Goal: Task Accomplishment & Management: Manage account settings

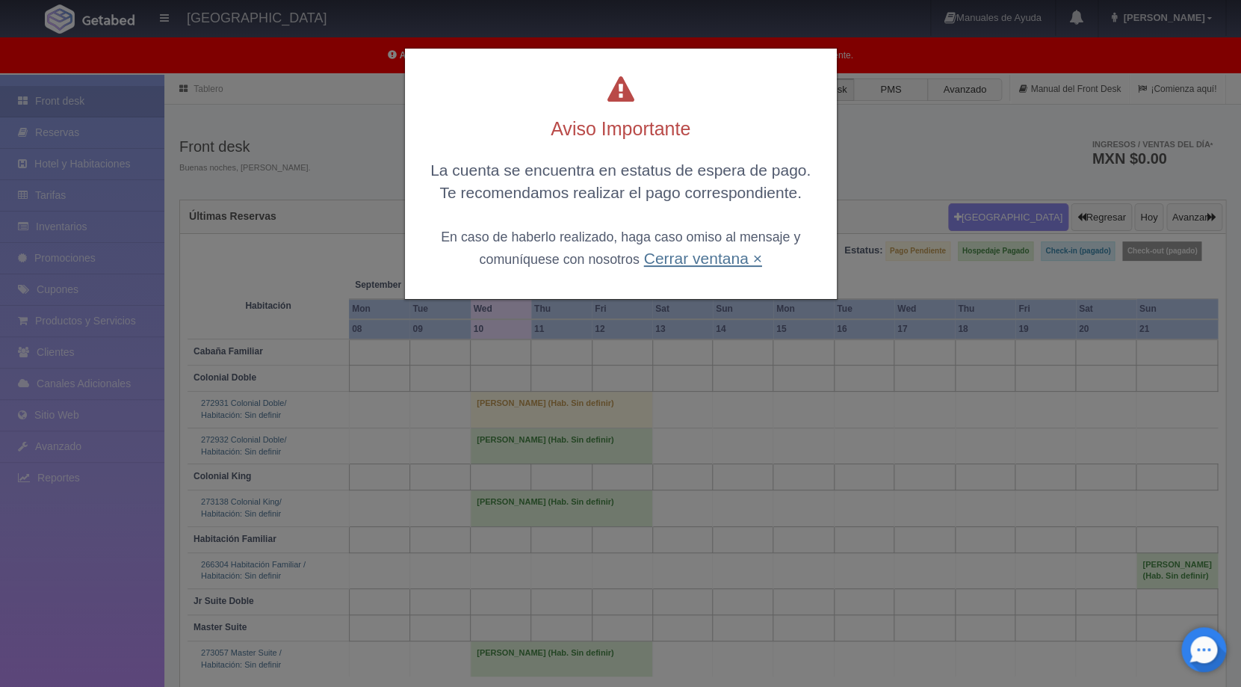
click at [715, 267] on link "Cerrar ventana ×" at bounding box center [703, 258] width 118 height 17
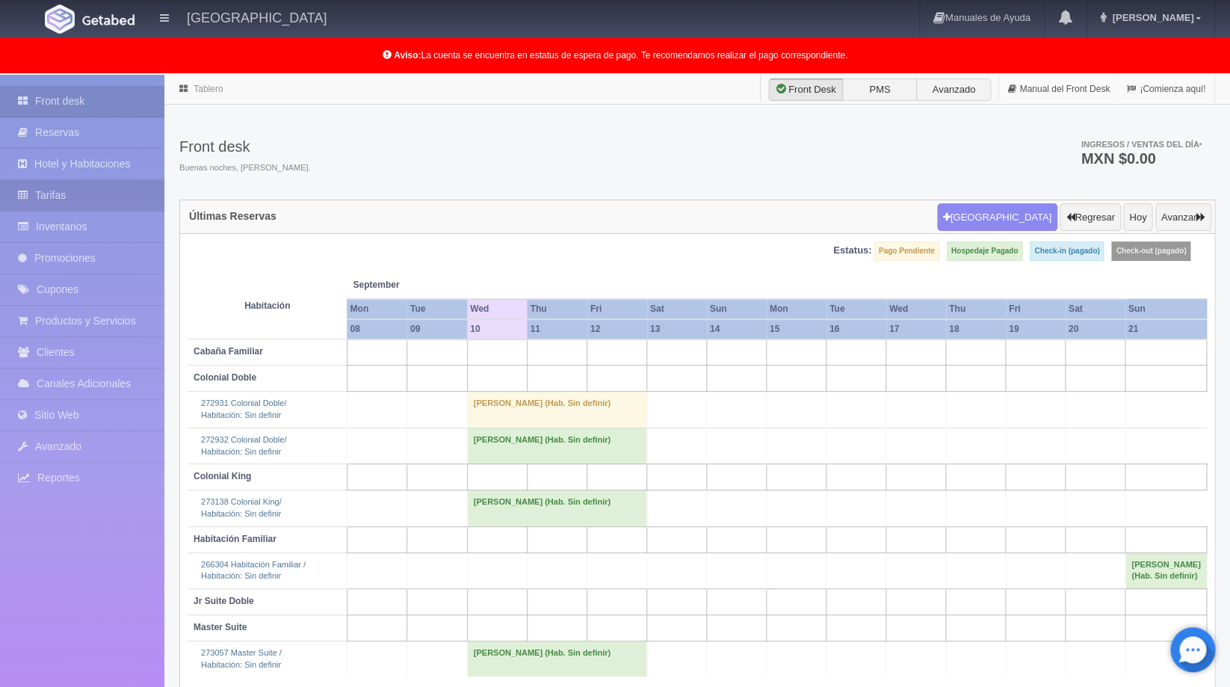
click at [27, 197] on icon at bounding box center [26, 195] width 17 height 15
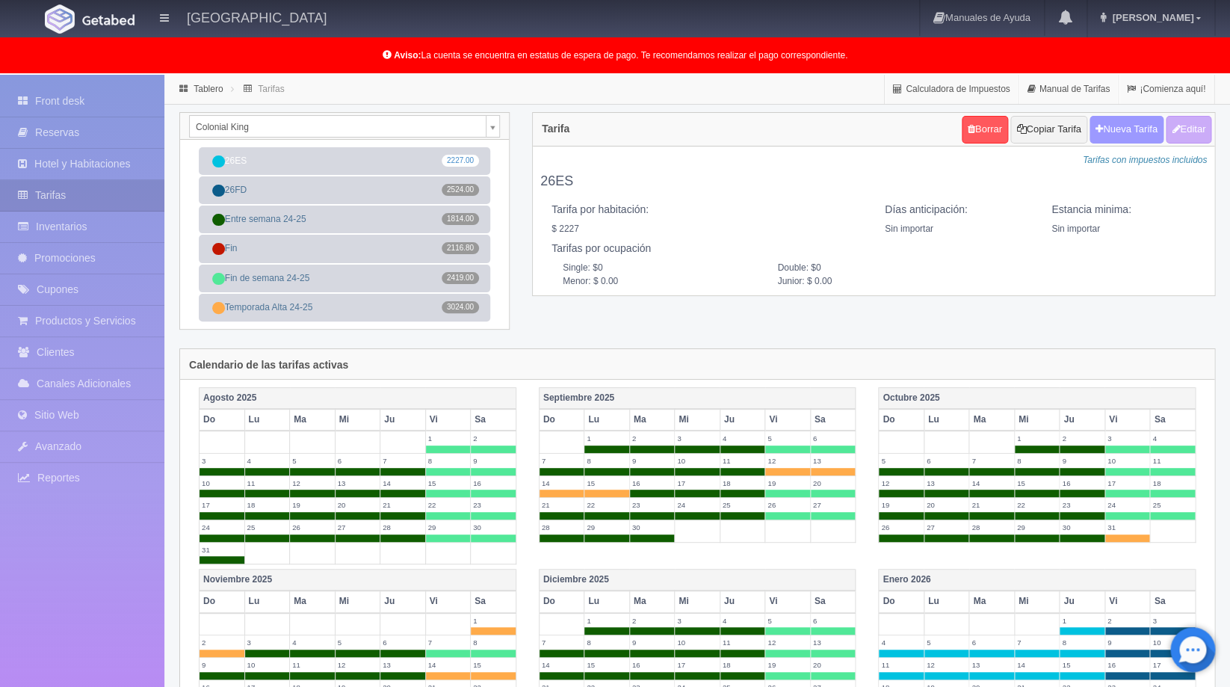
click at [1130, 138] on button "Nueva Tarifa" at bounding box center [1127, 130] width 74 height 28
select select
checkbox input "true"
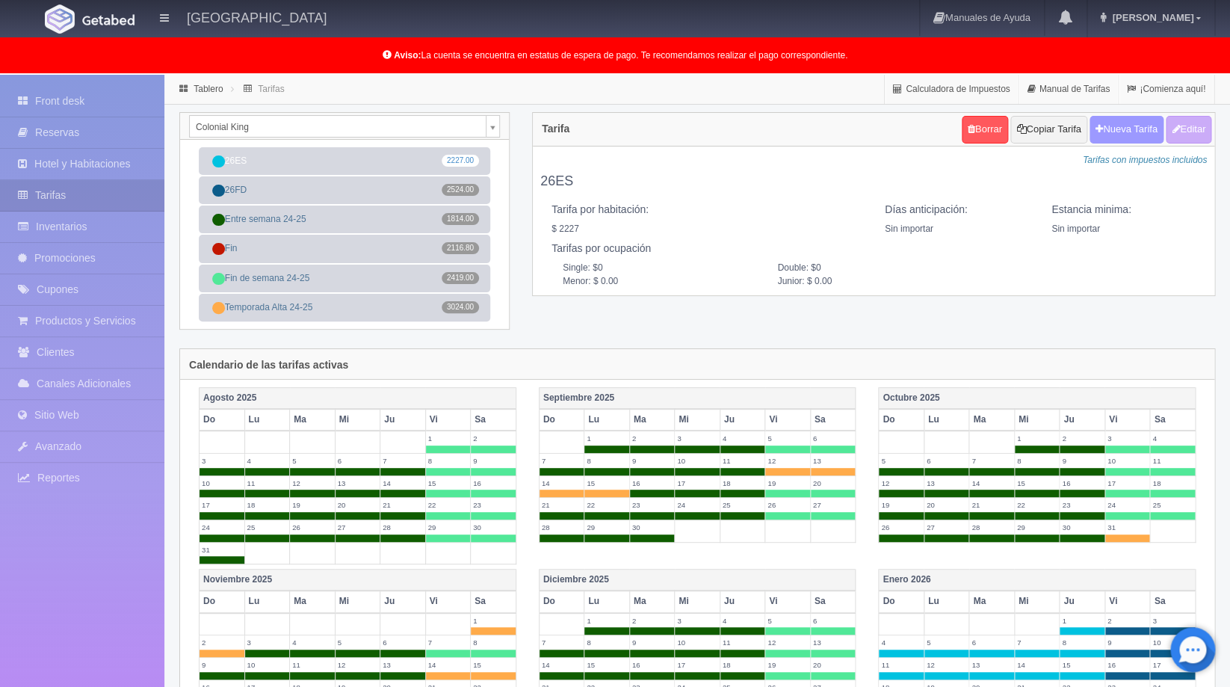
checkbox input "true"
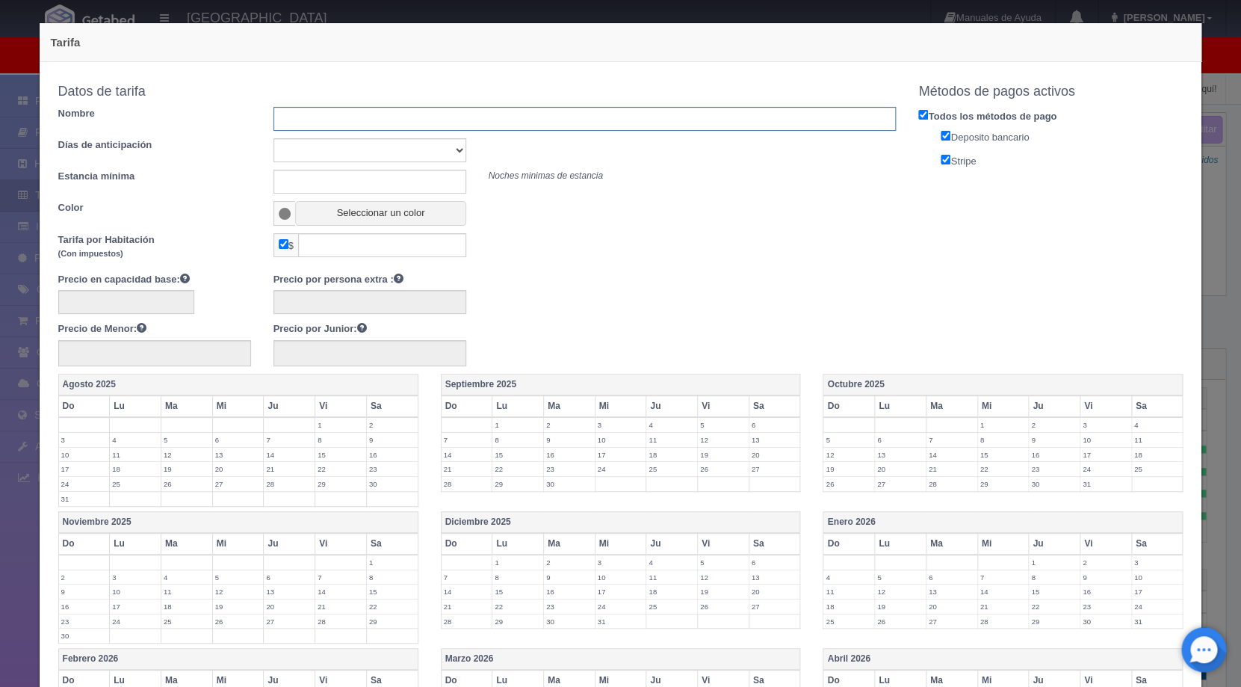
click at [491, 126] on input "text" at bounding box center [585, 119] width 623 height 24
type input "Rack"
click at [334, 209] on button "Seleccionar un color" at bounding box center [380, 213] width 170 height 25
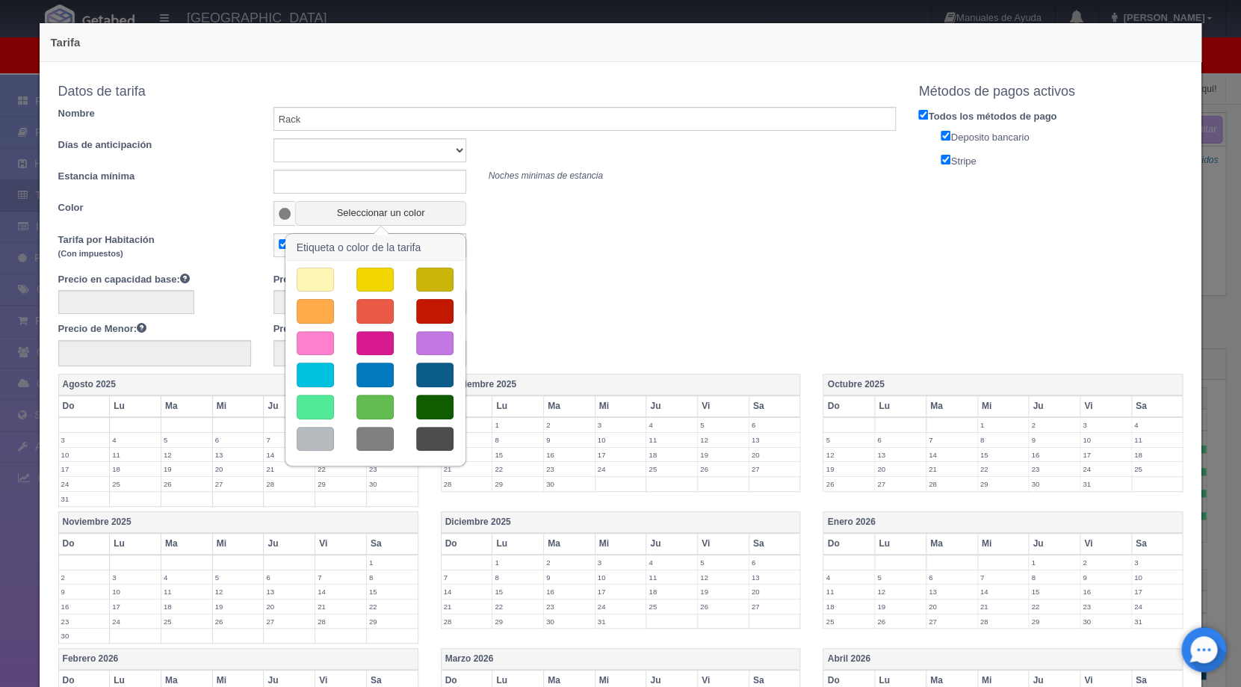
click at [445, 348] on button "button" at bounding box center [434, 343] width 37 height 25
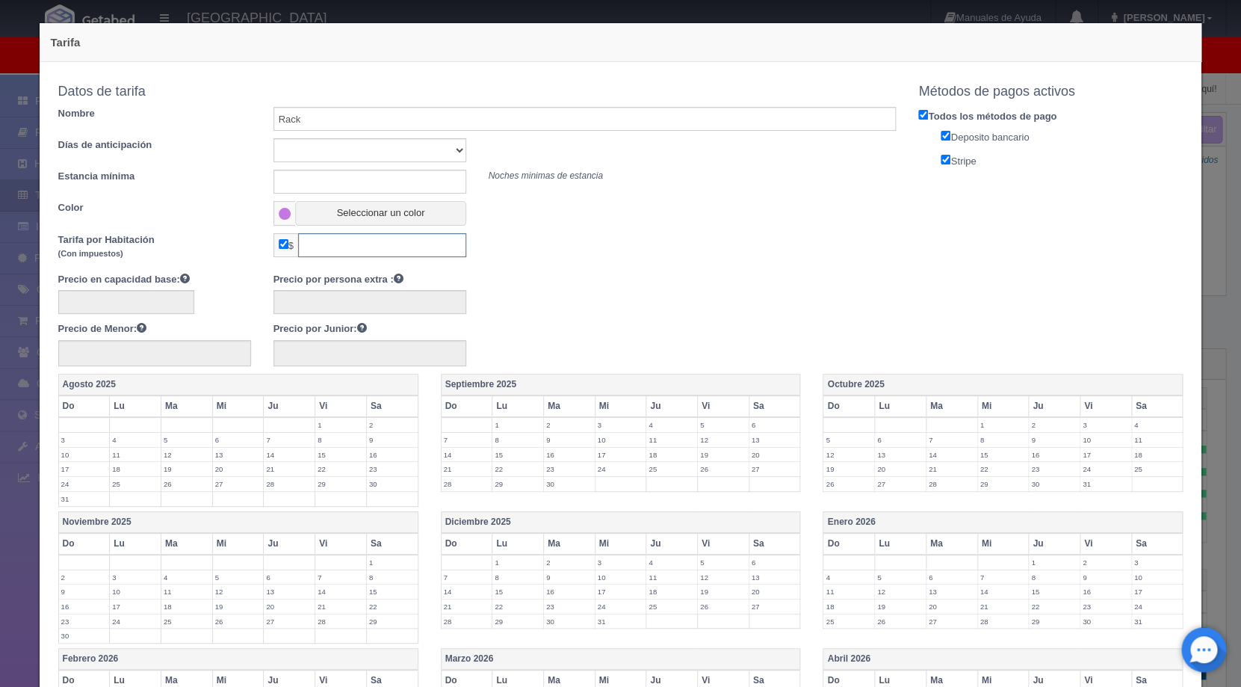
click at [351, 253] on input "text" at bounding box center [382, 245] width 168 height 24
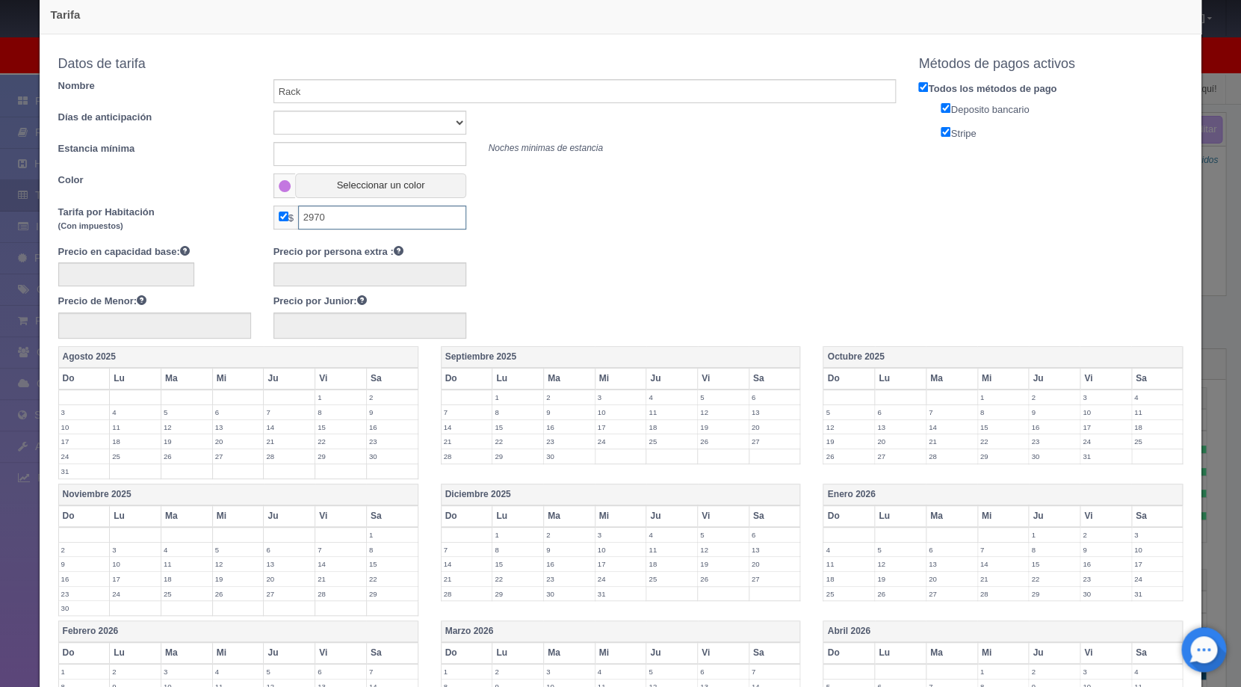
scroll to position [32, 0]
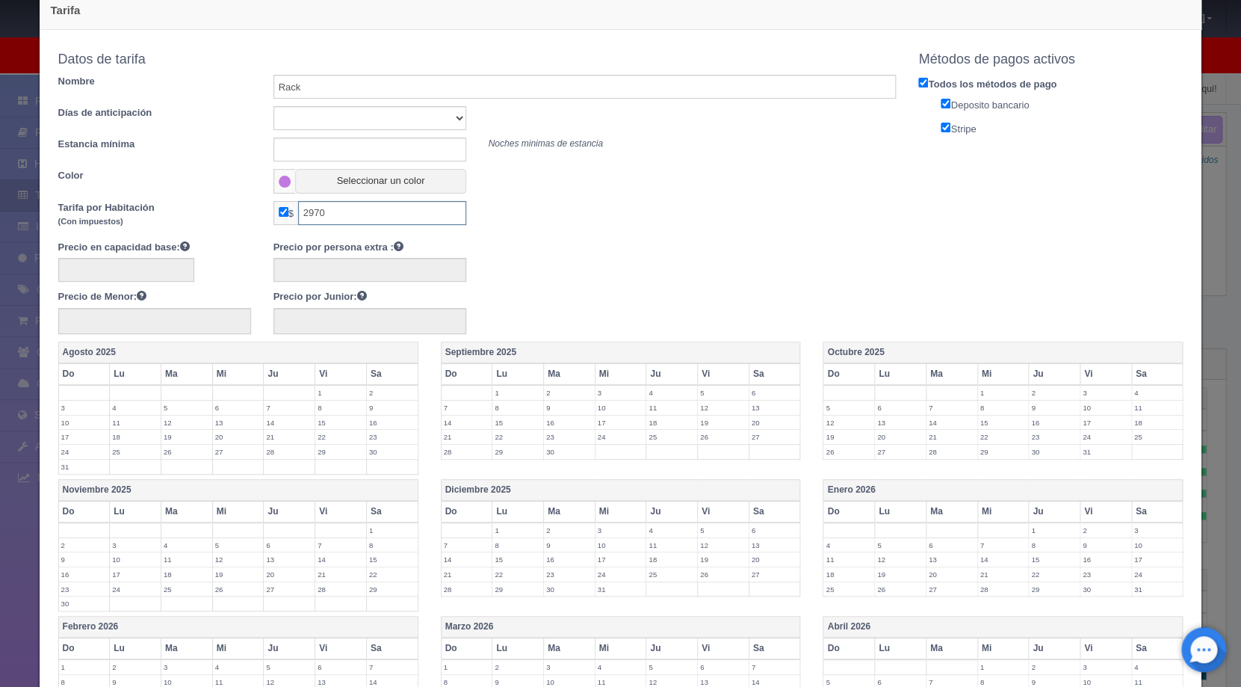
type input "2970"
click at [581, 271] on div at bounding box center [477, 267] width 861 height 29
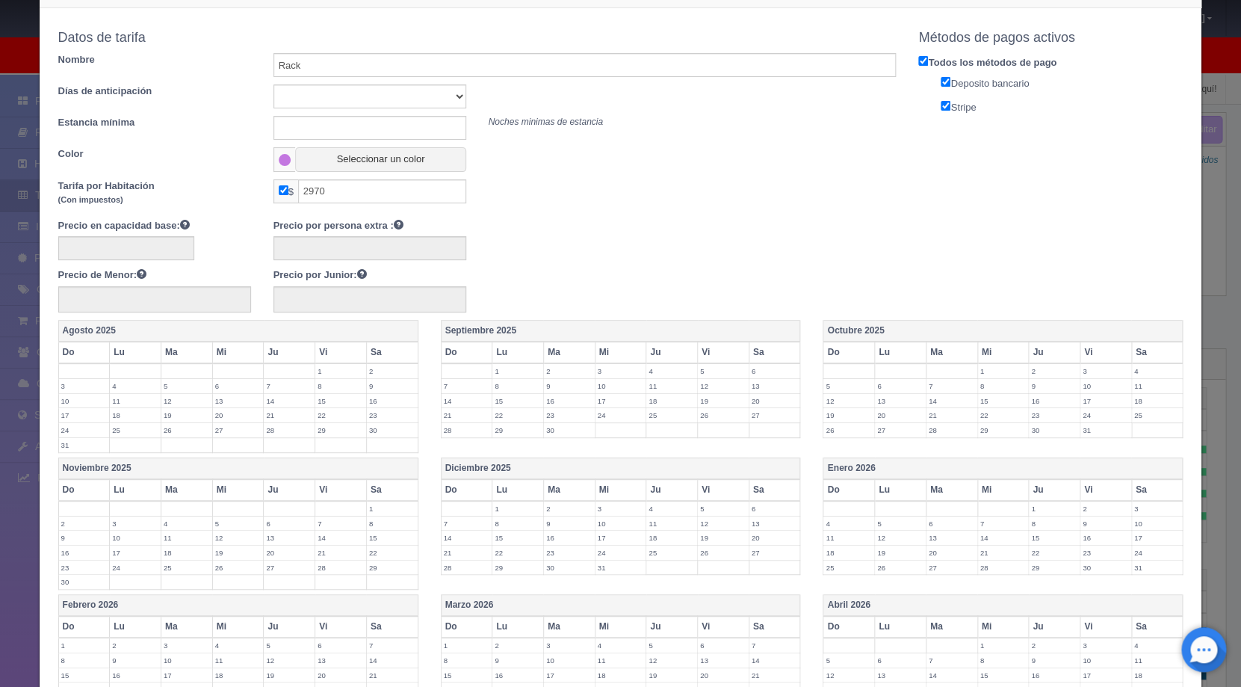
scroll to position [195, 0]
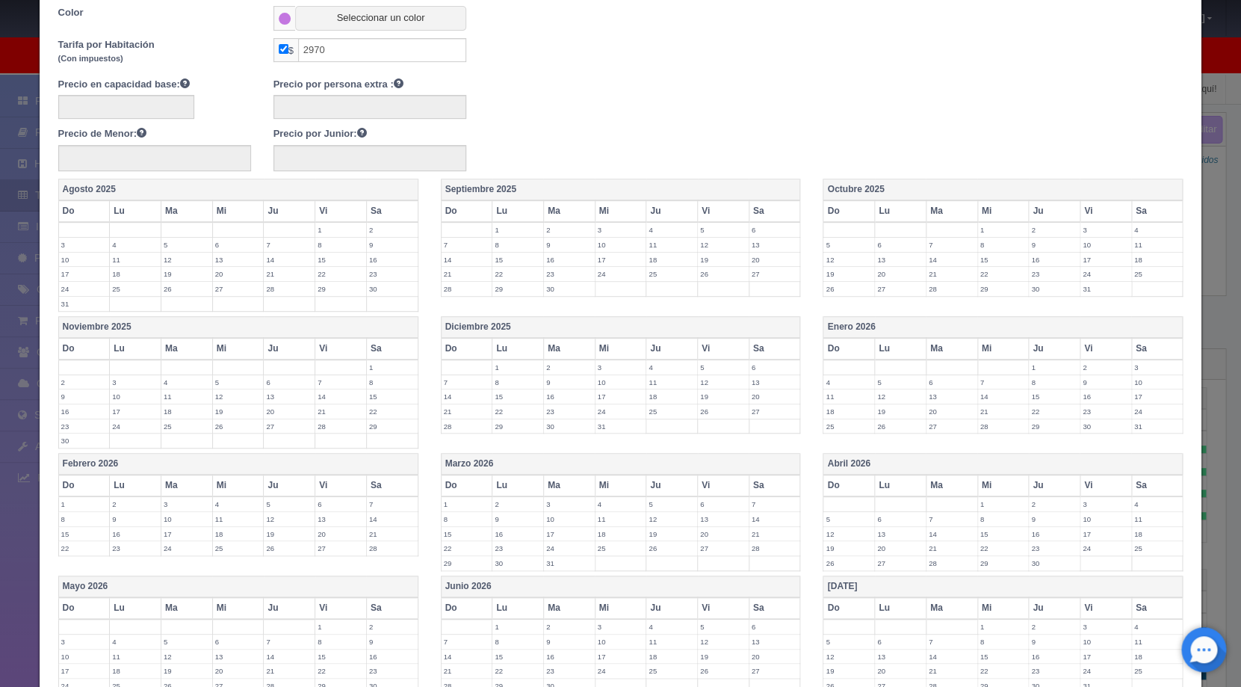
click at [1034, 370] on label "1" at bounding box center [1054, 367] width 51 height 14
click at [1081, 368] on label "2" at bounding box center [1106, 367] width 51 height 14
click at [1138, 368] on label "3" at bounding box center [1157, 367] width 51 height 14
click at [1093, 432] on label "30" at bounding box center [1106, 434] width 51 height 14
click at [1142, 436] on label "31" at bounding box center [1157, 434] width 51 height 14
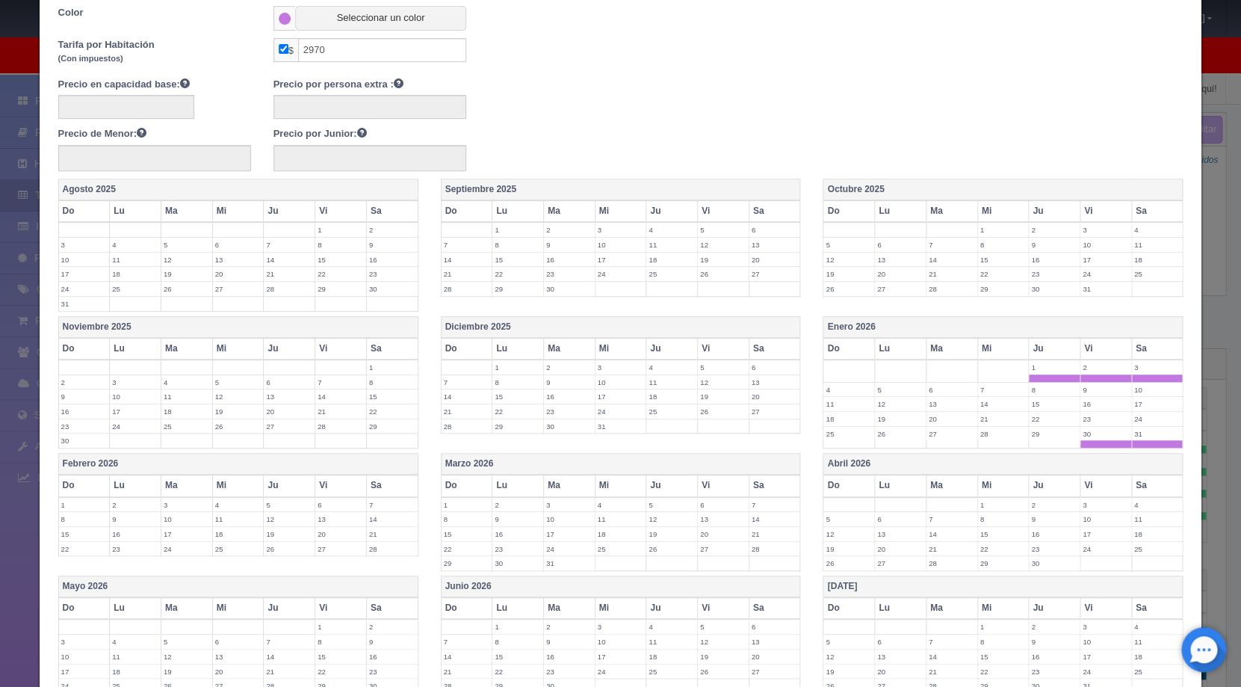
click at [82, 501] on label "1" at bounding box center [84, 505] width 51 height 14
click at [126, 502] on label "2" at bounding box center [135, 505] width 51 height 14
click at [703, 521] on label "13" at bounding box center [723, 519] width 51 height 14
click at [761, 526] on td "14" at bounding box center [775, 523] width 52 height 22
click at [469, 540] on label "15" at bounding box center [467, 541] width 51 height 14
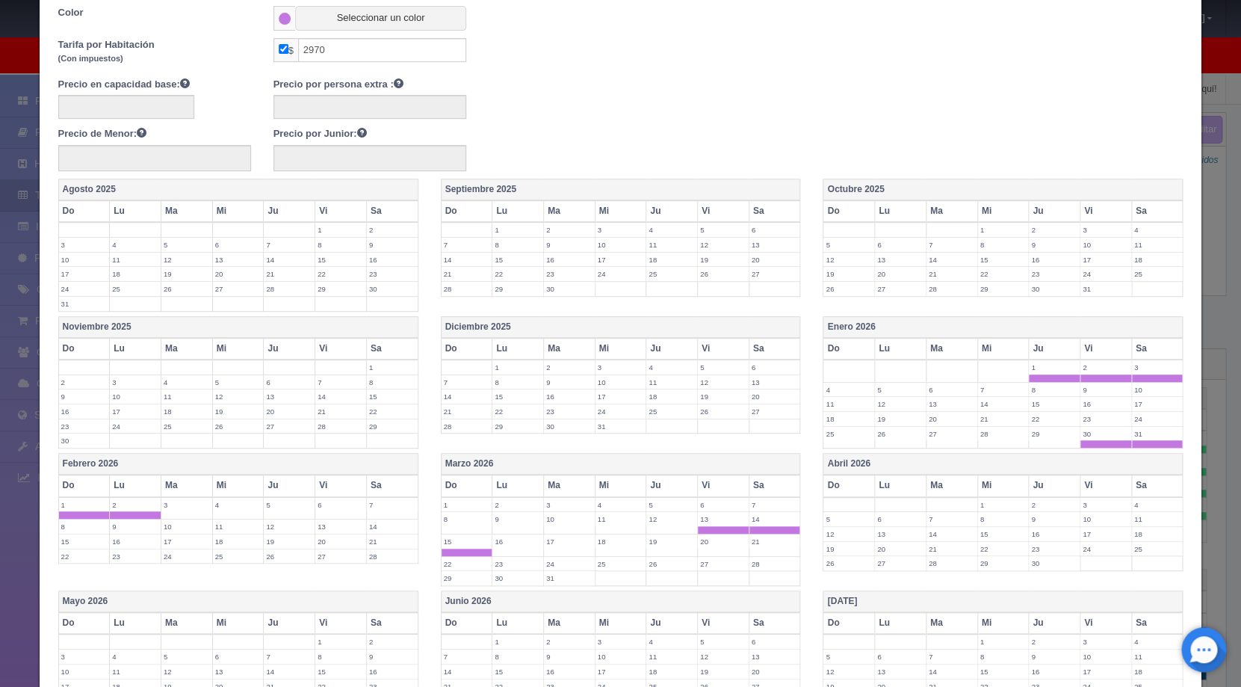
click at [501, 540] on label "16" at bounding box center [518, 541] width 51 height 14
click at [507, 579] on label "30" at bounding box center [518, 578] width 51 height 14
click at [558, 579] on label "31" at bounding box center [569, 578] width 51 height 14
click at [994, 504] on label "1" at bounding box center [1003, 505] width 51 height 14
click at [1045, 510] on td "2" at bounding box center [1055, 508] width 52 height 22
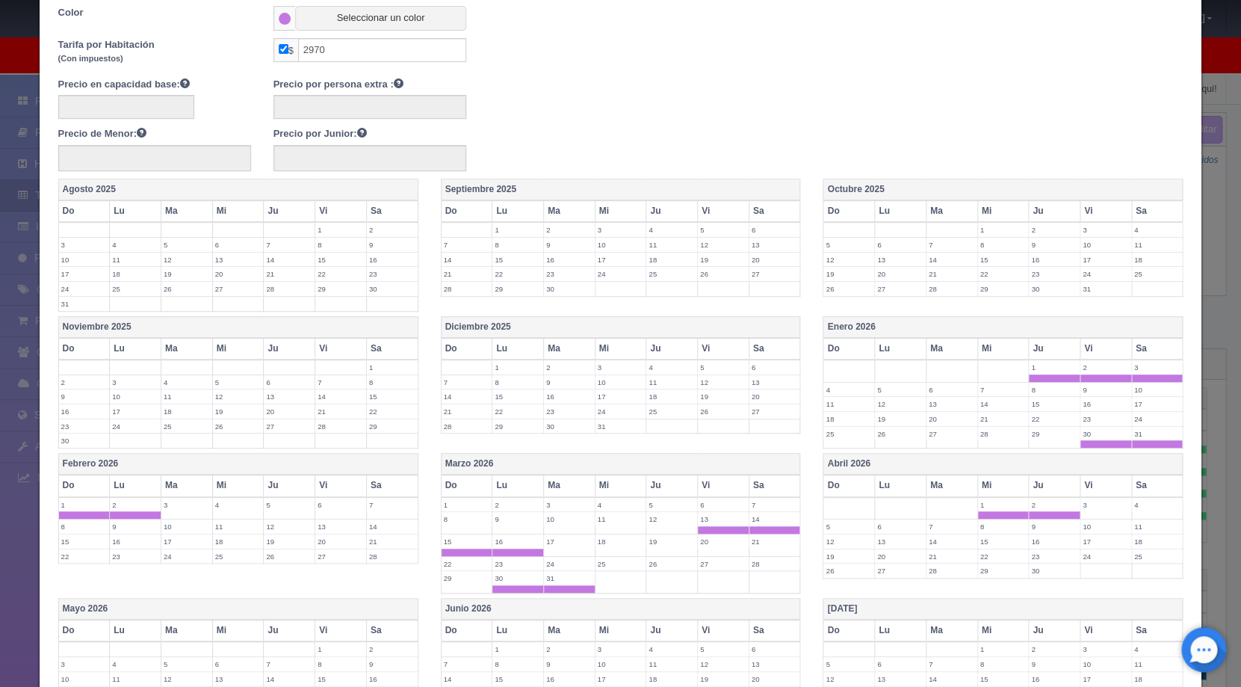
click at [1087, 510] on label "3" at bounding box center [1106, 505] width 51 height 14
click at [1136, 510] on td "4" at bounding box center [1158, 508] width 52 height 22
click at [835, 527] on label "5" at bounding box center [849, 526] width 51 height 14
click at [895, 532] on label "6" at bounding box center [900, 526] width 51 height 14
click at [942, 533] on td "7" at bounding box center [952, 530] width 52 height 22
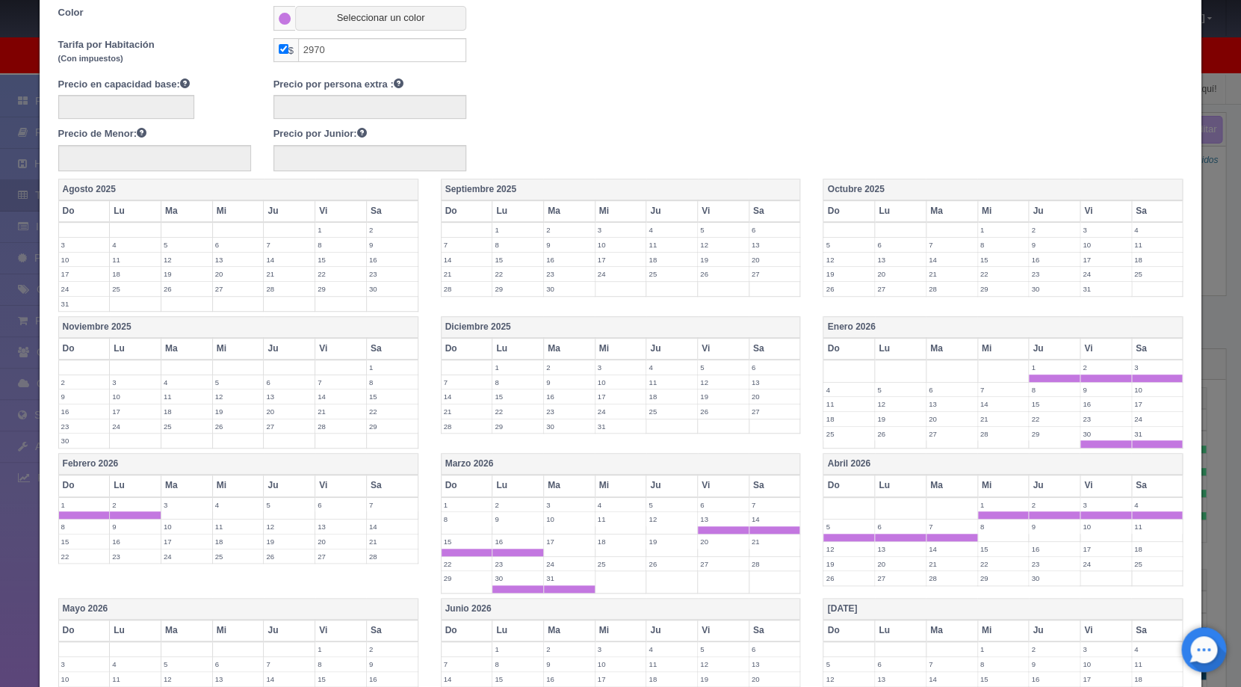
click at [982, 530] on label "8" at bounding box center [1003, 526] width 51 height 14
click at [1040, 528] on label "9" at bounding box center [1054, 526] width 51 height 14
click at [1082, 529] on label "10" at bounding box center [1106, 526] width 51 height 14
click at [1132, 534] on td "11" at bounding box center [1158, 530] width 52 height 22
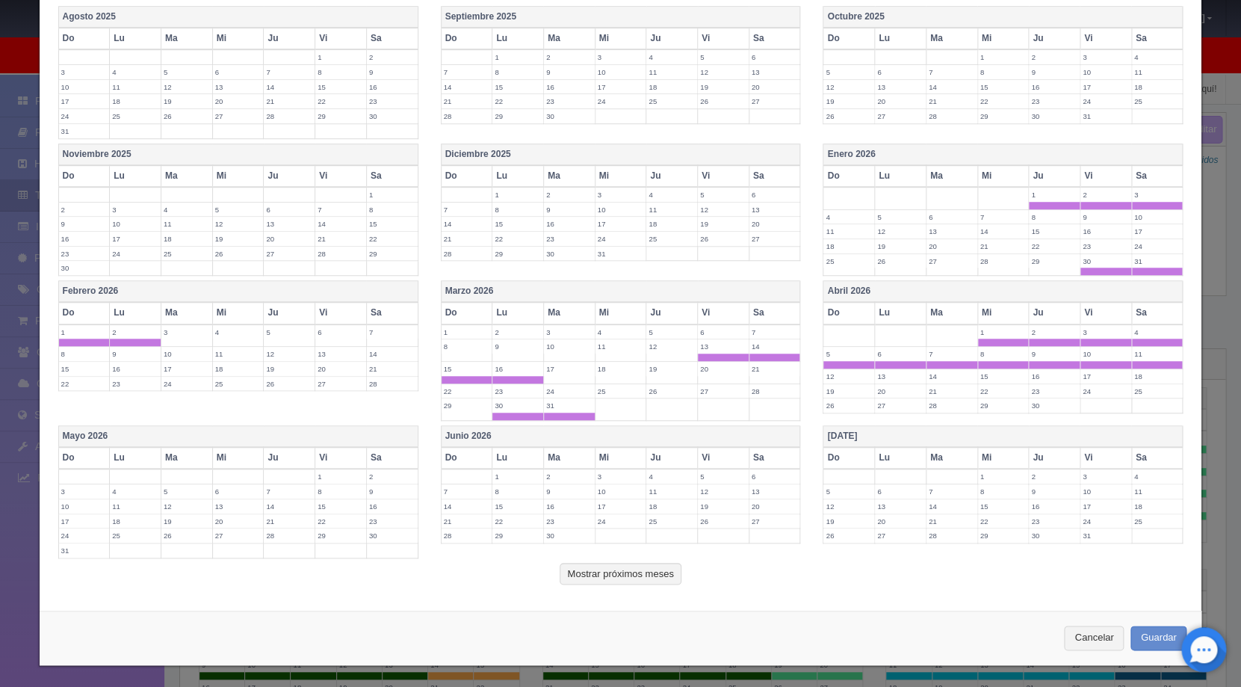
click at [331, 478] on label "1" at bounding box center [340, 476] width 51 height 14
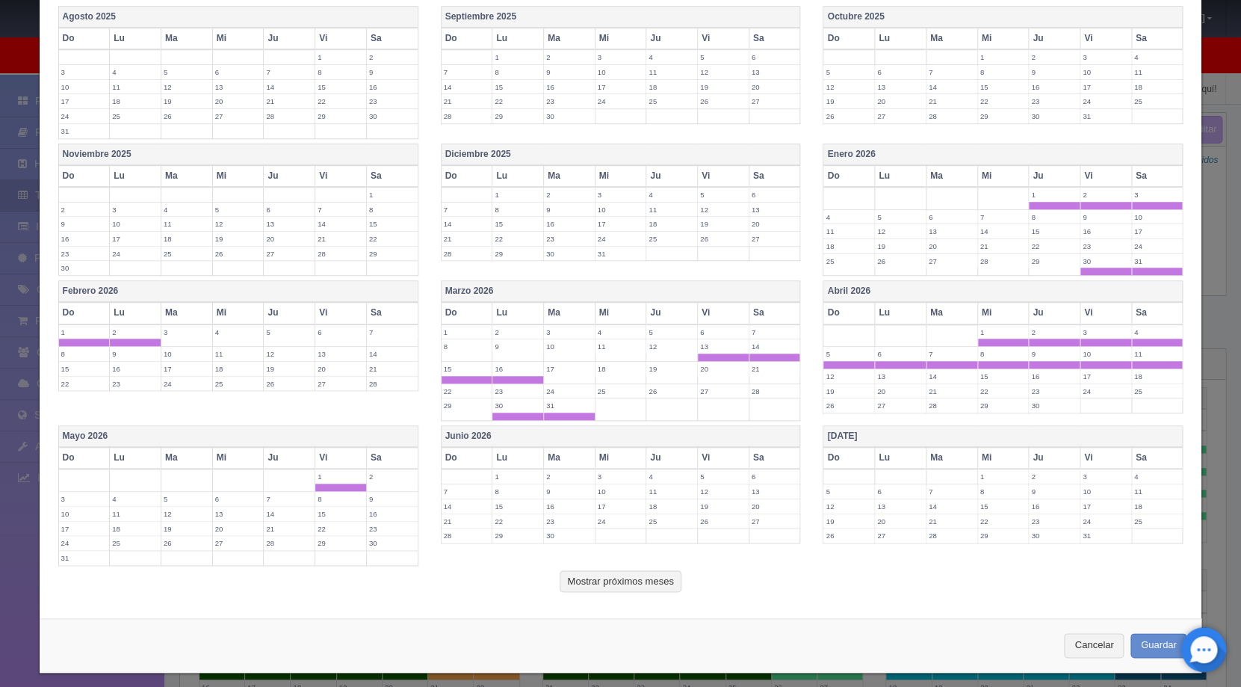
click at [376, 481] on label "2" at bounding box center [392, 476] width 51 height 14
click at [72, 501] on label "3" at bounding box center [84, 499] width 51 height 14
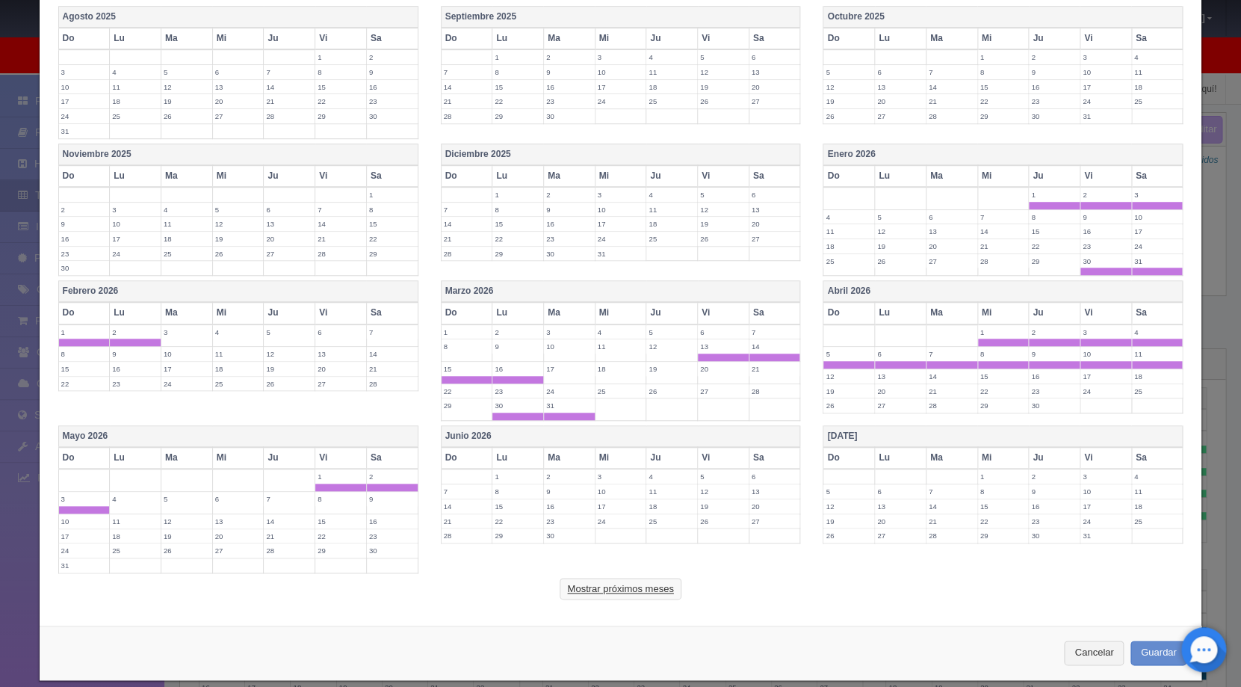
click at [662, 586] on button "Mostrar próximos meses" at bounding box center [620, 589] width 121 height 22
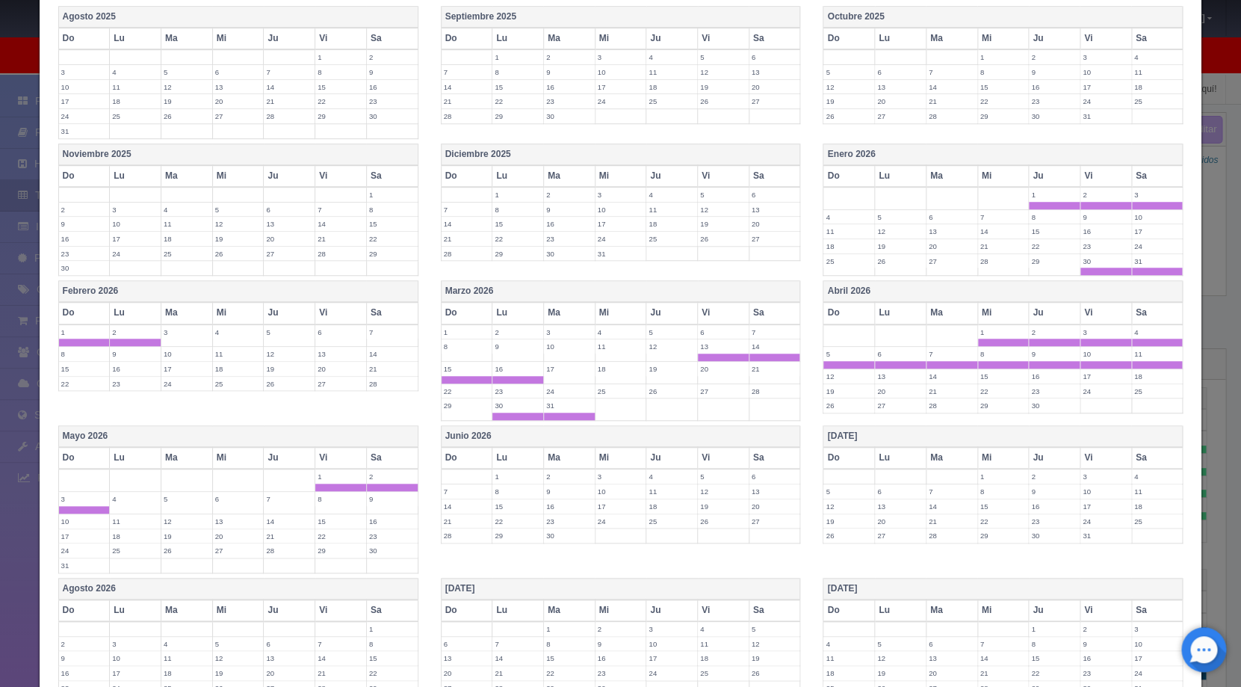
scroll to position [552, 0]
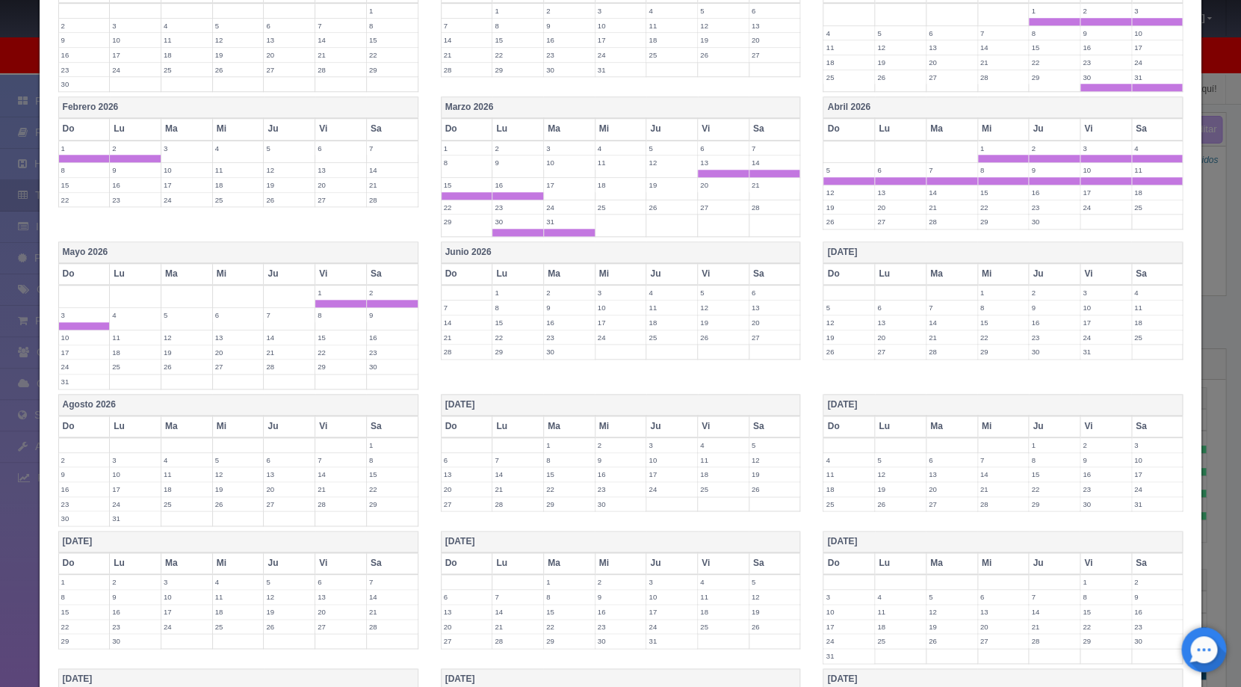
click at [557, 472] on label "15" at bounding box center [569, 474] width 51 height 14
click at [621, 481] on td "16" at bounding box center [621, 478] width 52 height 22
click at [671, 480] on td "17" at bounding box center [672, 478] width 52 height 22
click at [714, 480] on td "18" at bounding box center [724, 478] width 52 height 22
click at [763, 478] on label "19" at bounding box center [775, 474] width 51 height 14
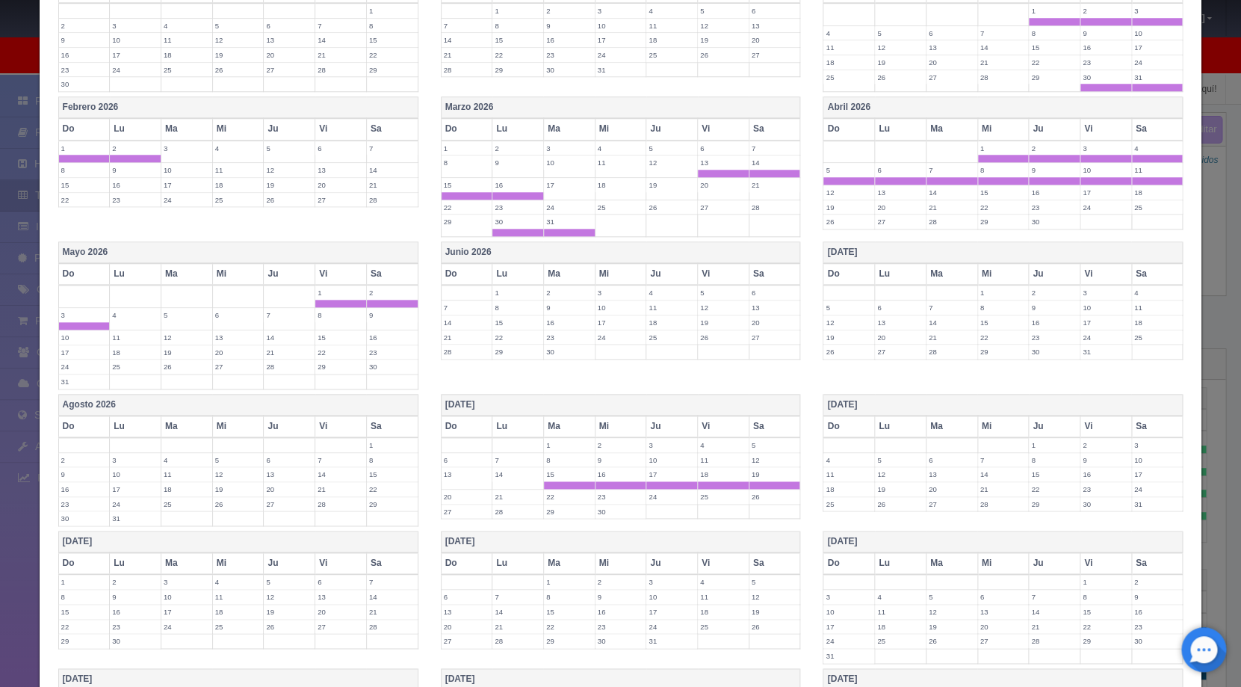
click at [1082, 506] on label "30" at bounding box center [1106, 504] width 51 height 14
click at [1156, 504] on label "31" at bounding box center [1157, 504] width 51 height 14
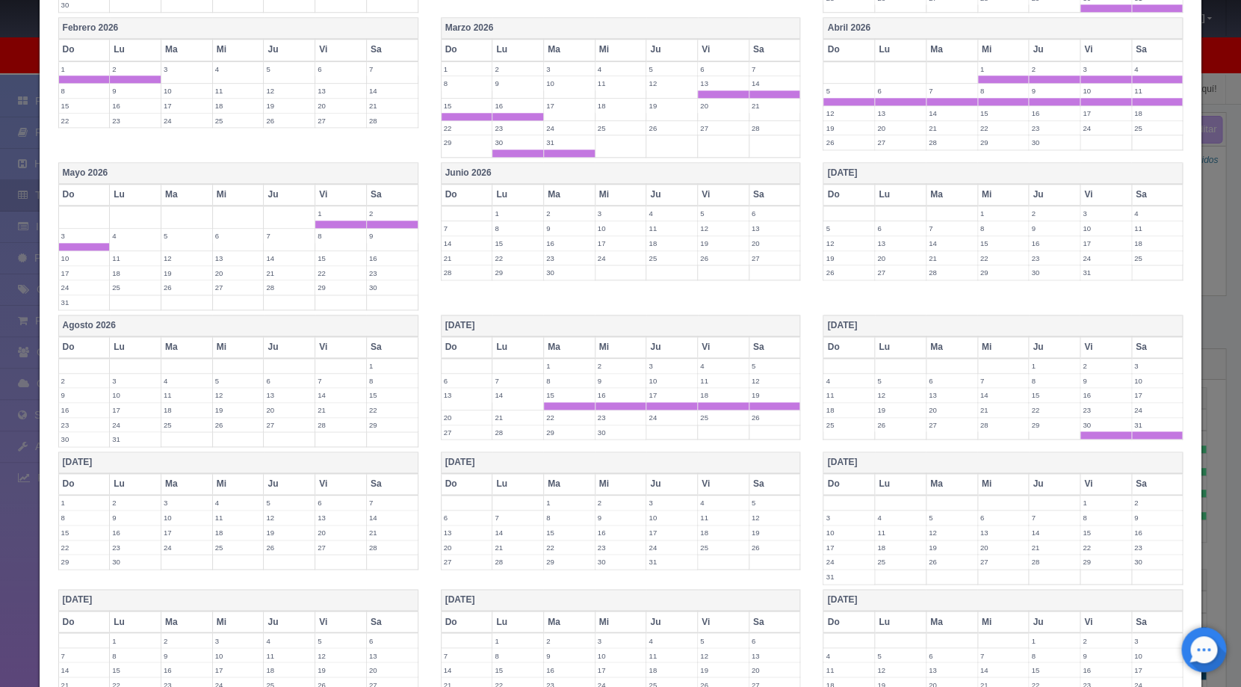
scroll to position [671, 0]
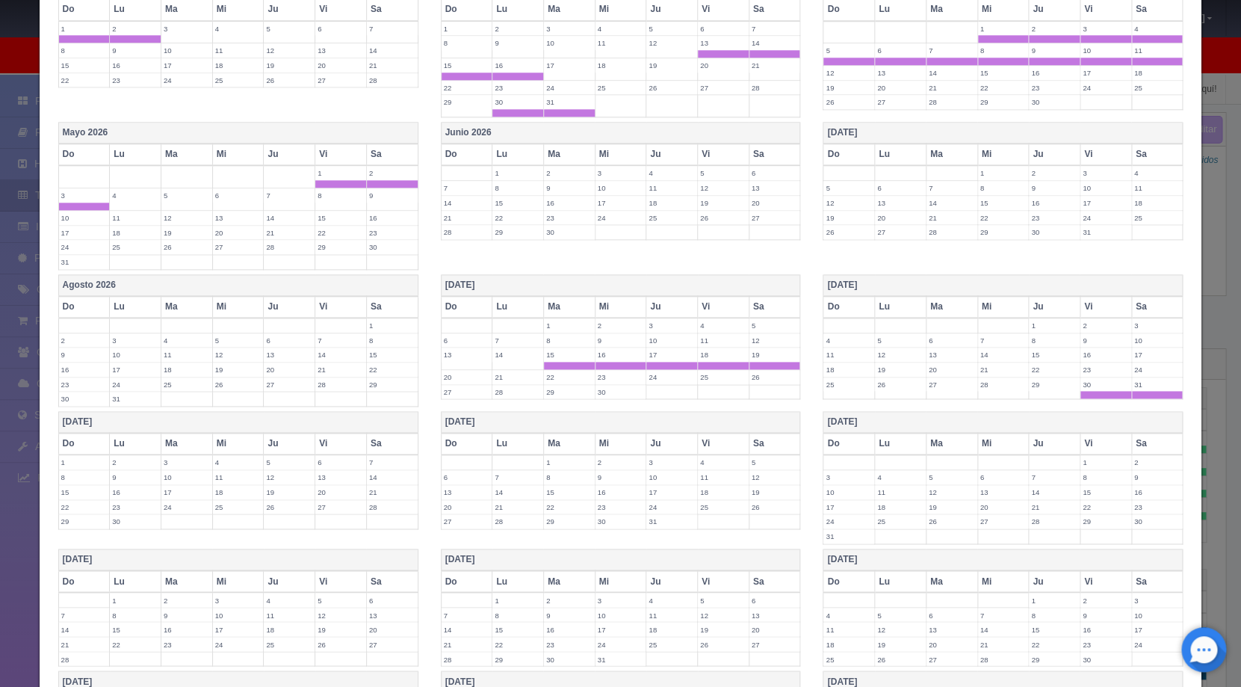
click at [97, 460] on label "1" at bounding box center [84, 462] width 51 height 14
click at [132, 460] on label "2" at bounding box center [135, 462] width 51 height 14
click at [330, 485] on label "13" at bounding box center [340, 485] width 51 height 14
click at [392, 485] on label "14" at bounding box center [392, 485] width 51 height 14
click at [84, 501] on label "15" at bounding box center [84, 507] width 51 height 14
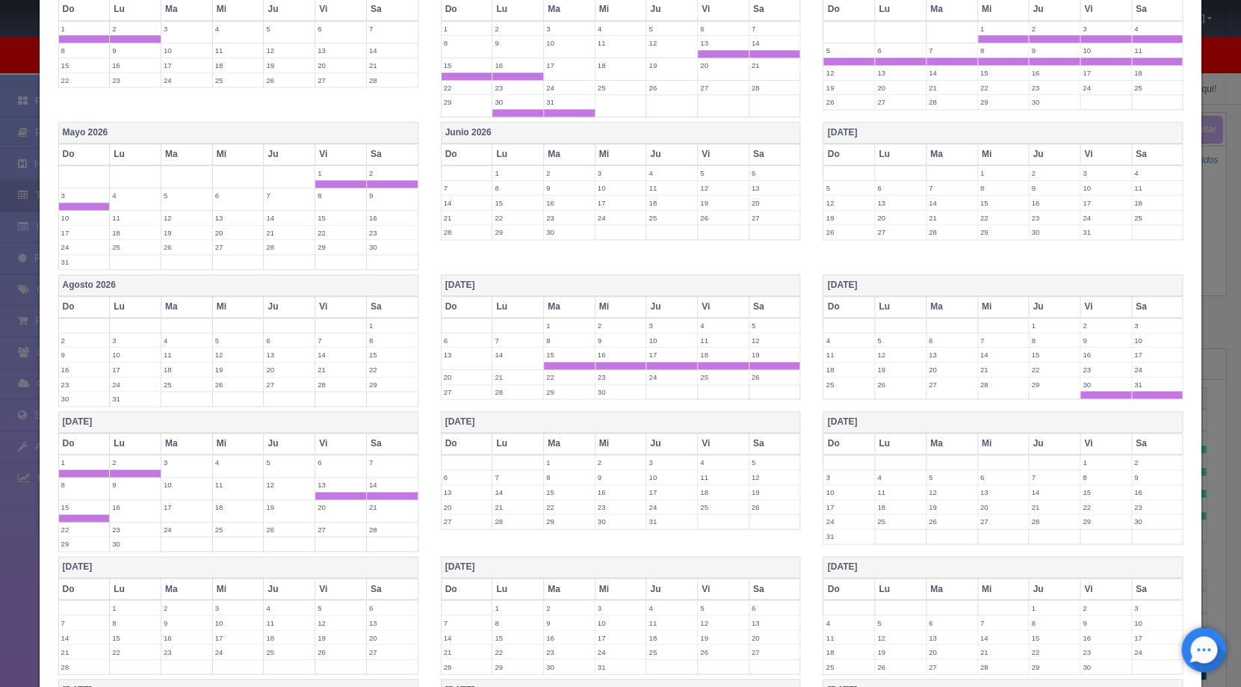
click at [129, 504] on label "16" at bounding box center [135, 507] width 51 height 14
click at [662, 506] on label "24" at bounding box center [671, 507] width 51 height 14
click at [706, 510] on label "25" at bounding box center [723, 507] width 51 height 14
click at [762, 510] on label "26" at bounding box center [775, 507] width 51 height 14
click at [596, 530] on label "30" at bounding box center [621, 529] width 51 height 14
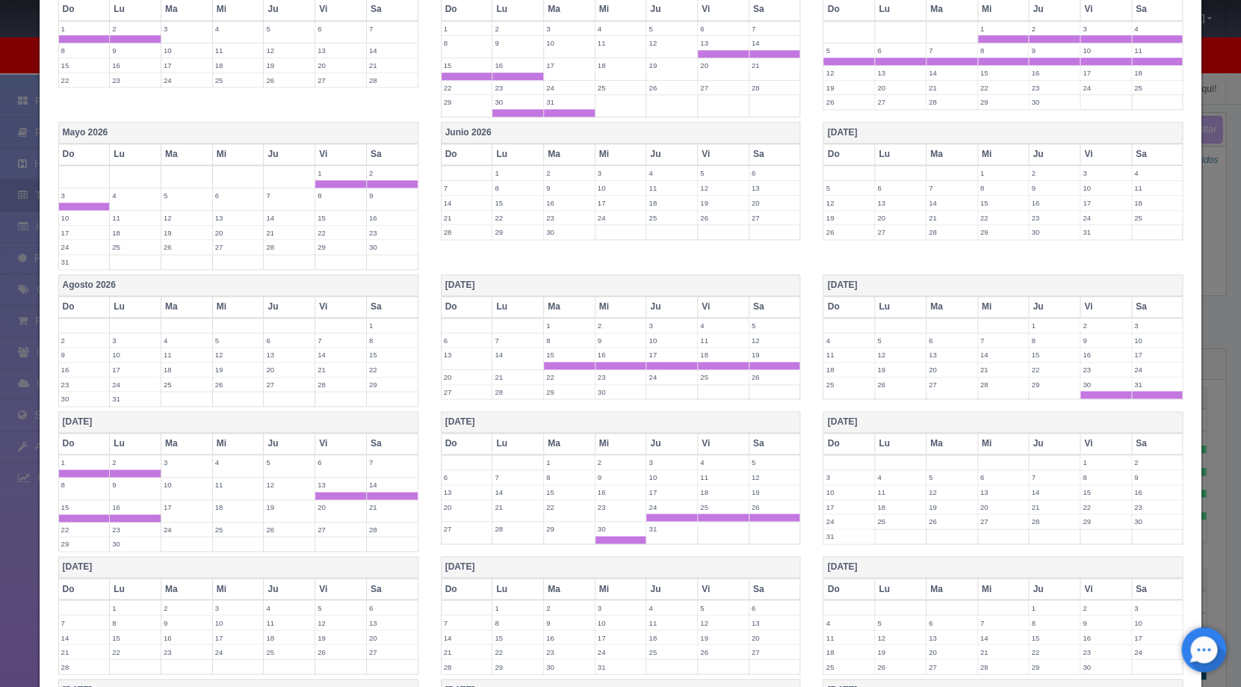
click at [646, 530] on label "31" at bounding box center [671, 529] width 51 height 14
click at [1091, 462] on label "1" at bounding box center [1106, 462] width 51 height 14
click at [1134, 462] on label "2" at bounding box center [1157, 462] width 51 height 14
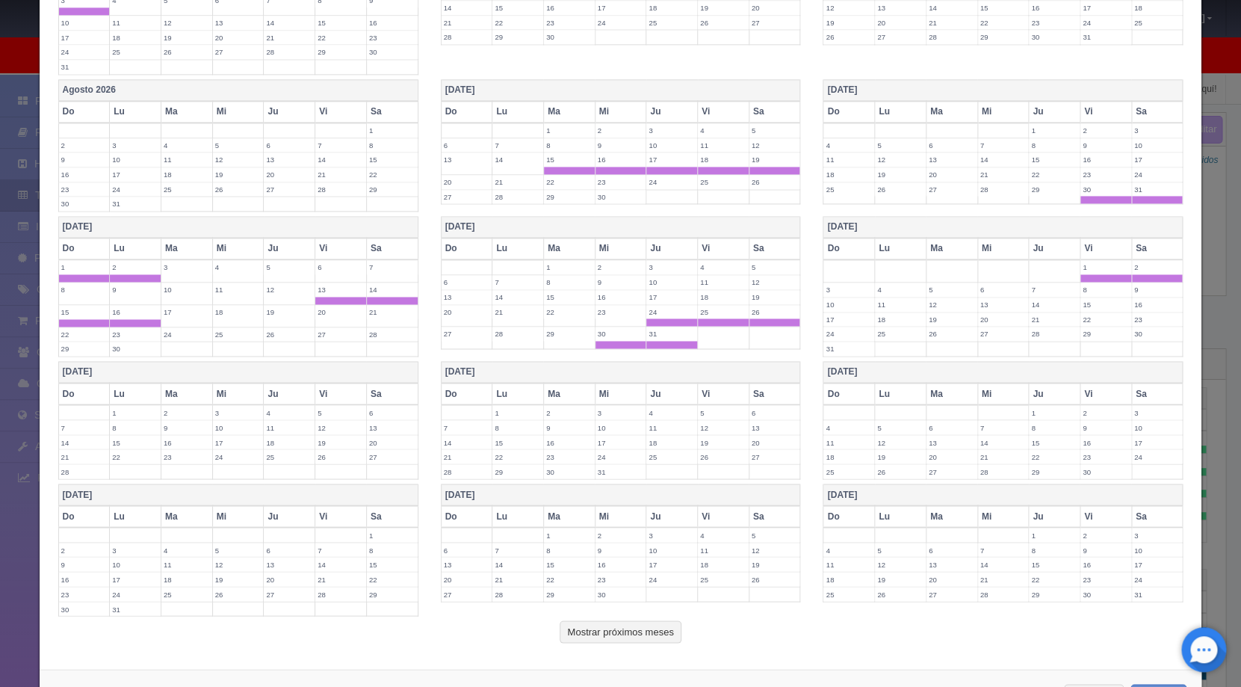
scroll to position [925, 0]
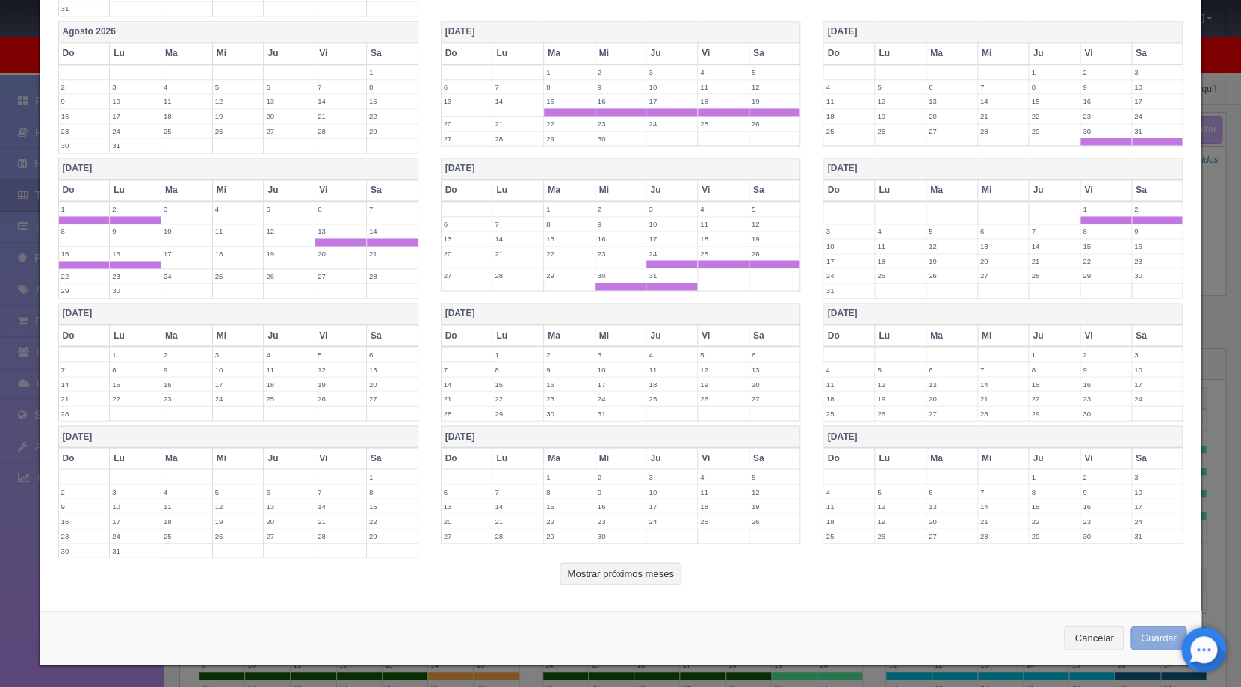
click at [1131, 631] on button "Guardar" at bounding box center [1159, 638] width 57 height 25
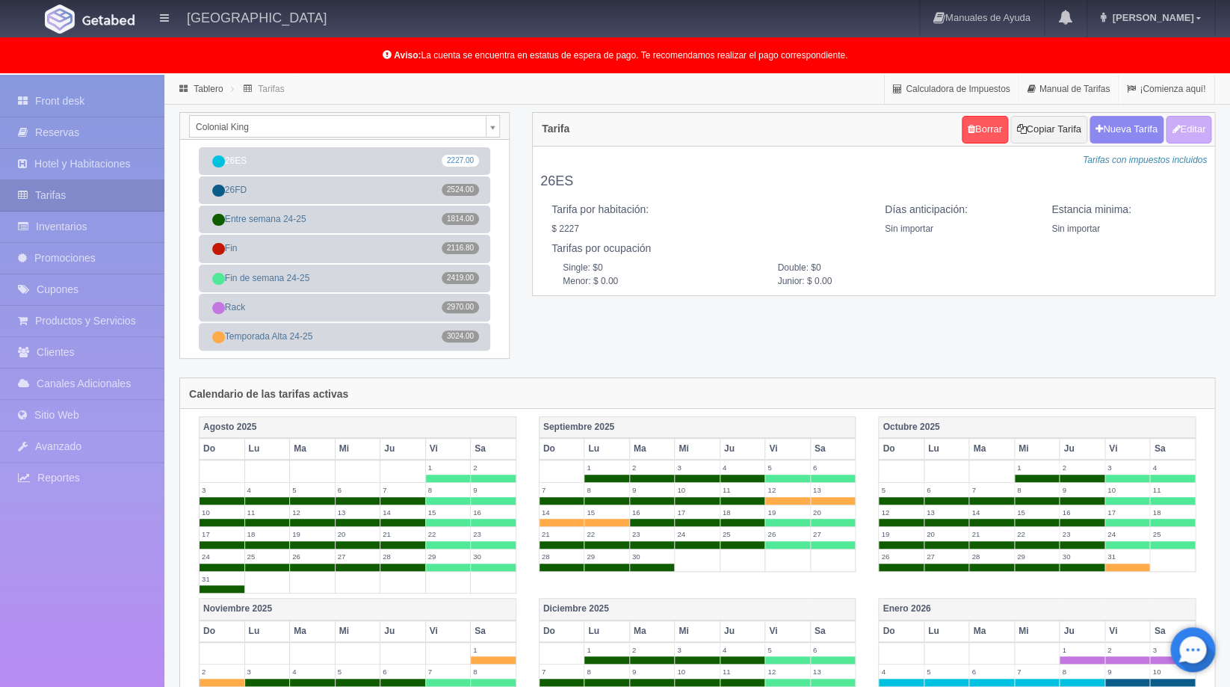
click at [489, 121] on body "[GEOGRAPHIC_DATA] Manuales de Ayuda Actualizaciones recientes [PERSON_NAME] Mi …" at bounding box center [615, 626] width 1230 height 1102
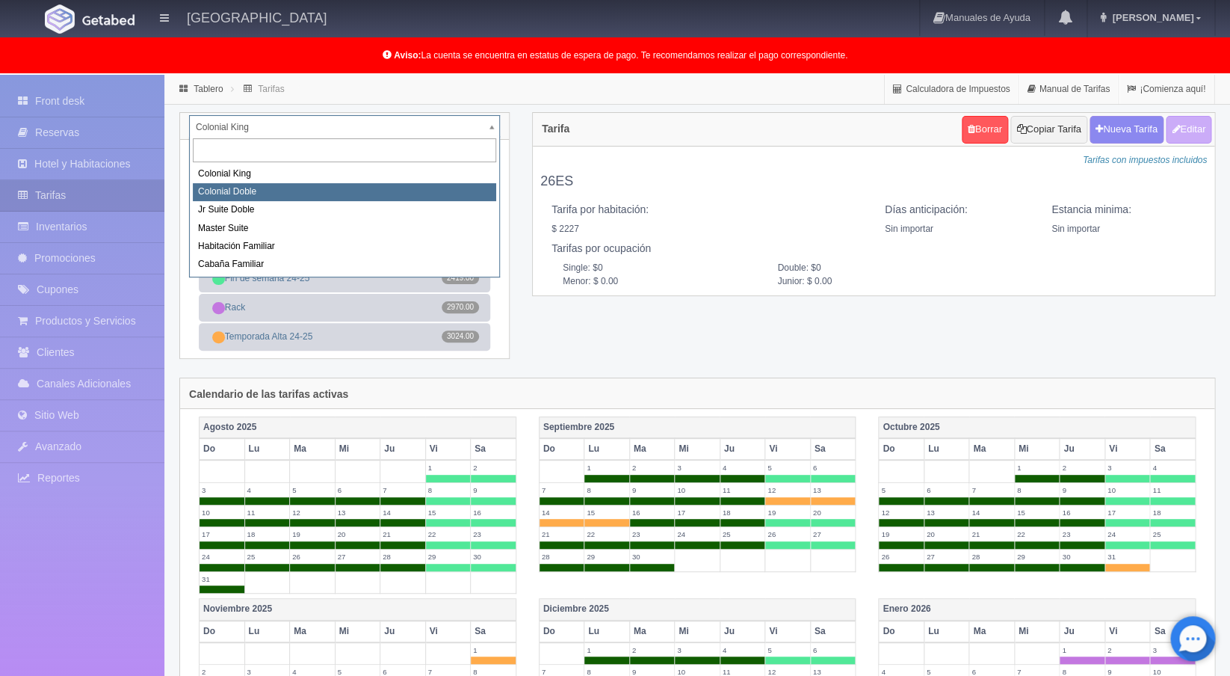
select select "977"
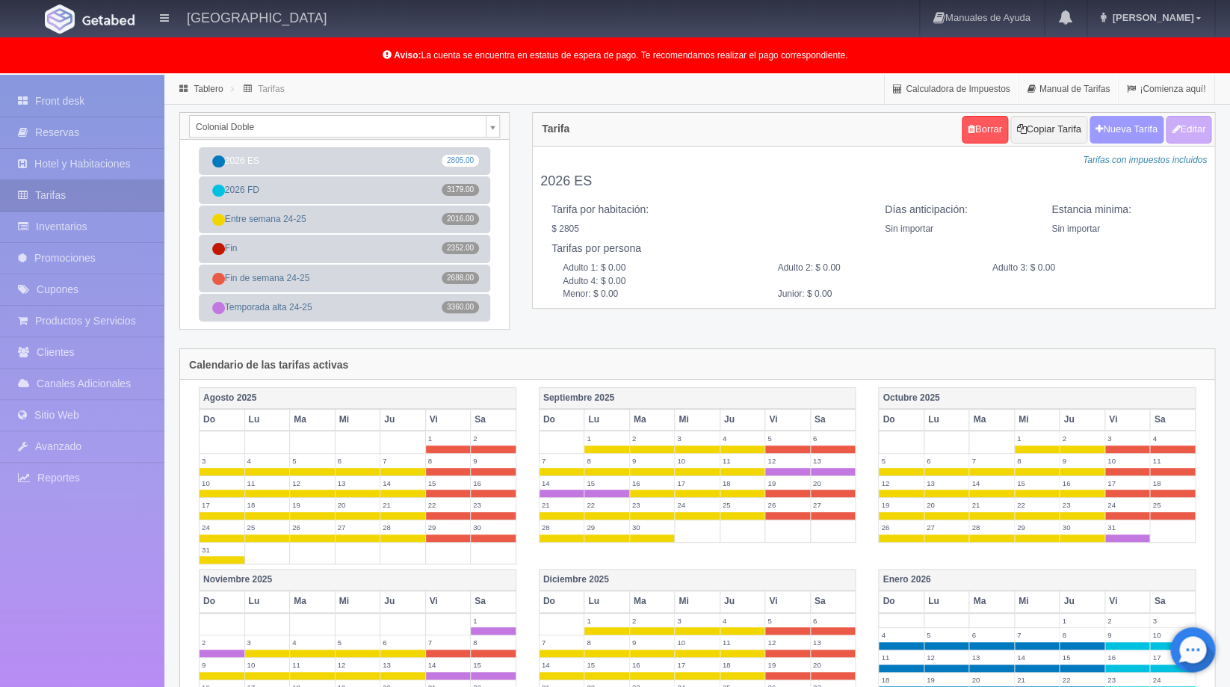
click at [1149, 126] on button "Nueva Tarifa" at bounding box center [1127, 130] width 74 height 28
select select
checkbox input "true"
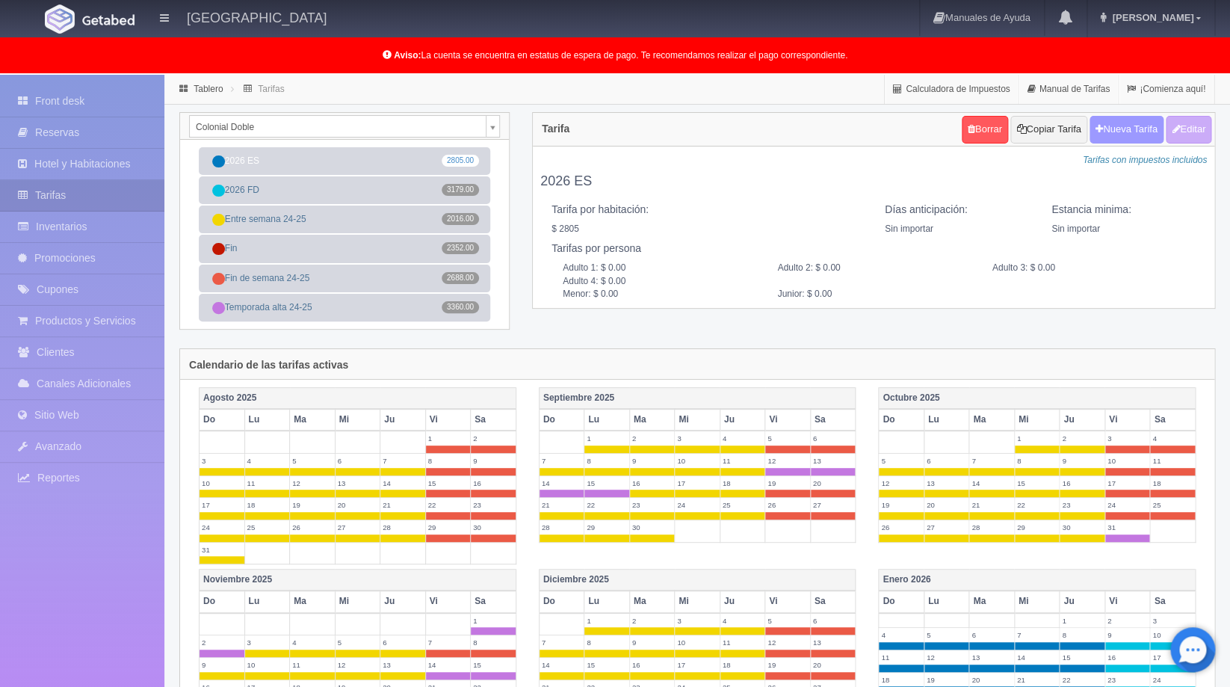
checkbox input "true"
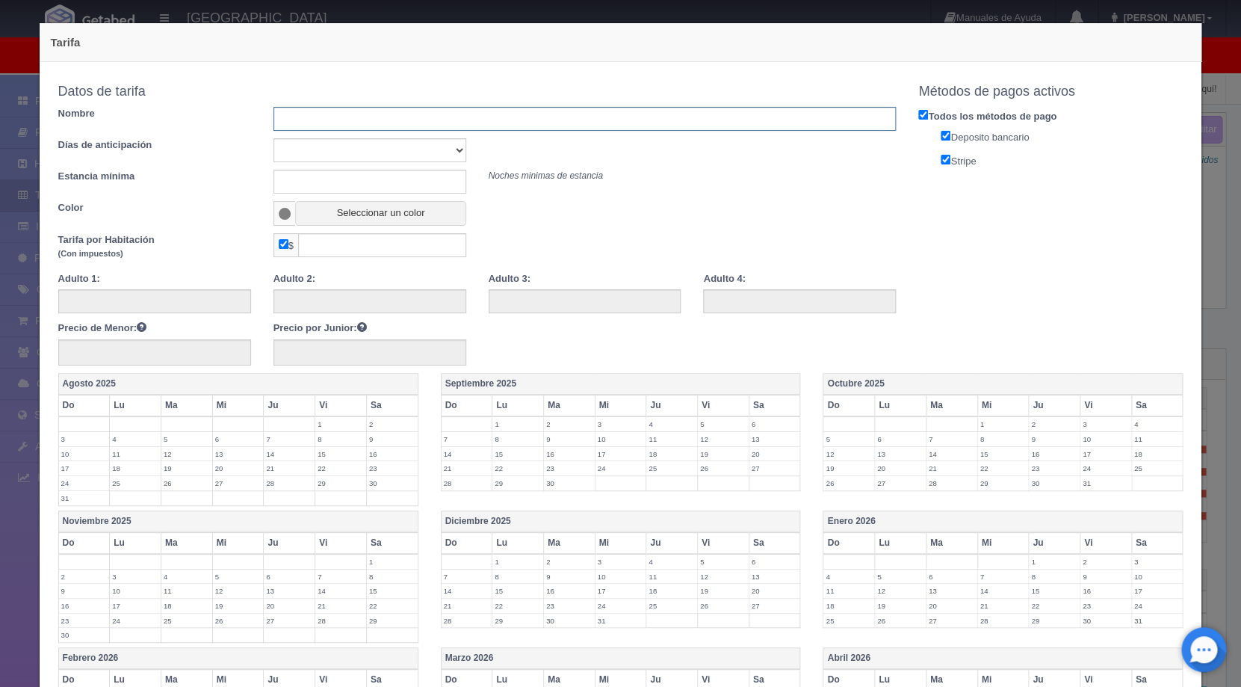
click at [472, 126] on input "text" at bounding box center [585, 119] width 623 height 24
type input "Rack"
click at [409, 205] on button "Seleccionar un color" at bounding box center [380, 213] width 170 height 25
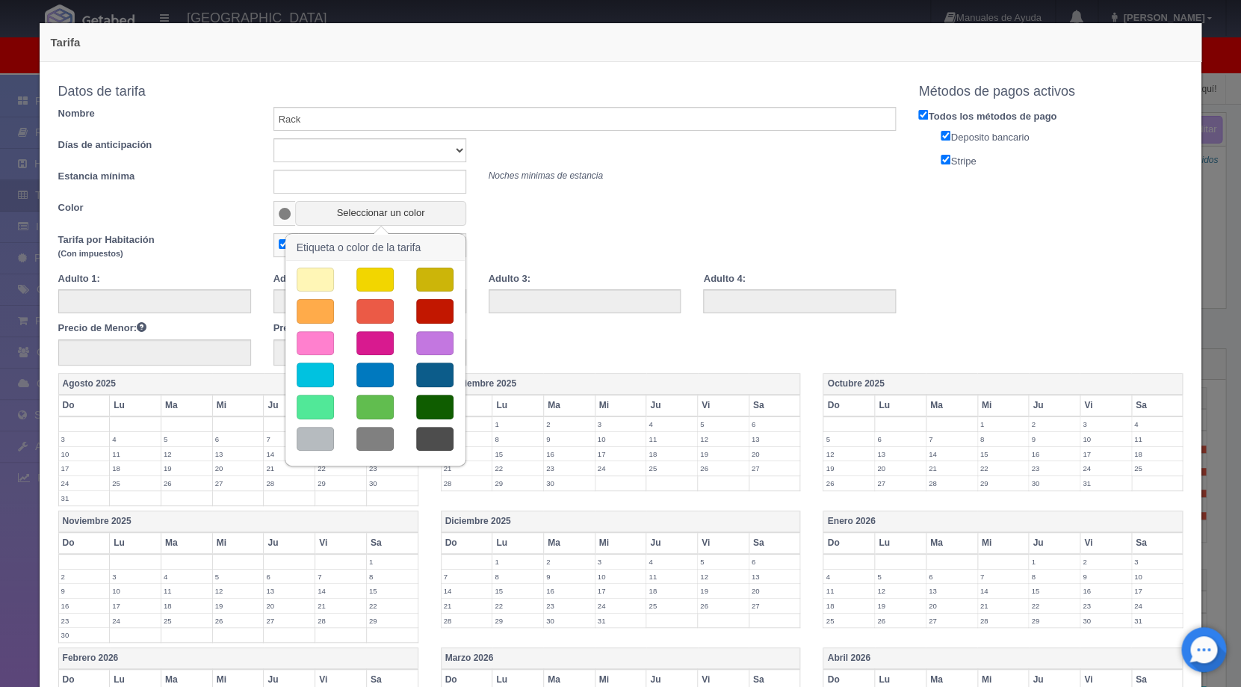
click at [373, 312] on button "button" at bounding box center [375, 311] width 37 height 25
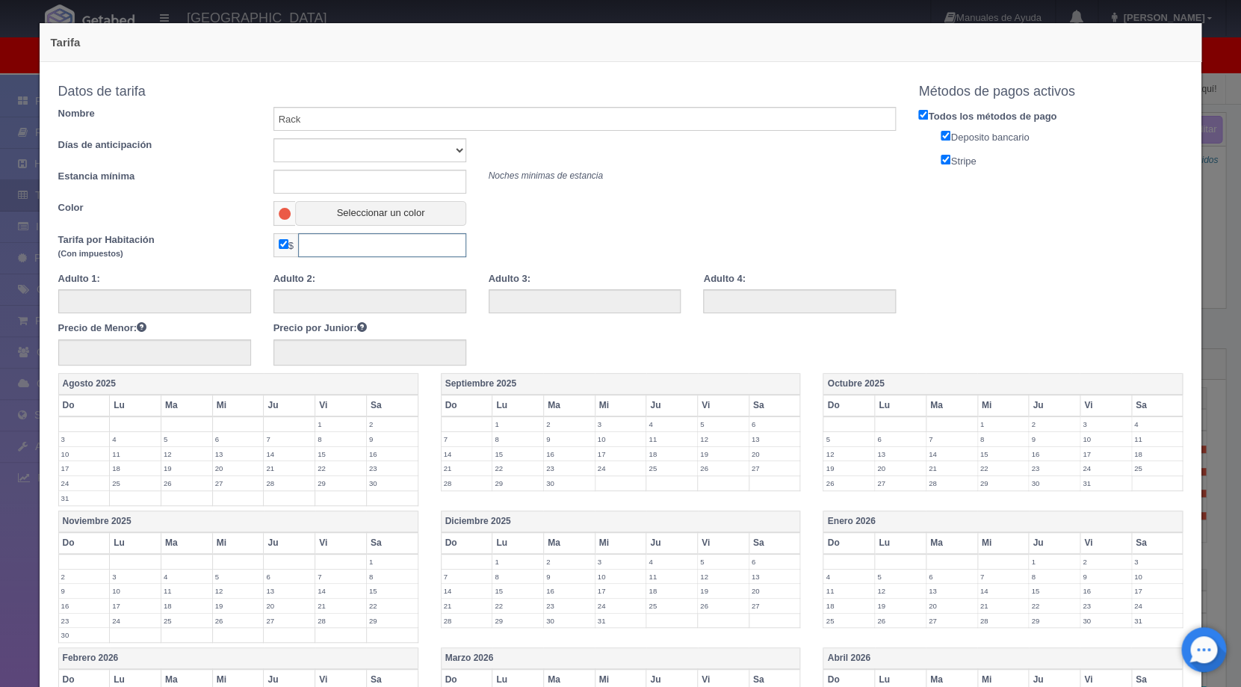
click at [349, 246] on input "text" at bounding box center [382, 245] width 168 height 24
type input "3740"
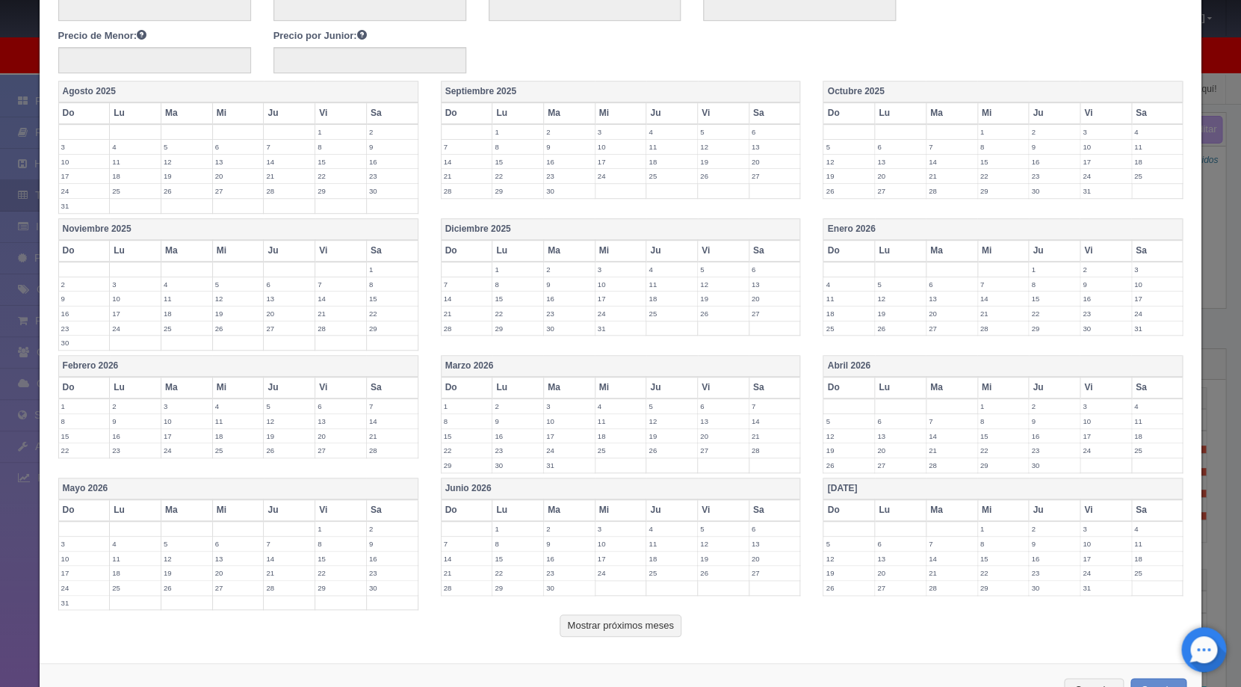
click at [1043, 265] on label "1" at bounding box center [1054, 269] width 51 height 14
click at [1093, 268] on label "2" at bounding box center [1106, 269] width 51 height 14
click at [1132, 272] on label "3" at bounding box center [1157, 269] width 51 height 14
click at [1093, 336] on label "30" at bounding box center [1106, 336] width 51 height 14
click at [1138, 335] on label "31" at bounding box center [1157, 336] width 51 height 14
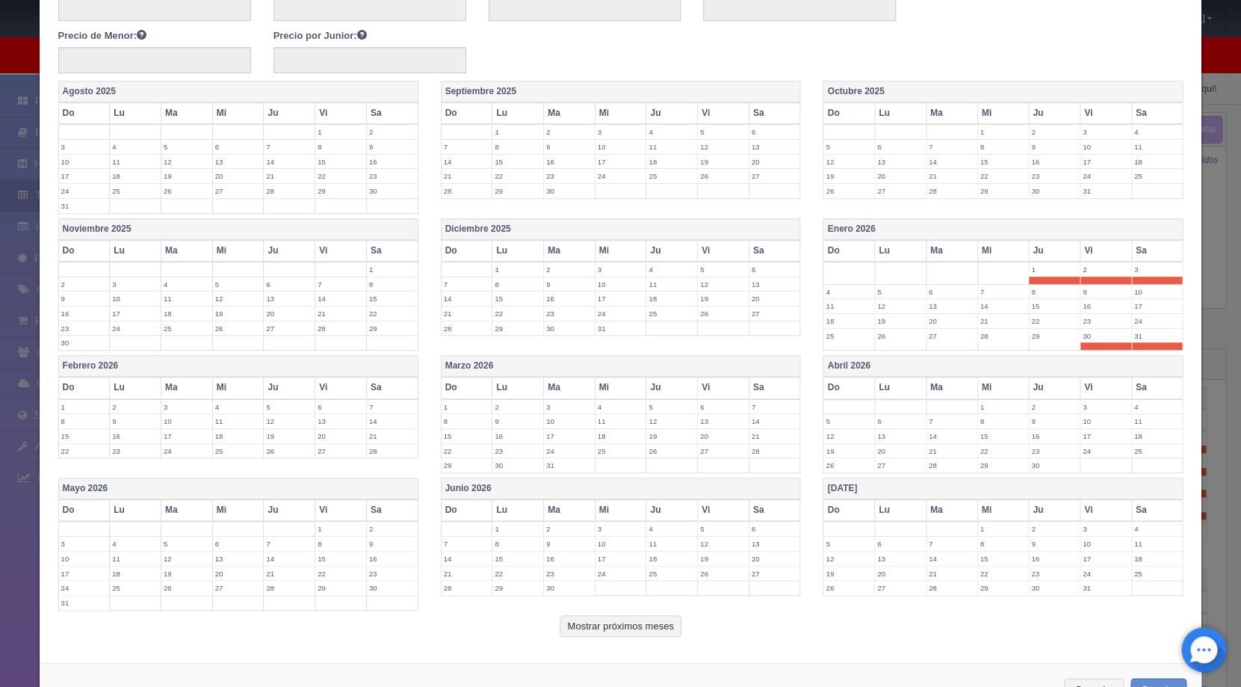
click at [87, 407] on label "1" at bounding box center [84, 407] width 51 height 14
click at [135, 406] on label "2" at bounding box center [135, 407] width 51 height 14
click at [707, 422] on label "13" at bounding box center [723, 421] width 51 height 14
click at [754, 426] on label "14" at bounding box center [775, 421] width 51 height 14
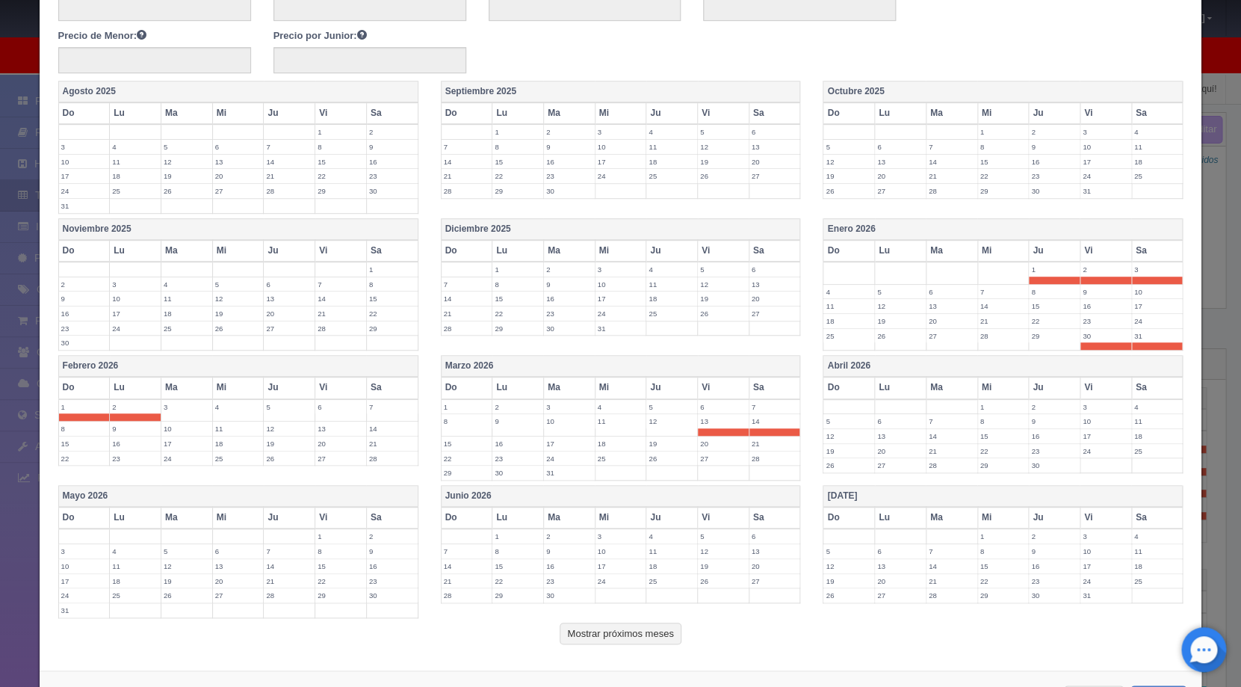
click at [454, 440] on label "15" at bounding box center [467, 443] width 51 height 14
click at [512, 445] on label "16" at bounding box center [518, 443] width 51 height 14
click at [505, 481] on label "30" at bounding box center [518, 480] width 51 height 14
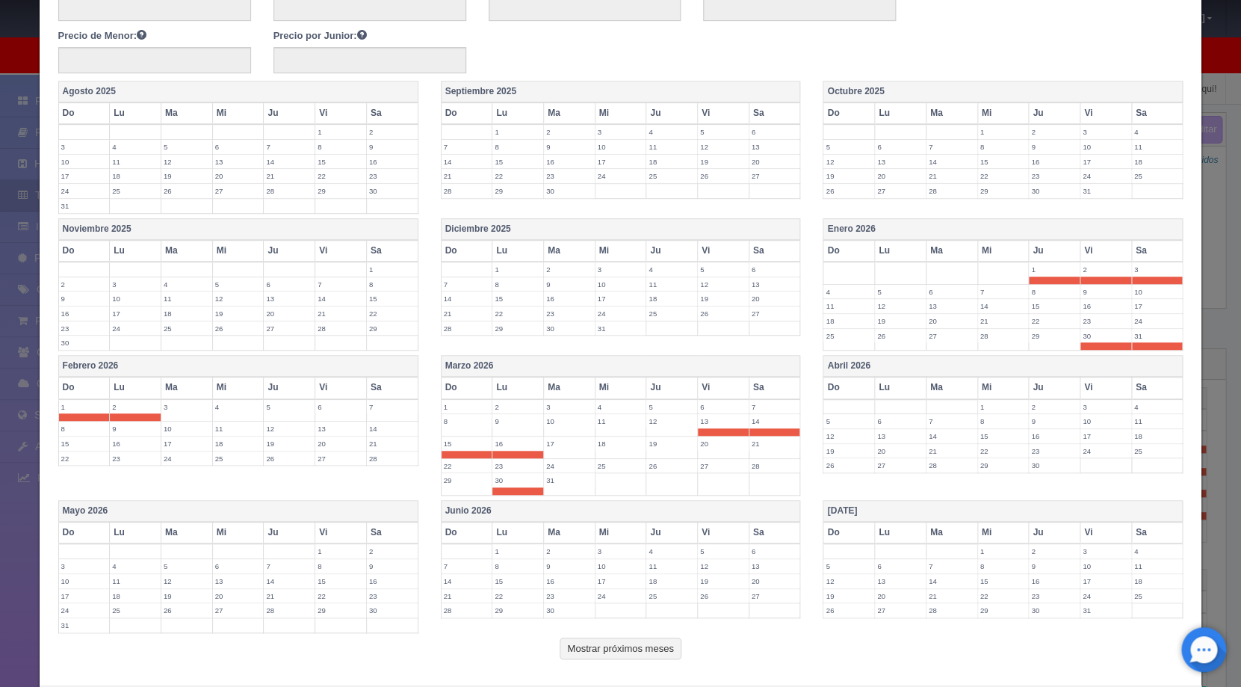
click at [561, 484] on label "31" at bounding box center [569, 480] width 51 height 14
click at [978, 405] on label "1" at bounding box center [1003, 407] width 51 height 14
click at [1042, 404] on label "2" at bounding box center [1054, 407] width 51 height 14
click at [1081, 407] on label "3" at bounding box center [1106, 407] width 51 height 14
click at [1132, 407] on label "4" at bounding box center [1157, 407] width 51 height 14
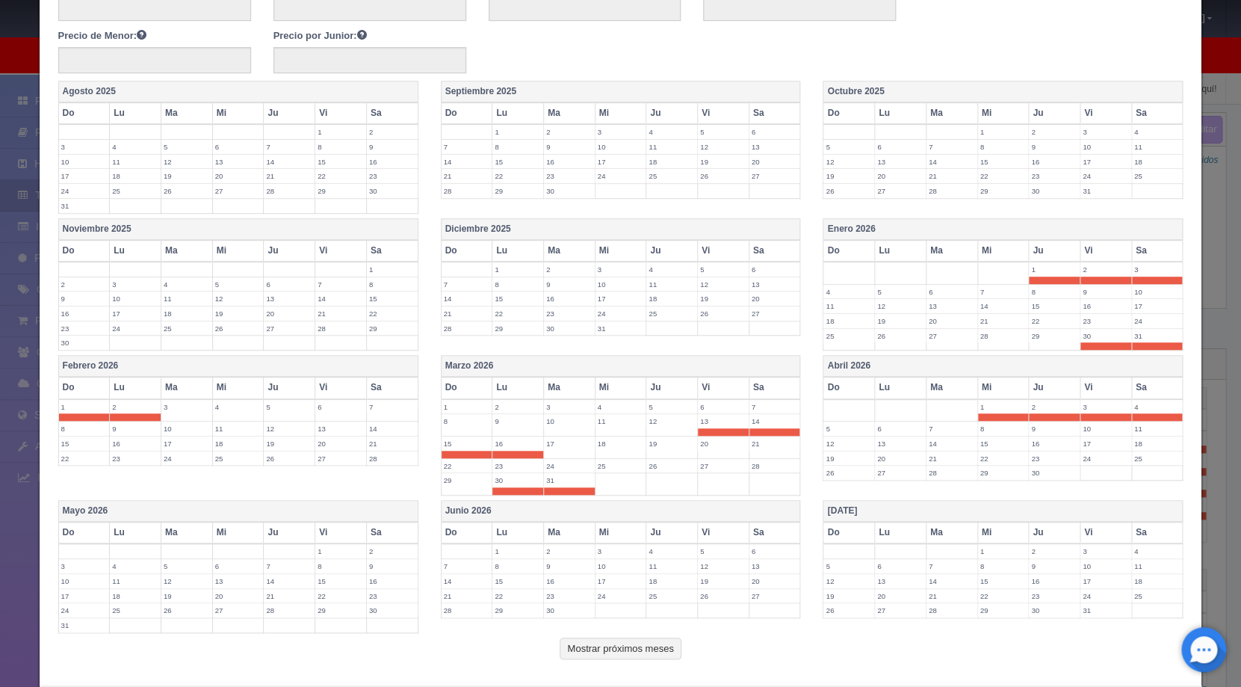
click at [845, 428] on label "5" at bounding box center [849, 429] width 51 height 14
click at [888, 428] on label "6" at bounding box center [900, 429] width 51 height 14
click at [949, 428] on label "7" at bounding box center [952, 429] width 51 height 14
click at [981, 427] on label "8" at bounding box center [1003, 429] width 51 height 14
click at [1032, 433] on label "9" at bounding box center [1054, 429] width 51 height 14
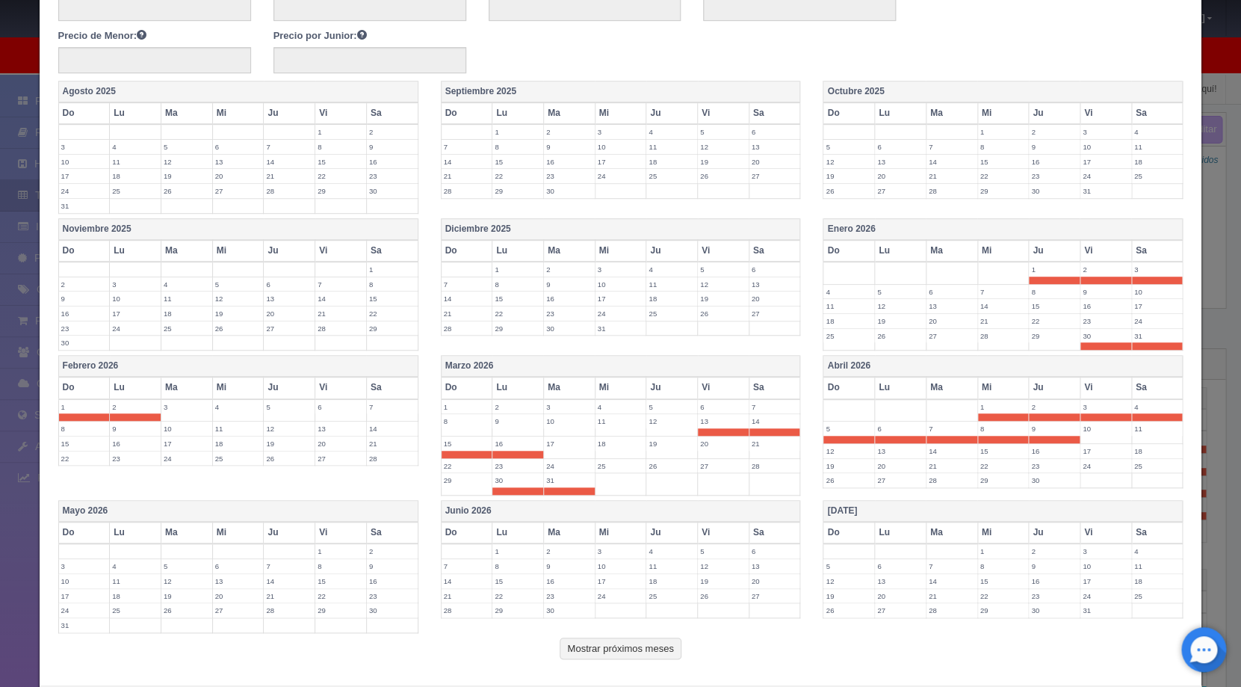
click at [1081, 433] on label "10" at bounding box center [1106, 429] width 51 height 14
click at [1154, 432] on label "11" at bounding box center [1157, 429] width 51 height 14
click at [329, 549] on label "1" at bounding box center [340, 551] width 51 height 14
click at [395, 557] on label "2" at bounding box center [392, 551] width 51 height 14
click at [94, 573] on label "3" at bounding box center [84, 574] width 51 height 14
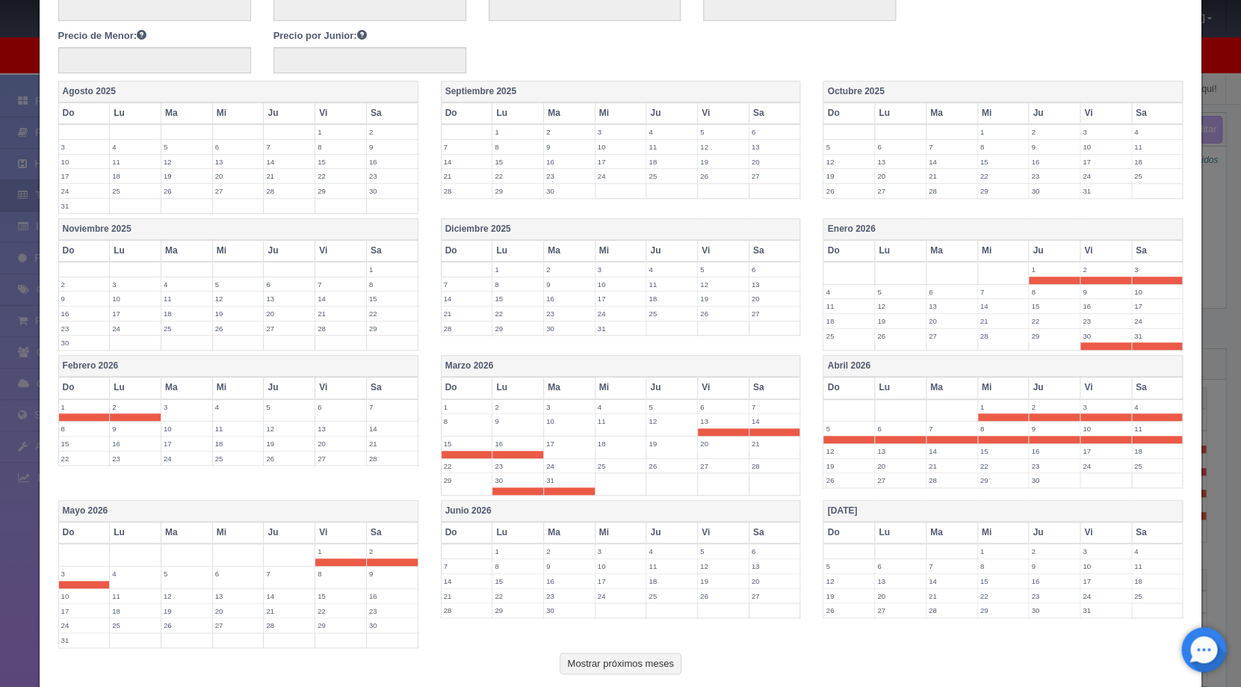
scroll to position [383, 0]
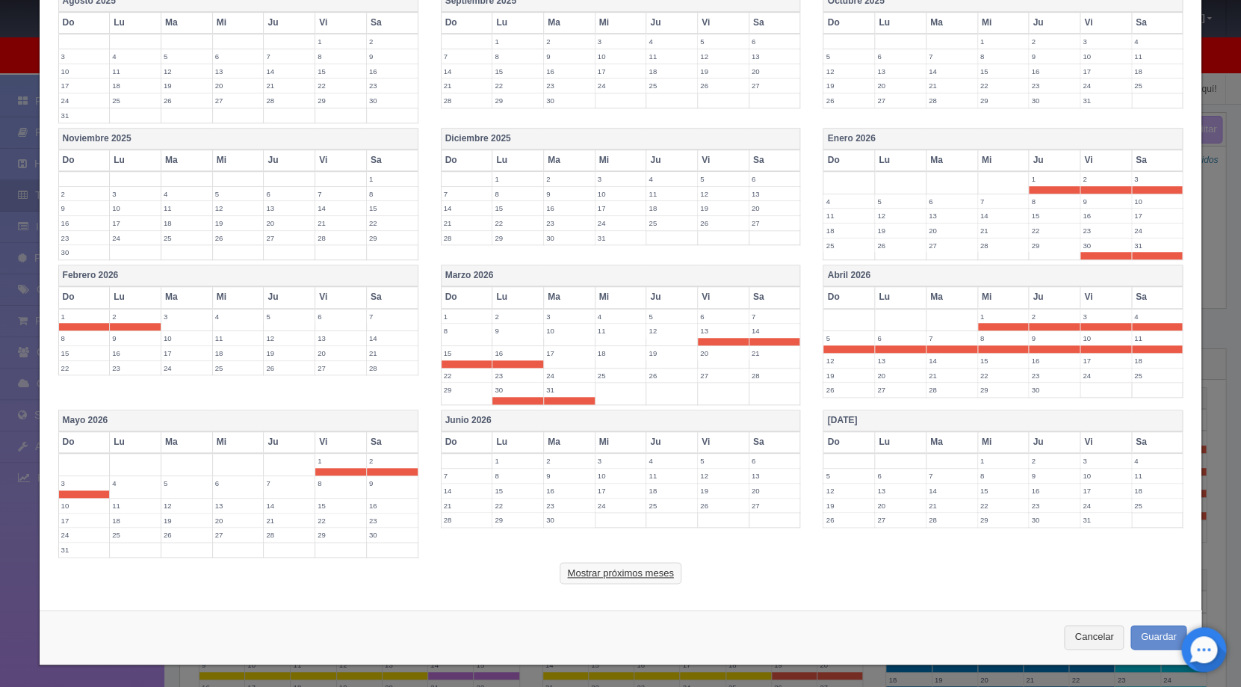
click at [644, 572] on button "Mostrar próximos meses" at bounding box center [620, 573] width 121 height 22
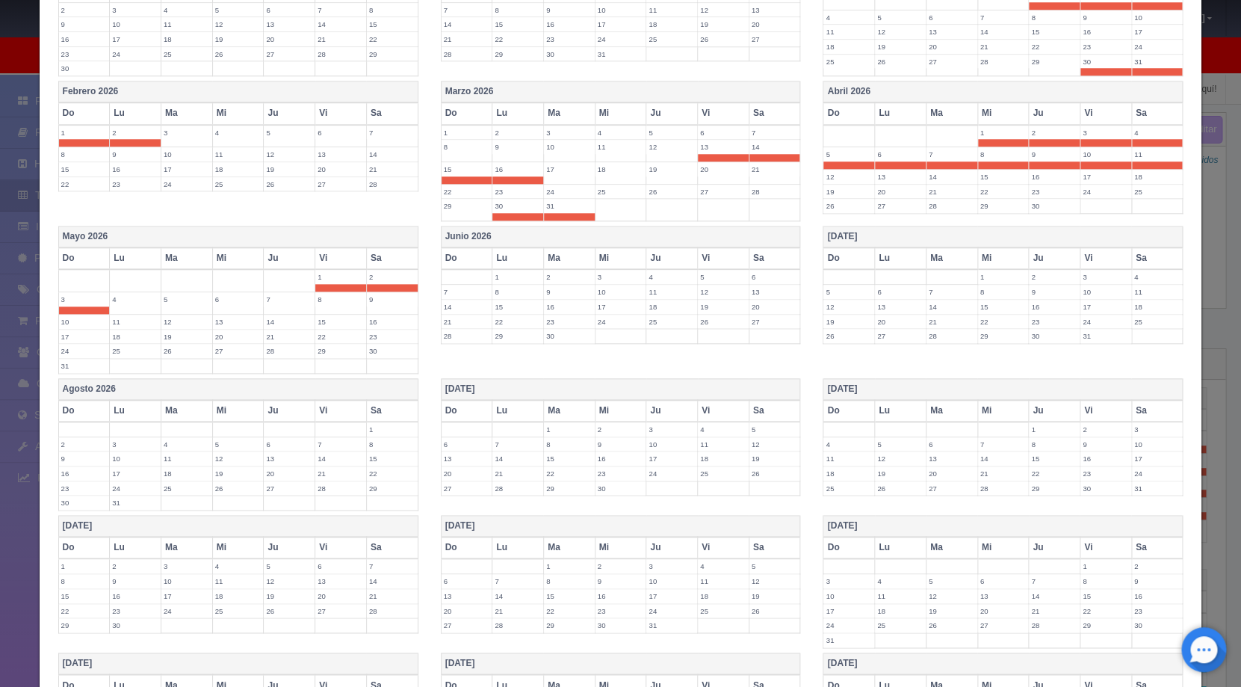
scroll to position [588, 0]
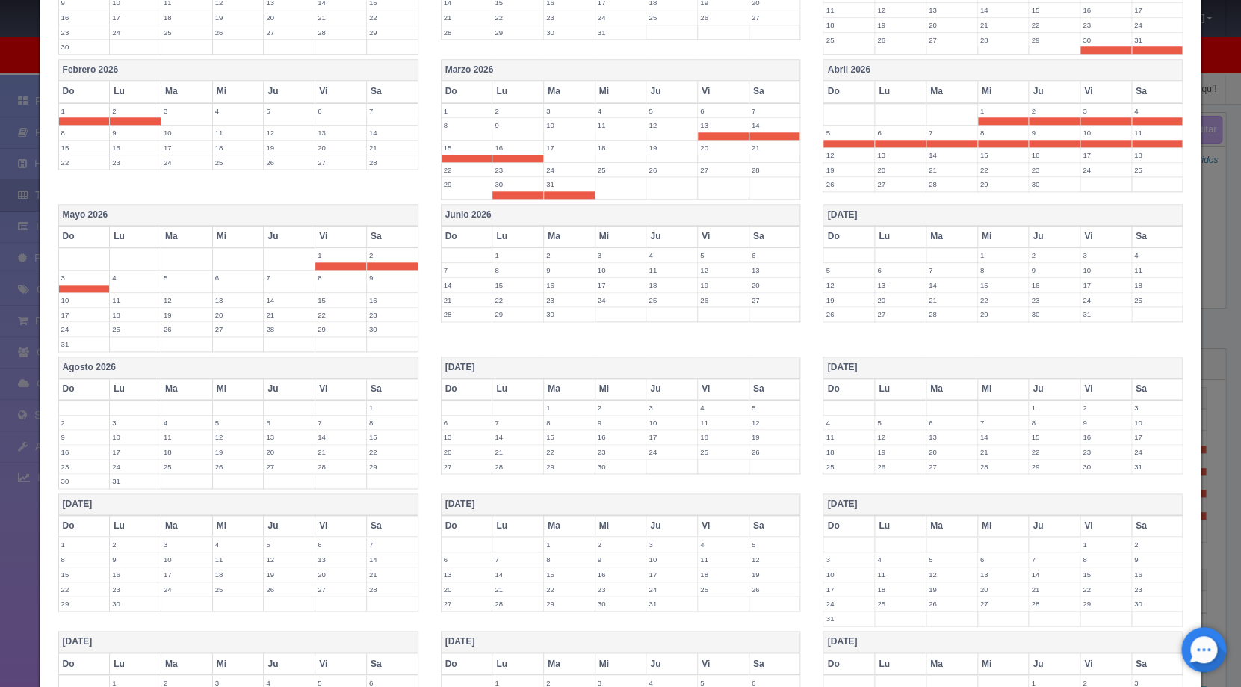
click at [548, 438] on label "15" at bounding box center [569, 437] width 51 height 14
click at [620, 438] on label "16" at bounding box center [621, 437] width 51 height 14
click at [664, 441] on label "17" at bounding box center [671, 437] width 51 height 14
click at [712, 439] on label "18" at bounding box center [723, 437] width 51 height 14
click at [765, 438] on label "19" at bounding box center [775, 437] width 51 height 14
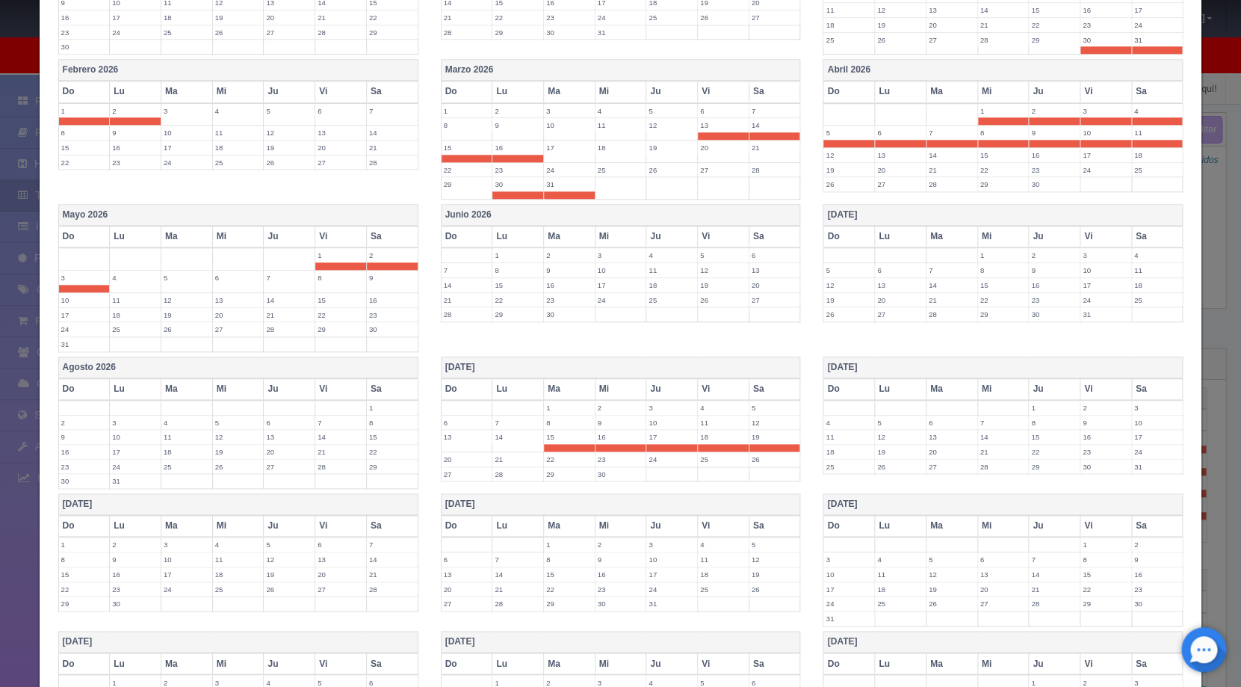
click at [1083, 469] on label "30" at bounding box center [1106, 467] width 51 height 14
click at [1139, 465] on label "31" at bounding box center [1157, 467] width 51 height 14
click at [69, 544] on label "1" at bounding box center [84, 544] width 51 height 14
click at [121, 544] on label "2" at bounding box center [135, 544] width 51 height 14
click at [326, 567] on label "13" at bounding box center [340, 567] width 51 height 14
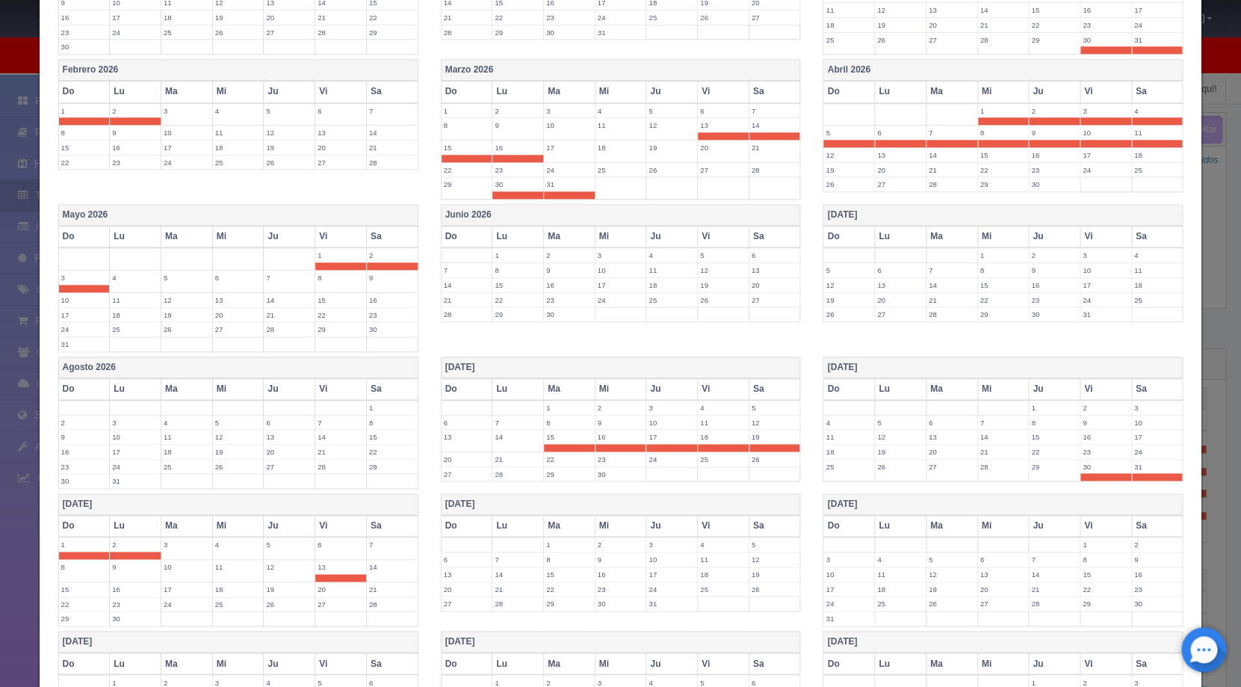
click at [386, 571] on label "14" at bounding box center [392, 567] width 51 height 14
click at [87, 591] on label "15" at bounding box center [84, 589] width 51 height 14
click at [140, 592] on label "16" at bounding box center [135, 589] width 51 height 14
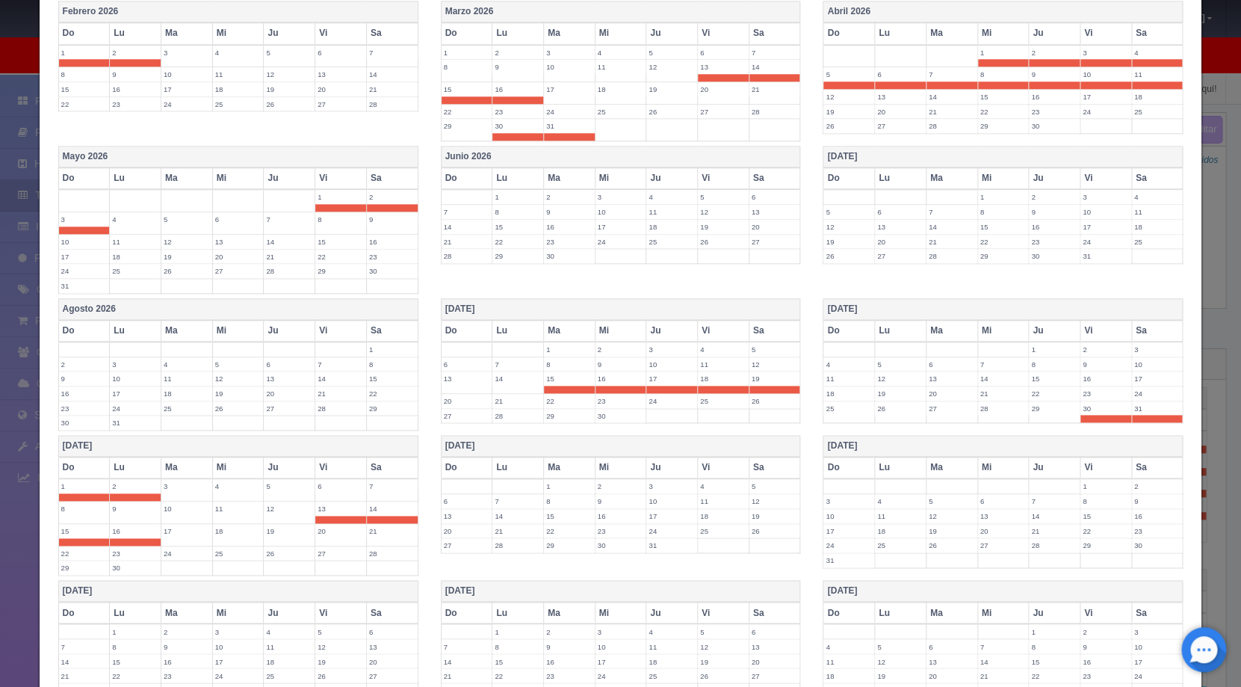
scroll to position [653, 0]
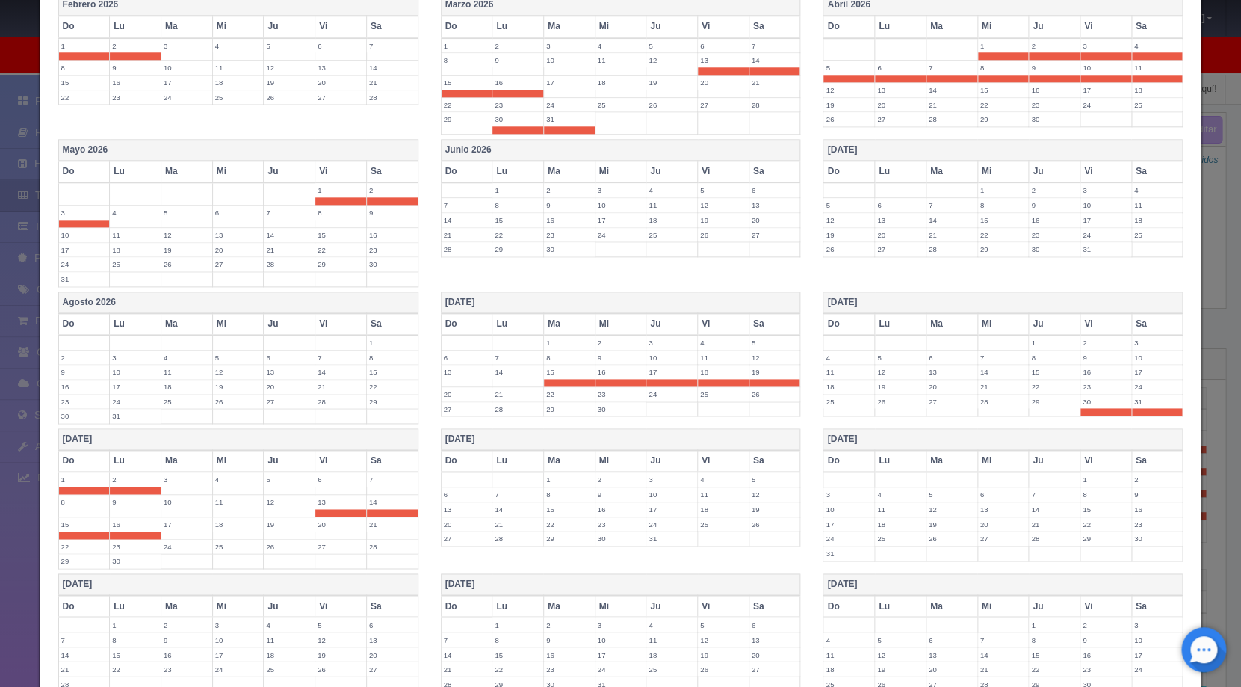
click at [660, 519] on label "24" at bounding box center [671, 524] width 51 height 14
click at [704, 519] on label "25" at bounding box center [723, 524] width 51 height 14
click at [775, 528] on label "26" at bounding box center [775, 524] width 51 height 14
click at [598, 546] on label "30" at bounding box center [621, 546] width 51 height 14
click at [655, 547] on label "31" at bounding box center [671, 546] width 51 height 14
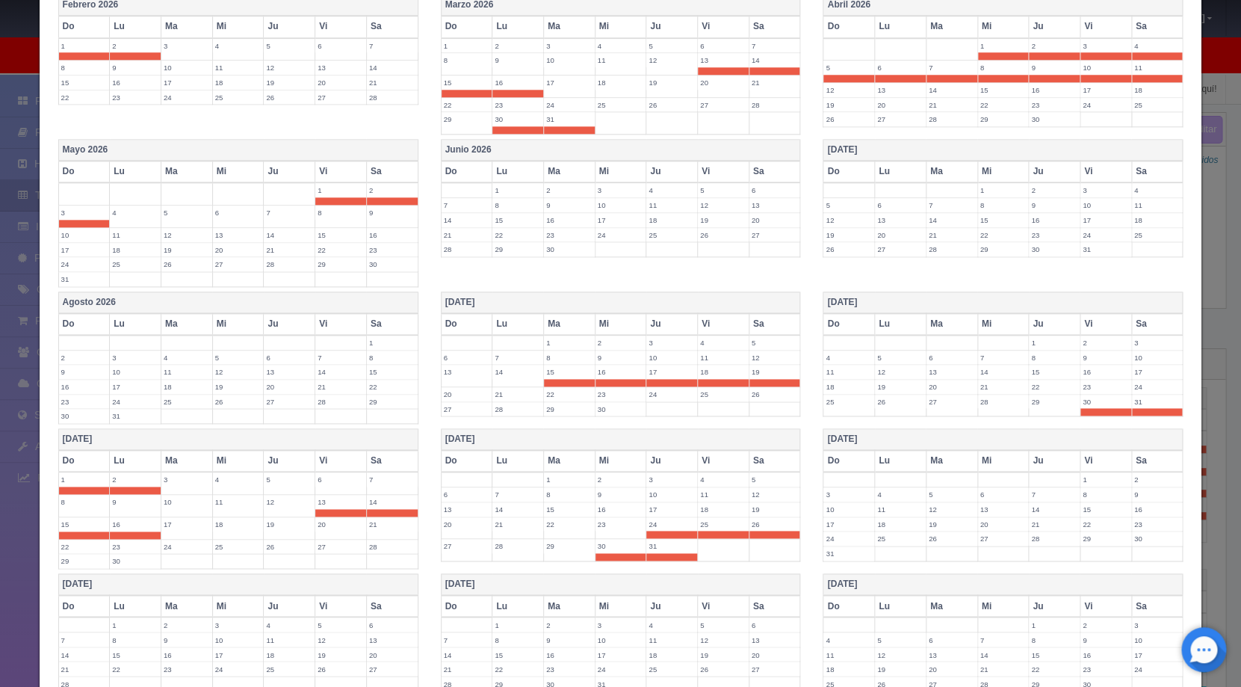
click at [1090, 478] on label "1" at bounding box center [1106, 479] width 51 height 14
click at [1142, 481] on label "2" at bounding box center [1157, 479] width 51 height 14
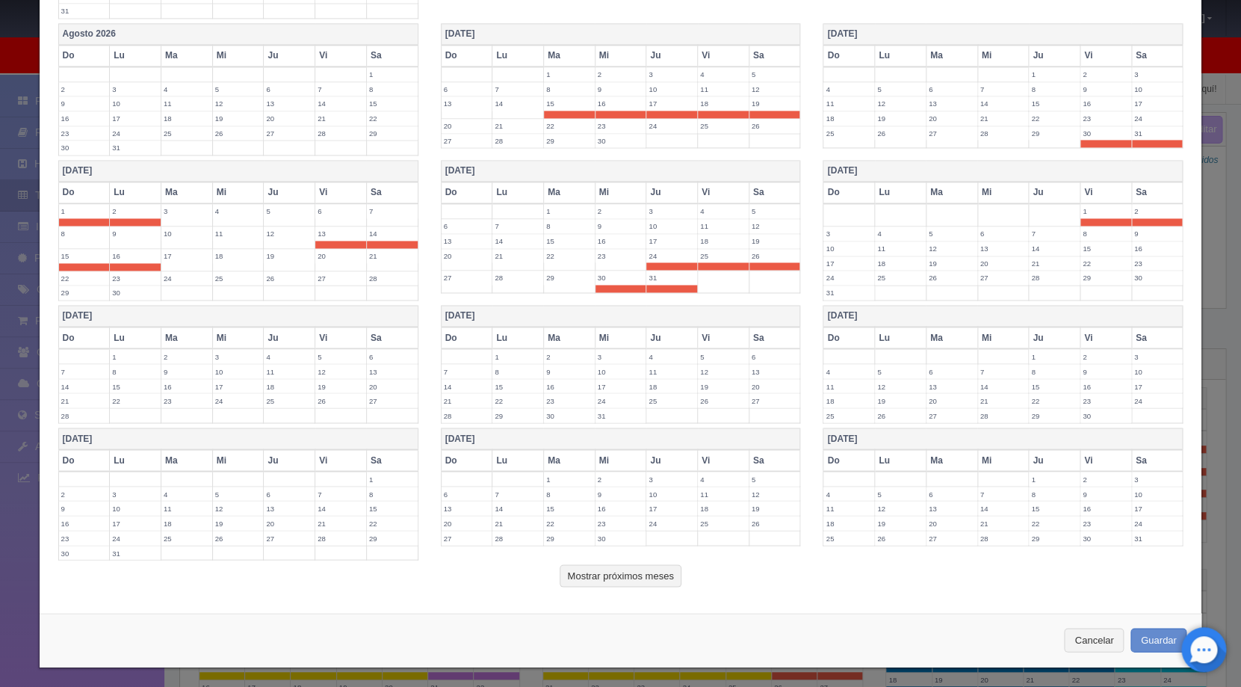
scroll to position [925, 0]
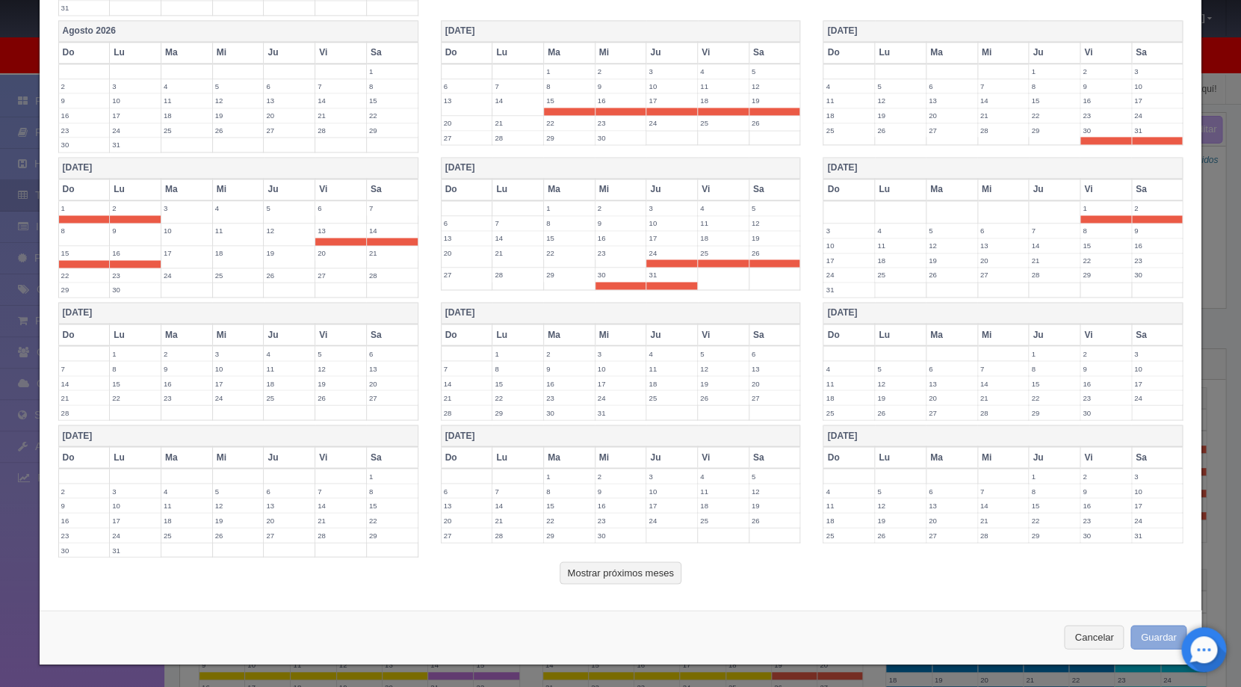
click at [1134, 634] on button "Guardar" at bounding box center [1159, 637] width 57 height 25
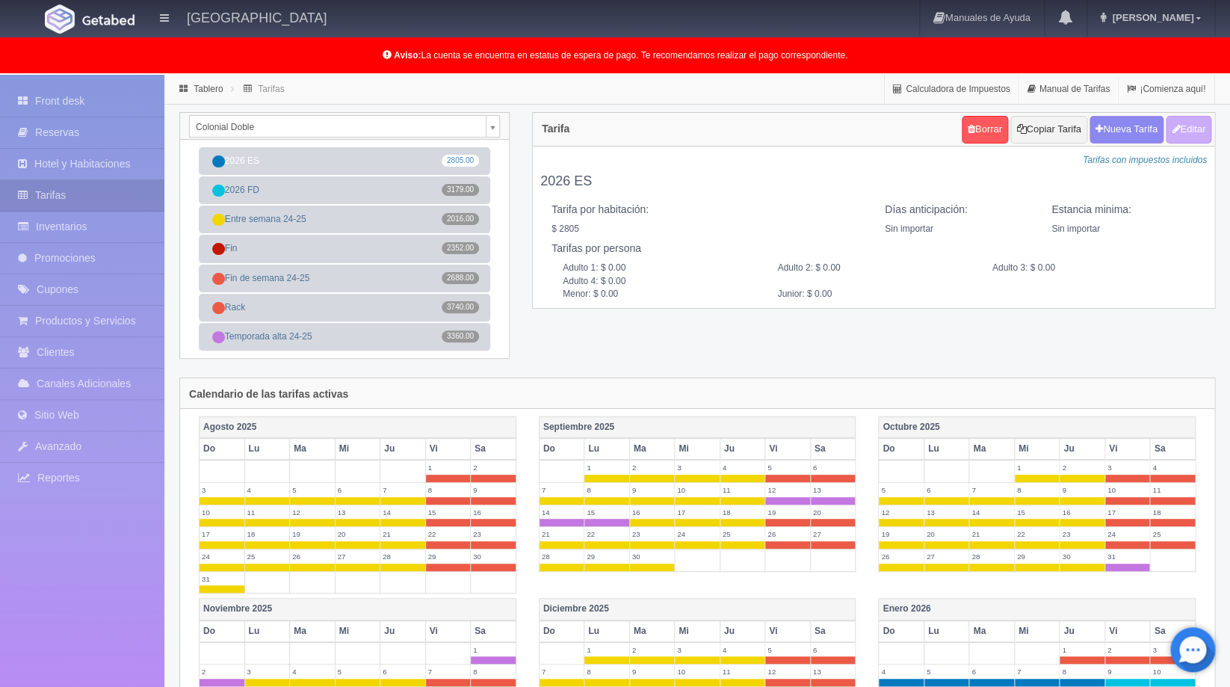
click at [497, 129] on body "[GEOGRAPHIC_DATA] Manuales de Ayuda Actualizaciones recientes [PERSON_NAME] Mi …" at bounding box center [615, 626] width 1230 height 1102
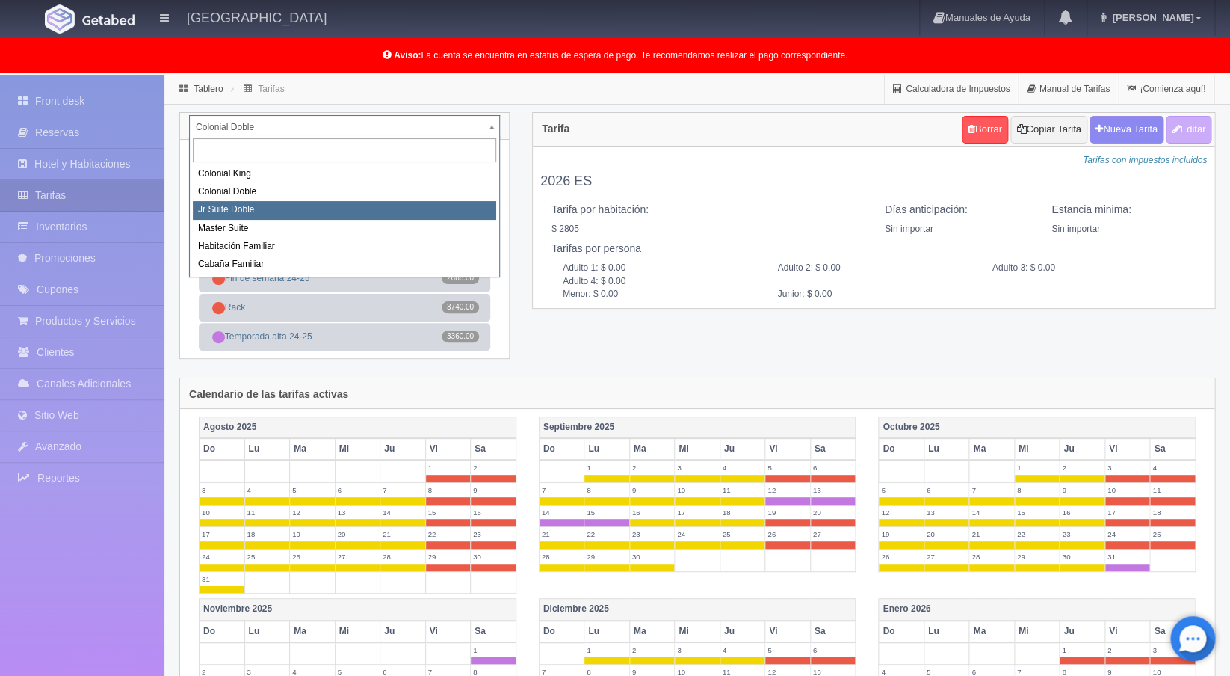
select select "978"
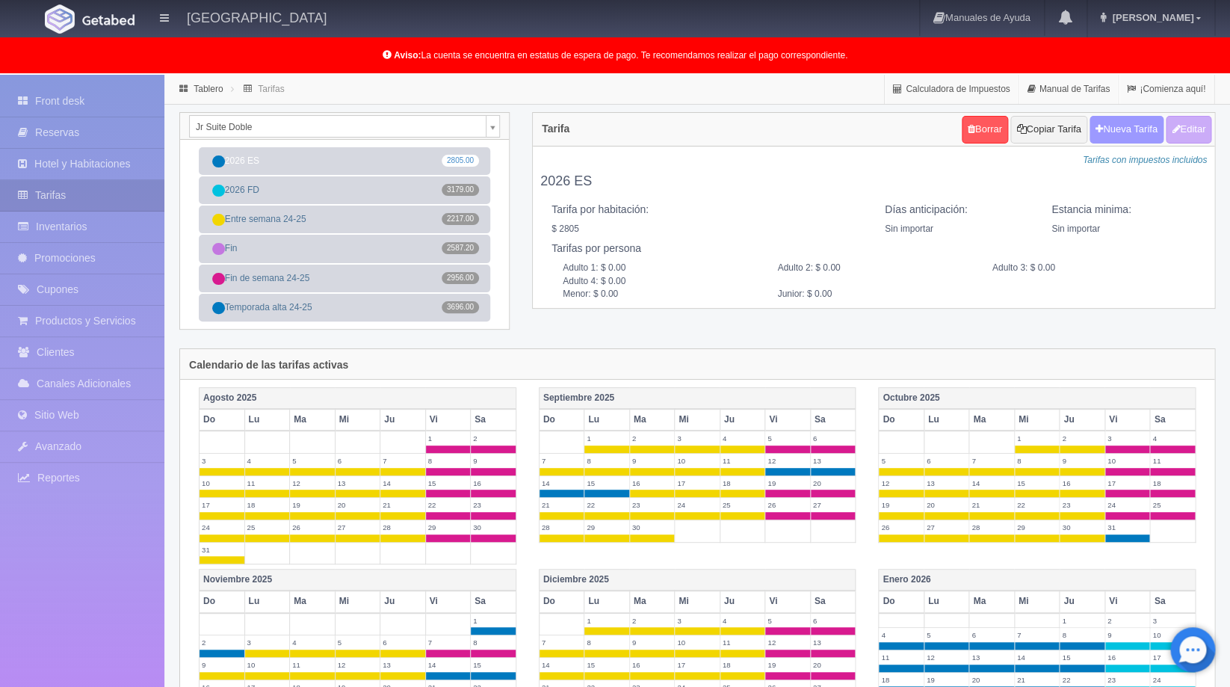
click at [1132, 133] on button "Nueva Tarifa" at bounding box center [1127, 130] width 74 height 28
select select
checkbox input "true"
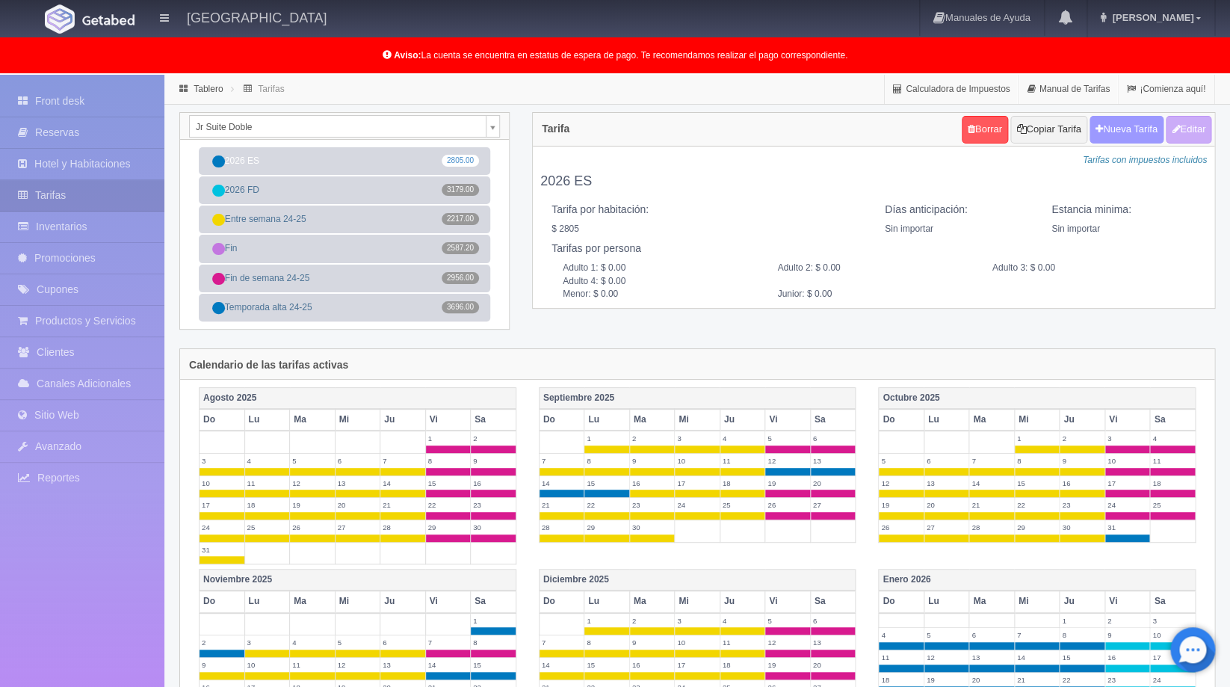
checkbox input "true"
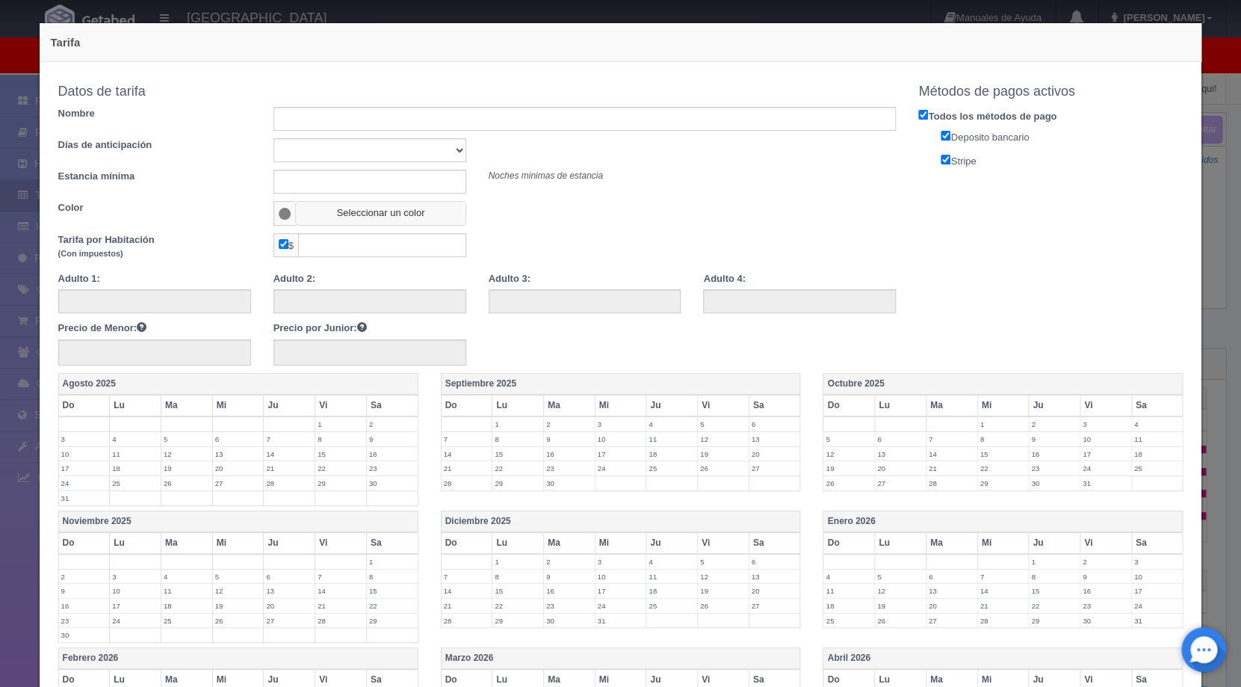
click at [357, 209] on button "Seleccionar un color" at bounding box center [380, 213] width 170 height 25
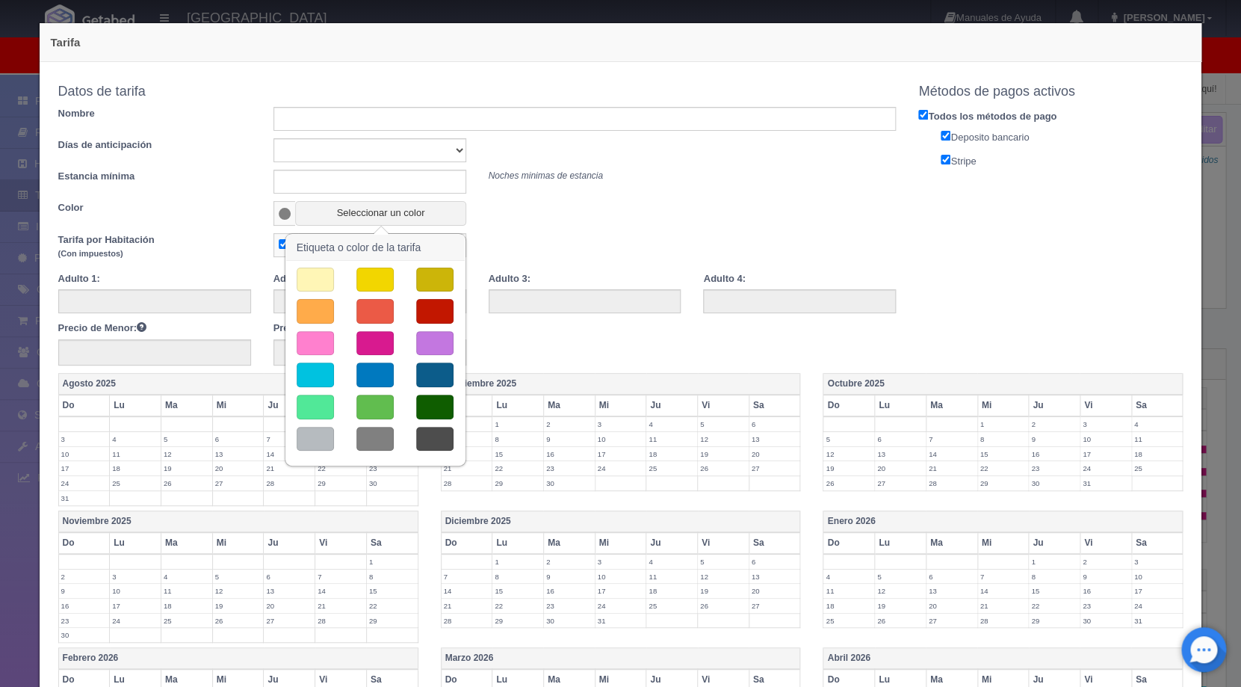
click at [427, 306] on button "button" at bounding box center [434, 311] width 37 height 25
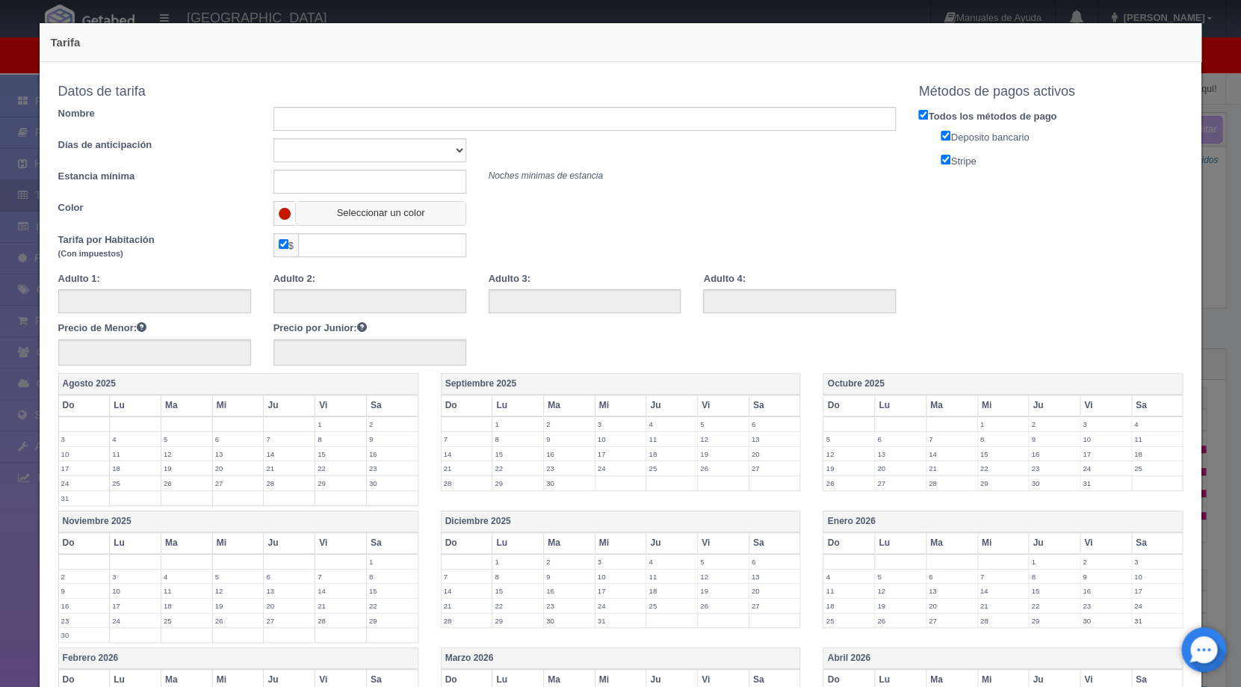
click at [377, 213] on button "Seleccionar un color" at bounding box center [380, 213] width 170 height 25
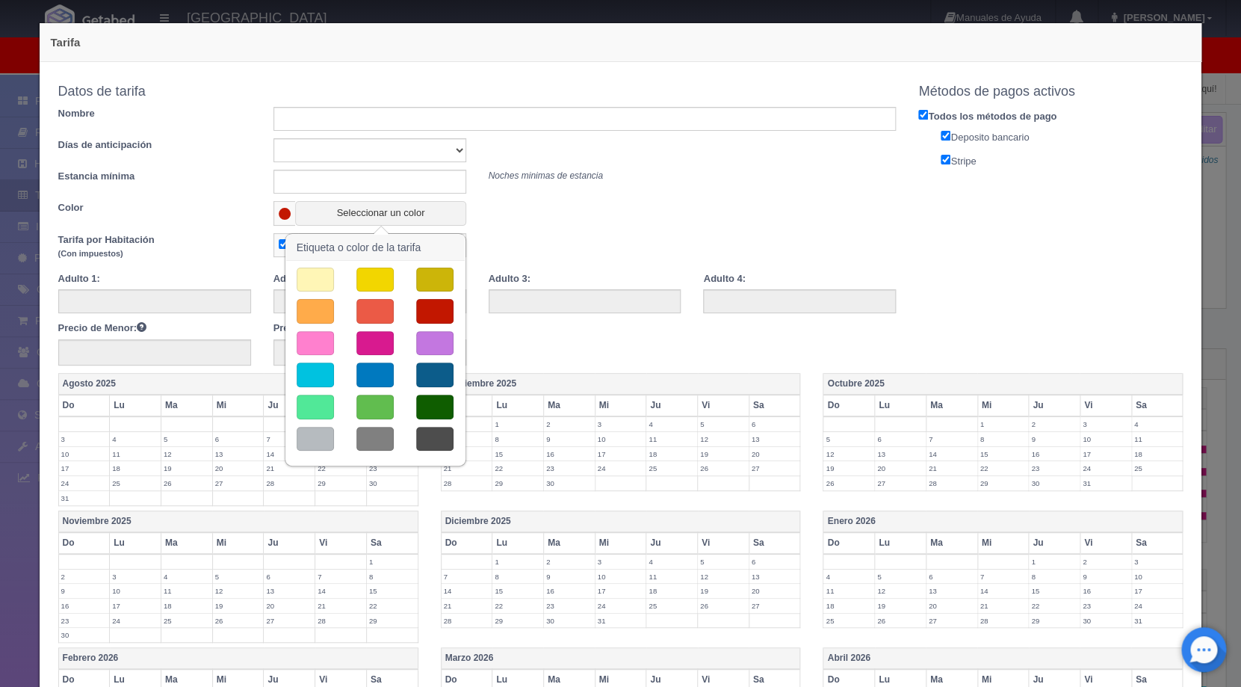
click at [362, 309] on button "button" at bounding box center [375, 311] width 37 height 25
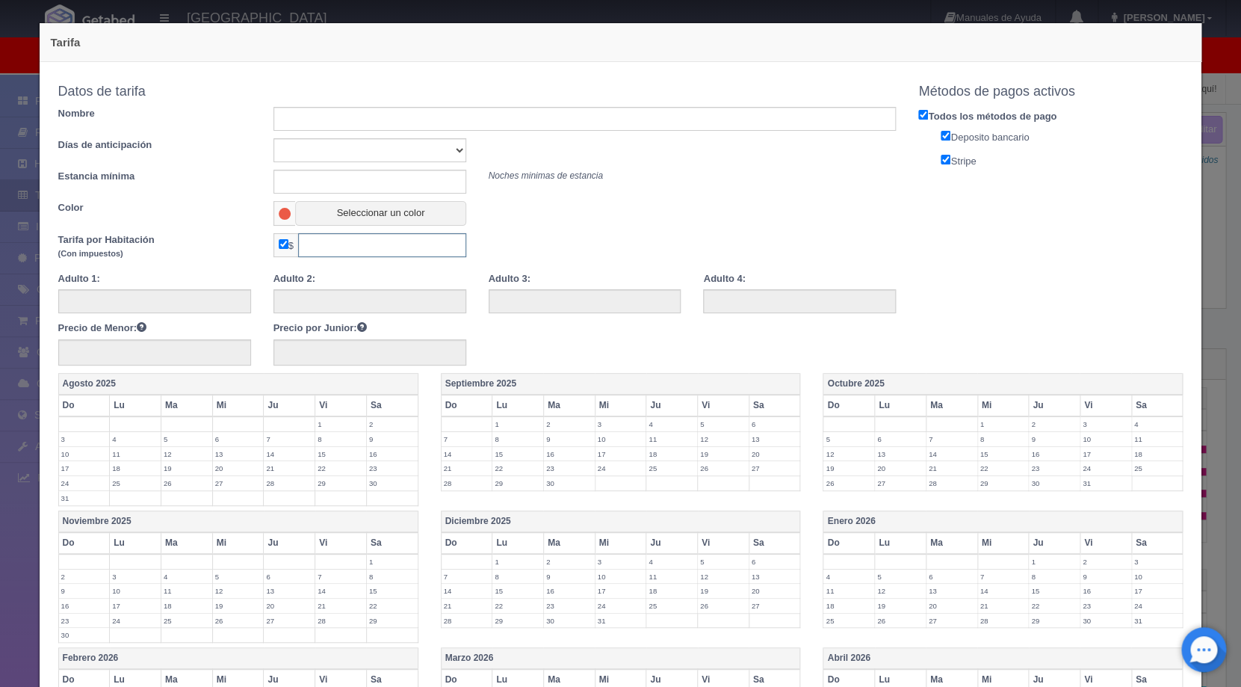
click at [392, 250] on input "text" at bounding box center [382, 245] width 168 height 24
type input "3740"
click at [716, 338] on div "Adulto 1: Adulto 2: Adulto 3: Adulto 4: Precio de Menor: Precio por Junior:" at bounding box center [477, 318] width 861 height 93
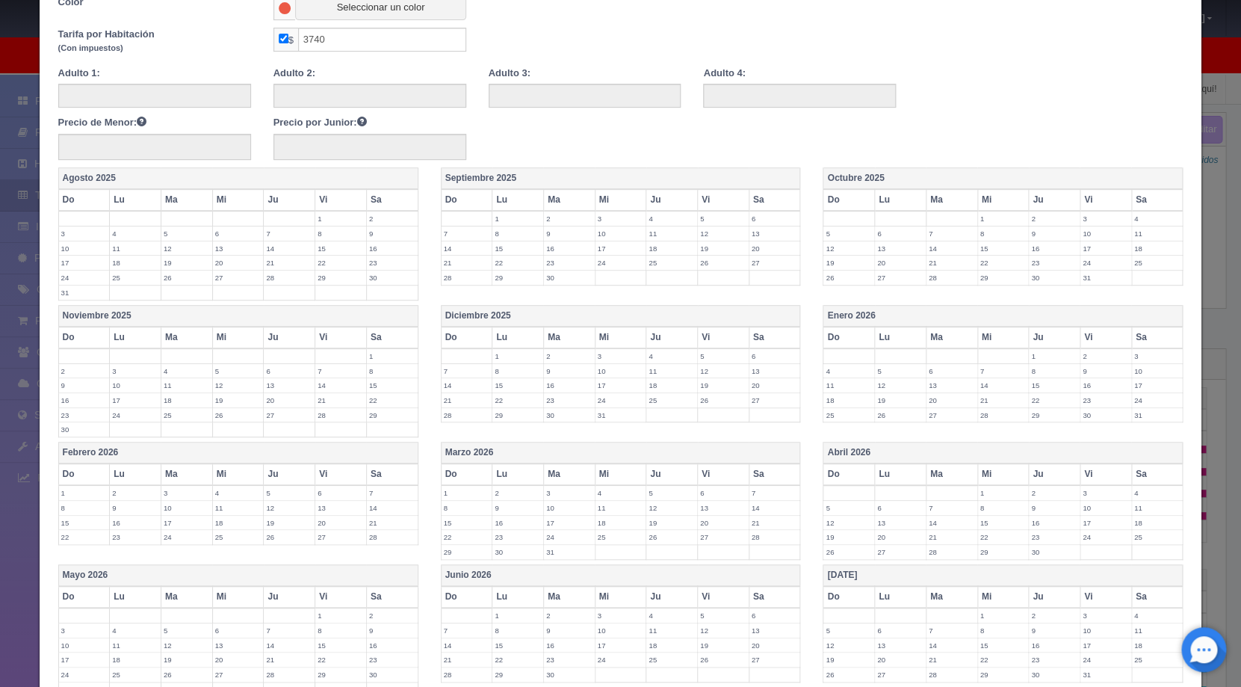
click at [1037, 356] on label "1" at bounding box center [1054, 356] width 51 height 14
click at [1098, 356] on label "2" at bounding box center [1106, 356] width 51 height 14
click at [1144, 359] on label "3" at bounding box center [1157, 356] width 51 height 14
click at [1081, 422] on label "30" at bounding box center [1106, 423] width 51 height 14
click at [1139, 428] on label "31" at bounding box center [1157, 423] width 51 height 14
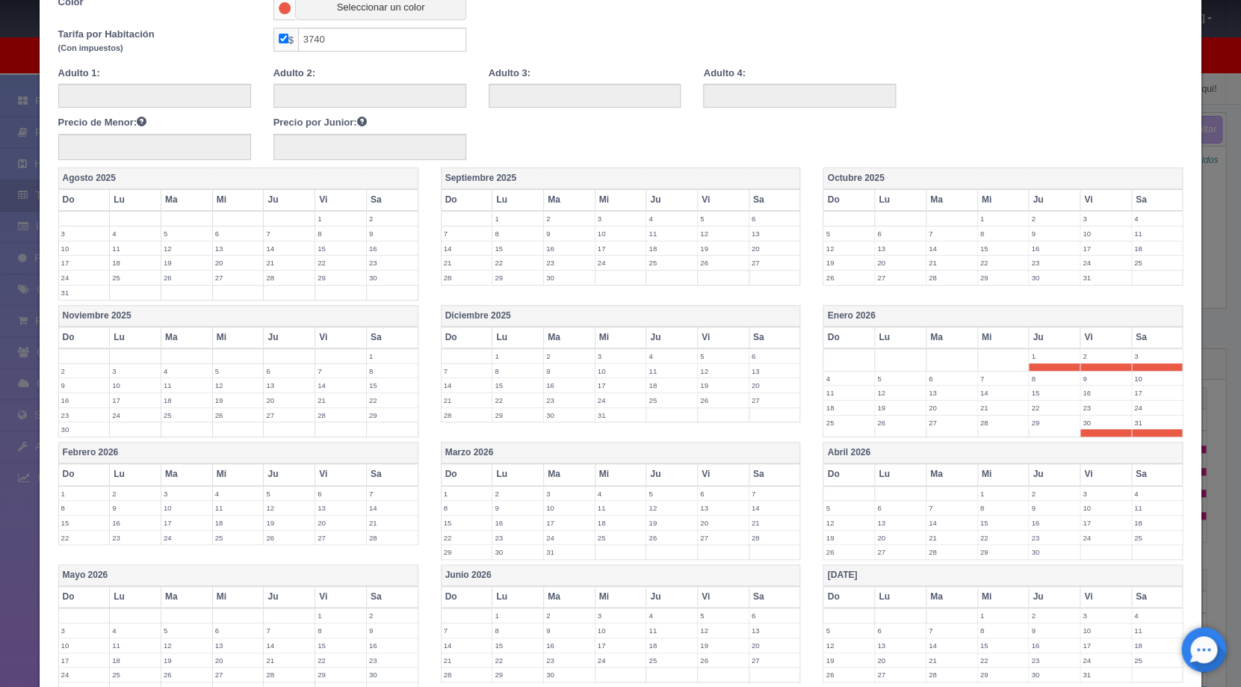
click at [84, 493] on label "1" at bounding box center [84, 494] width 51 height 14
click at [128, 495] on label "2" at bounding box center [135, 494] width 51 height 14
click at [709, 504] on label "13" at bounding box center [723, 508] width 51 height 14
click at [750, 504] on label "14" at bounding box center [775, 508] width 51 height 14
click at [435, 528] on div "Marzo 2026 Do Lu Ma Mi Ju Vi Sa 1 2 3 4 5 6 7 8 9 10 11 12 13 14 15 16 17 18 19…" at bounding box center [621, 507] width 383 height 130
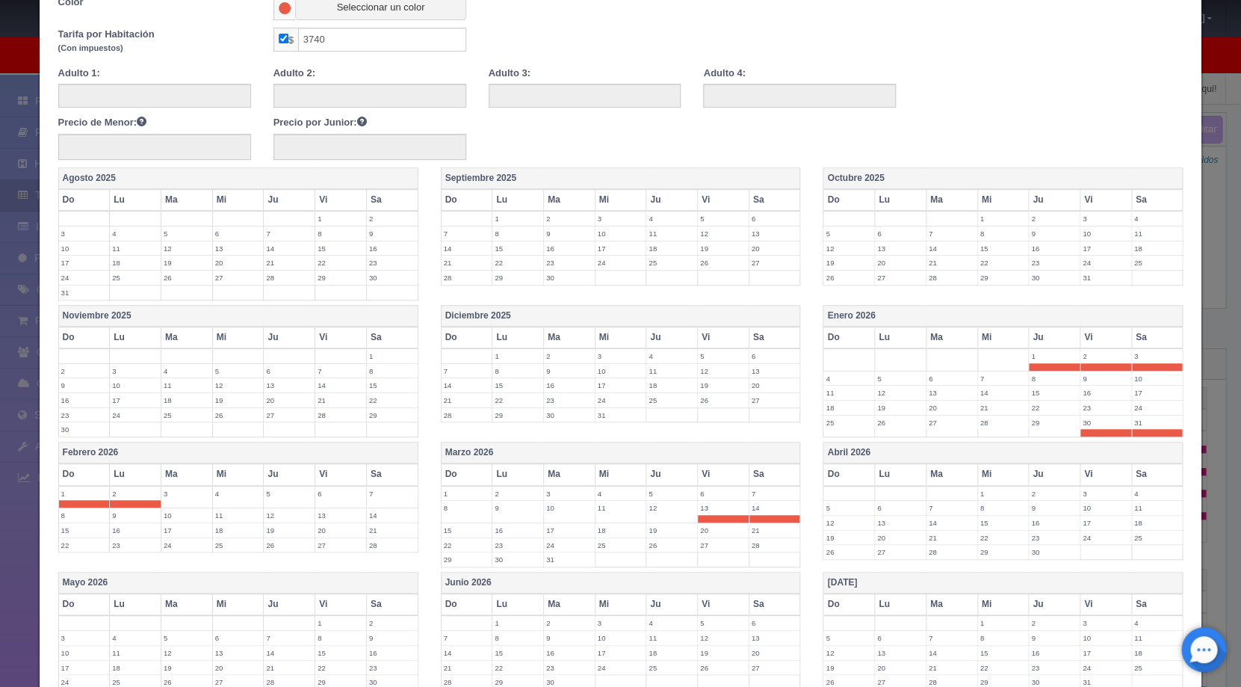
click at [469, 531] on label "15" at bounding box center [467, 530] width 51 height 14
click at [514, 531] on label "16" at bounding box center [518, 530] width 51 height 14
click at [493, 567] on label "30" at bounding box center [518, 567] width 51 height 14
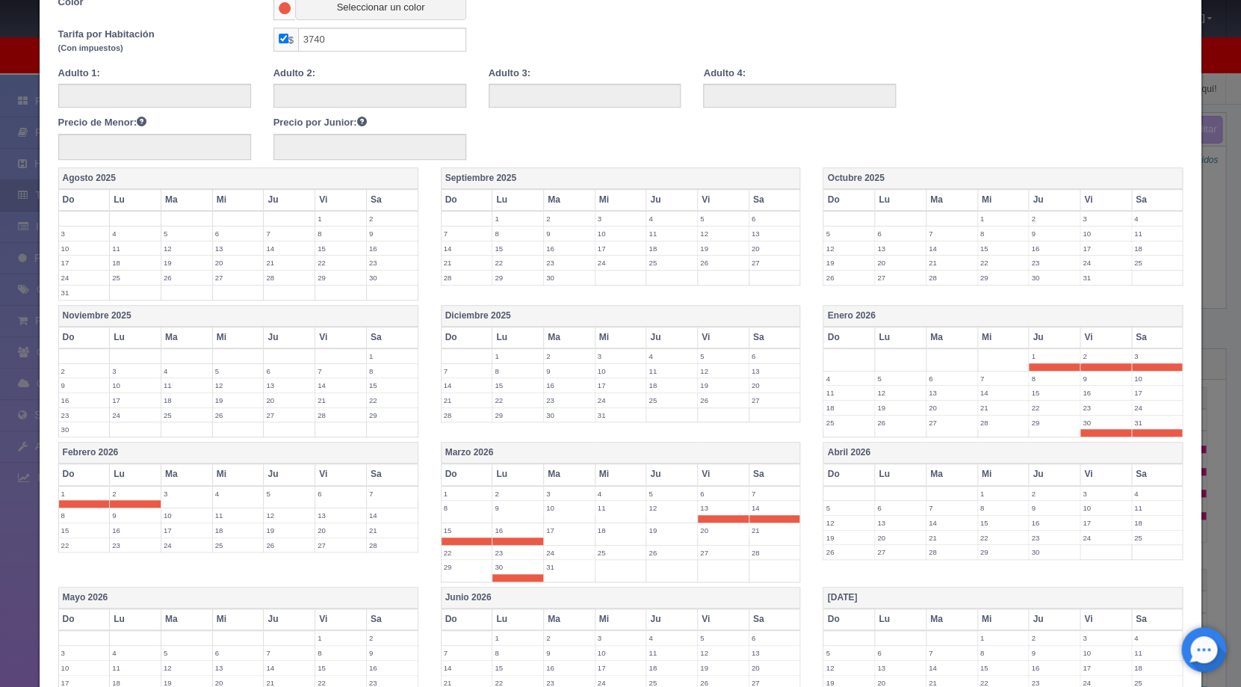
click at [549, 570] on label "31" at bounding box center [569, 567] width 51 height 14
click at [990, 493] on label "1" at bounding box center [1003, 494] width 51 height 14
click at [1047, 493] on label "2" at bounding box center [1054, 494] width 51 height 14
click at [1100, 491] on label "3" at bounding box center [1106, 494] width 51 height 14
click at [1134, 491] on label "4" at bounding box center [1157, 494] width 51 height 14
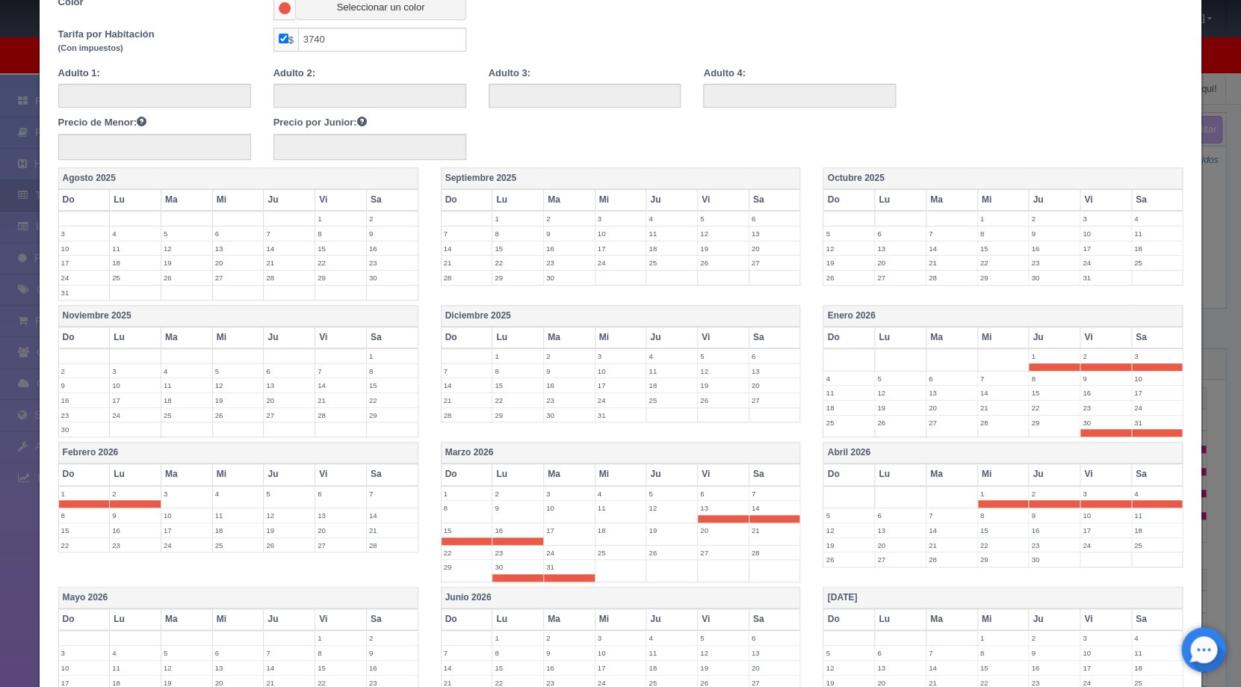
click at [845, 514] on label "5" at bounding box center [849, 515] width 51 height 14
click at [889, 516] on label "6" at bounding box center [900, 515] width 51 height 14
click at [944, 516] on label "7" at bounding box center [952, 515] width 51 height 14
click at [996, 517] on label "8" at bounding box center [1003, 515] width 51 height 14
click at [1040, 517] on label "9" at bounding box center [1054, 515] width 51 height 14
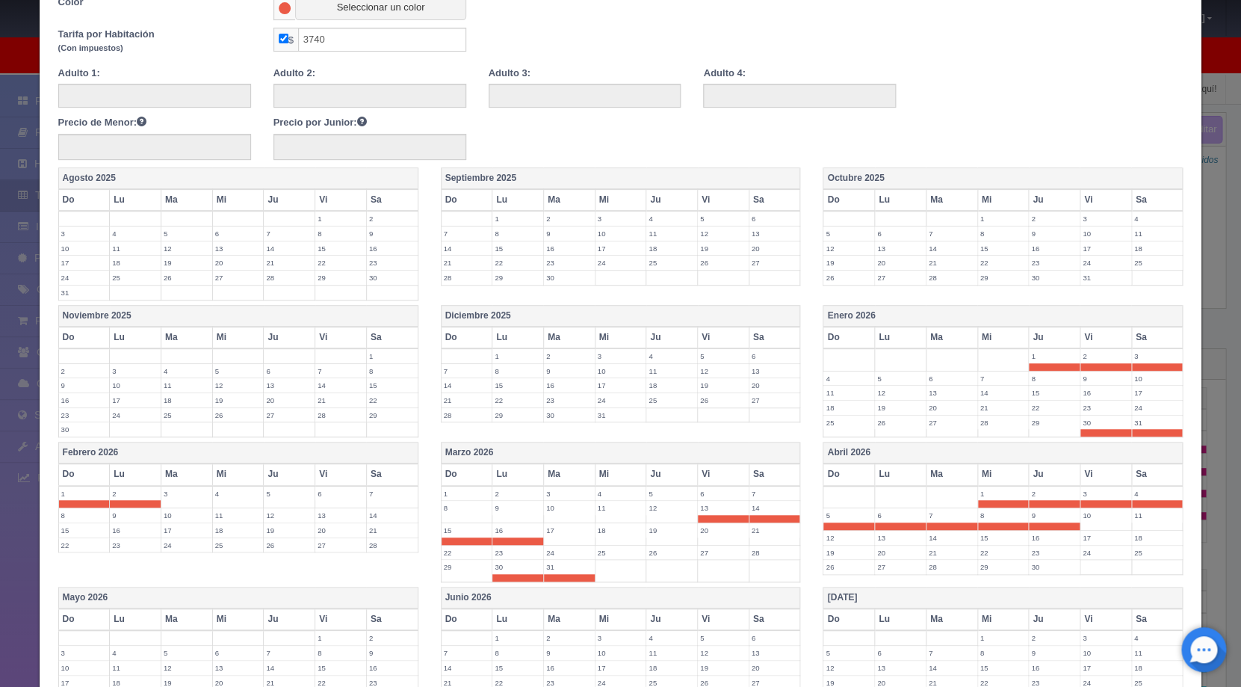
click at [1091, 517] on label "10" at bounding box center [1106, 515] width 51 height 14
click at [1138, 518] on label "11" at bounding box center [1157, 515] width 51 height 14
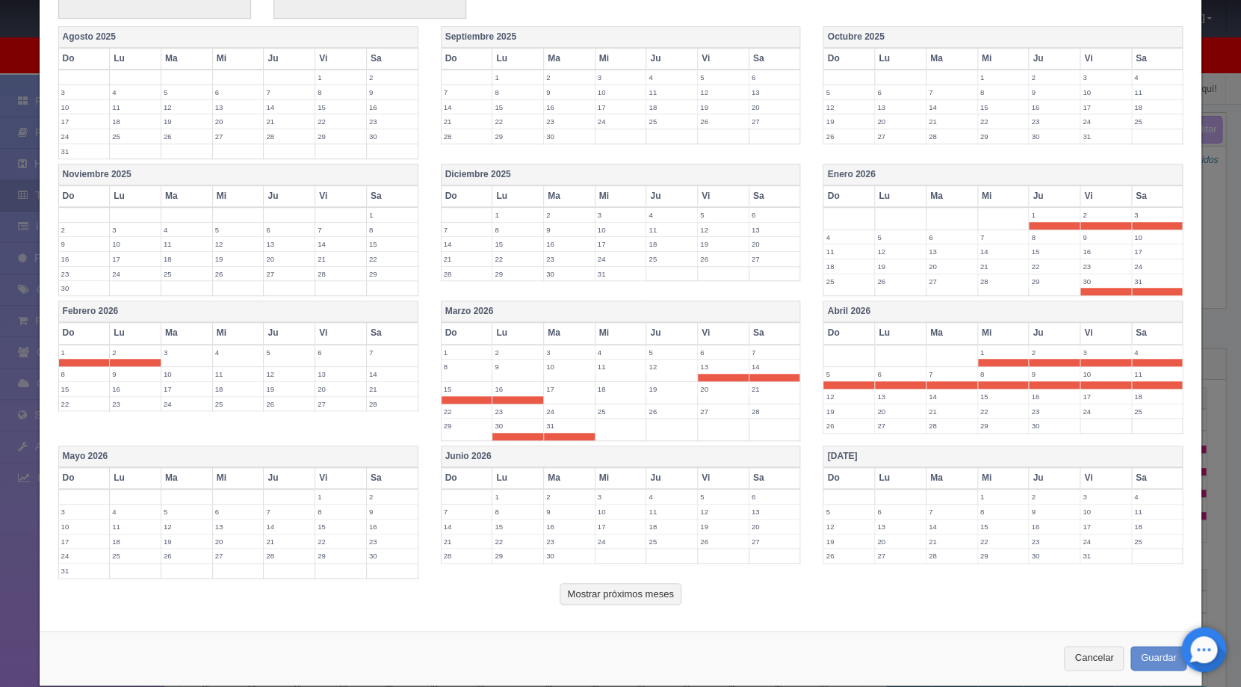
click at [325, 496] on label "1" at bounding box center [340, 497] width 51 height 14
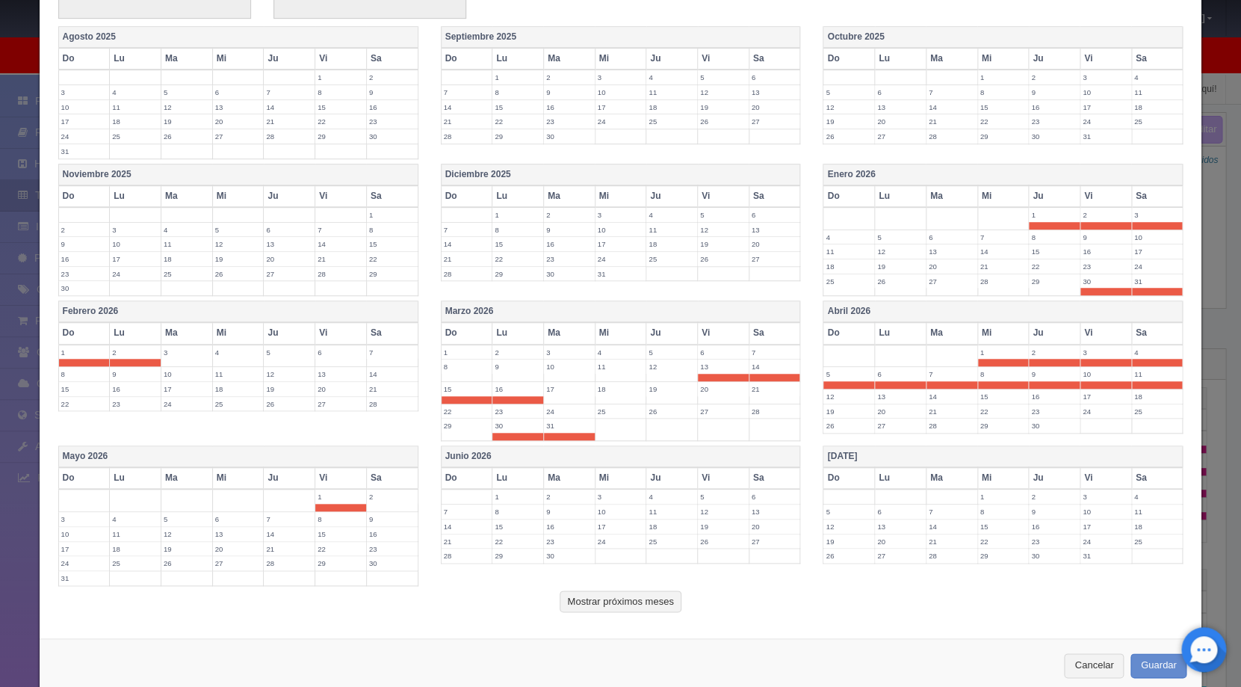
click at [384, 504] on td "2" at bounding box center [392, 500] width 52 height 22
click at [75, 519] on label "3" at bounding box center [84, 519] width 51 height 14
click at [626, 607] on button "Mostrar próximos meses" at bounding box center [620, 609] width 121 height 22
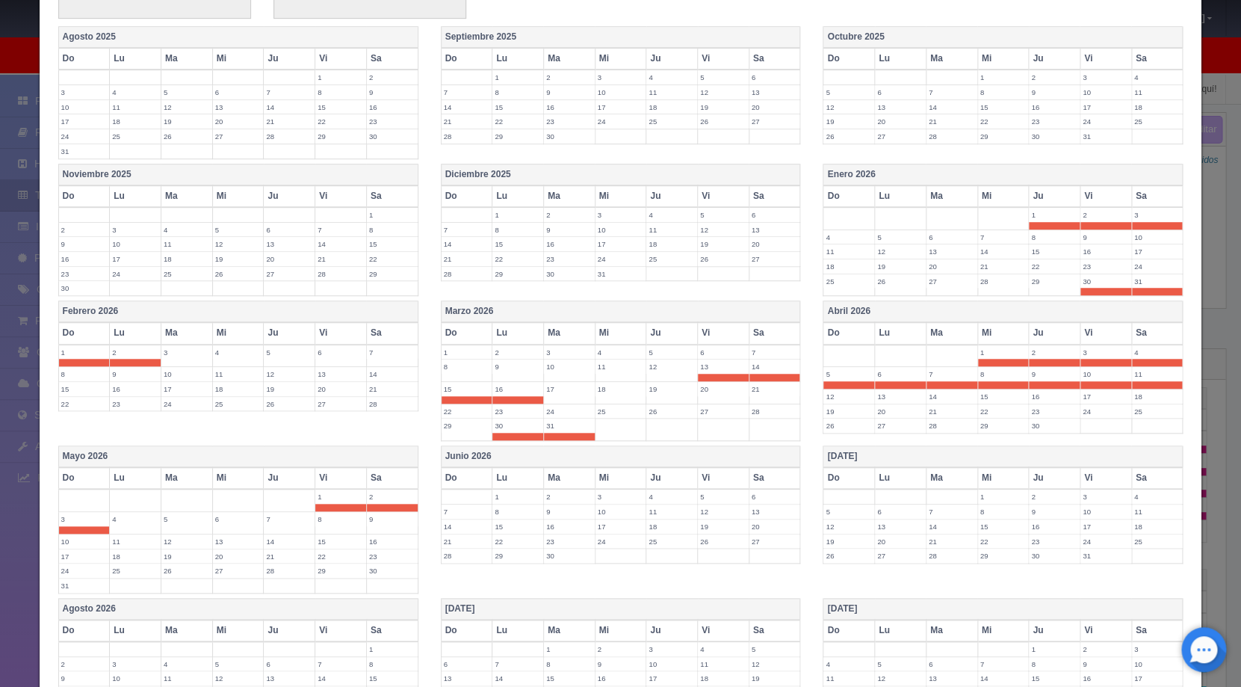
scroll to position [629, 0]
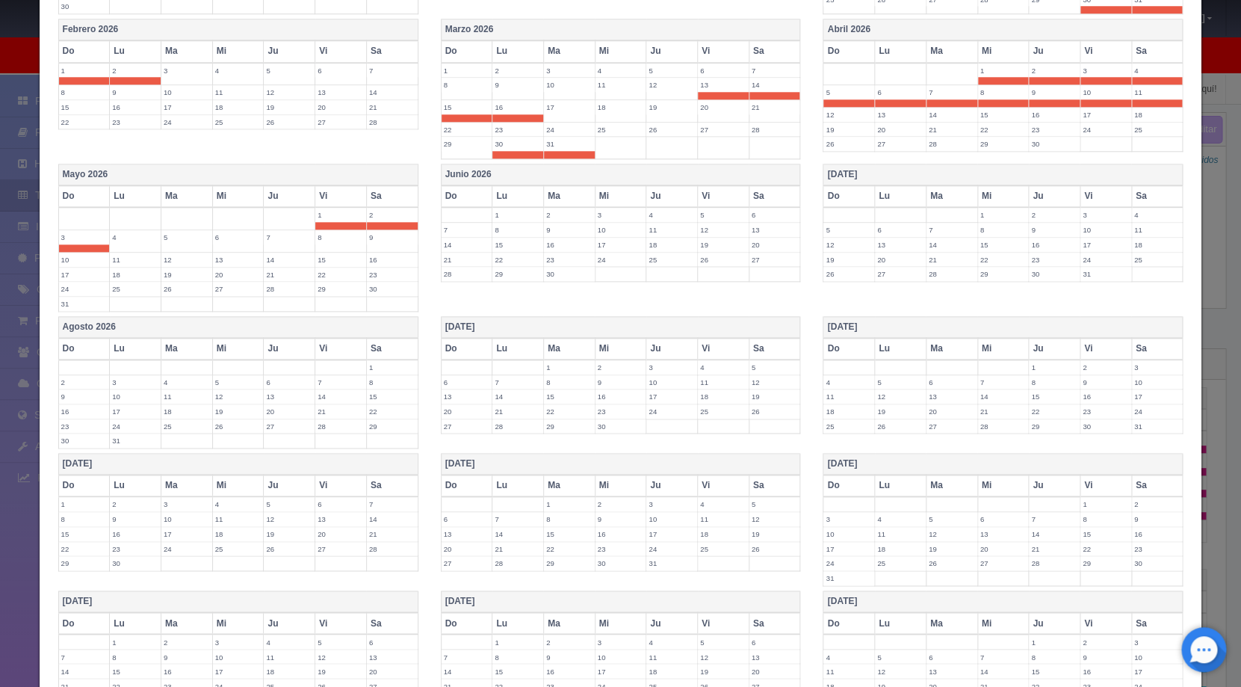
click at [572, 397] on label "15" at bounding box center [569, 396] width 51 height 14
click at [626, 396] on label "16" at bounding box center [621, 396] width 51 height 14
click at [666, 400] on label "17" at bounding box center [671, 396] width 51 height 14
click at [712, 400] on label "18" at bounding box center [723, 396] width 51 height 14
click at [756, 400] on label "19" at bounding box center [775, 396] width 51 height 14
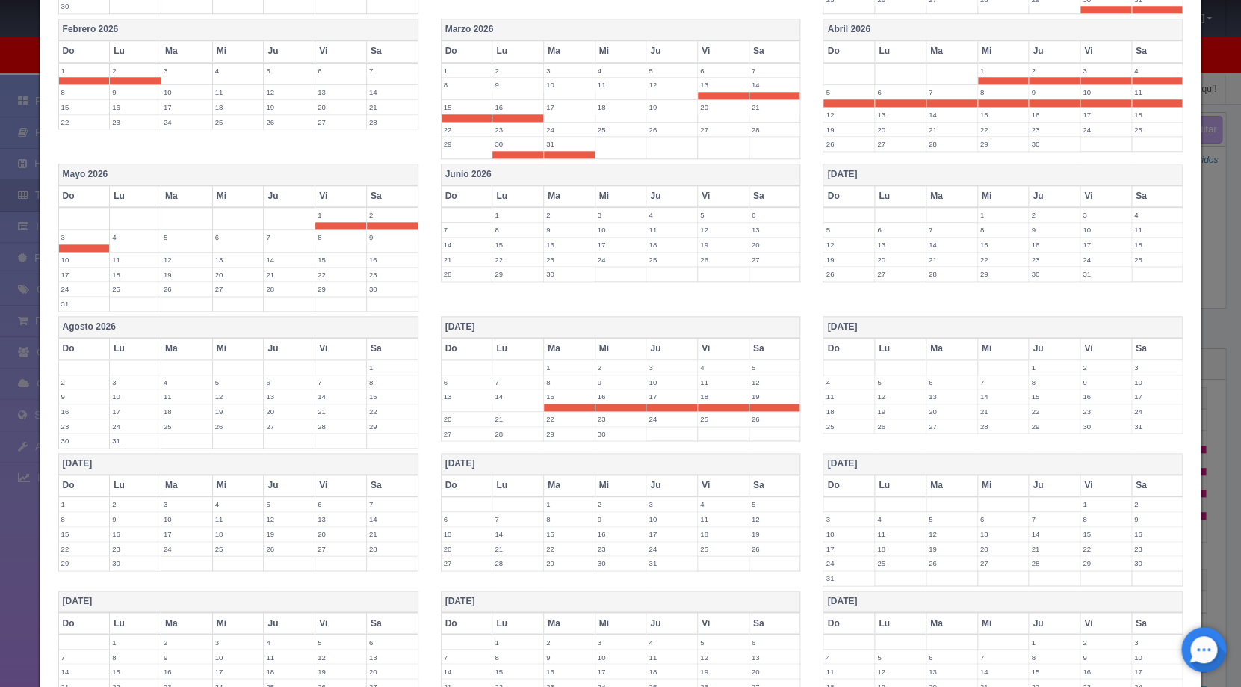
click at [1081, 427] on label "30" at bounding box center [1106, 426] width 51 height 14
click at [1141, 428] on label "31" at bounding box center [1157, 426] width 51 height 14
click at [81, 506] on label "1" at bounding box center [84, 504] width 51 height 14
click at [125, 501] on label "2" at bounding box center [135, 504] width 51 height 14
click at [332, 530] on label "13" at bounding box center [340, 526] width 51 height 14
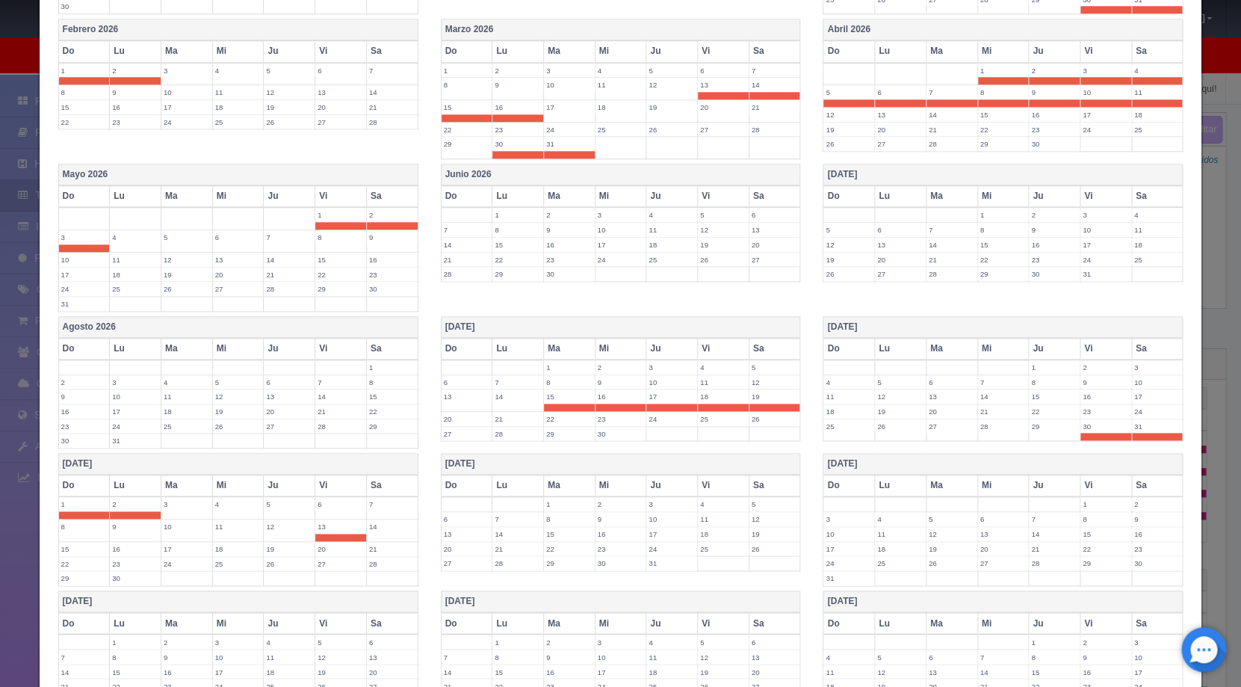
click at [389, 527] on label "14" at bounding box center [392, 526] width 51 height 14
click at [80, 550] on label "15" at bounding box center [84, 549] width 51 height 14
click at [117, 545] on label "16" at bounding box center [135, 549] width 51 height 14
click at [670, 548] on label "24" at bounding box center [671, 549] width 51 height 14
click at [706, 549] on label "25" at bounding box center [723, 549] width 51 height 14
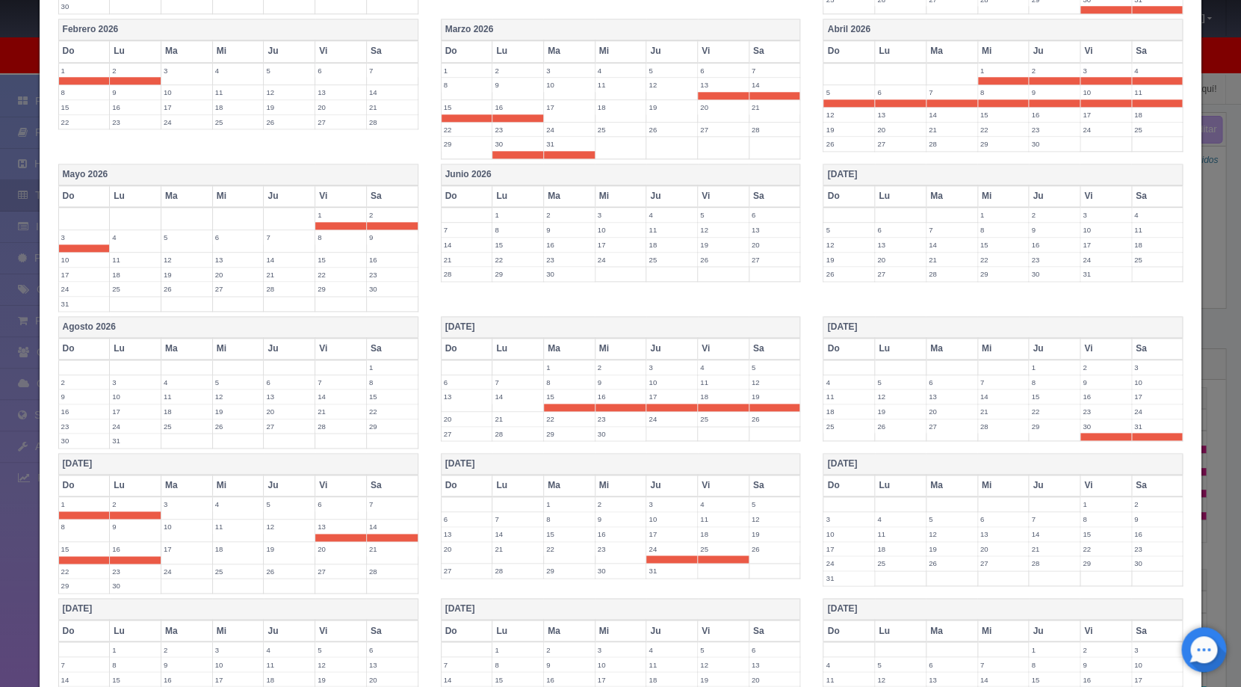
click at [760, 549] on label "26" at bounding box center [775, 549] width 51 height 14
click at [599, 571] on label "30" at bounding box center [621, 571] width 51 height 14
click at [661, 571] on label "31" at bounding box center [671, 571] width 51 height 14
click at [1096, 504] on label "1" at bounding box center [1106, 504] width 51 height 14
click at [1132, 506] on label "2" at bounding box center [1157, 504] width 51 height 14
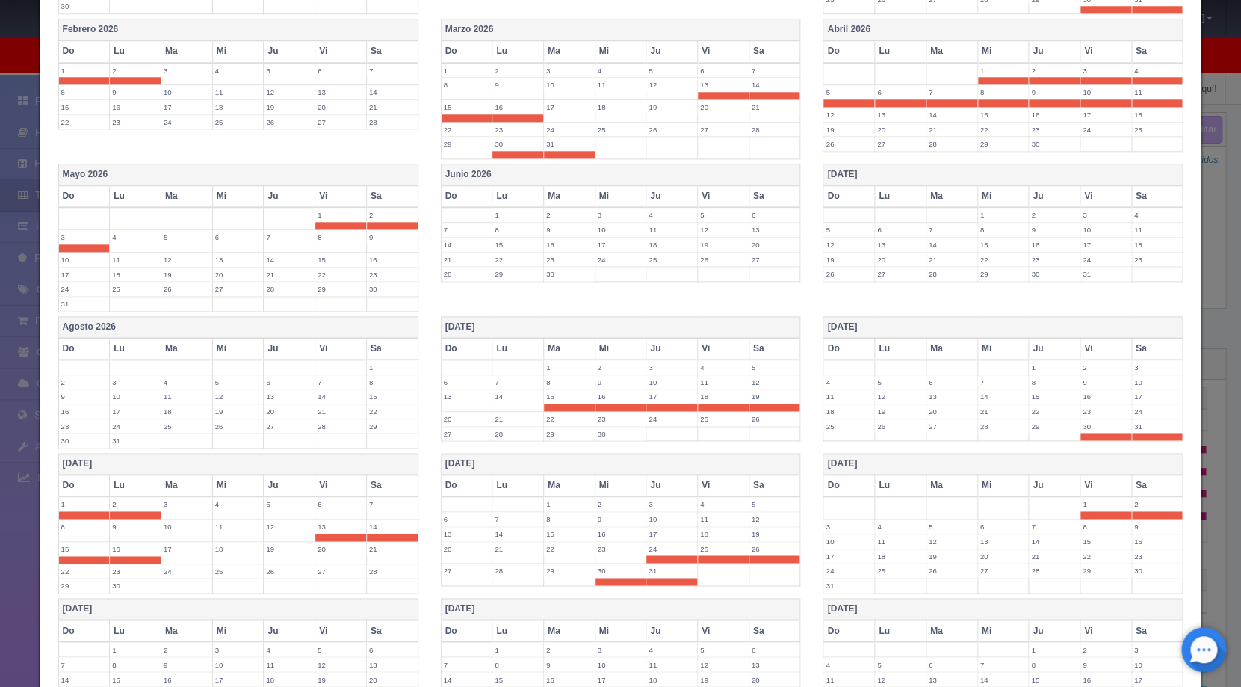
scroll to position [925, 0]
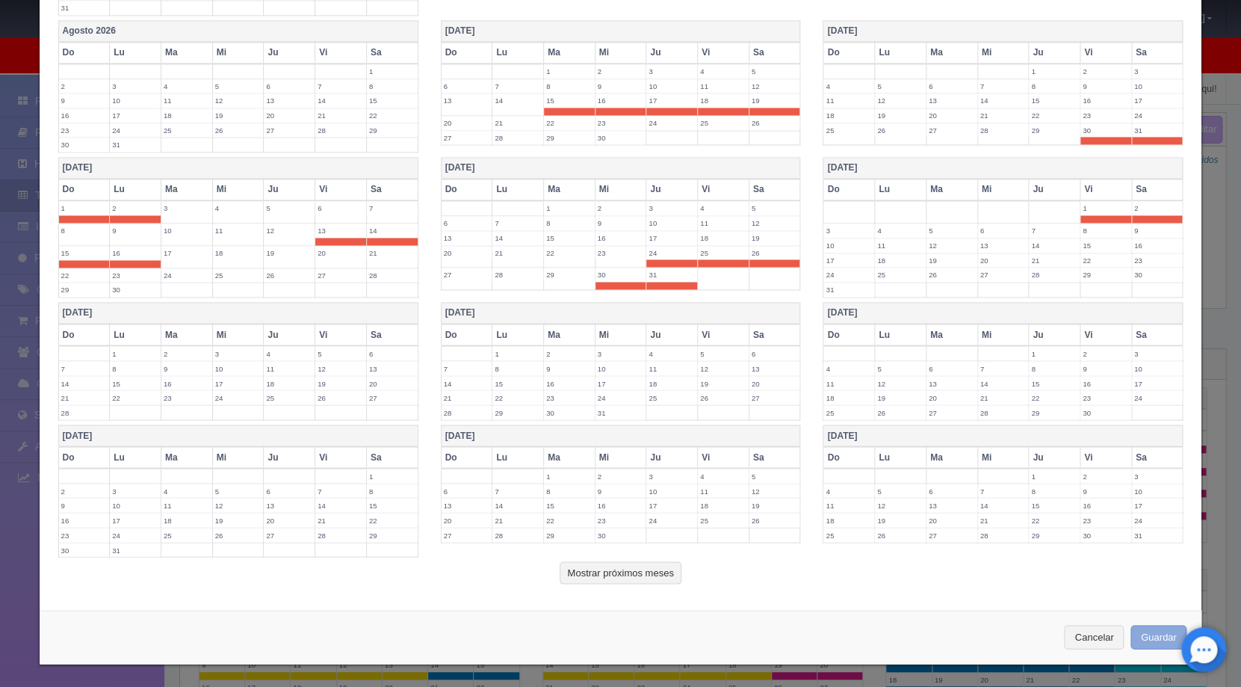
click at [1144, 635] on button "Guardar" at bounding box center [1159, 637] width 57 height 25
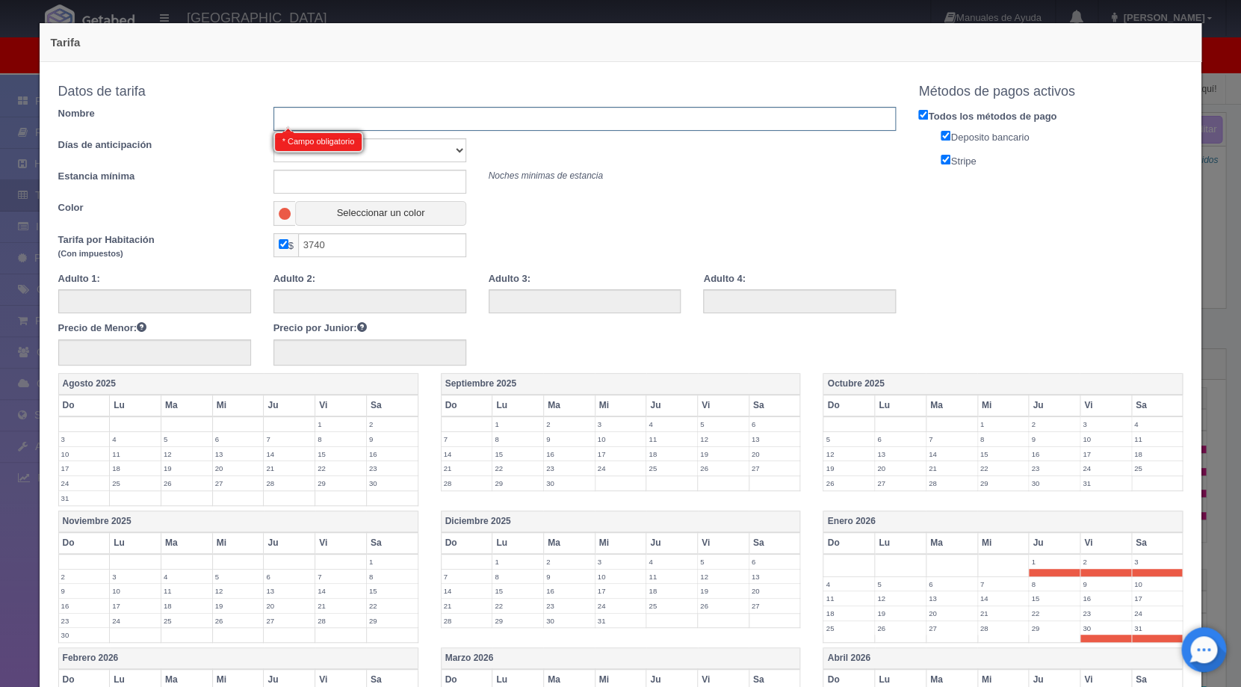
click at [349, 113] on input "text" at bounding box center [585, 119] width 623 height 24
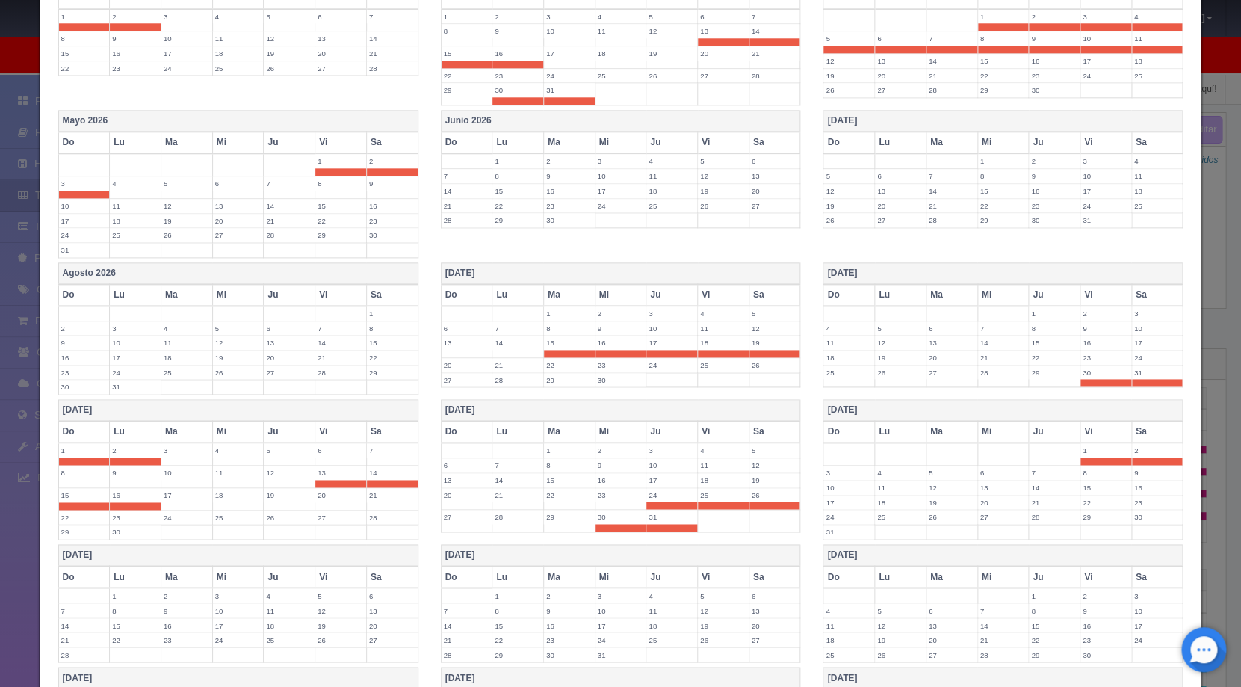
scroll to position [899, 0]
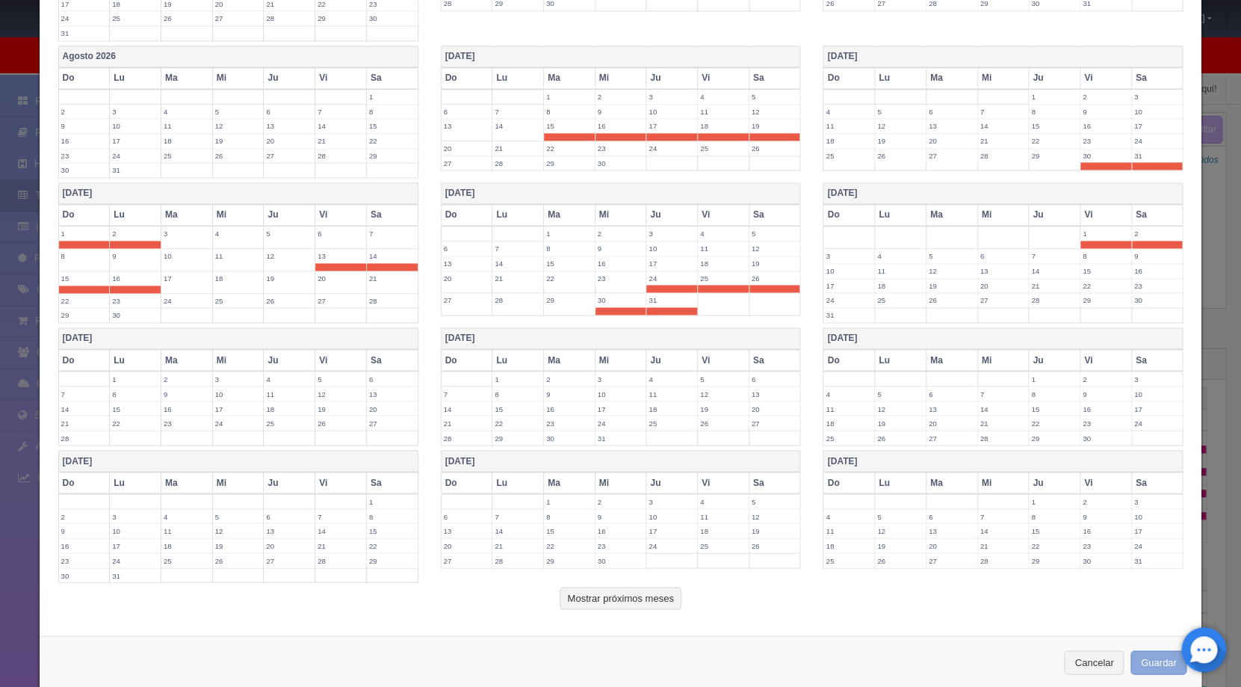
type input "Rack"
click at [1139, 659] on button "Guardar" at bounding box center [1159, 662] width 57 height 25
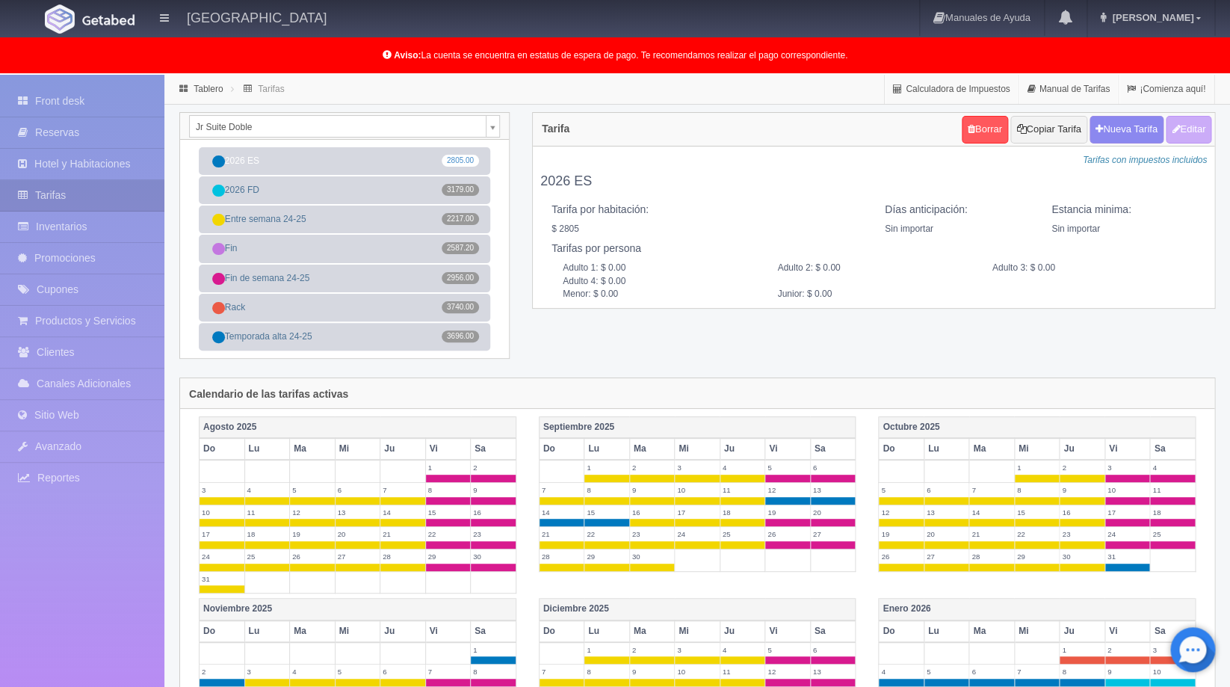
click at [496, 121] on body "[GEOGRAPHIC_DATA] Manuales de Ayuda Actualizaciones recientes [PERSON_NAME] Mi …" at bounding box center [615, 626] width 1230 height 1102
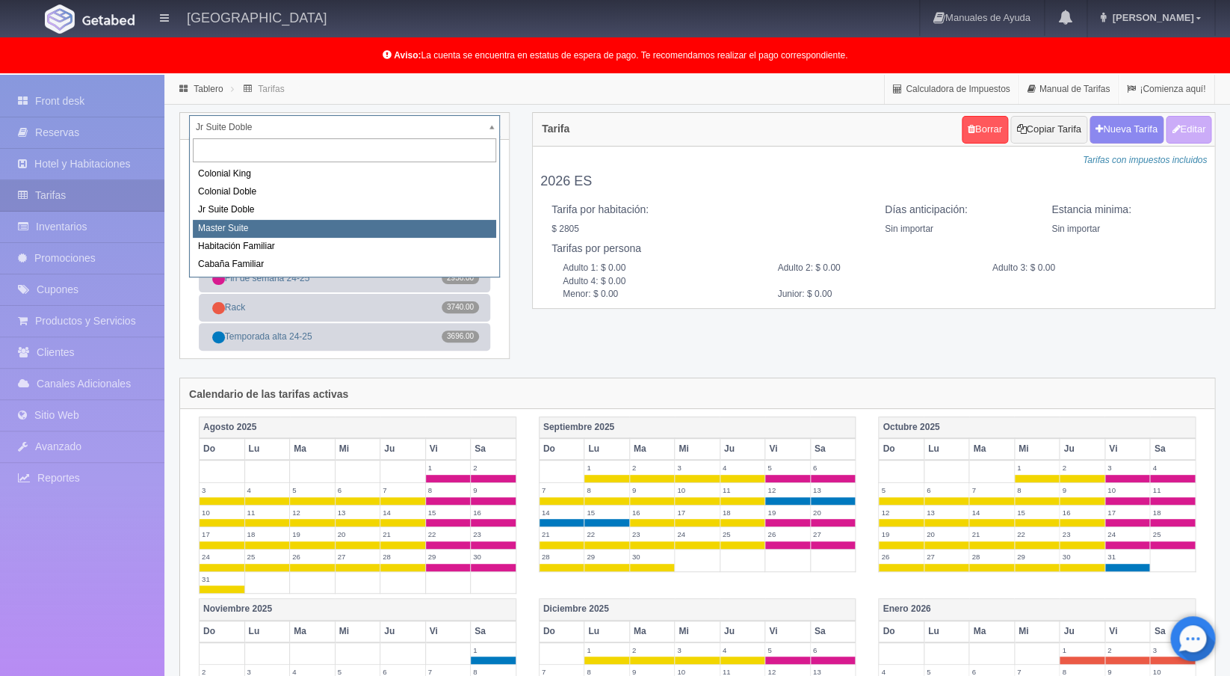
select select "980"
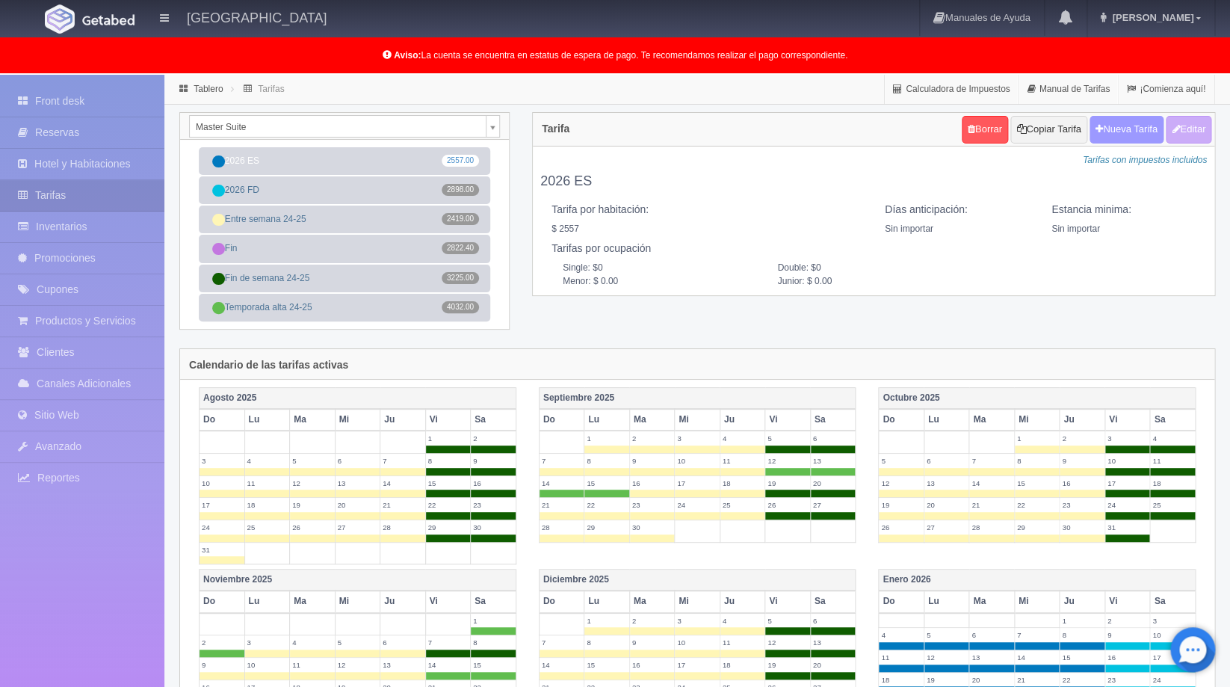
click at [1117, 123] on button "Nueva Tarifa" at bounding box center [1127, 130] width 74 height 28
select select
checkbox input "true"
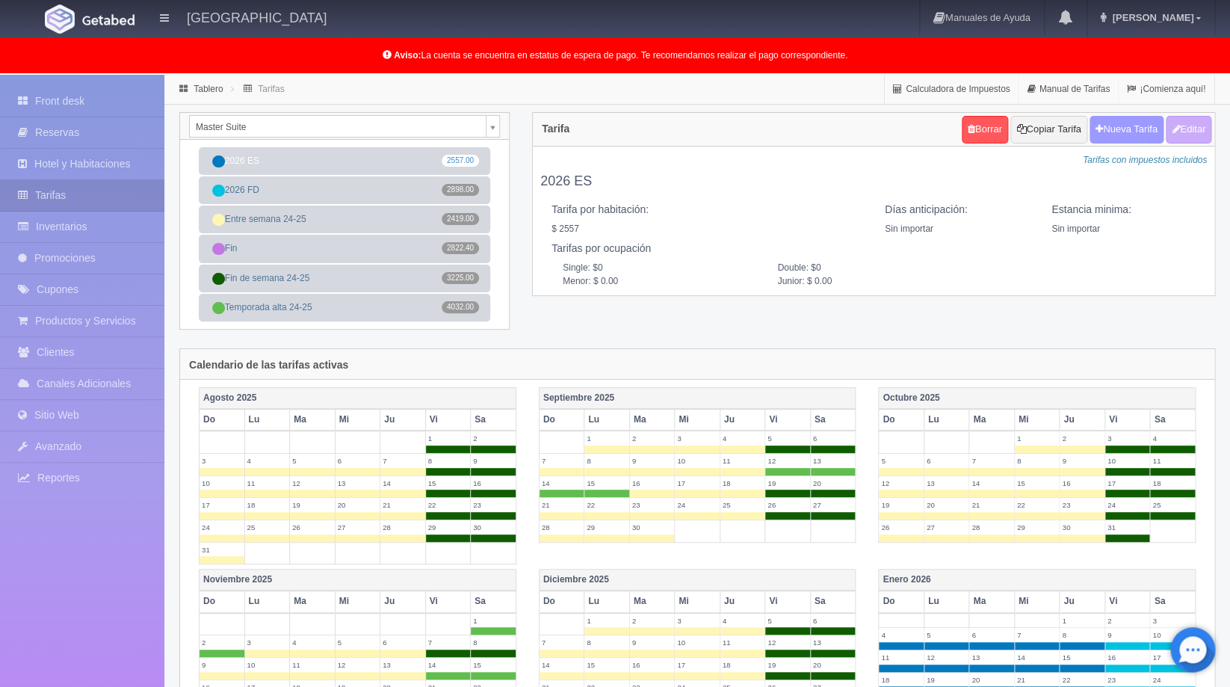
checkbox input "true"
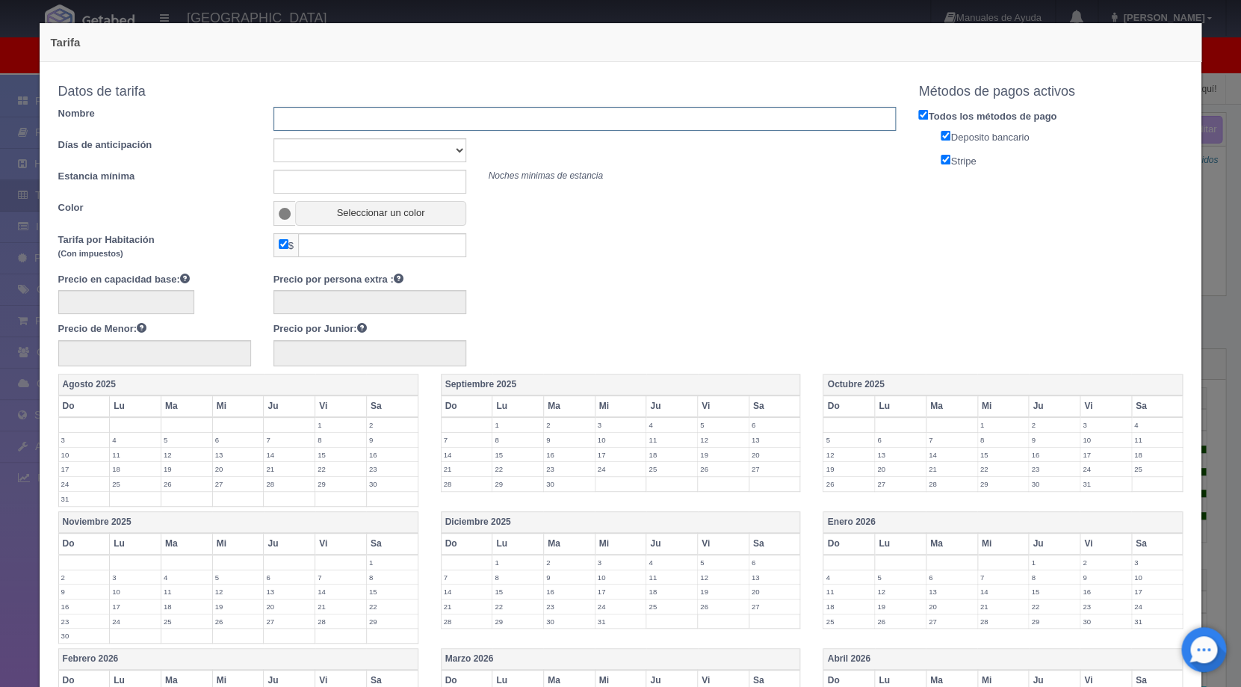
click at [454, 128] on input "text" at bounding box center [585, 119] width 623 height 24
type input "Rack"
click at [397, 217] on button "Seleccionar un color" at bounding box center [380, 213] width 170 height 25
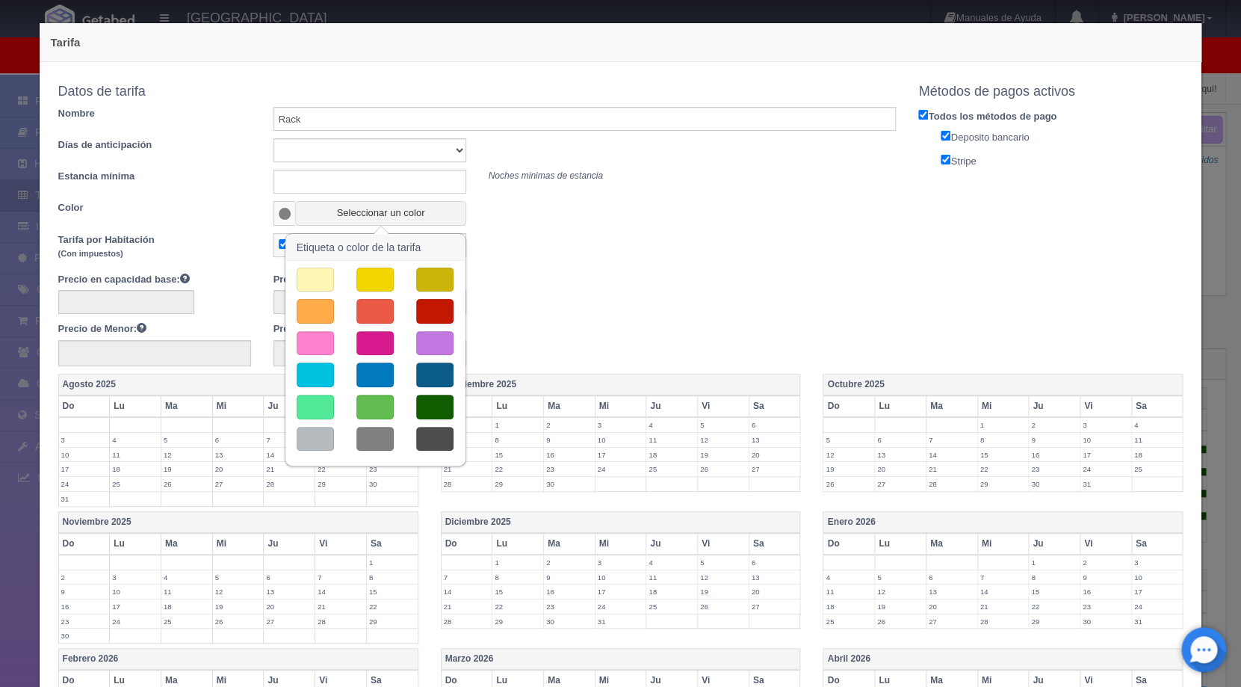
click at [373, 312] on button "button" at bounding box center [375, 311] width 37 height 25
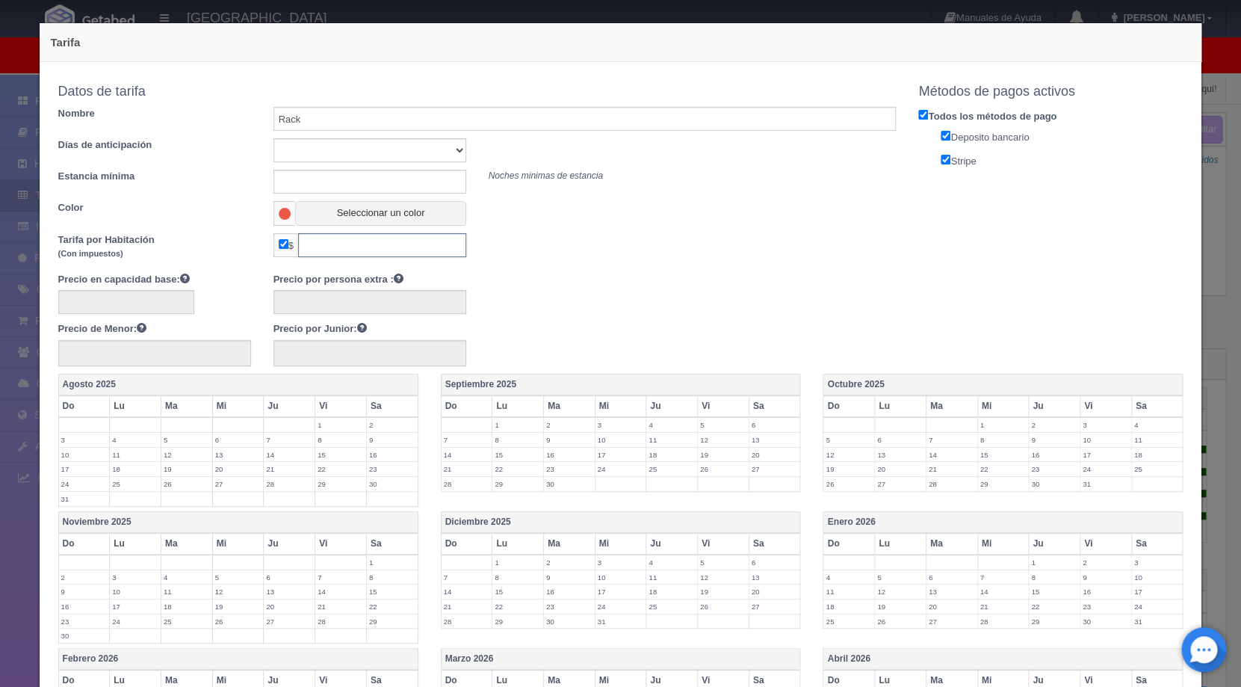
click at [346, 251] on input "text" at bounding box center [382, 245] width 168 height 24
type input "3410"
click at [682, 309] on div at bounding box center [477, 299] width 861 height 29
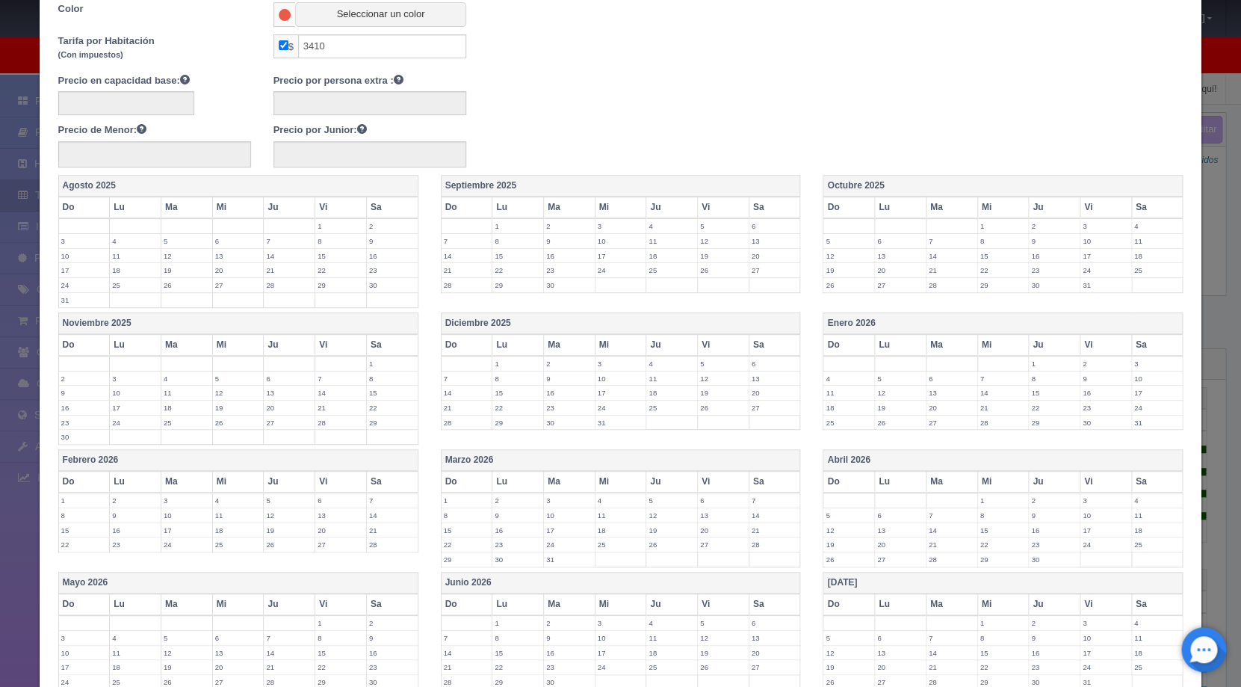
scroll to position [206, 0]
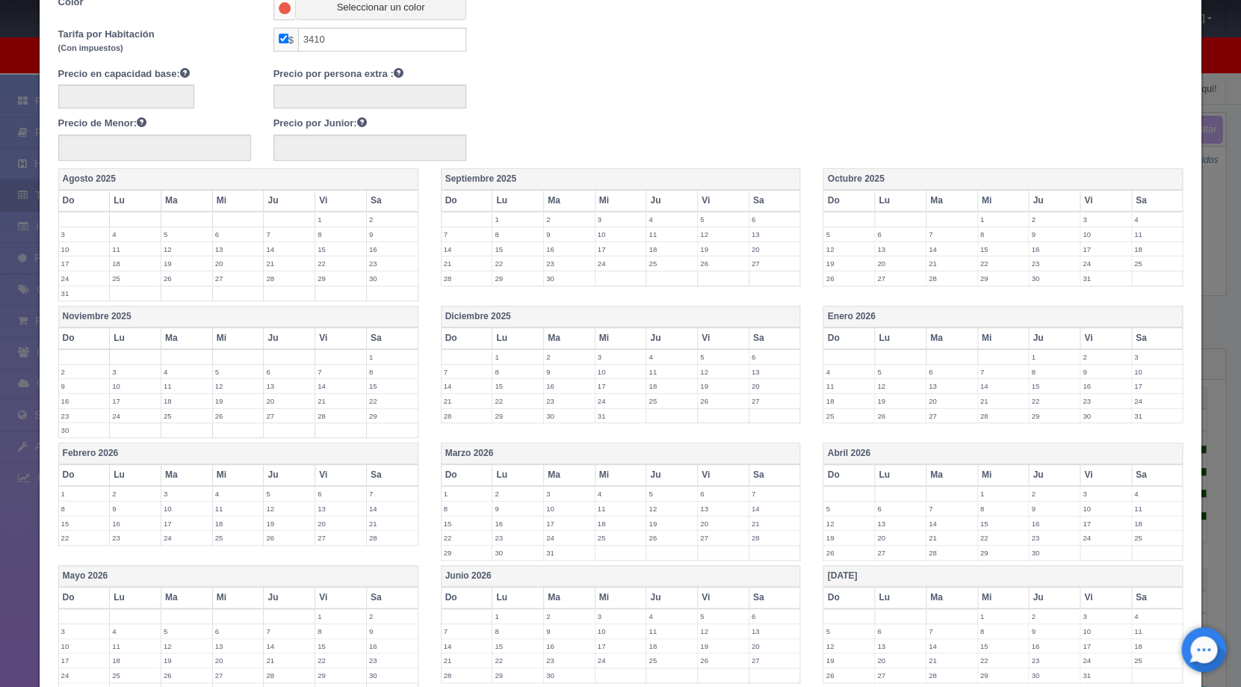
click at [1043, 356] on label "1" at bounding box center [1054, 357] width 51 height 14
click at [1081, 360] on label "2" at bounding box center [1106, 357] width 51 height 14
click at [1146, 361] on label "3" at bounding box center [1157, 357] width 51 height 14
click at [1089, 423] on label "30" at bounding box center [1106, 423] width 51 height 14
click at [1138, 423] on label "31" at bounding box center [1157, 423] width 51 height 14
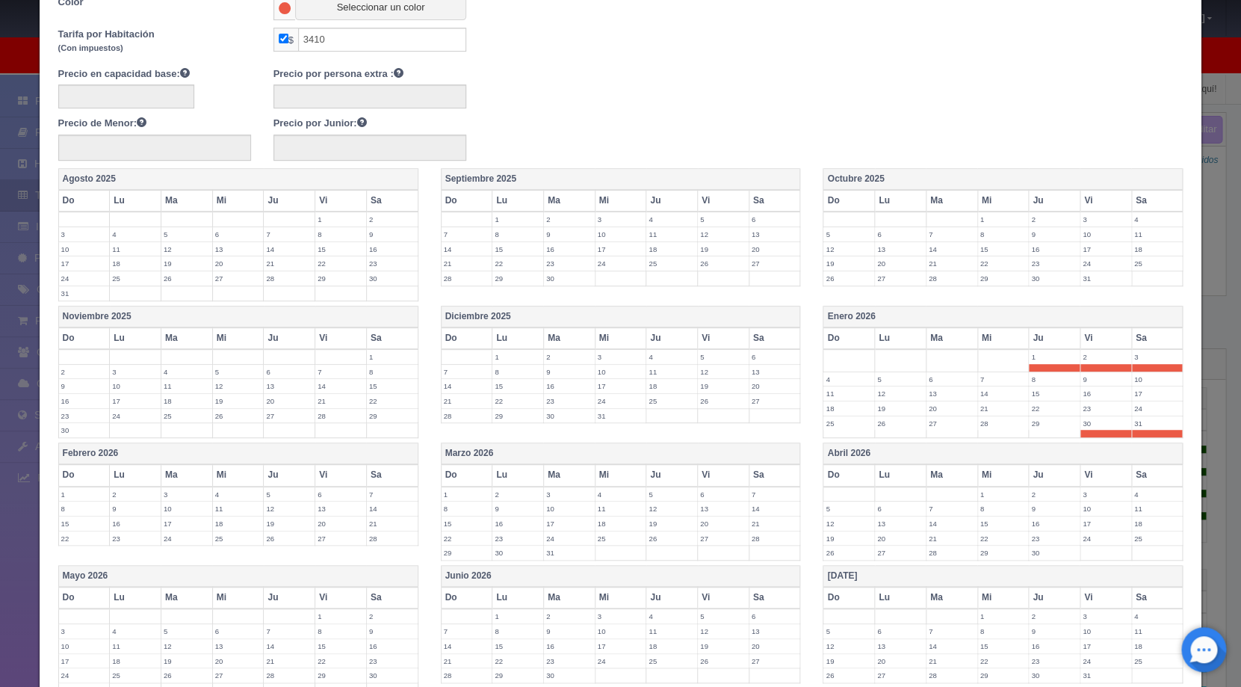
click at [90, 492] on label "1" at bounding box center [84, 494] width 51 height 14
click at [132, 494] on label "2" at bounding box center [135, 494] width 51 height 14
click at [716, 509] on label "13" at bounding box center [723, 508] width 51 height 14
click at [771, 513] on label "14" at bounding box center [775, 508] width 51 height 14
click at [463, 531] on label "15" at bounding box center [467, 531] width 51 height 14
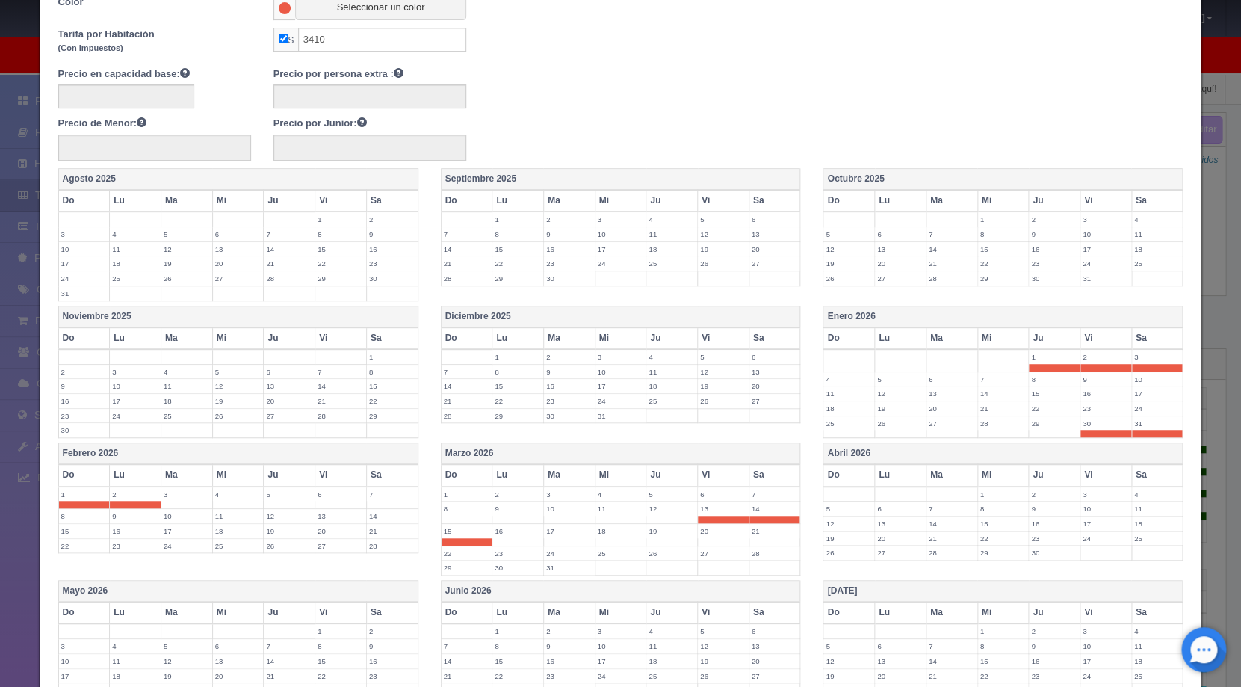
click at [503, 526] on label "16" at bounding box center [518, 531] width 51 height 14
click at [510, 565] on label "30" at bounding box center [518, 568] width 51 height 14
click at [556, 564] on label "31" at bounding box center [569, 568] width 51 height 14
click at [978, 491] on label "1" at bounding box center [1003, 494] width 51 height 14
click at [1029, 491] on label "2" at bounding box center [1054, 494] width 51 height 14
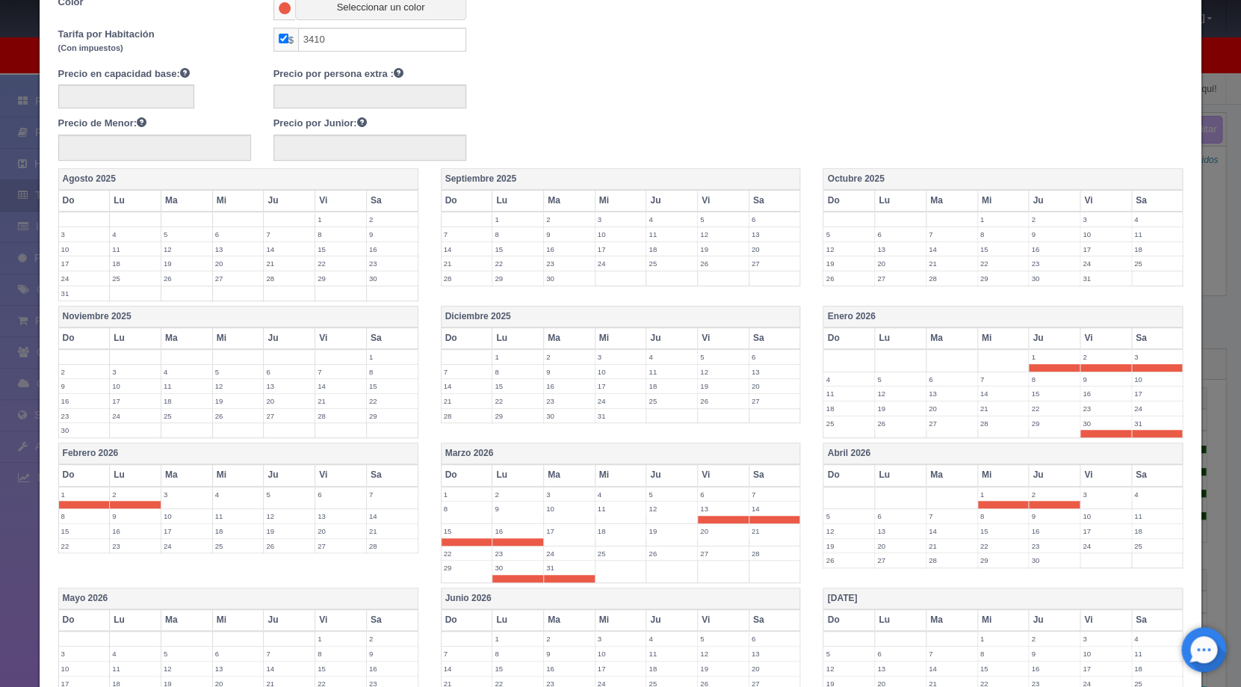
click at [1094, 493] on label "3" at bounding box center [1106, 494] width 51 height 14
click at [1132, 493] on label "4" at bounding box center [1157, 494] width 51 height 14
click at [840, 516] on label "5" at bounding box center [849, 516] width 51 height 14
click at [887, 513] on label "6" at bounding box center [900, 516] width 51 height 14
click at [941, 516] on label "7" at bounding box center [952, 516] width 51 height 14
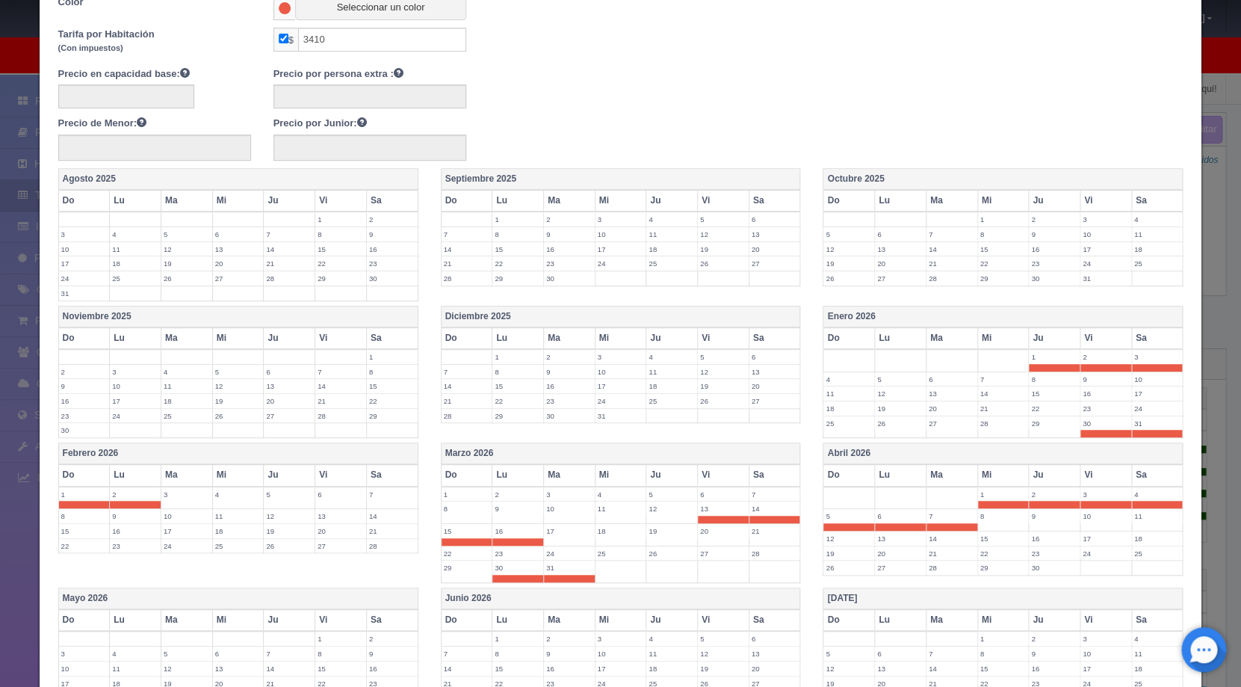
click at [986, 516] on label "8" at bounding box center [1003, 516] width 51 height 14
click at [1029, 517] on label "9" at bounding box center [1054, 516] width 51 height 14
click at [1082, 522] on label "10" at bounding box center [1106, 516] width 51 height 14
click at [1139, 518] on label "11" at bounding box center [1157, 516] width 51 height 14
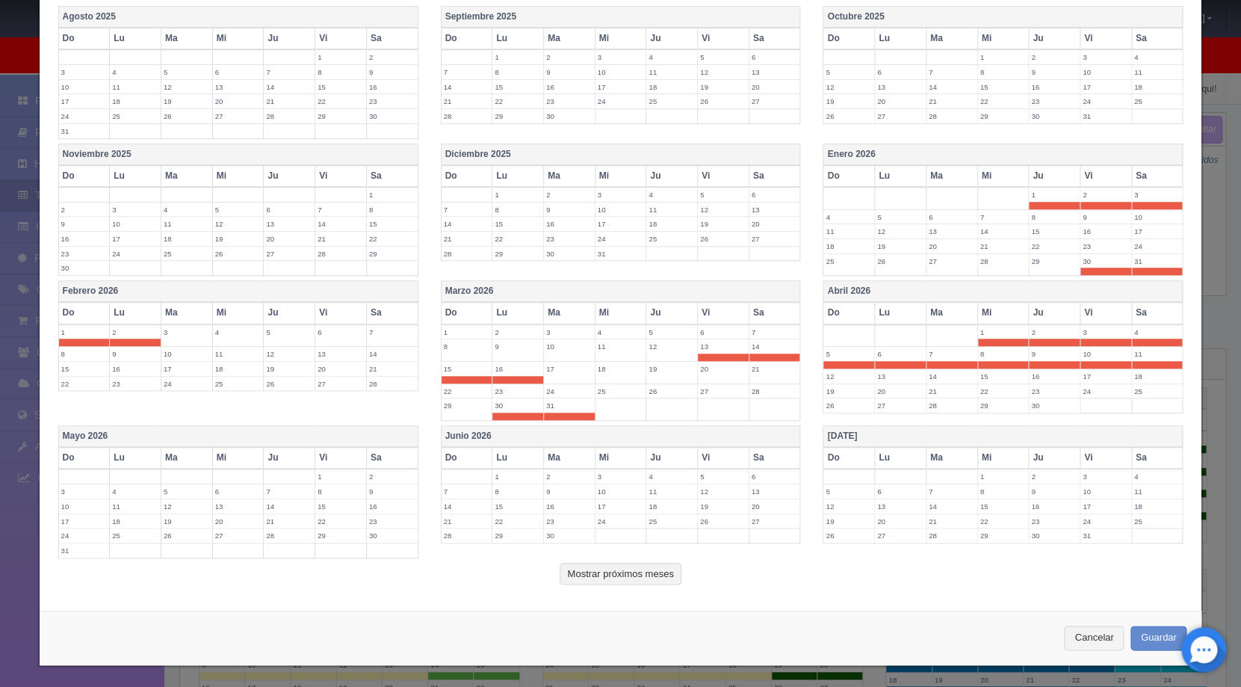
click at [349, 480] on label "1" at bounding box center [340, 476] width 51 height 14
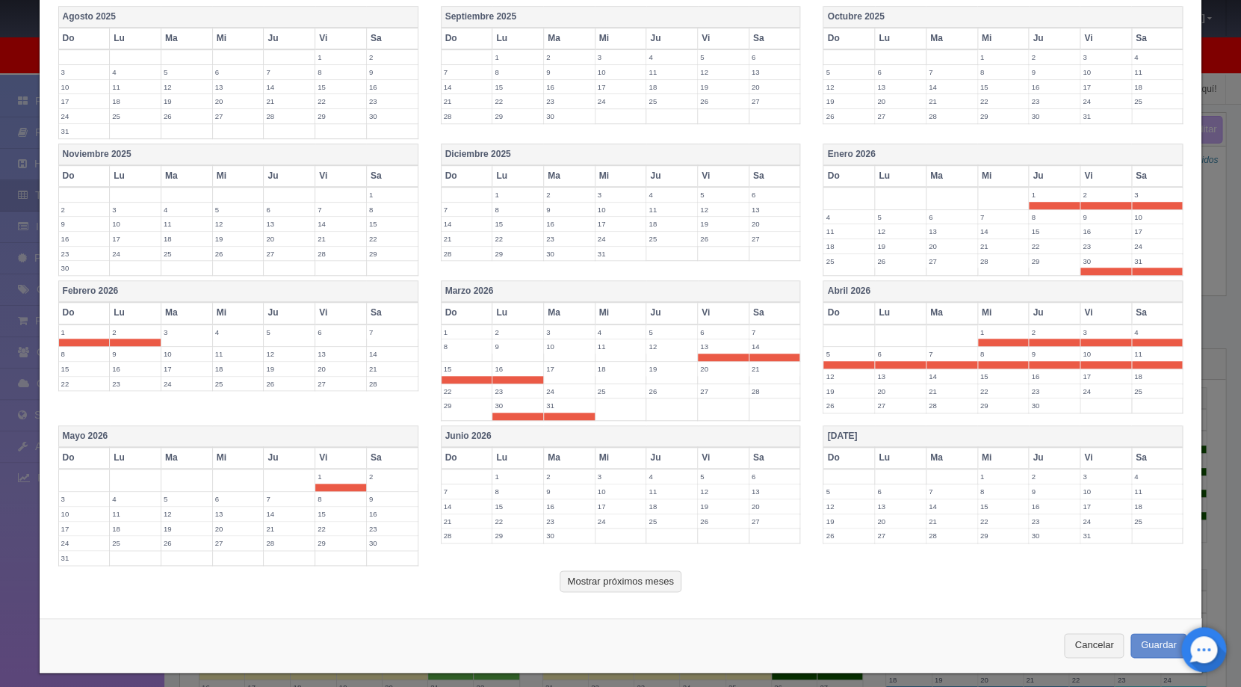
click at [388, 481] on label "2" at bounding box center [392, 476] width 51 height 14
click at [74, 501] on label "3" at bounding box center [84, 499] width 51 height 14
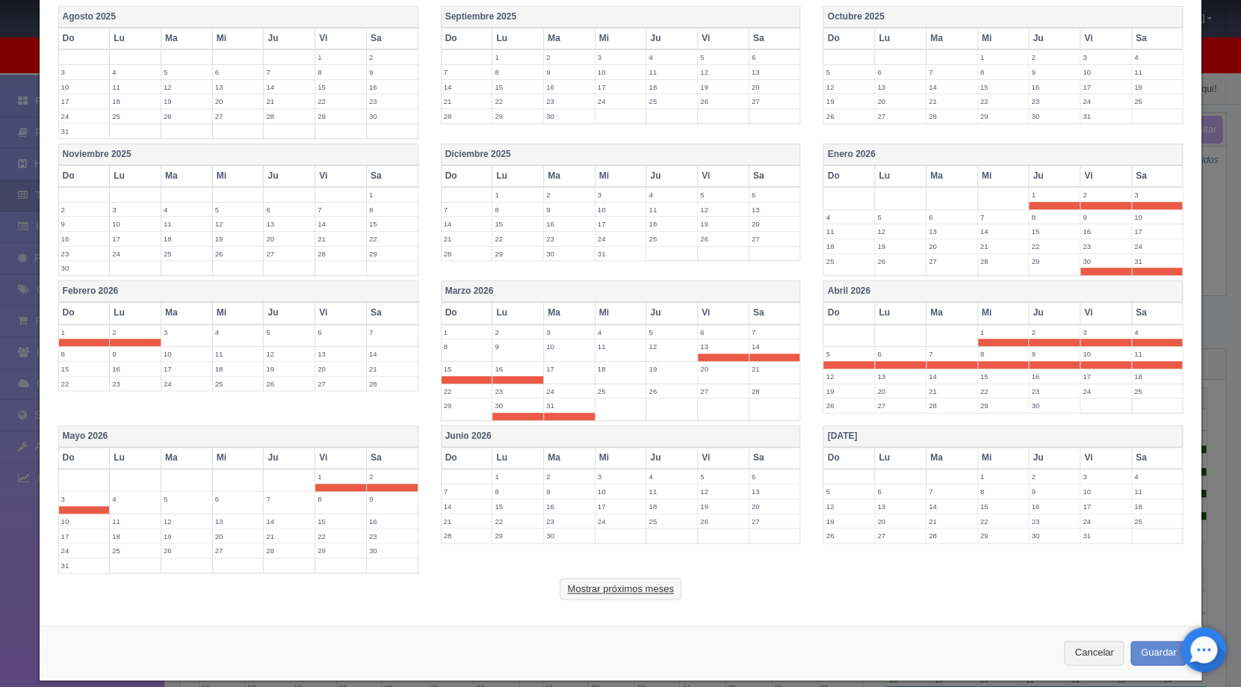
click at [592, 590] on button "Mostrar próximos meses" at bounding box center [620, 589] width 121 height 22
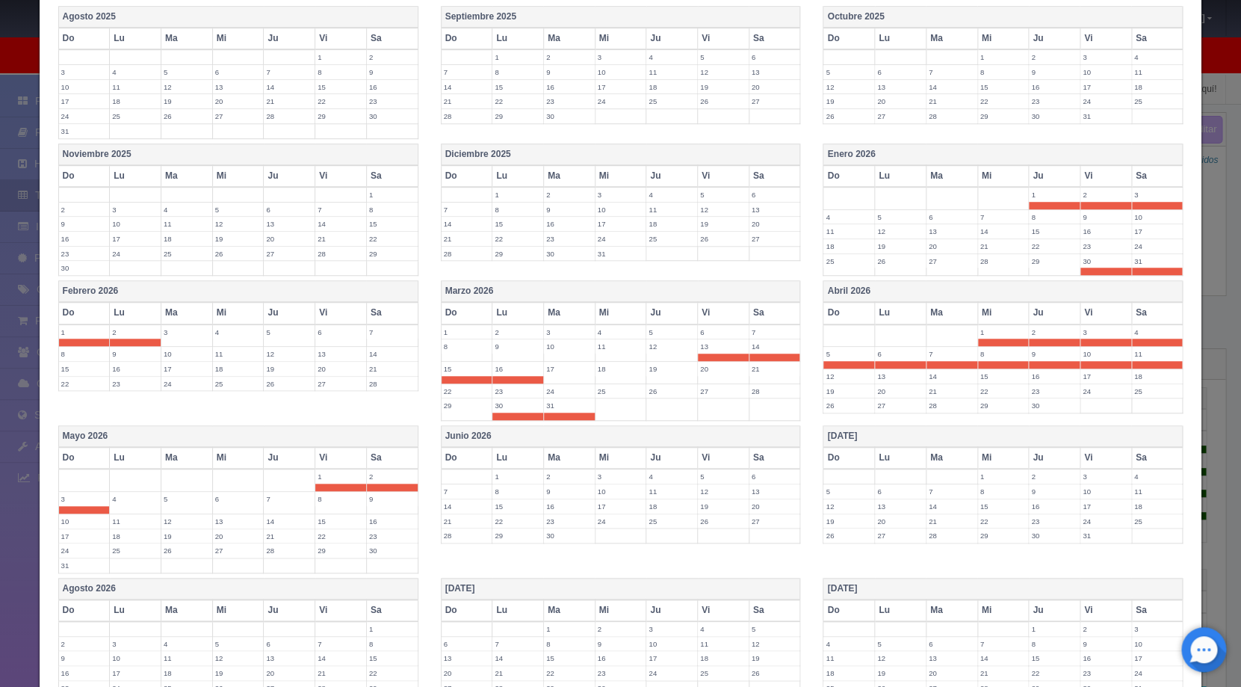
scroll to position [671, 0]
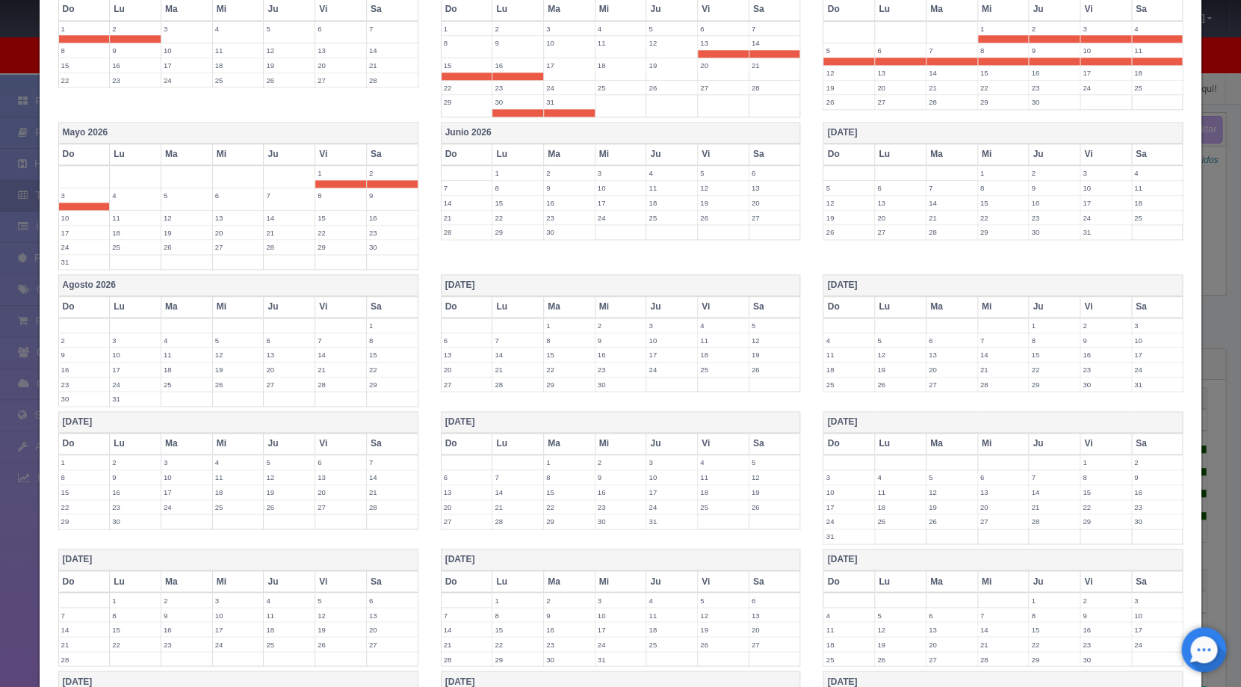
click at [562, 355] on label "15" at bounding box center [569, 355] width 51 height 14
click at [617, 357] on label "16" at bounding box center [621, 355] width 51 height 14
drag, startPoint x: 658, startPoint y: 357, endPoint x: 673, endPoint y: 357, distance: 14.9
click at [658, 357] on label "17" at bounding box center [671, 355] width 51 height 14
click at [716, 356] on label "18" at bounding box center [723, 355] width 51 height 14
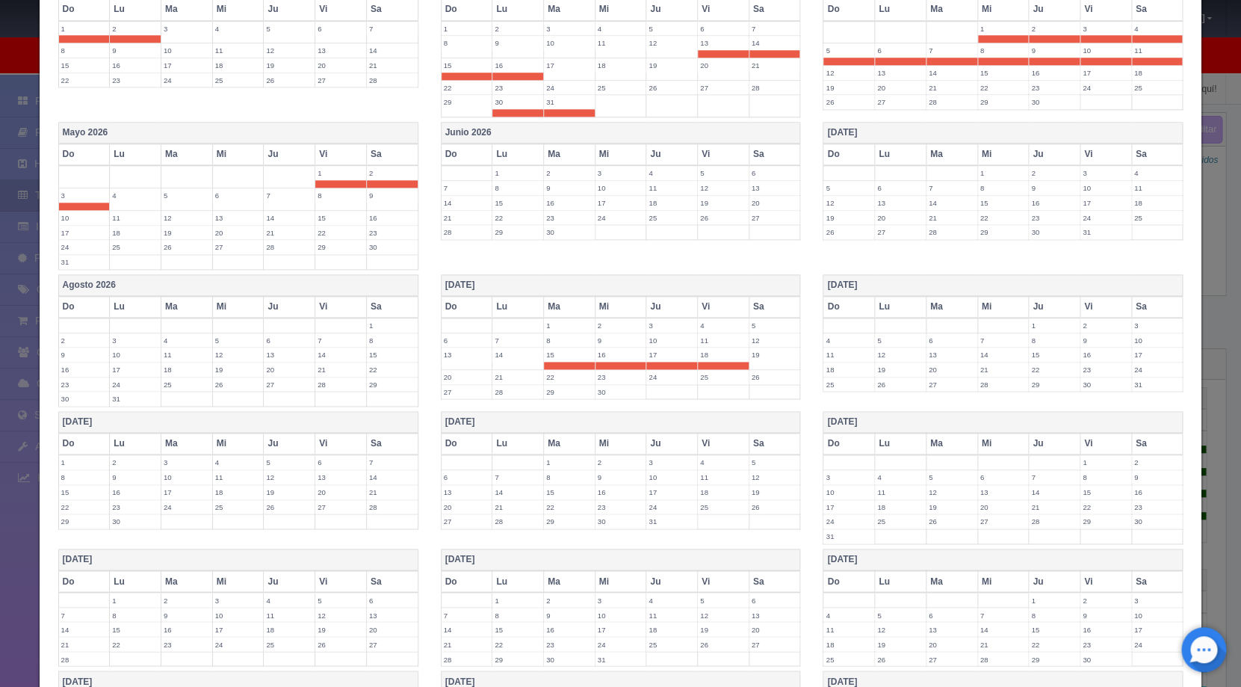
click at [757, 356] on label "19" at bounding box center [775, 355] width 51 height 14
click at [1099, 385] on label "30" at bounding box center [1106, 384] width 51 height 14
click at [1136, 388] on label "31" at bounding box center [1157, 384] width 51 height 14
click at [77, 464] on label "1" at bounding box center [84, 462] width 51 height 14
click at [121, 463] on label "2" at bounding box center [135, 462] width 51 height 14
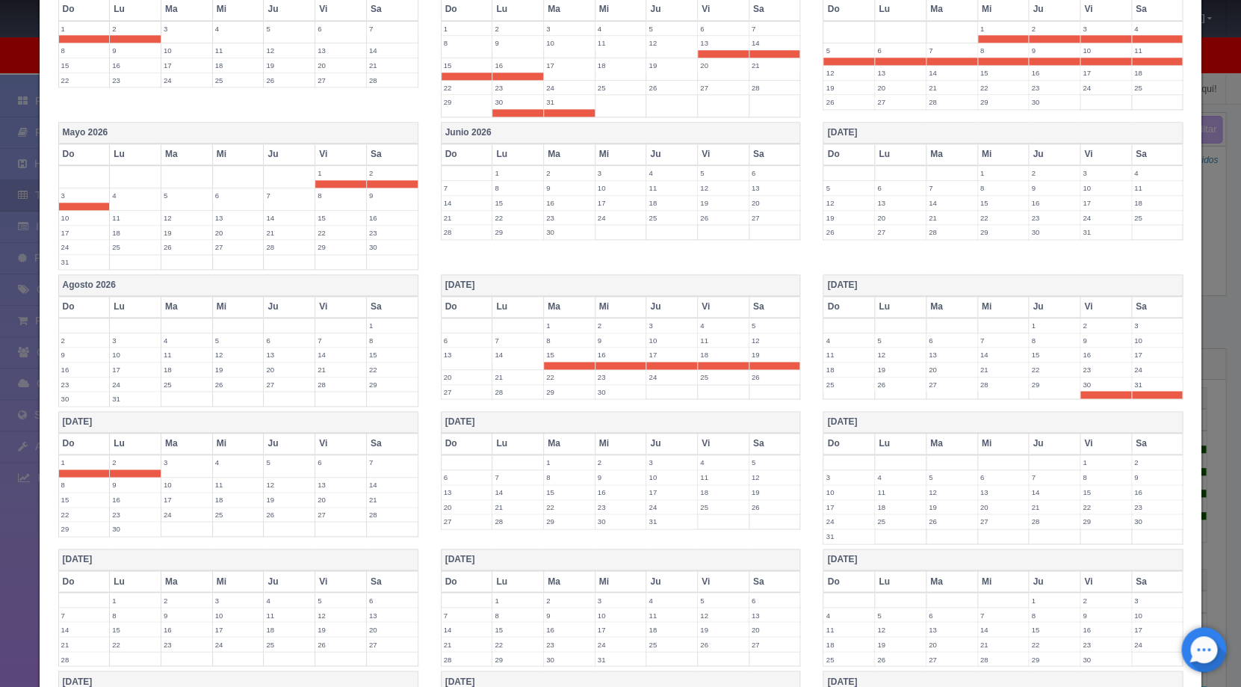
click at [332, 484] on label "13" at bounding box center [340, 485] width 51 height 14
click at [380, 490] on label "14" at bounding box center [392, 485] width 51 height 14
click at [72, 507] on label "15" at bounding box center [84, 507] width 51 height 14
click at [133, 505] on label "16" at bounding box center [135, 507] width 51 height 14
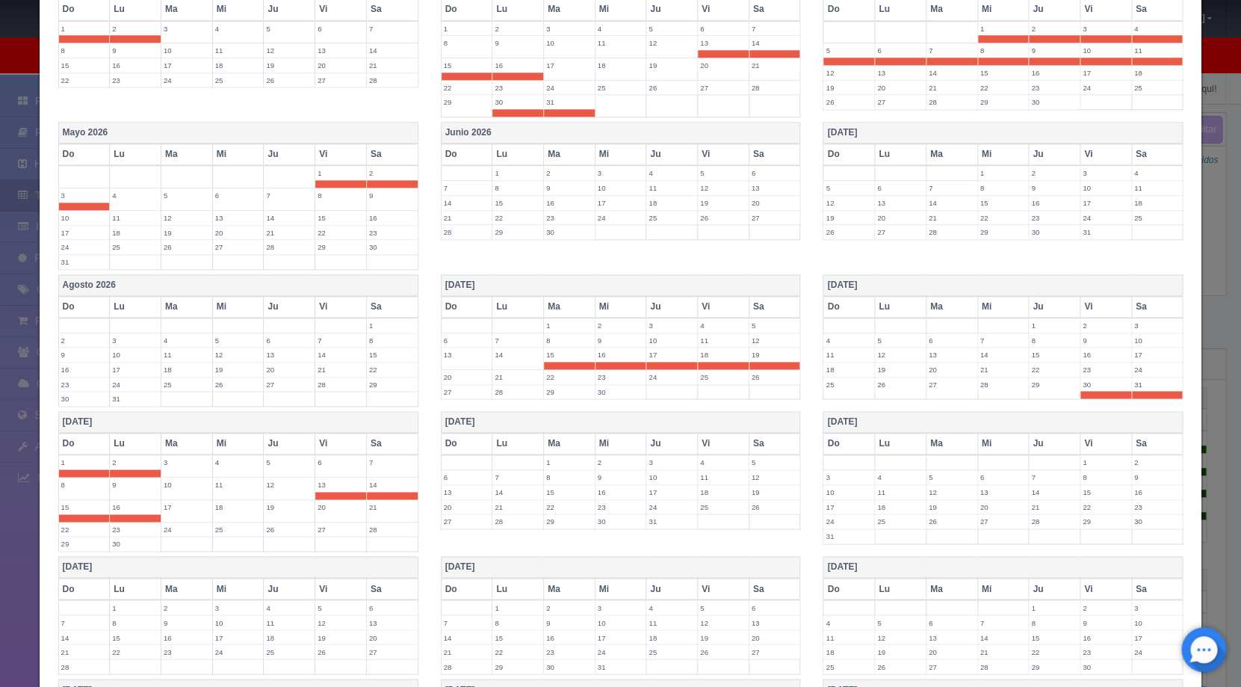
click at [661, 503] on label "24" at bounding box center [671, 507] width 51 height 14
click at [720, 508] on label "25" at bounding box center [723, 507] width 51 height 14
click at [766, 514] on td "26" at bounding box center [775, 510] width 52 height 22
click at [607, 532] on label "30" at bounding box center [621, 529] width 51 height 14
click at [658, 531] on label "31" at bounding box center [671, 529] width 51 height 14
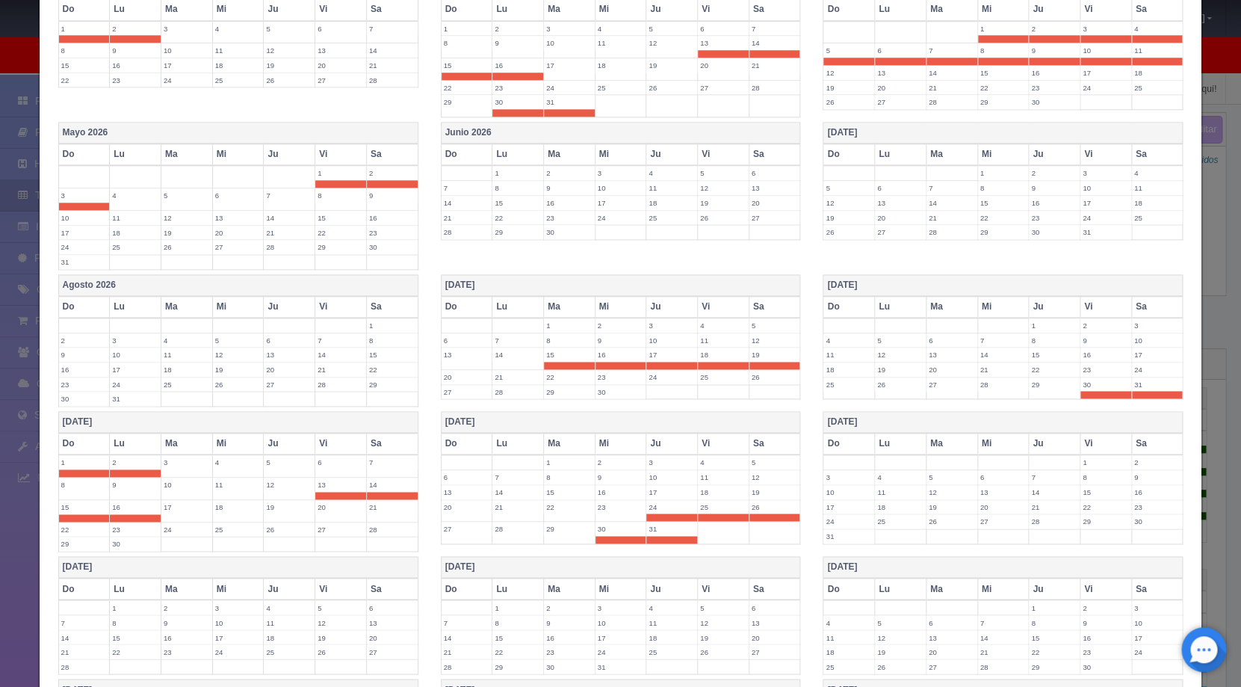
click at [1081, 459] on label "1" at bounding box center [1106, 462] width 51 height 14
click at [1132, 460] on label "2" at bounding box center [1157, 462] width 51 height 14
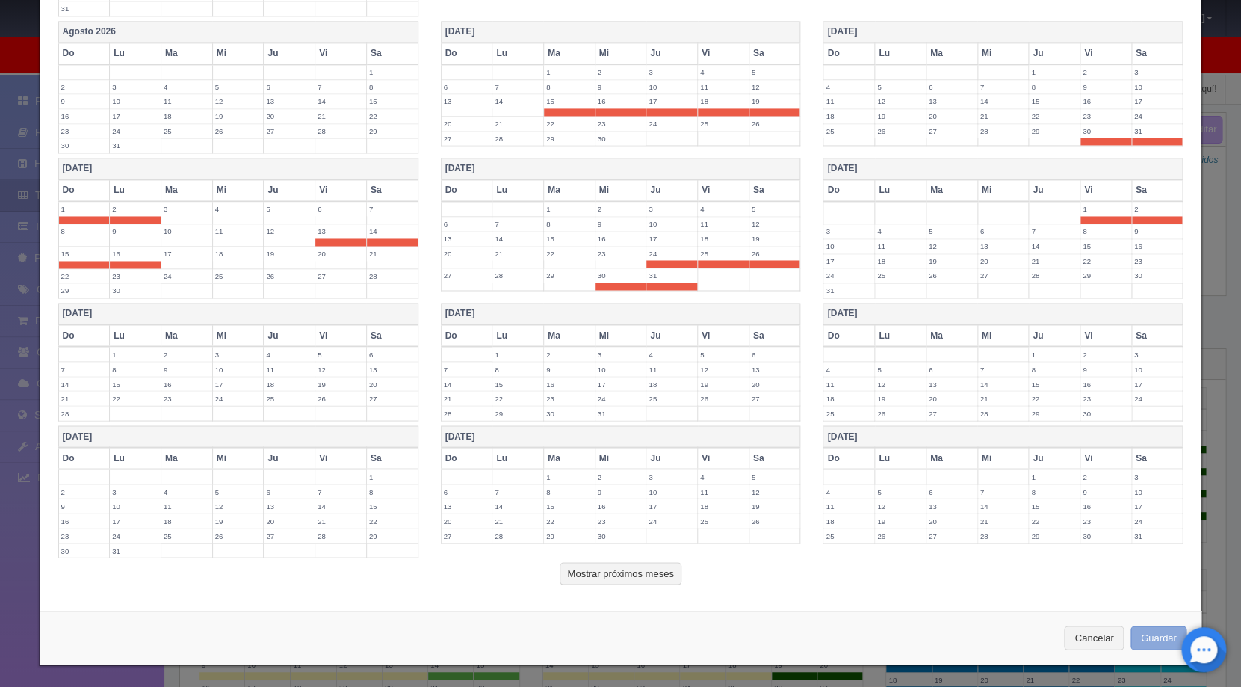
click at [1138, 634] on button "Guardar" at bounding box center [1159, 638] width 57 height 25
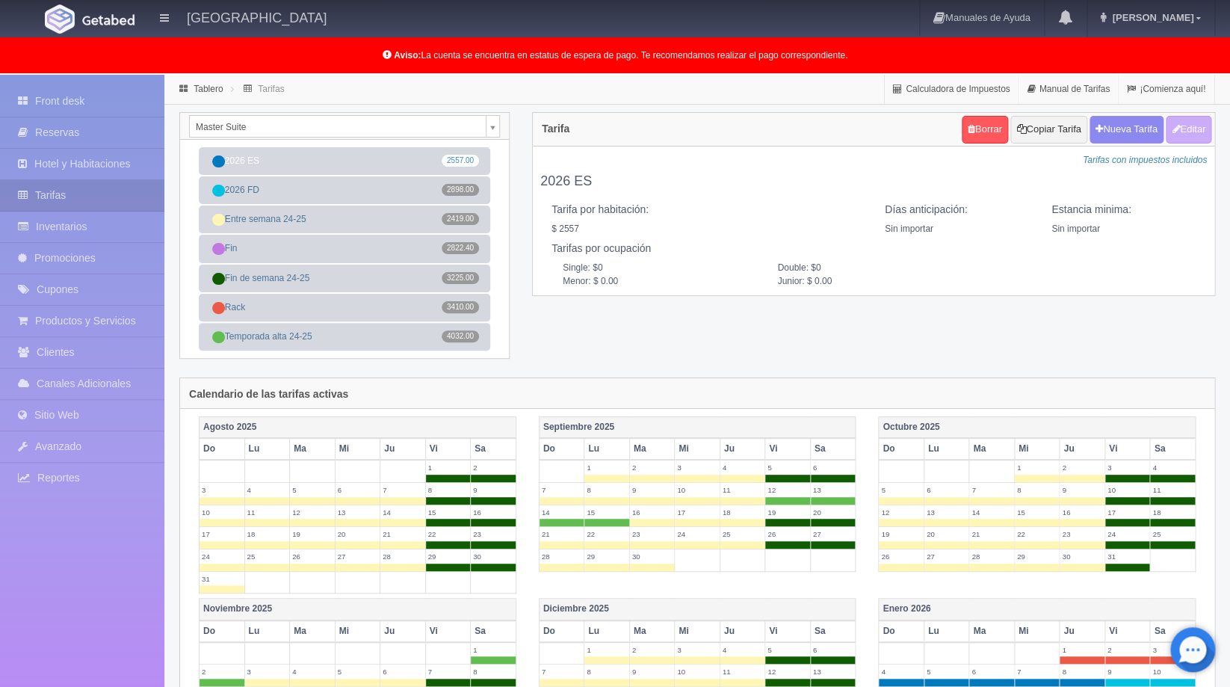
click at [688, 339] on div "Master Suite Colonial King Colonial Doble Jr Suite Doble Master Suite Habitació…" at bounding box center [697, 244] width 1058 height 265
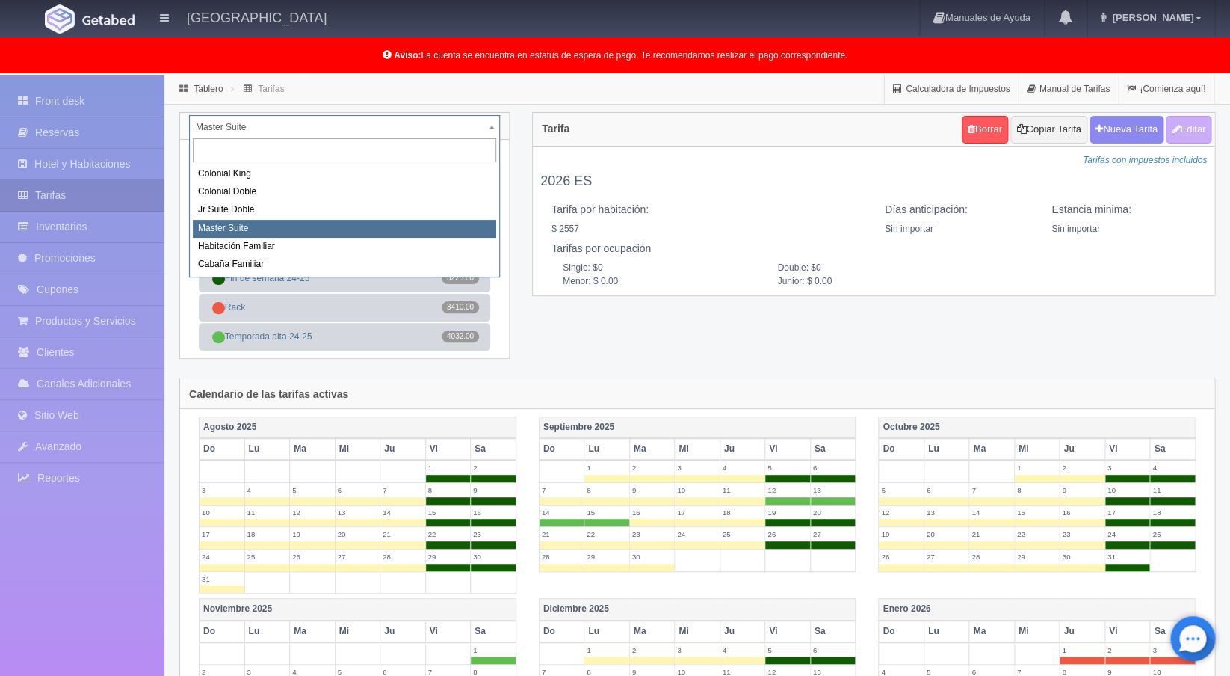
click at [496, 122] on body "Atotonilco Hotel & Club Manuales de Ayuda Actualizaciones recientes Maggie Mi P…" at bounding box center [615, 626] width 1230 height 1102
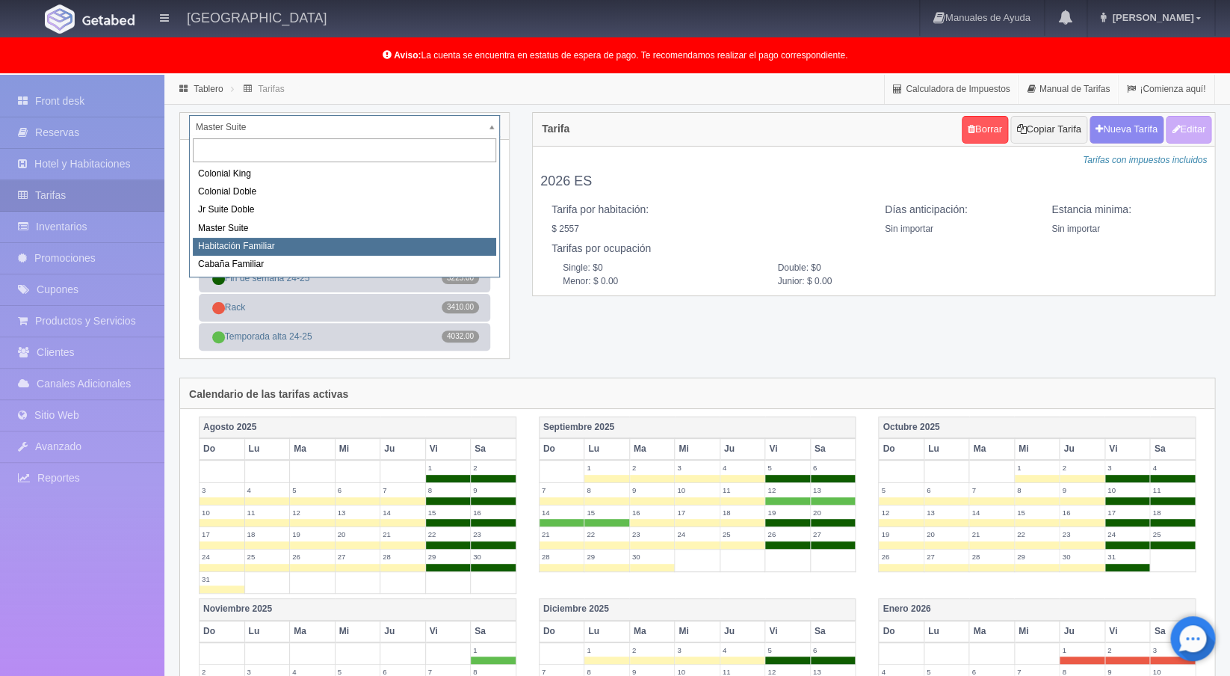
select select "981"
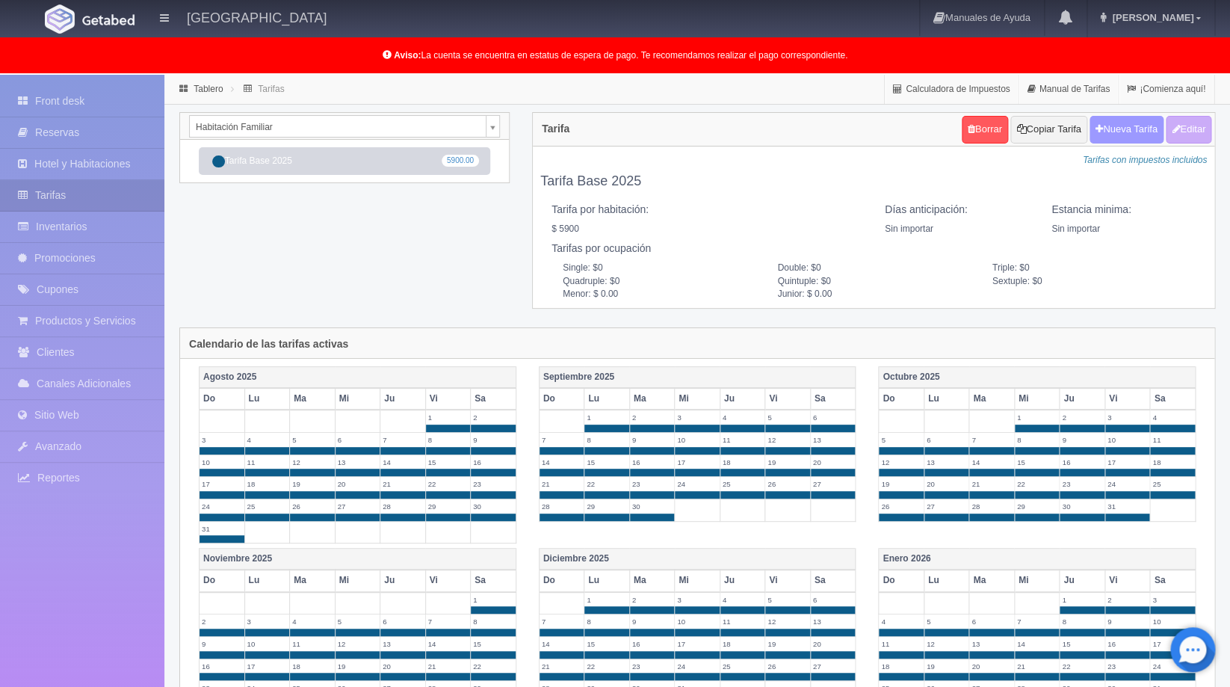
click at [1144, 132] on button "Nueva Tarifa" at bounding box center [1127, 130] width 74 height 28
select select
checkbox input "true"
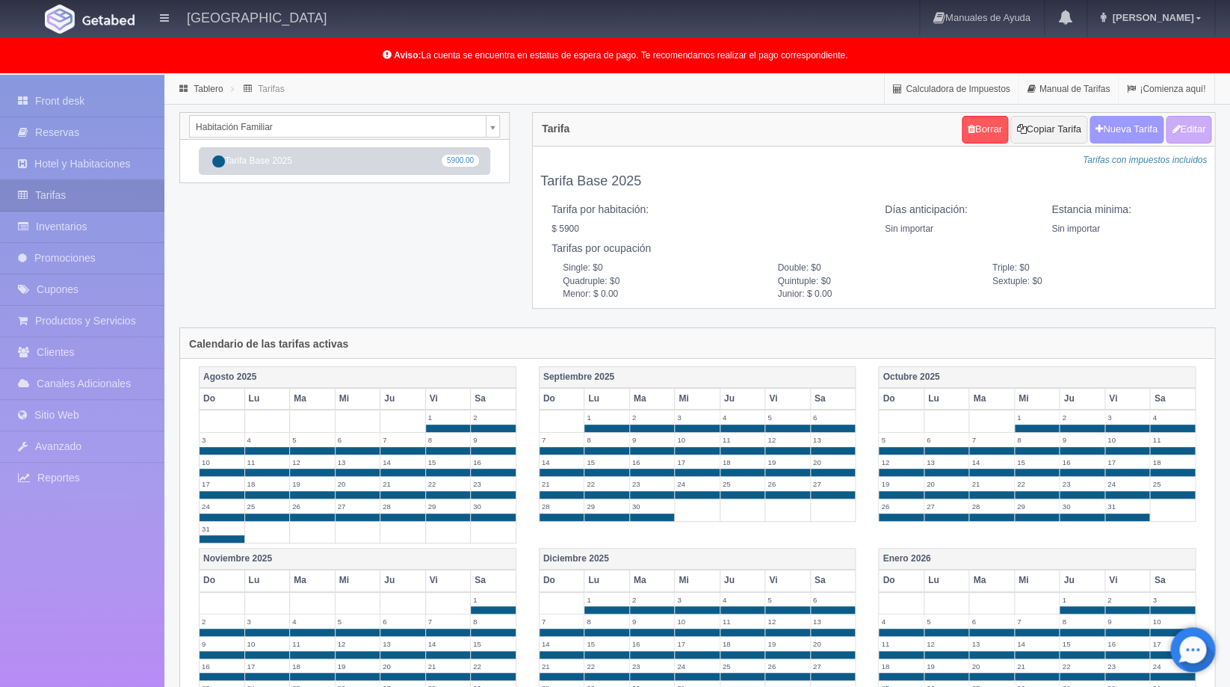
checkbox input "true"
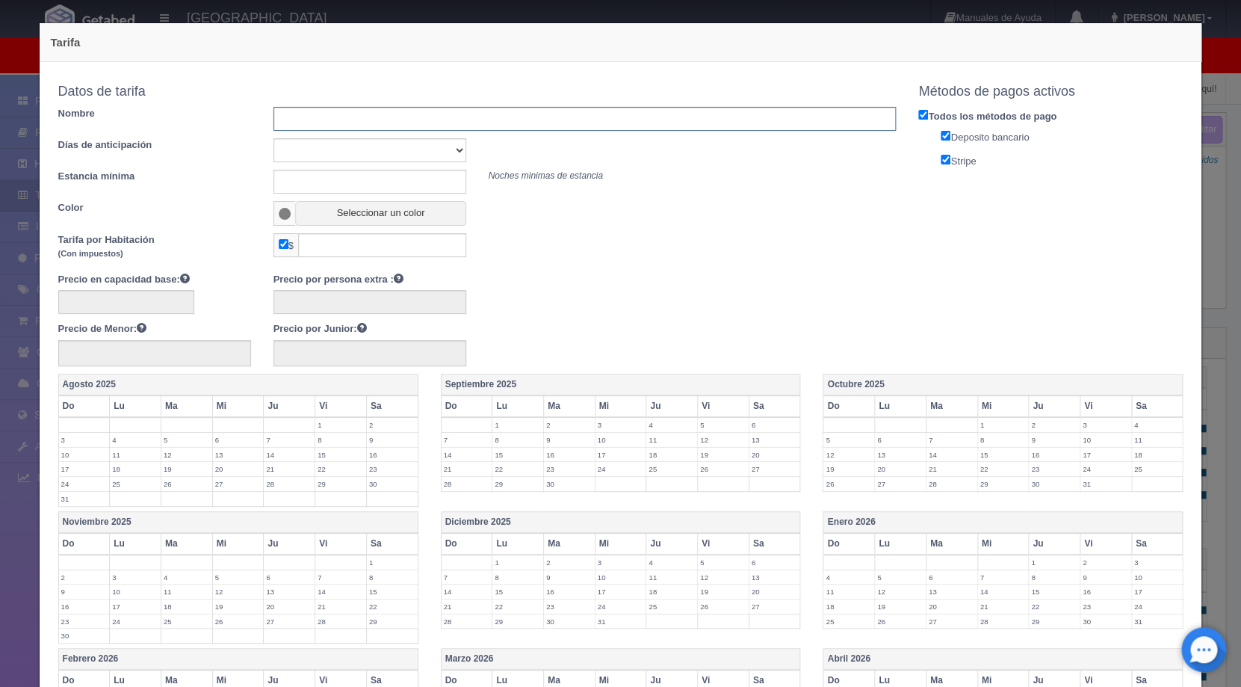
click at [372, 121] on input "text" at bounding box center [585, 119] width 623 height 24
type input "2026 ES"
click at [315, 213] on button "Seleccionar un color" at bounding box center [380, 213] width 170 height 25
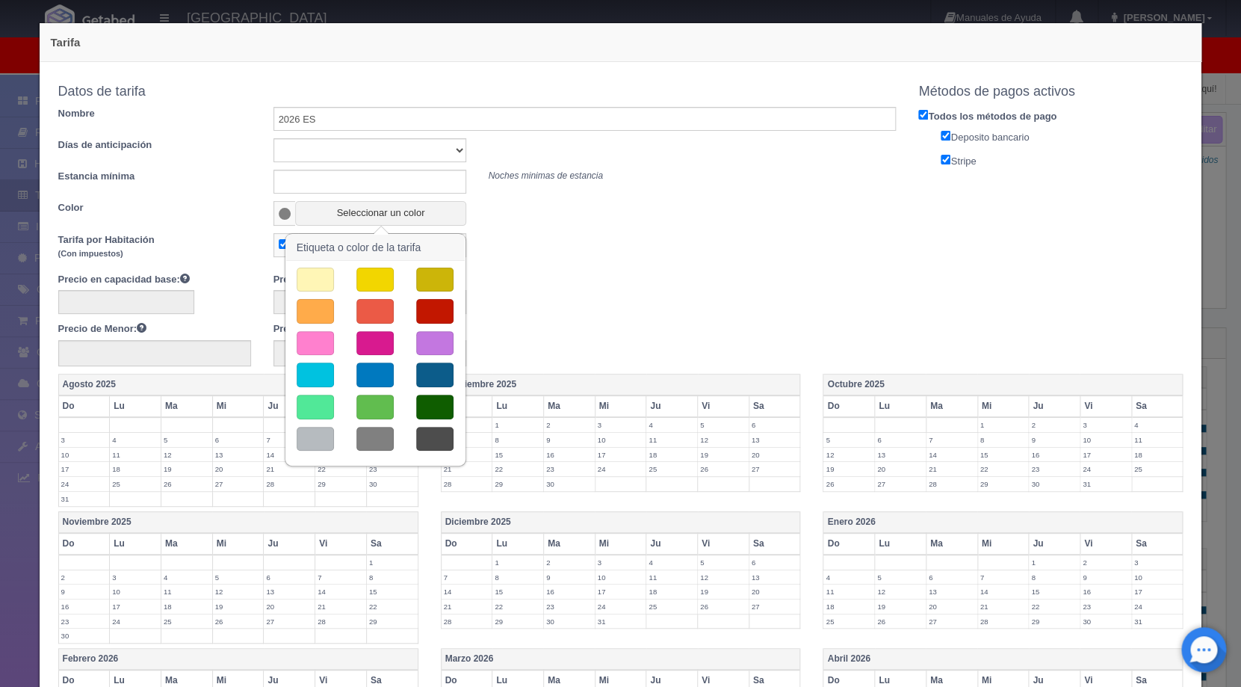
click at [374, 306] on button "button" at bounding box center [375, 311] width 37 height 25
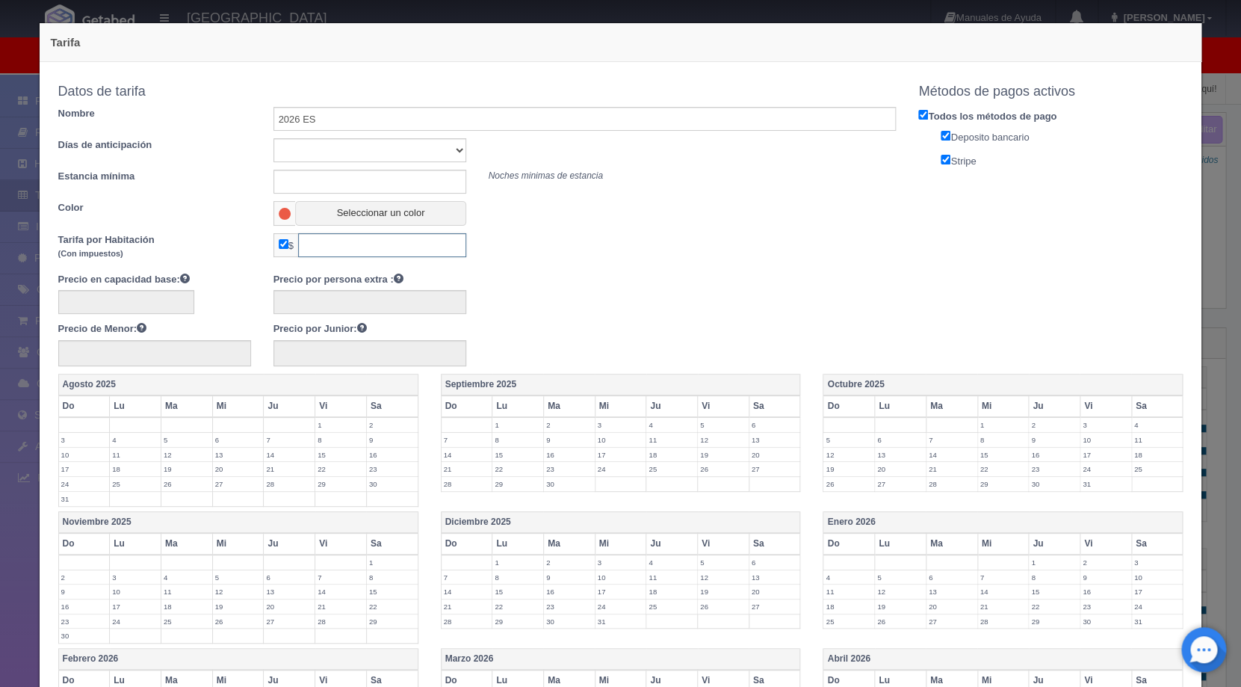
click at [339, 247] on input "text" at bounding box center [382, 245] width 168 height 24
type input "4702"
click at [621, 309] on div at bounding box center [477, 299] width 861 height 29
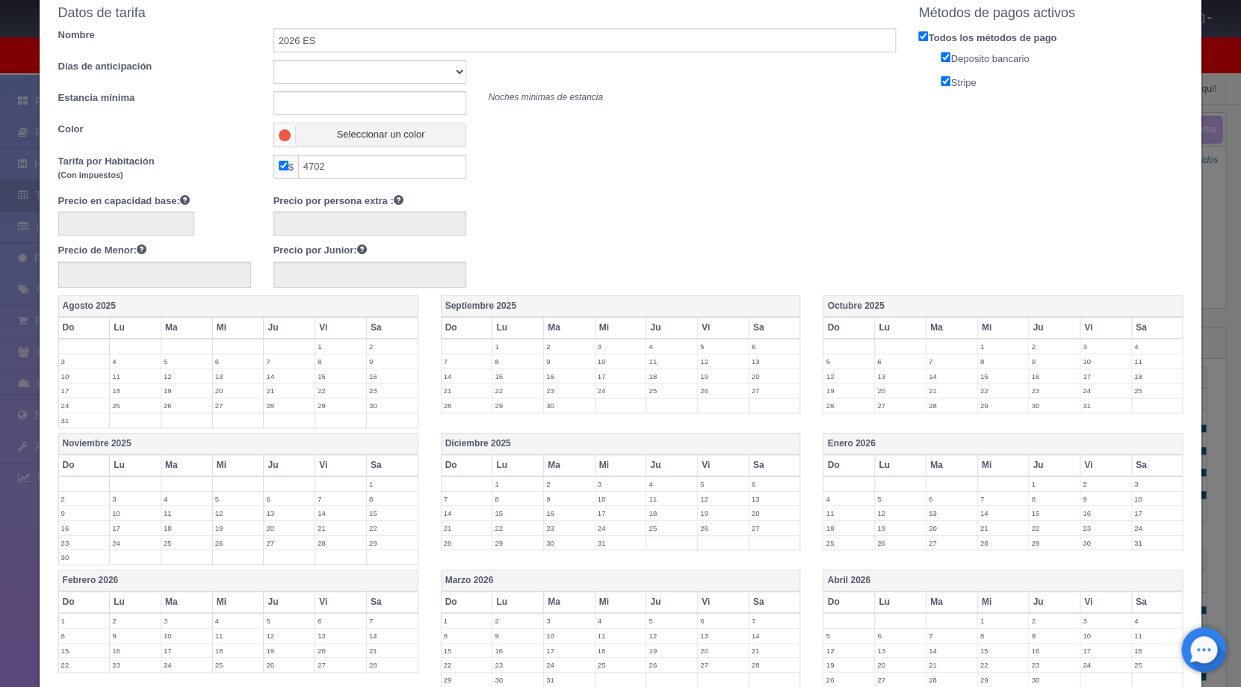
scroll to position [152, 0]
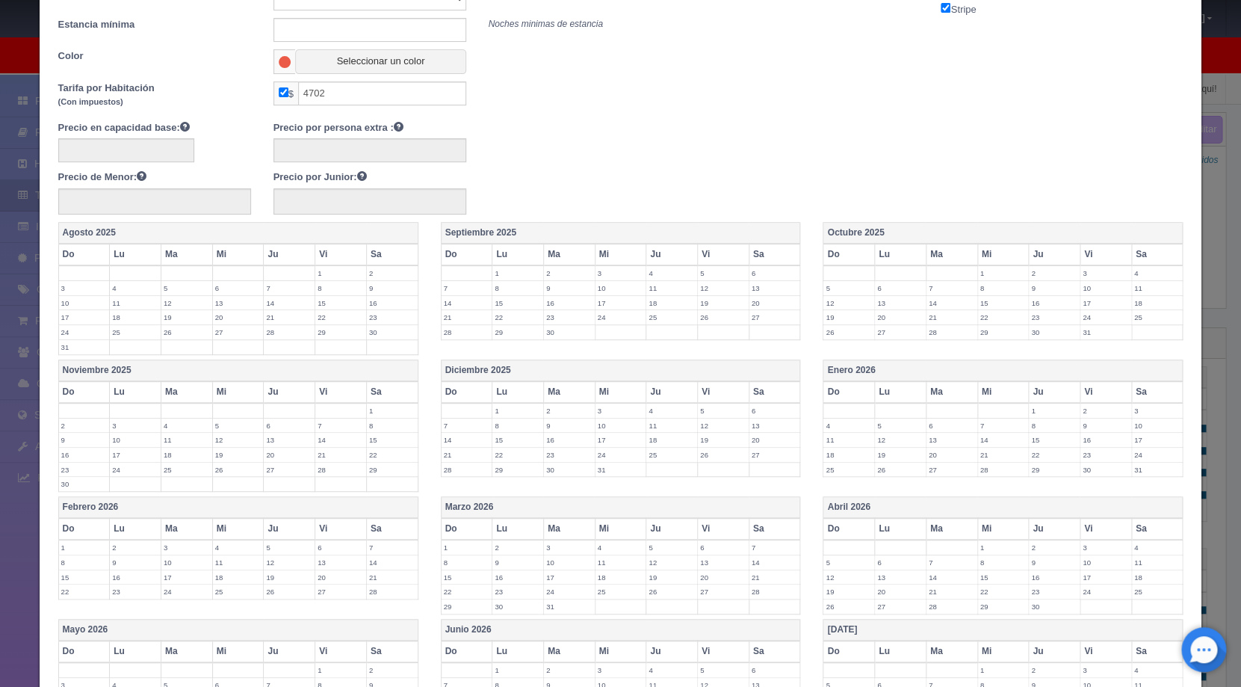
click at [831, 426] on label "4" at bounding box center [849, 426] width 51 height 14
click at [886, 426] on label "5" at bounding box center [900, 426] width 51 height 14
click at [948, 424] on label "6" at bounding box center [952, 426] width 51 height 14
click at [983, 426] on label "7" at bounding box center [1003, 426] width 51 height 14
click at [1044, 428] on label "8" at bounding box center [1054, 426] width 51 height 14
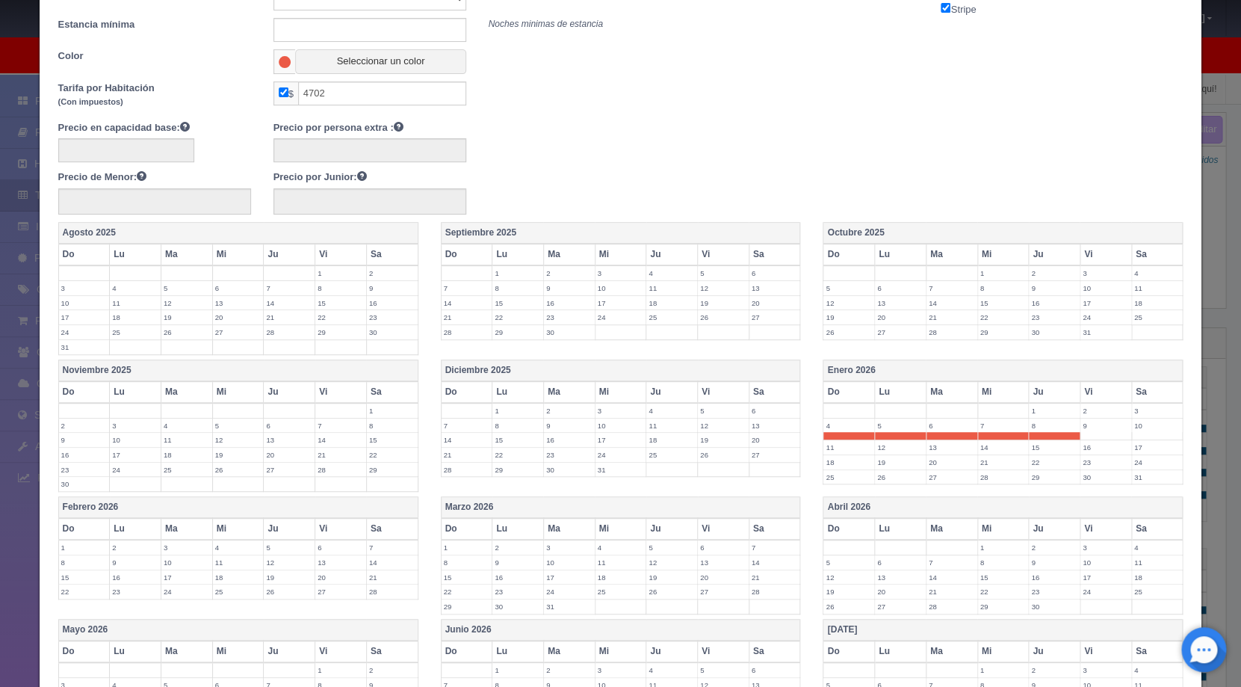
click at [1043, 443] on label "15" at bounding box center [1054, 447] width 51 height 14
click at [1037, 464] on label "22" at bounding box center [1054, 470] width 51 height 14
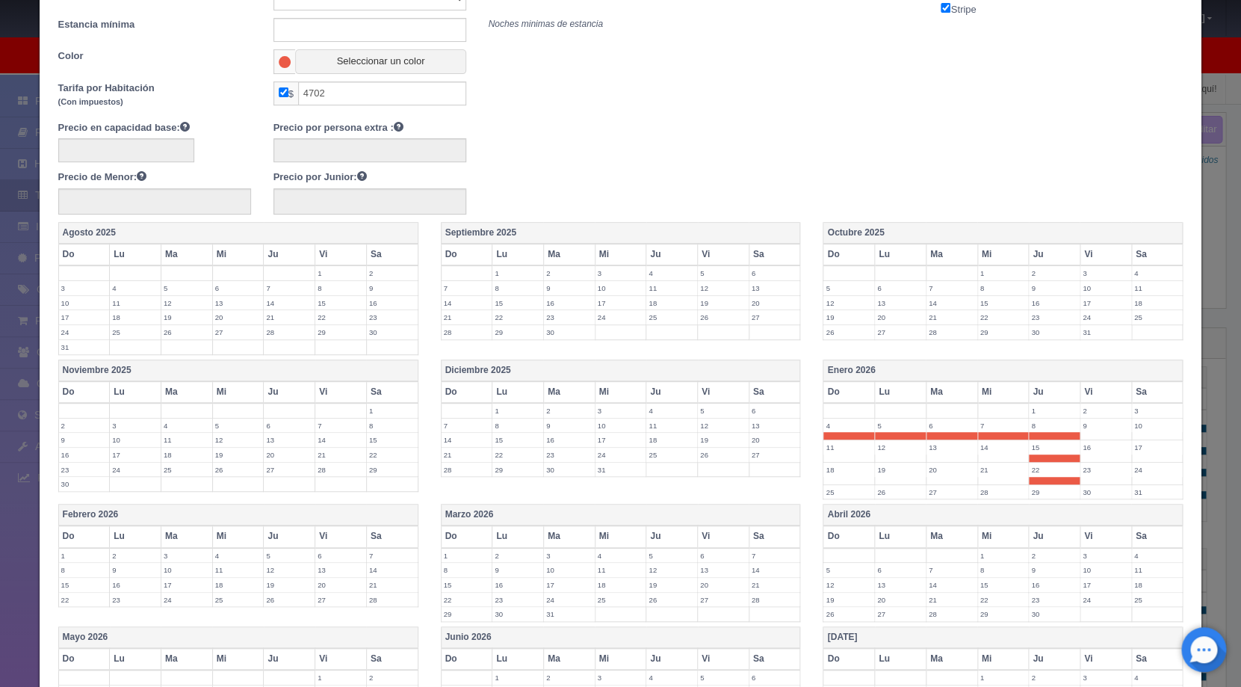
click at [1035, 492] on label "29" at bounding box center [1054, 492] width 51 height 14
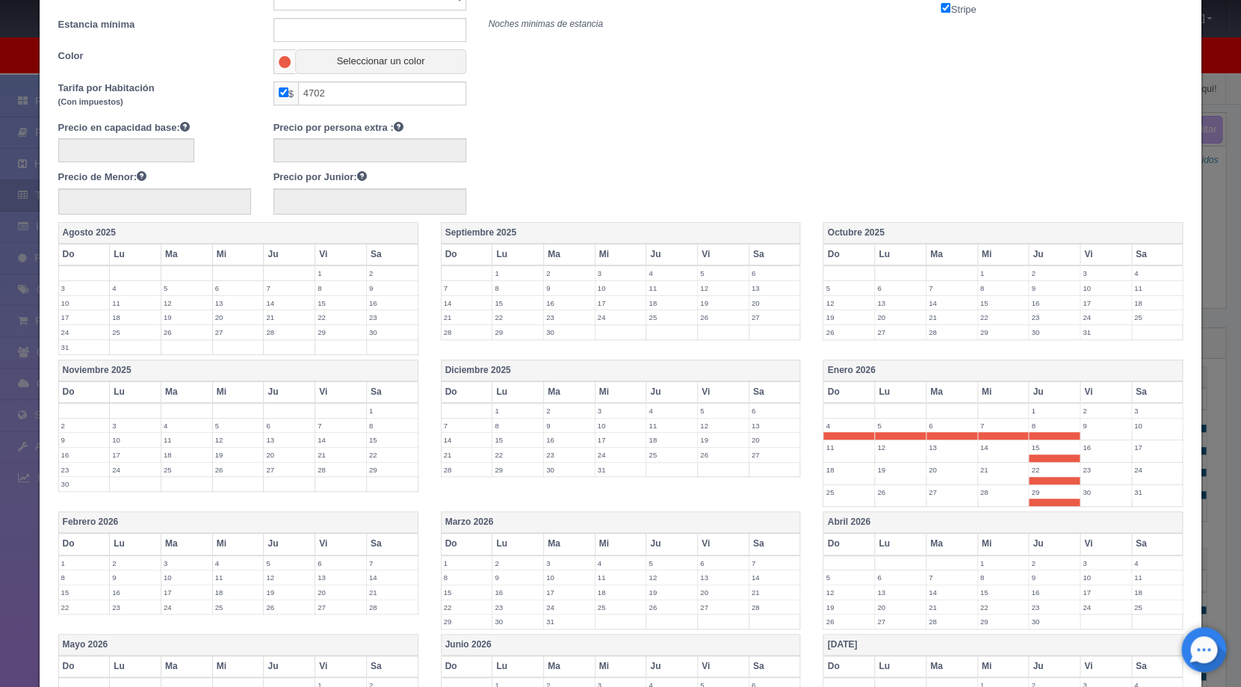
click at [984, 499] on td "28" at bounding box center [1004, 495] width 52 height 22
click at [930, 494] on label "27" at bounding box center [952, 492] width 51 height 14
click at [894, 494] on label "26" at bounding box center [900, 492] width 51 height 14
click at [838, 490] on label "25" at bounding box center [849, 492] width 51 height 14
click at [836, 463] on label "18" at bounding box center [849, 470] width 51 height 14
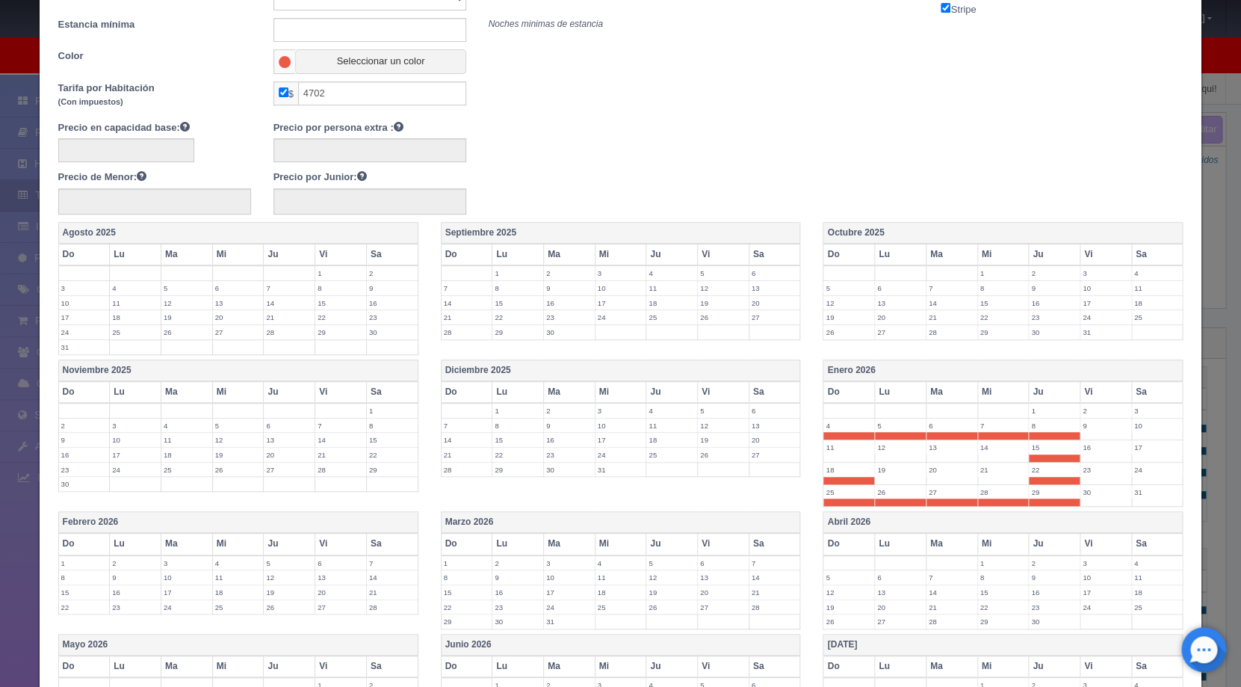
click at [839, 448] on label "11" at bounding box center [849, 447] width 51 height 14
click at [878, 445] on label "12" at bounding box center [900, 447] width 51 height 14
click at [947, 446] on label "13" at bounding box center [952, 447] width 51 height 14
click at [990, 451] on label "14" at bounding box center [1003, 447] width 51 height 14
click at [990, 469] on label "21" at bounding box center [1003, 470] width 51 height 14
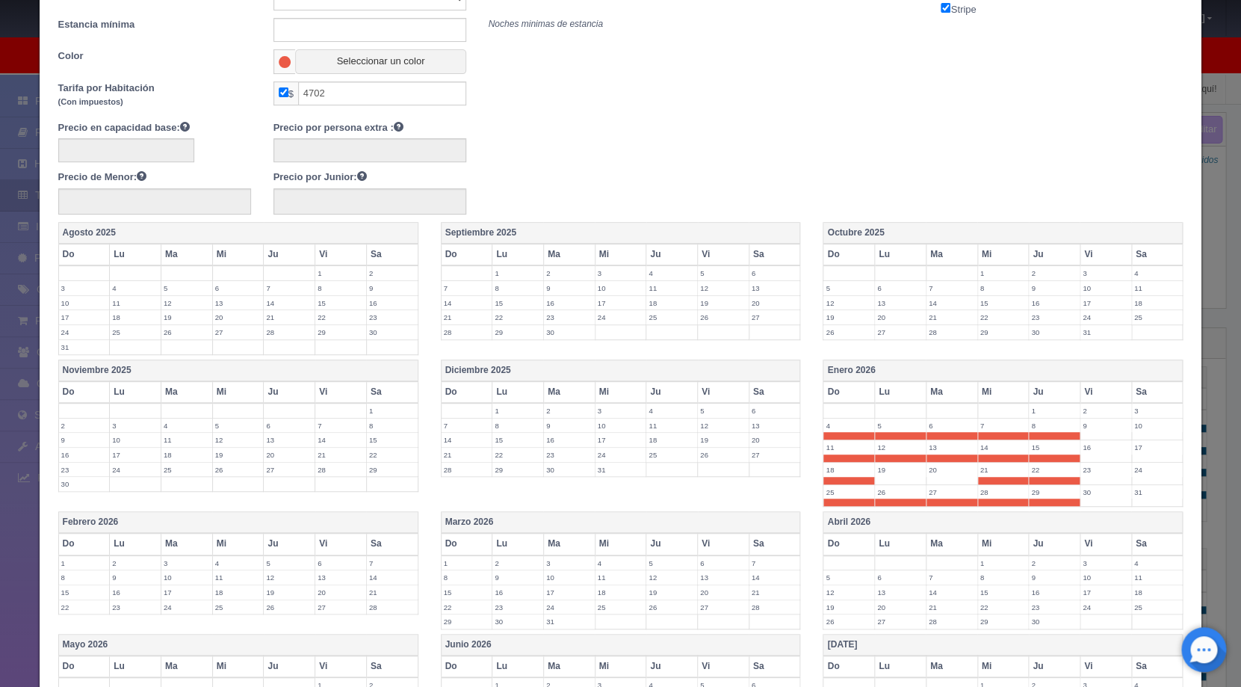
click at [926, 478] on td "20" at bounding box center [952, 473] width 52 height 22
click at [875, 469] on label "19" at bounding box center [900, 470] width 51 height 14
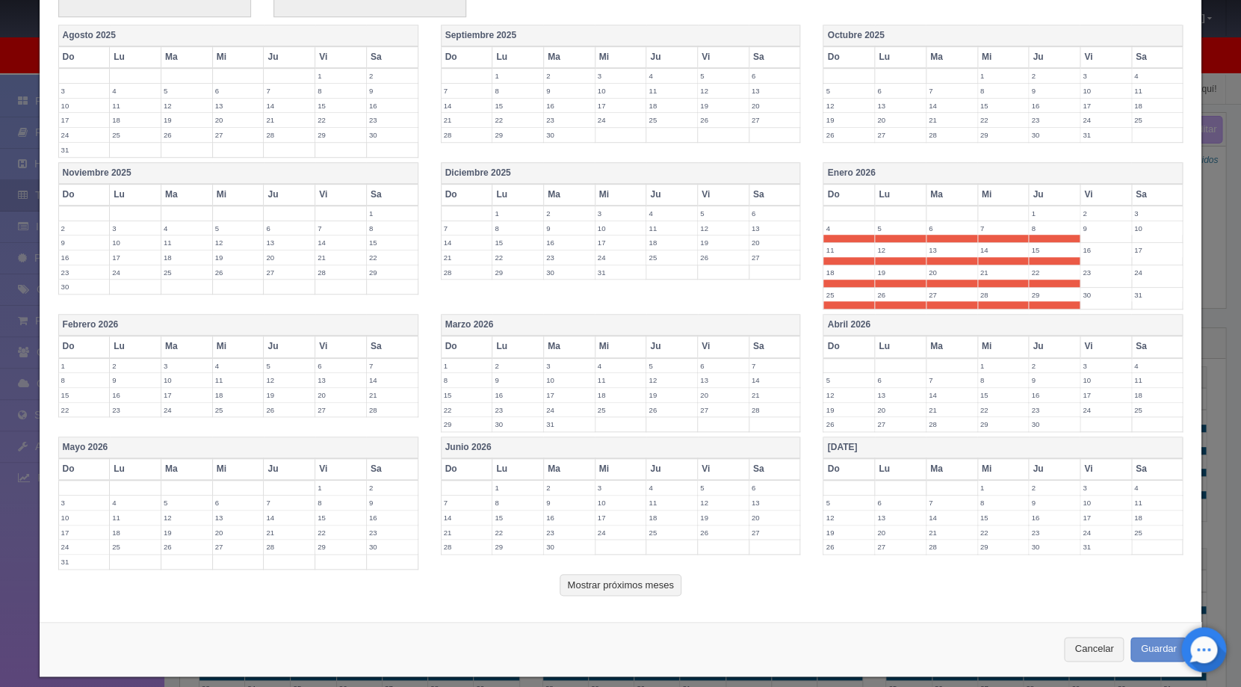
scroll to position [357, 0]
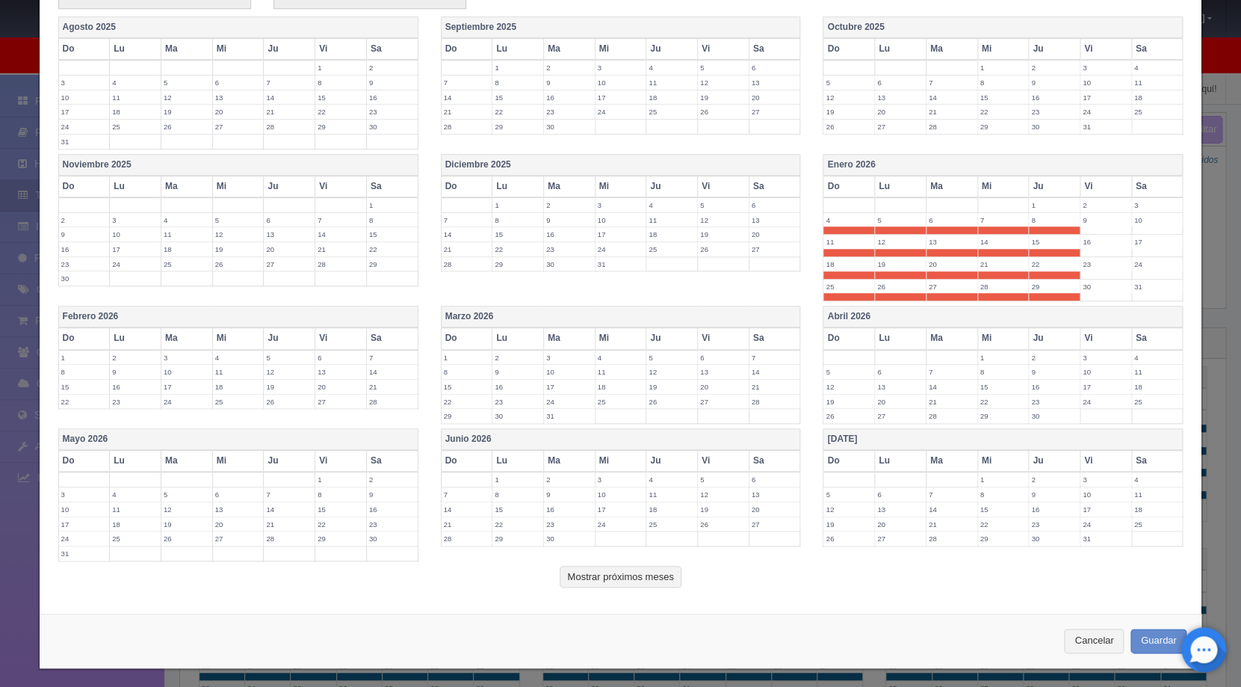
click at [87, 359] on label "1" at bounding box center [84, 358] width 51 height 14
click at [124, 354] on label "2" at bounding box center [135, 358] width 51 height 14
click at [186, 354] on label "3" at bounding box center [186, 358] width 51 height 14
click at [213, 354] on label "4" at bounding box center [238, 358] width 51 height 14
click at [283, 362] on label "5" at bounding box center [289, 358] width 51 height 14
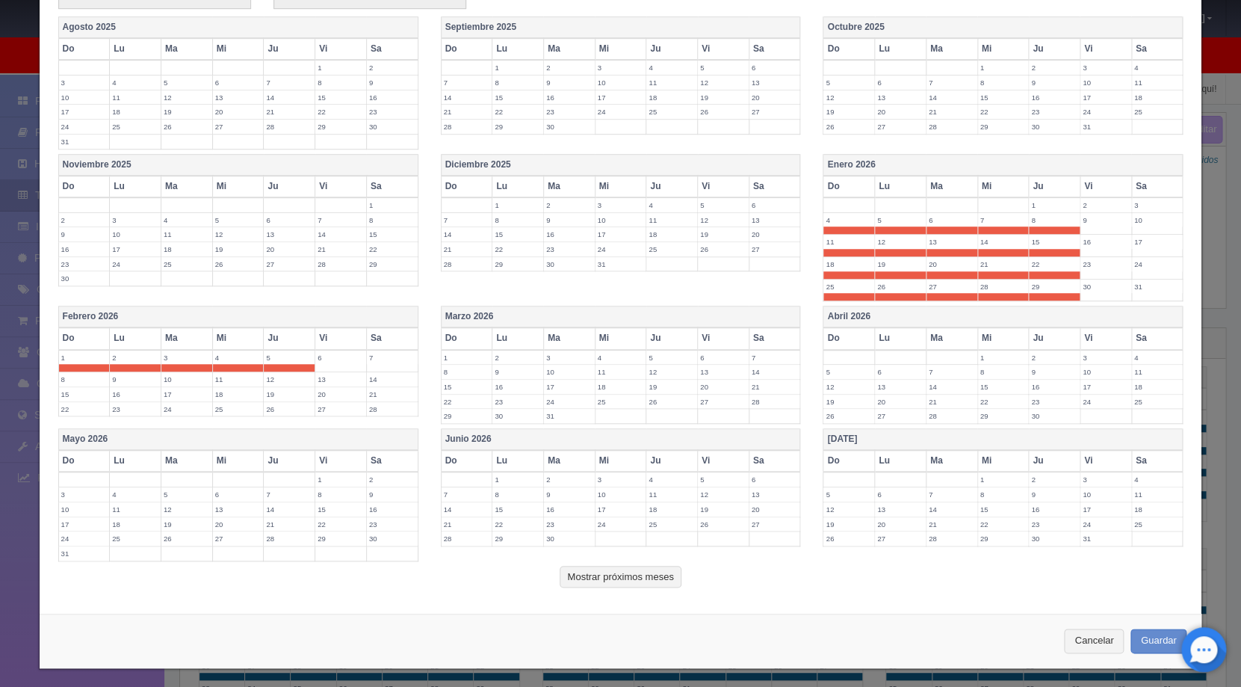
click at [279, 382] on label "12" at bounding box center [289, 379] width 51 height 14
click at [226, 384] on label "11" at bounding box center [238, 379] width 51 height 14
click at [175, 383] on label "10" at bounding box center [186, 379] width 51 height 14
click at [123, 383] on label "9" at bounding box center [135, 379] width 51 height 14
click at [89, 386] on td "8" at bounding box center [84, 383] width 52 height 22
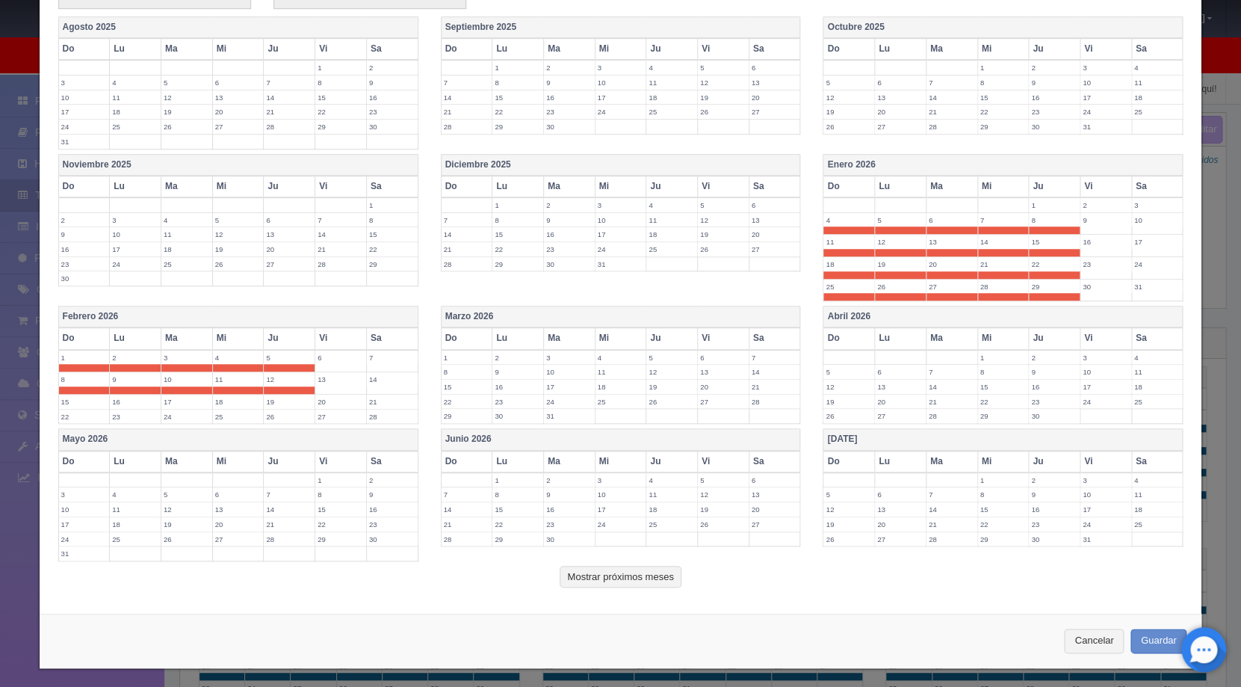
click at [82, 403] on label "15" at bounding box center [84, 402] width 51 height 14
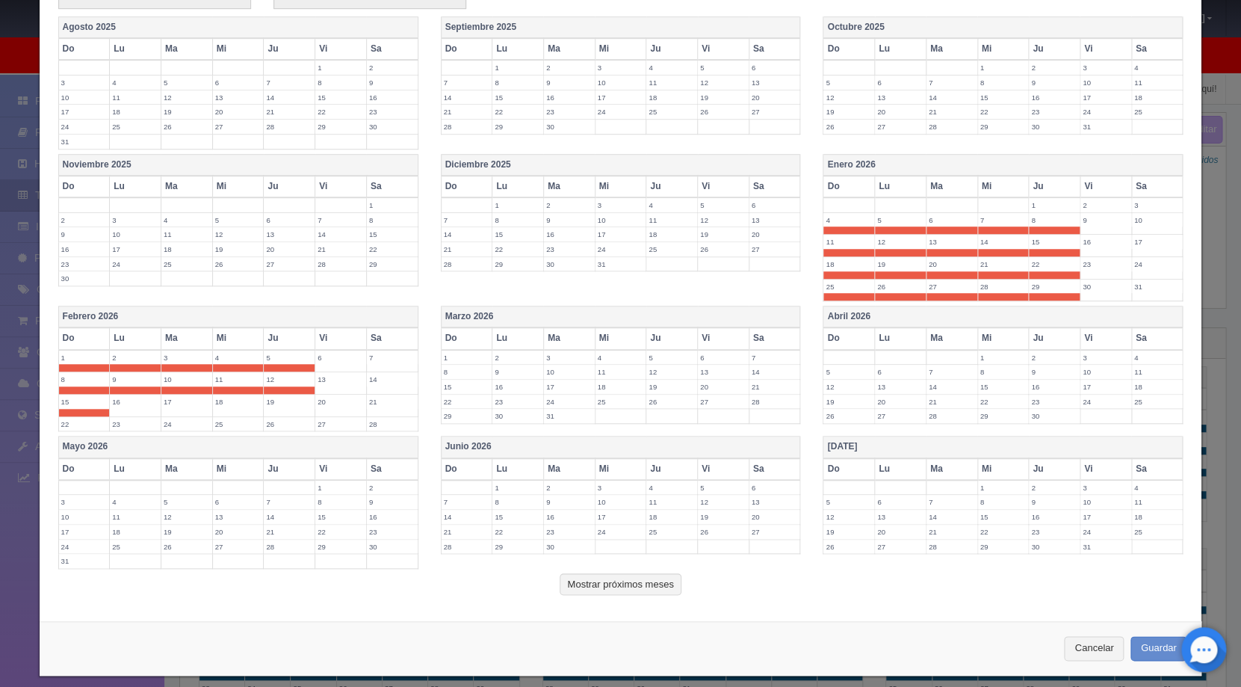
click at [122, 398] on label "16" at bounding box center [135, 402] width 51 height 14
click at [187, 401] on label "17" at bounding box center [186, 402] width 51 height 14
click at [222, 404] on label "18" at bounding box center [238, 402] width 51 height 14
click at [259, 404] on label "18" at bounding box center [238, 402] width 51 height 14
click at [276, 402] on label "19" at bounding box center [289, 402] width 51 height 14
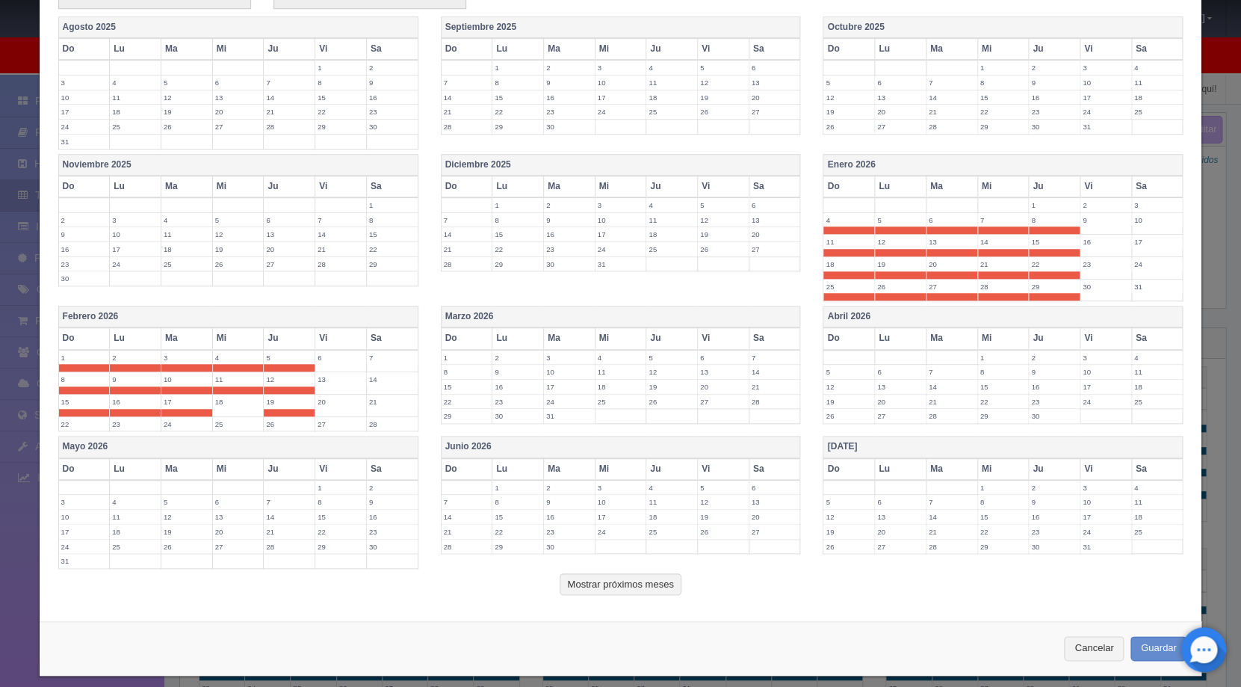
click at [236, 404] on label "18" at bounding box center [238, 402] width 51 height 14
click at [296, 423] on label "26" at bounding box center [289, 424] width 51 height 14
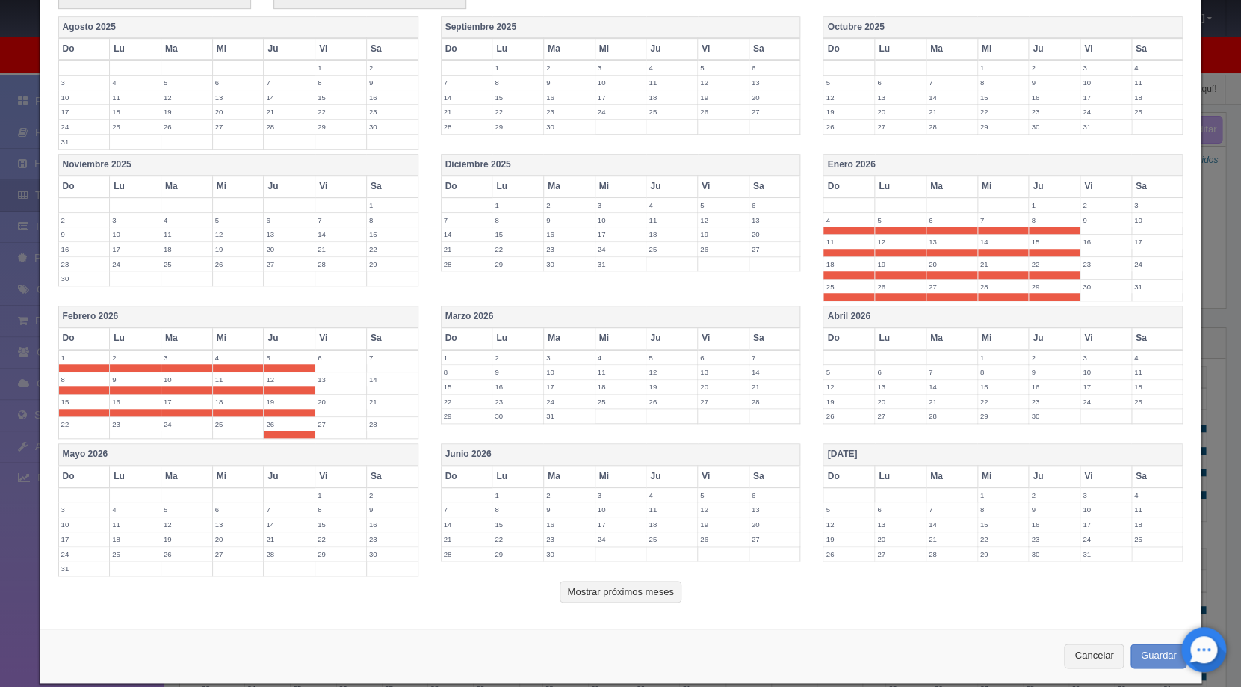
click at [223, 429] on label "25" at bounding box center [238, 424] width 51 height 14
click at [176, 426] on label "24" at bounding box center [186, 424] width 51 height 14
click at [130, 427] on label "23" at bounding box center [135, 424] width 51 height 14
click at [74, 428] on label "22" at bounding box center [84, 424] width 51 height 14
click at [461, 360] on label "1" at bounding box center [467, 358] width 51 height 14
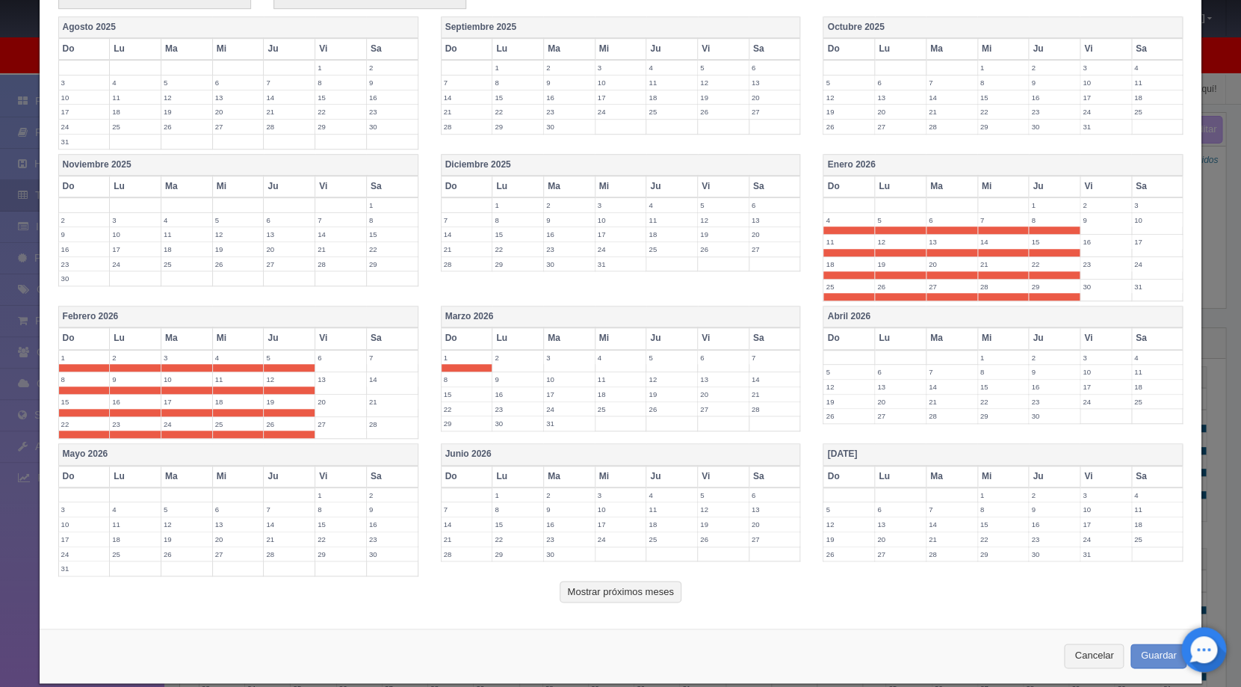
click at [521, 354] on label "2" at bounding box center [518, 358] width 51 height 14
click at [560, 358] on label "3" at bounding box center [569, 358] width 51 height 14
click at [627, 358] on label "4" at bounding box center [621, 358] width 51 height 14
click at [649, 356] on label "5" at bounding box center [671, 358] width 51 height 14
click at [649, 374] on label "12" at bounding box center [671, 379] width 51 height 14
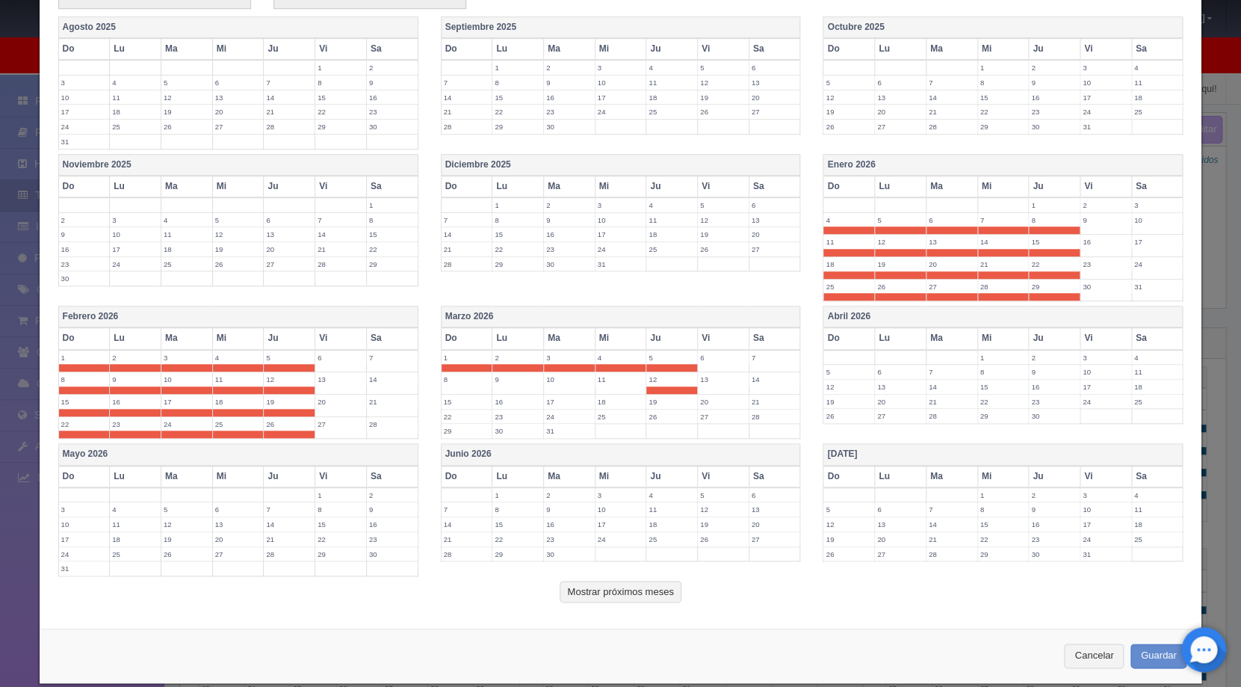
click at [651, 397] on label "19" at bounding box center [671, 402] width 51 height 14
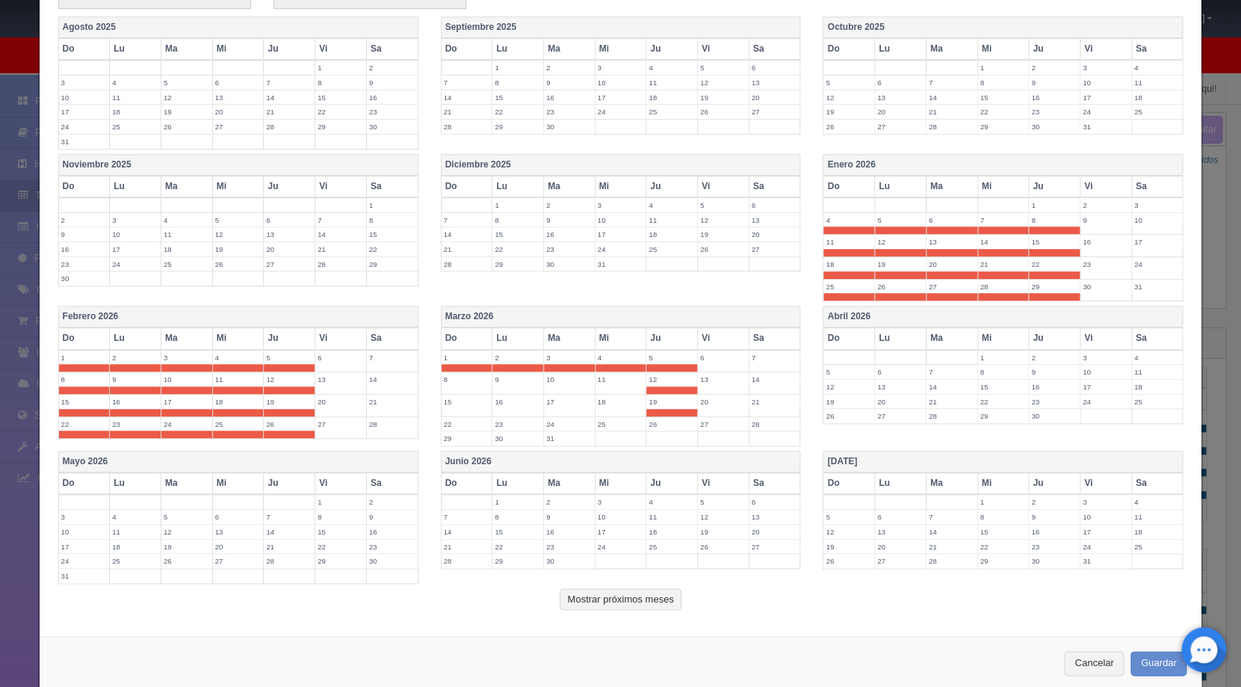
click at [652, 419] on label "26" at bounding box center [671, 424] width 51 height 14
click at [607, 425] on label "25" at bounding box center [621, 424] width 51 height 14
click at [599, 410] on td "18" at bounding box center [621, 406] width 52 height 22
click at [602, 386] on td "11" at bounding box center [621, 383] width 52 height 22
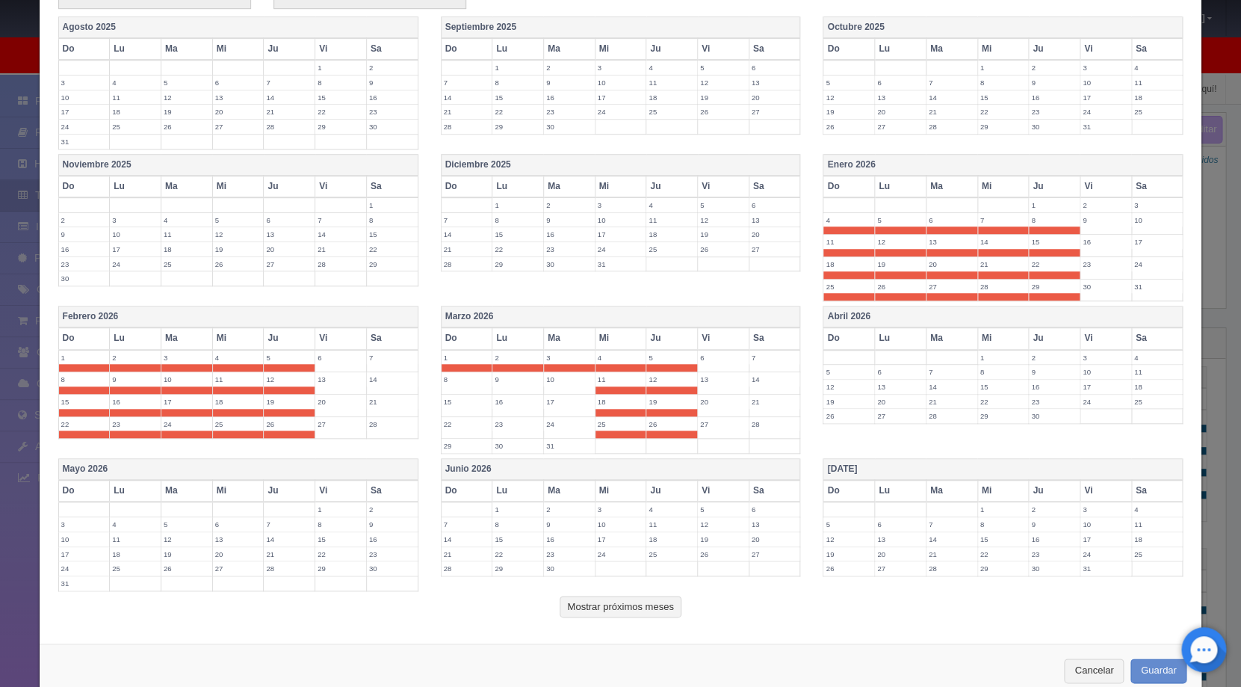
click at [560, 381] on label "10" at bounding box center [569, 379] width 51 height 14
click at [501, 383] on label "9" at bounding box center [518, 379] width 51 height 14
click at [468, 386] on td "8" at bounding box center [467, 383] width 52 height 22
click at [460, 399] on label "15" at bounding box center [467, 402] width 51 height 14
click at [458, 428] on label "22" at bounding box center [467, 424] width 51 height 14
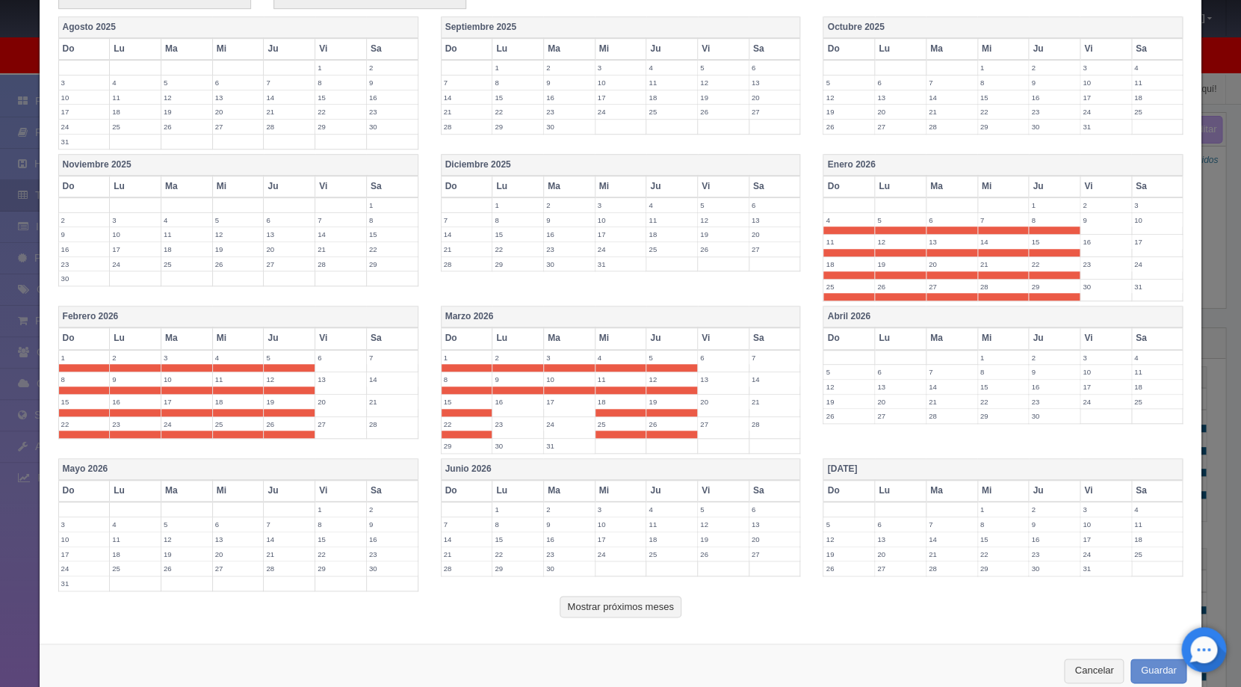
click at [457, 452] on table "Marzo 2026 Do Lu Ma Mi Ju Vi Sa 1 2 3 4 5 6 7 8 9 10 11 12 13 14 15 16 17 18 19…" at bounding box center [621, 380] width 360 height 148
click at [481, 444] on label "29" at bounding box center [467, 446] width 51 height 14
click at [517, 442] on label "30" at bounding box center [518, 446] width 51 height 14
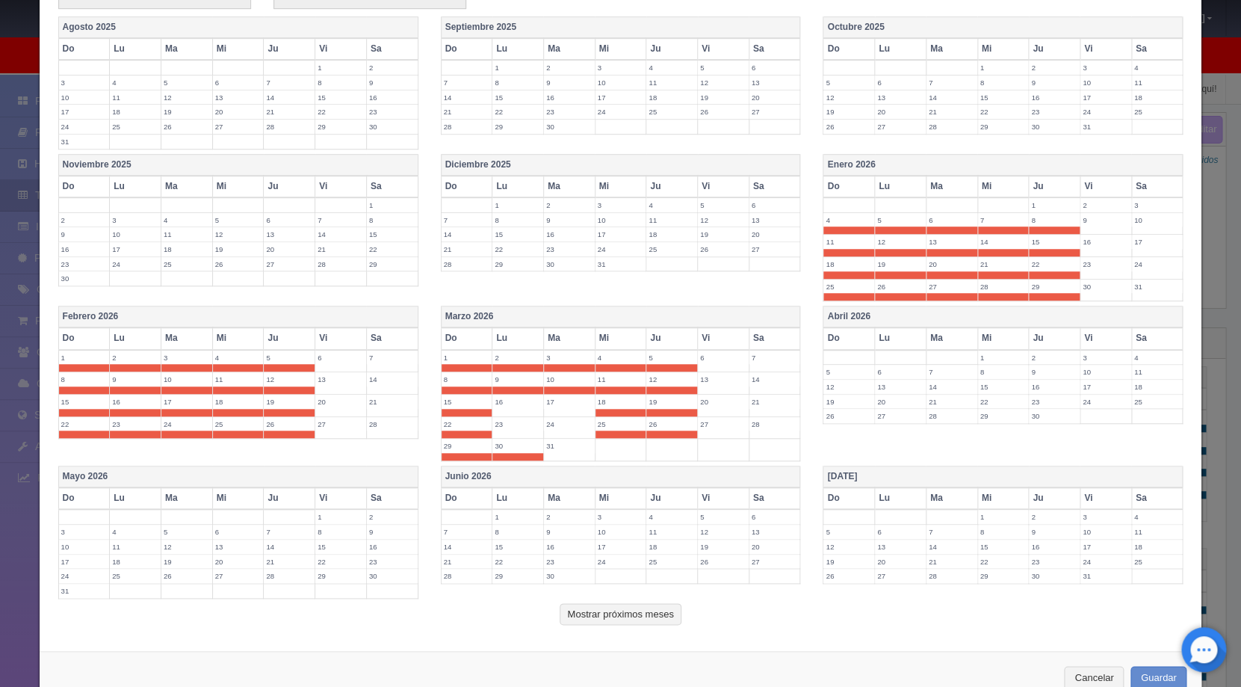
click at [558, 448] on label "31" at bounding box center [569, 446] width 51 height 14
click at [557, 427] on label "24" at bounding box center [569, 424] width 51 height 14
click at [493, 422] on label "23" at bounding box center [518, 424] width 51 height 14
click at [502, 408] on td "16" at bounding box center [519, 406] width 52 height 22
click at [566, 401] on label "17" at bounding box center [569, 402] width 51 height 14
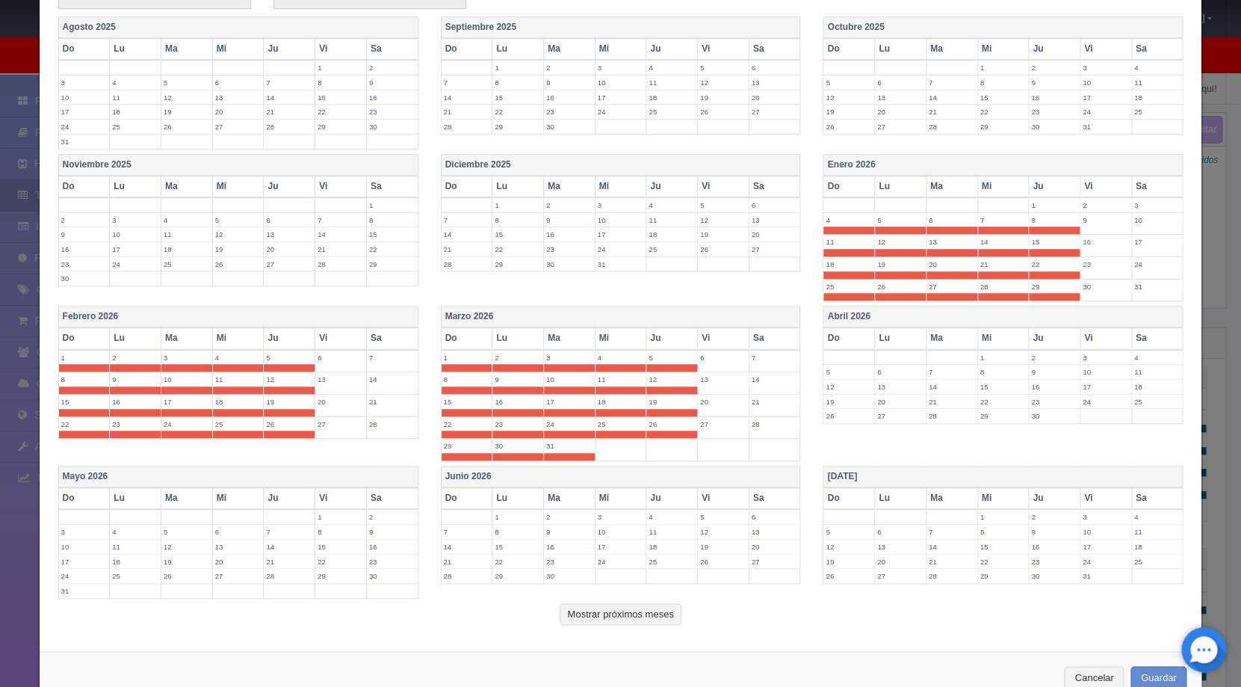
click at [1029, 354] on label "2" at bounding box center [1054, 358] width 51 height 14
click at [993, 359] on label "1" at bounding box center [1003, 358] width 51 height 14
click at [846, 380] on label "5" at bounding box center [849, 379] width 51 height 14
click at [877, 377] on label "6" at bounding box center [900, 379] width 51 height 14
click at [931, 380] on label "7" at bounding box center [952, 379] width 51 height 14
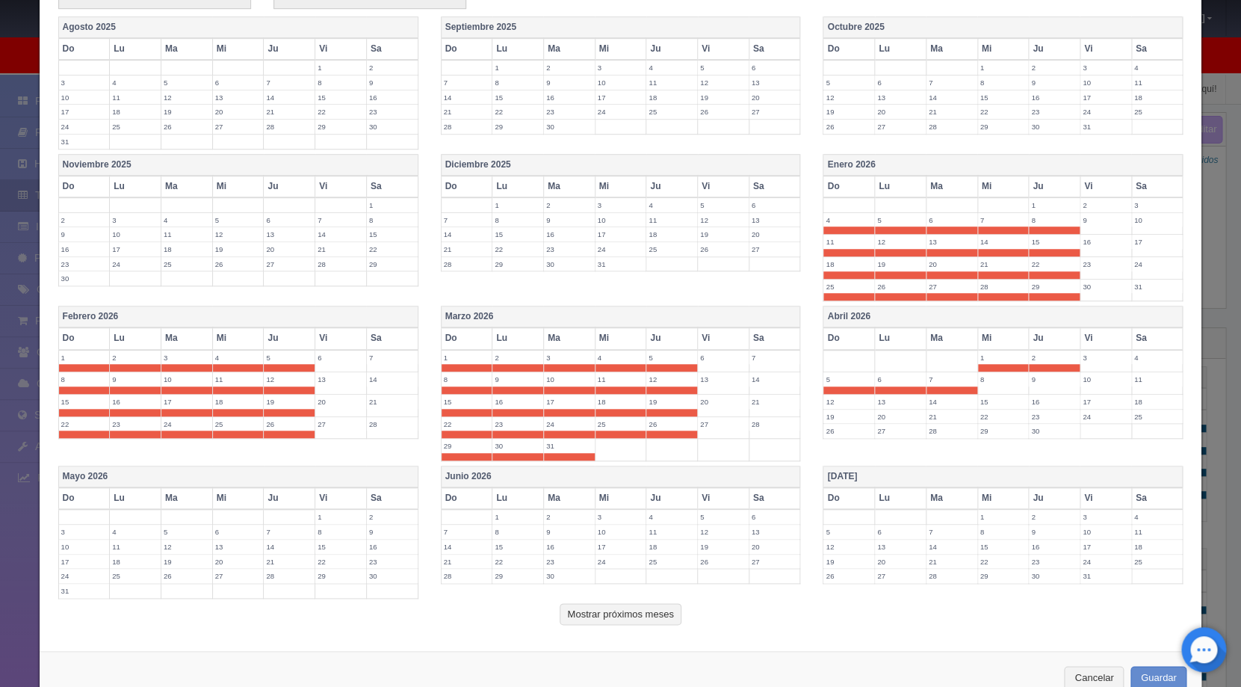
click at [993, 381] on label "8" at bounding box center [1003, 379] width 51 height 14
click at [1040, 386] on td "9" at bounding box center [1055, 383] width 52 height 22
click at [1040, 399] on label "16" at bounding box center [1054, 402] width 51 height 14
click at [1037, 421] on label "23" at bounding box center [1054, 424] width 51 height 14
click at [1031, 444] on label "30" at bounding box center [1054, 446] width 51 height 14
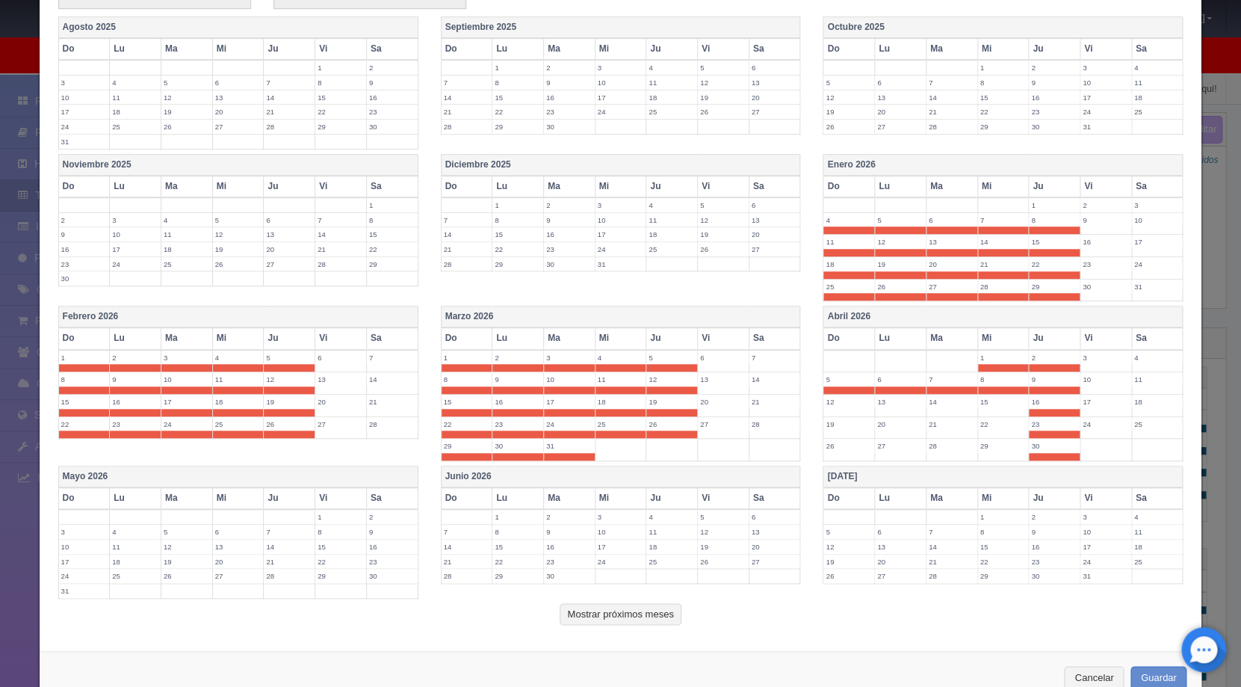
click at [978, 448] on label "29" at bounding box center [1003, 446] width 51 height 14
click at [926, 454] on td "28" at bounding box center [952, 450] width 52 height 22
click at [895, 450] on label "27" at bounding box center [900, 446] width 51 height 14
click at [833, 442] on label "26" at bounding box center [849, 446] width 51 height 14
click at [834, 430] on td "19" at bounding box center [850, 427] width 52 height 22
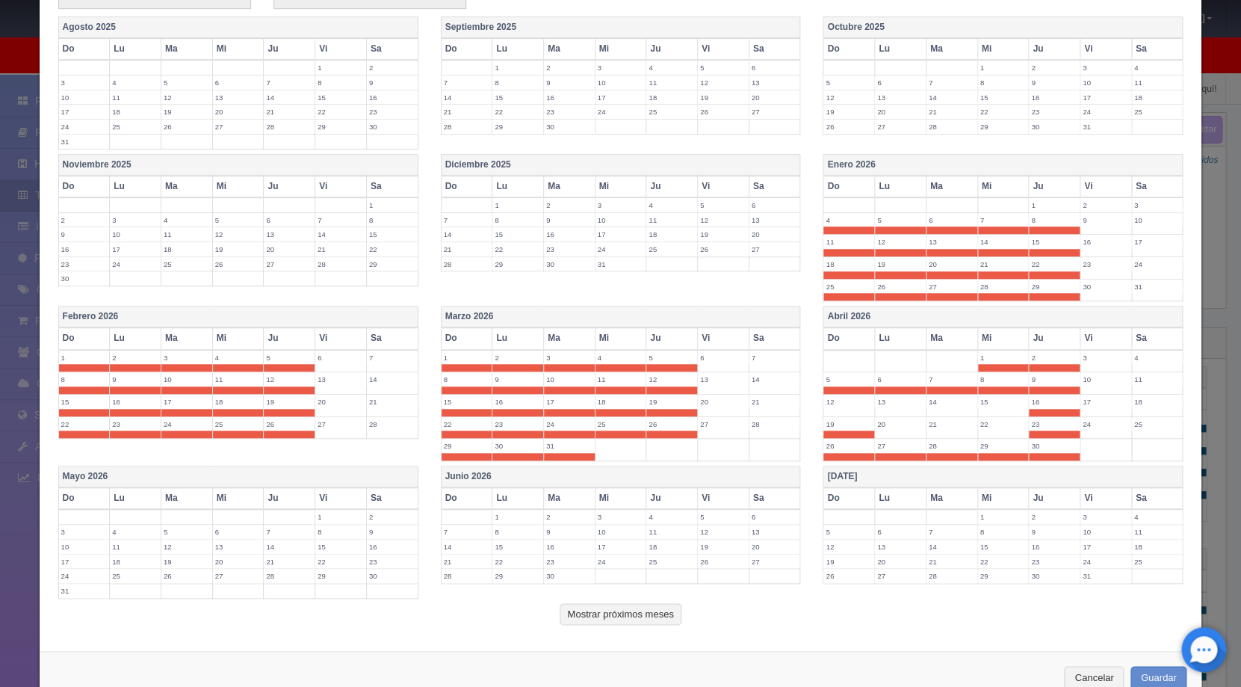
click at [876, 421] on label "20" at bounding box center [900, 424] width 51 height 14
click at [955, 425] on label "21" at bounding box center [952, 424] width 51 height 14
click at [984, 424] on label "22" at bounding box center [1003, 424] width 51 height 14
click at [984, 406] on label "15" at bounding box center [1003, 402] width 51 height 14
click at [934, 408] on td "14" at bounding box center [952, 406] width 52 height 22
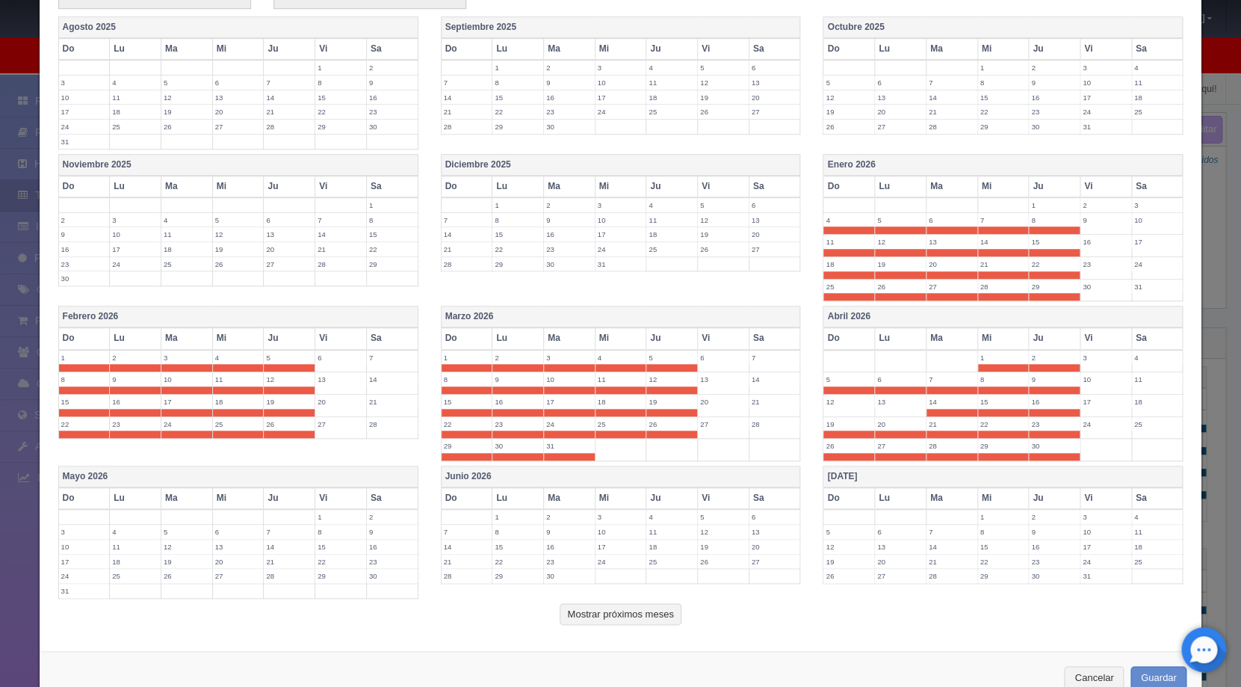
click at [875, 399] on label "13" at bounding box center [900, 402] width 51 height 14
click at [847, 401] on label "12" at bounding box center [849, 402] width 51 height 14
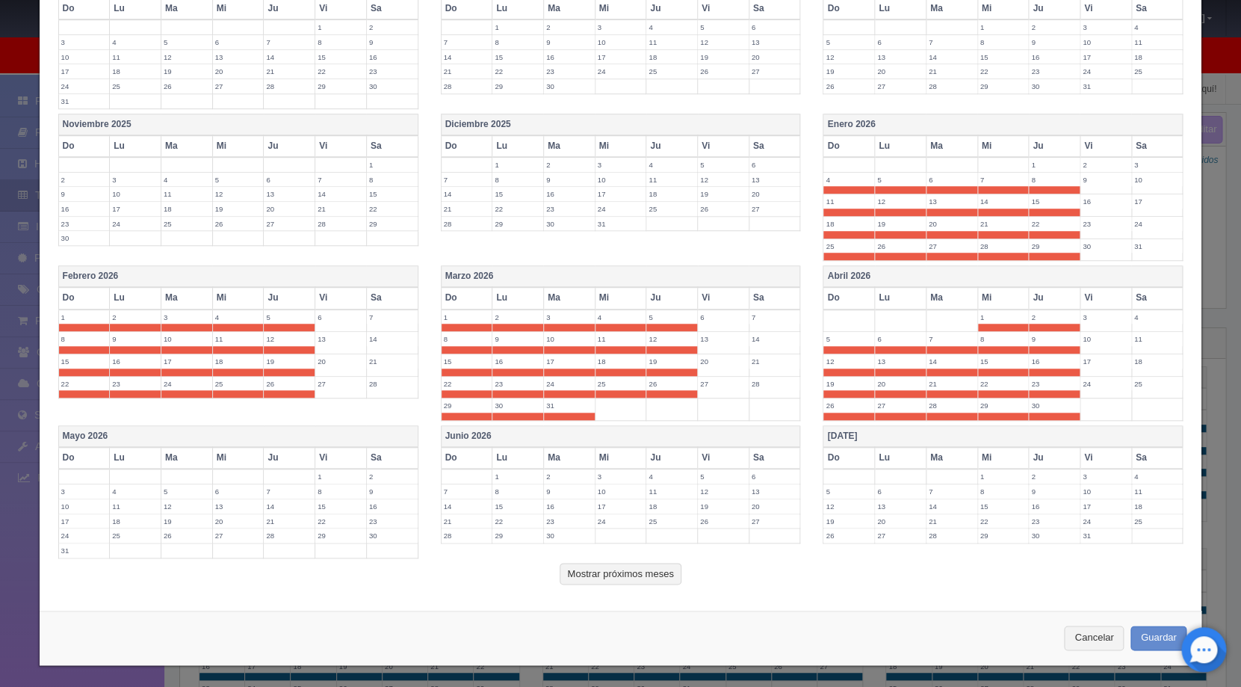
click at [73, 490] on label "3" at bounding box center [84, 491] width 51 height 14
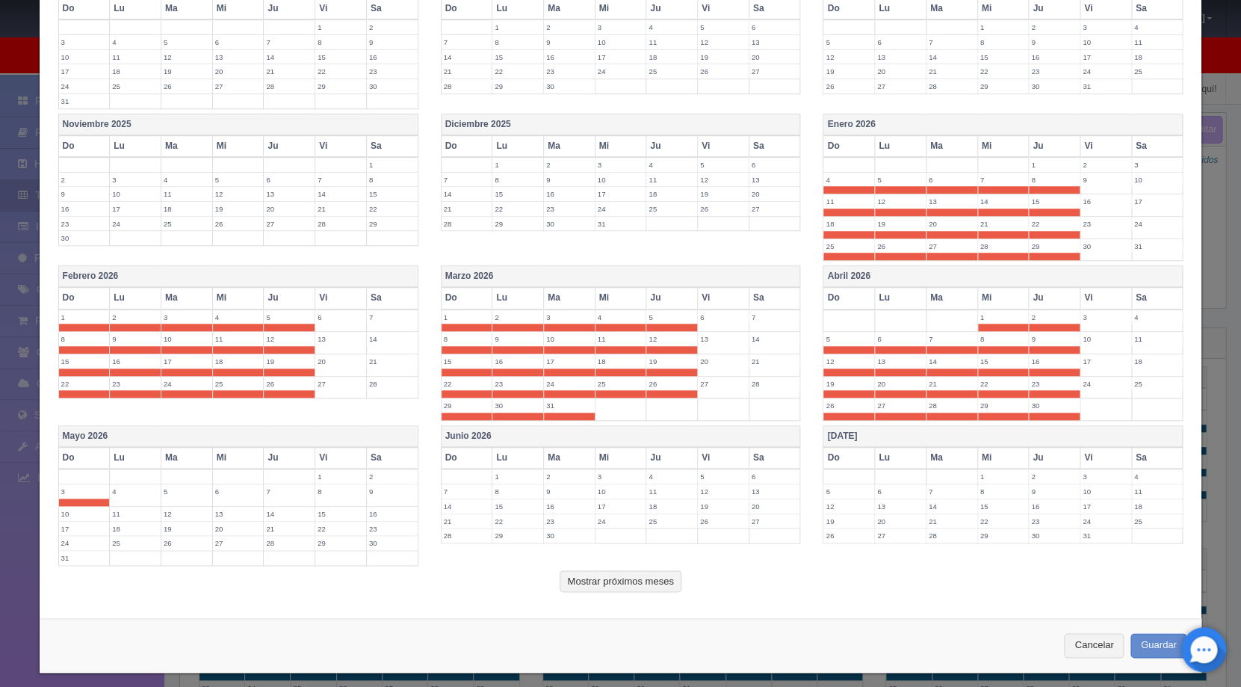
click at [135, 498] on td "4" at bounding box center [136, 495] width 52 height 22
click at [182, 494] on label "5" at bounding box center [186, 491] width 51 height 14
click at [237, 494] on label "6" at bounding box center [238, 491] width 51 height 14
click at [291, 496] on label "7" at bounding box center [289, 491] width 51 height 14
click at [284, 513] on label "14" at bounding box center [289, 514] width 51 height 14
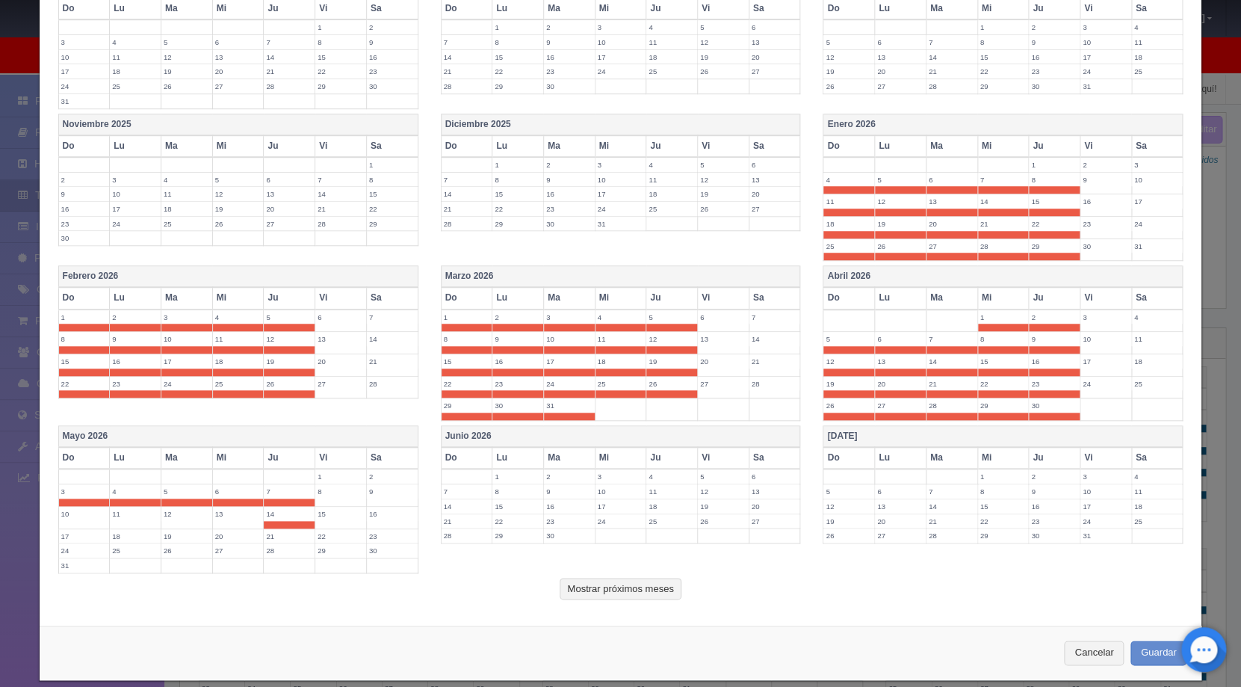
click at [280, 529] on label "21" at bounding box center [289, 536] width 51 height 14
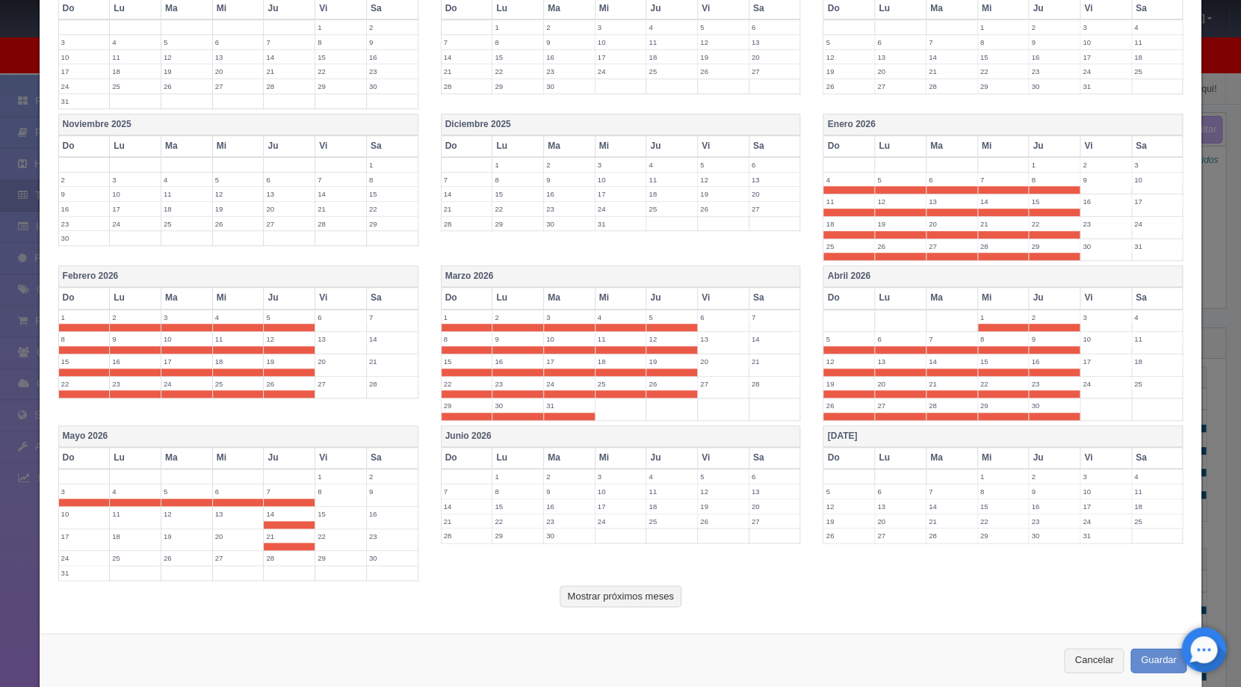
click at [280, 557] on label "28" at bounding box center [289, 558] width 51 height 14
click at [233, 558] on label "27" at bounding box center [238, 558] width 51 height 14
click at [159, 555] on label "25" at bounding box center [135, 558] width 51 height 14
click at [182, 565] on td "26" at bounding box center [187, 562] width 52 height 22
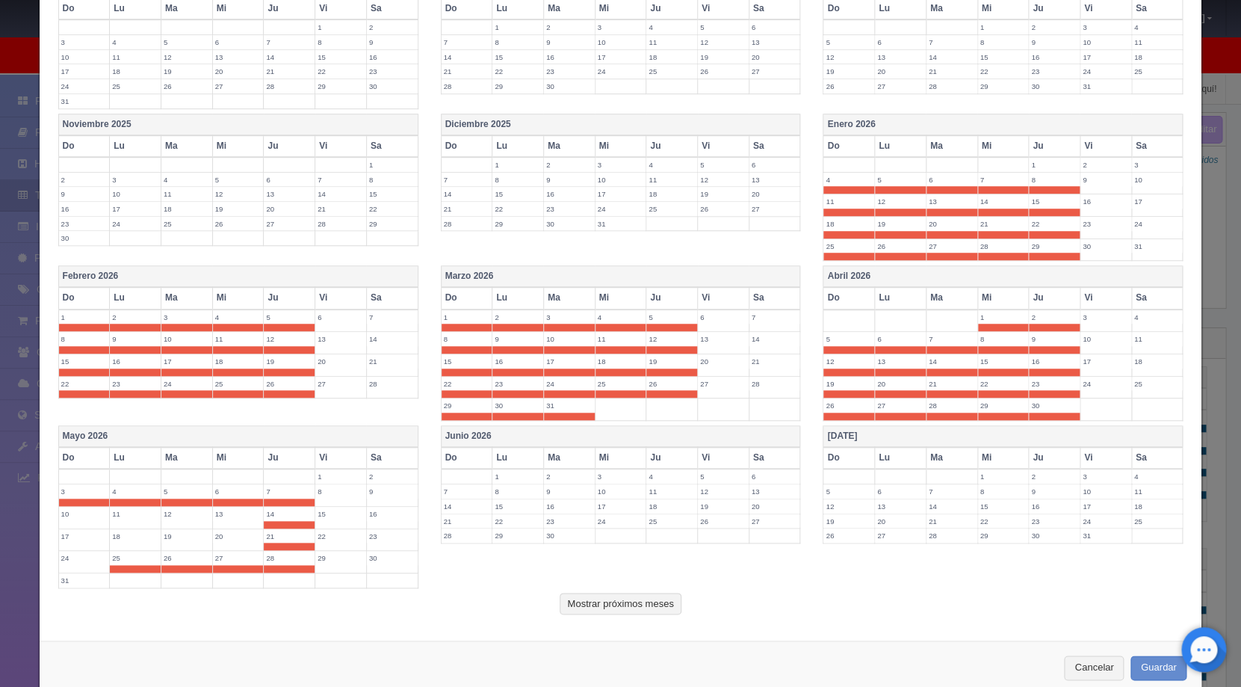
click at [183, 543] on td "19" at bounding box center [187, 539] width 52 height 22
click at [236, 532] on label "20" at bounding box center [238, 536] width 51 height 14
click at [235, 510] on label "13" at bounding box center [238, 514] width 51 height 14
click at [173, 513] on label "12" at bounding box center [186, 514] width 51 height 14
click at [135, 519] on label "11" at bounding box center [135, 514] width 51 height 14
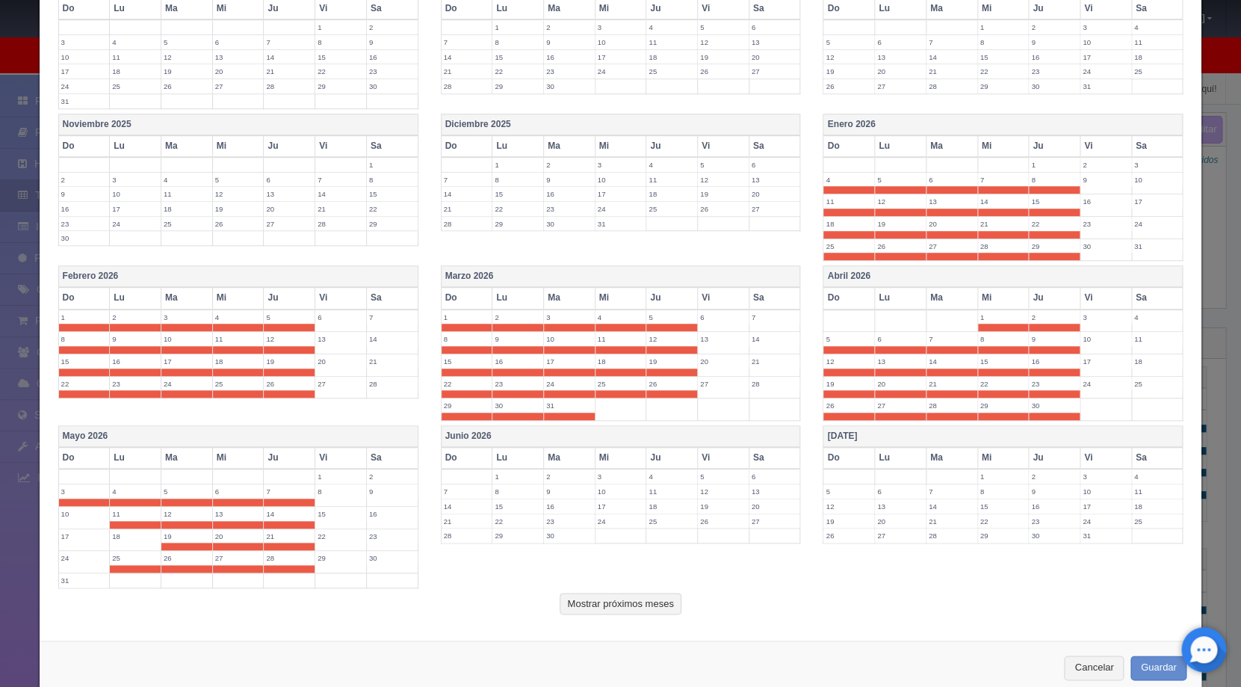
click at [90, 519] on label "10" at bounding box center [84, 514] width 51 height 14
click at [86, 537] on label "17" at bounding box center [84, 536] width 51 height 14
click at [84, 564] on label "24" at bounding box center [84, 558] width 51 height 14
click at [81, 578] on label "31" at bounding box center [84, 580] width 51 height 14
click at [143, 533] on label "18" at bounding box center [135, 536] width 51 height 14
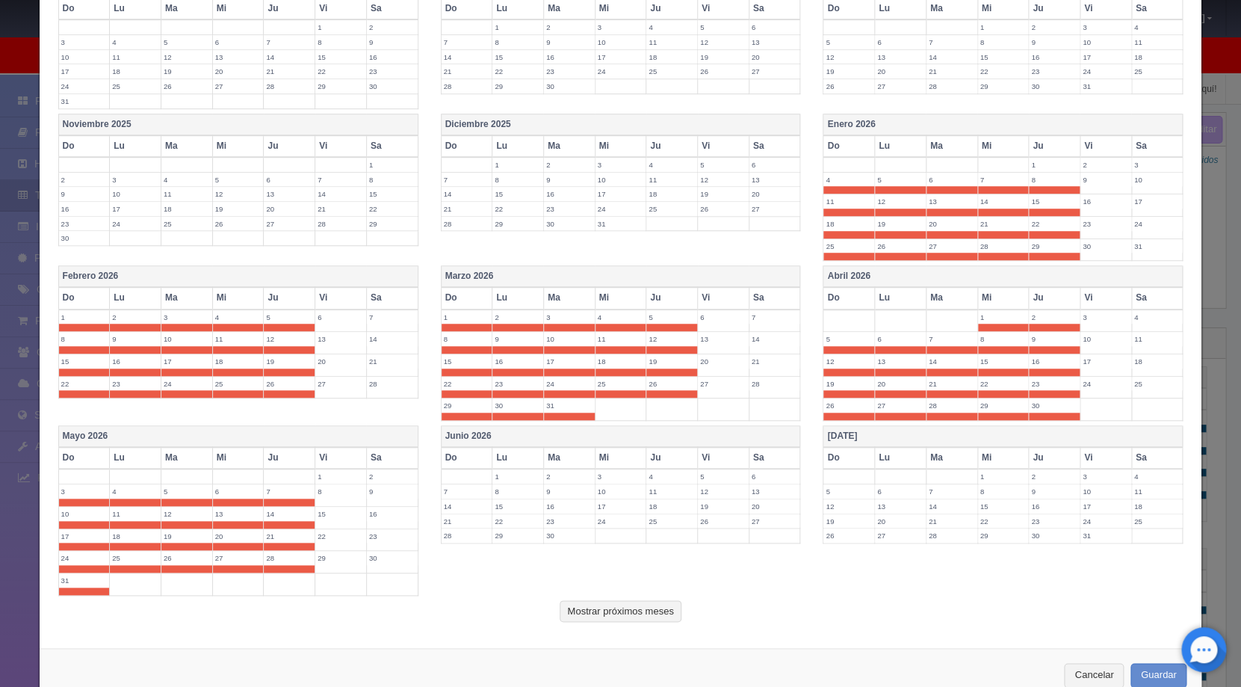
click at [505, 477] on label "1" at bounding box center [518, 476] width 51 height 14
click at [553, 475] on label "2" at bounding box center [569, 476] width 51 height 14
click at [606, 475] on label "3" at bounding box center [621, 476] width 51 height 14
click at [648, 479] on label "4" at bounding box center [671, 476] width 51 height 14
click at [658, 499] on label "11" at bounding box center [671, 499] width 51 height 14
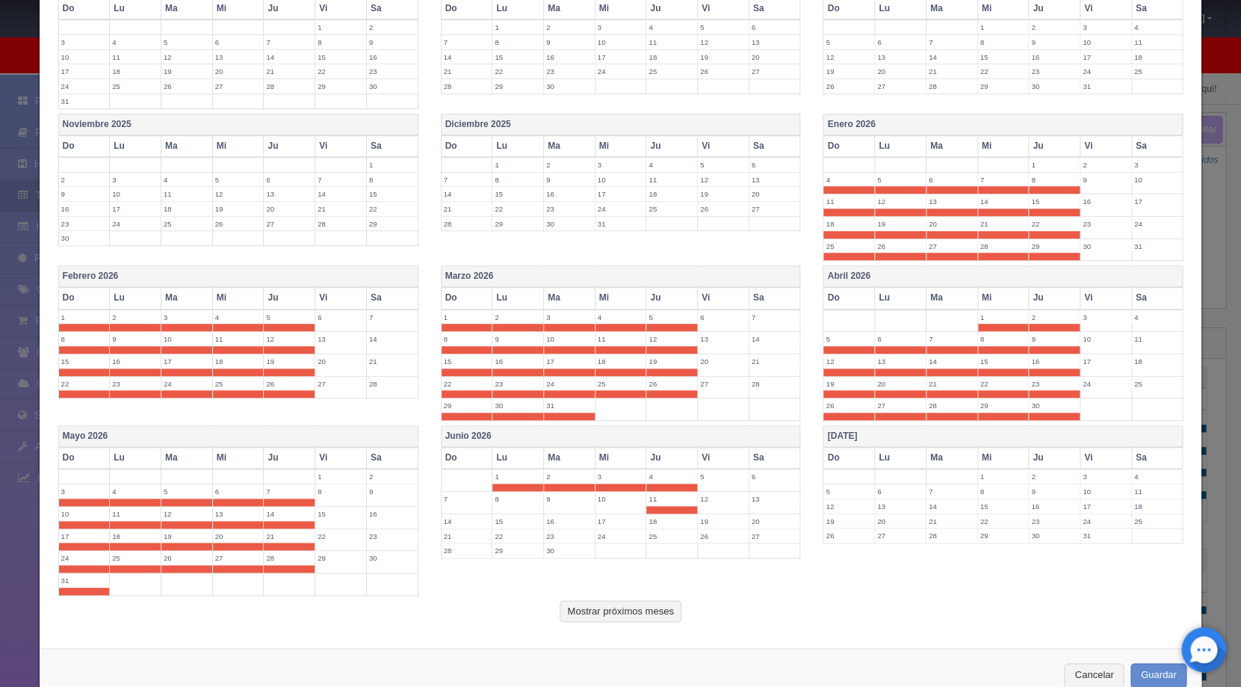
click at [658, 526] on label "18" at bounding box center [671, 521] width 51 height 14
click at [658, 543] on label "25" at bounding box center [671, 544] width 51 height 14
click at [595, 552] on td "24" at bounding box center [621, 547] width 52 height 22
click at [555, 565] on label "30" at bounding box center [569, 565] width 51 height 14
click at [499, 566] on label "29" at bounding box center [518, 565] width 51 height 14
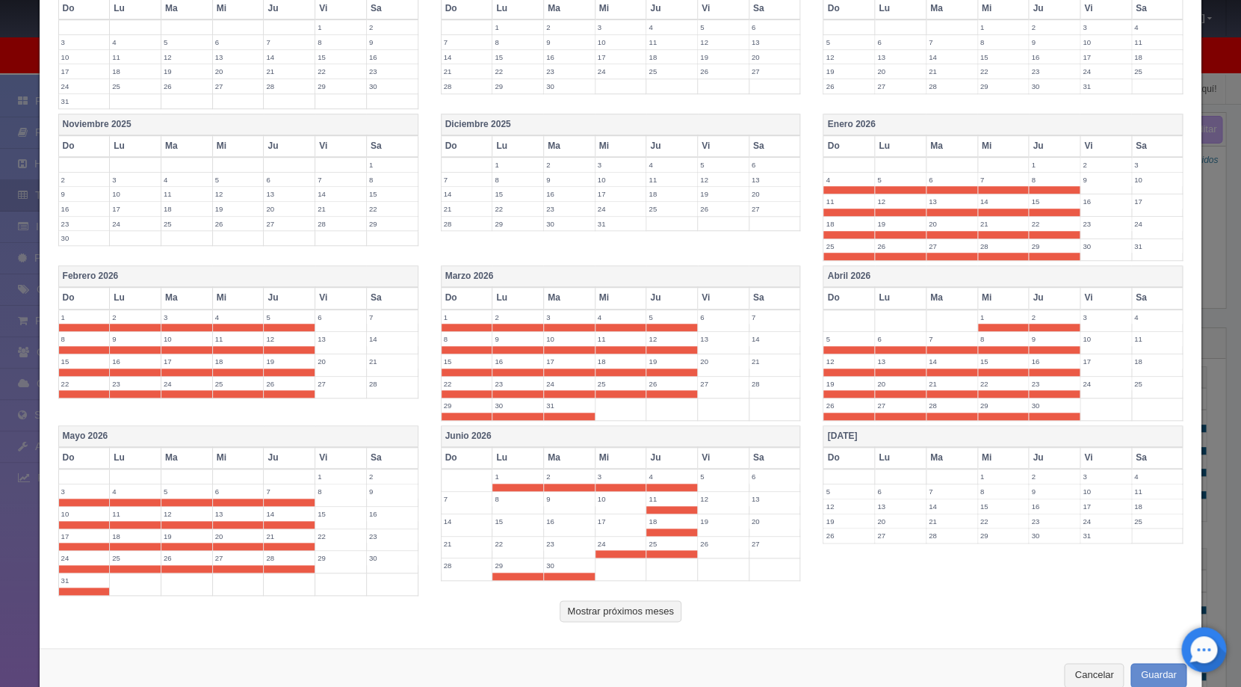
click at [469, 569] on label "28" at bounding box center [467, 565] width 51 height 14
click at [466, 540] on label "21" at bounding box center [467, 544] width 51 height 14
click at [466, 519] on label "14" at bounding box center [467, 521] width 51 height 14
click at [465, 497] on label "7" at bounding box center [467, 499] width 51 height 14
click at [505, 496] on label "8" at bounding box center [518, 499] width 51 height 14
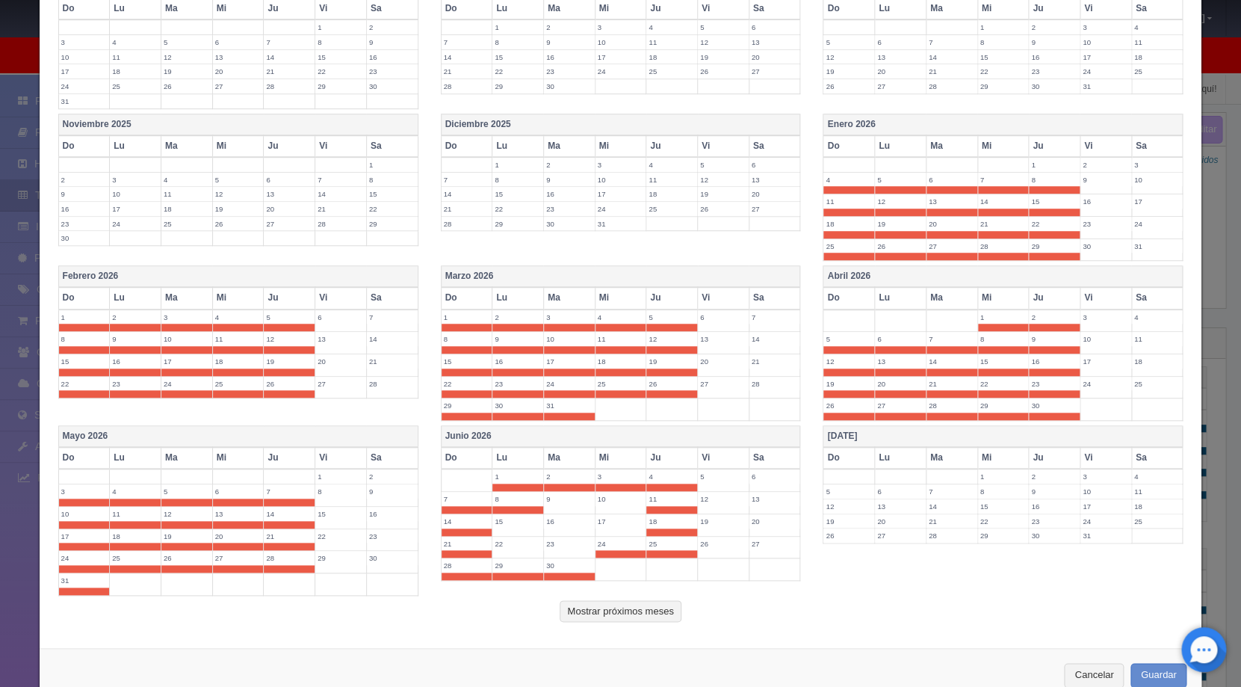
click at [560, 504] on label "9" at bounding box center [569, 499] width 51 height 14
click at [623, 504] on label "10" at bounding box center [621, 499] width 51 height 14
click at [614, 529] on td "17" at bounding box center [621, 524] width 52 height 22
click at [546, 529] on td "16" at bounding box center [569, 524] width 52 height 22
click at [515, 529] on td "15" at bounding box center [519, 524] width 52 height 22
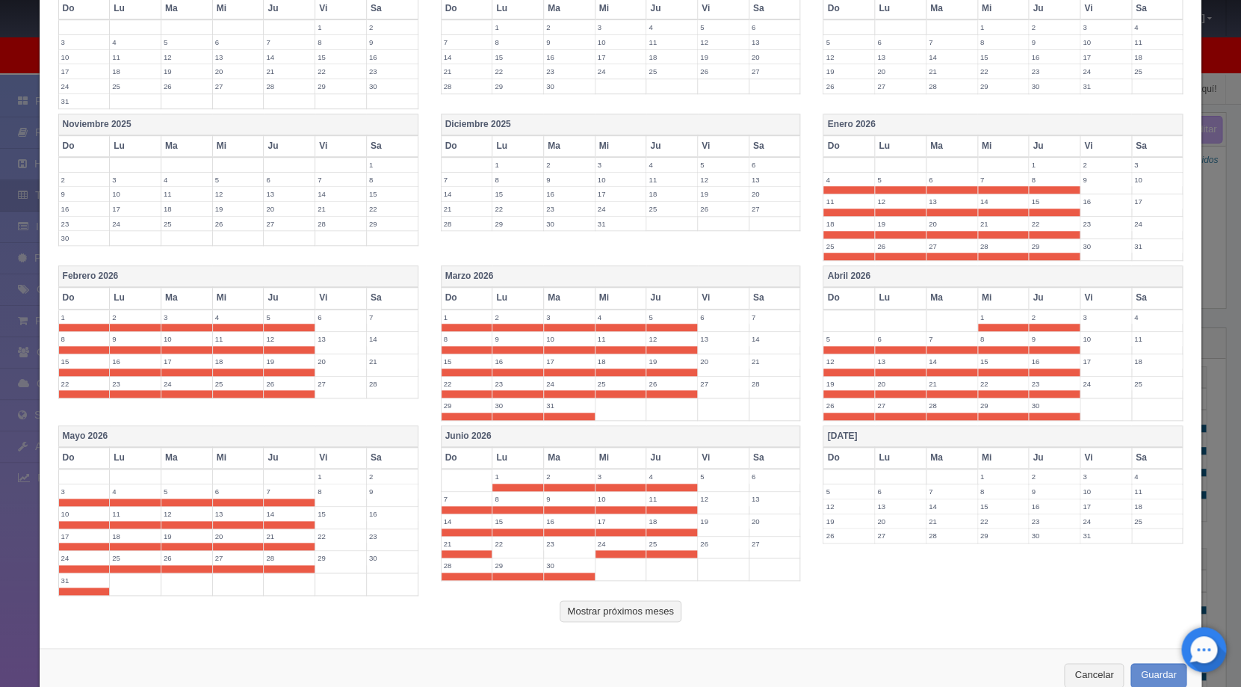
click at [515, 543] on label "22" at bounding box center [518, 544] width 51 height 14
click at [544, 543] on label "23" at bounding box center [569, 544] width 51 height 14
click at [987, 474] on label "1" at bounding box center [1003, 476] width 51 height 14
click at [1029, 474] on label "2" at bounding box center [1054, 476] width 51 height 14
click at [1031, 495] on label "9" at bounding box center [1054, 499] width 51 height 14
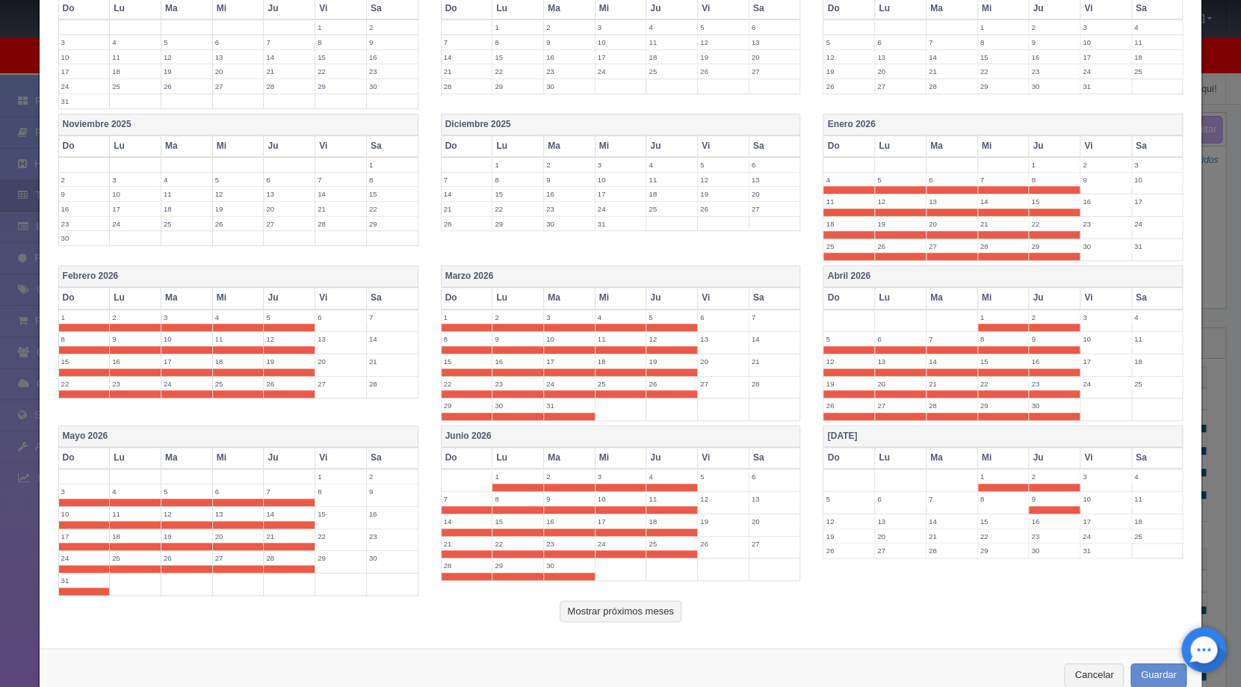
click at [1034, 519] on label "16" at bounding box center [1054, 521] width 51 height 14
click at [1036, 543] on label "23" at bounding box center [1054, 544] width 51 height 14
click at [1034, 564] on label "30" at bounding box center [1054, 565] width 51 height 14
click at [993, 571] on label "29" at bounding box center [1003, 565] width 51 height 14
click at [926, 572] on td "28" at bounding box center [952, 569] width 52 height 22
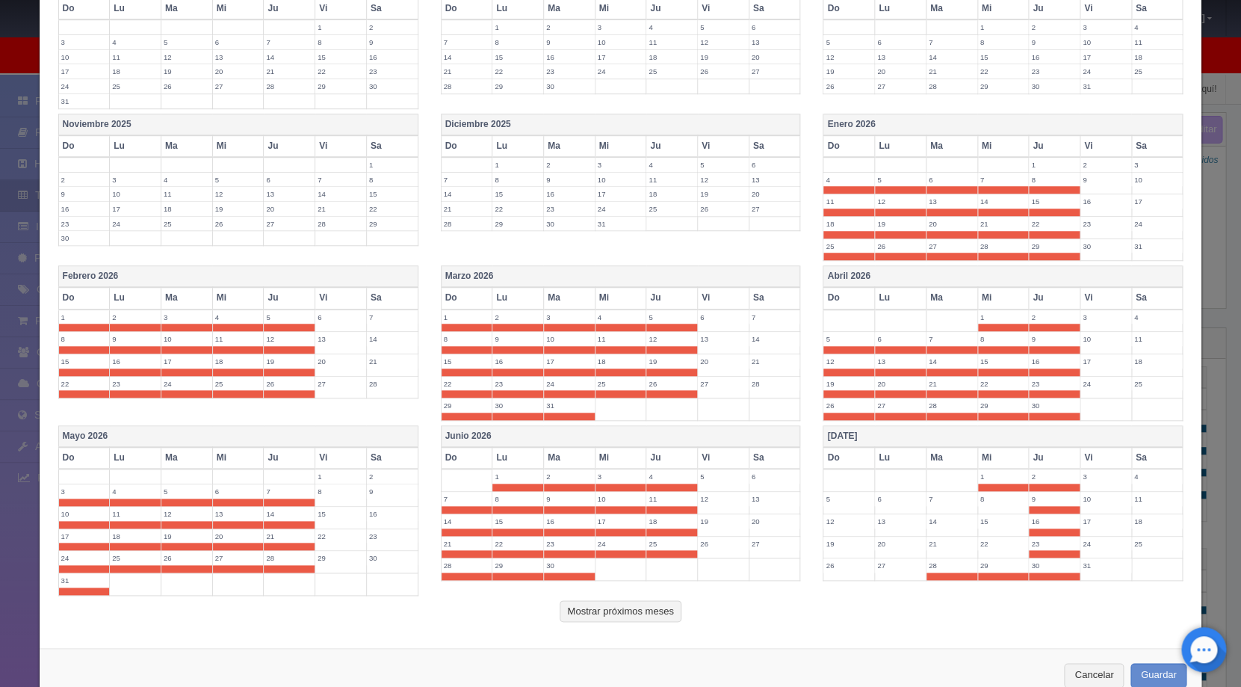
click at [880, 570] on label "27" at bounding box center [900, 565] width 51 height 14
click at [833, 567] on label "26" at bounding box center [849, 565] width 51 height 14
click at [836, 545] on label "19" at bounding box center [849, 544] width 51 height 14
click at [836, 525] on label "12" at bounding box center [849, 521] width 51 height 14
click at [839, 492] on label "5" at bounding box center [849, 499] width 51 height 14
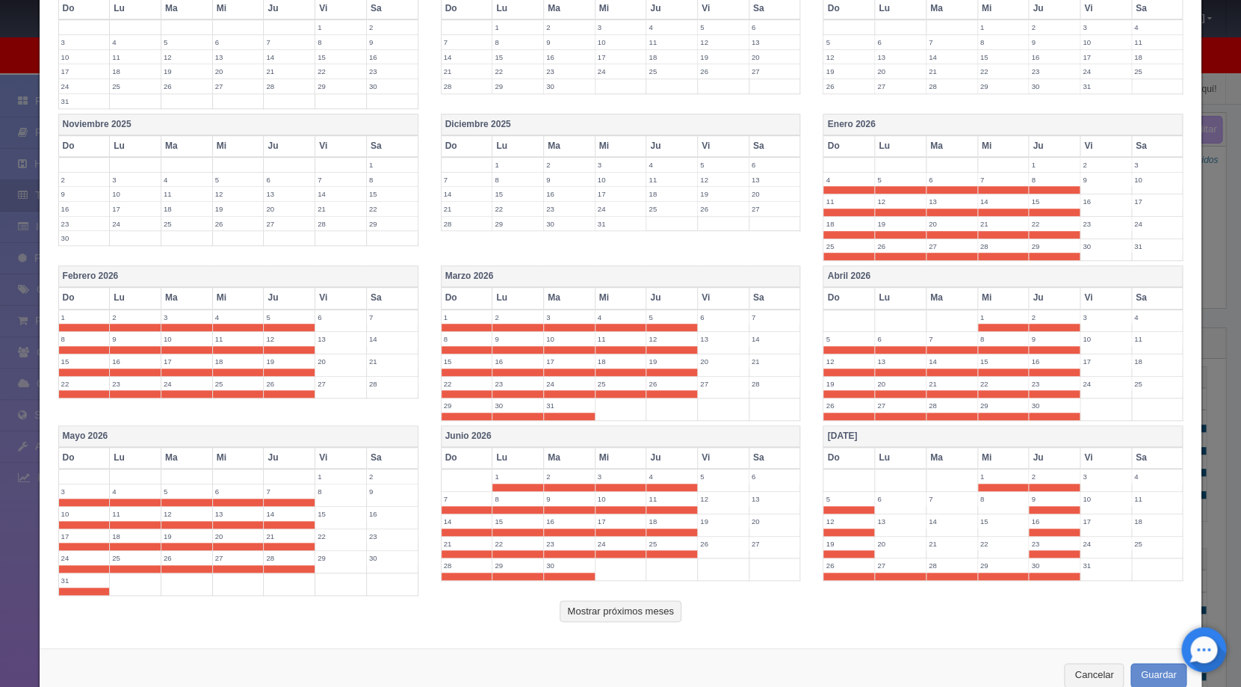
click at [892, 493] on label "6" at bounding box center [900, 499] width 51 height 14
click at [929, 494] on label "7" at bounding box center [952, 499] width 51 height 14
click at [978, 499] on label "8" at bounding box center [1003, 499] width 51 height 14
click at [981, 512] on span at bounding box center [1003, 509] width 51 height 7
click at [951, 524] on label "14" at bounding box center [952, 521] width 51 height 14
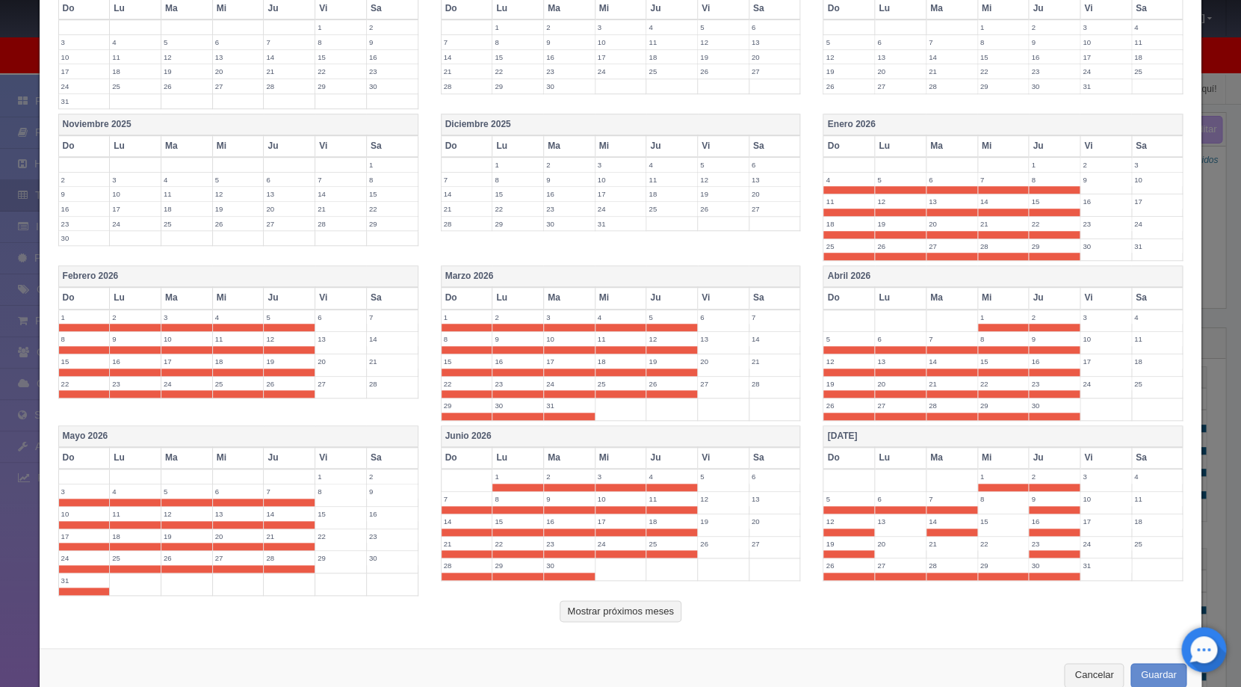
click at [987, 522] on label "15" at bounding box center [1003, 521] width 51 height 14
click at [988, 499] on label "8" at bounding box center [1003, 499] width 51 height 14
click at [982, 540] on label "22" at bounding box center [1003, 544] width 51 height 14
click at [915, 548] on label "20" at bounding box center [900, 544] width 51 height 14
click at [941, 544] on label "21" at bounding box center [952, 544] width 51 height 14
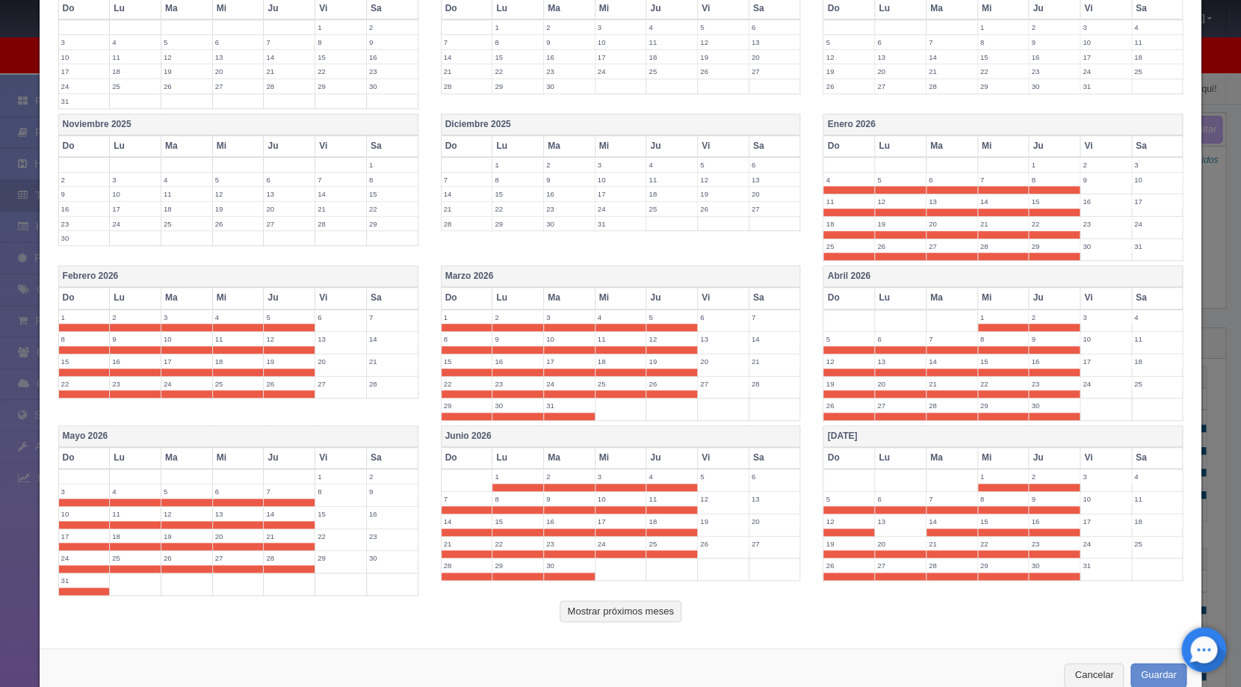
click at [886, 529] on td "13" at bounding box center [901, 524] width 52 height 22
click at [652, 606] on button "Mostrar próximos meses" at bounding box center [620, 611] width 121 height 22
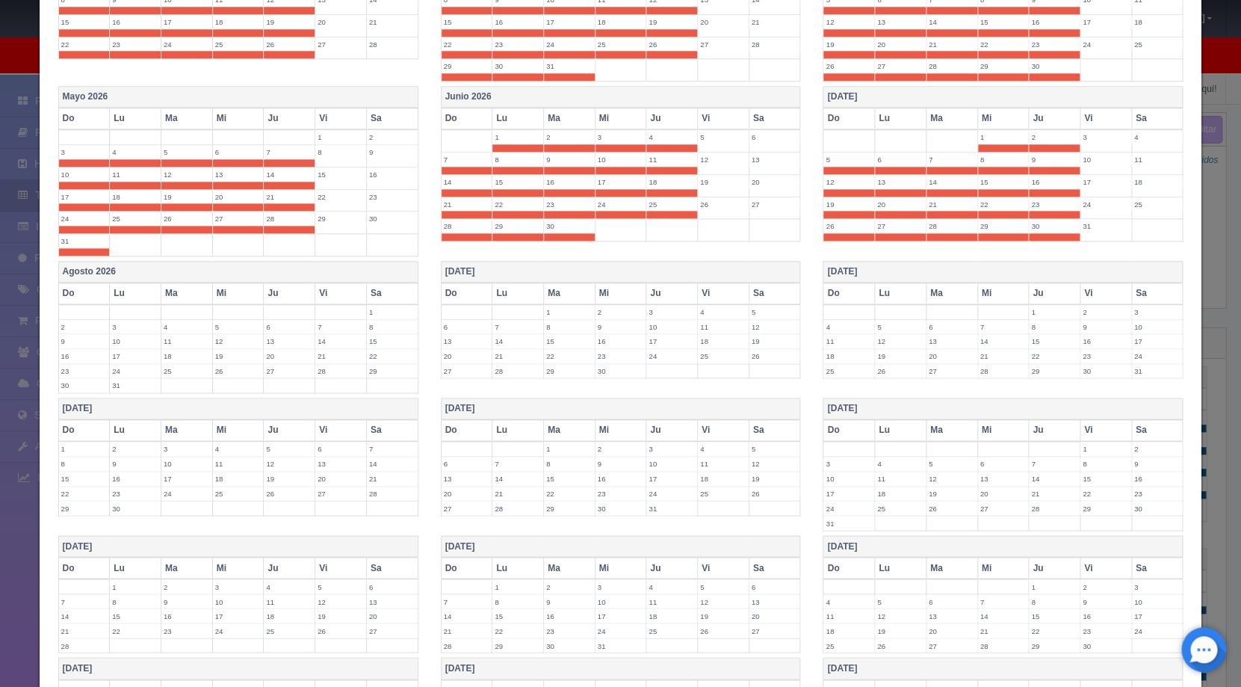
scroll to position [777, 0]
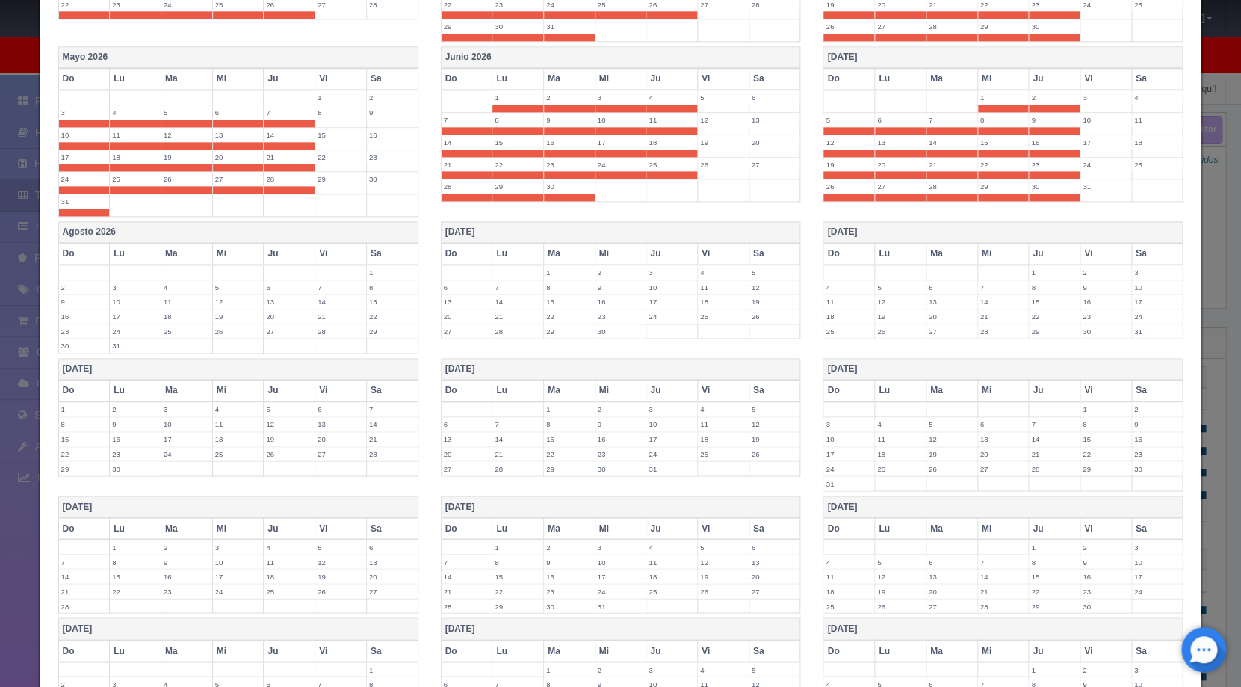
click at [65, 287] on label "2" at bounding box center [84, 287] width 51 height 14
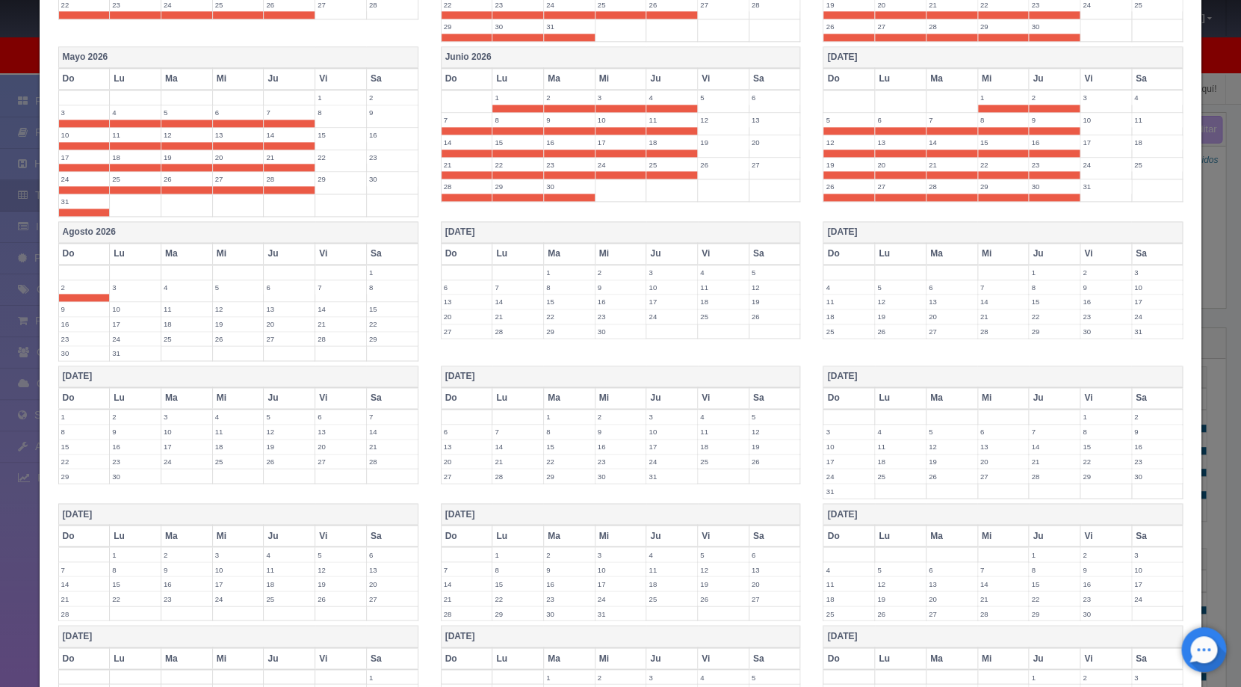
click at [146, 288] on label "3" at bounding box center [135, 287] width 51 height 14
click at [191, 288] on label "4" at bounding box center [186, 287] width 51 height 14
click at [232, 288] on label "5" at bounding box center [238, 287] width 51 height 14
click at [271, 294] on td "6" at bounding box center [290, 291] width 52 height 22
click at [277, 307] on label "13" at bounding box center [289, 309] width 51 height 14
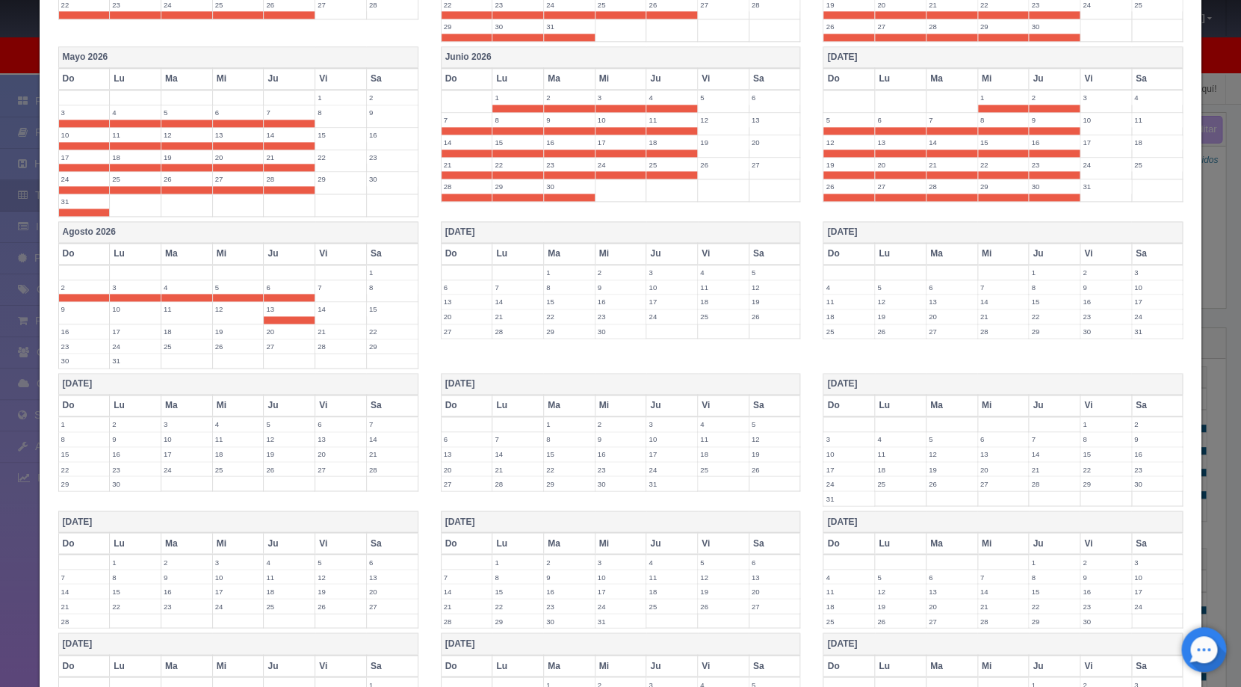
click at [229, 315] on td "12" at bounding box center [238, 313] width 52 height 22
click at [170, 315] on td "11" at bounding box center [187, 313] width 52 height 22
click at [134, 311] on label "10" at bounding box center [135, 309] width 51 height 14
click at [85, 309] on label "9" at bounding box center [84, 309] width 51 height 14
click at [83, 333] on label "16" at bounding box center [84, 331] width 51 height 14
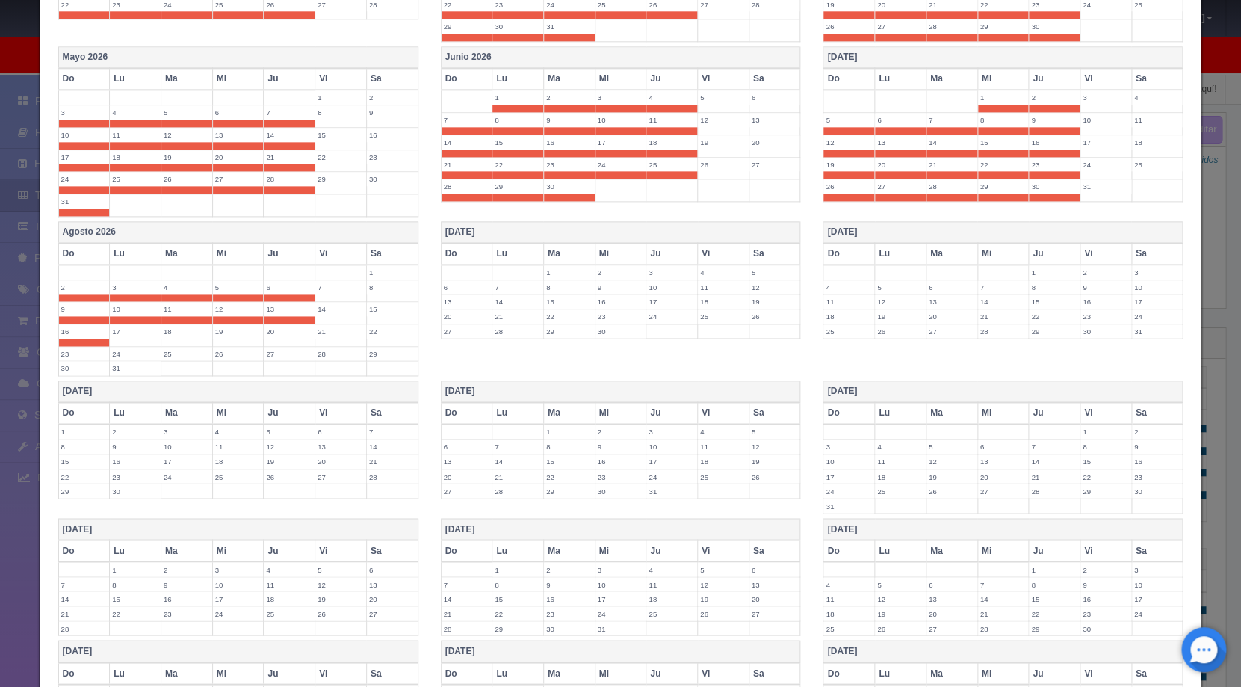
click at [123, 334] on label "17" at bounding box center [135, 331] width 51 height 14
click at [184, 334] on label "18" at bounding box center [186, 331] width 51 height 14
click at [232, 334] on label "19" at bounding box center [238, 331] width 51 height 14
click at [274, 334] on label "20" at bounding box center [289, 331] width 51 height 14
click at [277, 353] on label "27" at bounding box center [289, 354] width 51 height 14
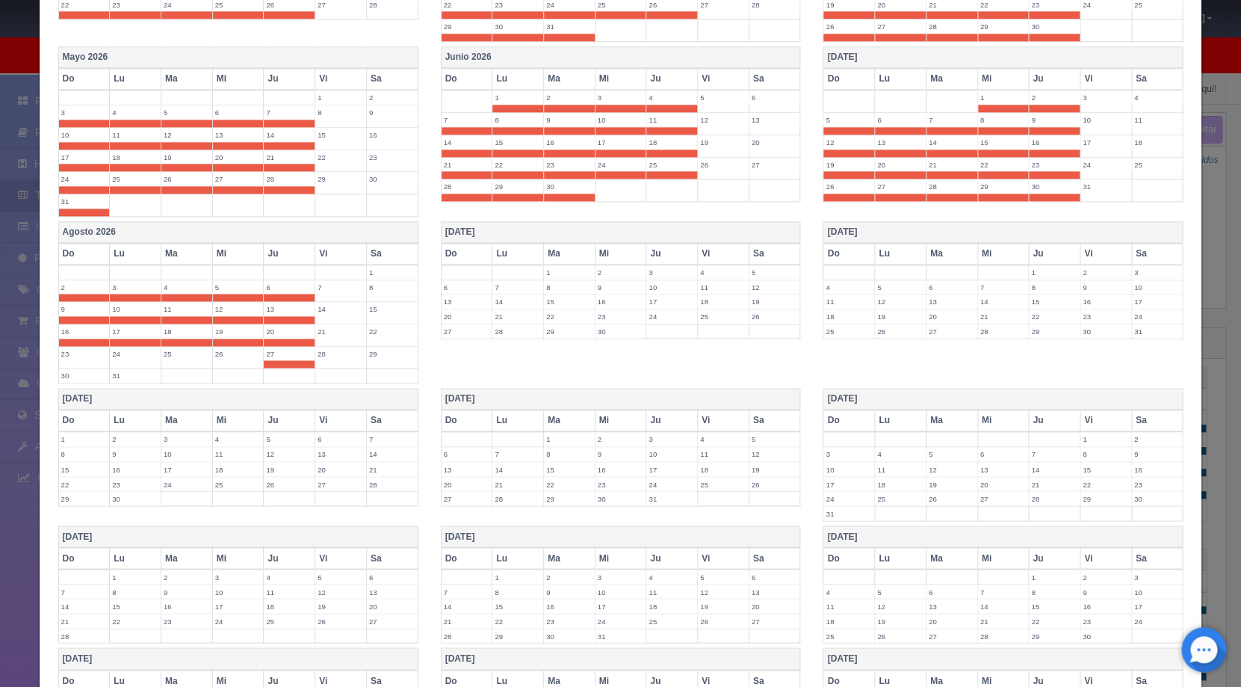
click at [256, 355] on label "26" at bounding box center [238, 354] width 51 height 14
click at [172, 357] on label "25" at bounding box center [186, 354] width 51 height 14
click at [129, 354] on label "24" at bounding box center [135, 354] width 51 height 14
click at [68, 354] on label "23" at bounding box center [84, 354] width 51 height 14
click at [73, 374] on label "30" at bounding box center [84, 375] width 51 height 14
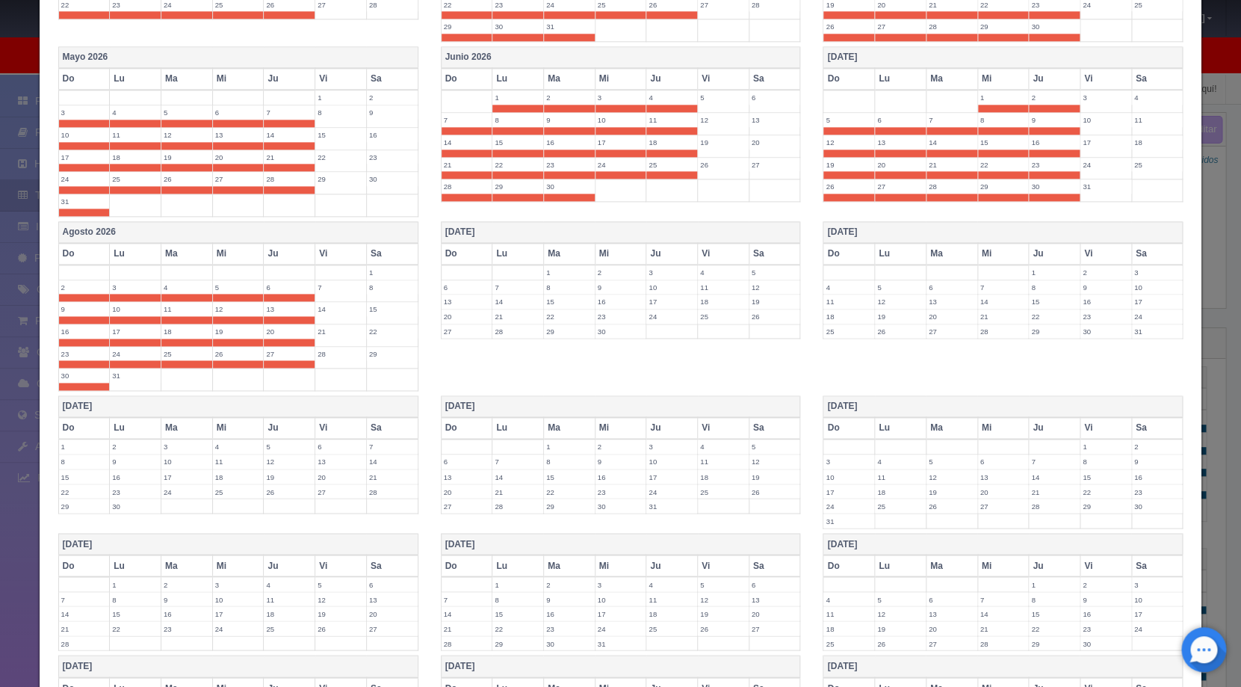
click at [148, 377] on label "31" at bounding box center [135, 375] width 51 height 14
click at [558, 270] on label "1" at bounding box center [569, 272] width 51 height 14
click at [596, 270] on label "2" at bounding box center [621, 272] width 51 height 14
click at [664, 272] on label "3" at bounding box center [671, 272] width 51 height 14
click at [664, 288] on label "10" at bounding box center [671, 295] width 51 height 14
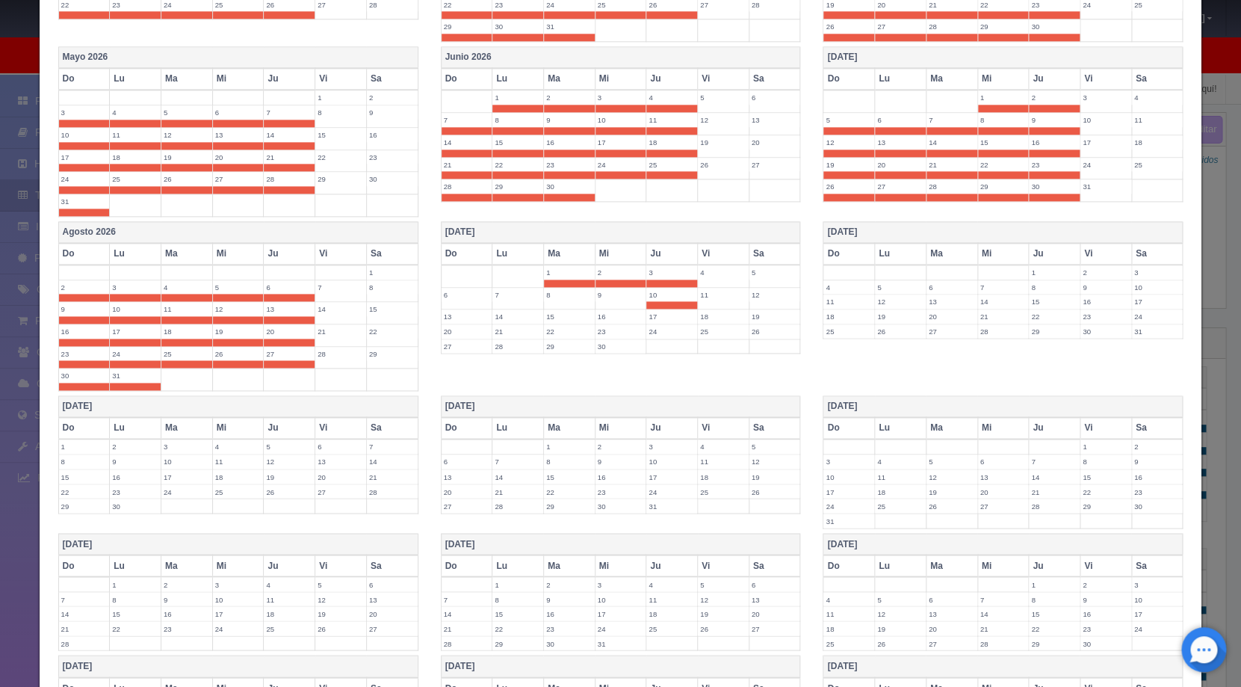
click at [662, 318] on label "17" at bounding box center [671, 316] width 51 height 14
click at [658, 333] on label "24" at bounding box center [671, 339] width 51 height 14
click at [616, 354] on label "30" at bounding box center [621, 361] width 51 height 14
click at [614, 343] on label "23" at bounding box center [621, 339] width 51 height 14
click at [602, 315] on label "16" at bounding box center [621, 316] width 51 height 14
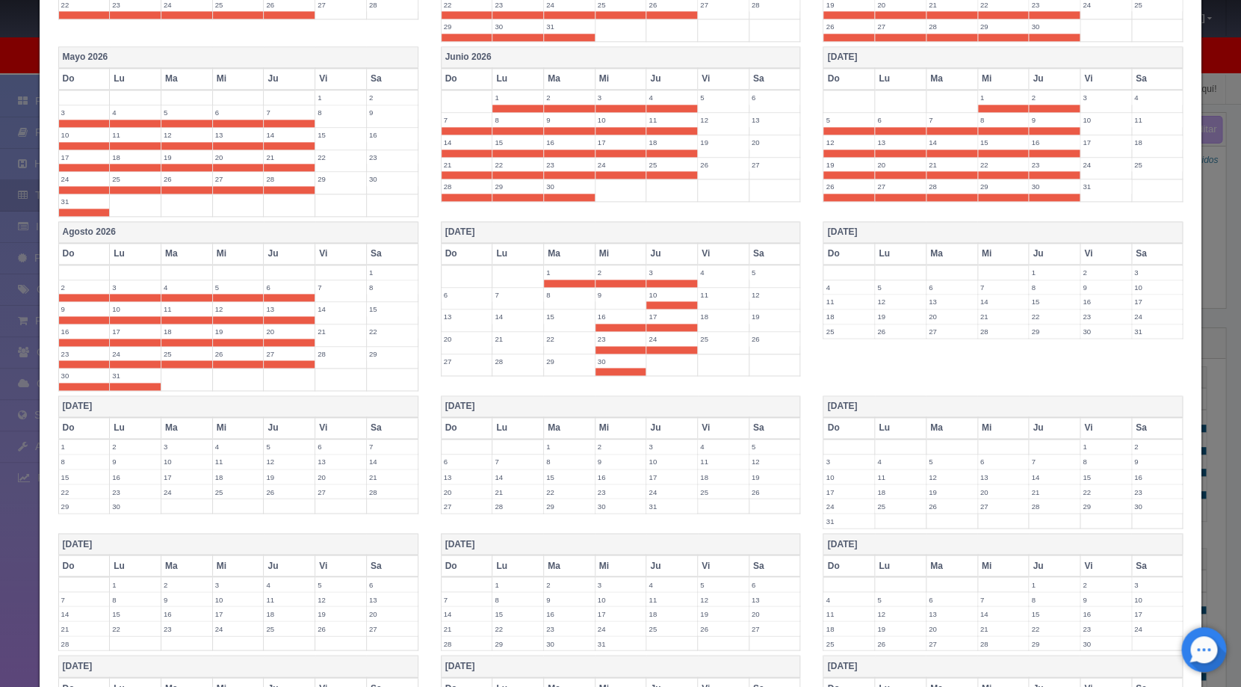
click at [602, 301] on td "9" at bounding box center [621, 298] width 52 height 22
click at [560, 298] on label "8" at bounding box center [569, 295] width 51 height 14
click at [555, 317] on label "15" at bounding box center [569, 316] width 51 height 14
click at [553, 332] on label "22" at bounding box center [569, 339] width 51 height 14
click at [556, 356] on label "29" at bounding box center [569, 361] width 51 height 14
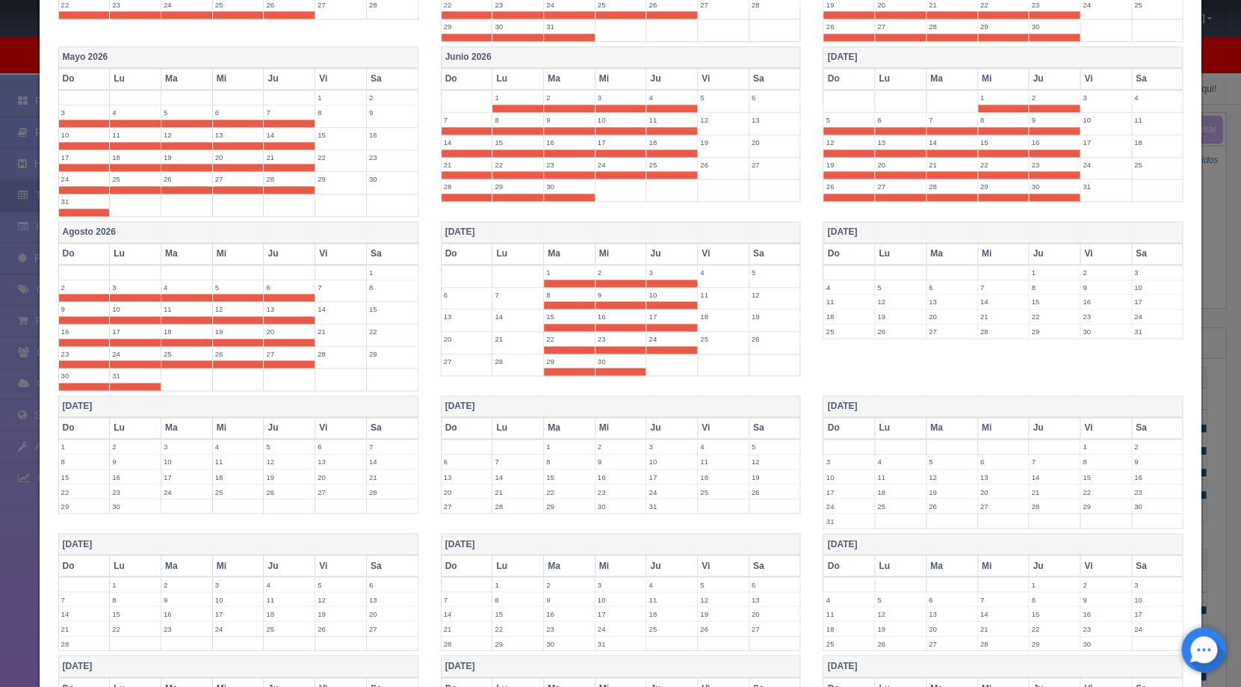
click at [507, 367] on td "28" at bounding box center [519, 365] width 52 height 22
click at [504, 341] on label "21" at bounding box center [518, 339] width 51 height 14
click at [502, 319] on label "14" at bounding box center [518, 316] width 51 height 14
click at [505, 293] on label "7" at bounding box center [518, 295] width 51 height 14
click at [463, 299] on label "6" at bounding box center [467, 295] width 51 height 14
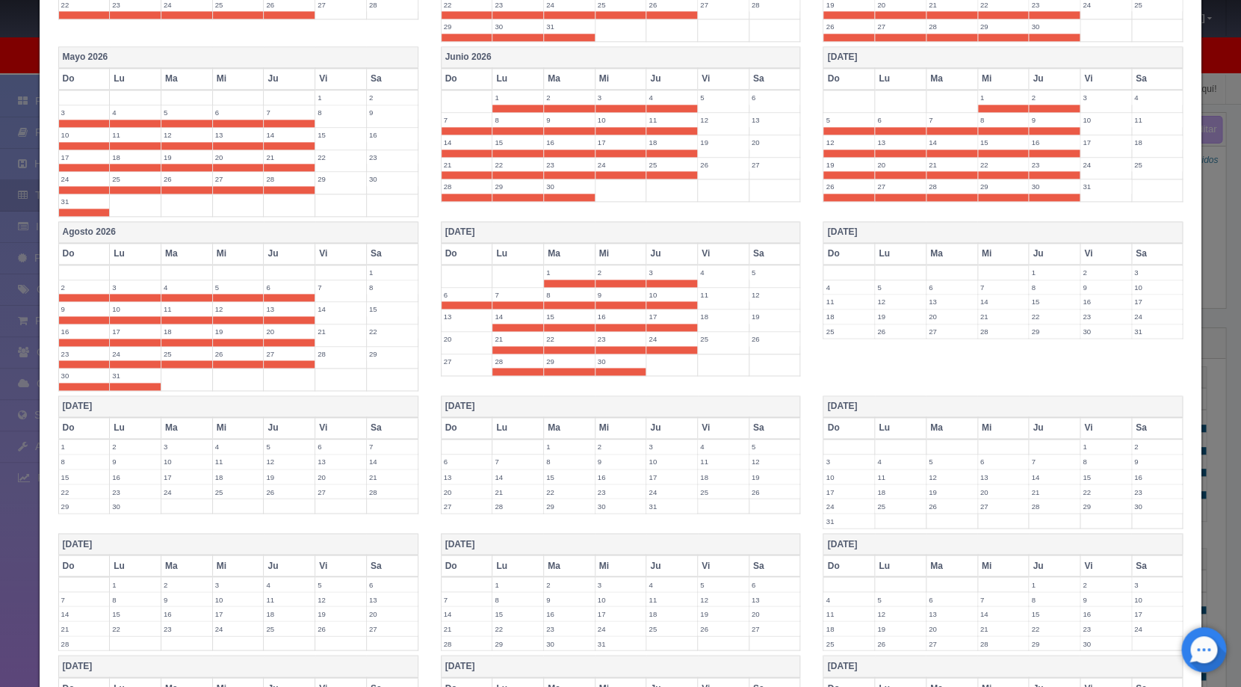
click at [460, 316] on label "13" at bounding box center [467, 316] width 51 height 14
click at [461, 336] on label "20" at bounding box center [467, 339] width 51 height 14
click at [463, 356] on label "27" at bounding box center [467, 361] width 51 height 14
click at [1043, 268] on label "1" at bounding box center [1054, 272] width 51 height 14
click at [830, 294] on label "4" at bounding box center [849, 295] width 51 height 14
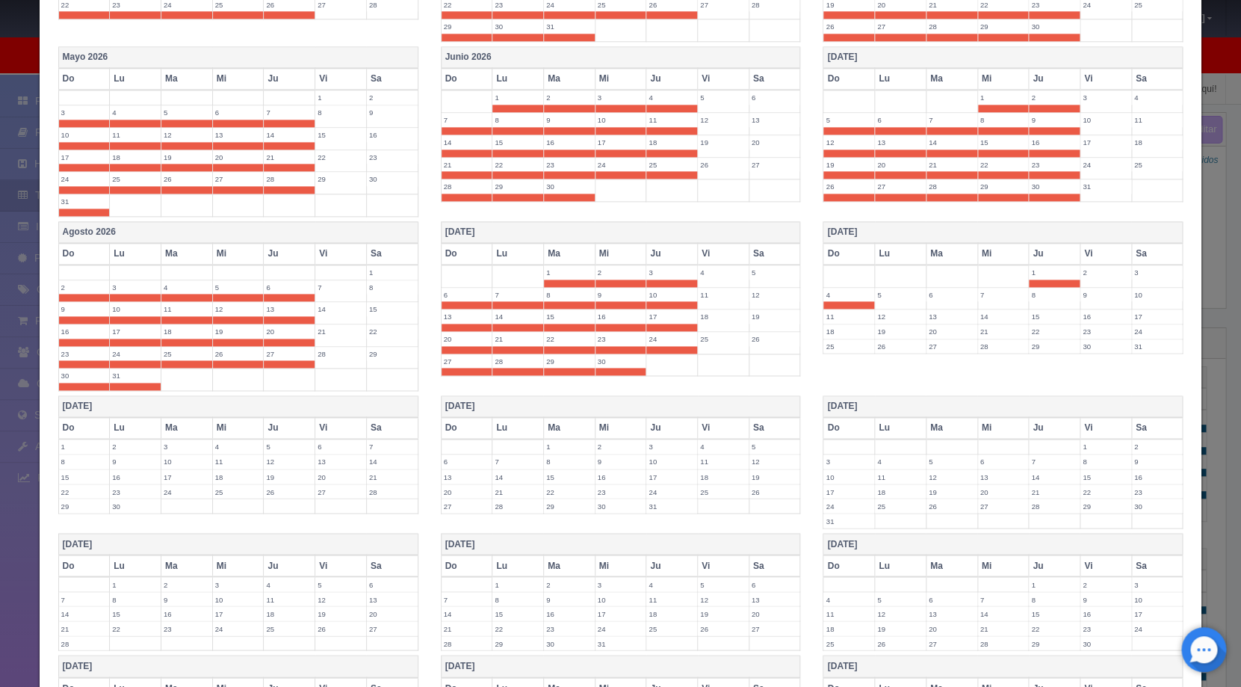
click at [888, 295] on label "5" at bounding box center [900, 295] width 51 height 14
click at [941, 298] on label "6" at bounding box center [952, 295] width 51 height 14
click at [984, 298] on label "7" at bounding box center [1003, 295] width 51 height 14
click at [1029, 297] on label "8" at bounding box center [1054, 295] width 51 height 14
click at [1030, 313] on label "15" at bounding box center [1054, 316] width 51 height 14
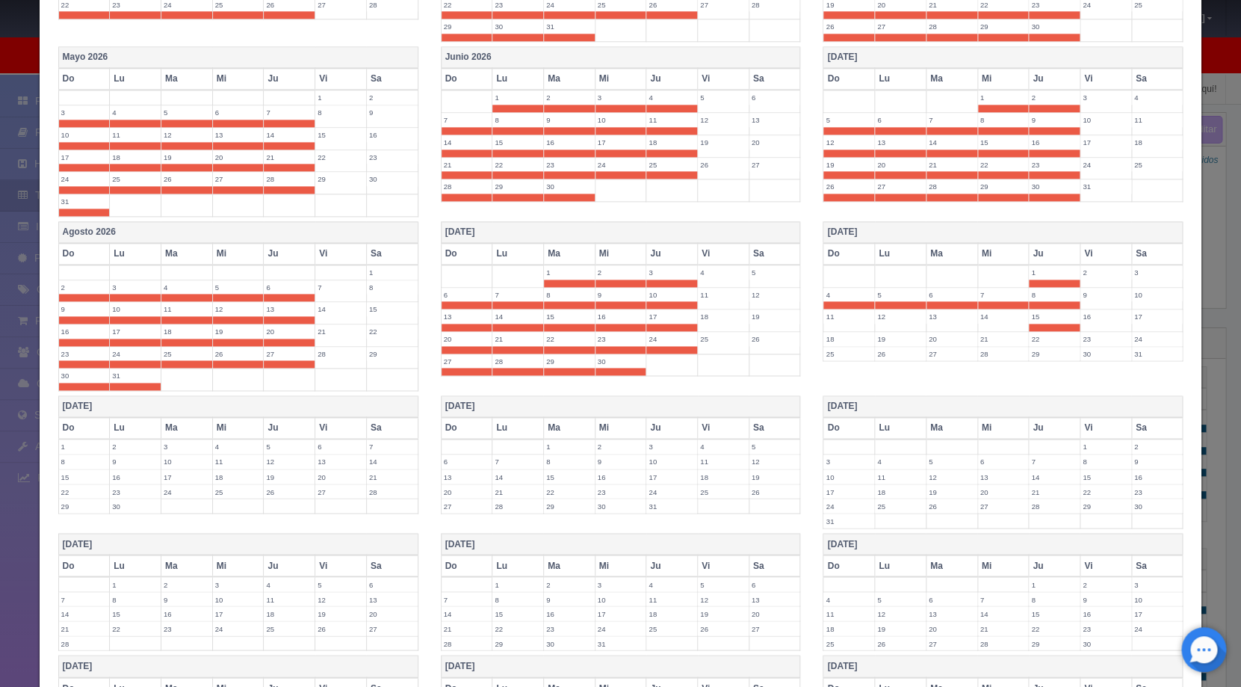
click at [1033, 336] on label "22" at bounding box center [1054, 339] width 51 height 14
click at [1031, 356] on label "29" at bounding box center [1054, 361] width 51 height 14
click at [994, 361] on label "28" at bounding box center [1003, 361] width 51 height 14
click at [927, 365] on label "27" at bounding box center [952, 361] width 51 height 14
click at [875, 367] on td "26" at bounding box center [901, 365] width 52 height 22
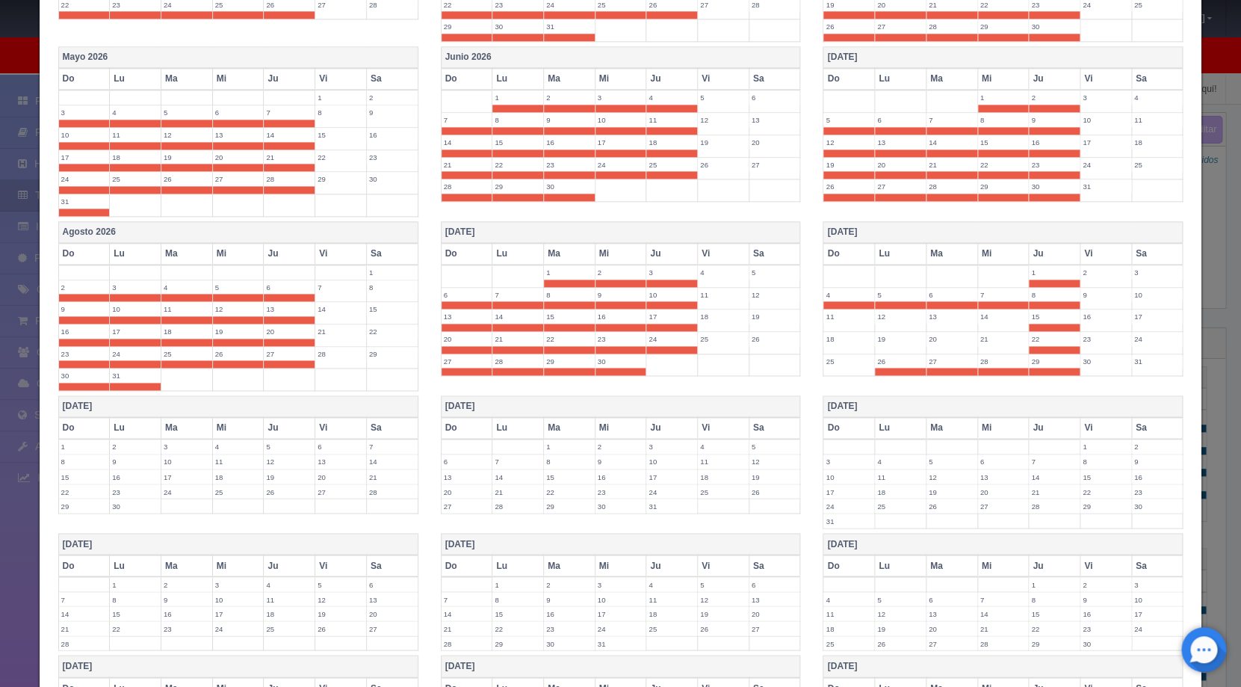
click at [824, 367] on td "25" at bounding box center [850, 365] width 52 height 22
click at [830, 347] on td "18" at bounding box center [850, 343] width 52 height 22
click at [836, 320] on label "11" at bounding box center [849, 316] width 51 height 14
click at [898, 315] on label "12" at bounding box center [900, 316] width 51 height 14
click at [936, 315] on label "13" at bounding box center [952, 316] width 51 height 14
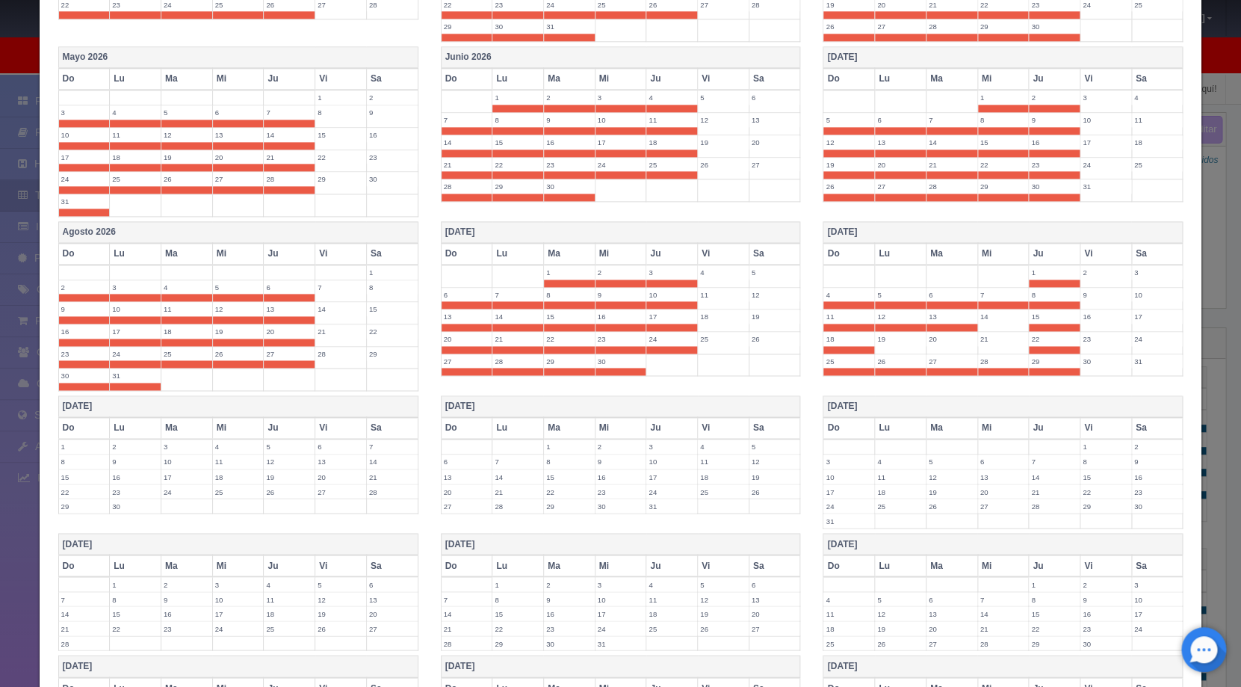
click at [978, 317] on label "14" at bounding box center [1003, 316] width 51 height 14
click at [978, 332] on label "21" at bounding box center [1003, 339] width 51 height 14
click at [953, 344] on label "20" at bounding box center [952, 339] width 51 height 14
click at [875, 345] on label "19" at bounding box center [900, 339] width 51 height 14
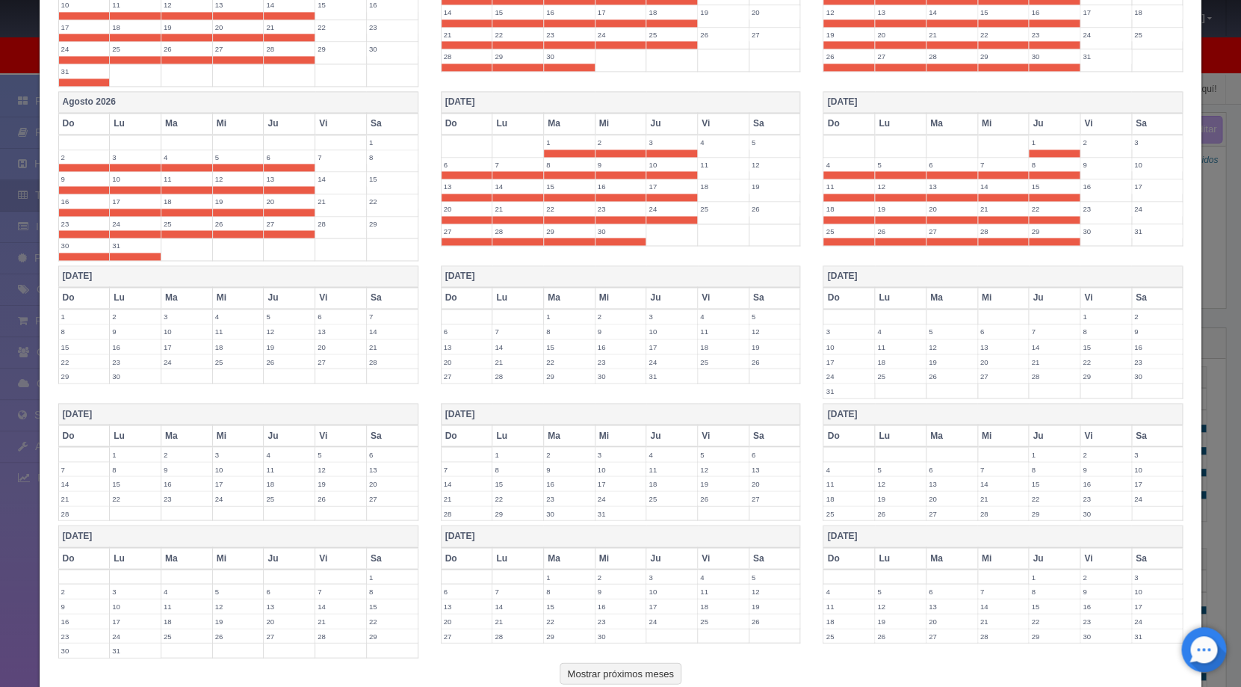
click at [87, 312] on label "1" at bounding box center [84, 316] width 51 height 14
click at [128, 312] on label "2" at bounding box center [135, 316] width 51 height 14
click at [191, 321] on label "3" at bounding box center [186, 316] width 51 height 14
click at [229, 316] on label "4" at bounding box center [238, 316] width 51 height 14
click at [280, 316] on label "5" at bounding box center [289, 316] width 51 height 14
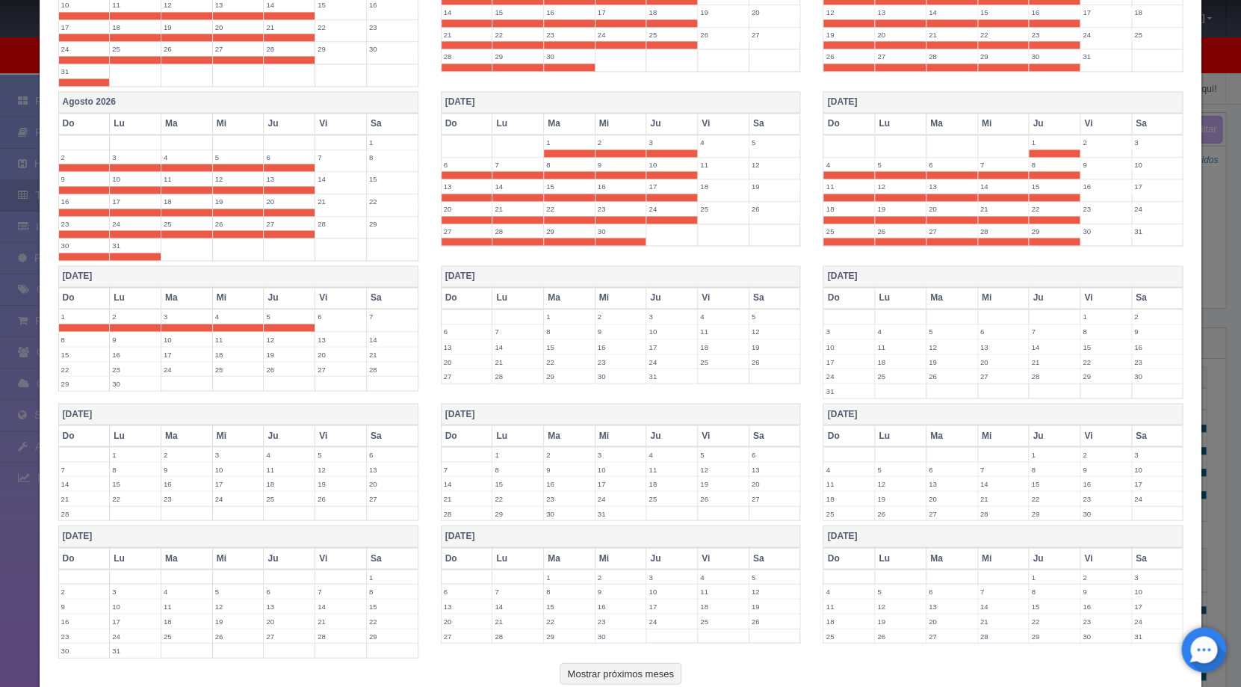
click at [277, 336] on label "12" at bounding box center [289, 339] width 51 height 14
click at [274, 362] on label "19" at bounding box center [289, 361] width 51 height 14
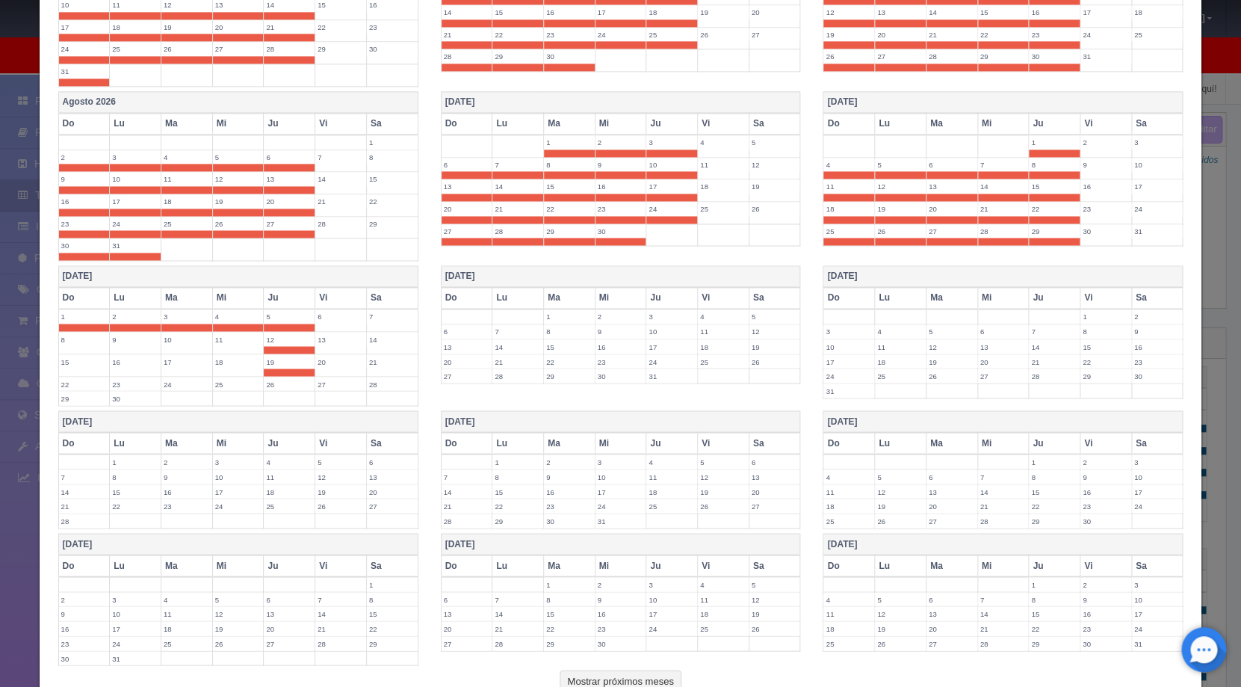
click at [273, 381] on label "26" at bounding box center [289, 384] width 51 height 14
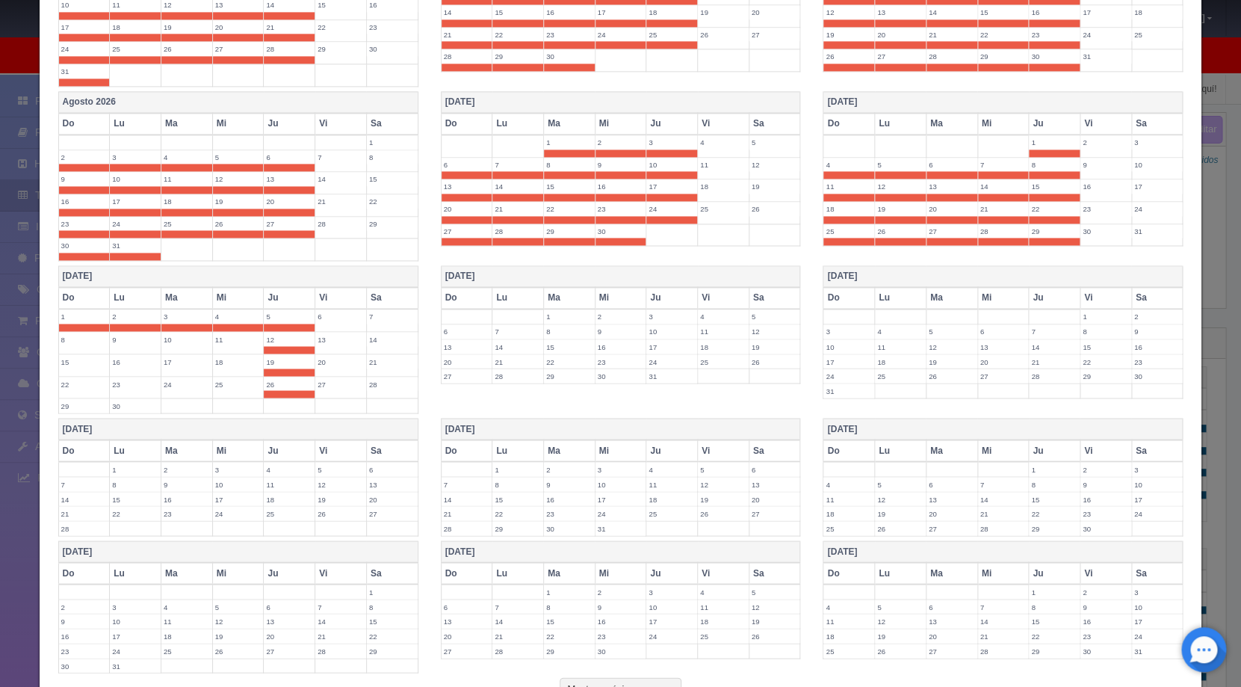
click at [227, 392] on td "25" at bounding box center [238, 387] width 52 height 22
click at [223, 362] on label "18" at bounding box center [238, 361] width 51 height 14
click at [220, 340] on label "11" at bounding box center [238, 339] width 51 height 14
click at [167, 340] on label "10" at bounding box center [186, 339] width 51 height 14
click at [113, 341] on label "9" at bounding box center [135, 339] width 51 height 14
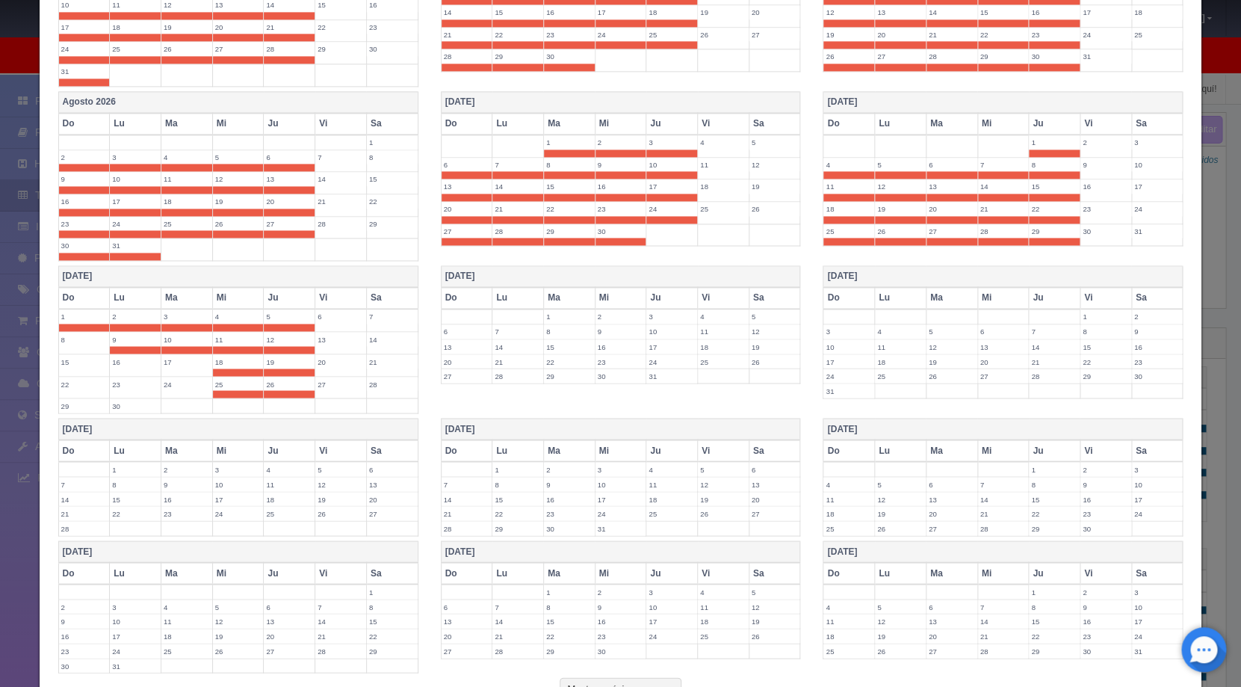
click at [67, 341] on label "8" at bounding box center [84, 339] width 51 height 14
click at [65, 364] on label "15" at bounding box center [84, 361] width 51 height 14
click at [72, 384] on label "22" at bounding box center [84, 384] width 51 height 14
click at [72, 401] on label "29" at bounding box center [84, 405] width 51 height 14
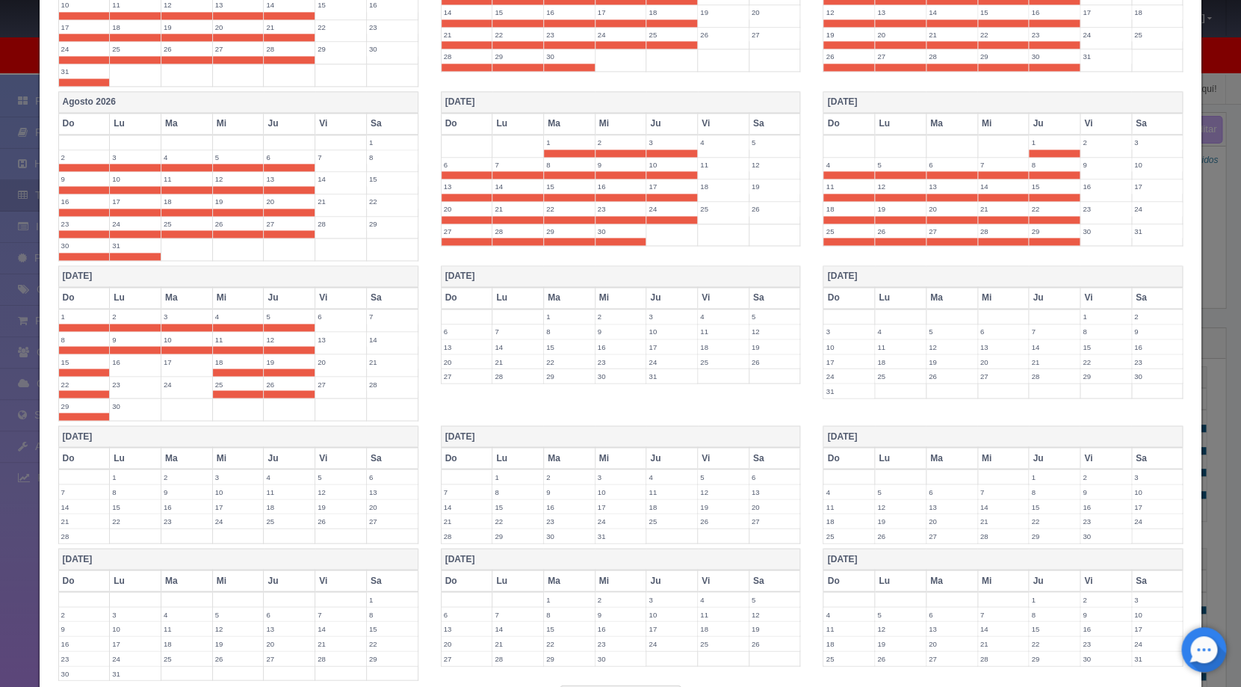
click at [117, 403] on label "30" at bounding box center [135, 405] width 51 height 14
click at [120, 392] on td "23" at bounding box center [136, 387] width 52 height 22
click at [129, 359] on label "16" at bounding box center [135, 361] width 51 height 14
click at [180, 359] on label "17" at bounding box center [186, 361] width 51 height 14
click at [179, 380] on label "24" at bounding box center [186, 384] width 51 height 14
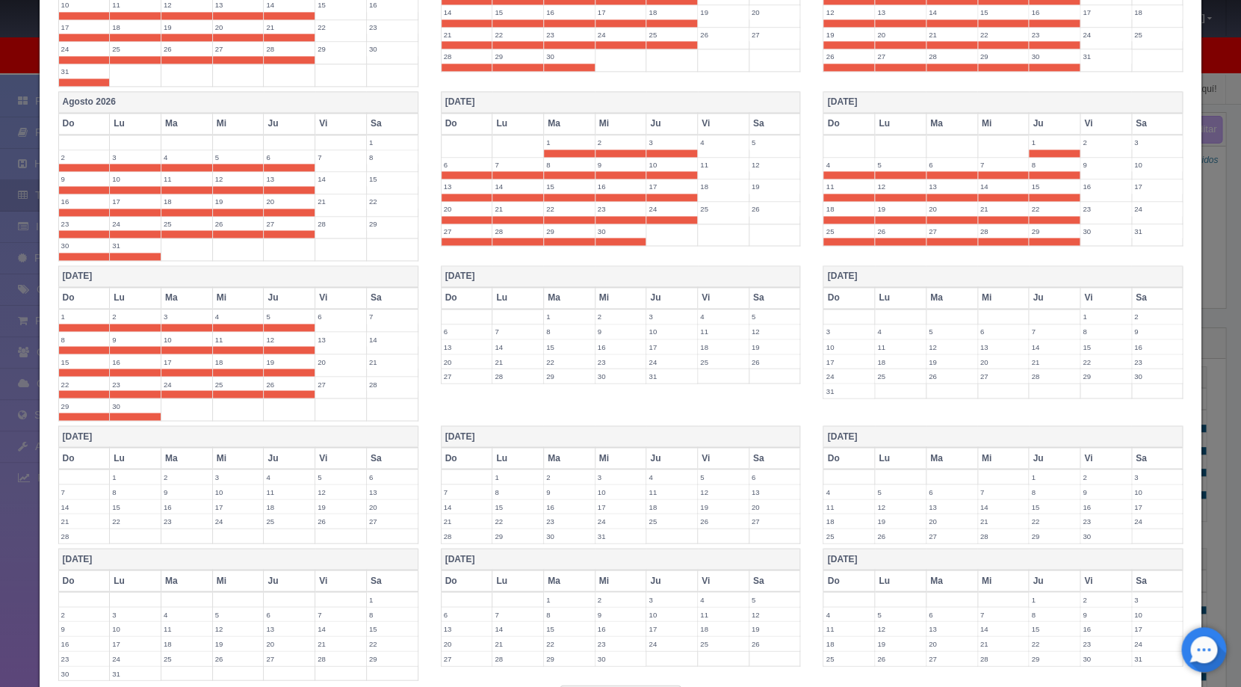
click at [554, 317] on label "1" at bounding box center [569, 316] width 51 height 14
click at [614, 315] on label "2" at bounding box center [621, 316] width 51 height 14
click at [665, 315] on label "3" at bounding box center [671, 316] width 51 height 14
drag, startPoint x: 680, startPoint y: 333, endPoint x: 672, endPoint y: 334, distance: 8.3
click at [679, 333] on label "10" at bounding box center [671, 339] width 51 height 14
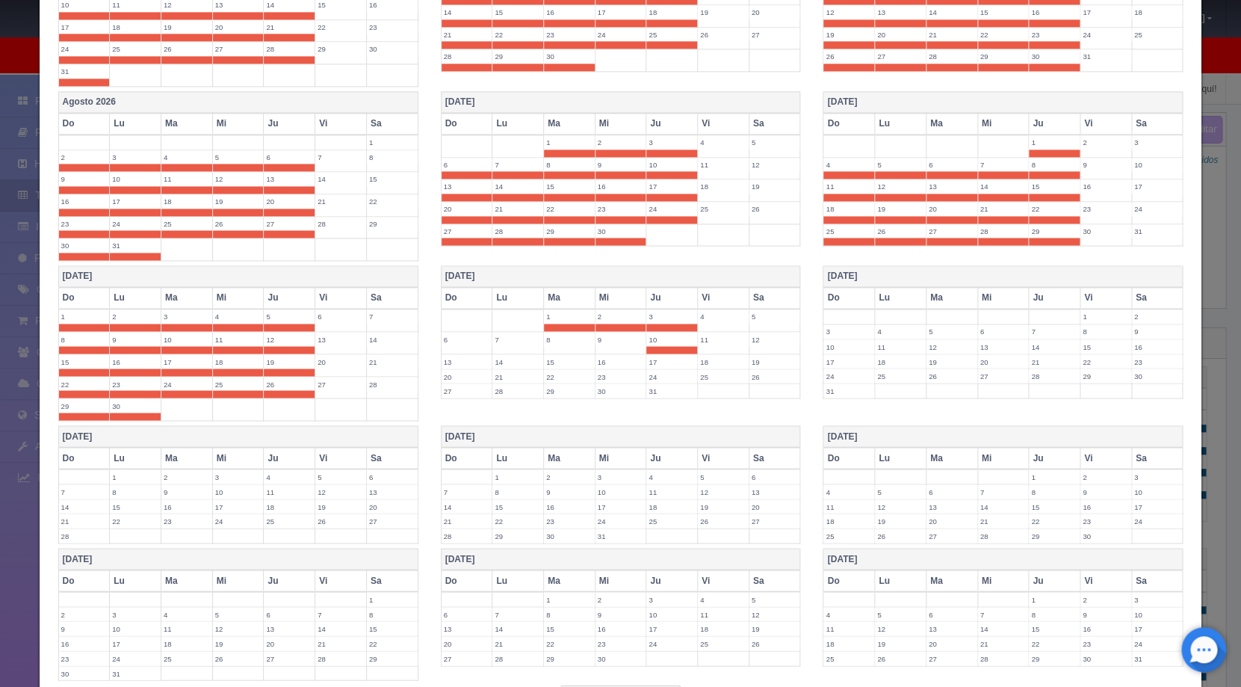
click at [608, 343] on label "9" at bounding box center [621, 339] width 51 height 14
click at [549, 345] on label "8" at bounding box center [569, 339] width 51 height 14
click at [472, 338] on label "6" at bounding box center [467, 339] width 51 height 14
click at [510, 341] on label "7" at bounding box center [518, 339] width 51 height 14
click at [458, 362] on label "13" at bounding box center [467, 361] width 51 height 14
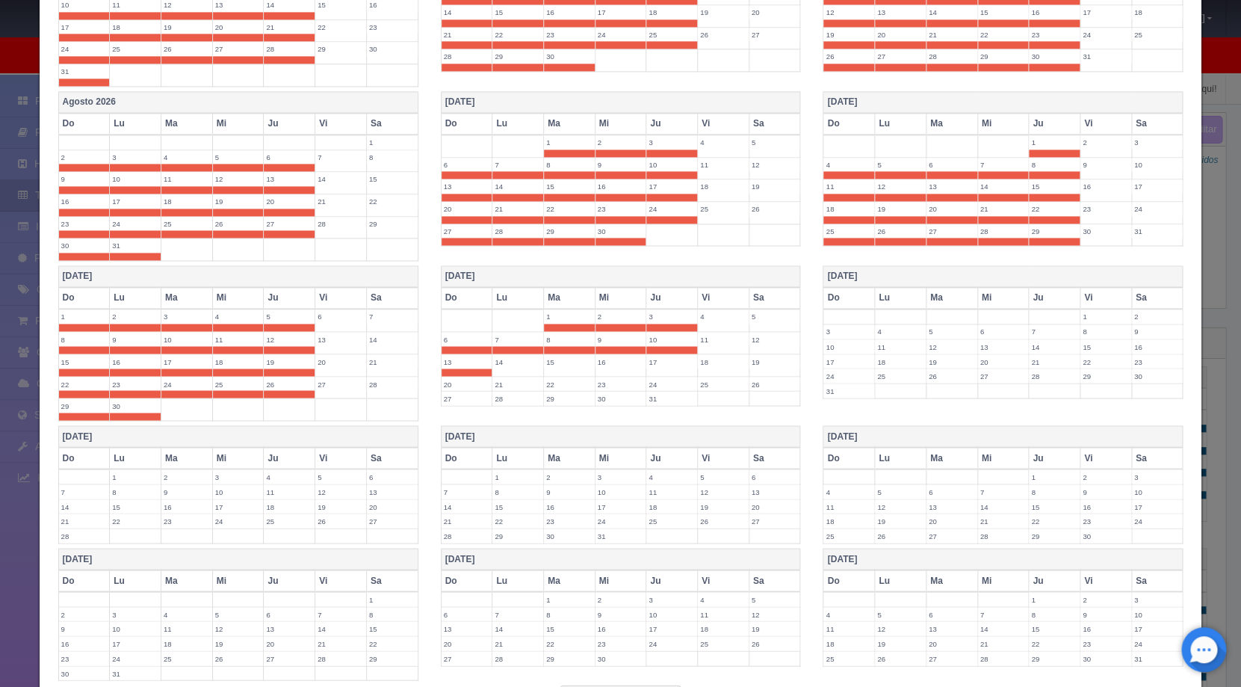
click at [488, 359] on td "13" at bounding box center [467, 365] width 52 height 22
click at [433, 361] on div "Diciembre 2026 Do Lu Ma Mi Ju Vi Sa 1 2 3 4 5 6 7 8 9 10 11 12 13 14 15 16 17 1…" at bounding box center [621, 334] width 383 height 138
click at [448, 357] on label "13" at bounding box center [467, 361] width 51 height 14
click at [505, 358] on label "14" at bounding box center [518, 361] width 51 height 14
click at [551, 363] on label "15" at bounding box center [569, 361] width 51 height 14
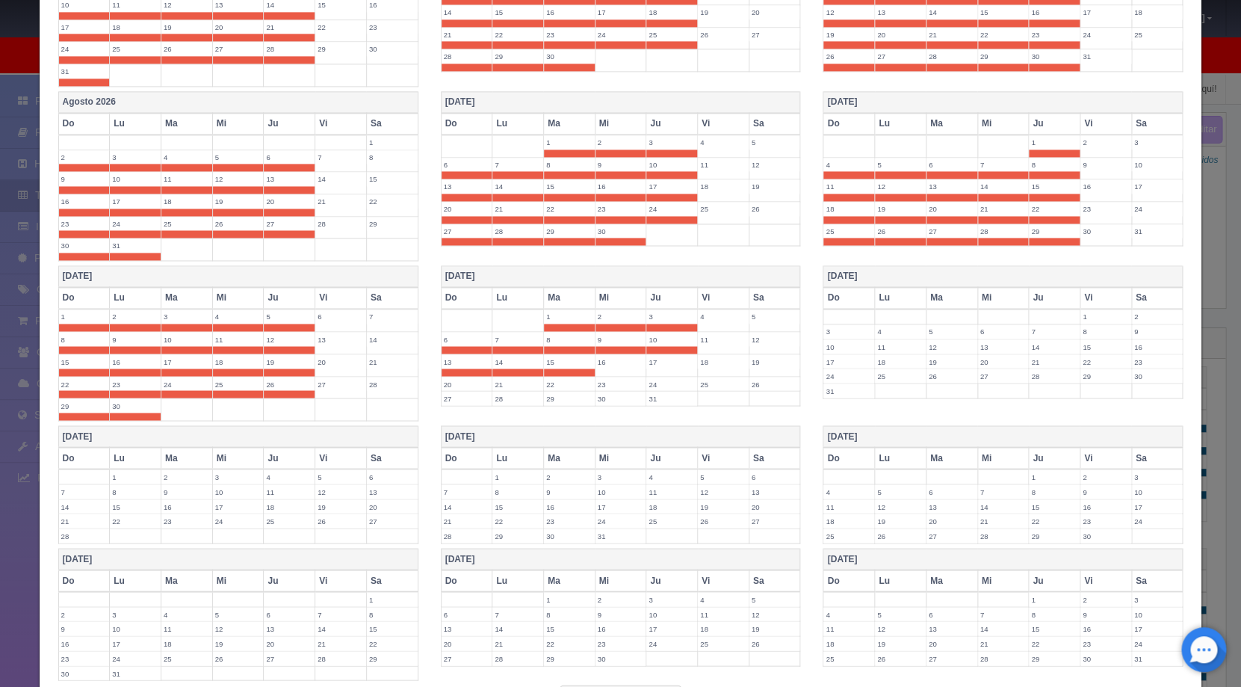
click at [596, 363] on label "16" at bounding box center [621, 361] width 51 height 14
click at [663, 359] on label "17" at bounding box center [671, 361] width 51 height 14
click at [656, 377] on label "24" at bounding box center [671, 384] width 51 height 14
click at [589, 380] on label "22" at bounding box center [569, 384] width 51 height 14
click at [596, 380] on label "23" at bounding box center [621, 384] width 51 height 14
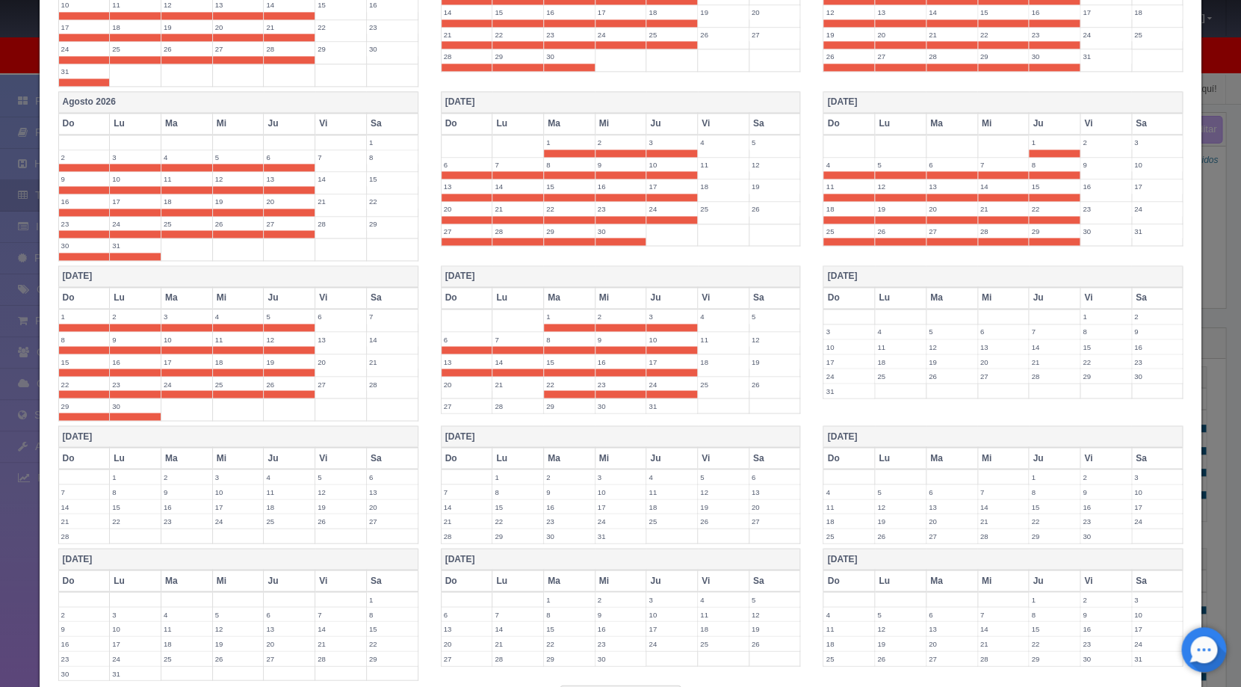
click at [666, 410] on label "31" at bounding box center [671, 405] width 51 height 14
click at [604, 407] on label "30" at bounding box center [621, 405] width 51 height 14
click at [565, 407] on label "29" at bounding box center [569, 405] width 51 height 14
click at [506, 404] on label "28" at bounding box center [518, 405] width 51 height 14
click at [453, 405] on label "27" at bounding box center [467, 405] width 51 height 14
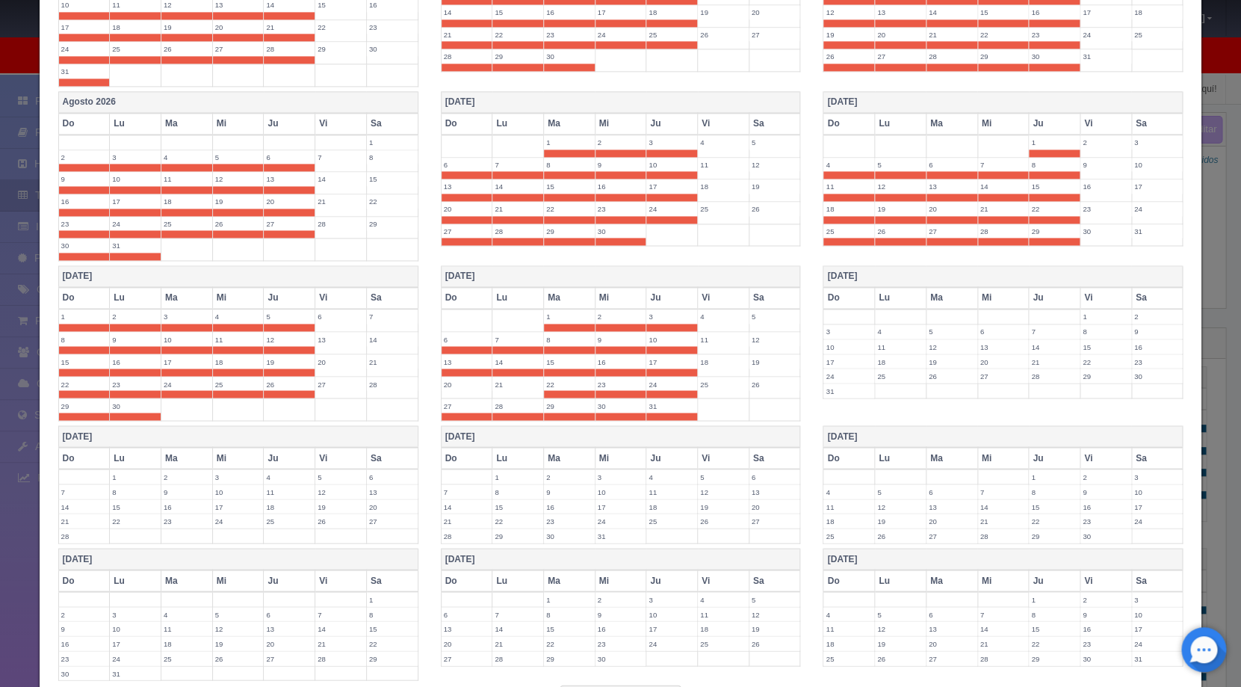
click at [455, 391] on td "20" at bounding box center [467, 387] width 52 height 22
click at [519, 380] on label "21" at bounding box center [518, 384] width 51 height 14
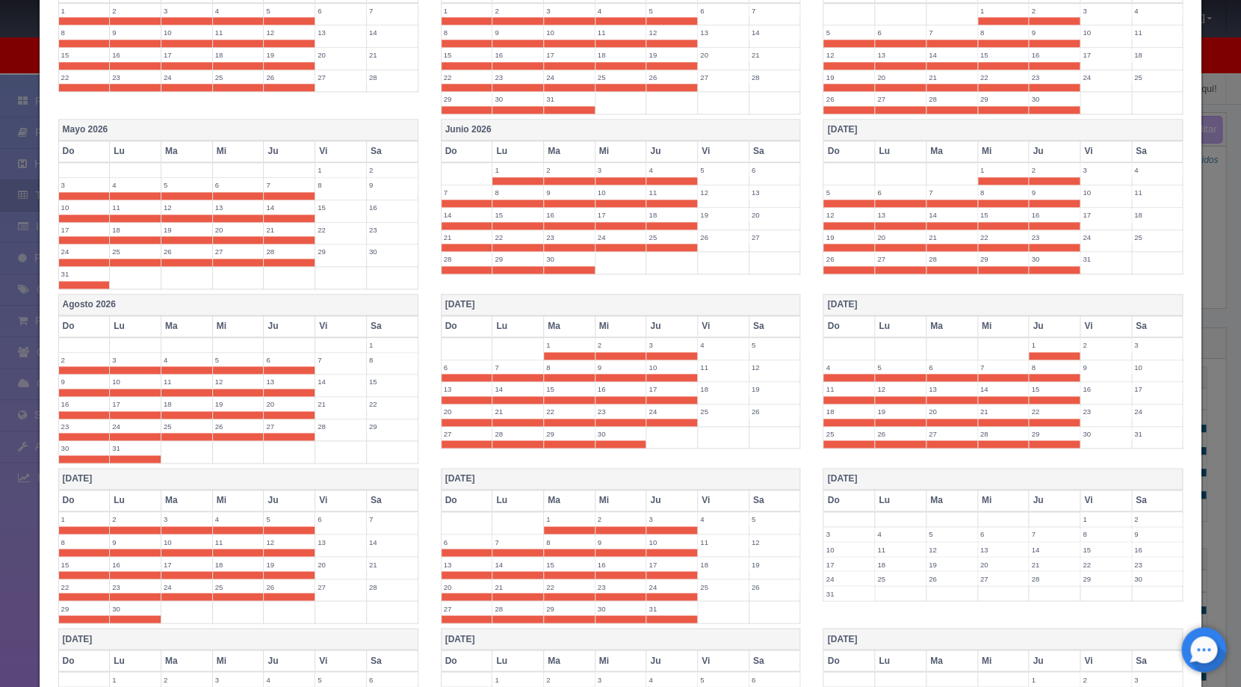
scroll to position [1019, 0]
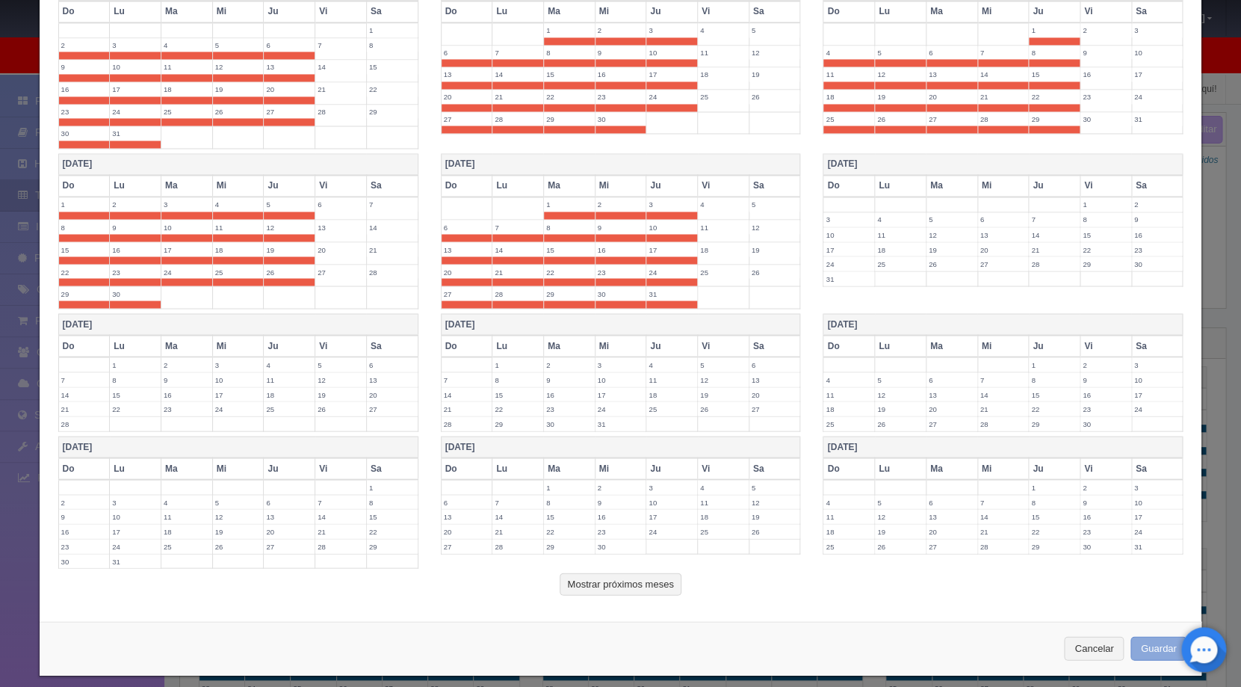
click at [1133, 641] on button "Guardar" at bounding box center [1159, 648] width 57 height 25
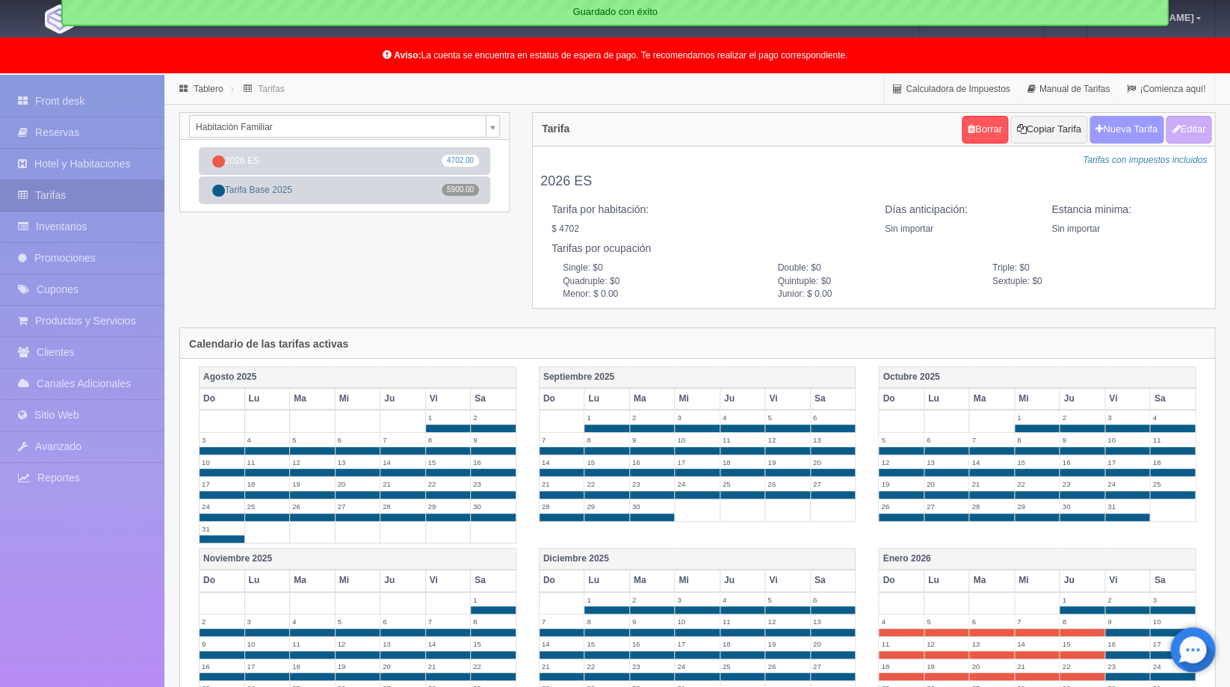
click at [1134, 126] on button "Nueva Tarifa" at bounding box center [1127, 130] width 74 height 28
select select
checkbox input "true"
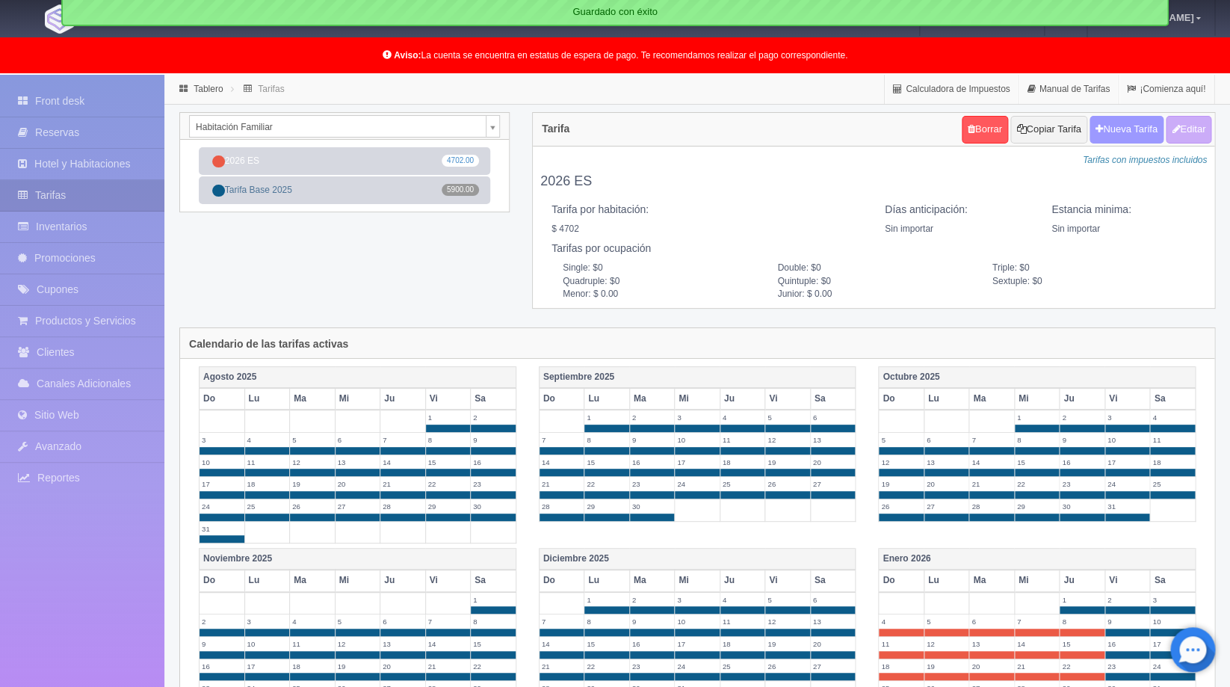
checkbox input "true"
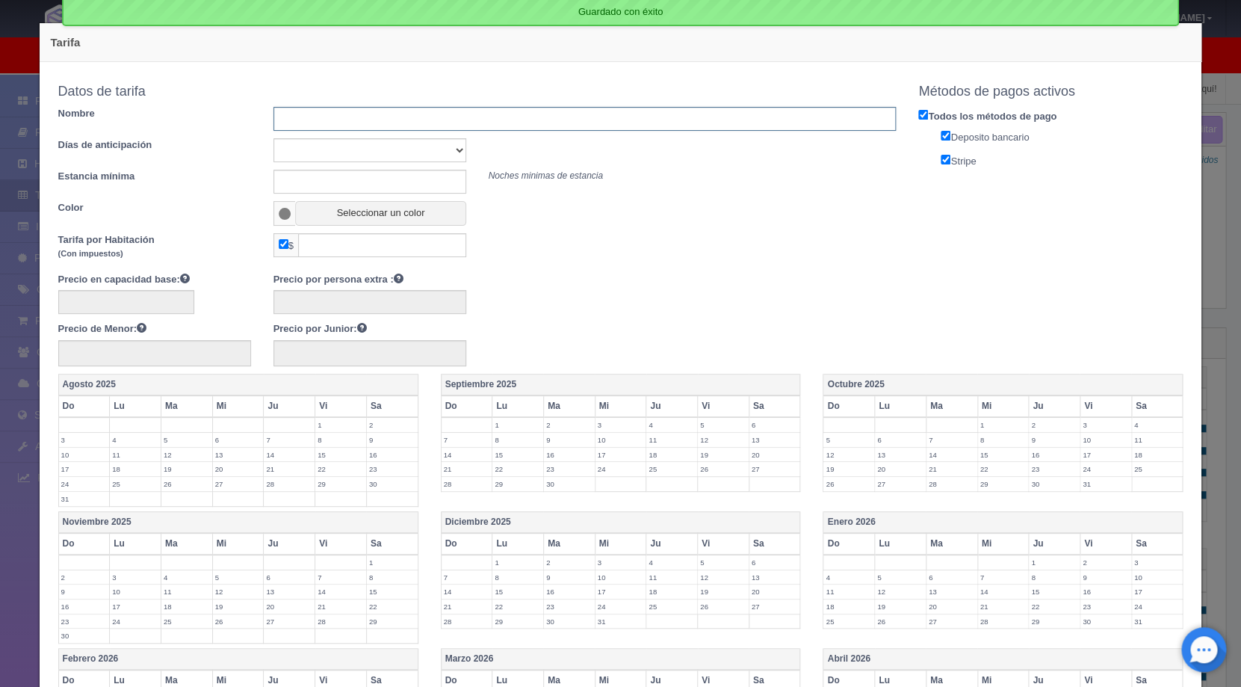
click at [380, 111] on input "text" at bounding box center [585, 119] width 623 height 24
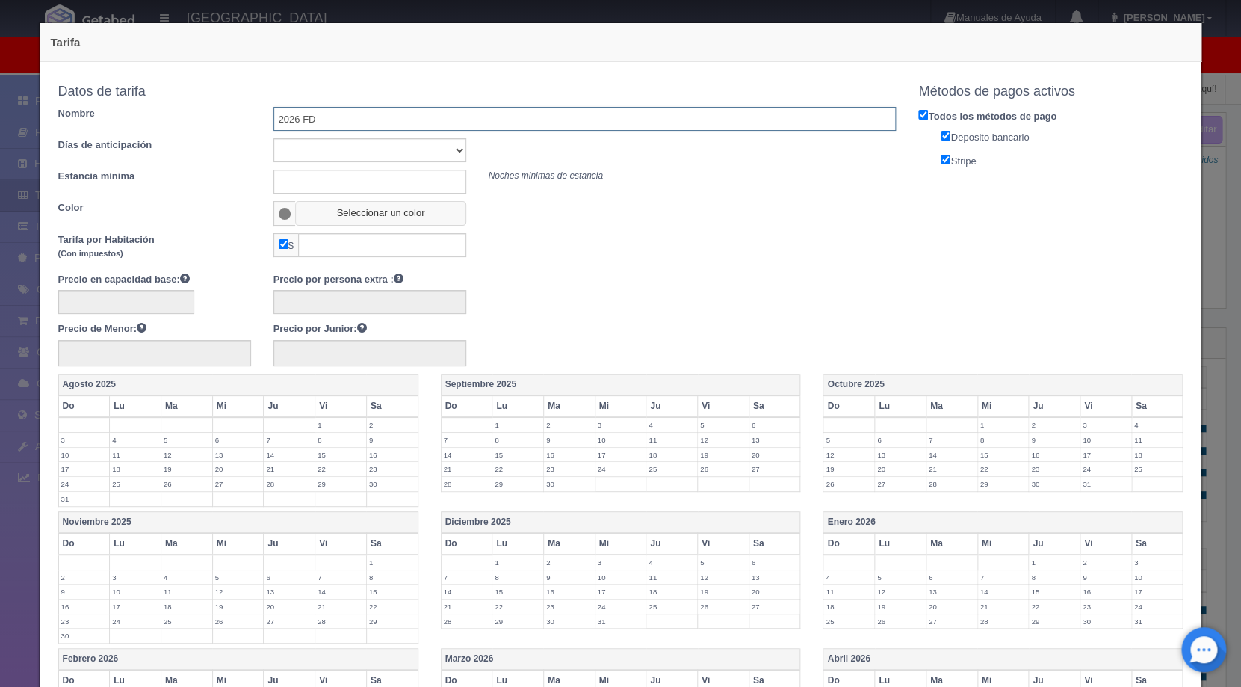
type input "2026 FD"
click at [346, 209] on button "Seleccionar un color" at bounding box center [380, 213] width 170 height 25
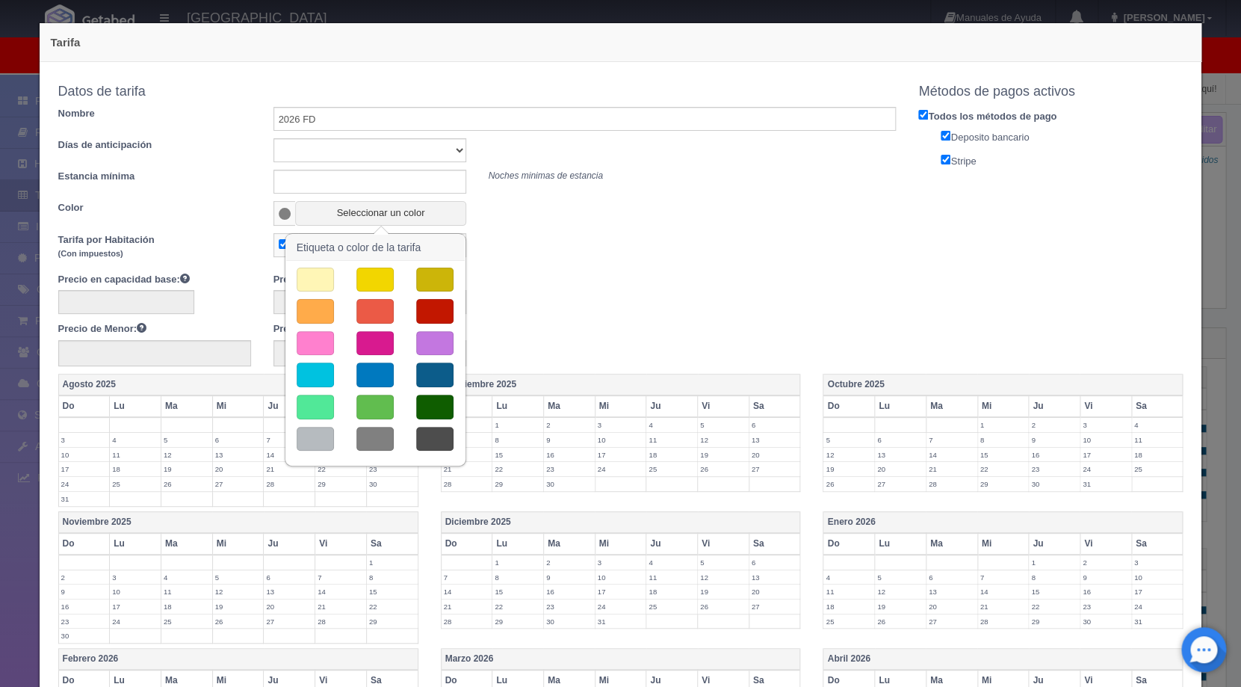
click at [432, 268] on button "button" at bounding box center [434, 280] width 37 height 25
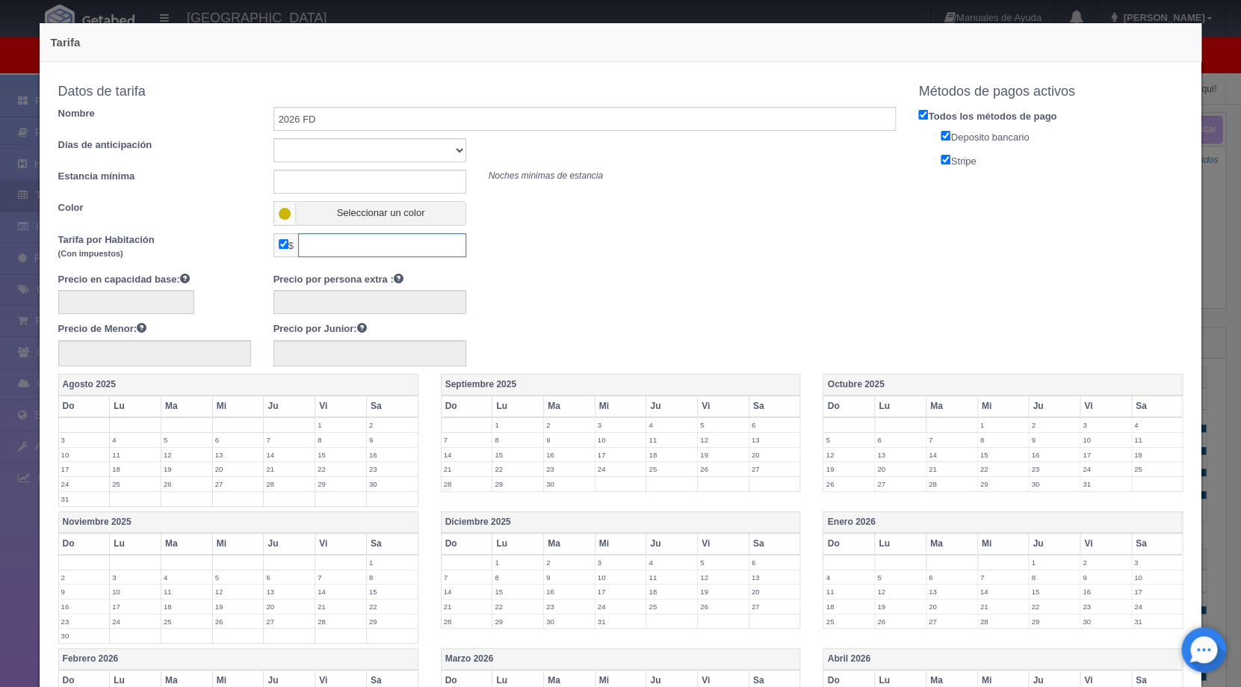
click at [368, 244] on input "text" at bounding box center [382, 245] width 168 height 24
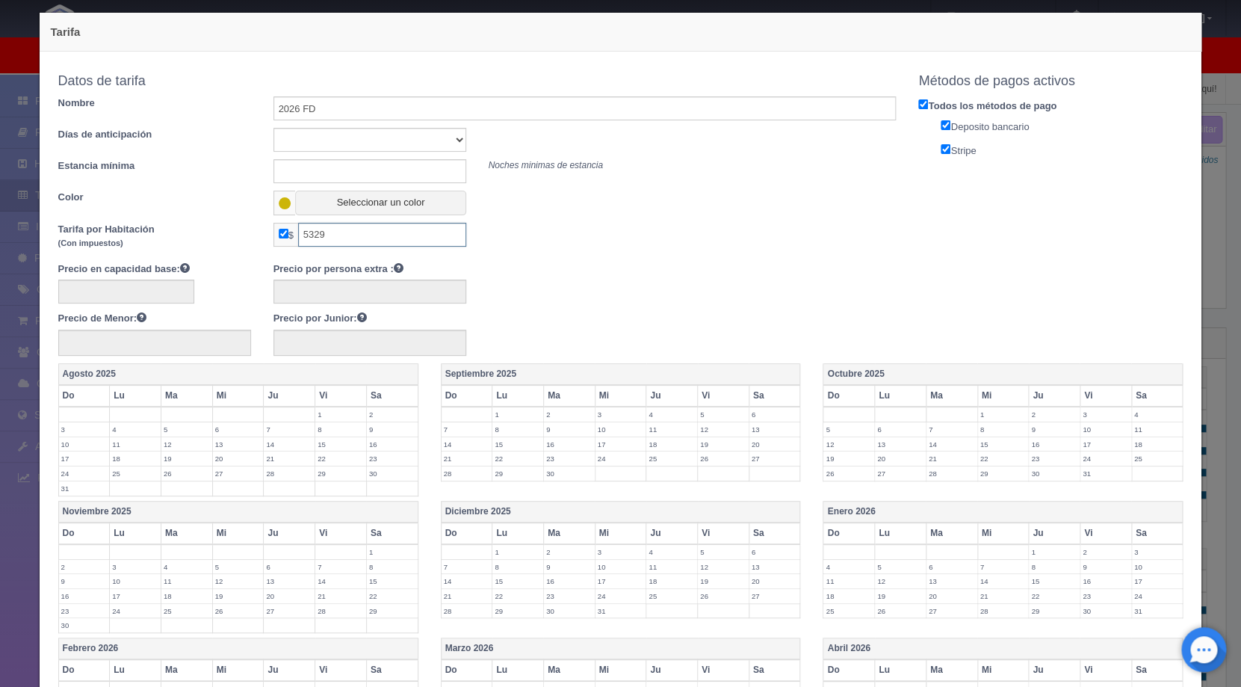
type input "5329"
click at [736, 320] on div "Precio en capacidad base: Precio por persona extra : Precio de Menor: Precio po…" at bounding box center [477, 309] width 861 height 94
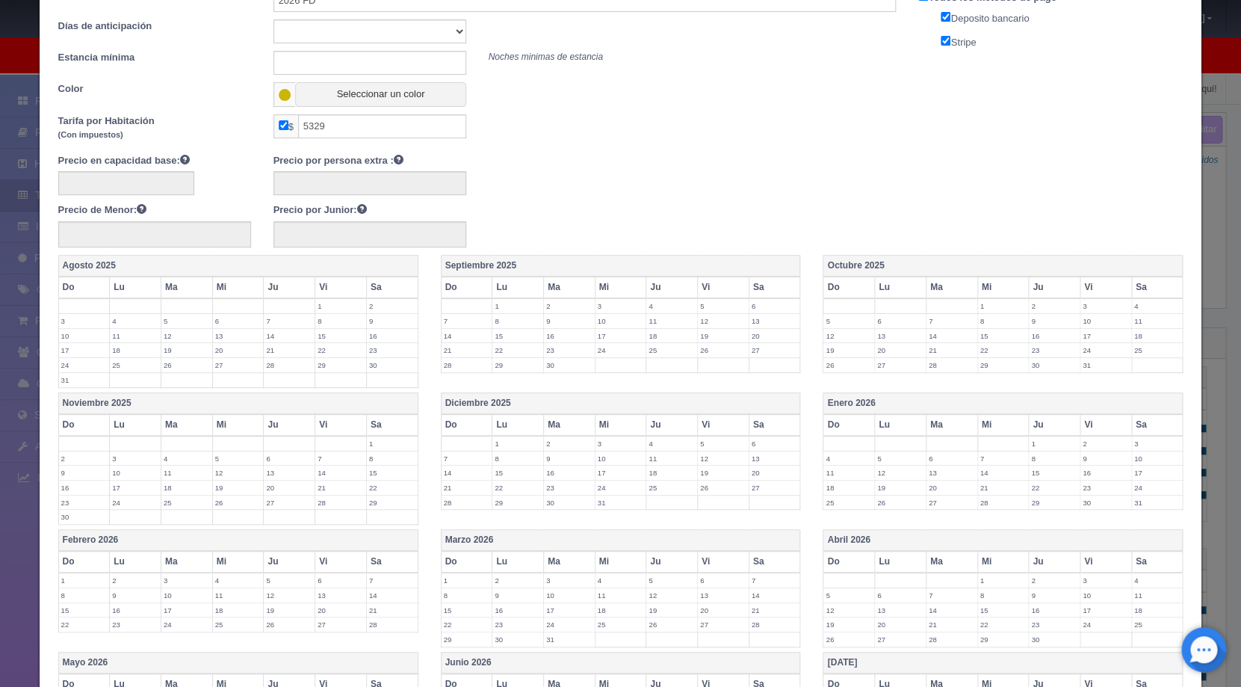
scroll to position [325, 0]
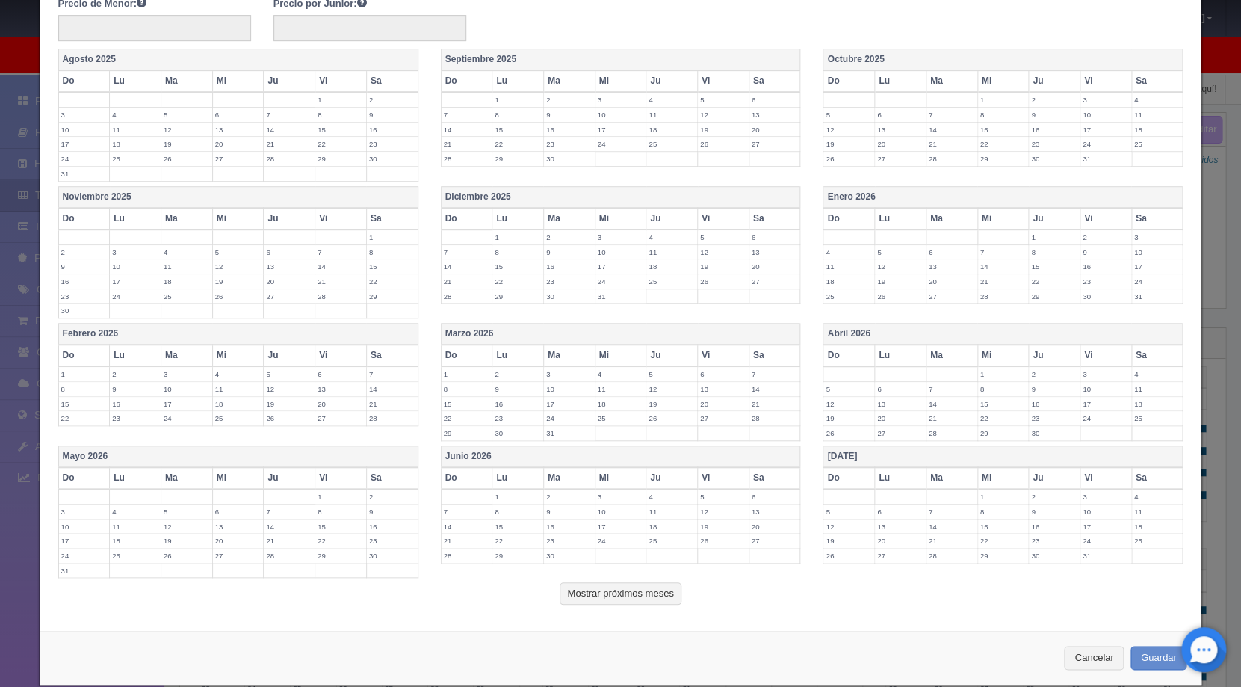
click at [1092, 238] on label "2" at bounding box center [1106, 237] width 51 height 14
click at [1139, 235] on label "3" at bounding box center [1157, 237] width 51 height 14
click at [1090, 256] on label "9" at bounding box center [1106, 260] width 51 height 14
click at [1140, 264] on label "10" at bounding box center [1157, 260] width 51 height 14
click at [1094, 278] on label "16" at bounding box center [1106, 281] width 51 height 14
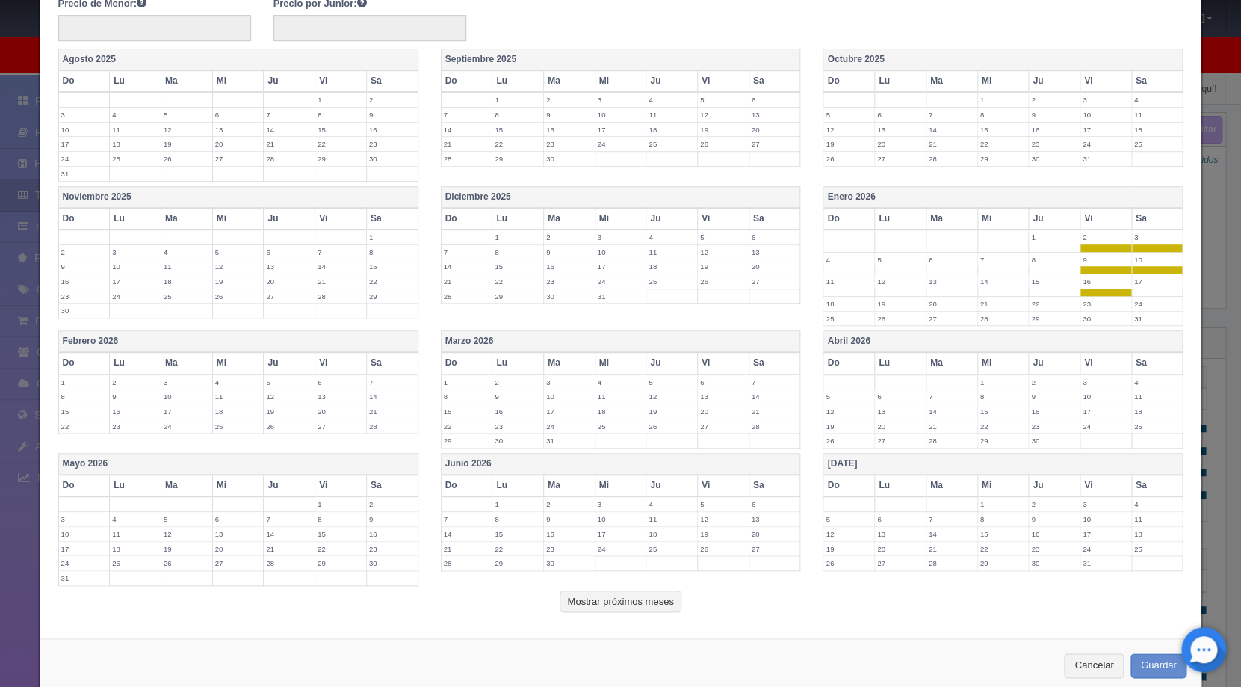
click at [1132, 285] on label "17" at bounding box center [1157, 281] width 51 height 14
click at [1087, 300] on label "23" at bounding box center [1106, 304] width 51 height 14
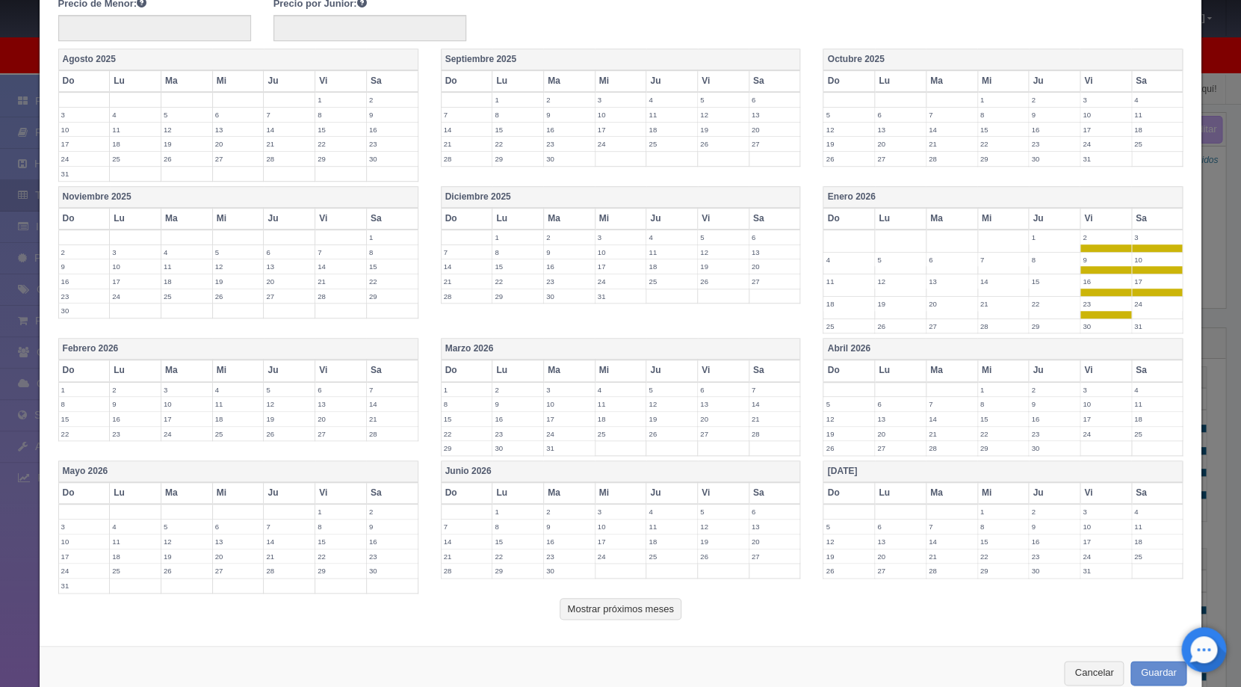
click at [1132, 304] on label "24" at bounding box center [1157, 304] width 51 height 14
click at [1096, 323] on label "30" at bounding box center [1106, 326] width 51 height 14
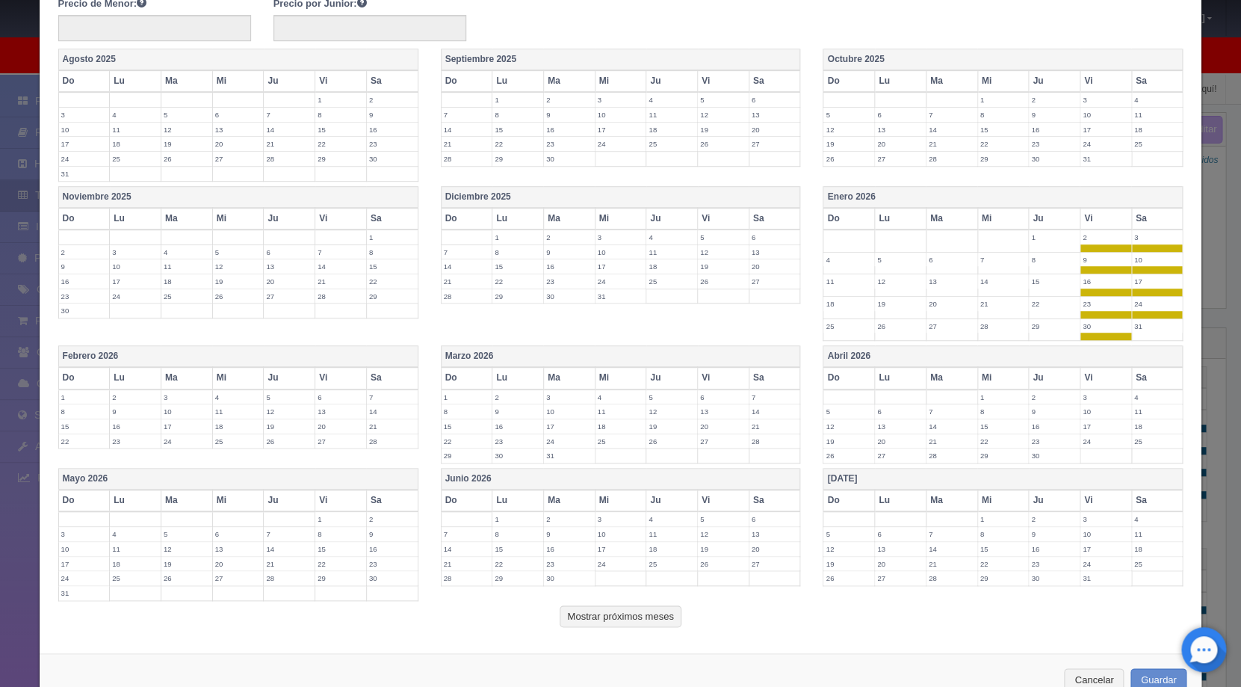
click at [1134, 322] on label "31" at bounding box center [1157, 326] width 51 height 14
click at [1103, 387] on th "Vi" at bounding box center [1106, 378] width 52 height 22
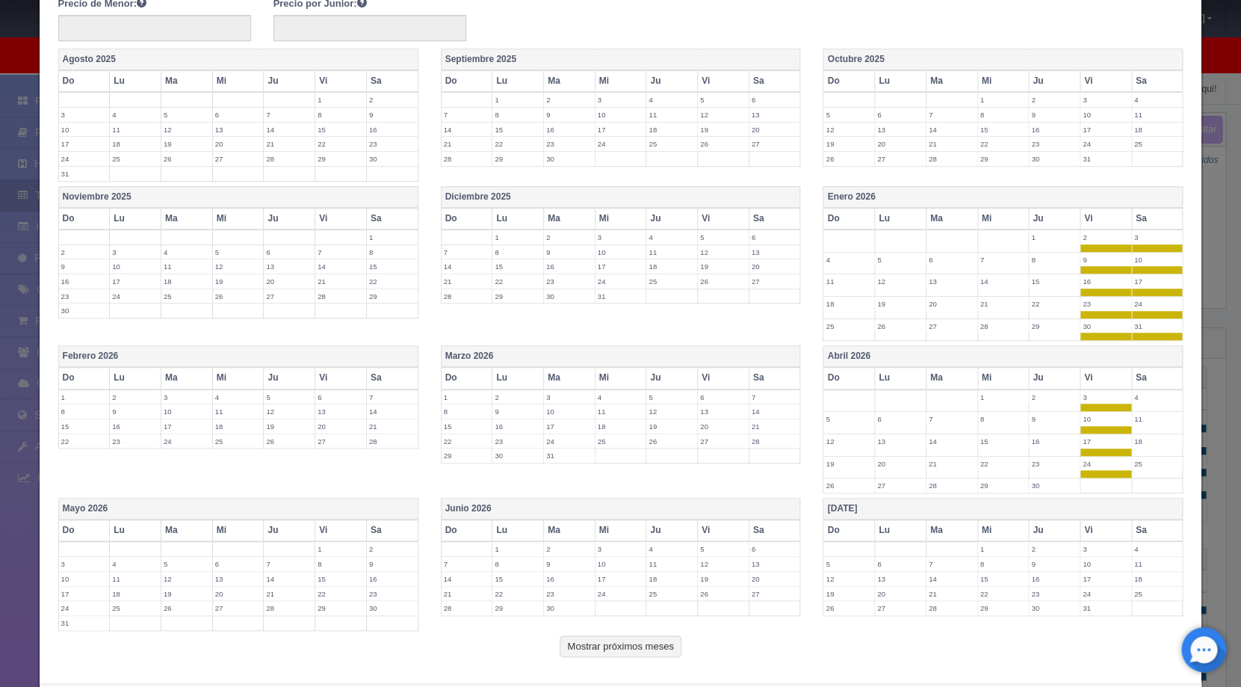
click at [1139, 380] on th "Sa" at bounding box center [1158, 378] width 52 height 22
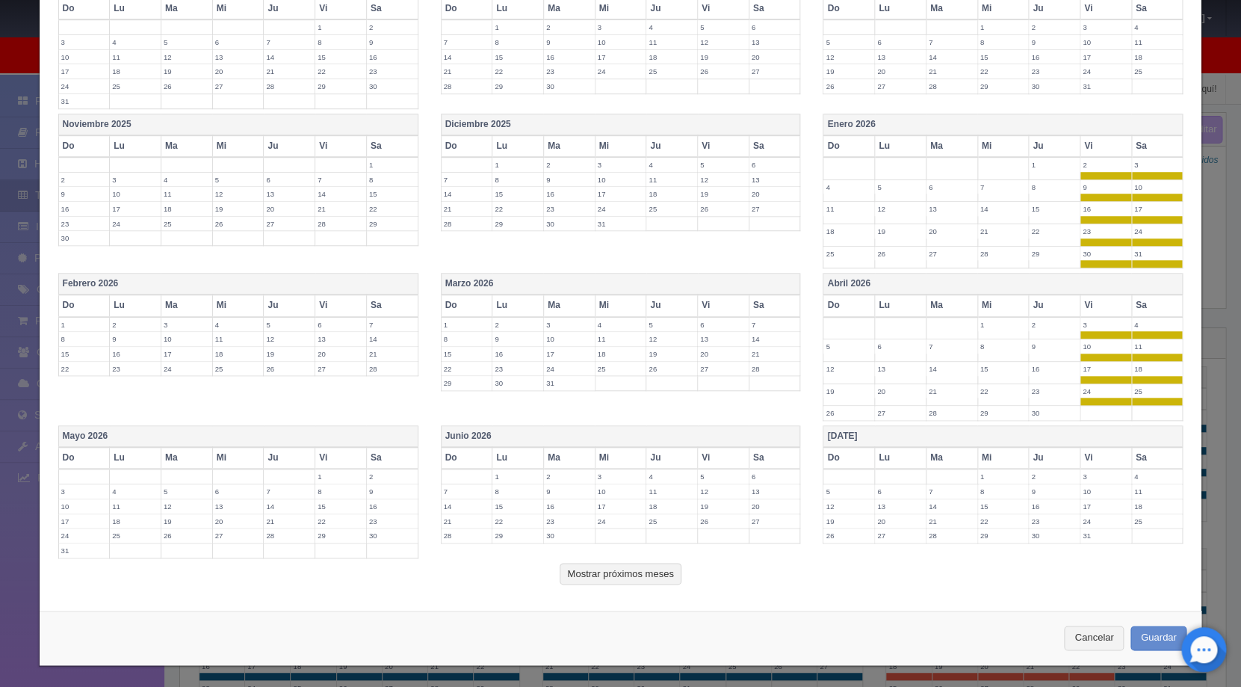
click at [1090, 451] on th "Vi" at bounding box center [1106, 458] width 52 height 22
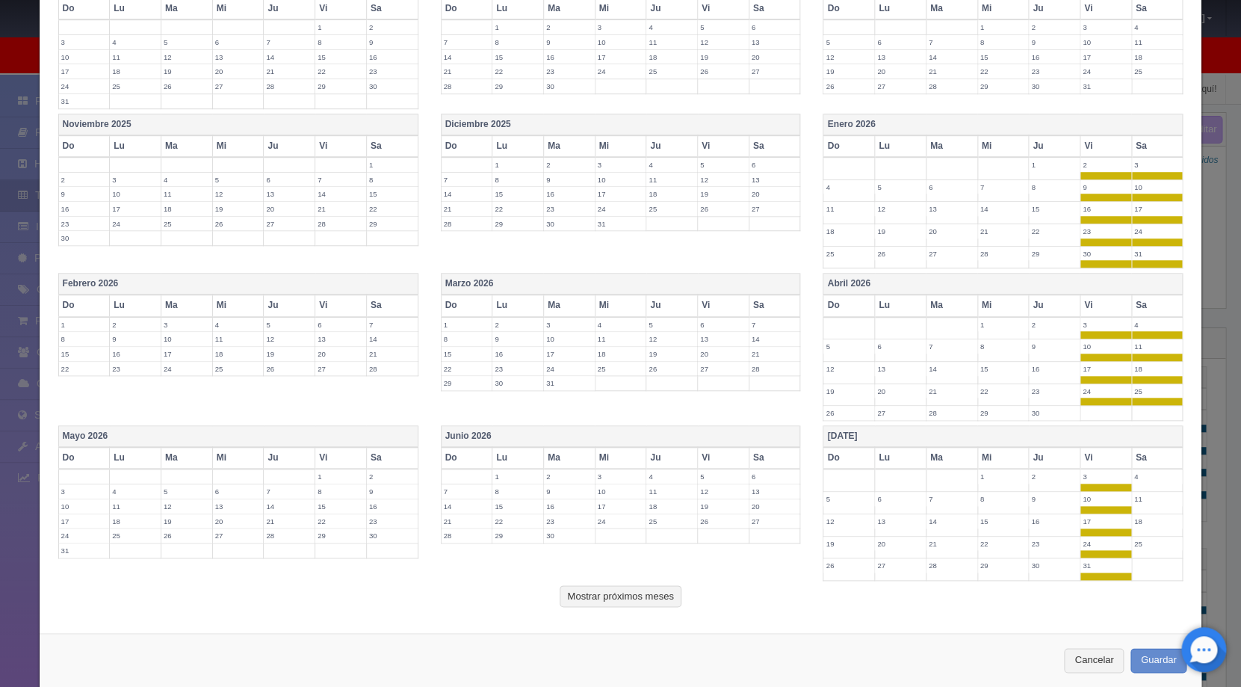
click at [1141, 454] on th "Sa" at bounding box center [1158, 458] width 52 height 22
click at [750, 453] on th "Sa" at bounding box center [775, 458] width 52 height 22
click at [711, 456] on th "Vi" at bounding box center [724, 458] width 52 height 22
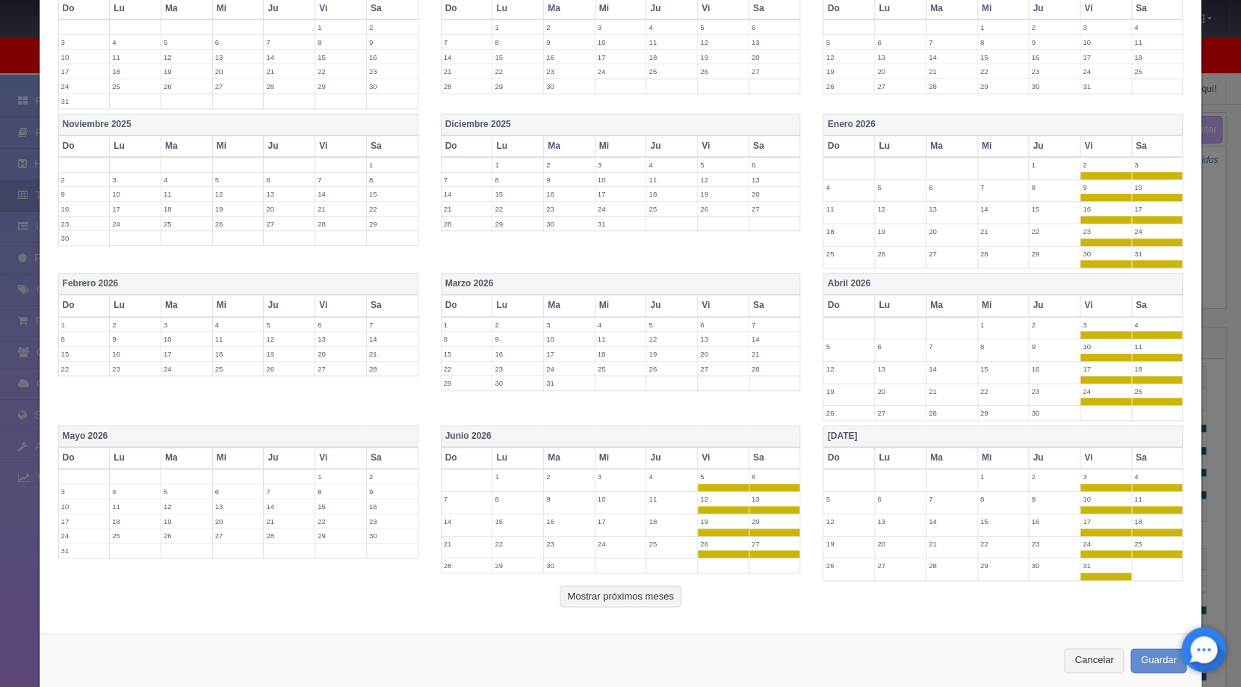
click at [377, 453] on th "Sa" at bounding box center [392, 458] width 52 height 22
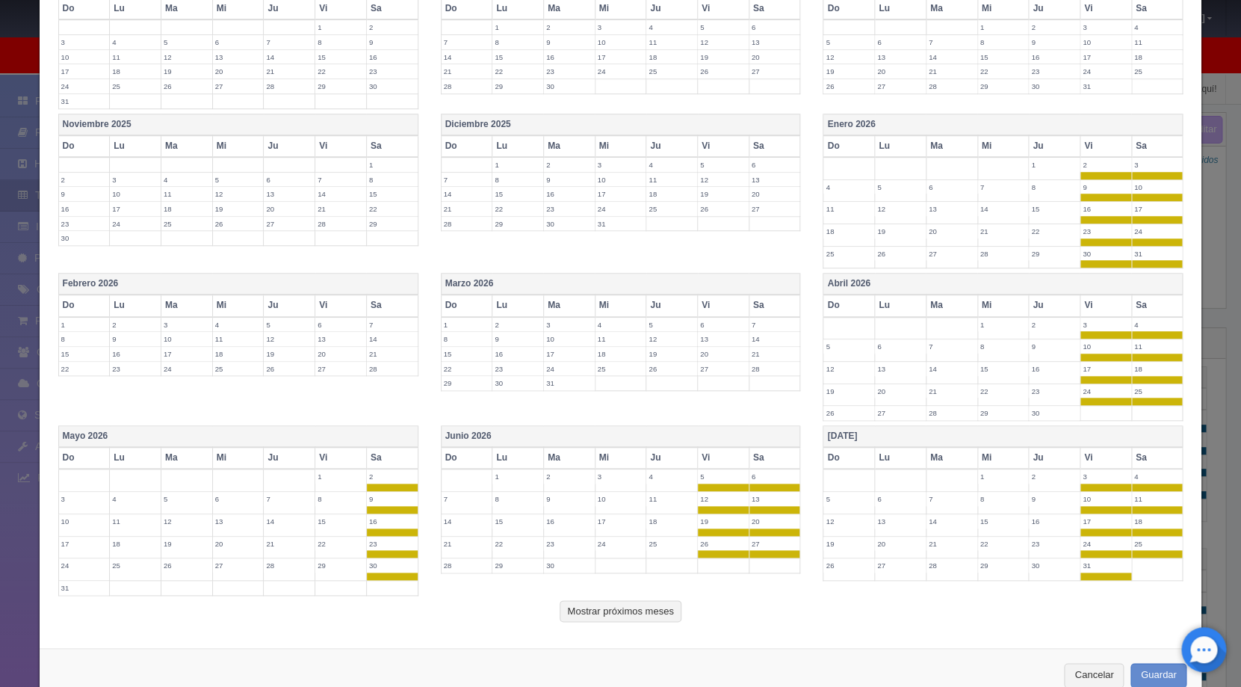
click at [327, 457] on th "Vi" at bounding box center [341, 458] width 52 height 22
click at [339, 303] on th "Vi" at bounding box center [341, 305] width 52 height 22
click at [386, 309] on th "Sa" at bounding box center [392, 305] width 52 height 22
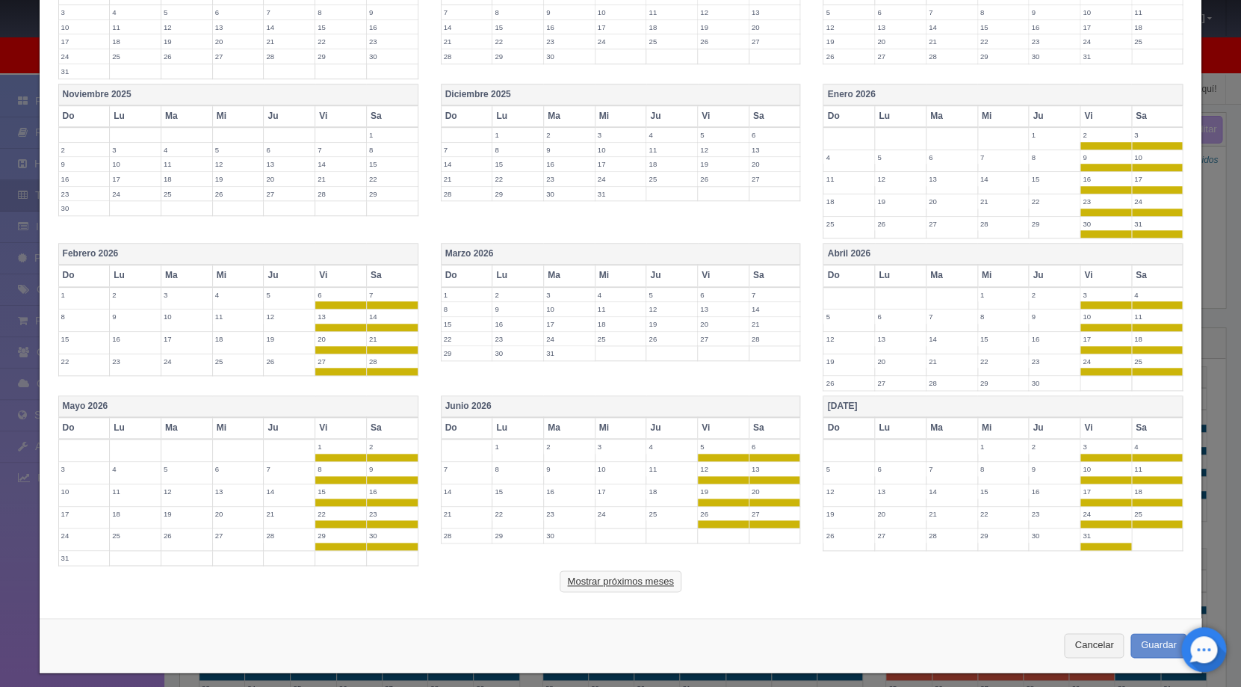
scroll to position [430, 0]
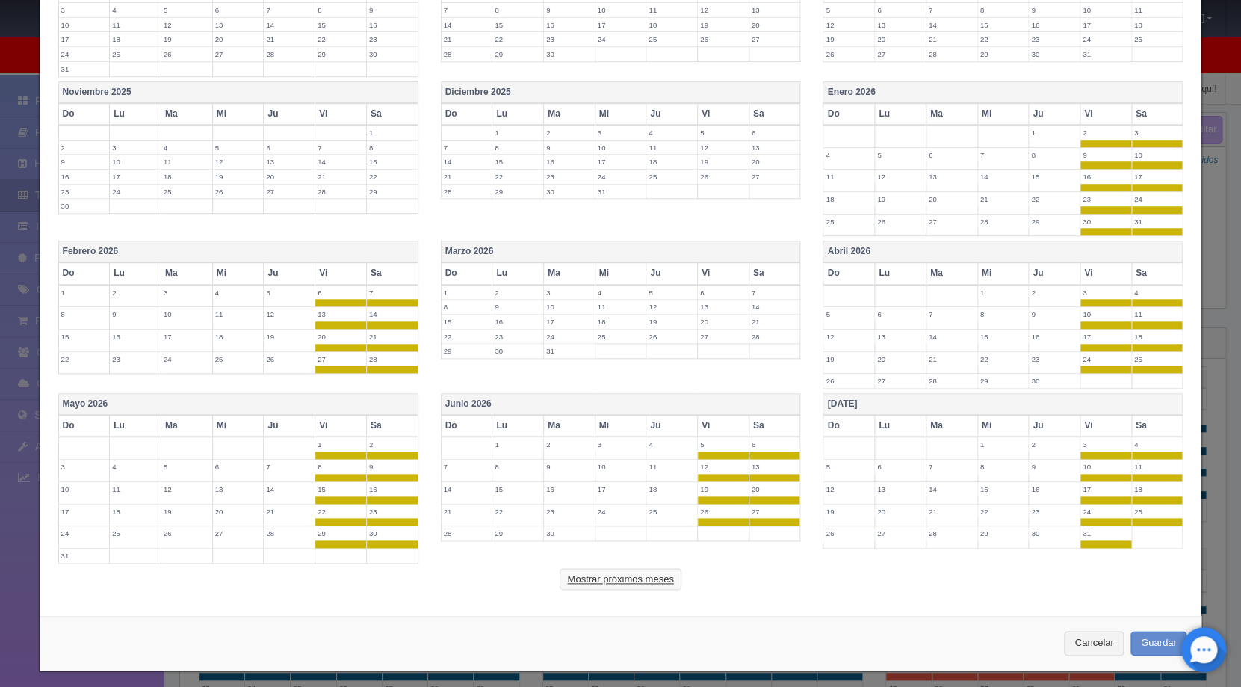
click at [608, 587] on button "Mostrar próximos meses" at bounding box center [620, 579] width 121 height 22
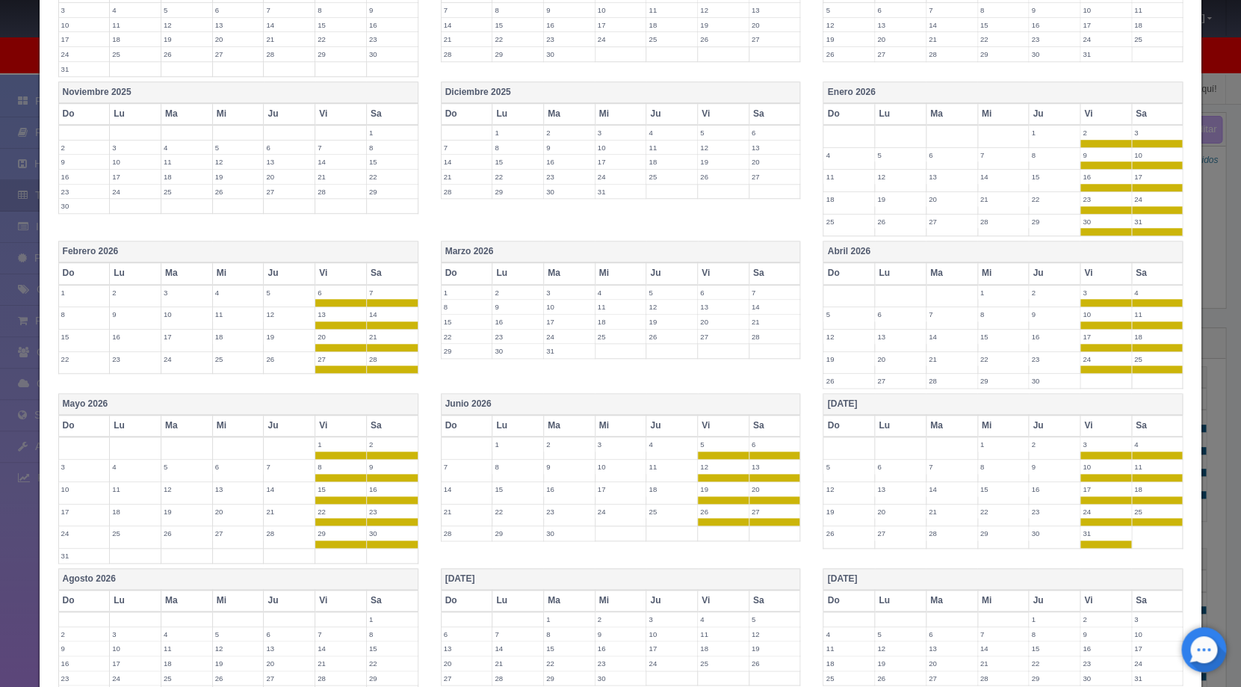
click at [715, 271] on th "Vi" at bounding box center [724, 273] width 52 height 22
click at [756, 272] on th "Sa" at bounding box center [775, 273] width 52 height 22
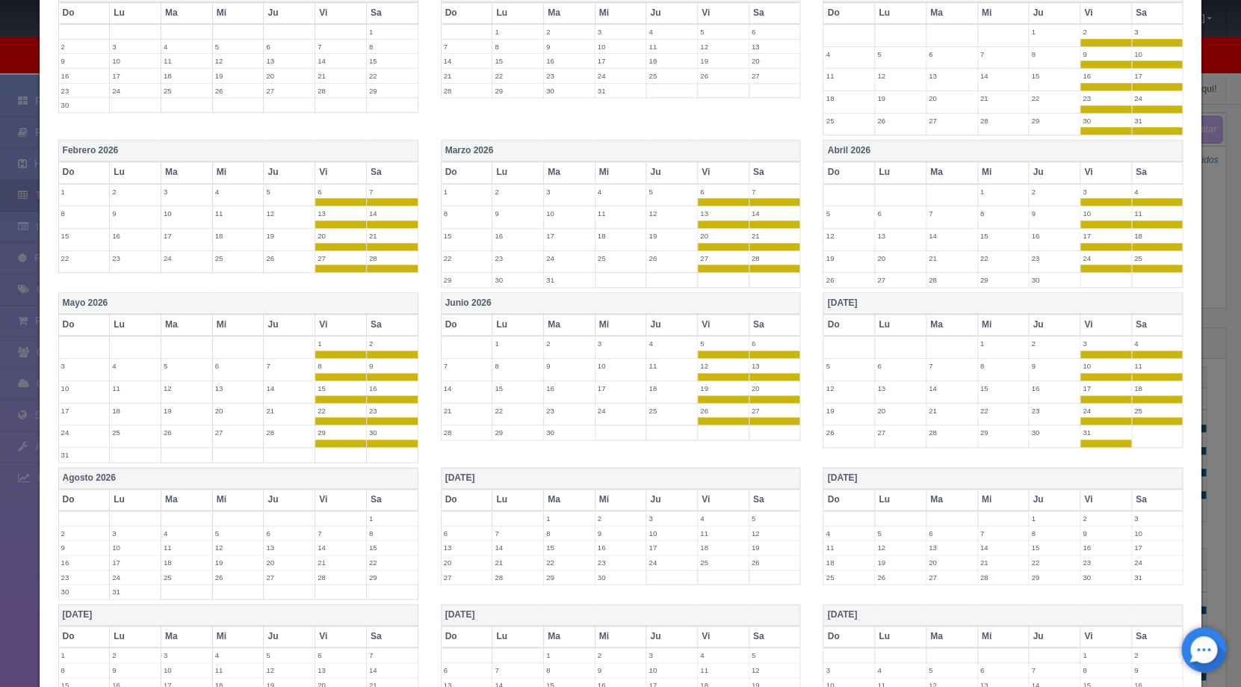
scroll to position [625, 0]
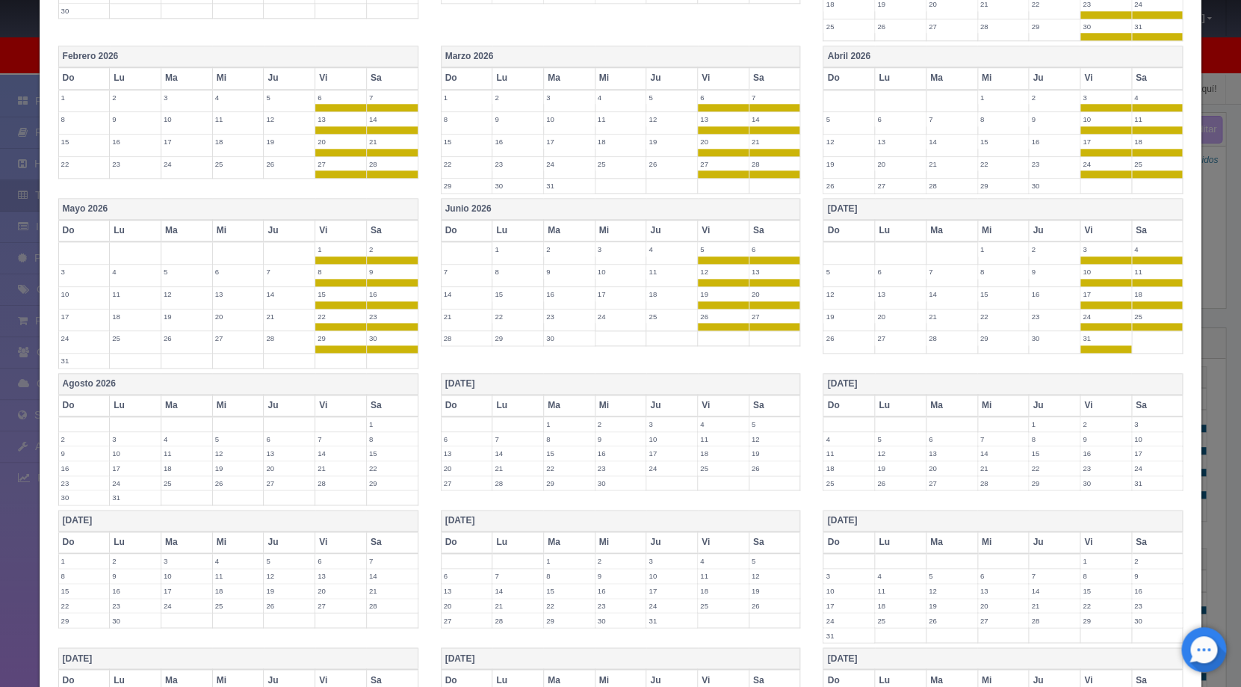
click at [346, 406] on th "Vi" at bounding box center [341, 406] width 52 height 22
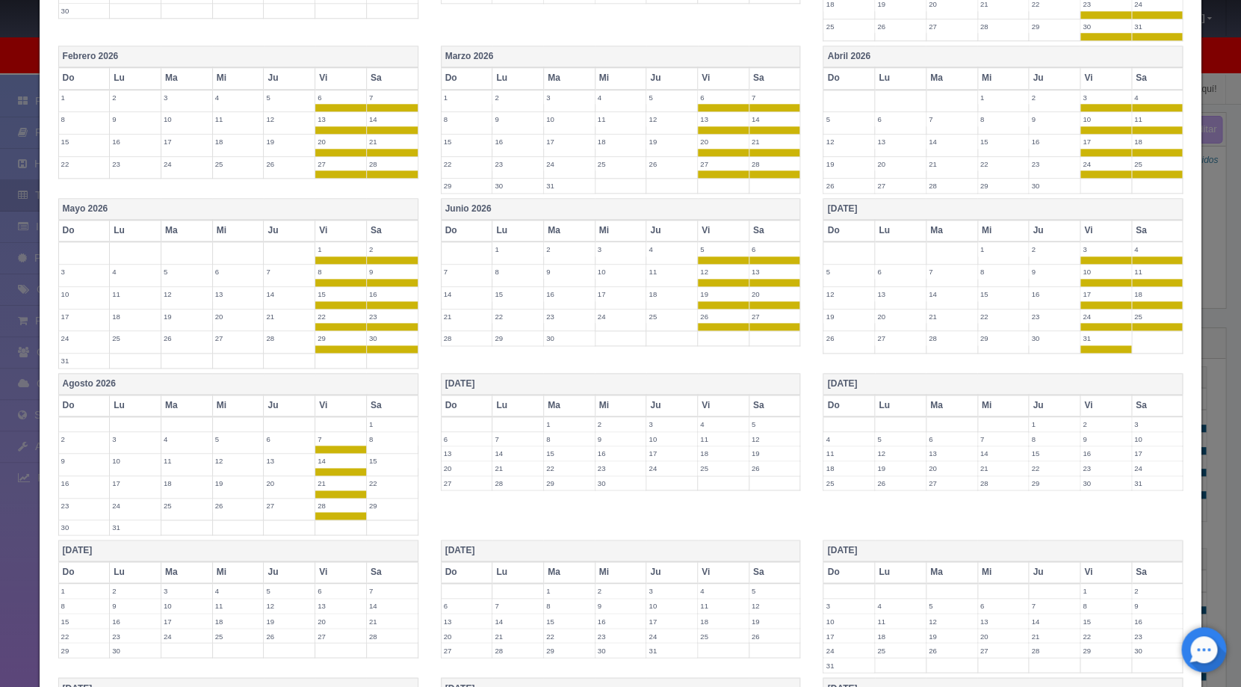
click at [401, 408] on th "Sa" at bounding box center [392, 406] width 52 height 22
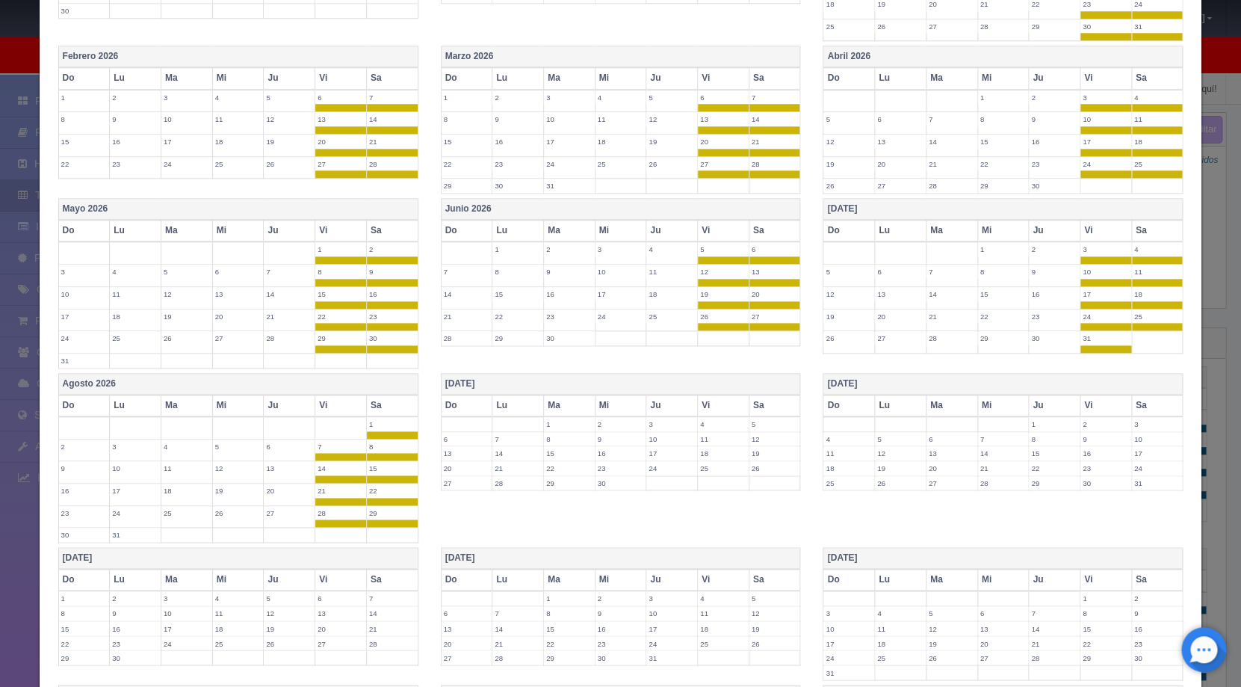
click at [707, 407] on th "Vi" at bounding box center [724, 406] width 52 height 22
click at [764, 405] on th "Sa" at bounding box center [775, 406] width 52 height 22
click at [1082, 404] on th "Vi" at bounding box center [1106, 406] width 52 height 22
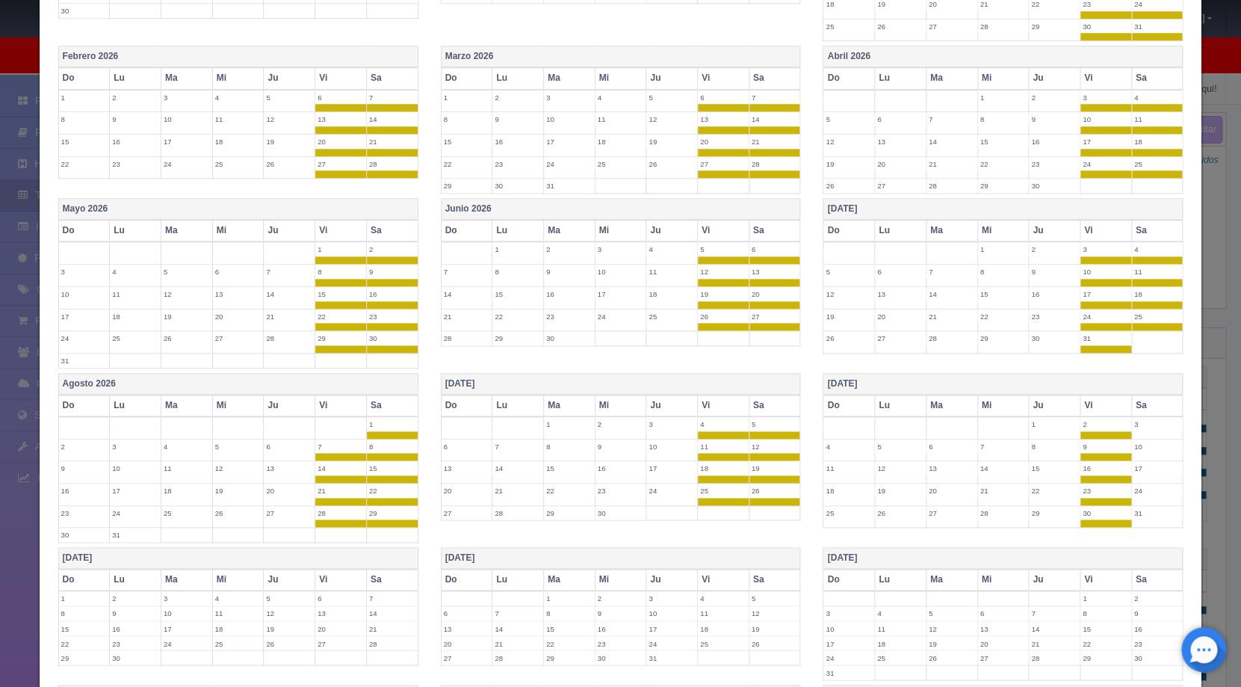
click at [1141, 404] on th "Sa" at bounding box center [1158, 406] width 52 height 22
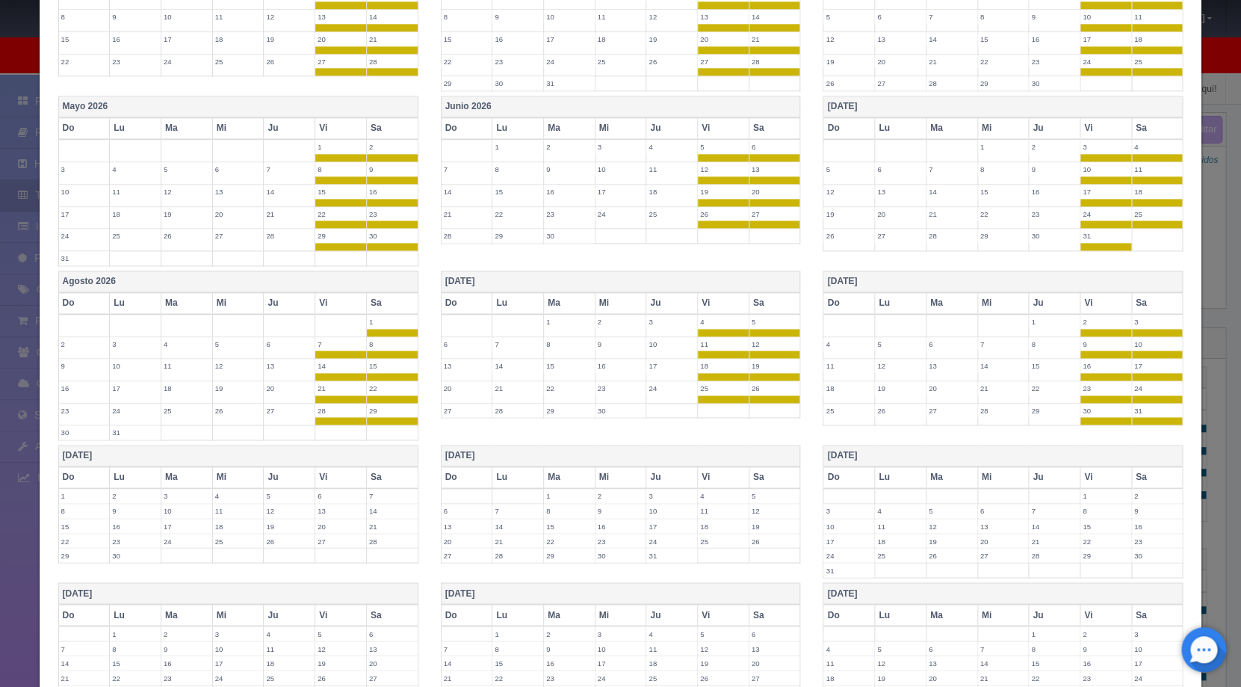
scroll to position [831, 0]
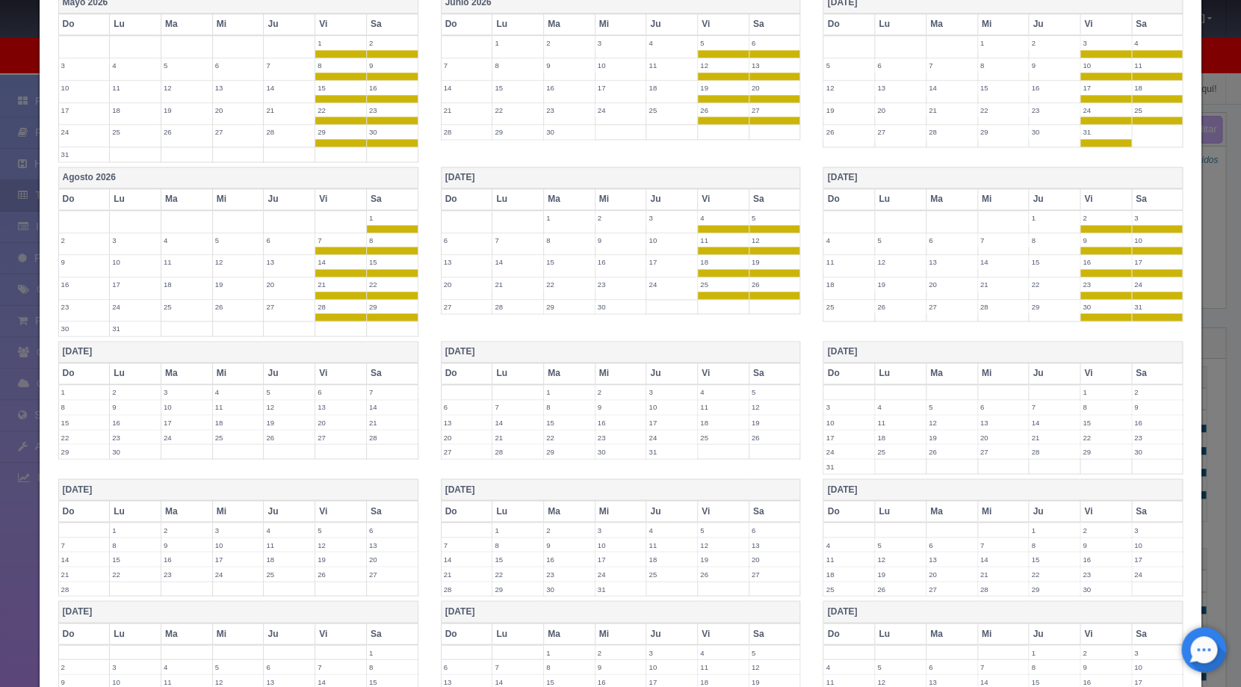
click at [760, 371] on th "Sa" at bounding box center [775, 373] width 52 height 22
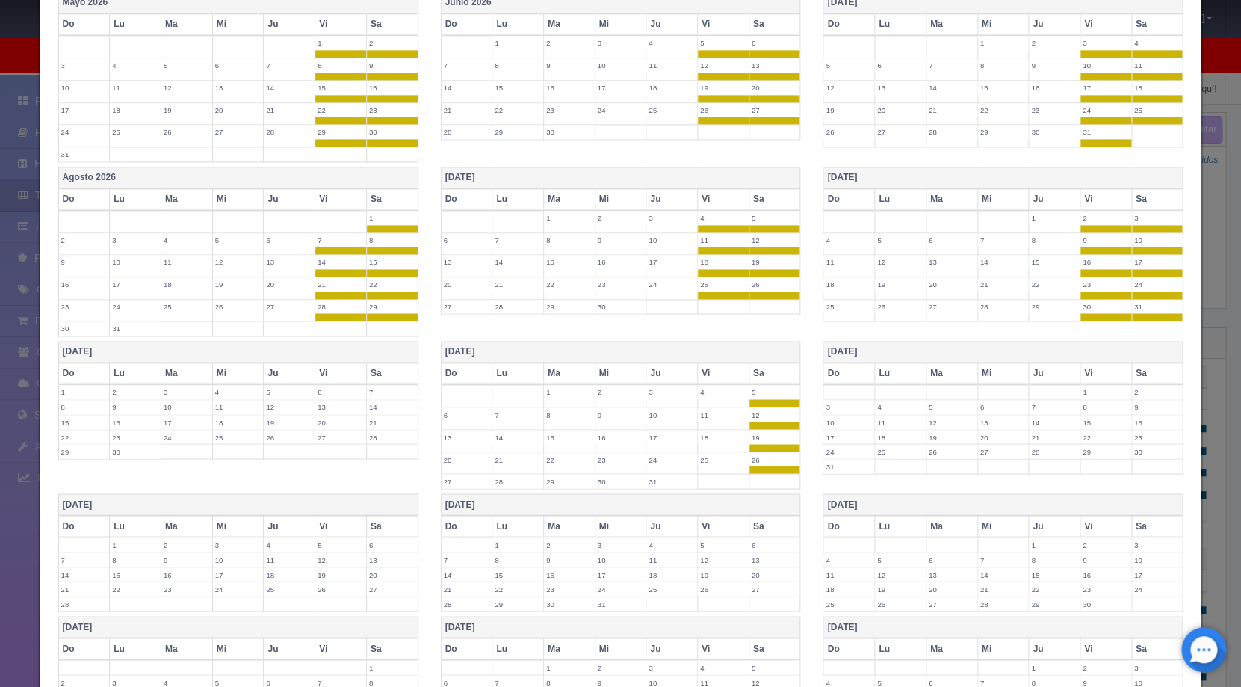
click at [700, 377] on th "Vi" at bounding box center [724, 373] width 52 height 22
click at [373, 376] on th "Sa" at bounding box center [392, 373] width 52 height 22
click at [321, 371] on th "Vi" at bounding box center [341, 373] width 52 height 22
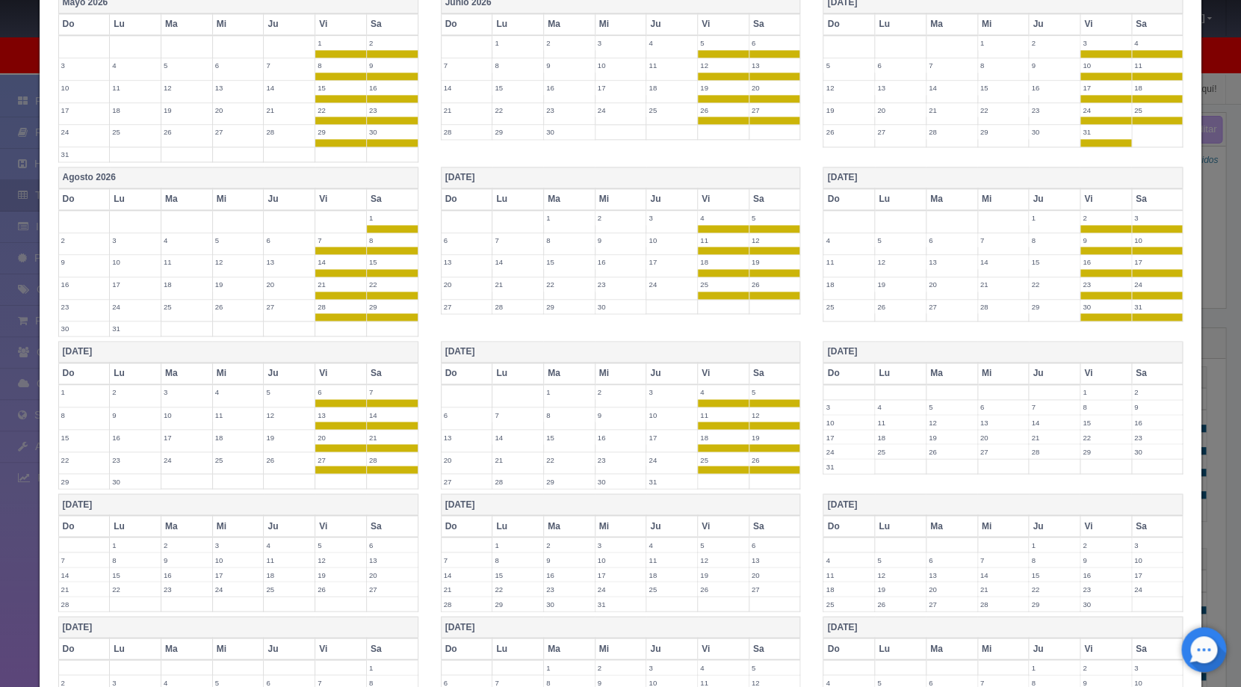
scroll to position [1022, 0]
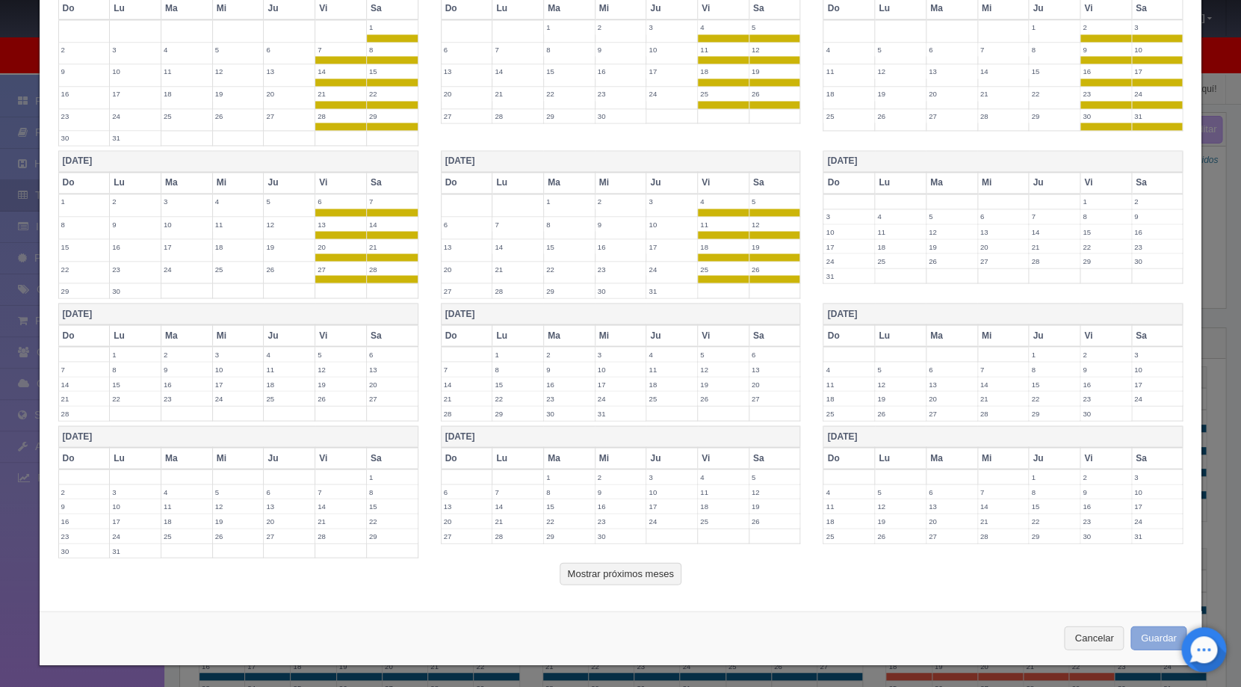
click at [1144, 630] on button "Guardar" at bounding box center [1159, 638] width 57 height 25
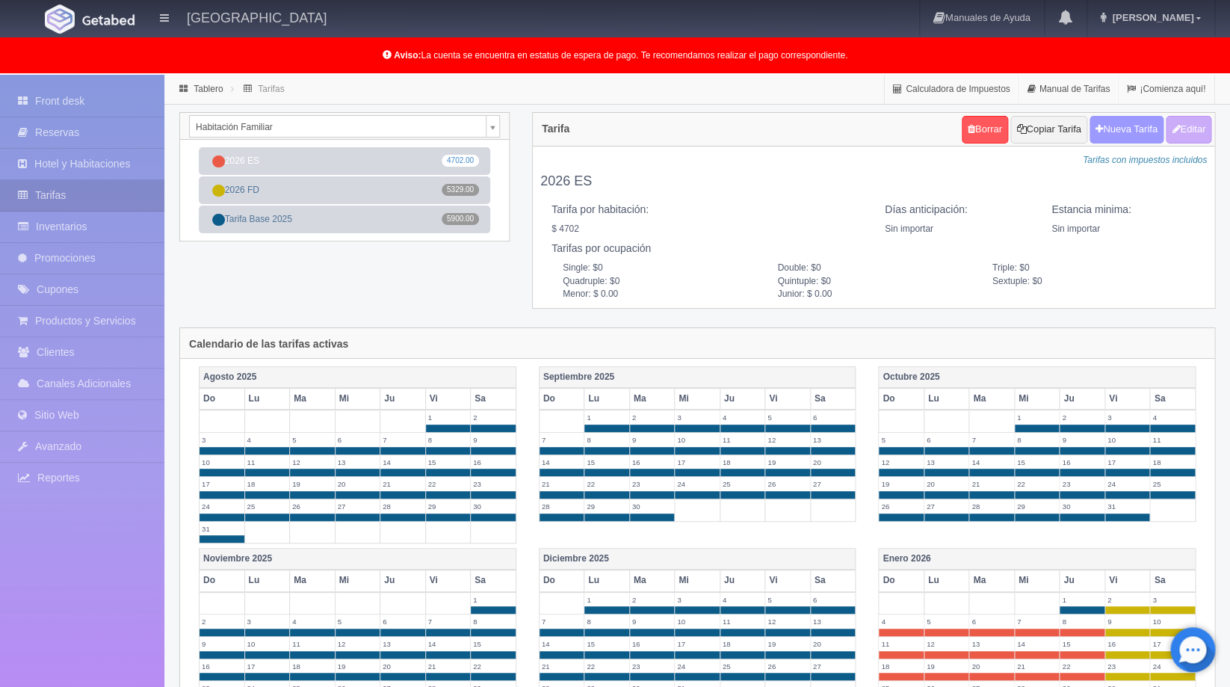
click at [1105, 135] on button "Nueva Tarifa" at bounding box center [1127, 130] width 74 height 28
select select
checkbox input "true"
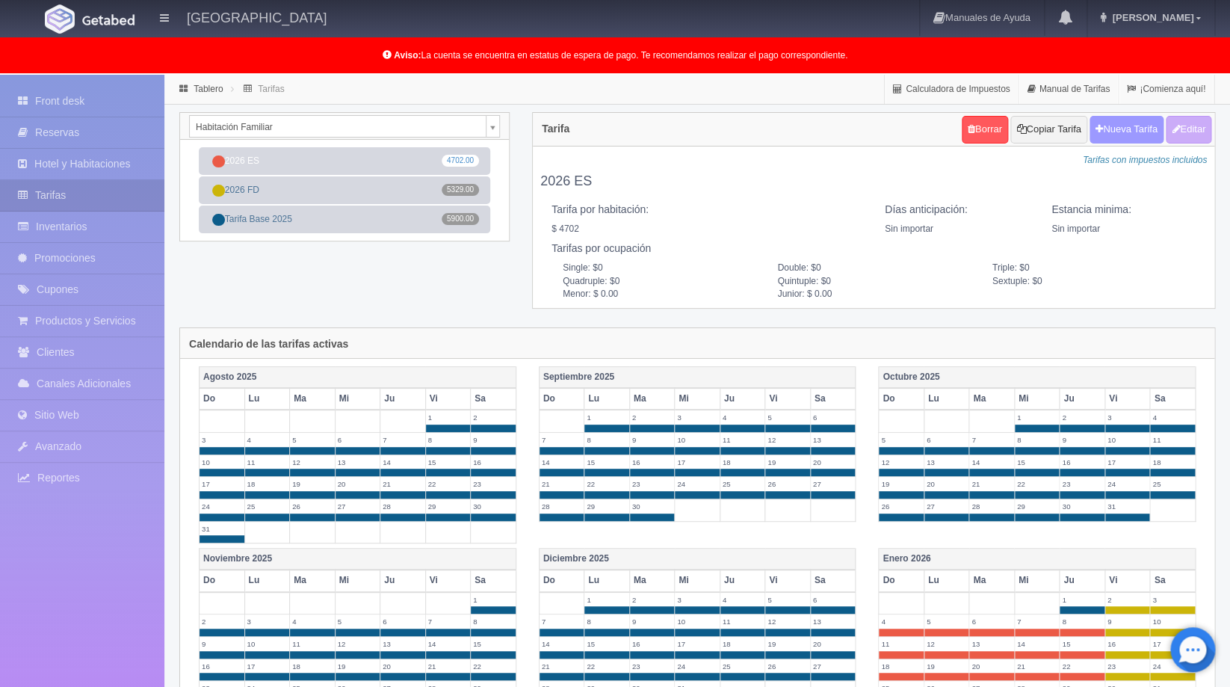
checkbox input "true"
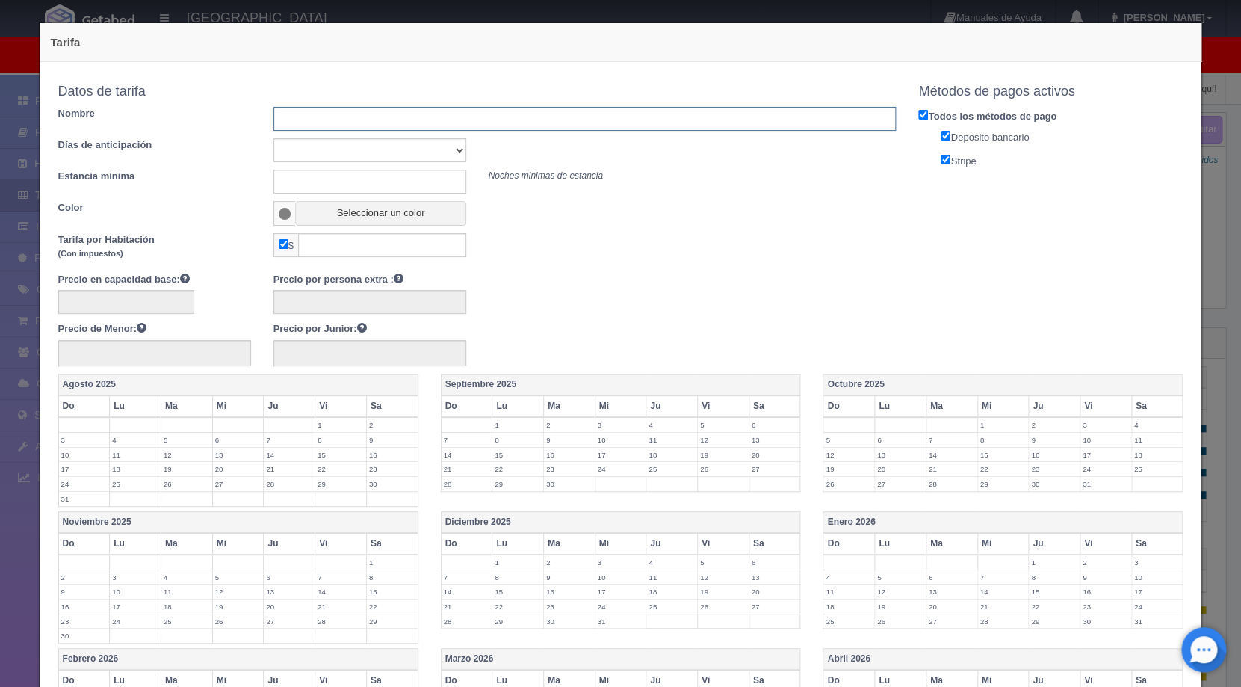
click at [504, 129] on input "text" at bounding box center [585, 119] width 623 height 24
type input "Rack"
click at [396, 209] on button "Seleccionar un color" at bounding box center [380, 213] width 170 height 25
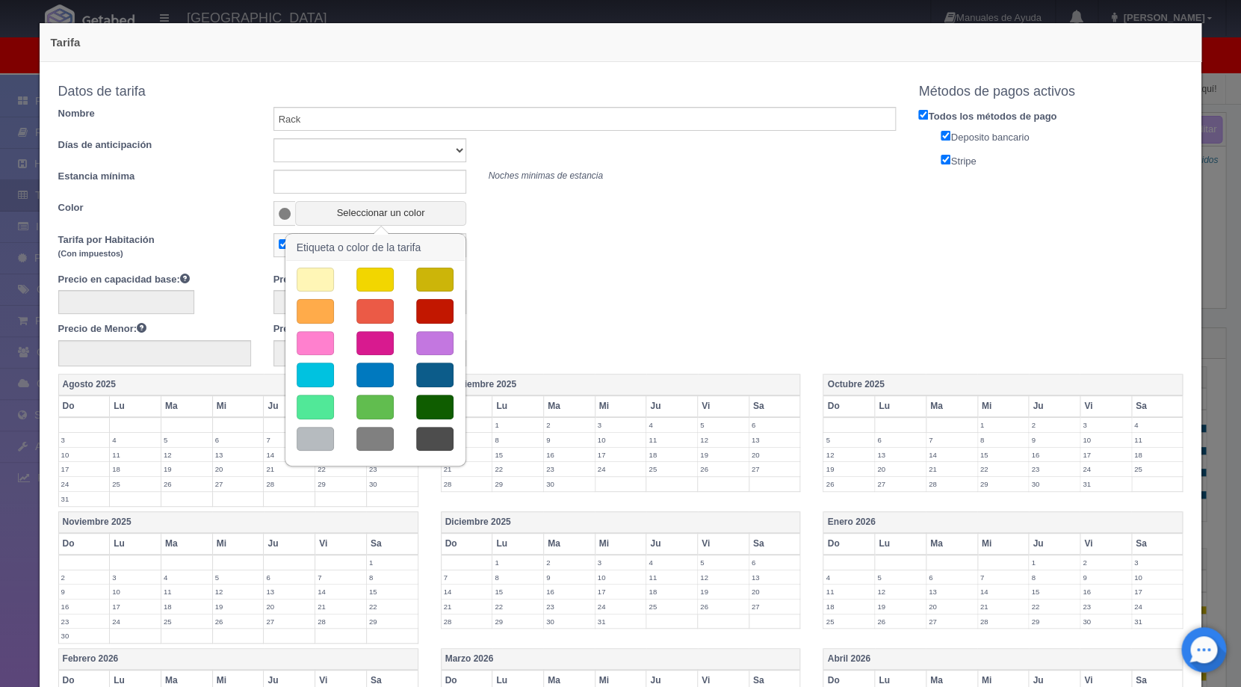
click at [446, 315] on button "button" at bounding box center [434, 311] width 37 height 25
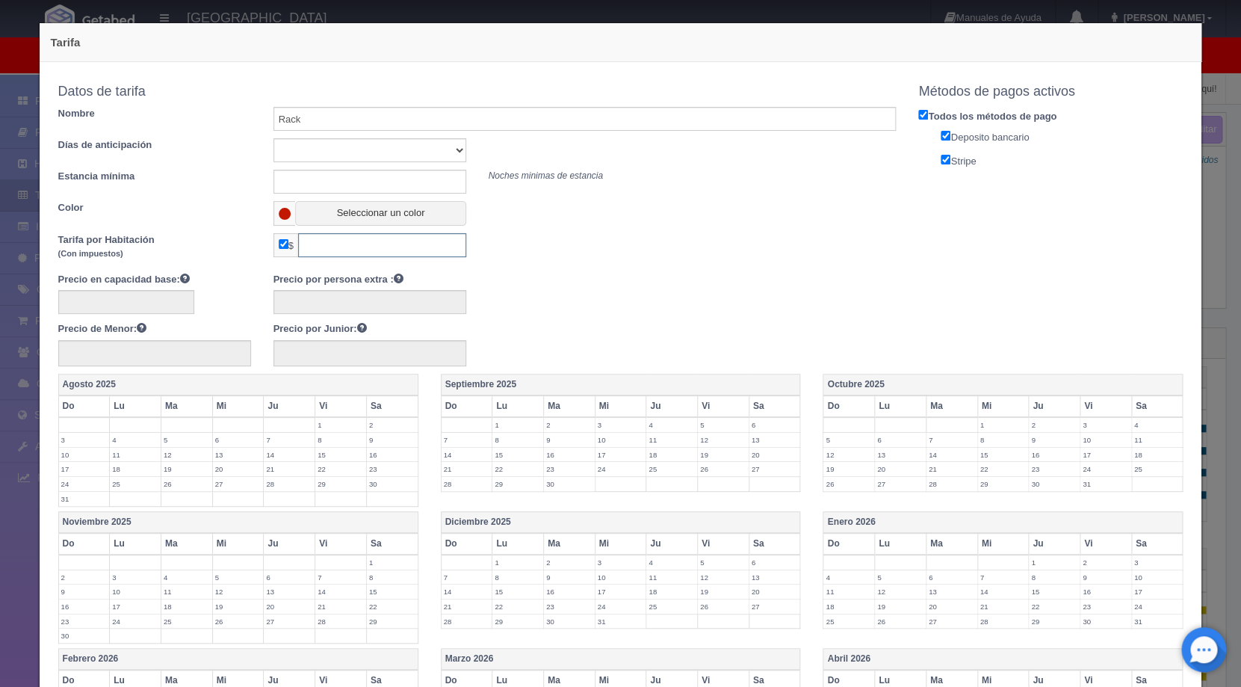
click at [365, 243] on input "text" at bounding box center [382, 245] width 168 height 24
type input "6270"
click at [685, 295] on div at bounding box center [477, 299] width 861 height 29
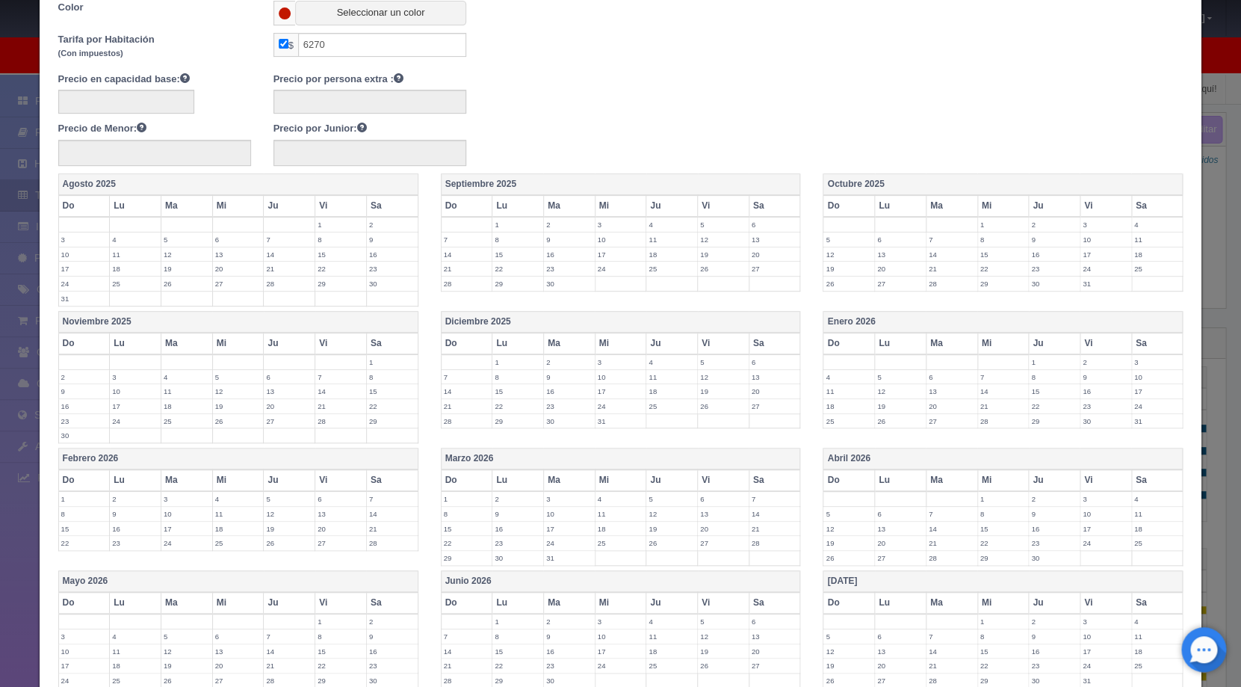
scroll to position [238, 0]
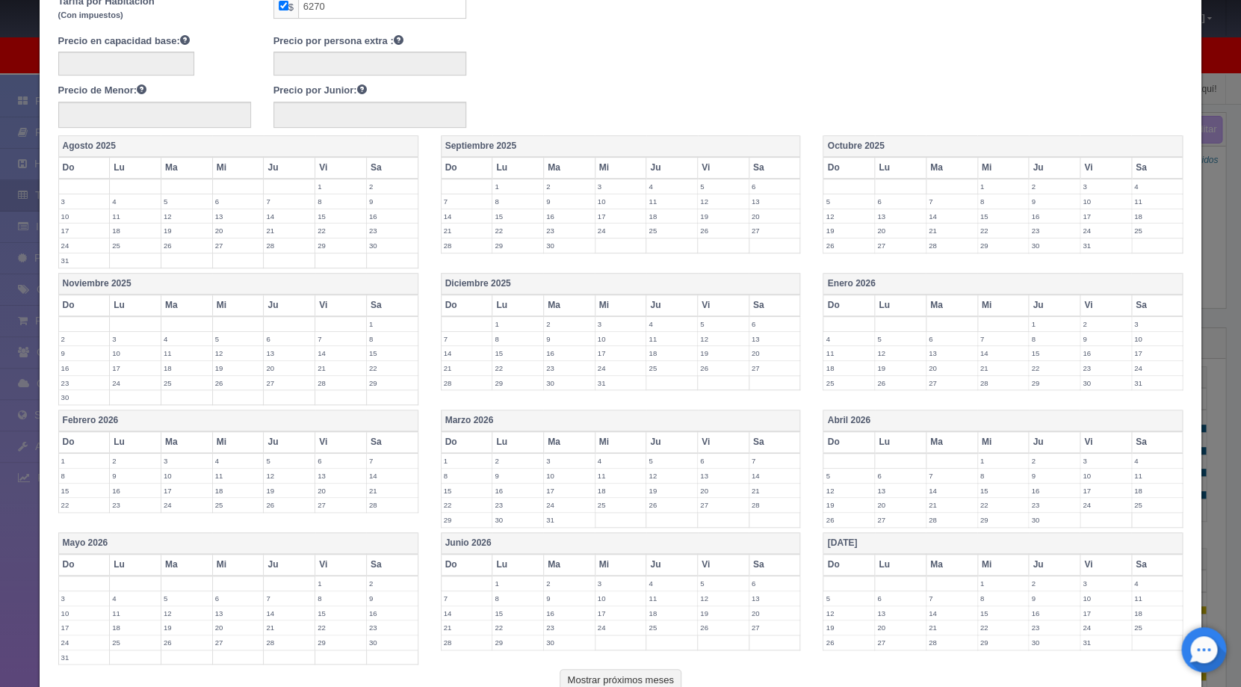
click at [1041, 323] on label "1" at bounding box center [1054, 324] width 51 height 14
click at [1086, 324] on label "2" at bounding box center [1106, 324] width 51 height 14
click at [1132, 328] on label "3" at bounding box center [1157, 324] width 51 height 14
click at [1083, 387] on label "30" at bounding box center [1106, 390] width 51 height 14
click at [1133, 390] on label "31" at bounding box center [1157, 390] width 51 height 14
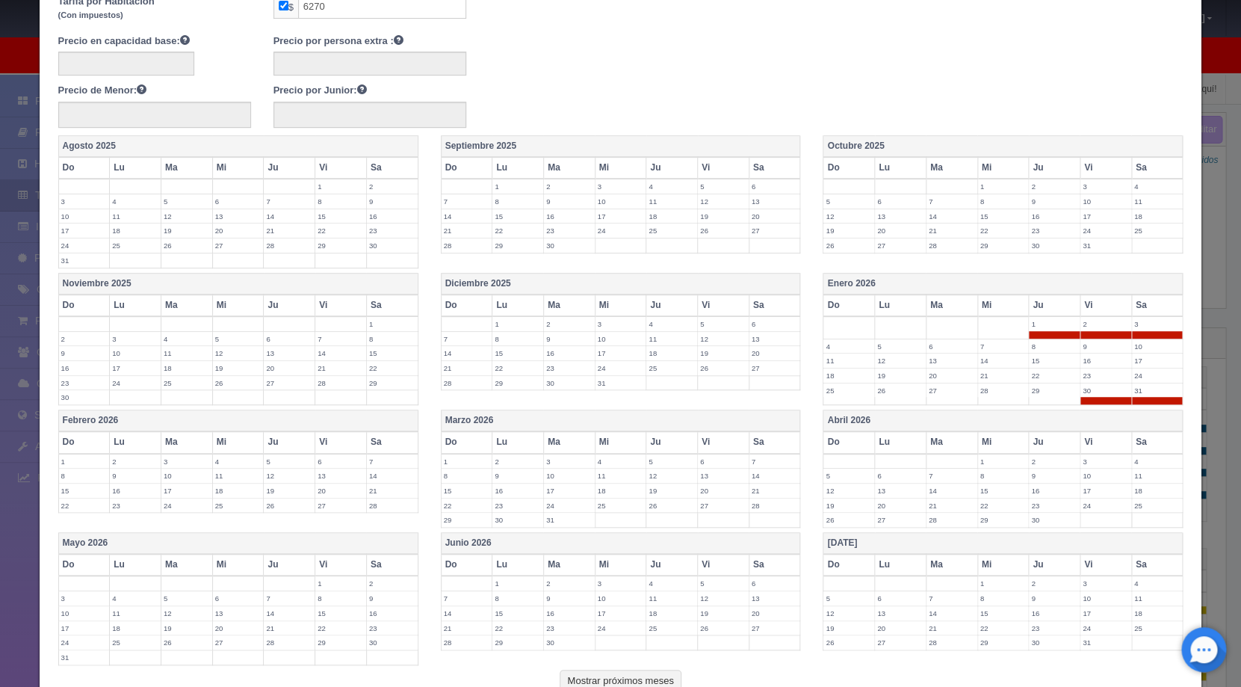
click at [76, 460] on label "1" at bounding box center [84, 461] width 51 height 14
click at [120, 457] on label "2" at bounding box center [135, 461] width 51 height 14
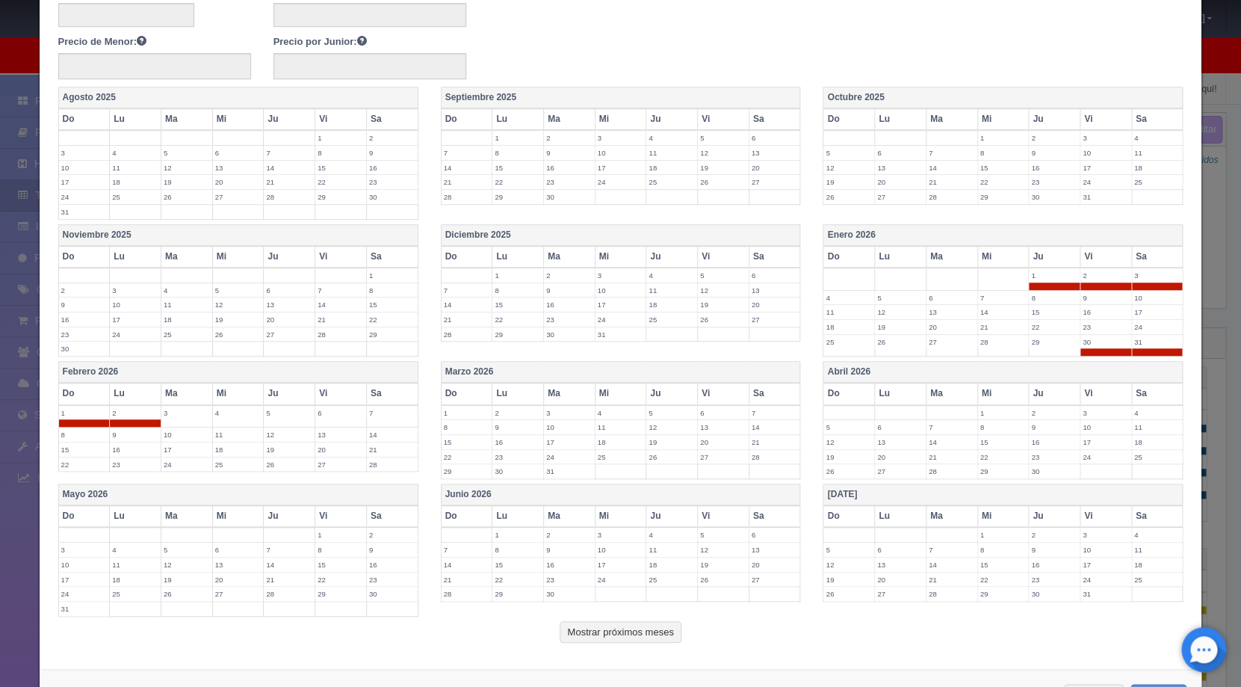
scroll to position [303, 0]
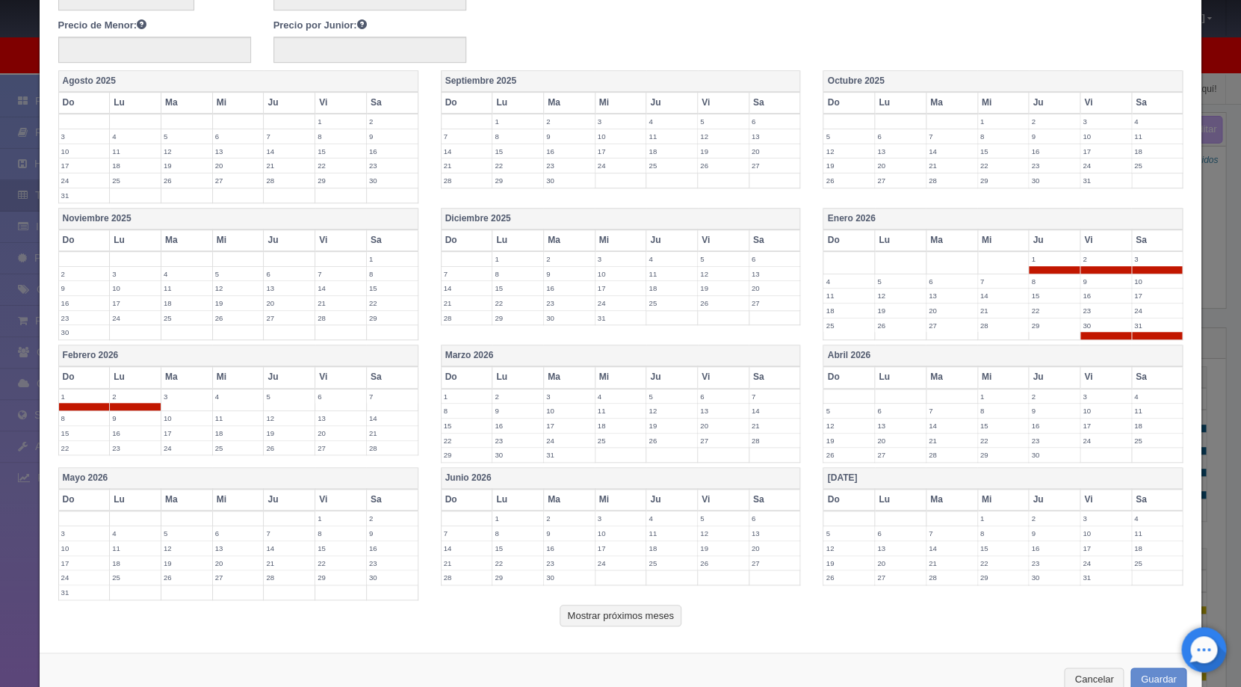
click at [706, 410] on label "13" at bounding box center [723, 411] width 51 height 14
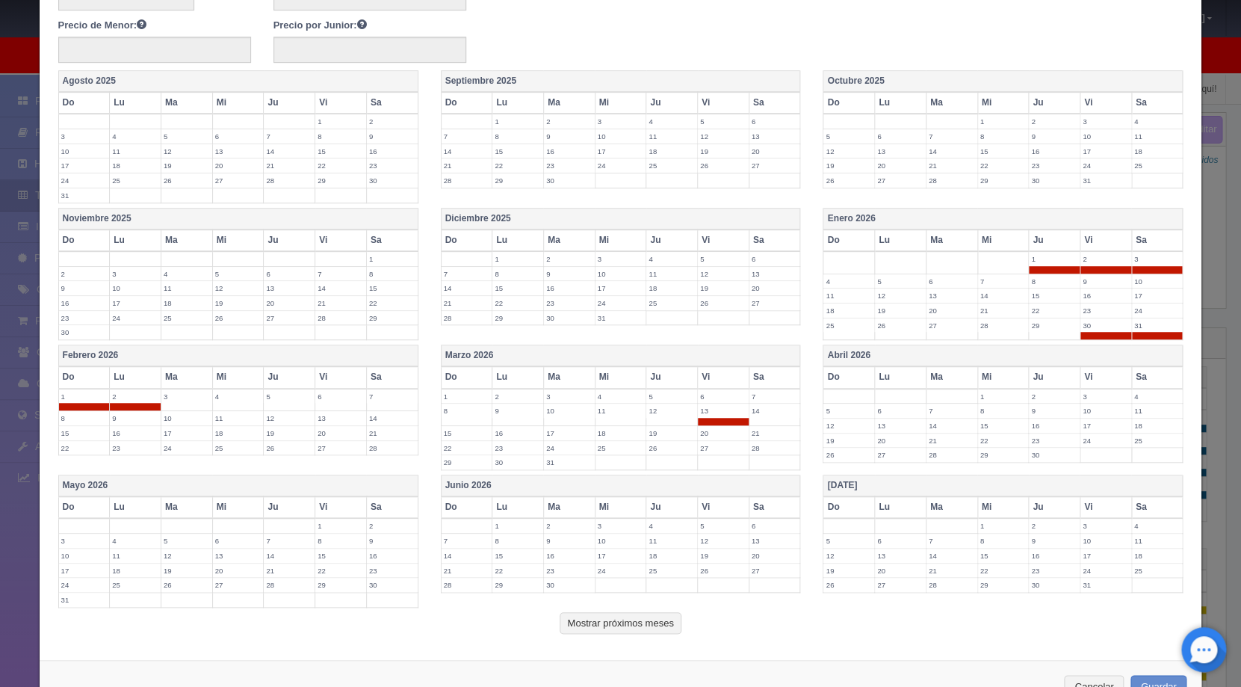
click at [768, 415] on label "14" at bounding box center [775, 411] width 51 height 14
click at [478, 432] on label "15" at bounding box center [467, 433] width 51 height 14
click at [513, 428] on label "16" at bounding box center [518, 433] width 51 height 14
click at [505, 468] on label "30" at bounding box center [518, 470] width 51 height 14
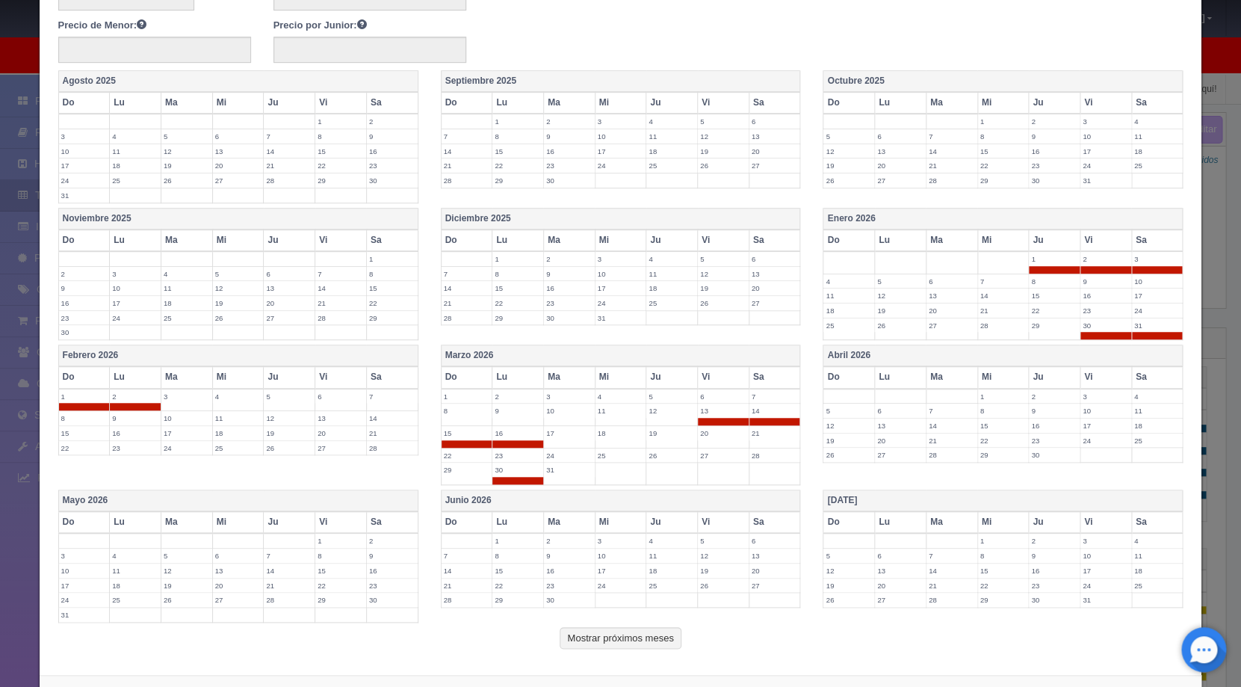
click at [551, 466] on label "31" at bounding box center [569, 470] width 51 height 14
click at [984, 395] on label "1" at bounding box center [1003, 396] width 51 height 14
click at [1049, 395] on label "2" at bounding box center [1054, 396] width 51 height 14
click at [1096, 405] on td "3" at bounding box center [1106, 400] width 52 height 22
click at [1141, 398] on label "4" at bounding box center [1157, 396] width 51 height 14
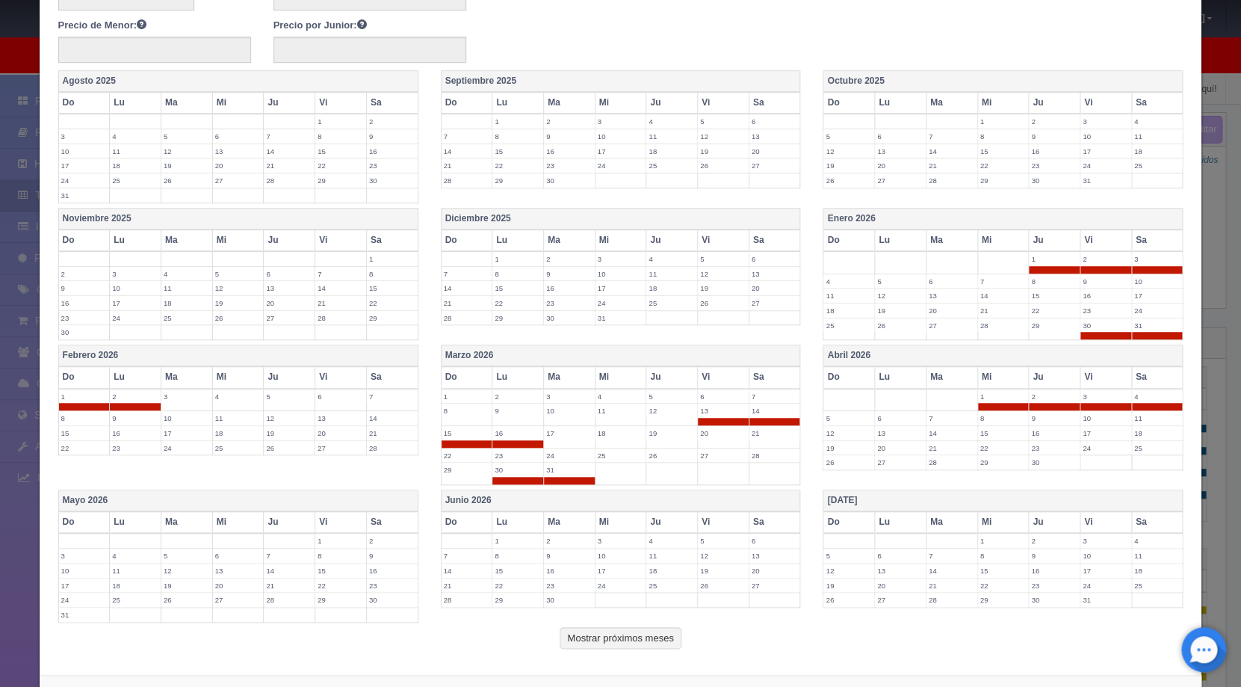
click at [833, 420] on label "5" at bounding box center [849, 418] width 51 height 14
click at [879, 419] on label "6" at bounding box center [900, 418] width 51 height 14
click at [951, 417] on label "7" at bounding box center [952, 418] width 51 height 14
click at [994, 419] on label "8" at bounding box center [1003, 418] width 51 height 14
click at [1053, 422] on label "9" at bounding box center [1054, 418] width 51 height 14
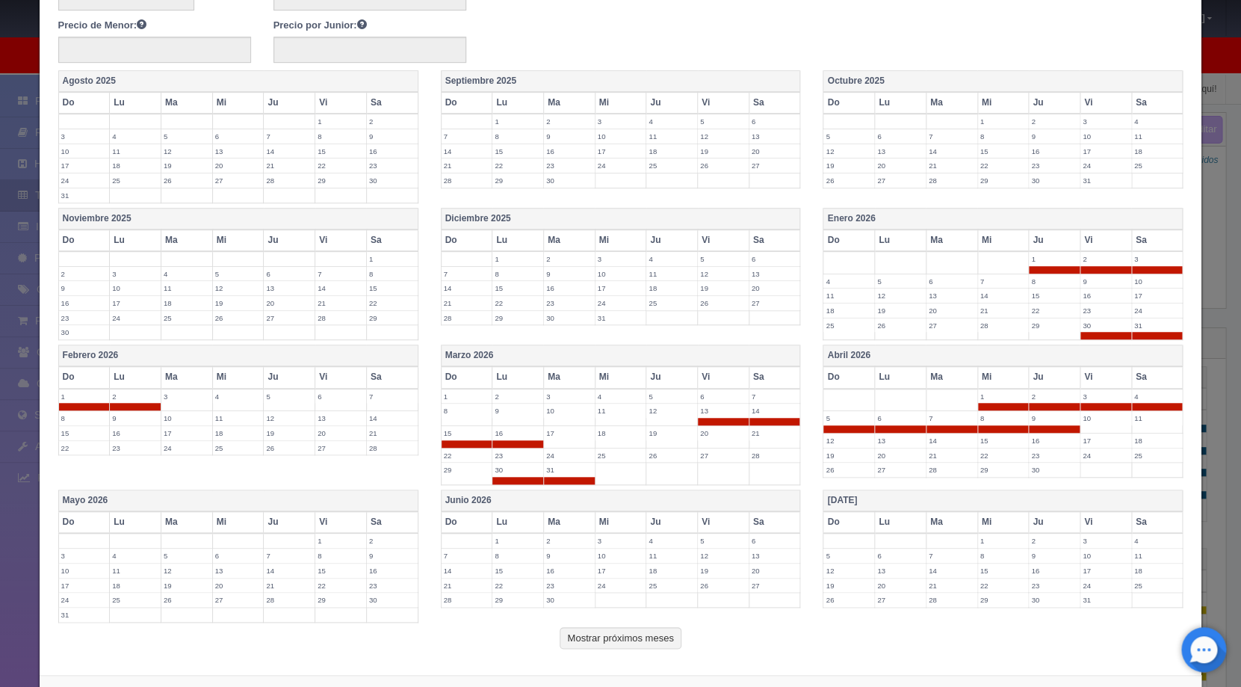
click at [1081, 422] on label "10" at bounding box center [1106, 418] width 51 height 14
click at [1141, 423] on label "11" at bounding box center [1157, 418] width 51 height 14
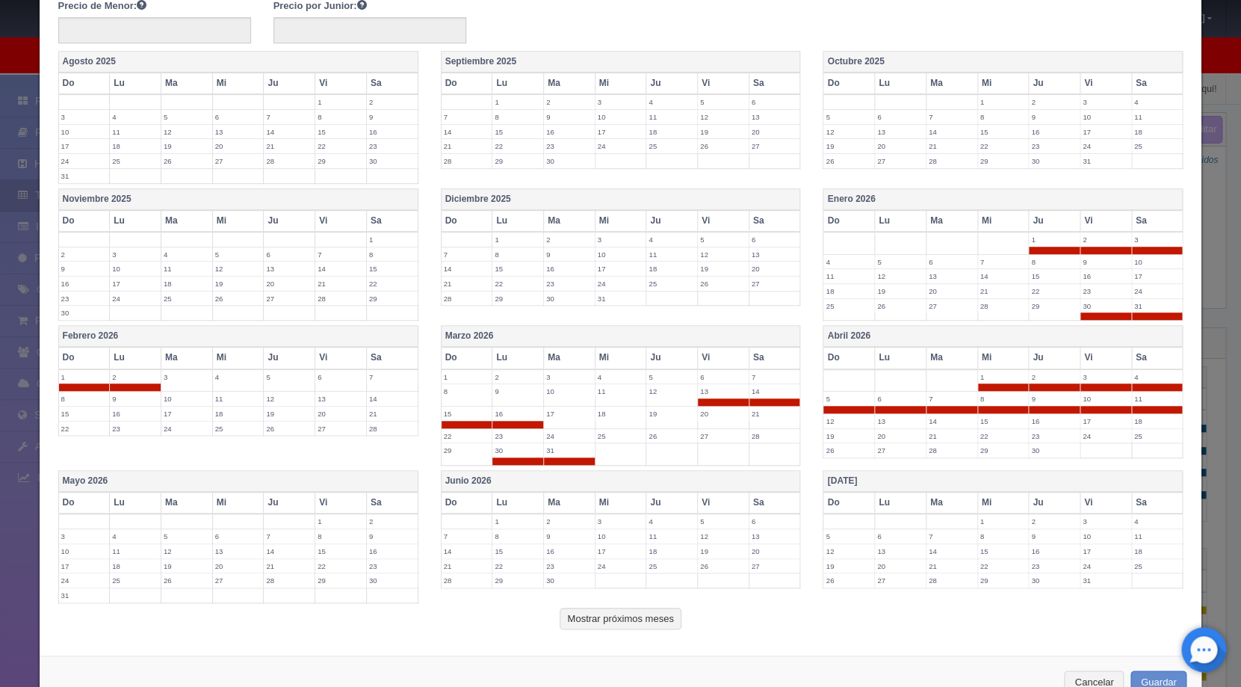
scroll to position [368, 0]
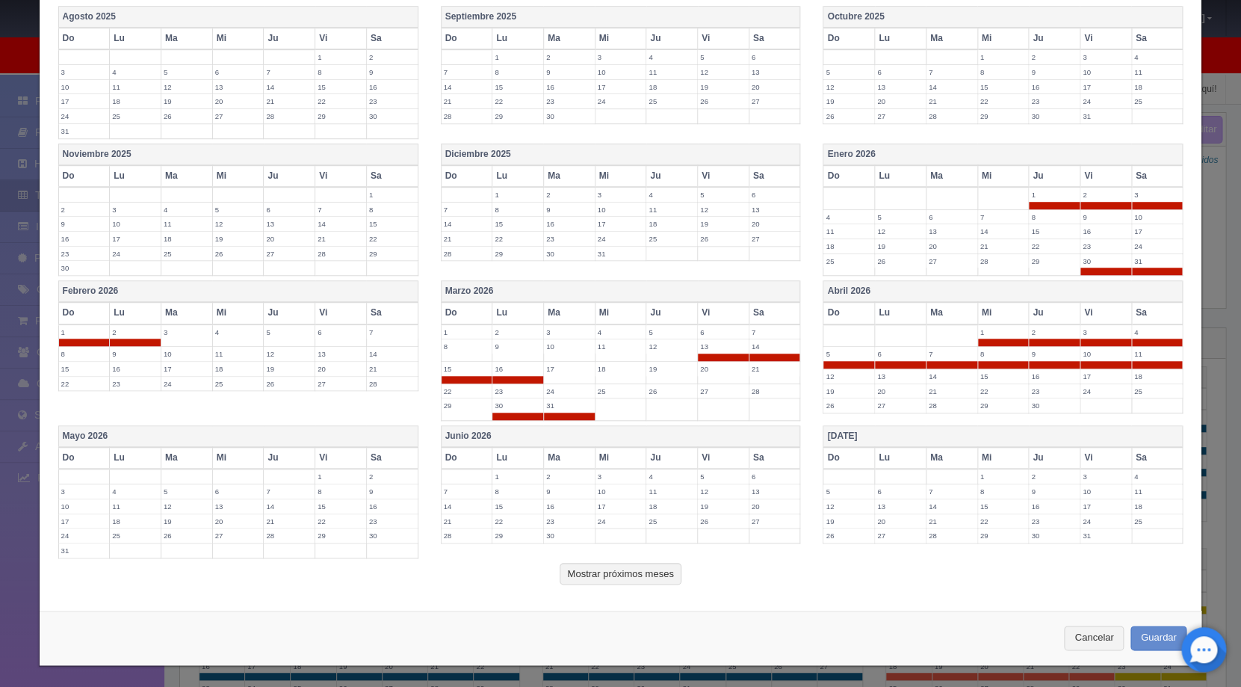
click at [318, 475] on label "1" at bounding box center [340, 476] width 51 height 14
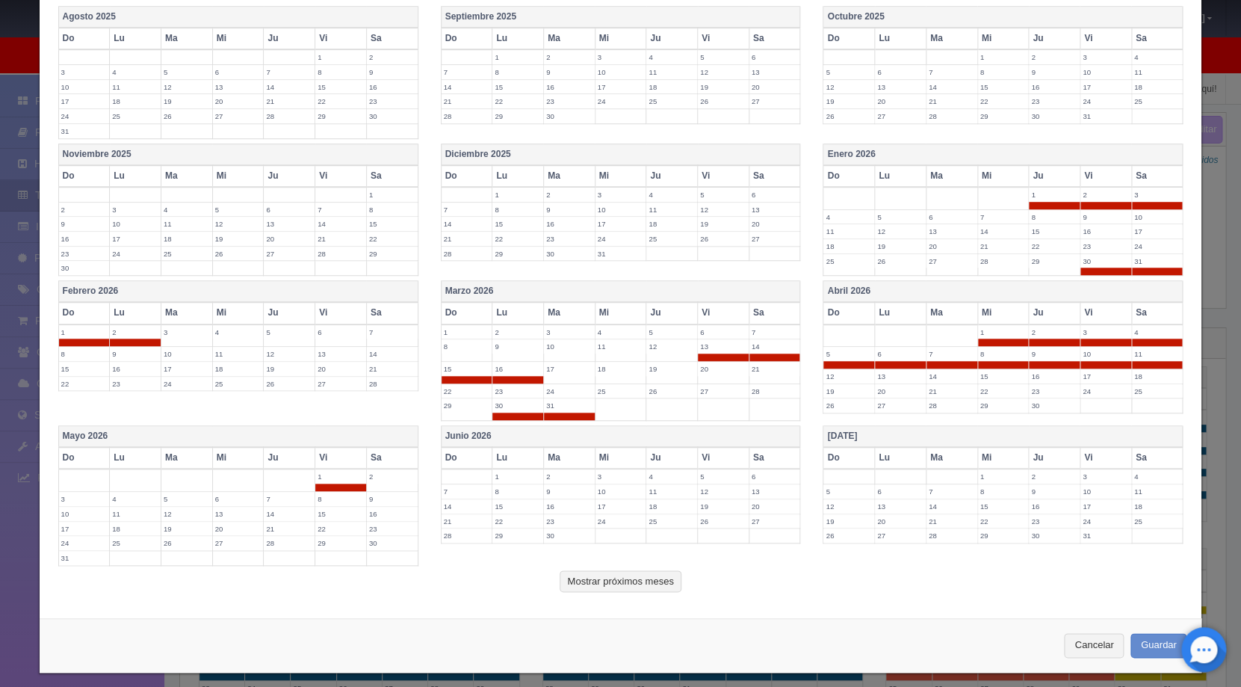
click at [385, 474] on label "2" at bounding box center [392, 476] width 51 height 14
click at [77, 500] on label "3" at bounding box center [84, 499] width 51 height 14
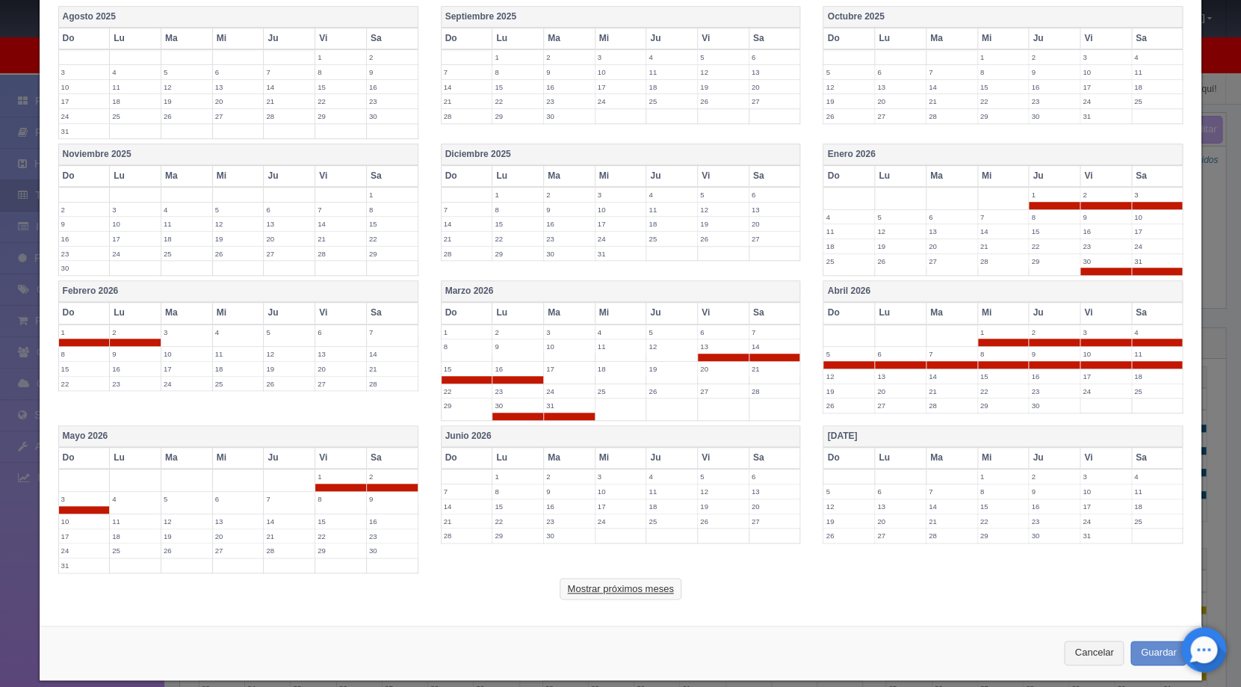
click at [638, 592] on button "Mostrar próximos meses" at bounding box center [620, 589] width 121 height 22
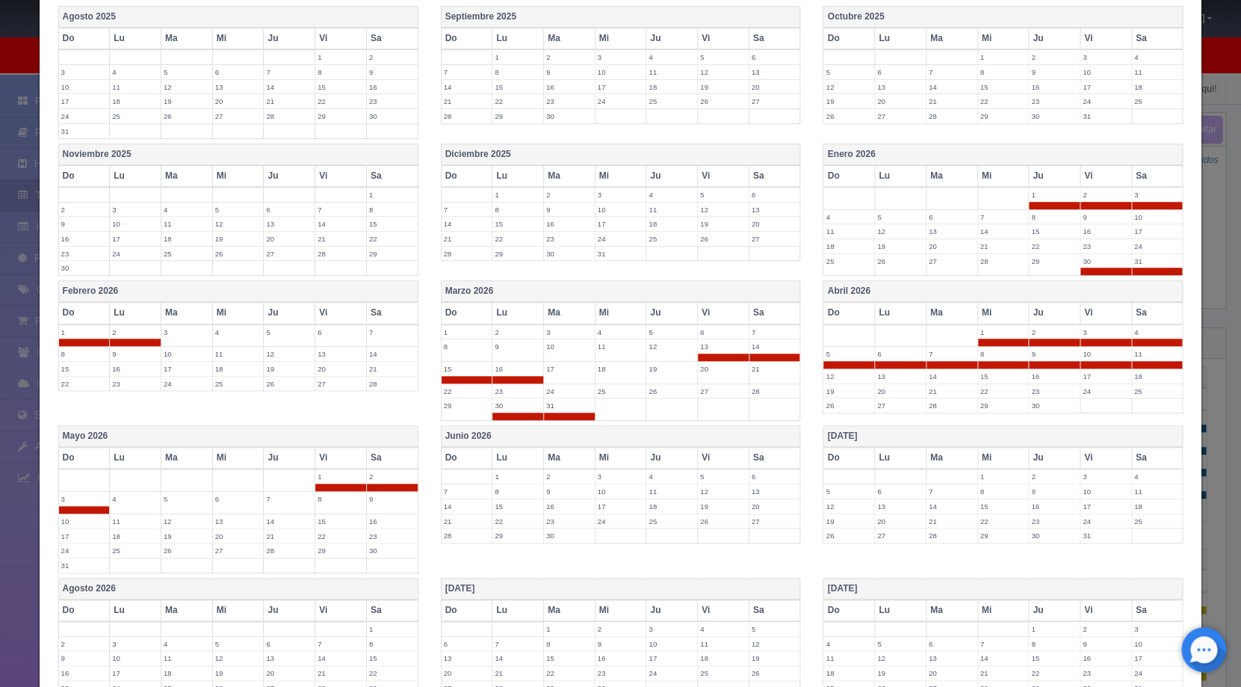
scroll to position [758, 0]
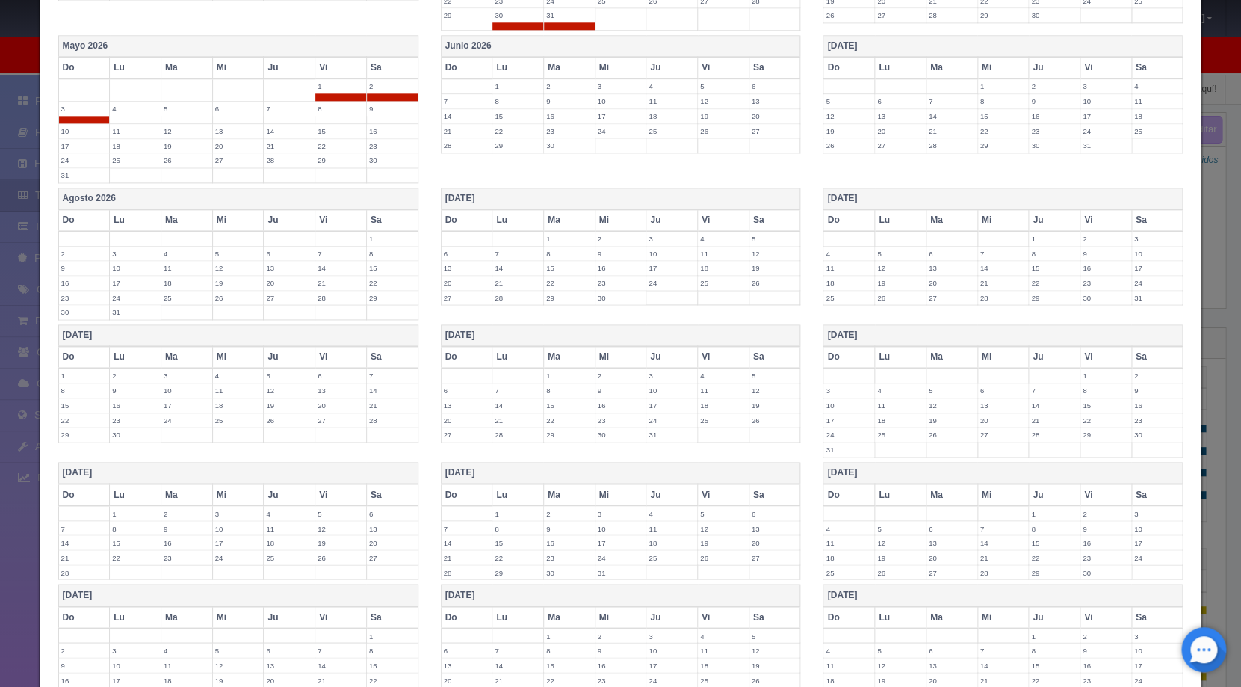
click at [571, 407] on label "15" at bounding box center [569, 405] width 51 height 14
click at [598, 407] on label "16" at bounding box center [621, 405] width 51 height 14
click at [664, 407] on label "17" at bounding box center [671, 405] width 51 height 14
click at [702, 405] on label "18" at bounding box center [723, 405] width 51 height 14
click at [765, 405] on label "19" at bounding box center [775, 405] width 51 height 14
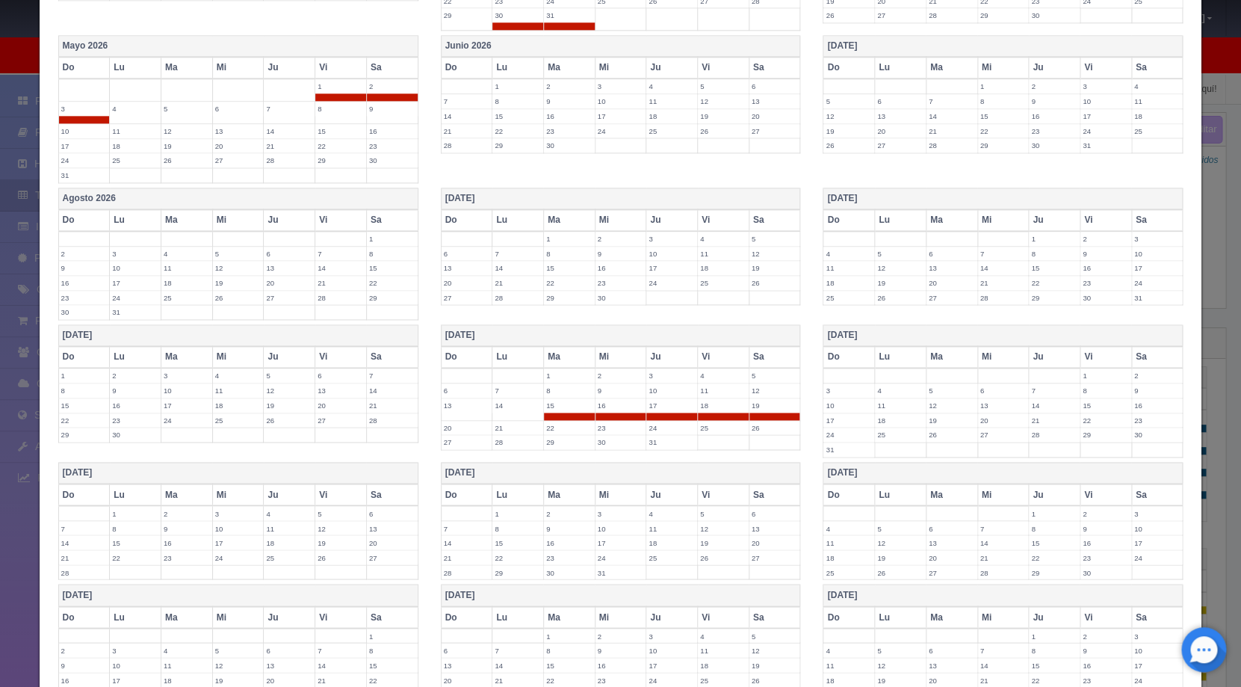
click at [549, 404] on label "15" at bounding box center [569, 405] width 51 height 14
click at [620, 400] on label "16" at bounding box center [621, 405] width 51 height 14
click at [656, 405] on label "17" at bounding box center [671, 405] width 51 height 14
click at [709, 406] on label "18" at bounding box center [723, 405] width 51 height 14
click at [756, 407] on label "19" at bounding box center [775, 405] width 51 height 14
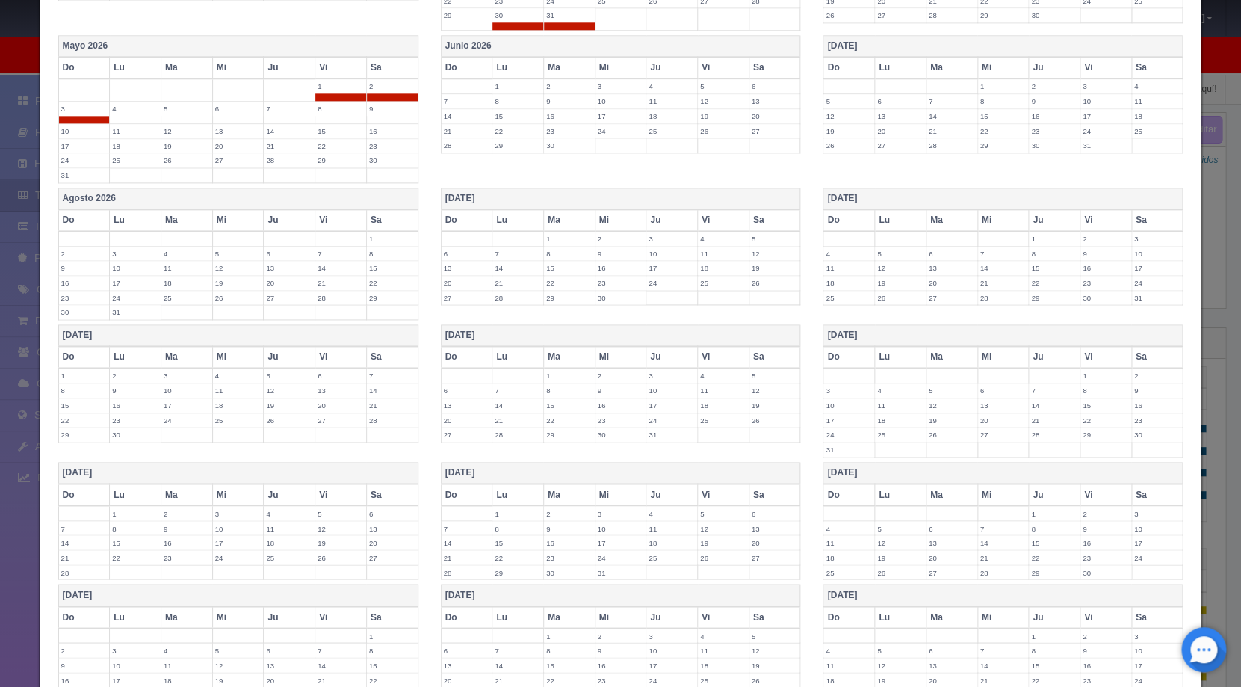
scroll to position [693, 0]
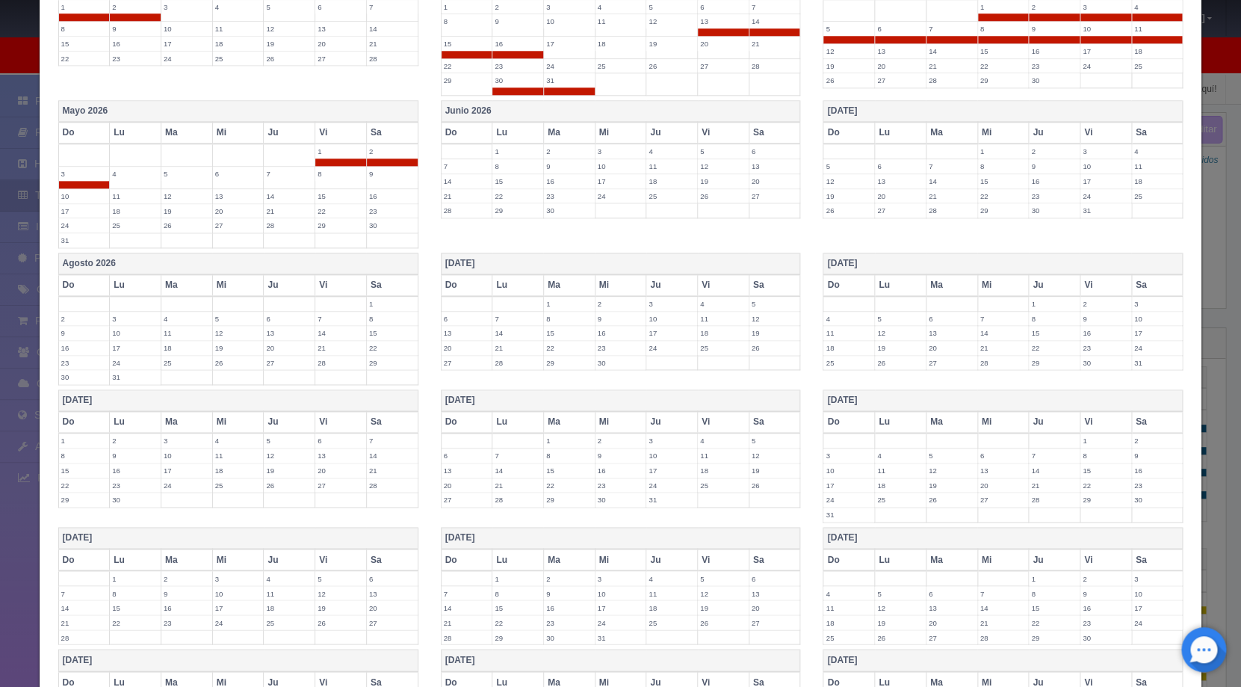
click at [558, 329] on label "15" at bounding box center [569, 333] width 51 height 14
click at [608, 332] on label "16" at bounding box center [621, 333] width 51 height 14
click at [650, 333] on label "17" at bounding box center [671, 333] width 51 height 14
click at [712, 339] on td "18" at bounding box center [724, 337] width 52 height 22
click at [750, 333] on label "19" at bounding box center [775, 333] width 51 height 14
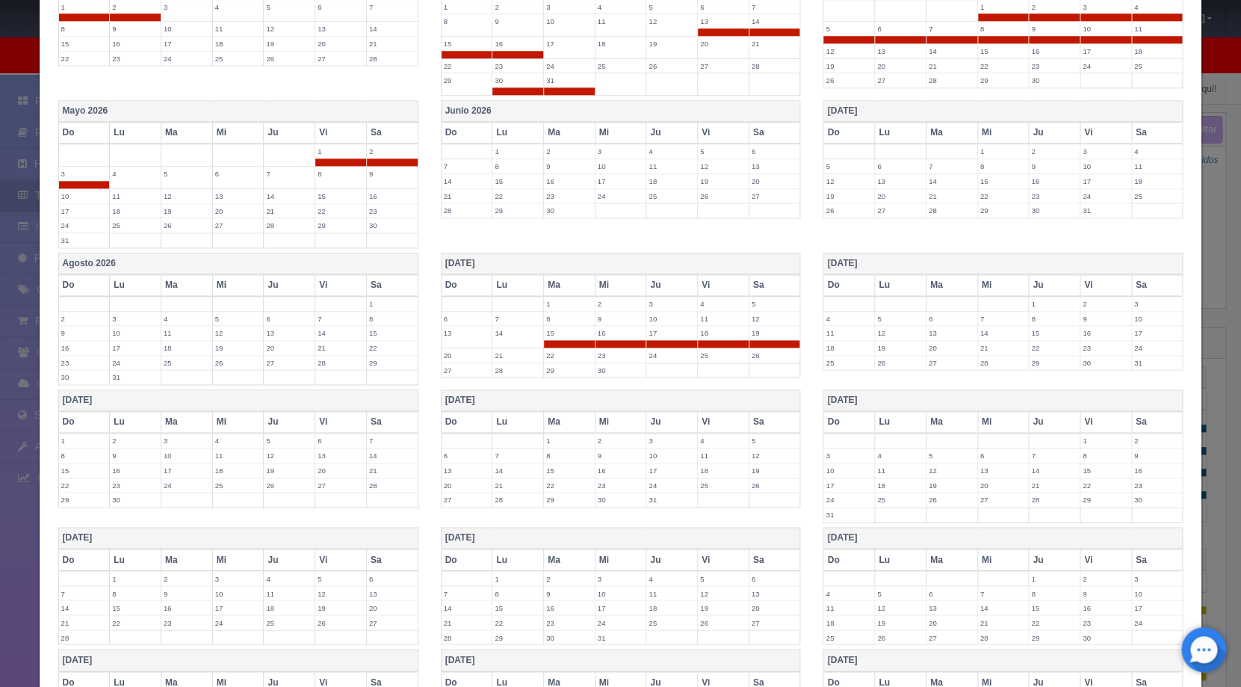
click at [1083, 359] on label "30" at bounding box center [1106, 363] width 51 height 14
click at [1138, 366] on label "31" at bounding box center [1157, 363] width 51 height 14
click at [96, 438] on label "1" at bounding box center [84, 440] width 51 height 14
click at [128, 437] on label "2" at bounding box center [135, 440] width 51 height 14
click at [333, 463] on label "13" at bounding box center [340, 463] width 51 height 14
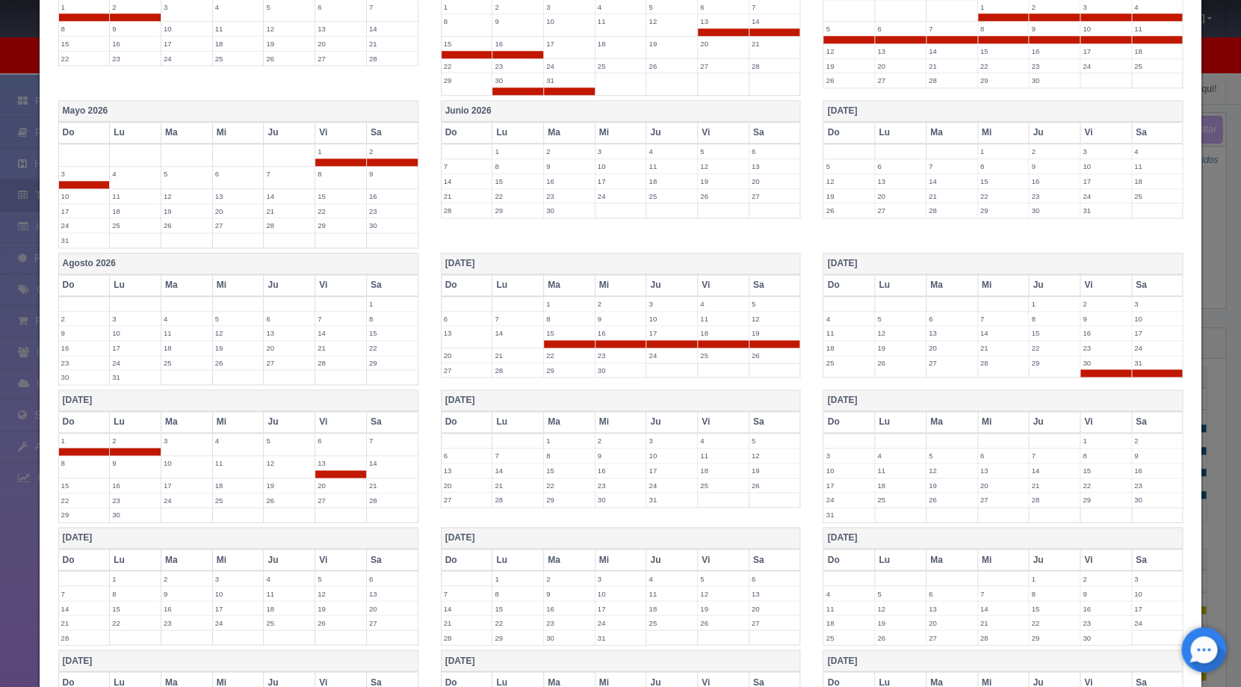
click at [373, 463] on label "14" at bounding box center [392, 463] width 51 height 14
click at [90, 488] on label "15" at bounding box center [84, 485] width 51 height 14
click at [134, 481] on label "16" at bounding box center [135, 485] width 51 height 14
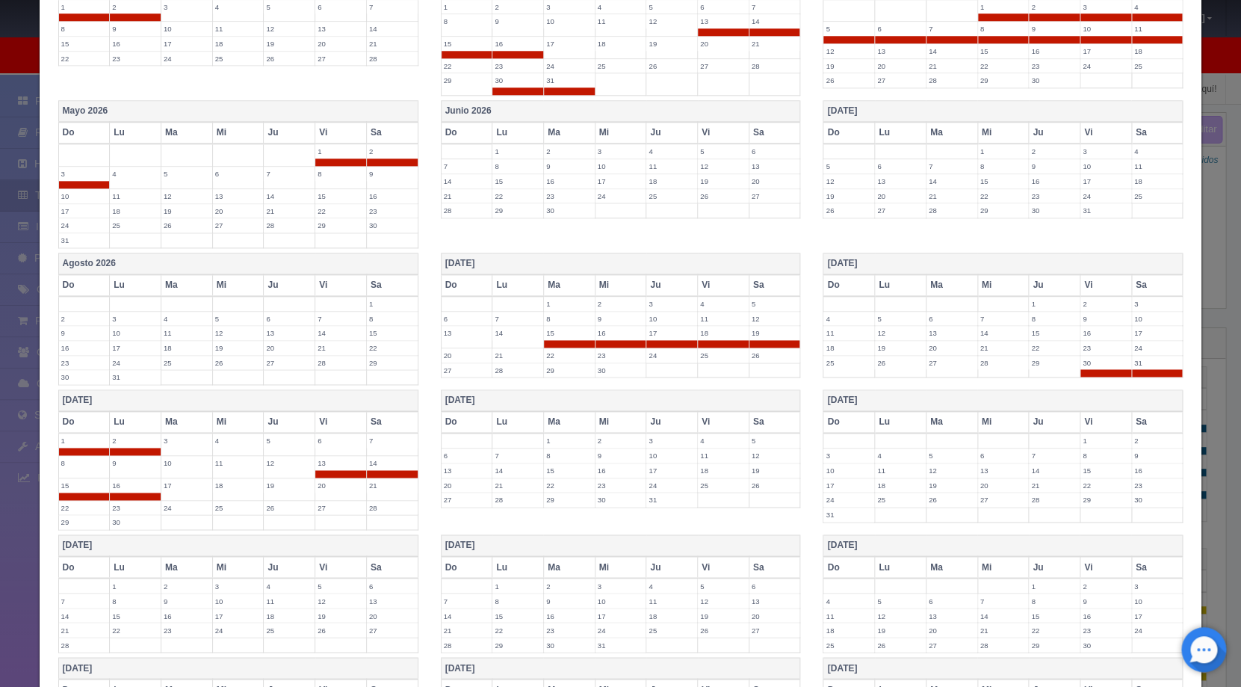
click at [653, 488] on label "24" at bounding box center [671, 485] width 51 height 14
click at [726, 487] on label "25" at bounding box center [723, 485] width 51 height 14
click at [755, 487] on label "26" at bounding box center [775, 485] width 51 height 14
click at [614, 504] on label "30" at bounding box center [621, 507] width 51 height 14
click at [655, 504] on label "31" at bounding box center [671, 507] width 51 height 14
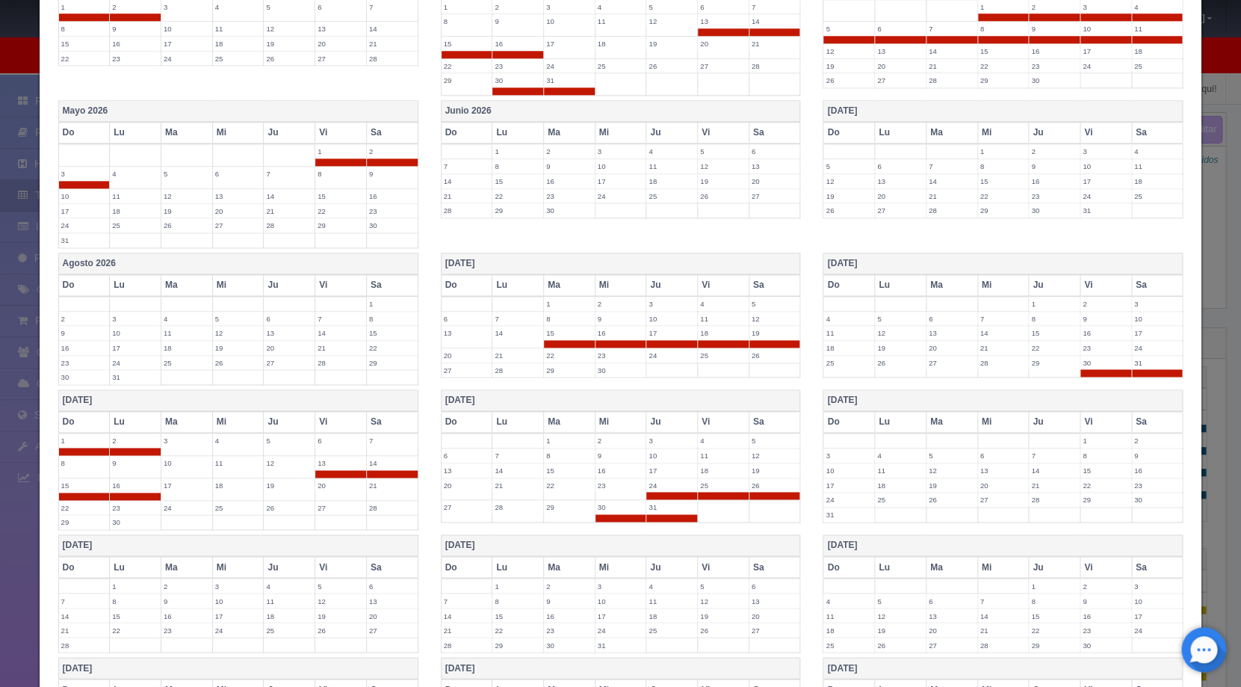
click at [1081, 442] on label "1" at bounding box center [1106, 440] width 51 height 14
click at [1144, 439] on label "2" at bounding box center [1157, 440] width 51 height 14
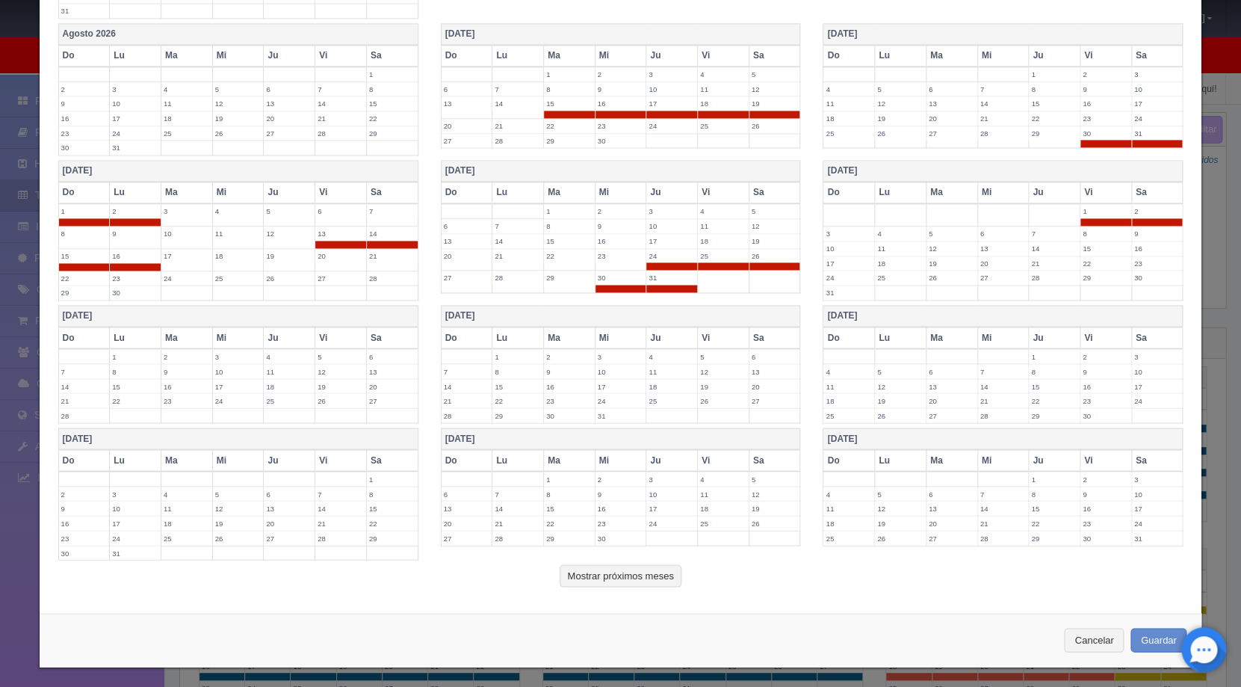
scroll to position [925, 0]
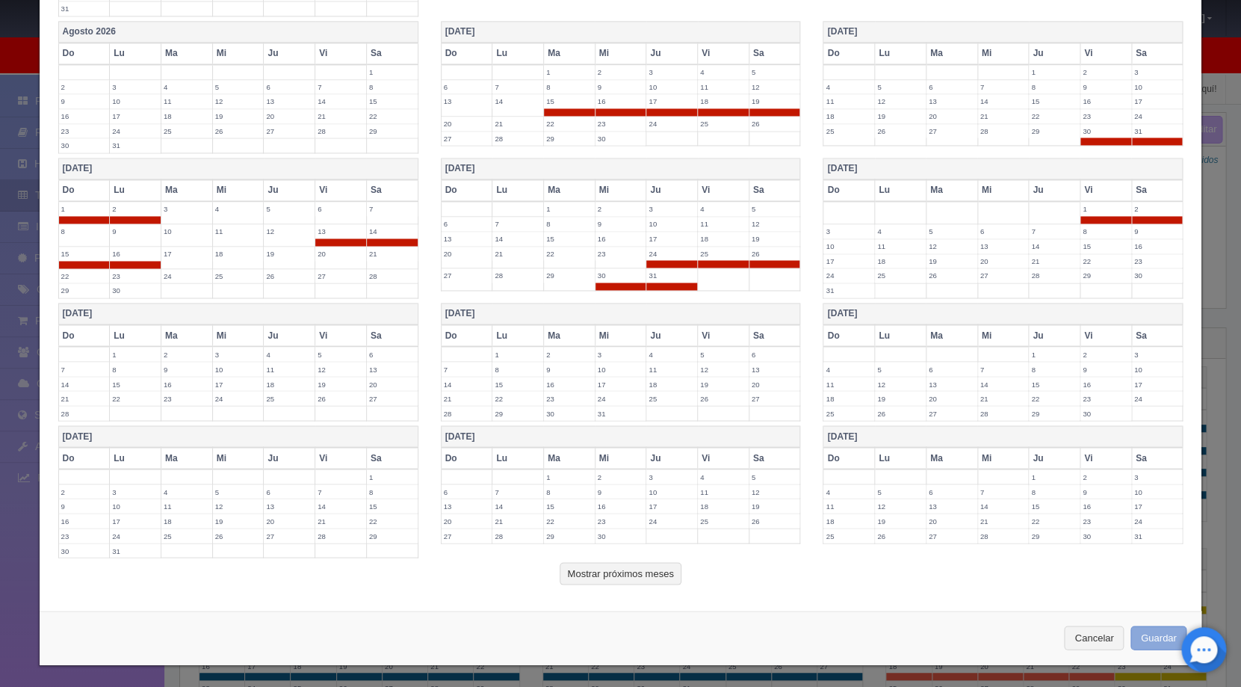
click at [1143, 638] on button "Guardar" at bounding box center [1159, 638] width 57 height 25
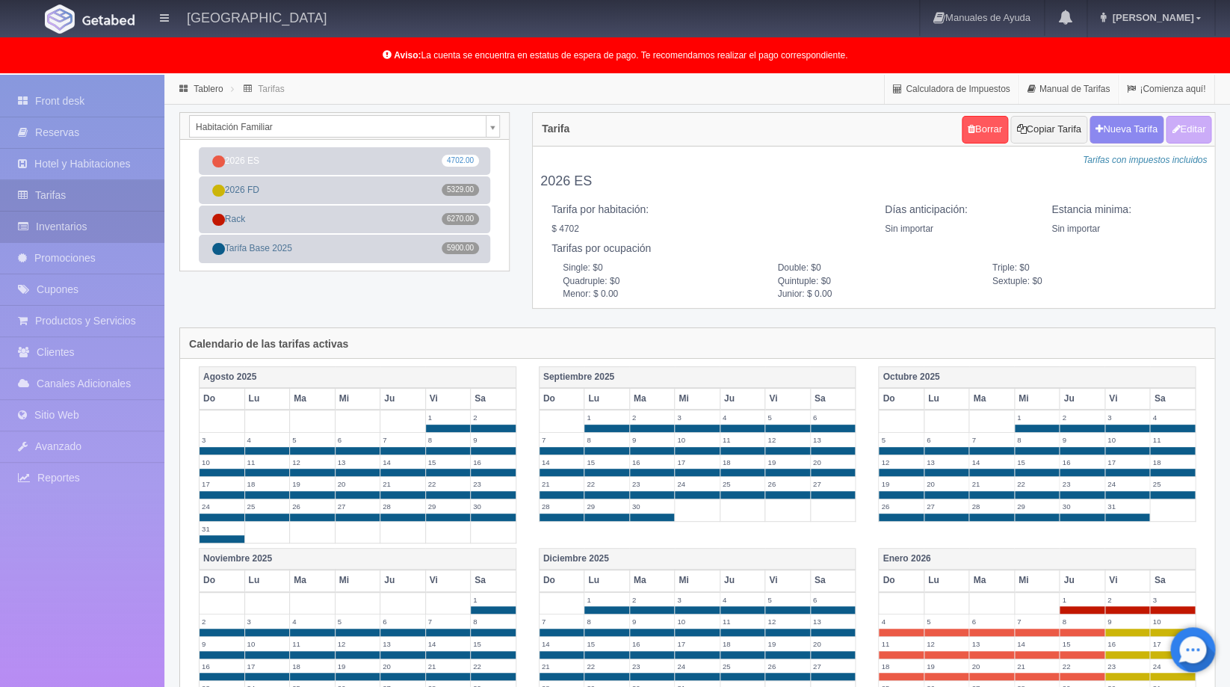
click at [75, 229] on link "Inventarios" at bounding box center [82, 227] width 164 height 31
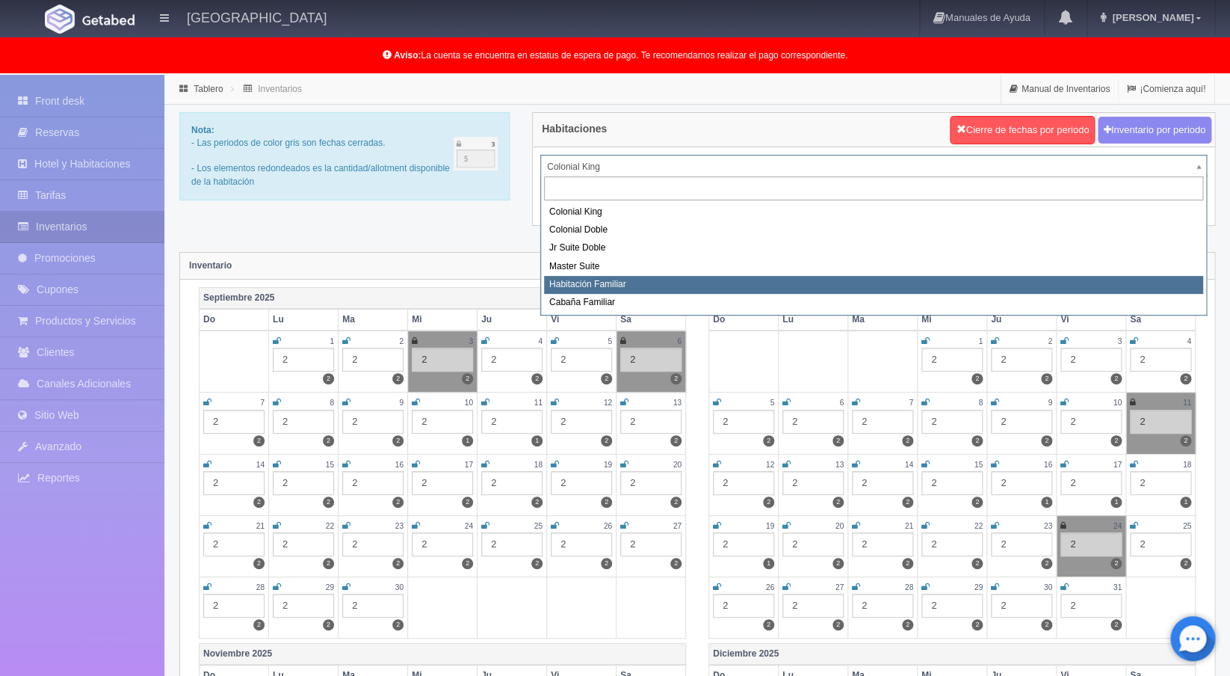
select select "981"
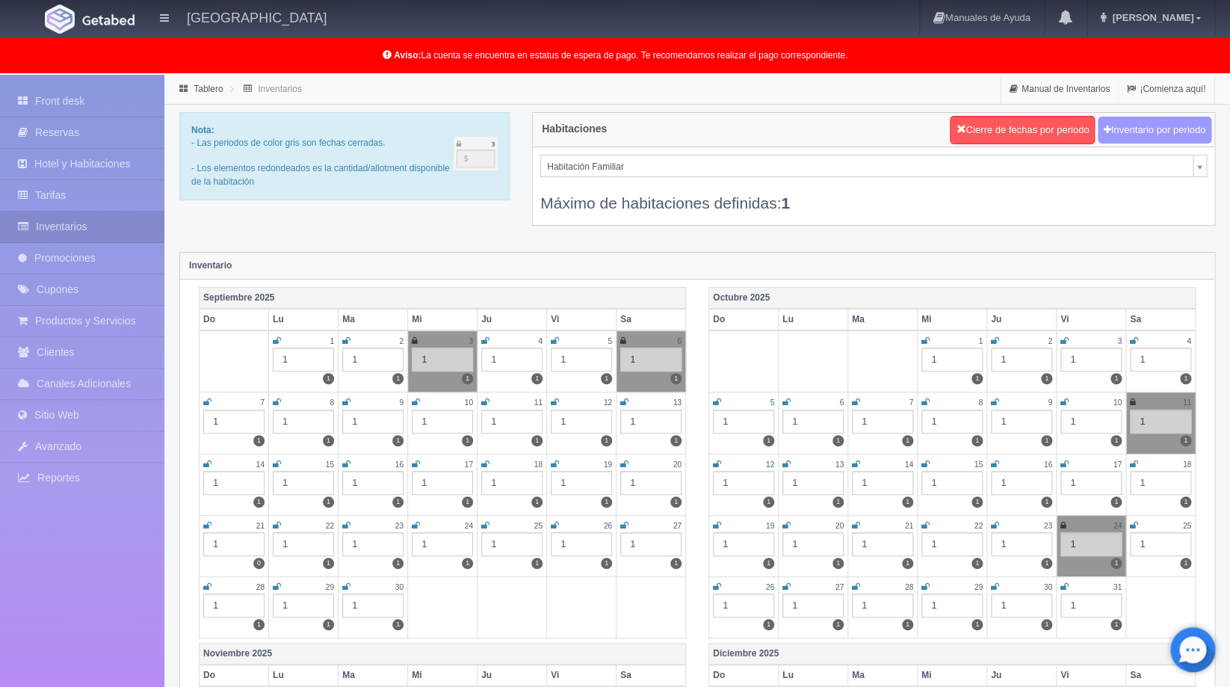
click at [1147, 132] on button "Inventario por periodo" at bounding box center [1155, 131] width 114 height 28
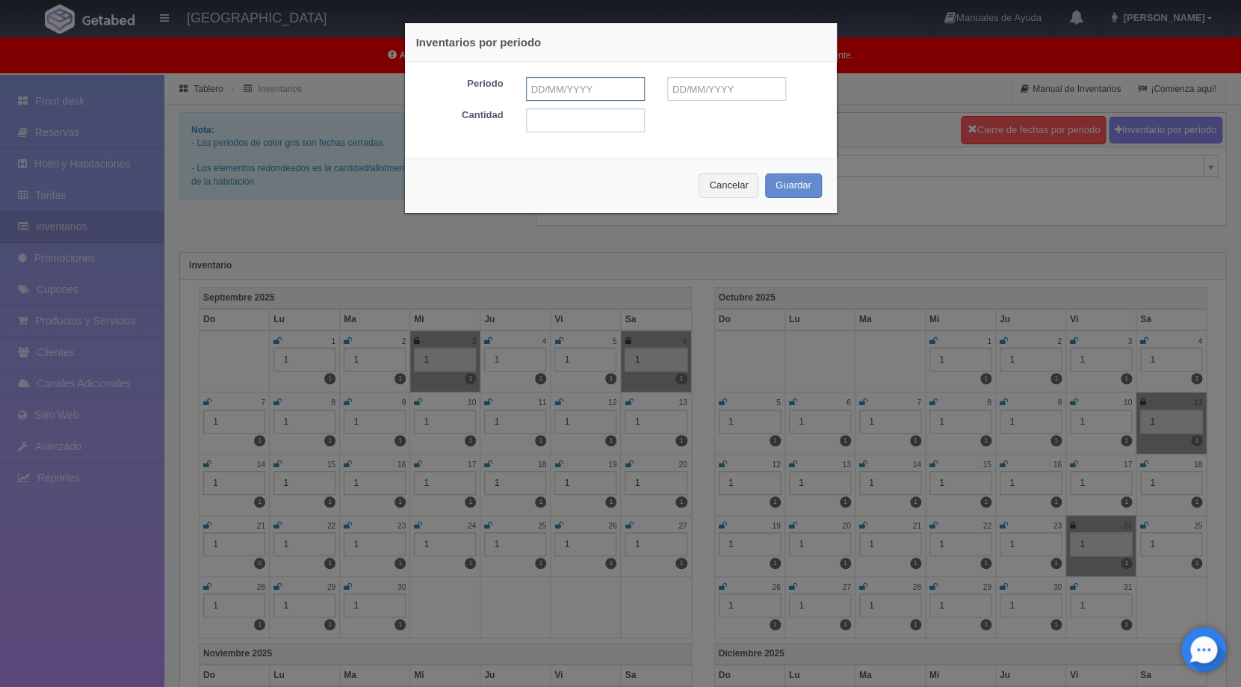
click at [561, 96] on input "text" at bounding box center [585, 89] width 119 height 24
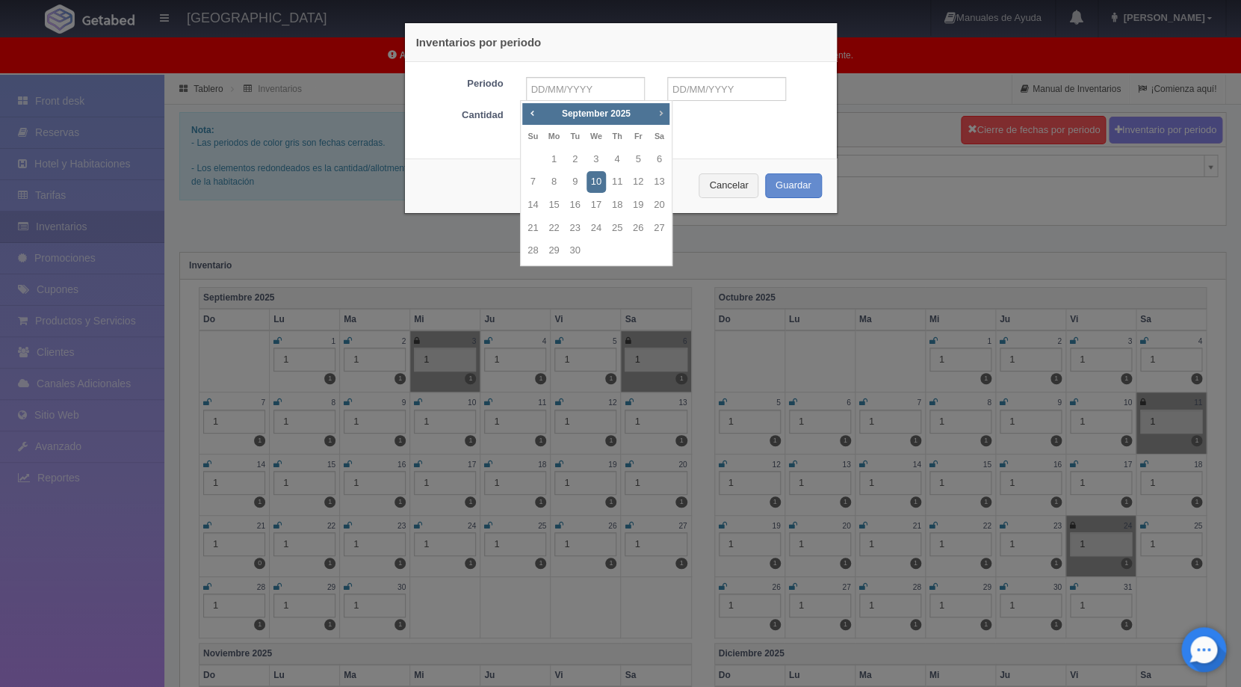
click at [664, 115] on span "Next" at bounding box center [661, 113] width 12 height 12
click at [613, 158] on link "1" at bounding box center [617, 160] width 19 height 22
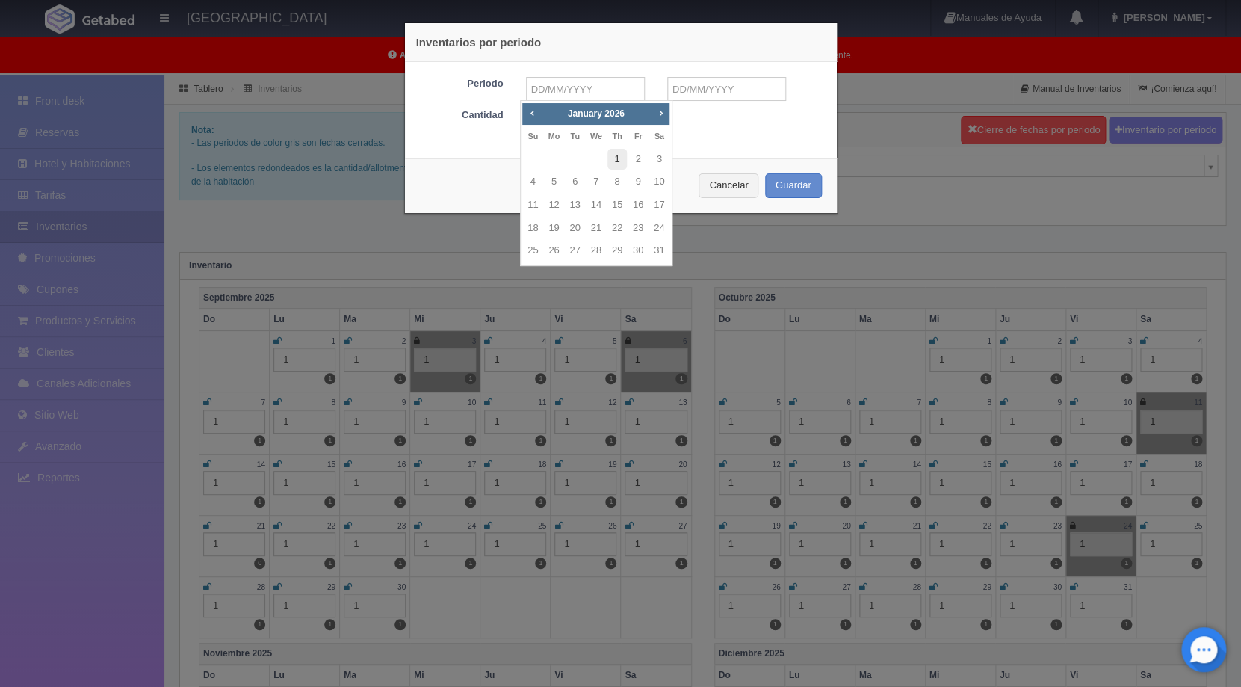
type input "[DATE]"
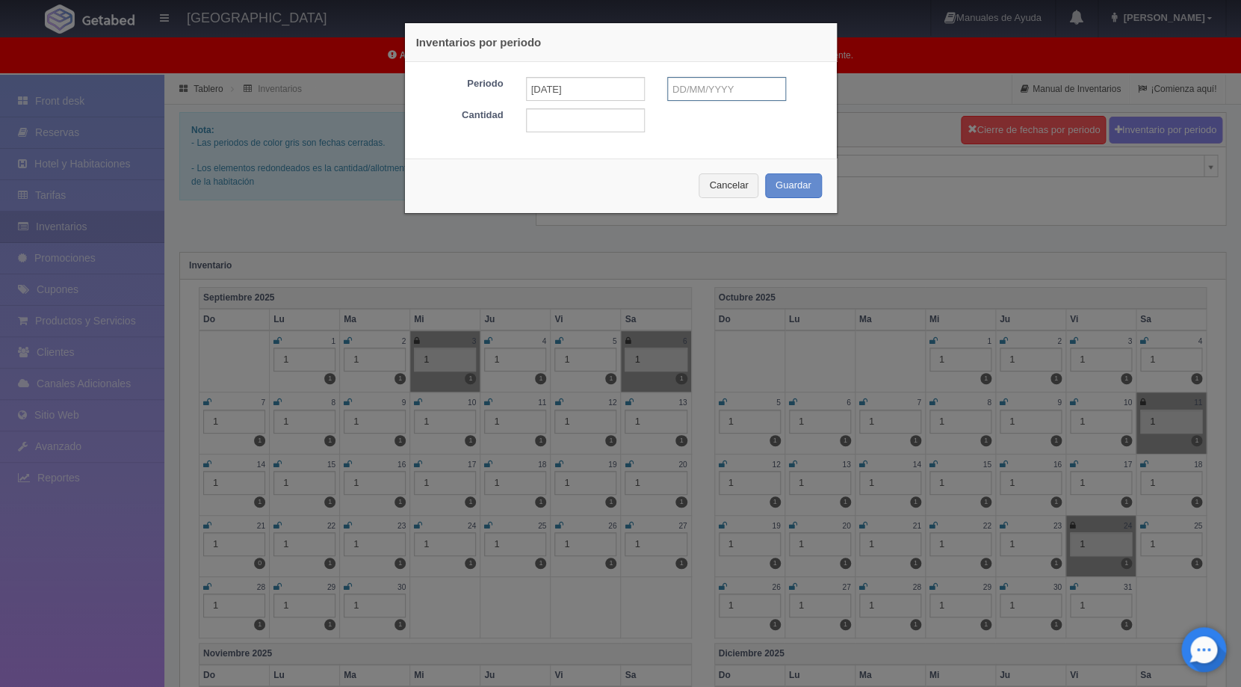
click at [712, 97] on input "text" at bounding box center [726, 89] width 119 height 24
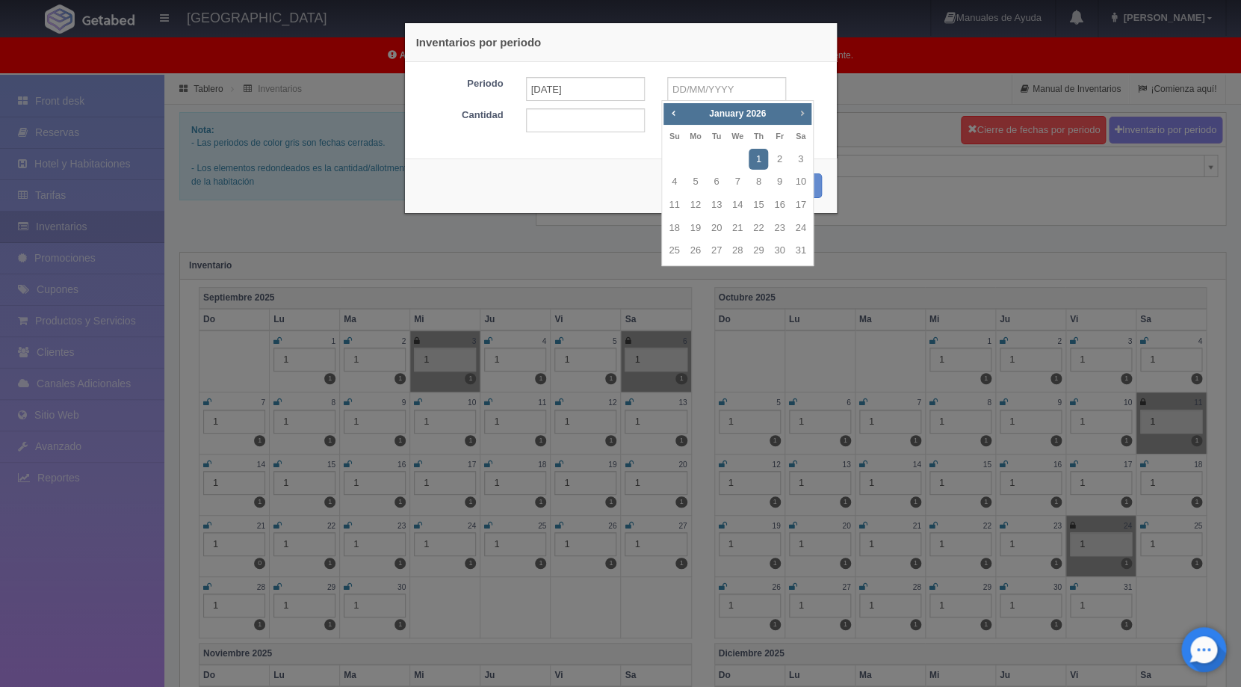
click at [805, 115] on span "Next" at bounding box center [802, 113] width 12 height 12
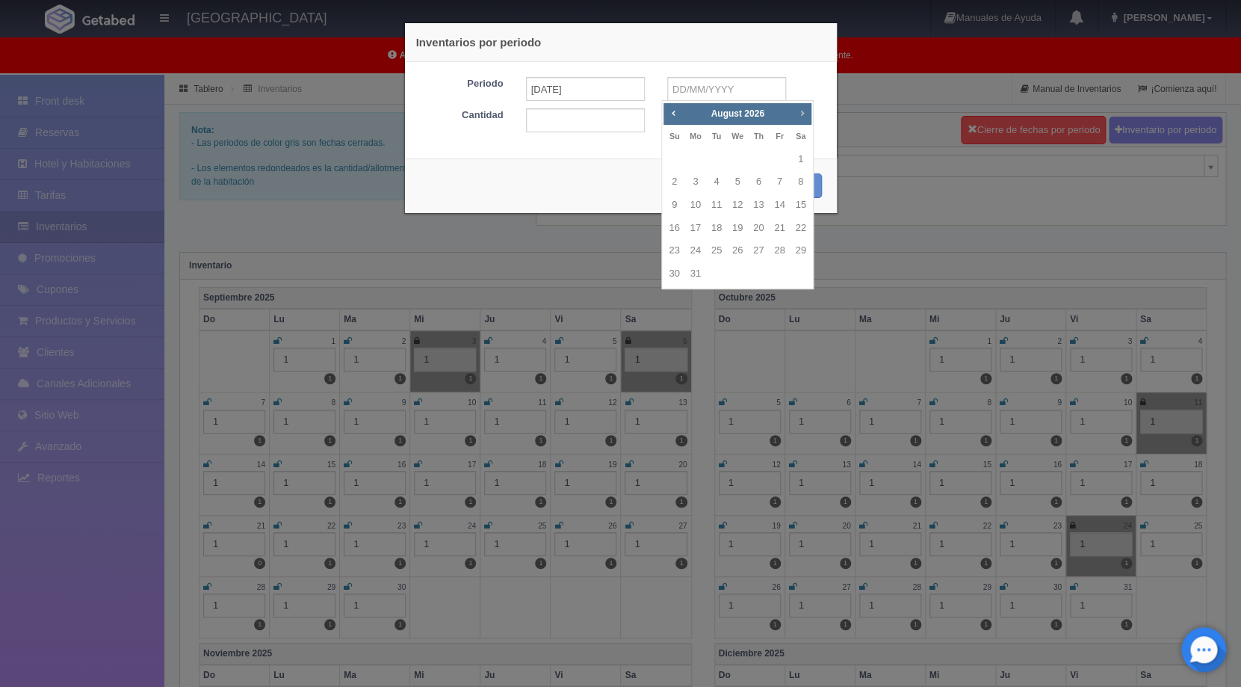
click at [805, 115] on span "Next" at bounding box center [802, 113] width 12 height 12
click at [753, 250] on link "31" at bounding box center [758, 251] width 19 height 22
type input "31-12-2026"
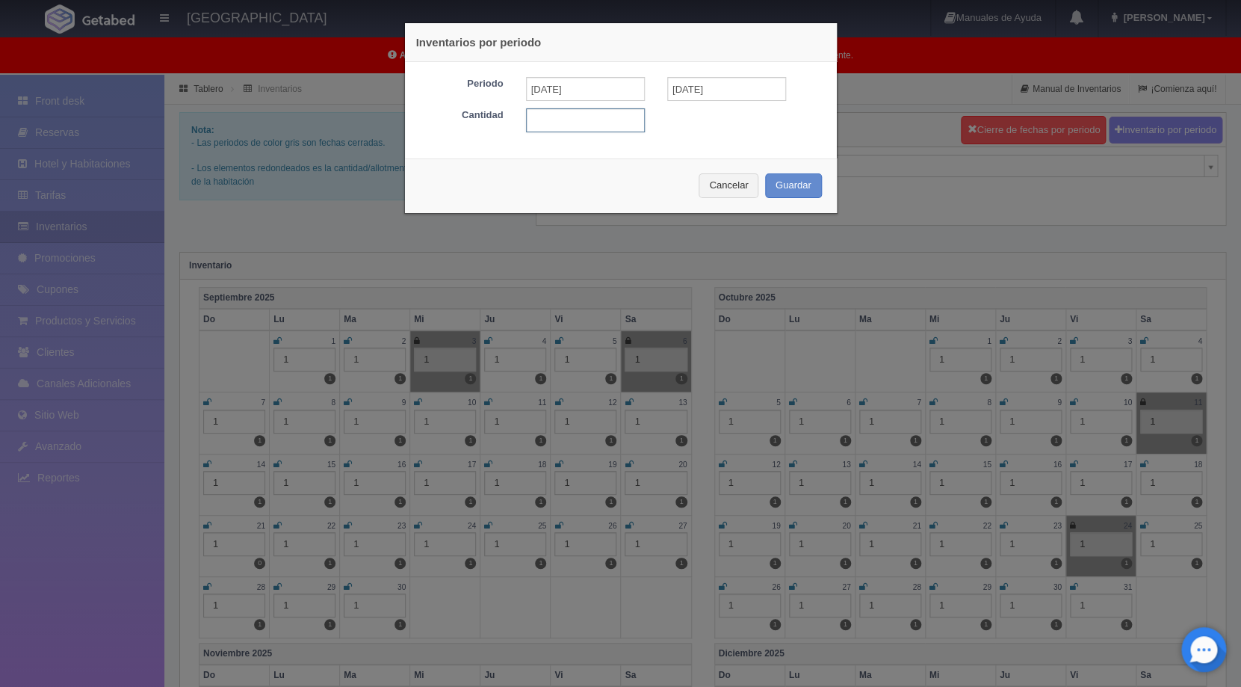
click at [560, 122] on input "text" at bounding box center [585, 120] width 119 height 24
type input "1"
click at [801, 187] on button "Guardar" at bounding box center [793, 185] width 57 height 25
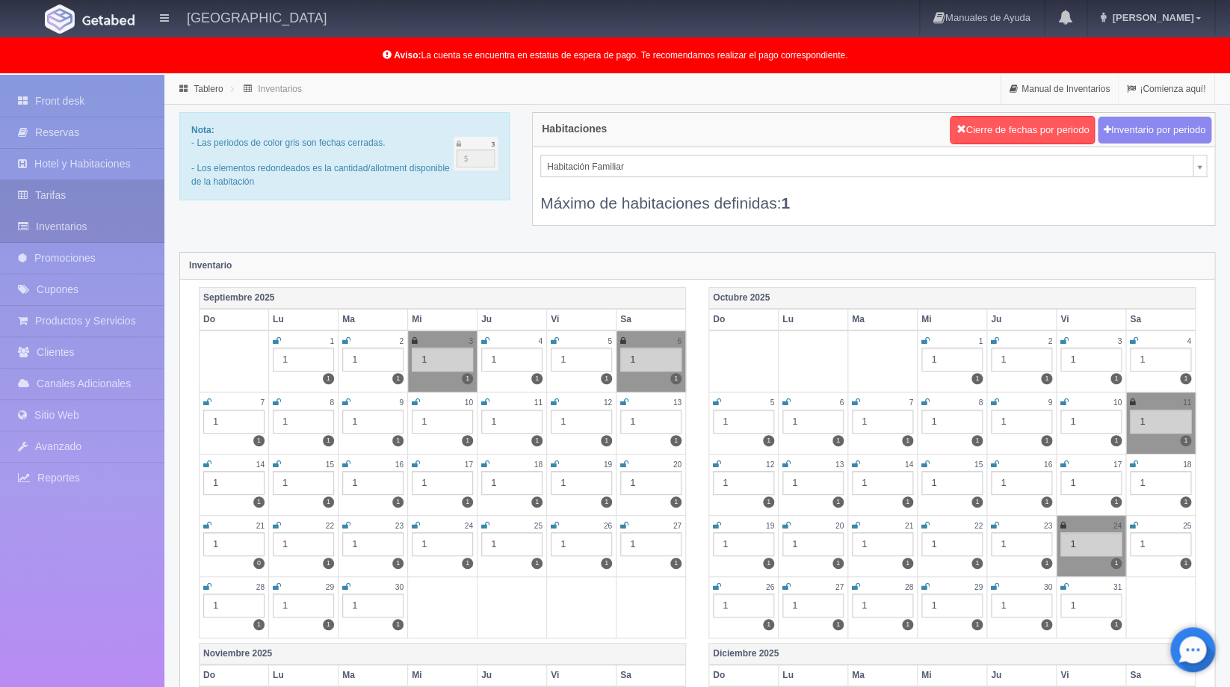
click at [71, 196] on link "Tarifas" at bounding box center [82, 195] width 164 height 31
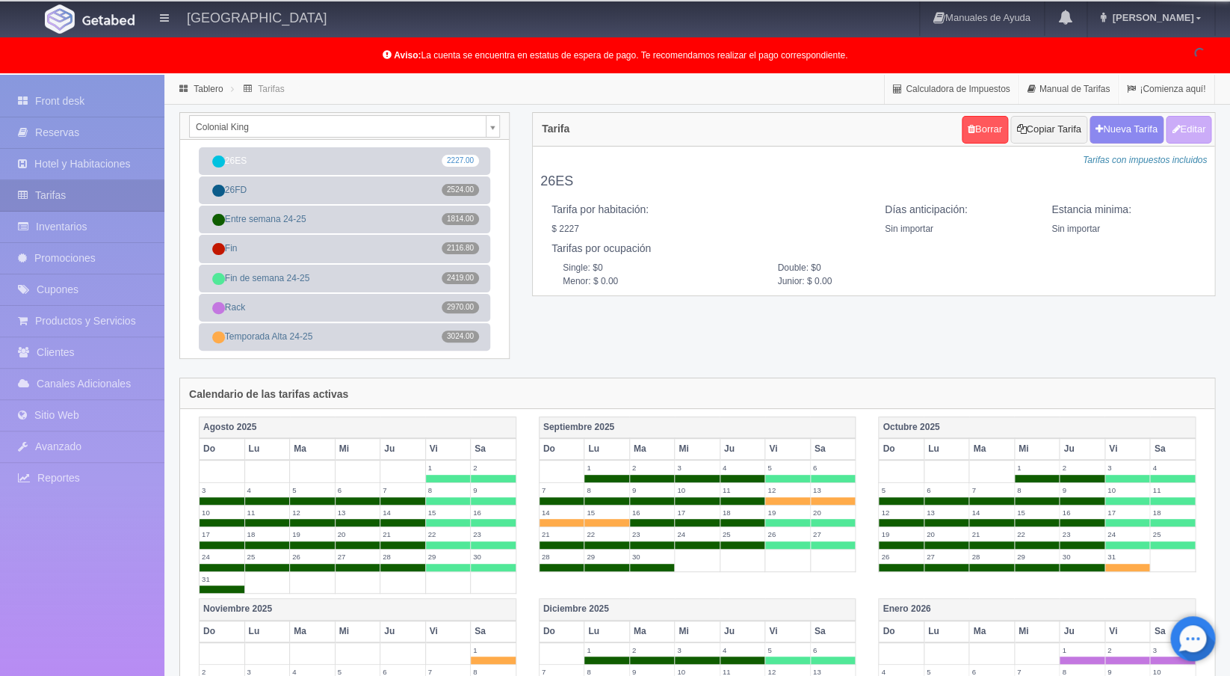
click at [493, 130] on body "[GEOGRAPHIC_DATA] Manuales de Ayuda Actualizaciones recientes [PERSON_NAME] Mi …" at bounding box center [615, 626] width 1230 height 1102
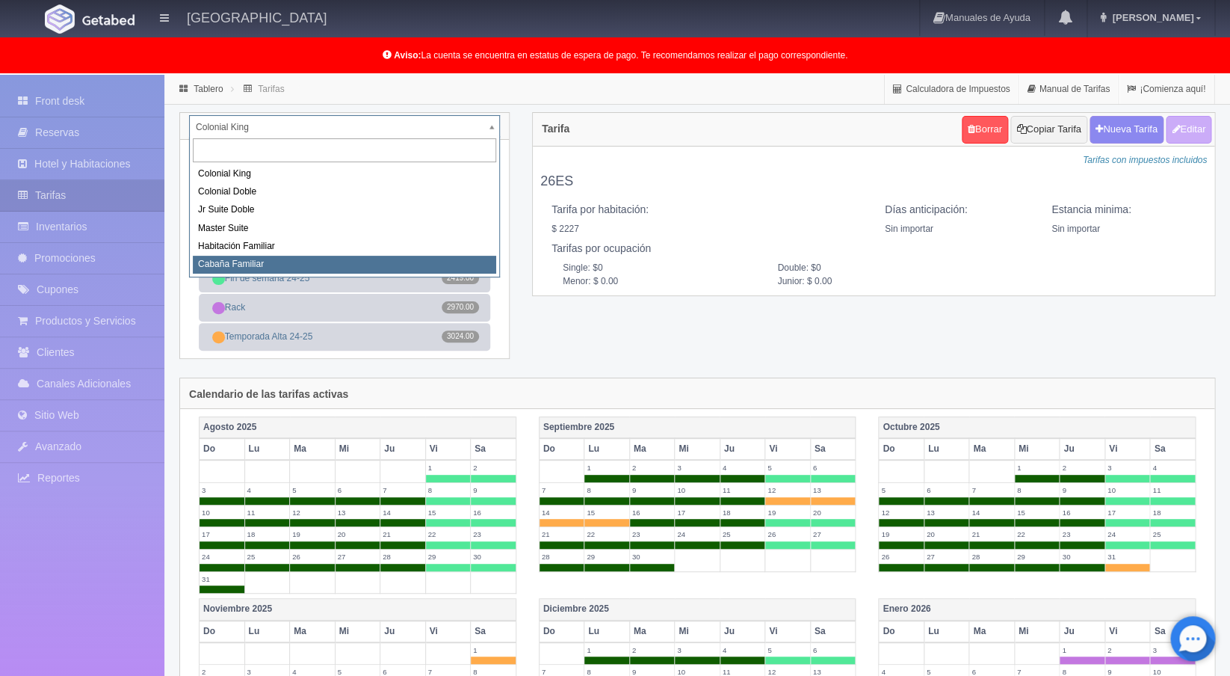
select select "2263"
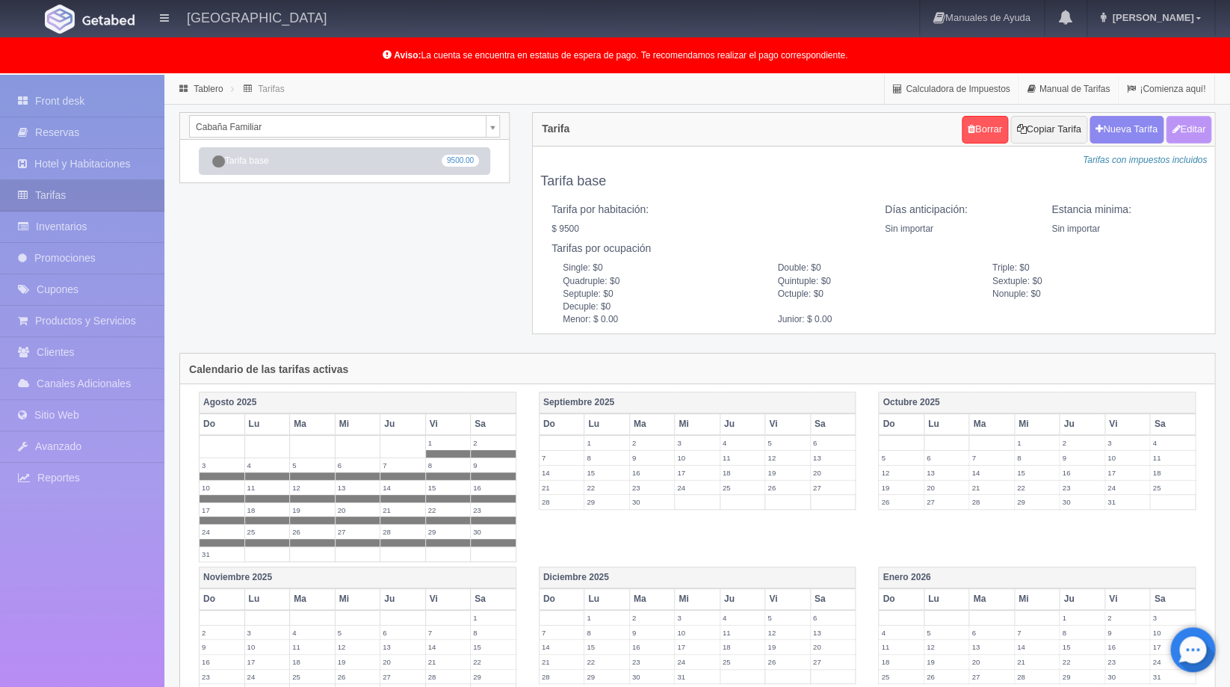
click at [1179, 131] on button "Editar" at bounding box center [1189, 130] width 46 height 28
type input "Tarifa base"
select select "0"
type input "0"
checkbox input "true"
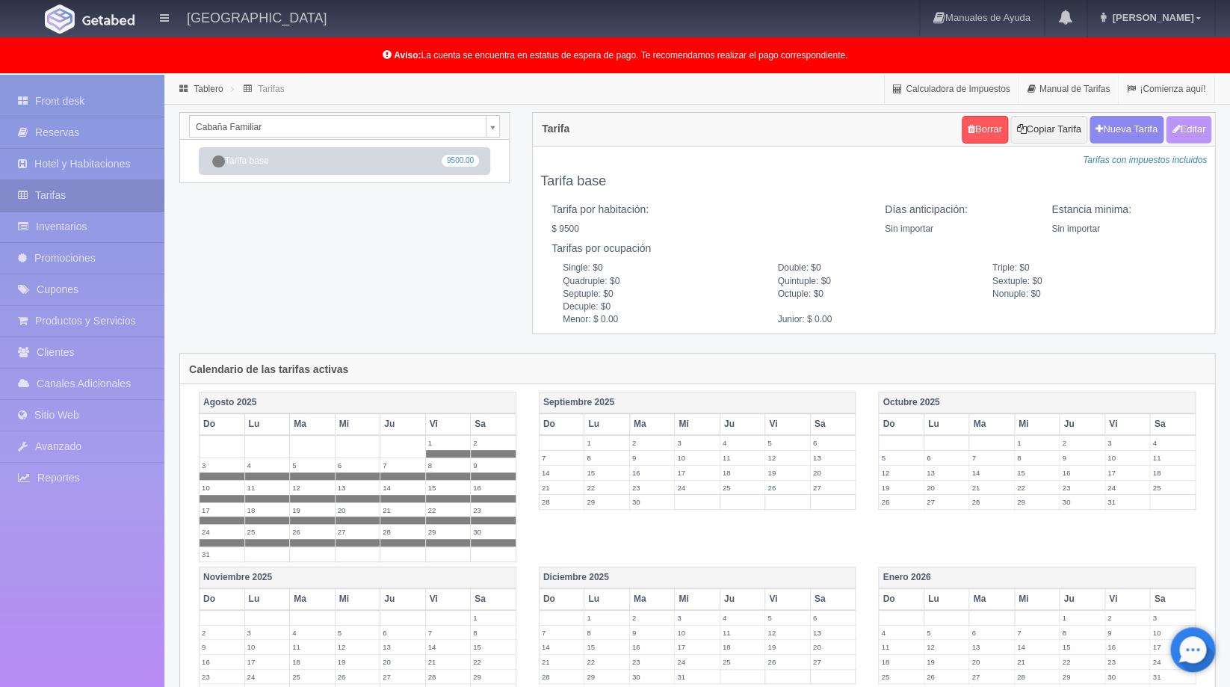
type input "9500.00"
checkbox input "true"
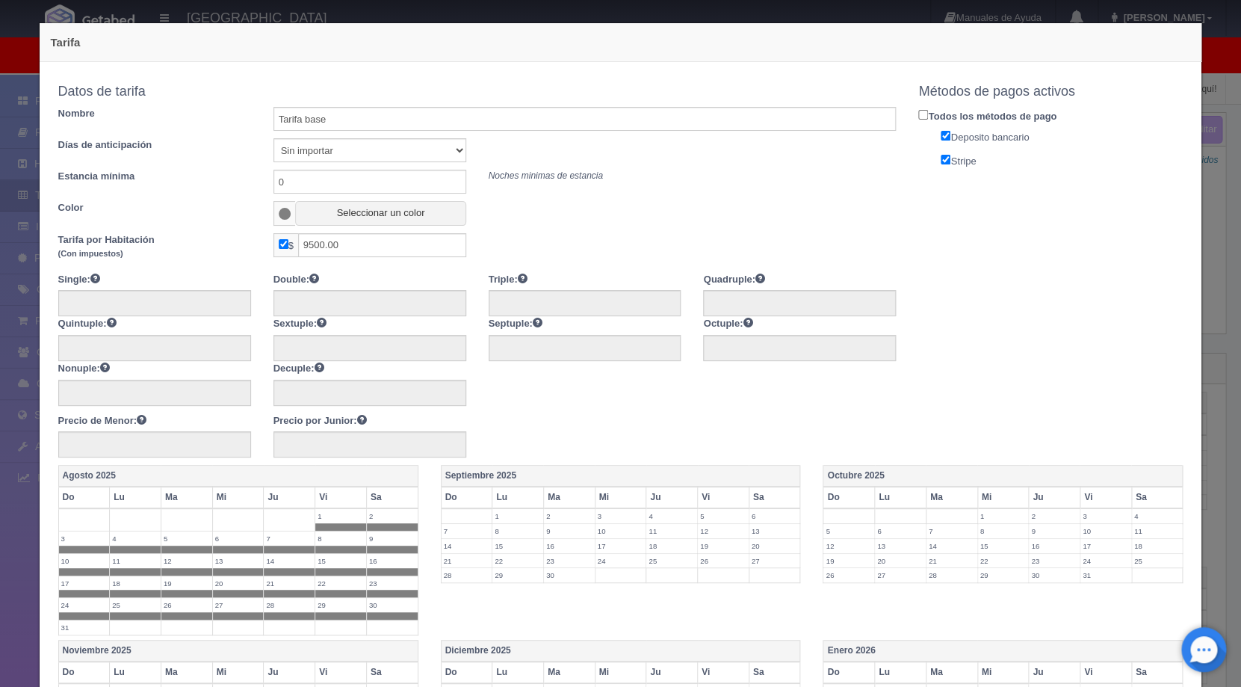
scroll to position [195, 0]
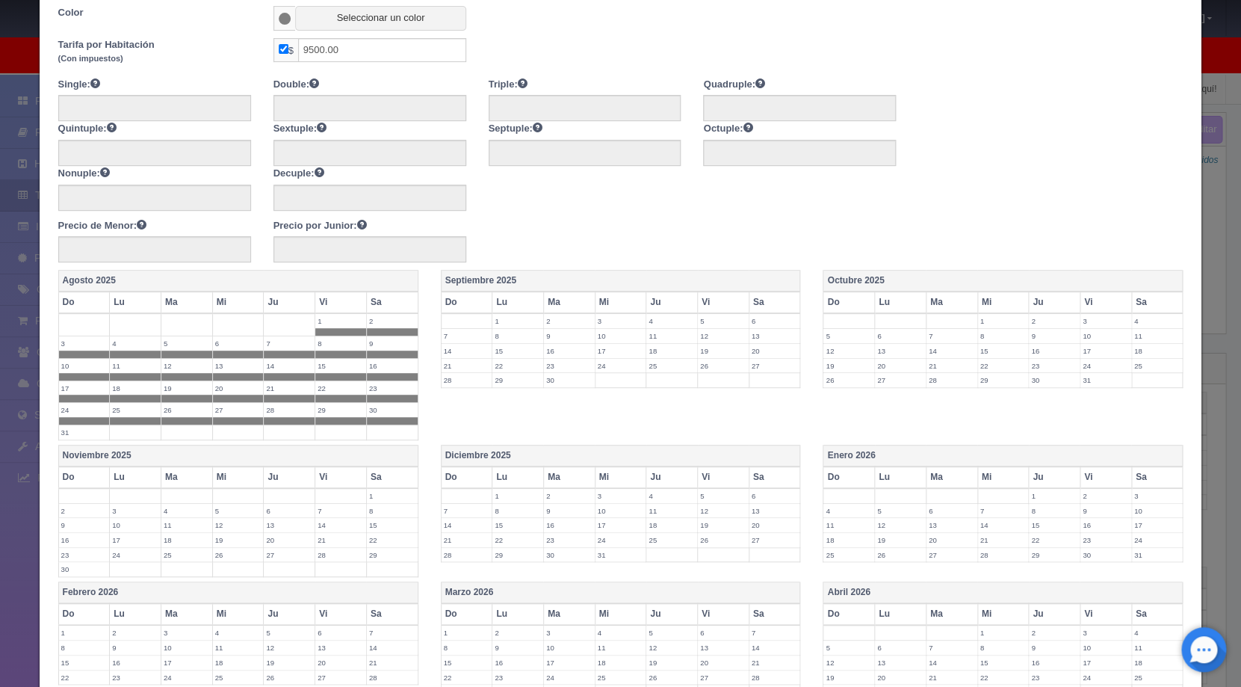
click at [469, 297] on th "Do" at bounding box center [467, 302] width 52 height 22
click at [501, 298] on th "Lu" at bounding box center [519, 302] width 52 height 22
click at [564, 296] on th "Ma" at bounding box center [569, 302] width 52 height 22
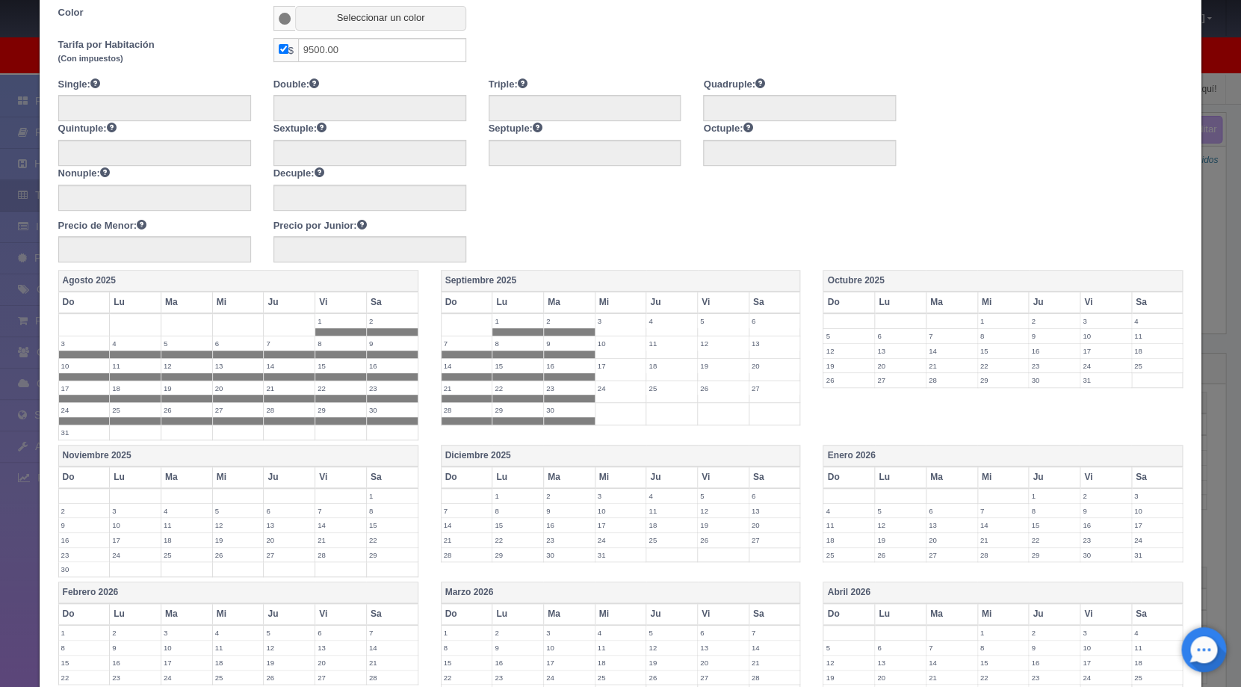
click at [623, 297] on th "Mi" at bounding box center [621, 302] width 52 height 22
click at [676, 297] on th "Ju" at bounding box center [672, 302] width 52 height 22
click at [717, 297] on th "Vi" at bounding box center [724, 302] width 52 height 22
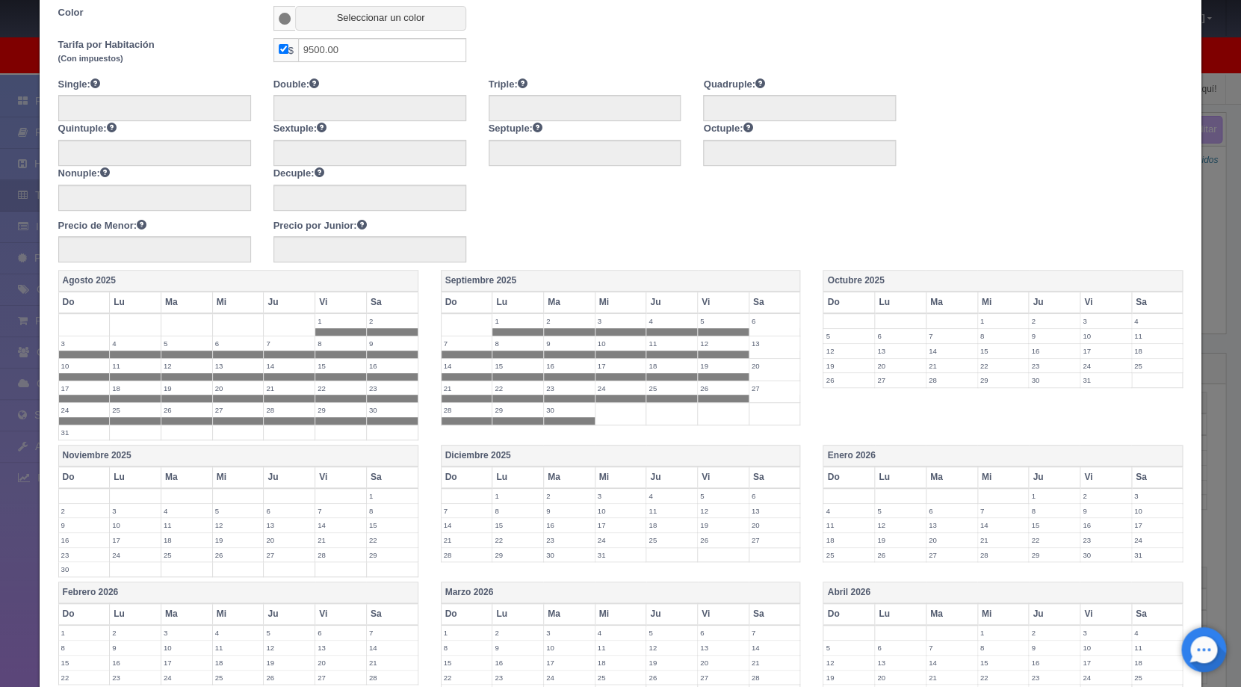
click at [756, 296] on th "Sa" at bounding box center [775, 302] width 52 height 22
click at [849, 295] on th "Do" at bounding box center [850, 302] width 52 height 22
click at [889, 295] on th "Lu" at bounding box center [901, 302] width 52 height 22
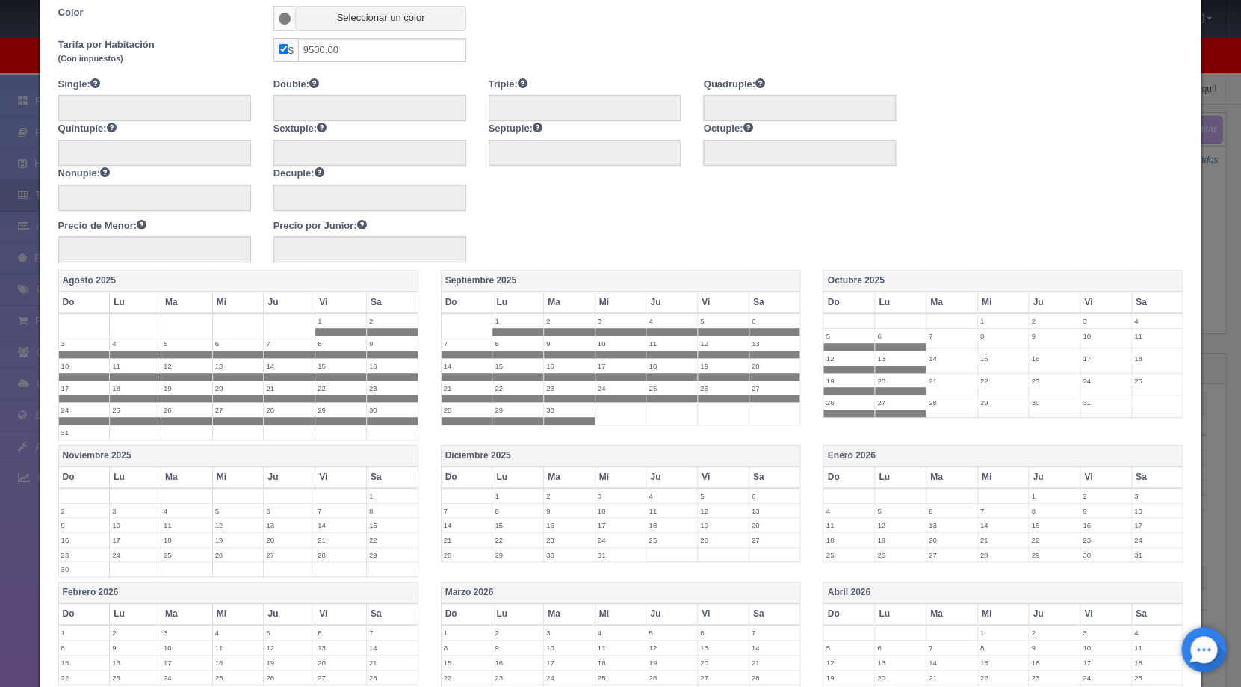
click at [946, 295] on th "Ma" at bounding box center [952, 302] width 52 height 22
click at [990, 297] on th "Mi" at bounding box center [1004, 302] width 52 height 22
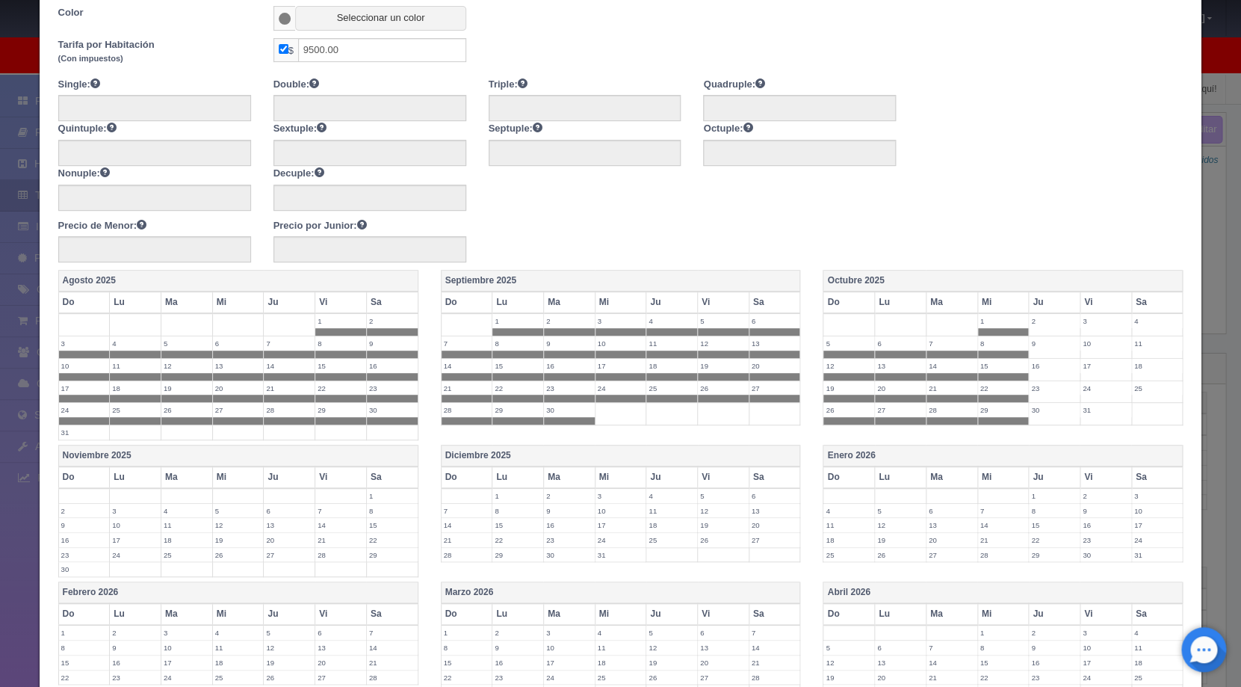
click at [1039, 301] on th "Ju" at bounding box center [1055, 302] width 52 height 22
click at [1084, 297] on th "Vi" at bounding box center [1106, 302] width 52 height 22
click at [1148, 301] on th "Sa" at bounding box center [1158, 302] width 52 height 22
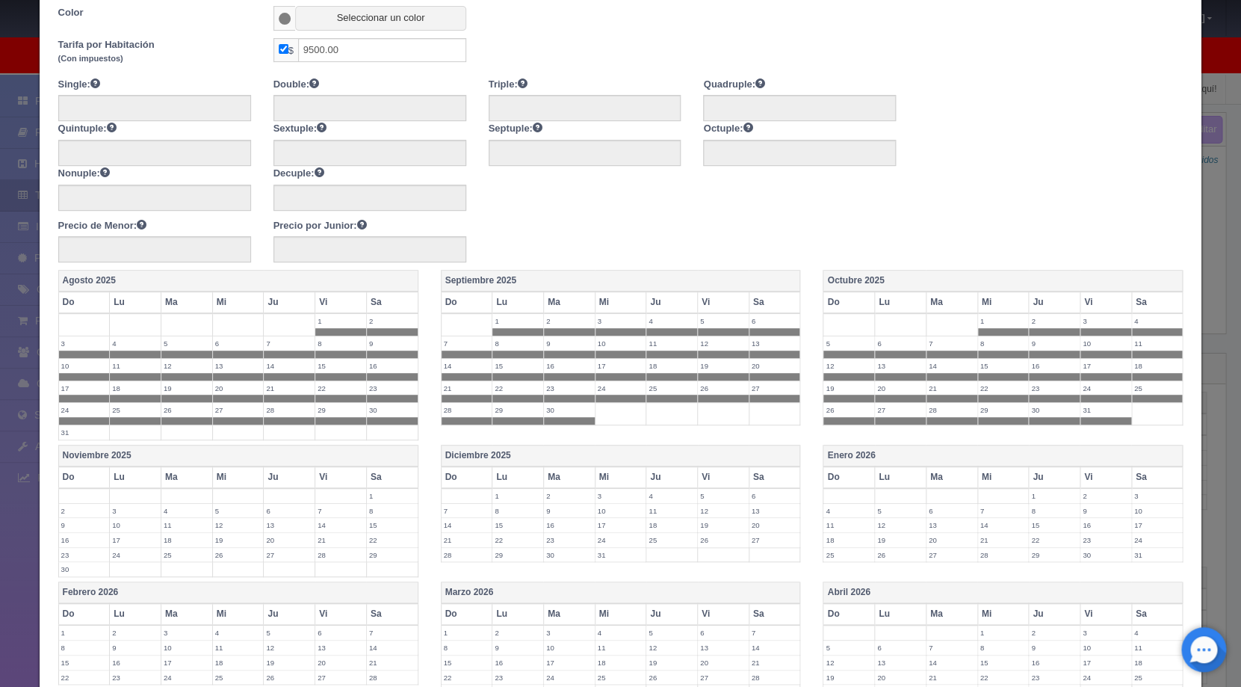
click at [85, 473] on th "Do" at bounding box center [84, 477] width 52 height 22
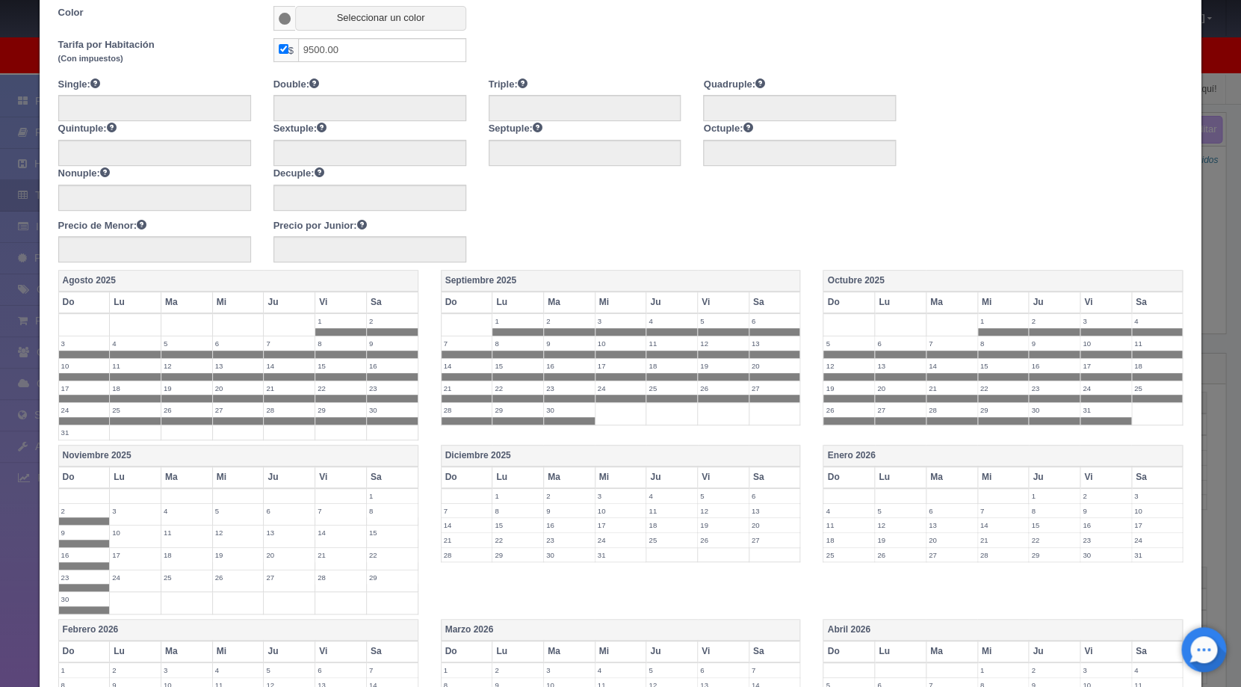
click at [134, 472] on th "Lu" at bounding box center [136, 477] width 52 height 22
click at [183, 472] on th "Ma" at bounding box center [187, 477] width 52 height 22
click at [249, 475] on th "Mi" at bounding box center [238, 477] width 52 height 22
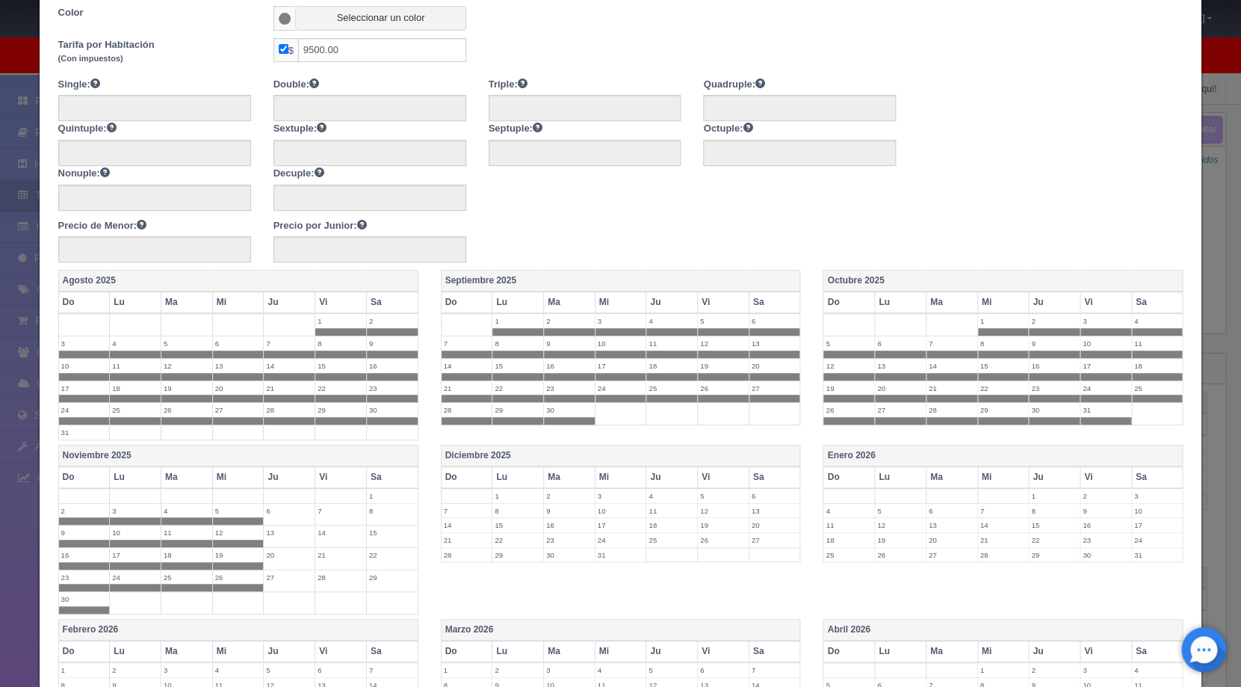
click at [280, 472] on th "Ju" at bounding box center [290, 477] width 52 height 22
click at [337, 474] on th "Vi" at bounding box center [341, 477] width 52 height 22
click at [388, 474] on th "Sa" at bounding box center [392, 477] width 52 height 22
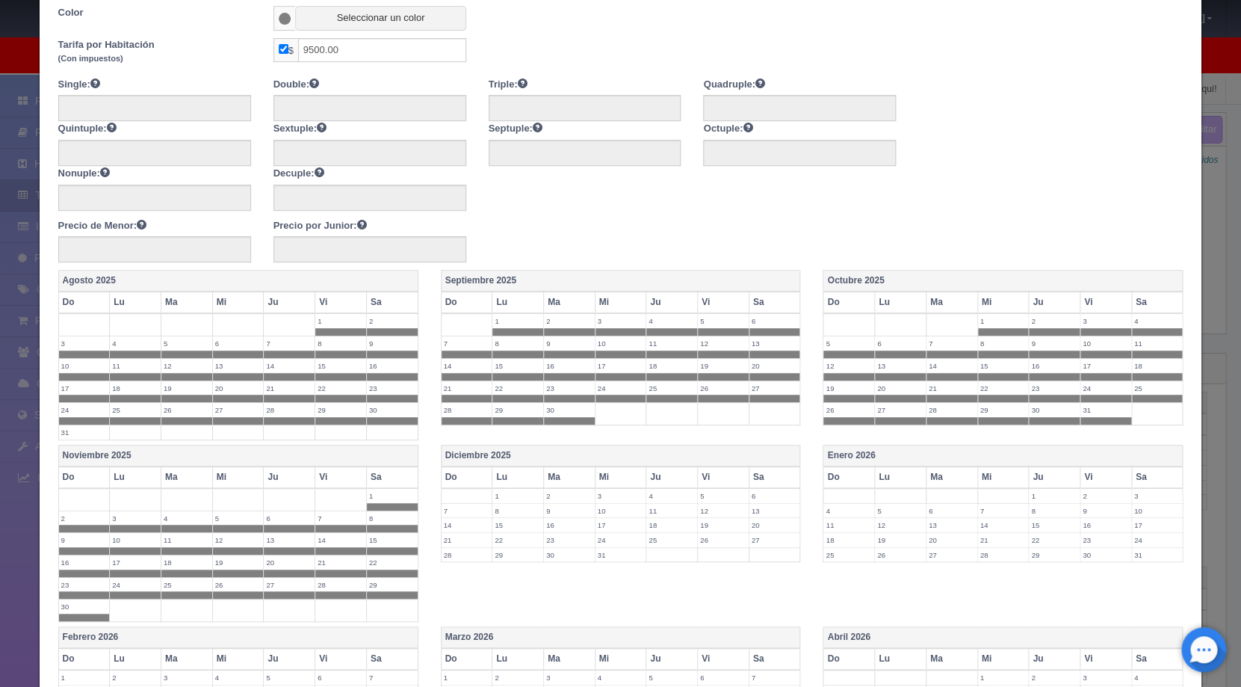
click at [470, 473] on th "Do" at bounding box center [467, 477] width 52 height 22
click at [501, 475] on th "Lu" at bounding box center [519, 477] width 52 height 22
click at [558, 474] on th "Ma" at bounding box center [569, 477] width 52 height 22
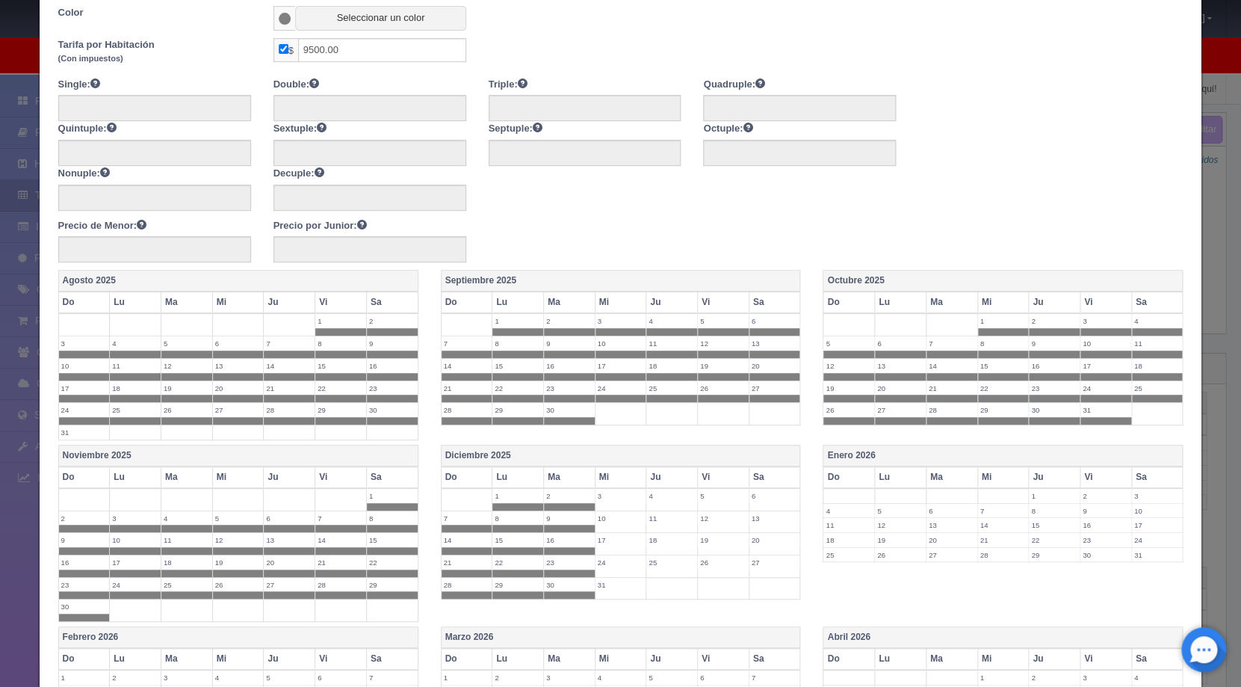
click at [602, 471] on th "Mi" at bounding box center [621, 477] width 52 height 22
click at [666, 471] on th "Ju" at bounding box center [672, 477] width 52 height 22
click at [703, 470] on th "Vi" at bounding box center [724, 477] width 52 height 22
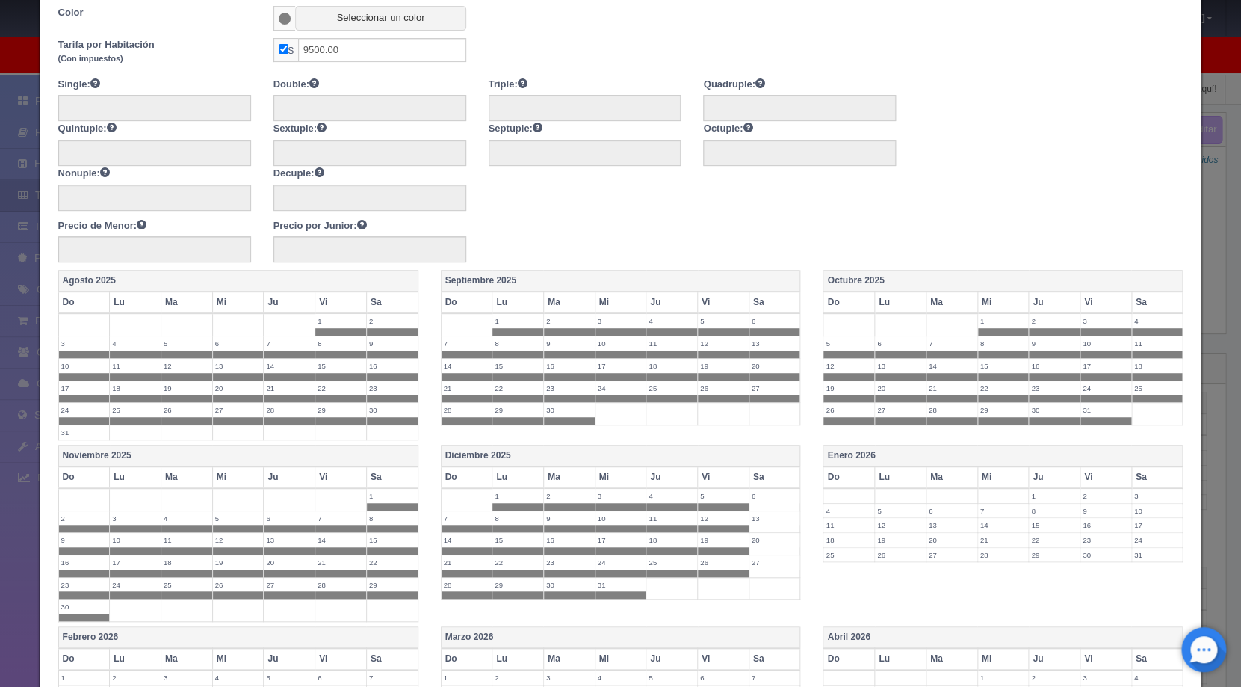
click at [775, 477] on th "Sa" at bounding box center [775, 477] width 52 height 22
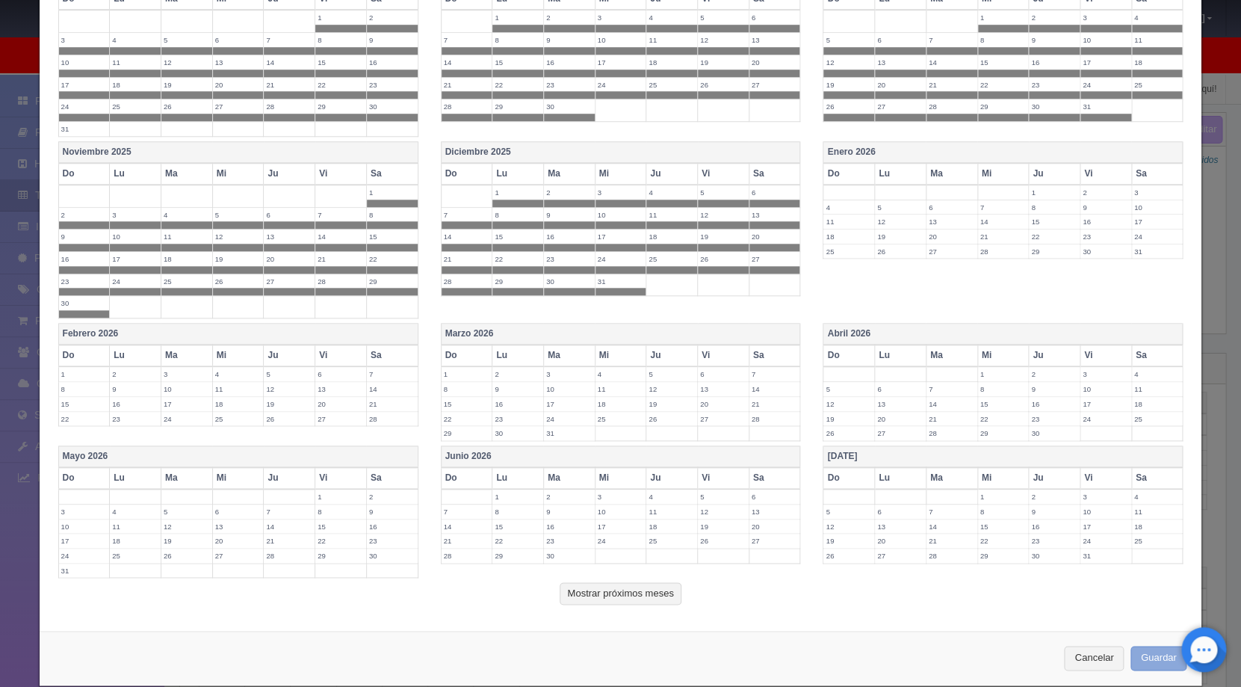
click at [1157, 658] on button "Guardar" at bounding box center [1159, 658] width 57 height 25
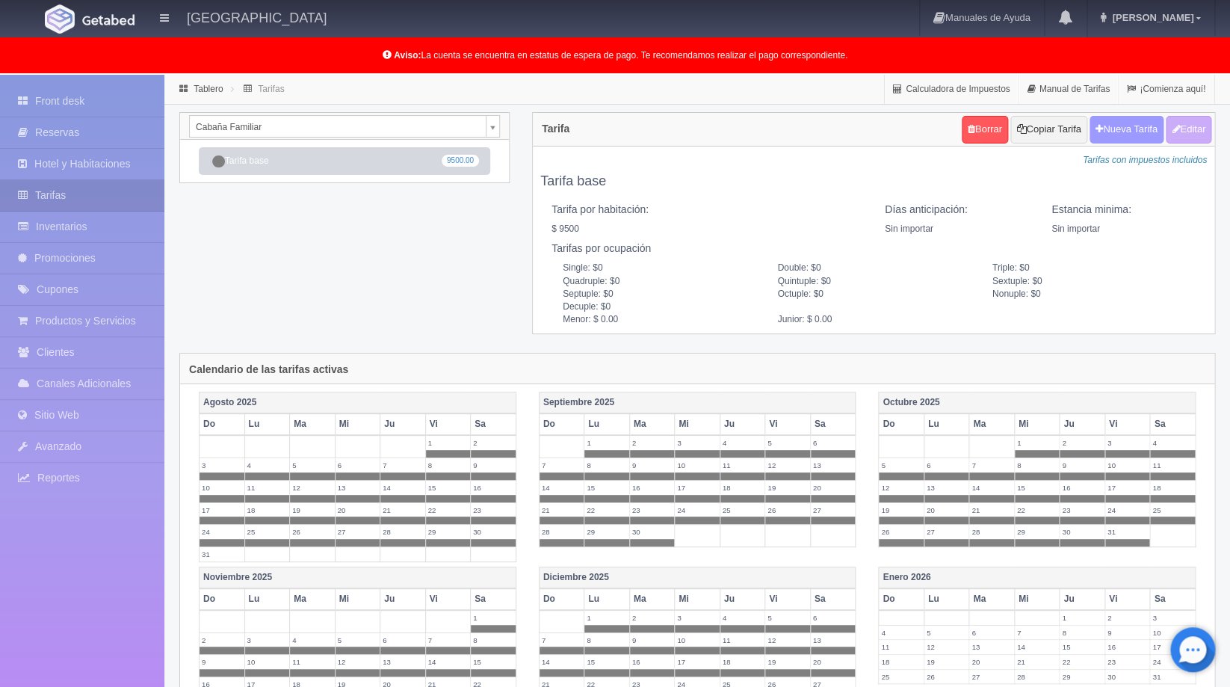
click at [1144, 133] on button "Nueva Tarifa" at bounding box center [1127, 130] width 74 height 28
select select
checkbox input "true"
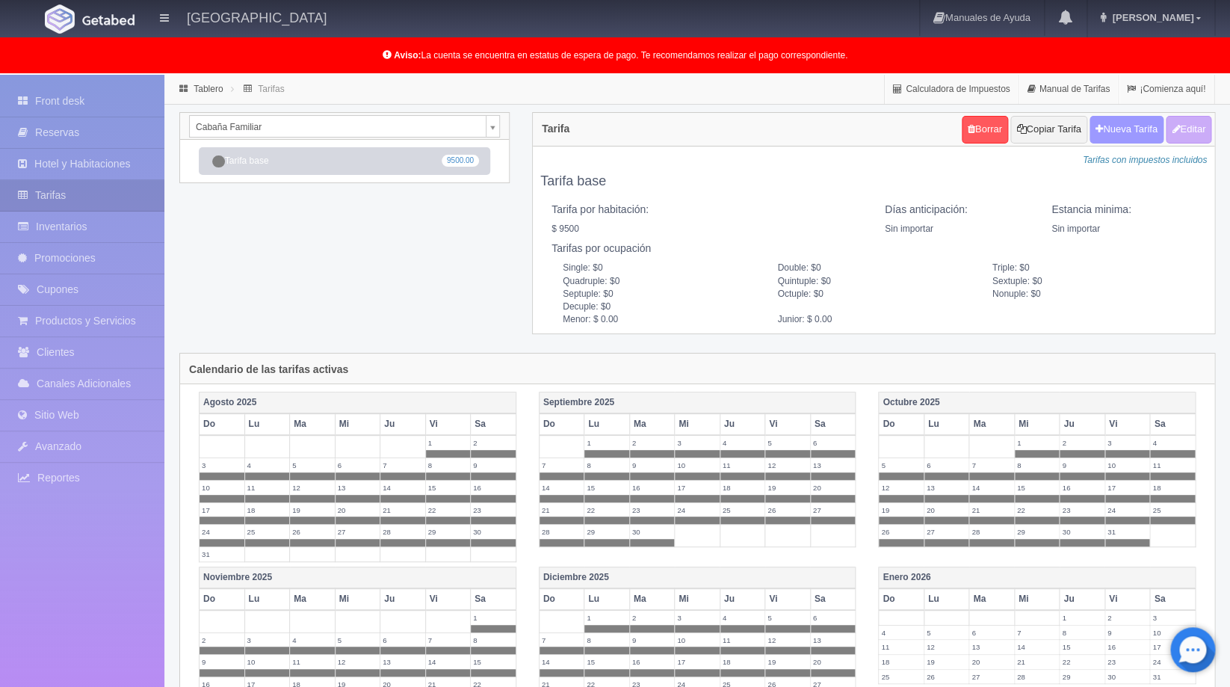
checkbox input "true"
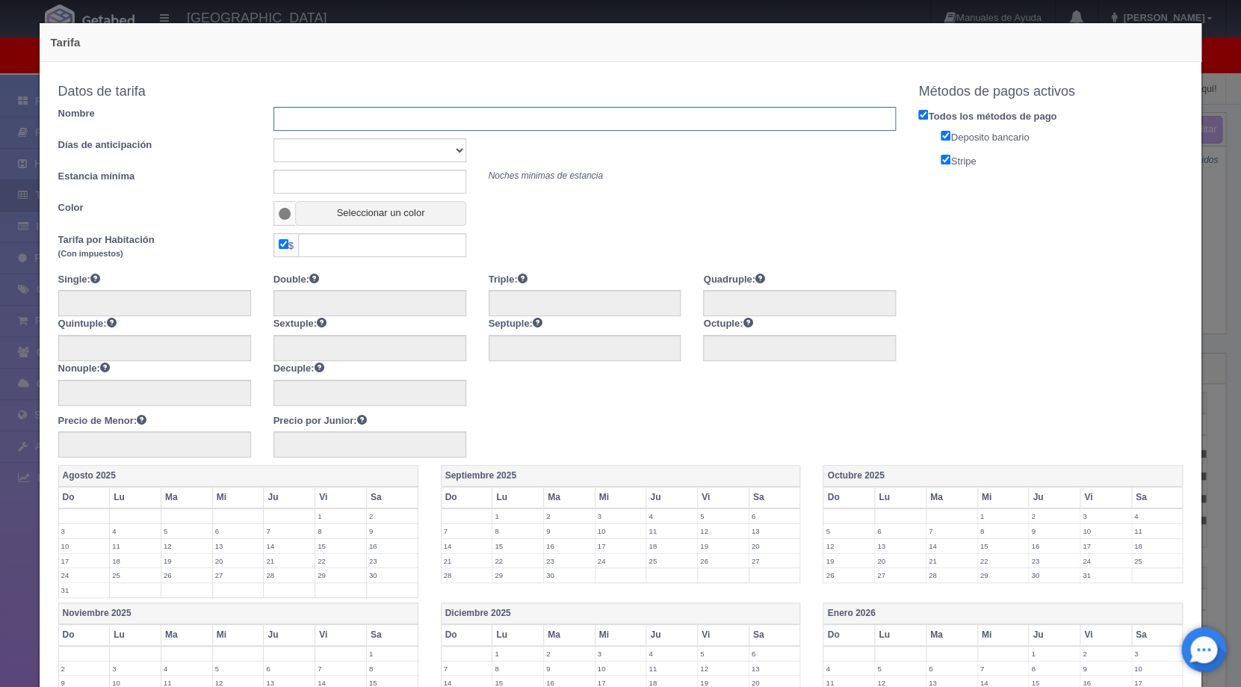
click at [361, 122] on input "text" at bounding box center [585, 119] width 623 height 24
type input "2026 ES"
click at [345, 248] on input "text" at bounding box center [382, 245] width 168 height 24
type input "5445"
click at [626, 443] on div "Single: Double: Triple: Quadruple: Quintuple: Sextuple: Septuple: Octuple:" at bounding box center [477, 364] width 861 height 185
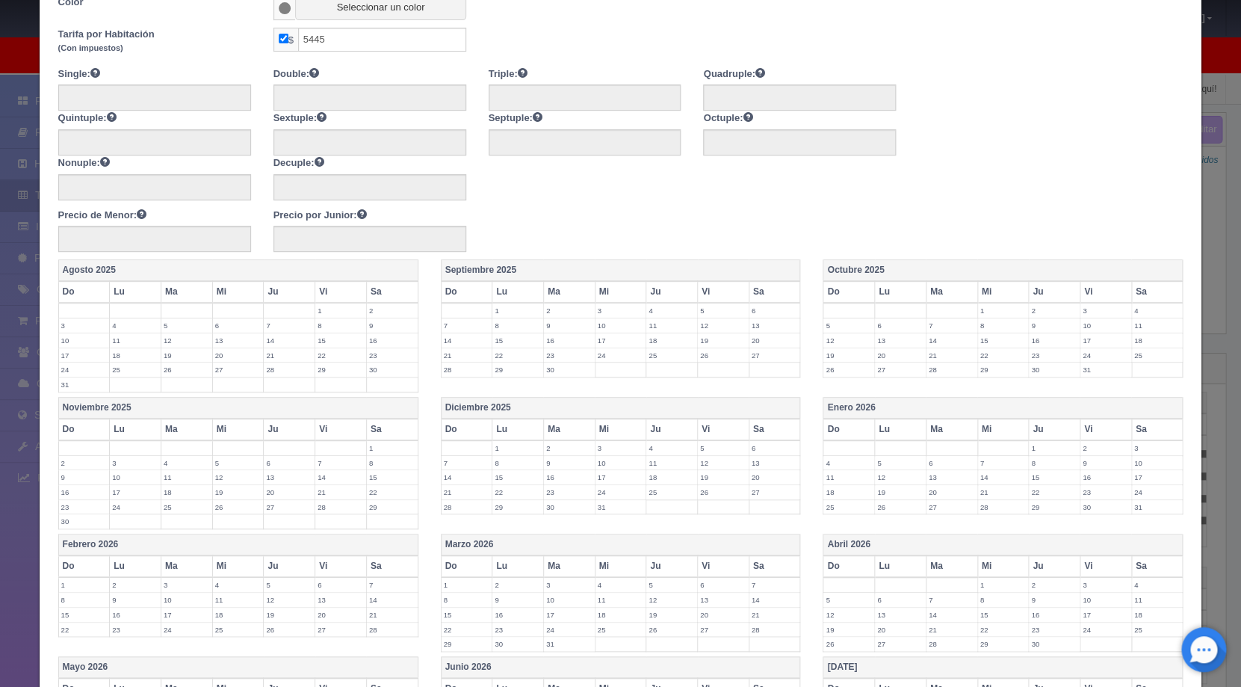
scroll to position [336, 0]
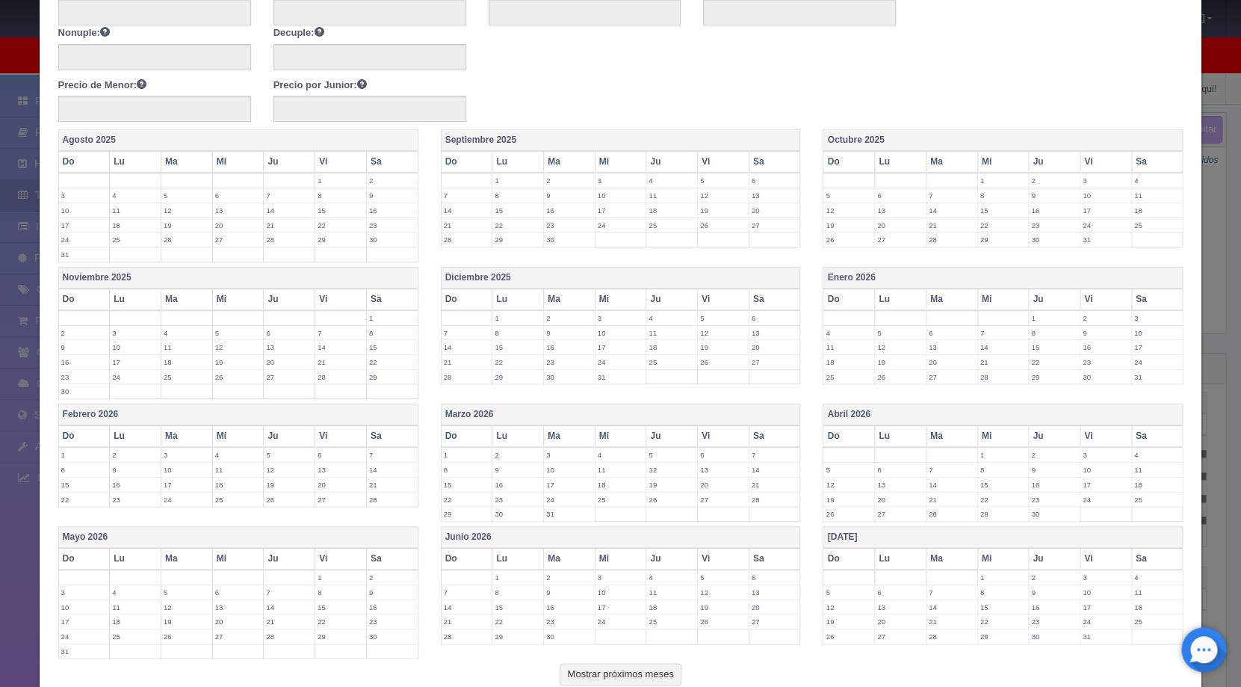
click at [841, 297] on th "Do" at bounding box center [850, 299] width 52 height 22
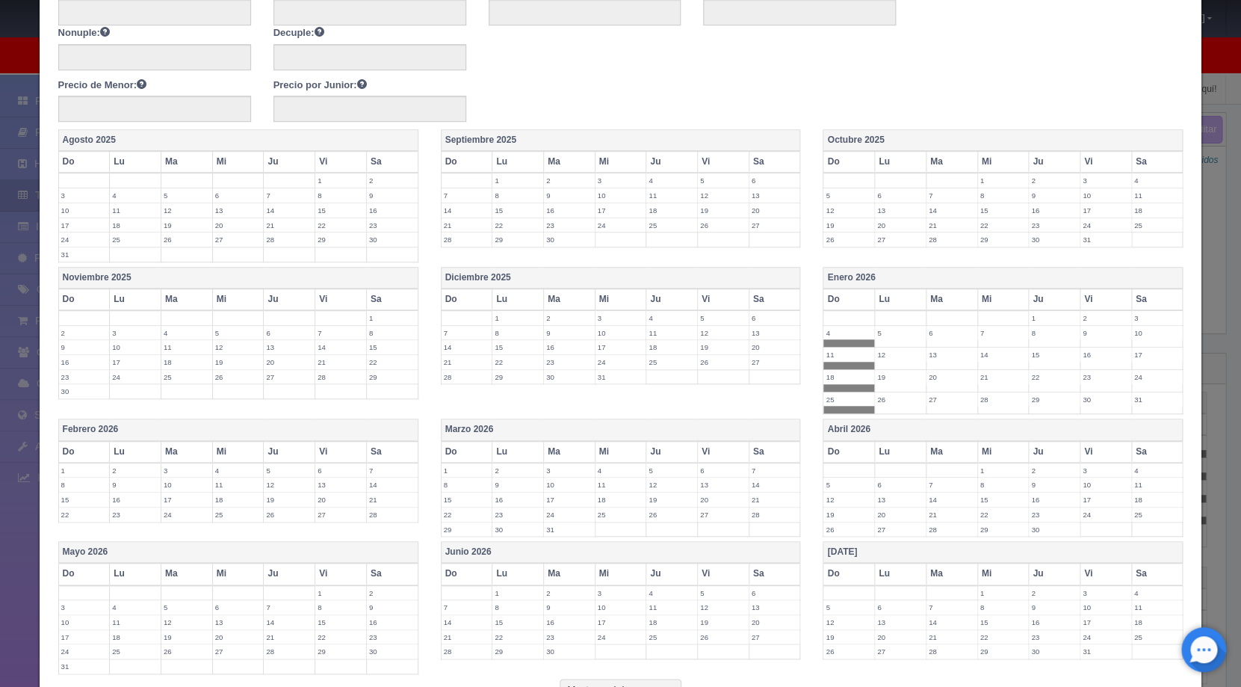
click at [881, 295] on th "Lu" at bounding box center [901, 299] width 52 height 22
click at [926, 294] on th "Ma" at bounding box center [952, 299] width 52 height 22
click at [993, 294] on th "Mi" at bounding box center [1004, 299] width 52 height 22
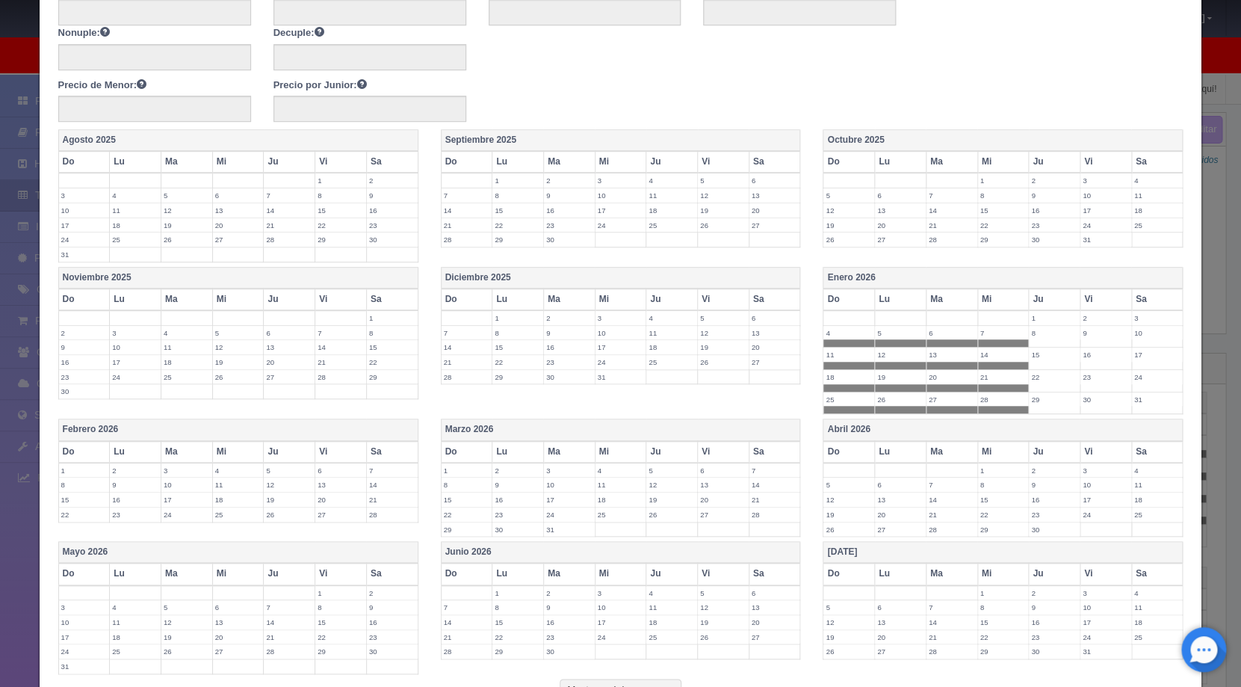
click at [1030, 294] on th "Ju" at bounding box center [1055, 299] width 52 height 22
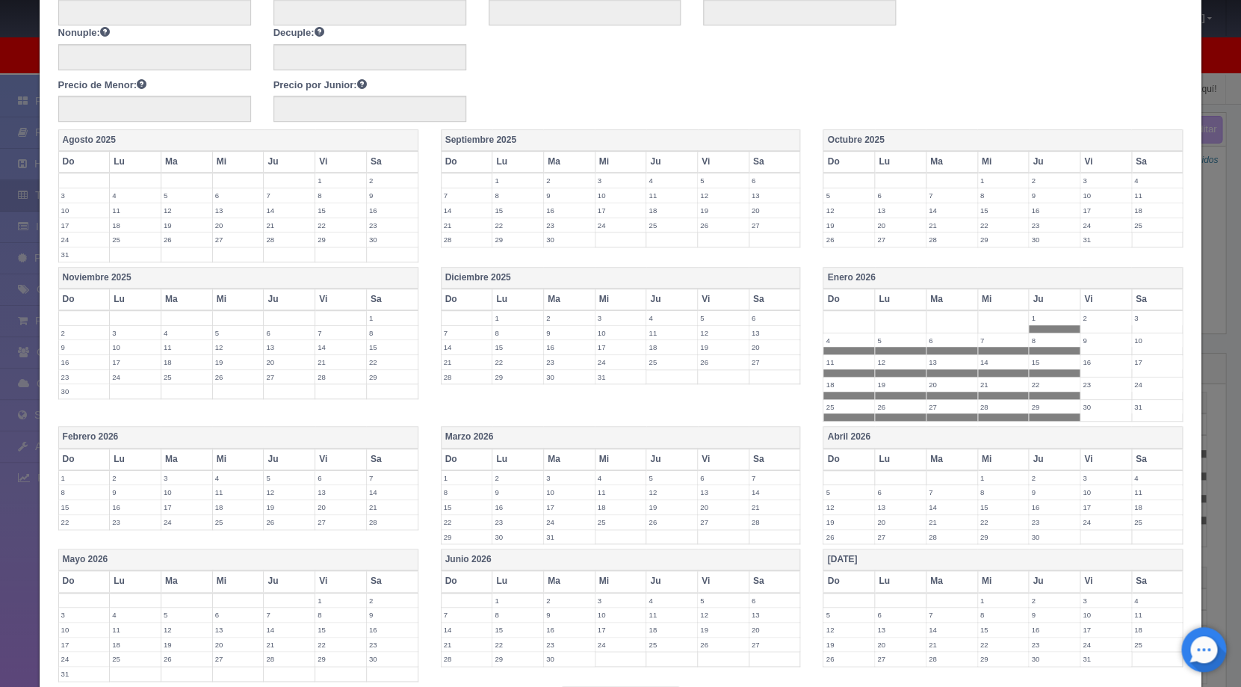
click at [1046, 462] on th "Ju" at bounding box center [1055, 459] width 52 height 22
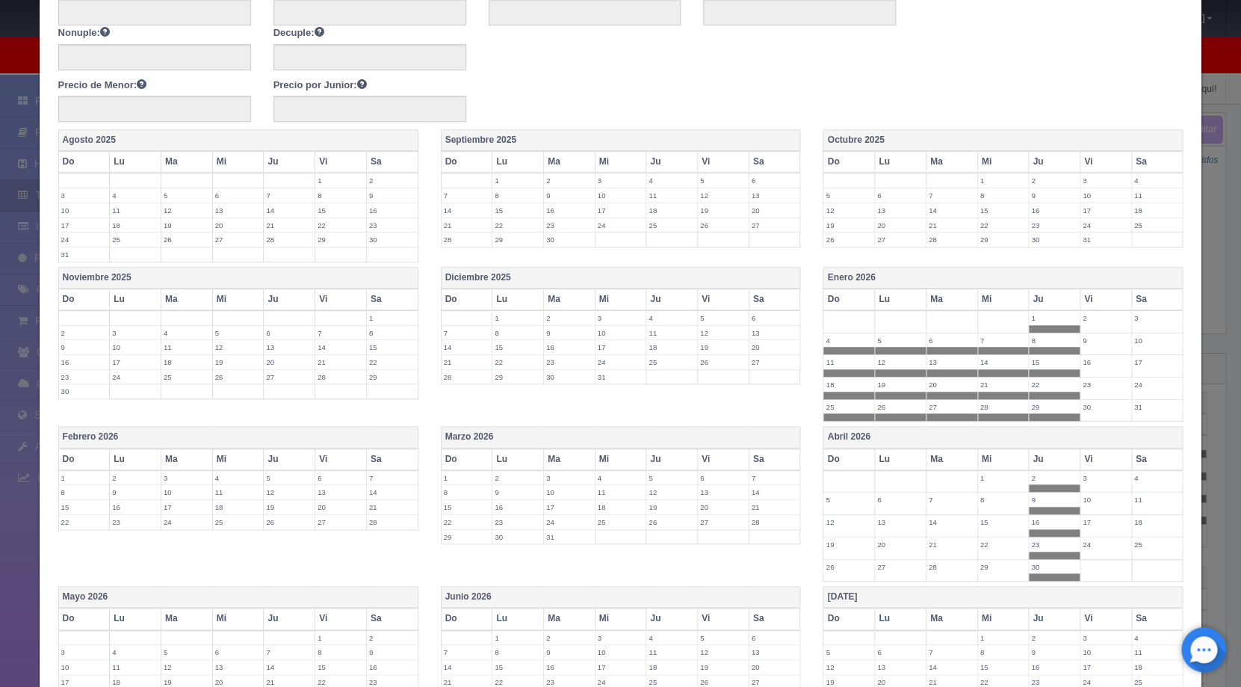
click at [991, 459] on th "Mi" at bounding box center [1004, 459] width 52 height 22
click at [933, 457] on th "Ma" at bounding box center [952, 459] width 52 height 22
click at [875, 453] on th "Lu" at bounding box center [901, 459] width 52 height 22
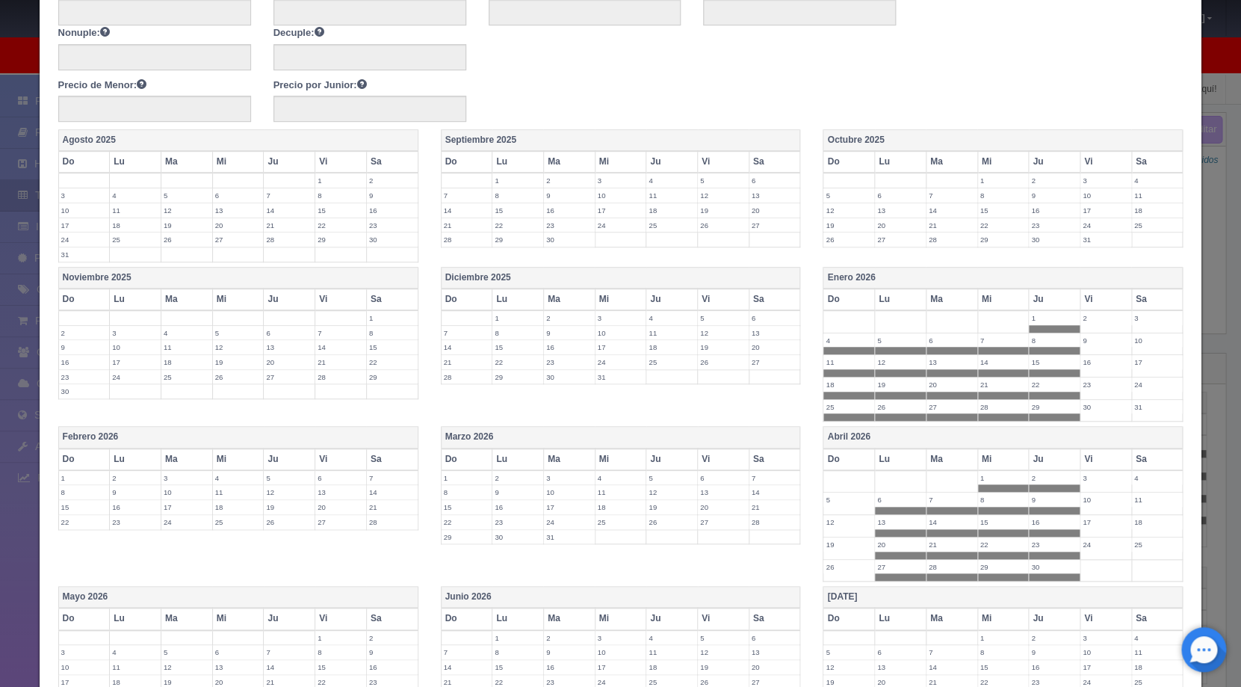
click at [825, 458] on th "Do" at bounding box center [850, 459] width 52 height 22
click at [677, 454] on th "Ju" at bounding box center [672, 459] width 52 height 22
click at [620, 457] on th "Mi" at bounding box center [621, 459] width 52 height 22
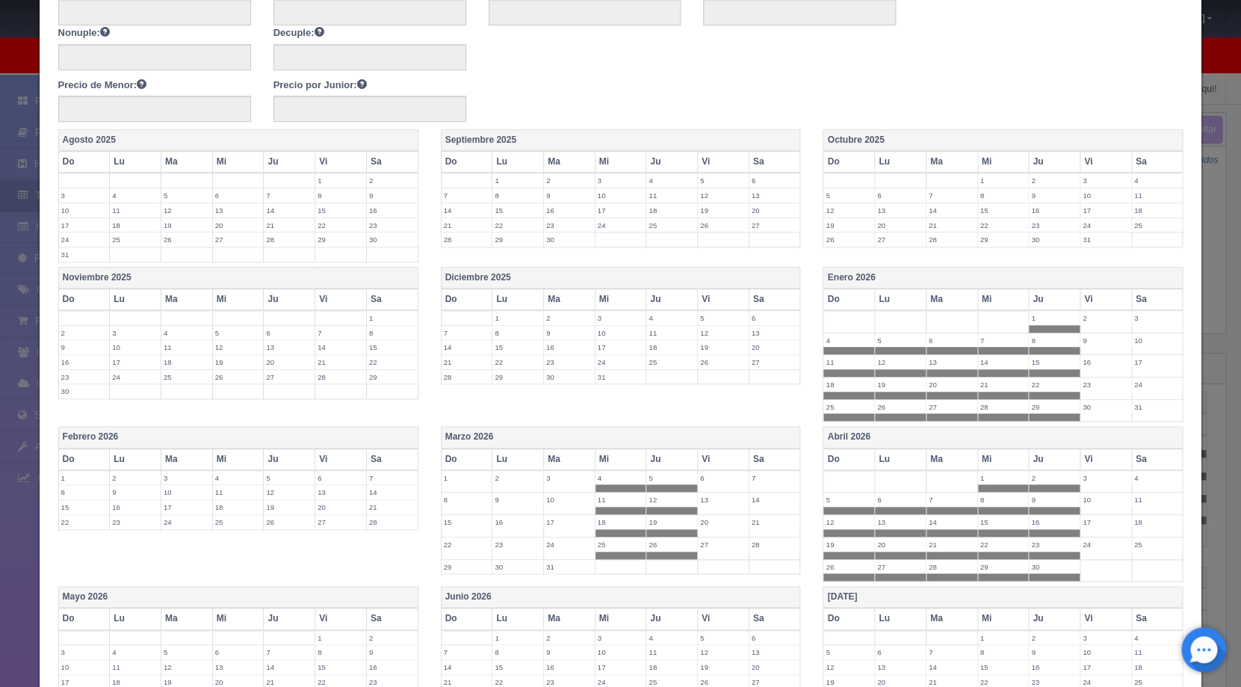
click at [555, 458] on th "Ma" at bounding box center [569, 459] width 52 height 22
click at [499, 457] on th "Lu" at bounding box center [519, 459] width 52 height 22
click at [445, 454] on th "Do" at bounding box center [467, 459] width 52 height 22
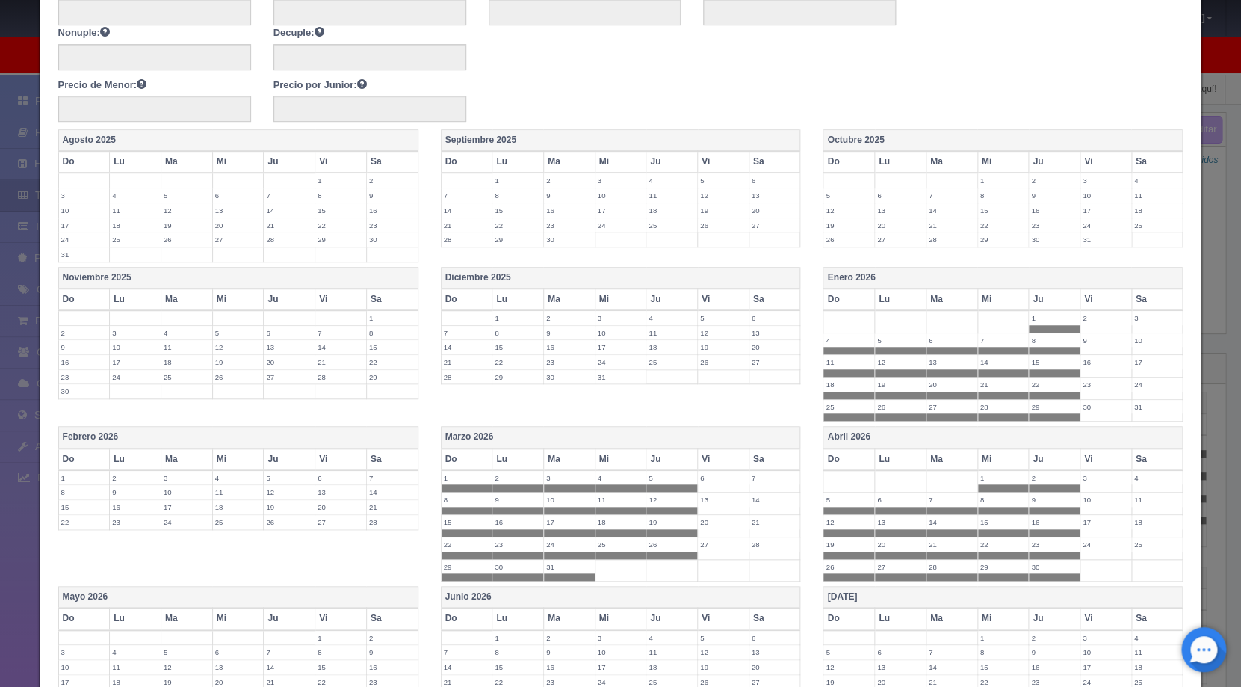
click at [271, 454] on th "Ju" at bounding box center [290, 459] width 52 height 22
click at [216, 458] on th "Mi" at bounding box center [238, 459] width 52 height 22
click at [183, 455] on th "Ma" at bounding box center [187, 459] width 52 height 22
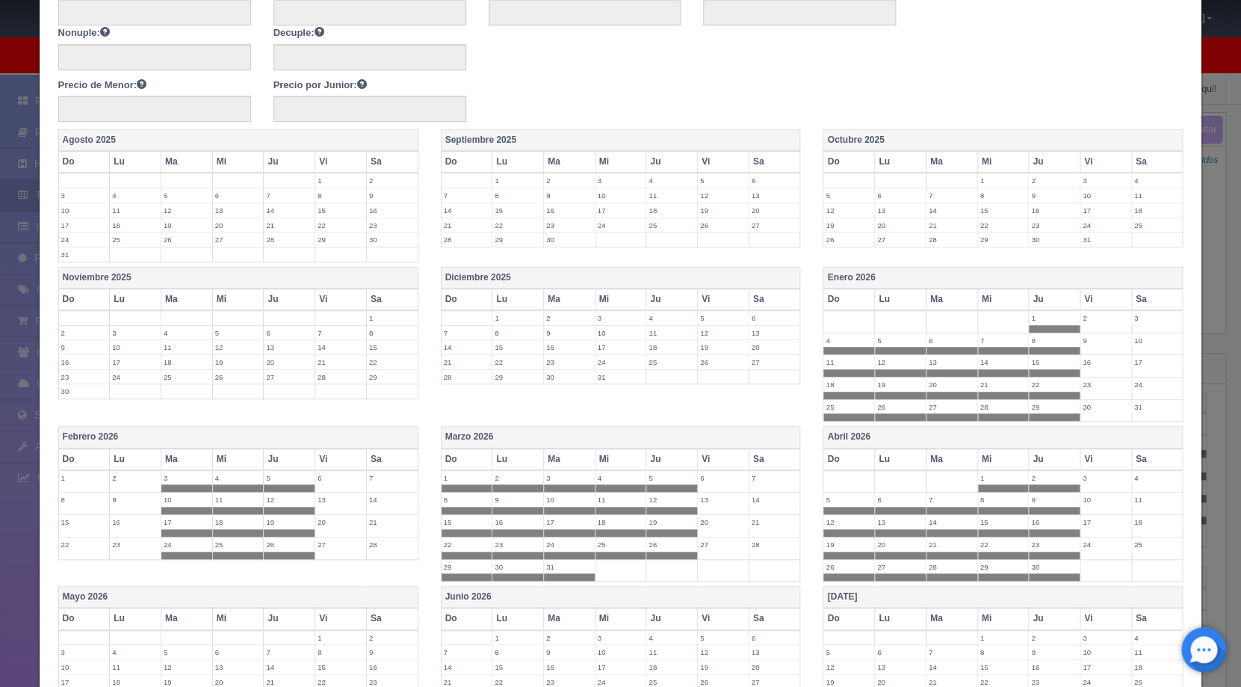
click at [110, 456] on th "Lu" at bounding box center [136, 459] width 52 height 22
click at [72, 457] on th "Do" at bounding box center [84, 459] width 52 height 22
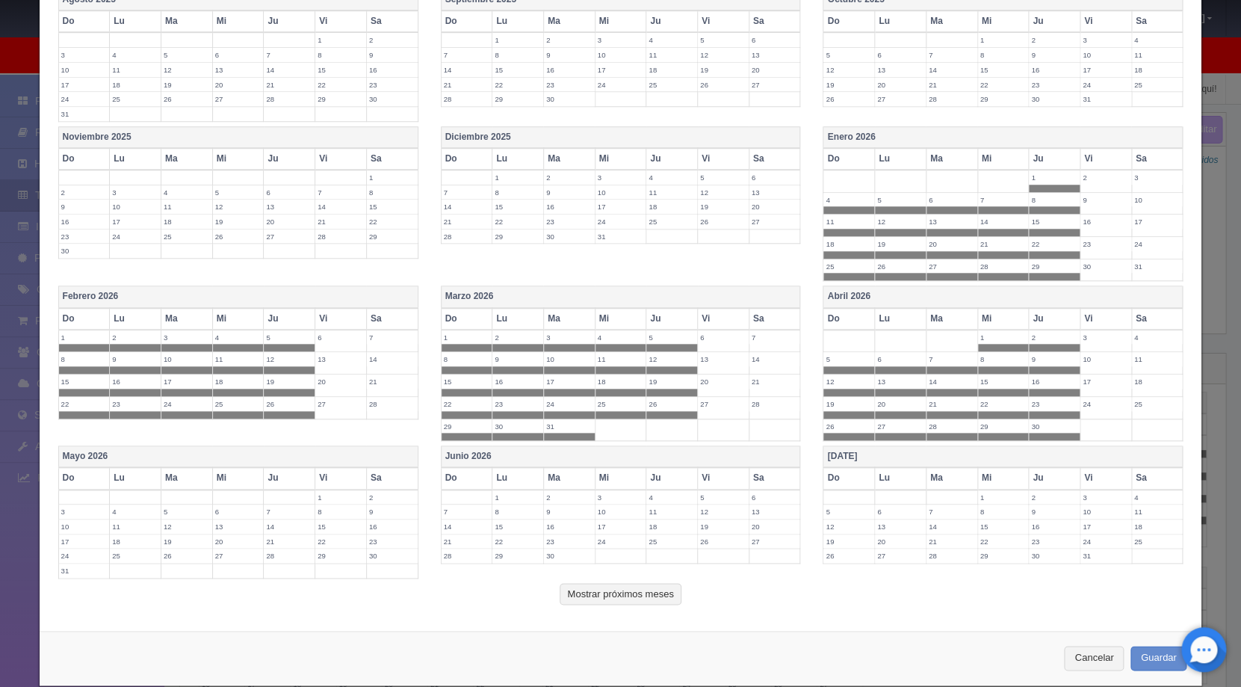
scroll to position [495, 0]
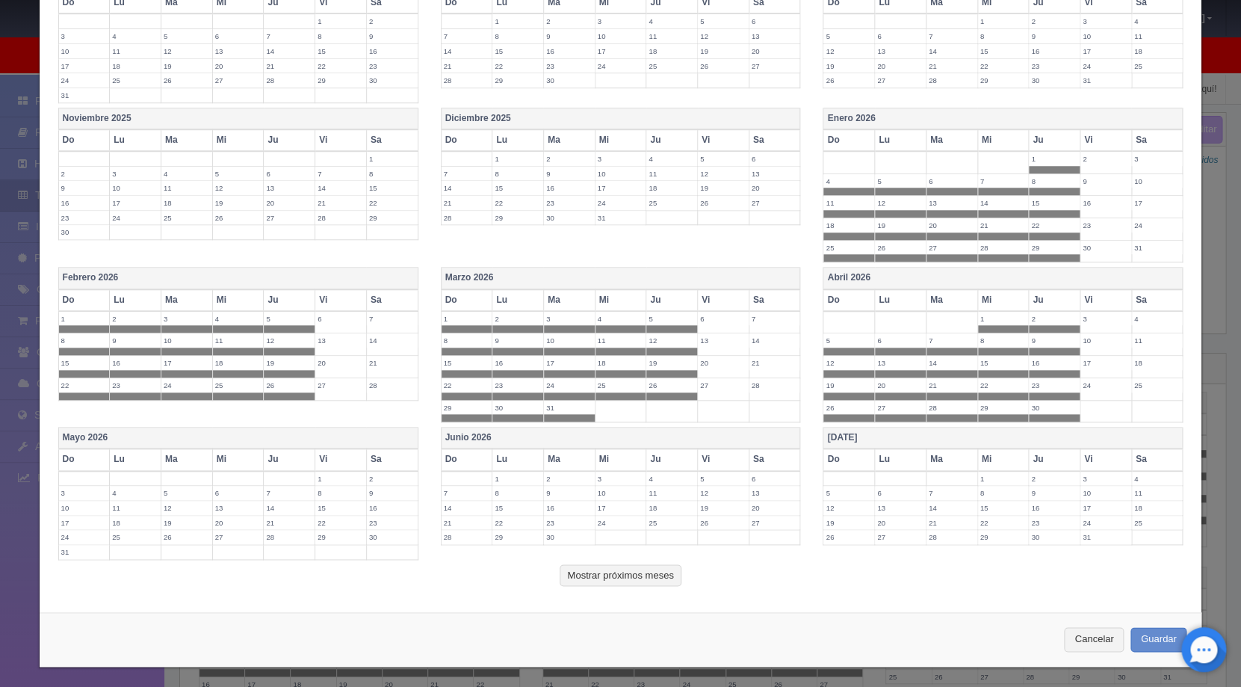
click at [81, 462] on th "Do" at bounding box center [84, 459] width 52 height 22
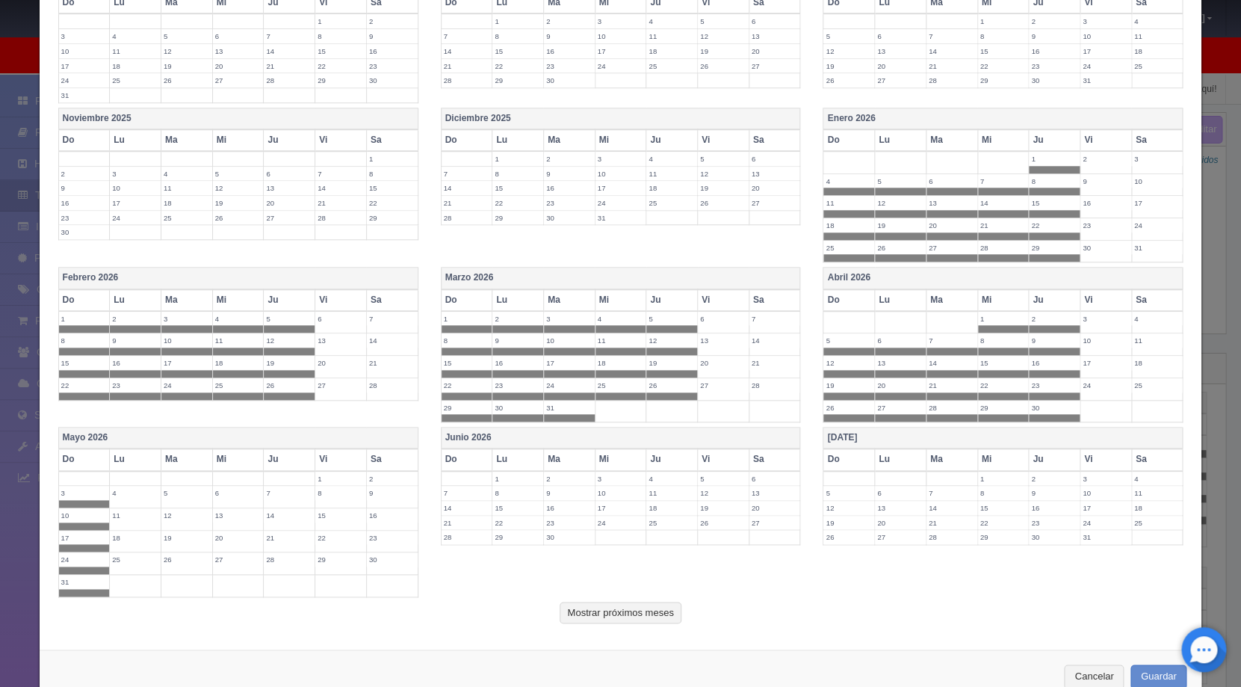
click at [116, 459] on th "Lu" at bounding box center [136, 459] width 52 height 22
click at [177, 451] on th "Ma" at bounding box center [187, 459] width 52 height 22
click at [223, 454] on th "Mi" at bounding box center [238, 459] width 52 height 22
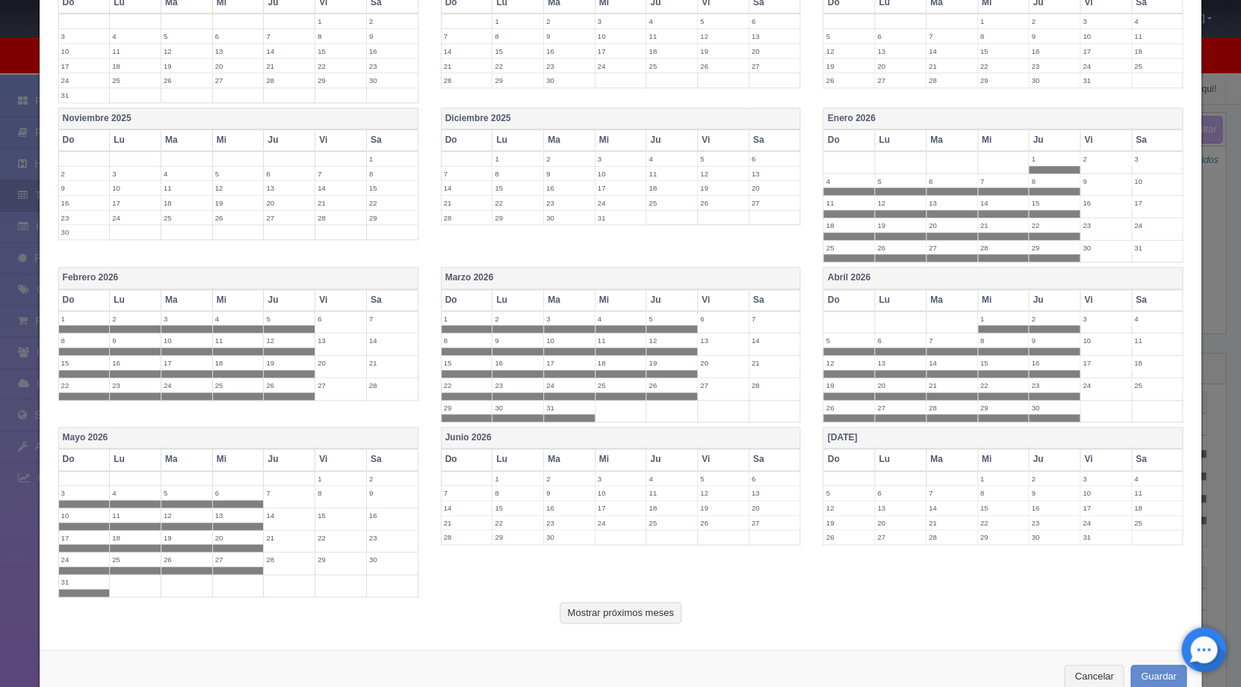
click at [286, 457] on th "Ju" at bounding box center [290, 459] width 52 height 22
click at [449, 454] on th "Do" at bounding box center [467, 459] width 52 height 22
click at [499, 454] on th "Lu" at bounding box center [519, 459] width 52 height 22
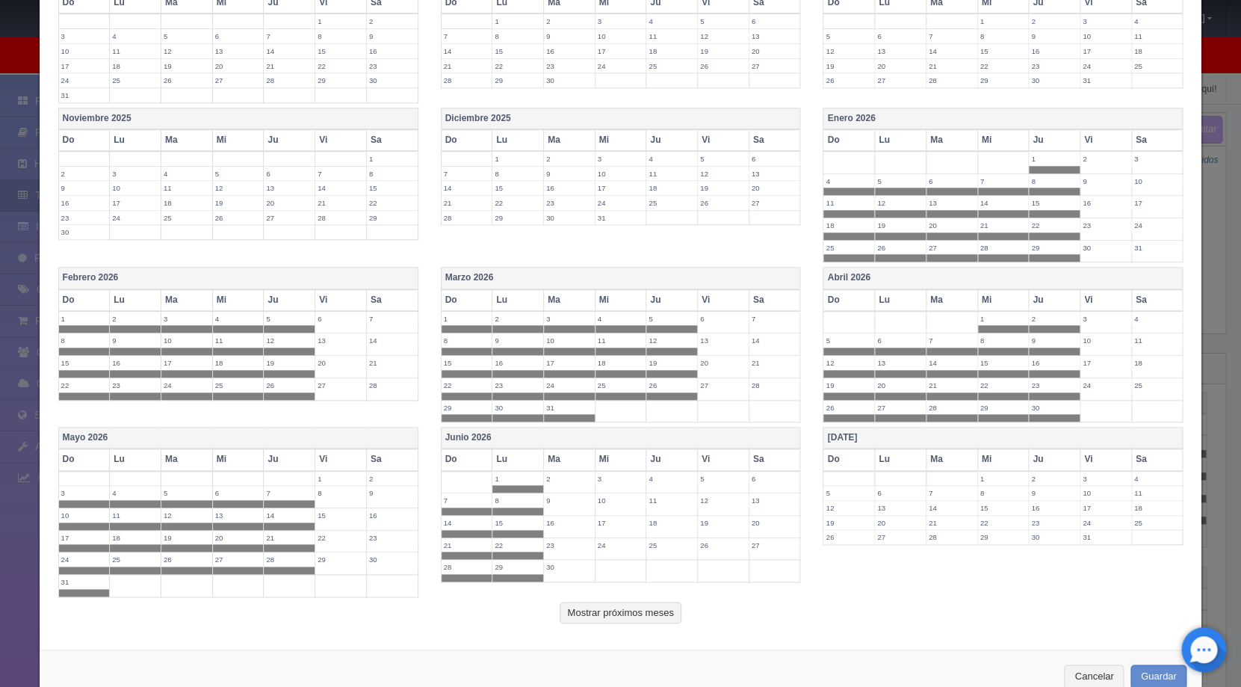
click at [544, 454] on th "Ma" at bounding box center [569, 459] width 52 height 22
click at [620, 454] on th "Mi" at bounding box center [621, 459] width 52 height 22
click at [666, 455] on th "Ju" at bounding box center [672, 459] width 52 height 22
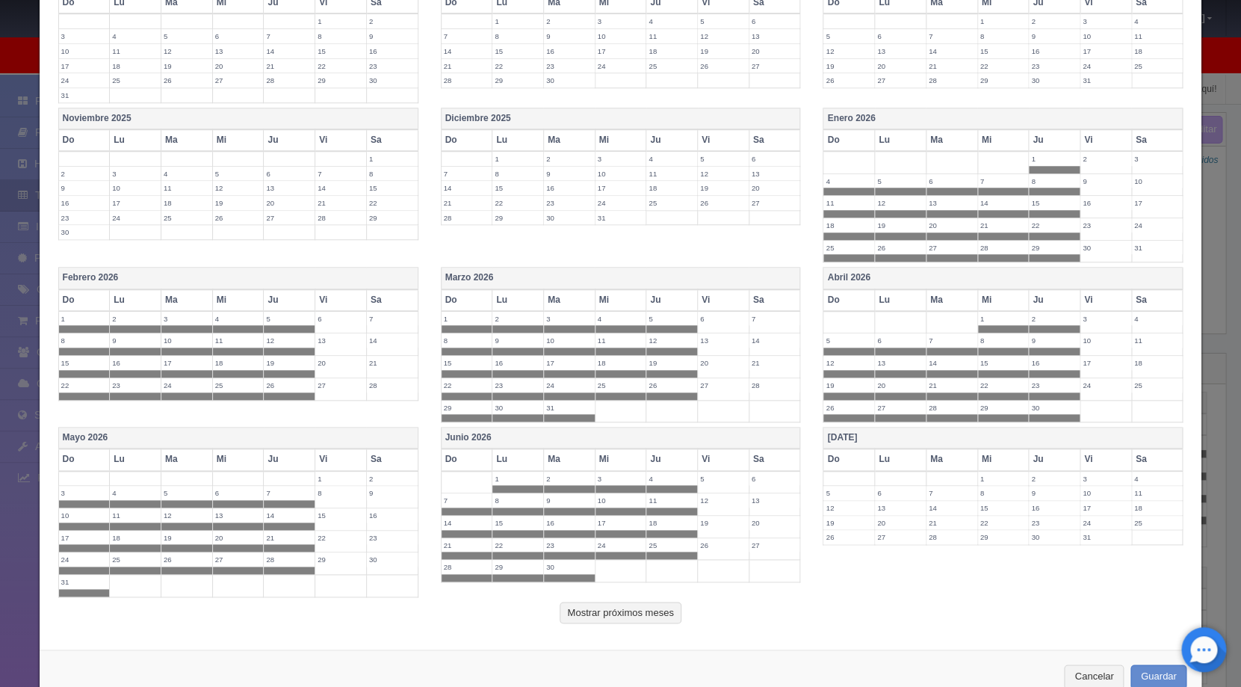
click at [833, 460] on th "Do" at bounding box center [850, 459] width 52 height 22
click at [896, 459] on th "Lu" at bounding box center [901, 459] width 52 height 22
click at [936, 456] on th "Ma" at bounding box center [952, 459] width 52 height 22
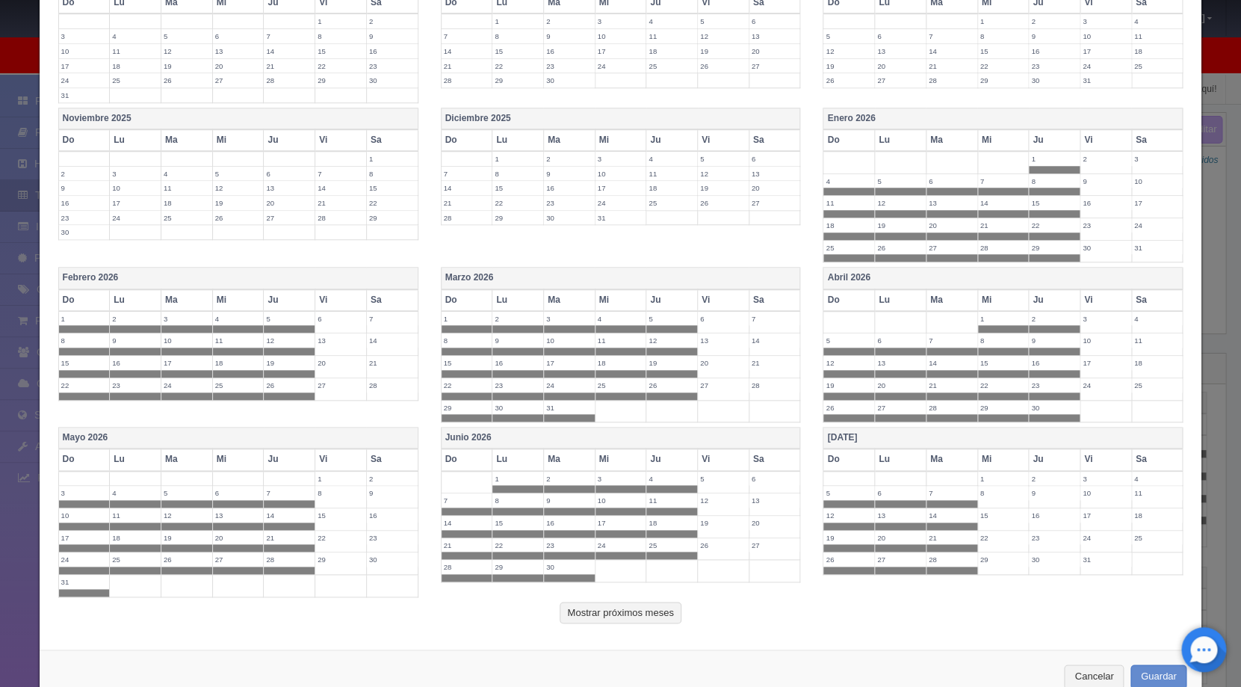
click at [996, 456] on th "Mi" at bounding box center [1004, 459] width 52 height 22
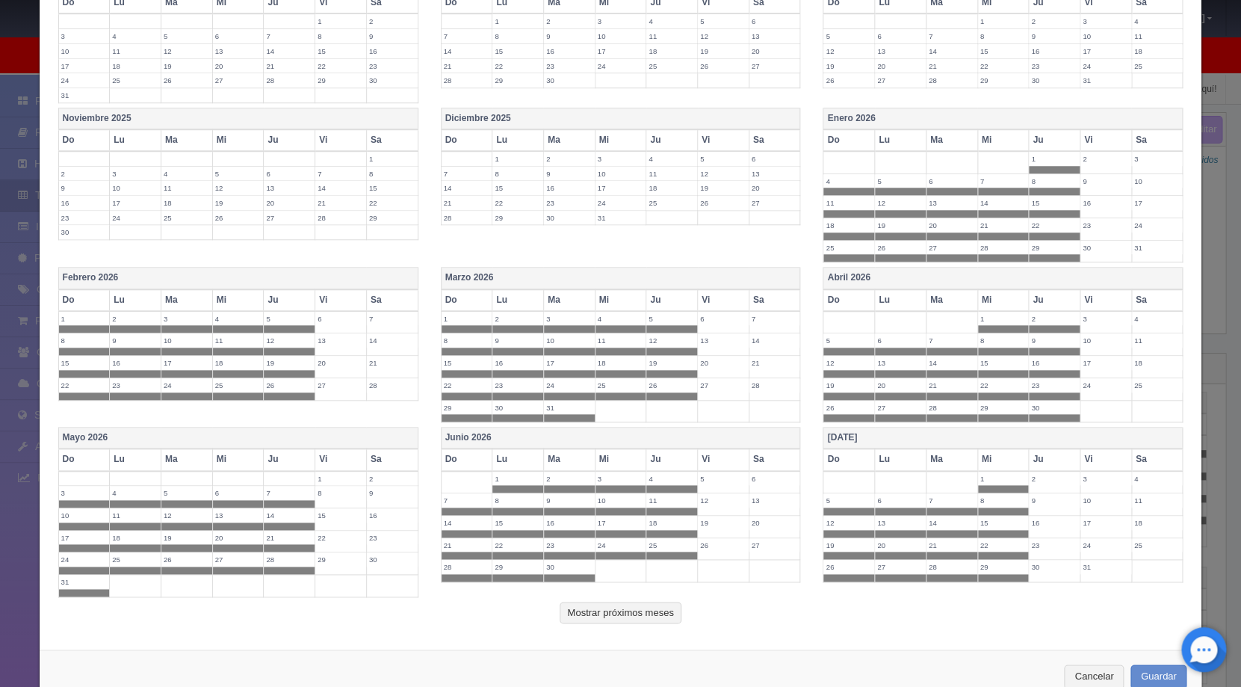
click at [1053, 458] on th "Ju" at bounding box center [1055, 459] width 52 height 22
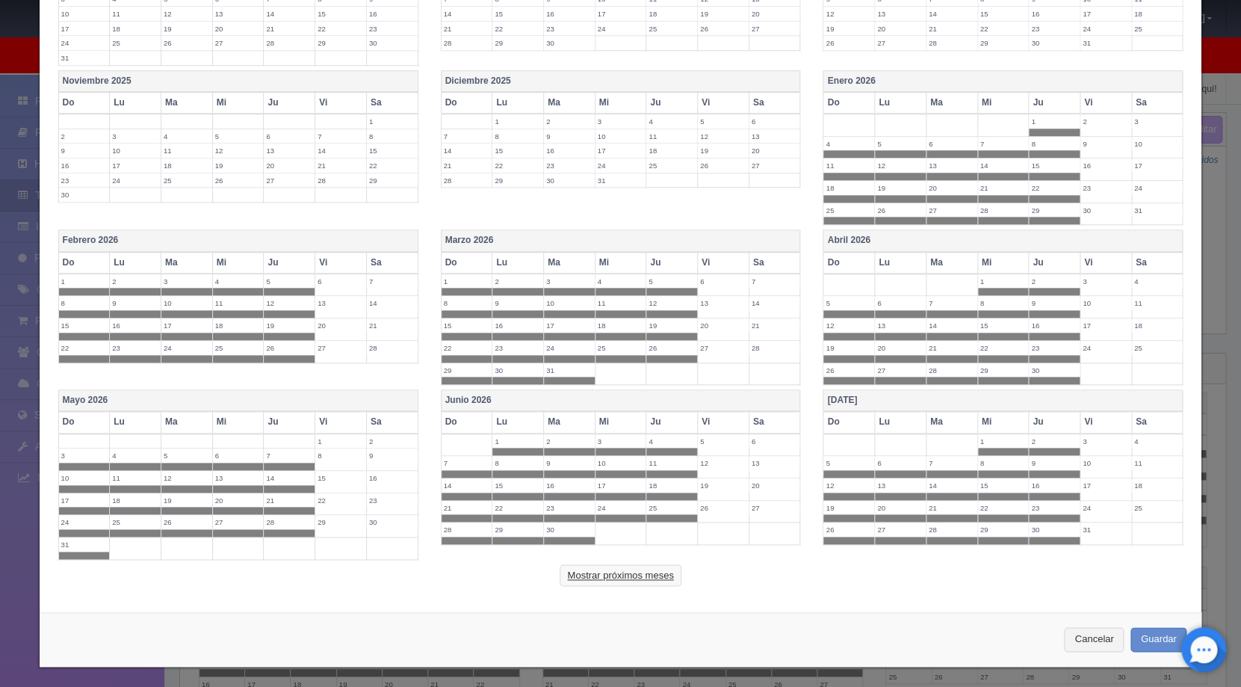
click at [650, 572] on button "Mostrar próximos meses" at bounding box center [620, 575] width 121 height 22
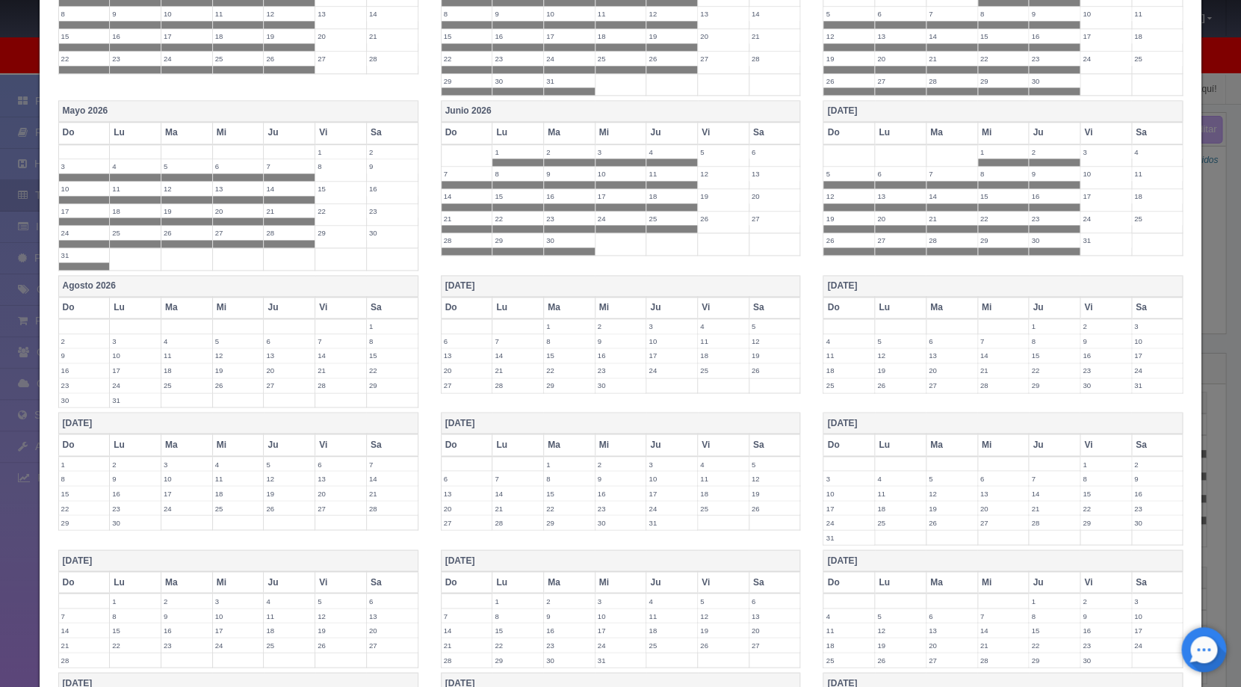
scroll to position [824, 0]
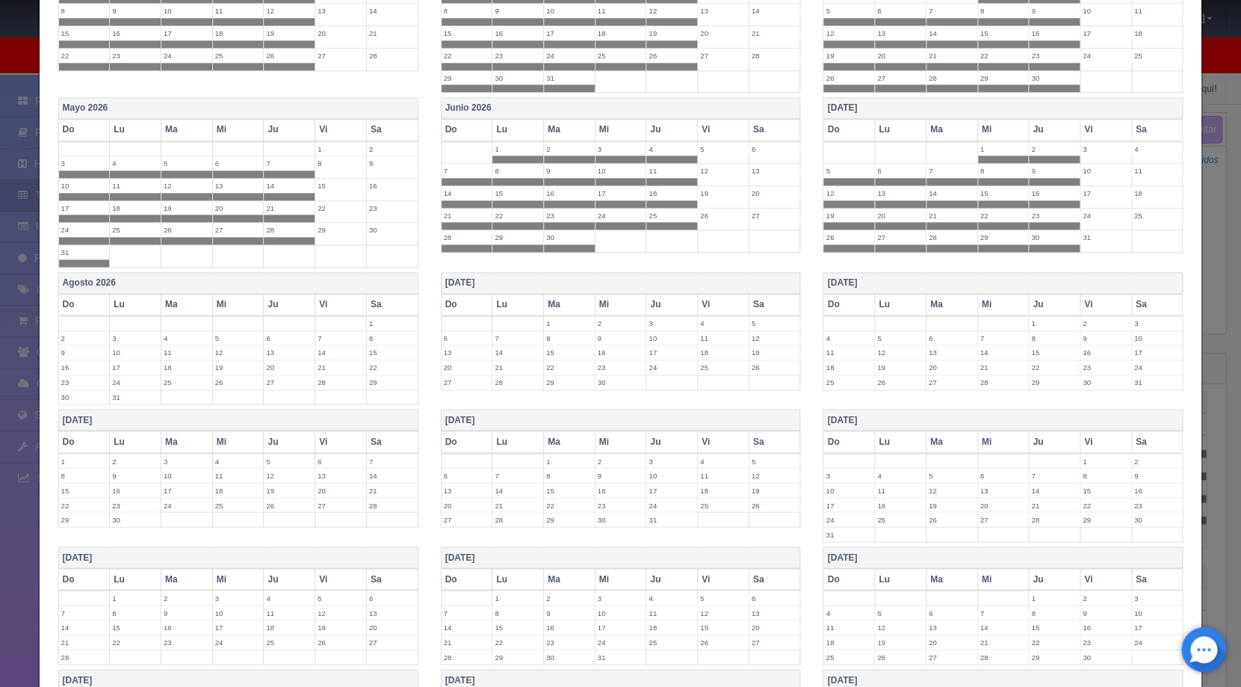
click at [81, 303] on th "Do" at bounding box center [84, 305] width 52 height 22
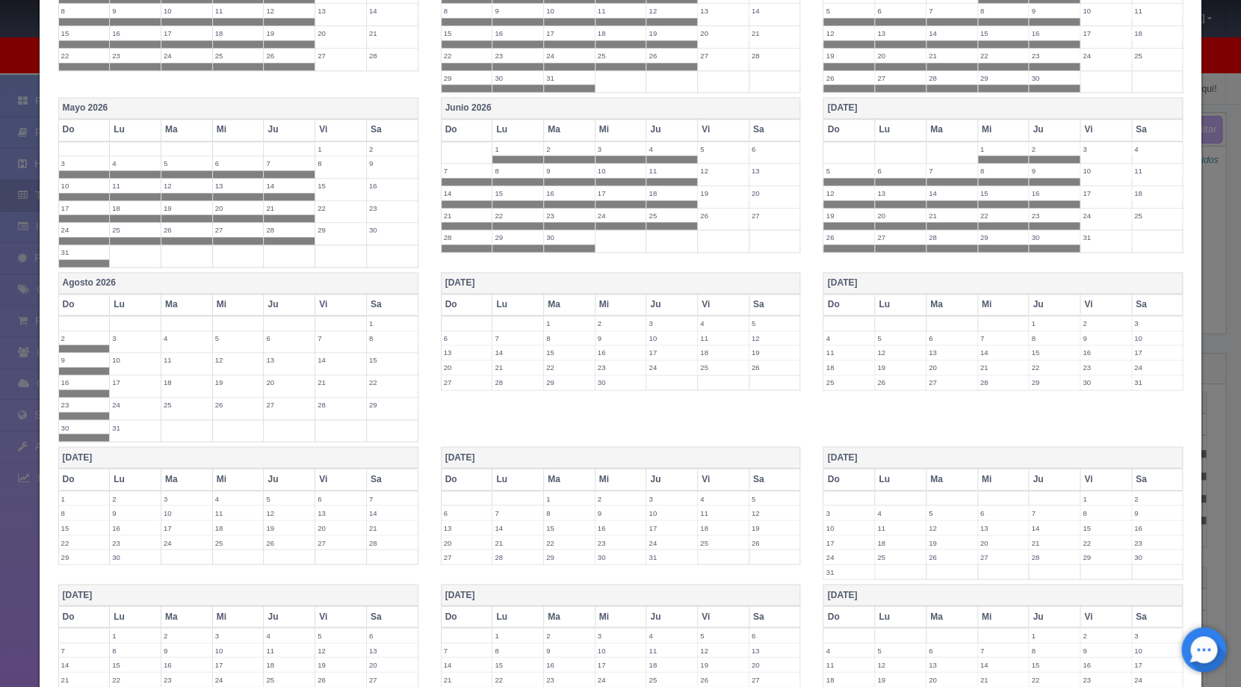
click at [139, 300] on th "Lu" at bounding box center [136, 305] width 52 height 22
click at [177, 302] on th "Ma" at bounding box center [187, 305] width 52 height 22
click at [249, 307] on th "Mi" at bounding box center [238, 305] width 52 height 22
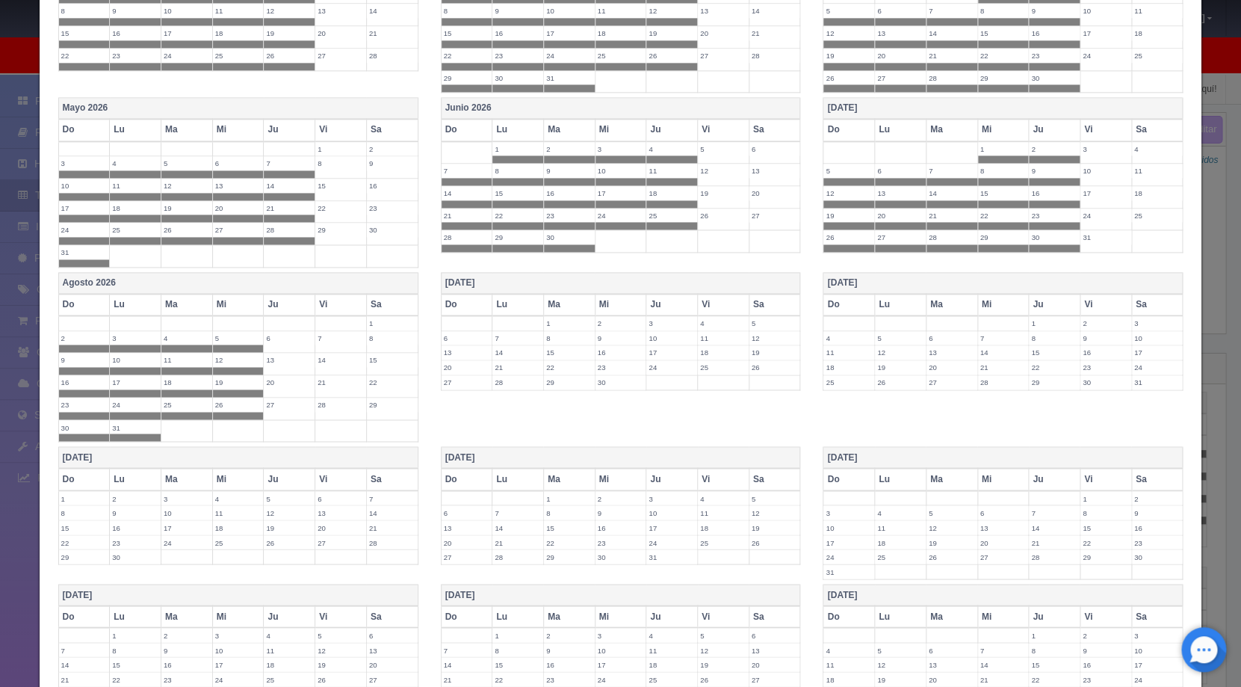
click at [294, 305] on th "Ju" at bounding box center [290, 305] width 52 height 22
click at [463, 296] on th "Do" at bounding box center [467, 305] width 52 height 22
click at [506, 303] on th "Lu" at bounding box center [519, 305] width 52 height 22
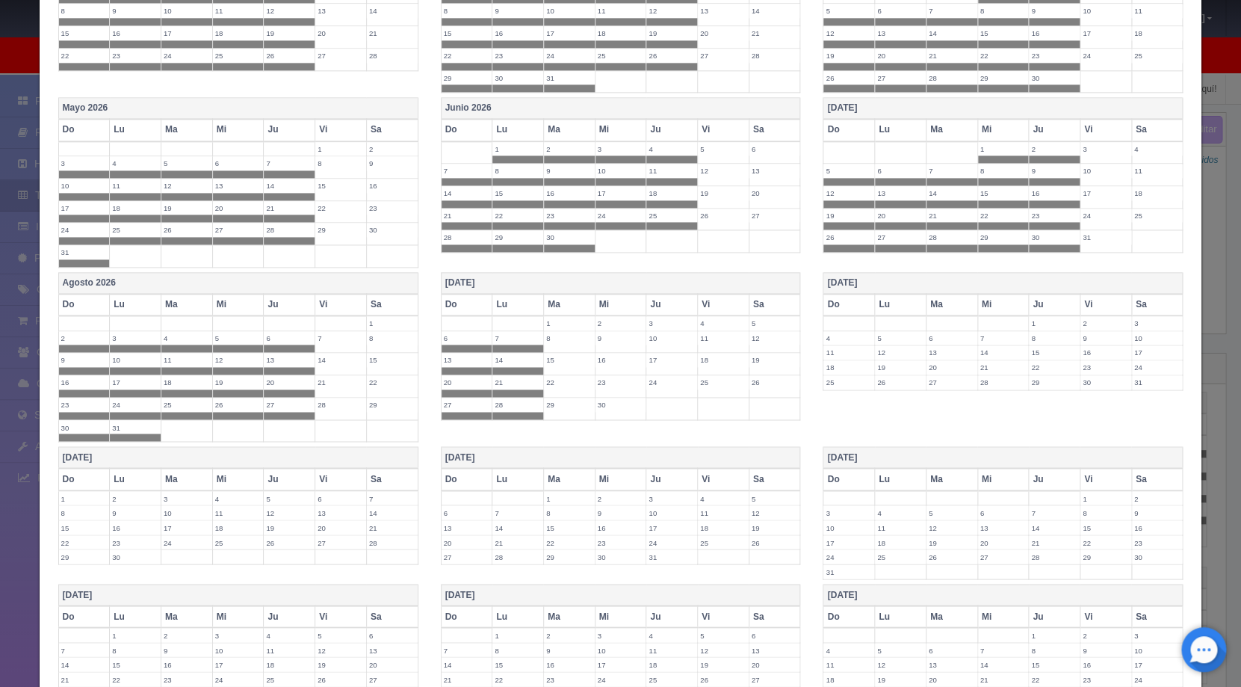
click at [569, 296] on th "Ma" at bounding box center [569, 305] width 52 height 22
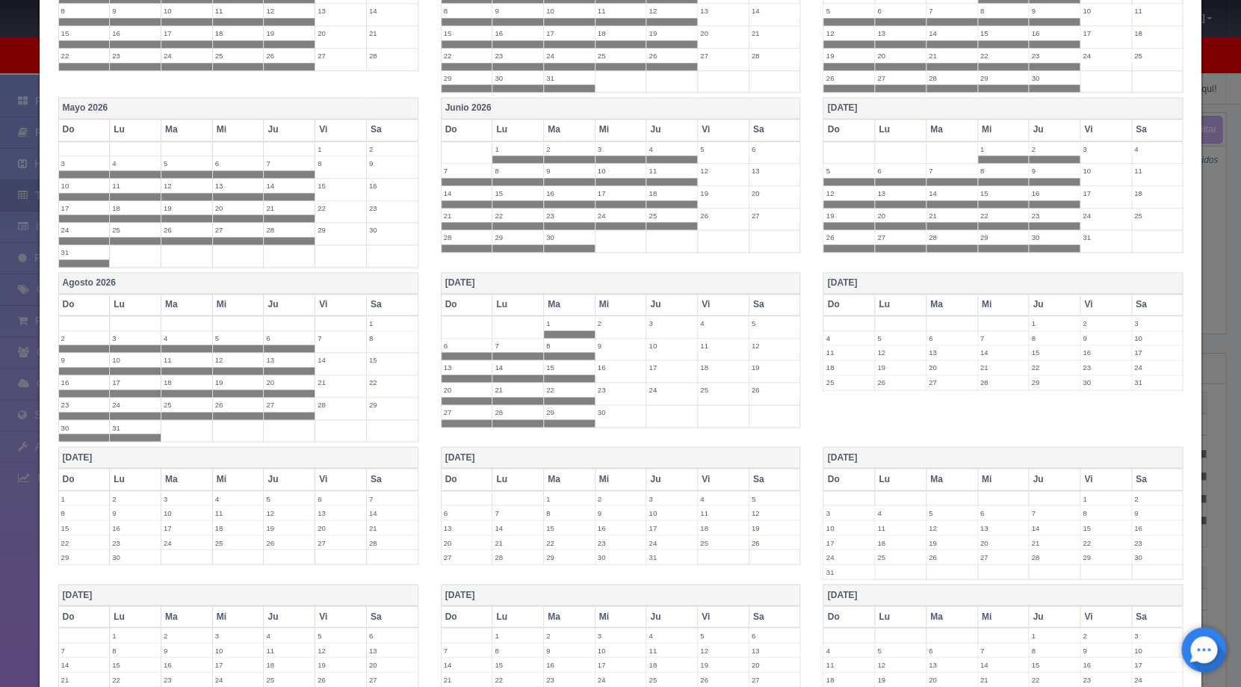
click at [606, 296] on th "Mi" at bounding box center [621, 305] width 52 height 22
click at [661, 303] on th "Ju" at bounding box center [672, 305] width 52 height 22
click at [859, 300] on th "Do" at bounding box center [850, 305] width 52 height 22
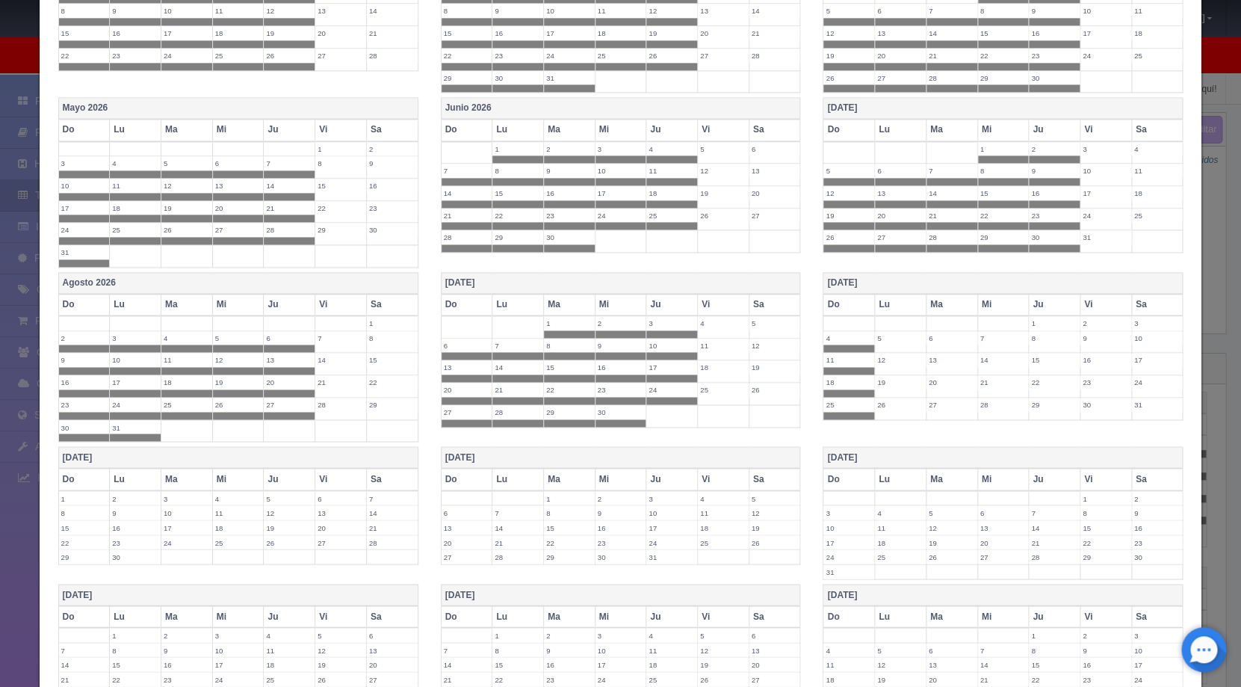
click at [901, 300] on th "Lu" at bounding box center [901, 305] width 52 height 22
click at [930, 301] on th "Ma" at bounding box center [952, 305] width 52 height 22
click at [987, 306] on th "Mi" at bounding box center [1004, 305] width 52 height 22
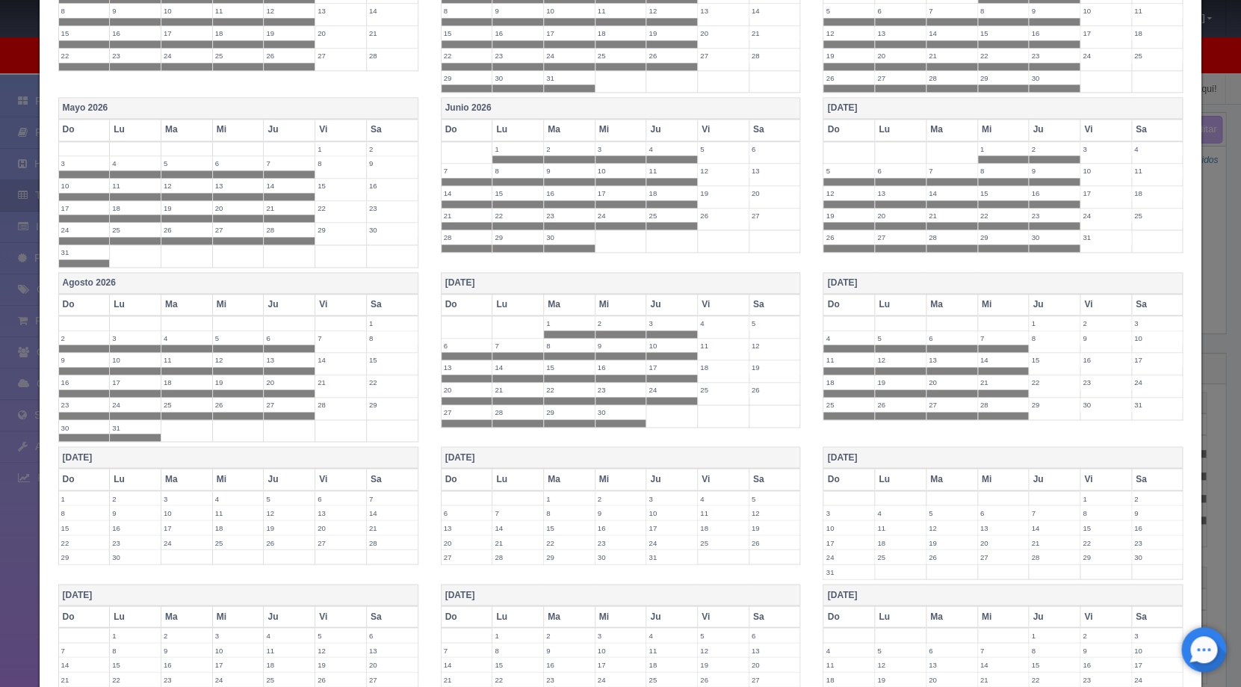
click at [1034, 306] on th "Ju" at bounding box center [1055, 305] width 52 height 22
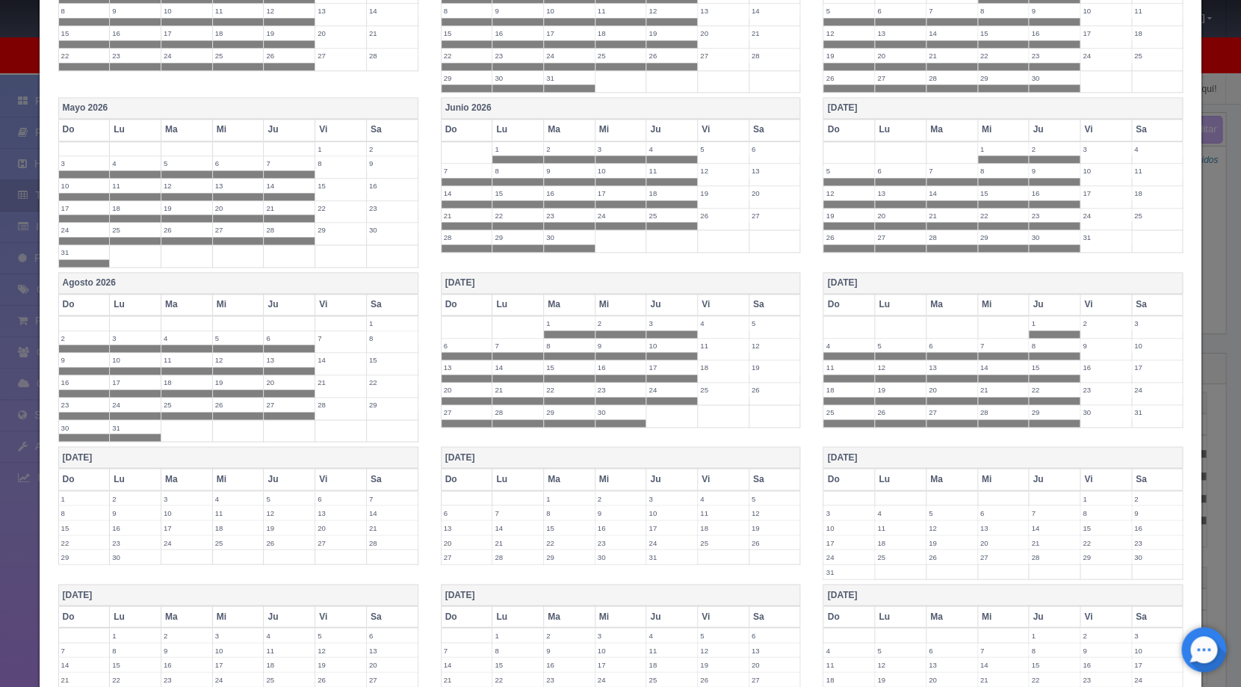
click at [83, 478] on th "Do" at bounding box center [84, 479] width 52 height 22
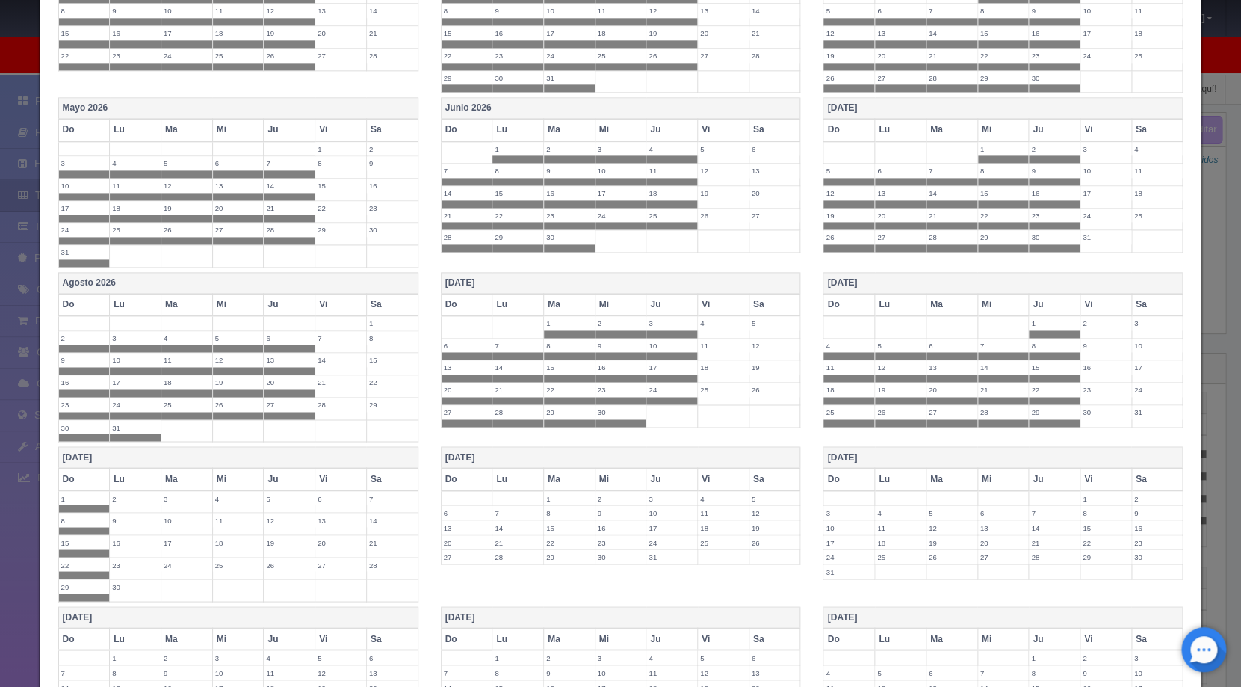
click at [149, 478] on th "Lu" at bounding box center [136, 479] width 52 height 22
click at [185, 480] on th "Ma" at bounding box center [187, 479] width 52 height 22
click at [217, 475] on th "Mi" at bounding box center [238, 479] width 52 height 22
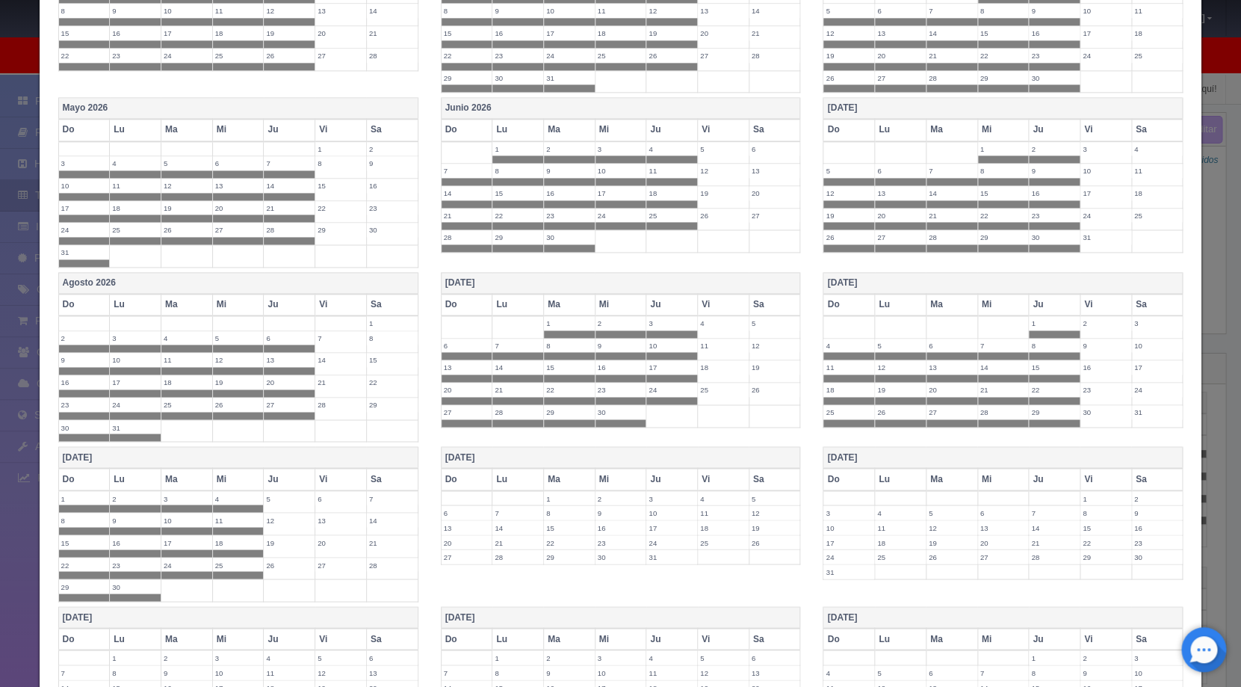
click at [284, 475] on th "Ju" at bounding box center [290, 479] width 52 height 22
click at [469, 472] on th "Do" at bounding box center [467, 479] width 52 height 22
click at [516, 474] on th "Lu" at bounding box center [519, 479] width 52 height 22
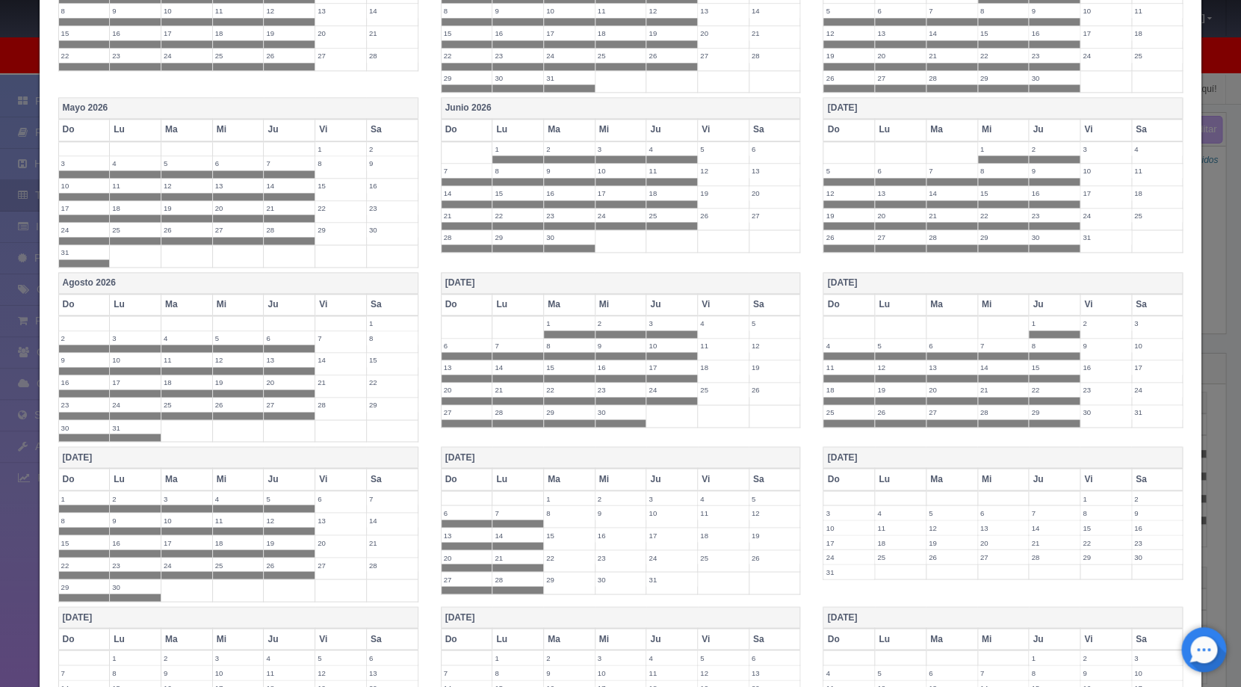
click at [554, 476] on th "Ma" at bounding box center [569, 479] width 52 height 22
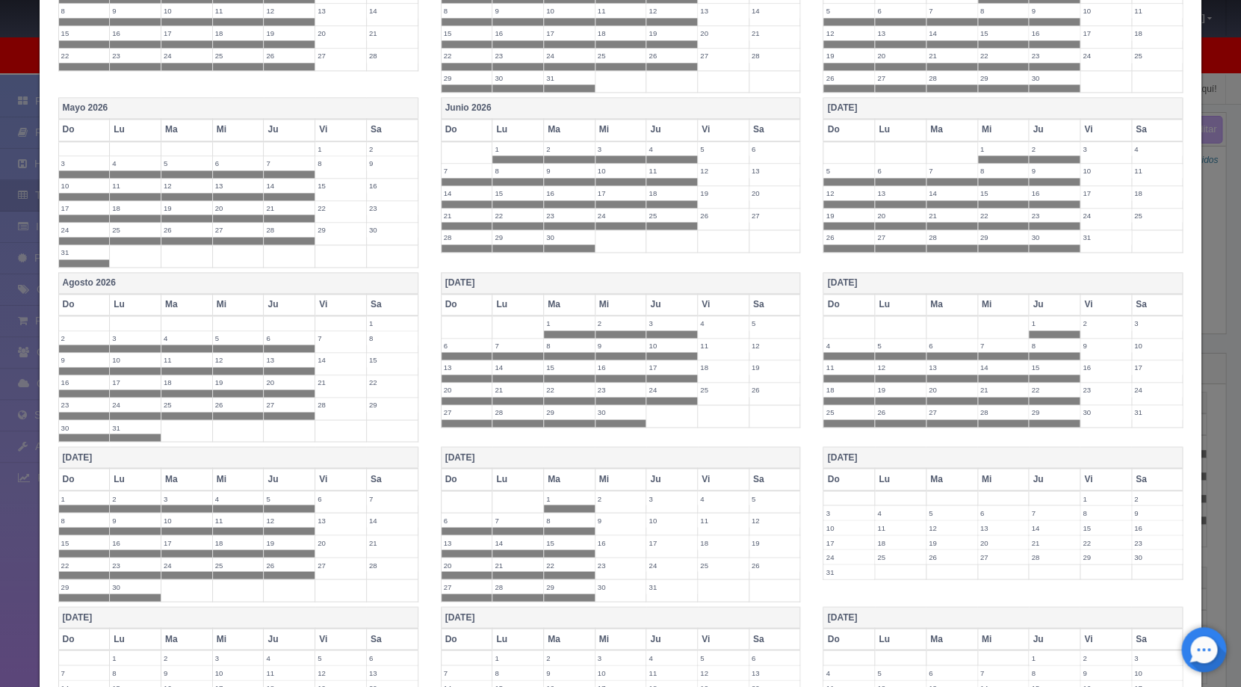
click at [605, 472] on th "Mi" at bounding box center [621, 479] width 52 height 22
click at [646, 471] on th "Ju" at bounding box center [672, 479] width 52 height 22
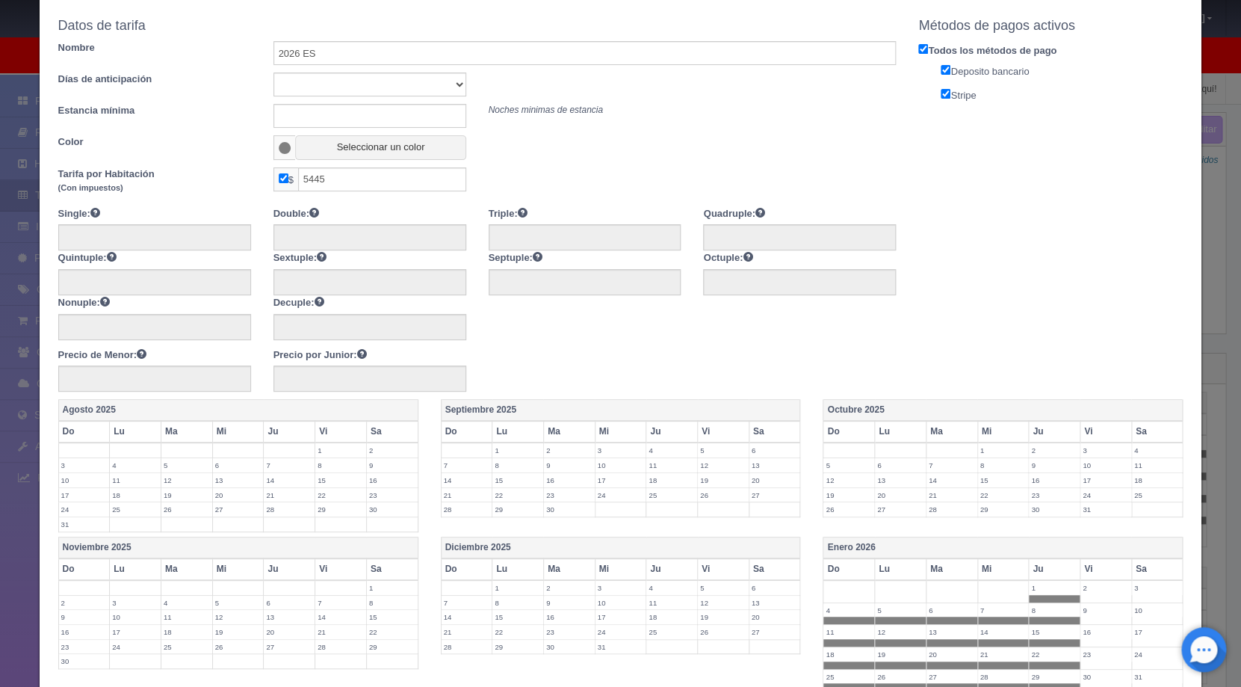
scroll to position [0, 0]
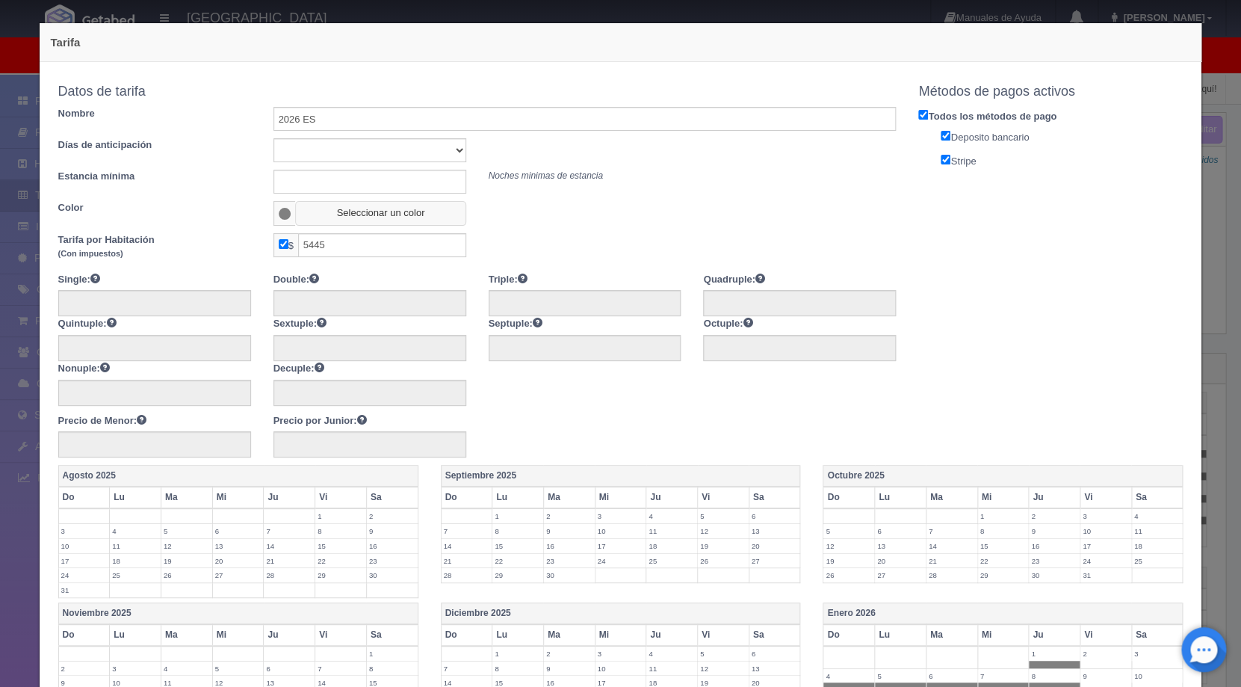
click at [354, 206] on button "Seleccionar un color" at bounding box center [380, 213] width 170 height 25
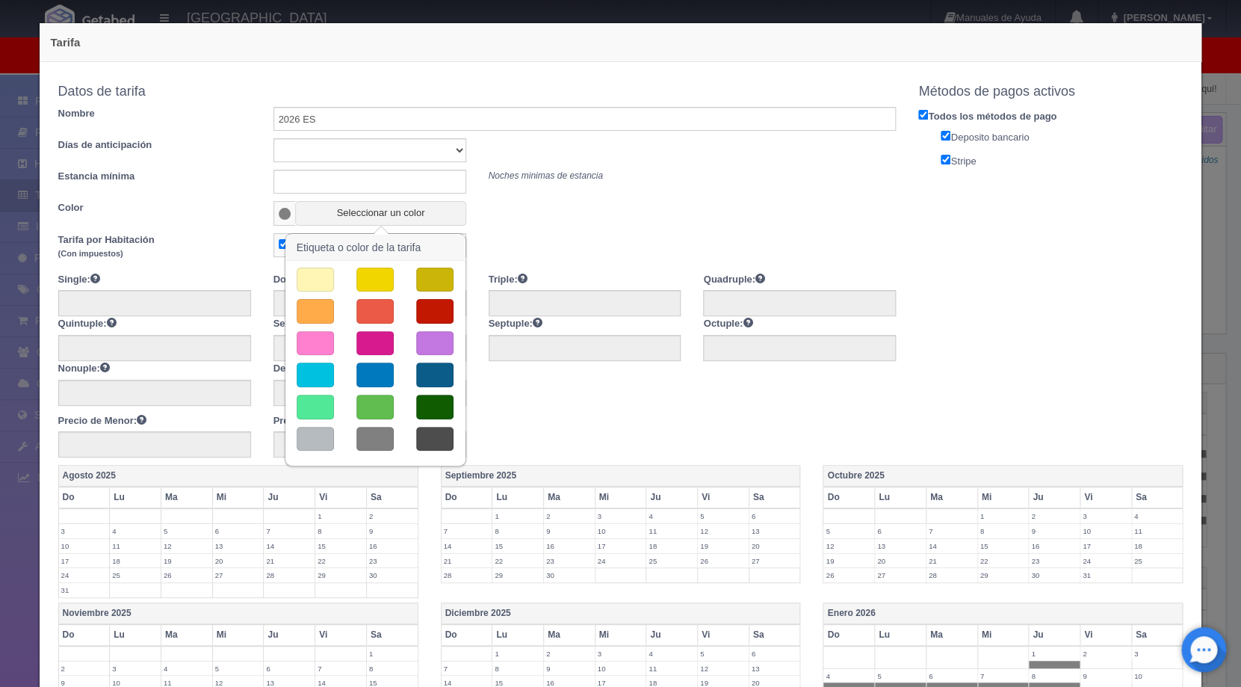
click at [421, 274] on button "button" at bounding box center [434, 280] width 37 height 25
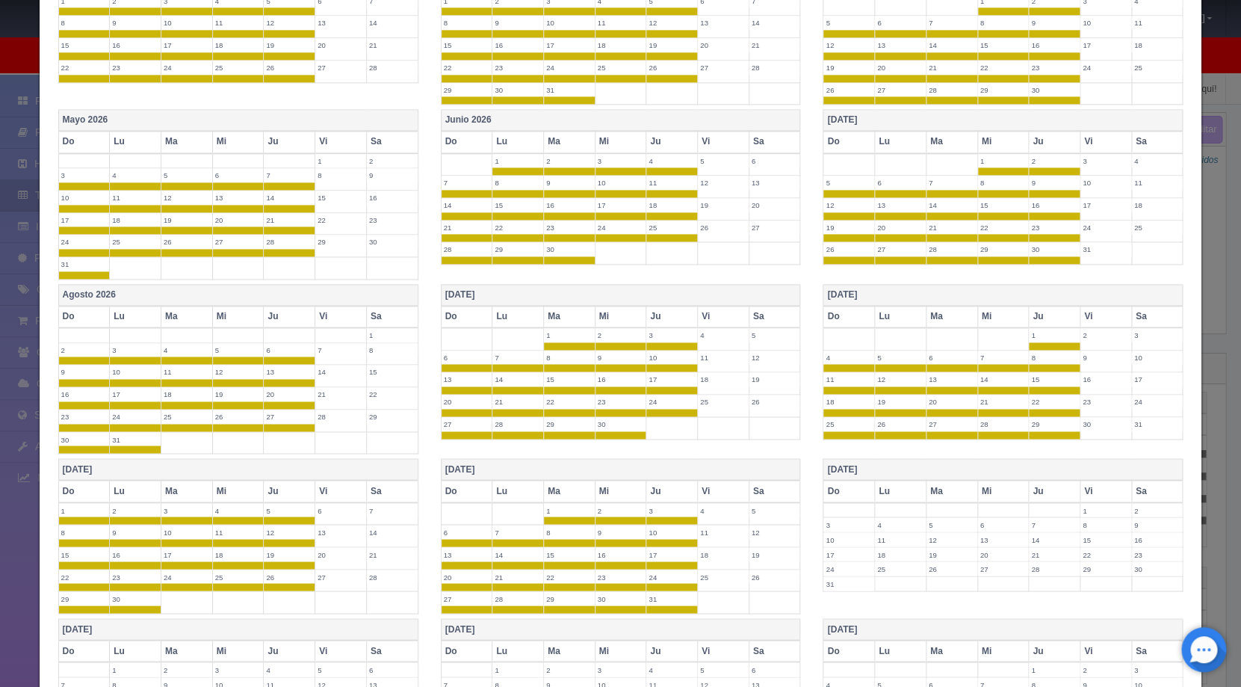
scroll to position [1126, 0]
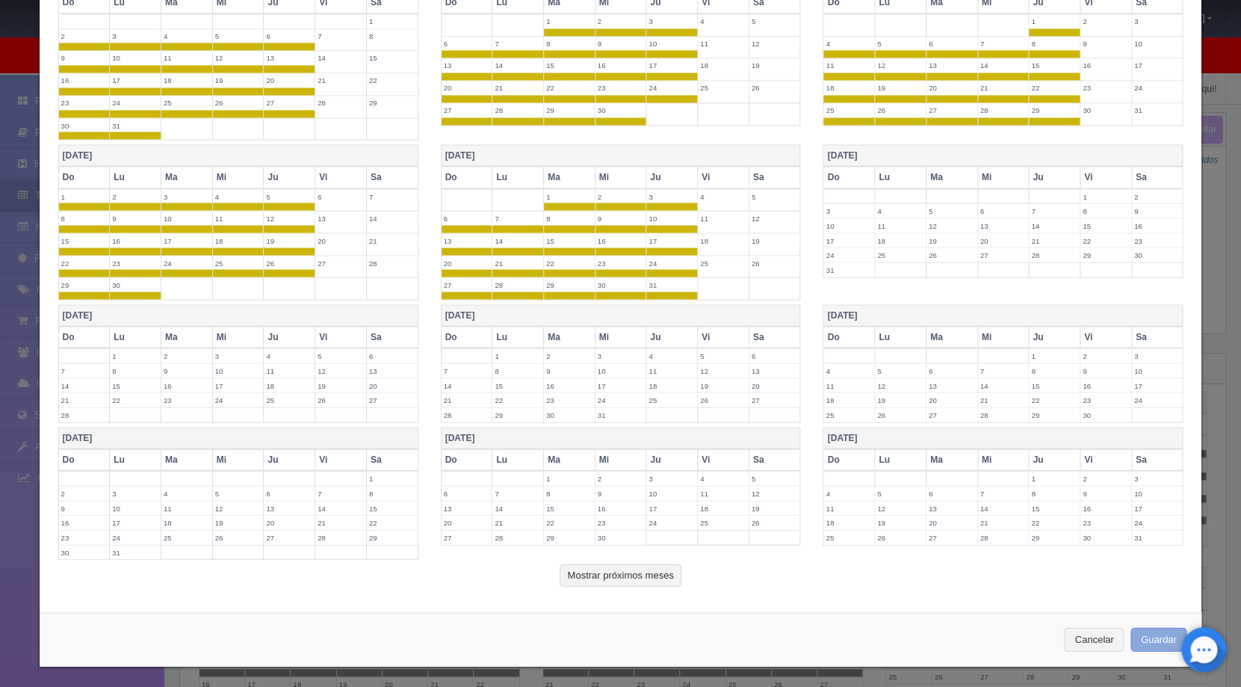
click at [1152, 633] on button "Guardar" at bounding box center [1159, 639] width 57 height 25
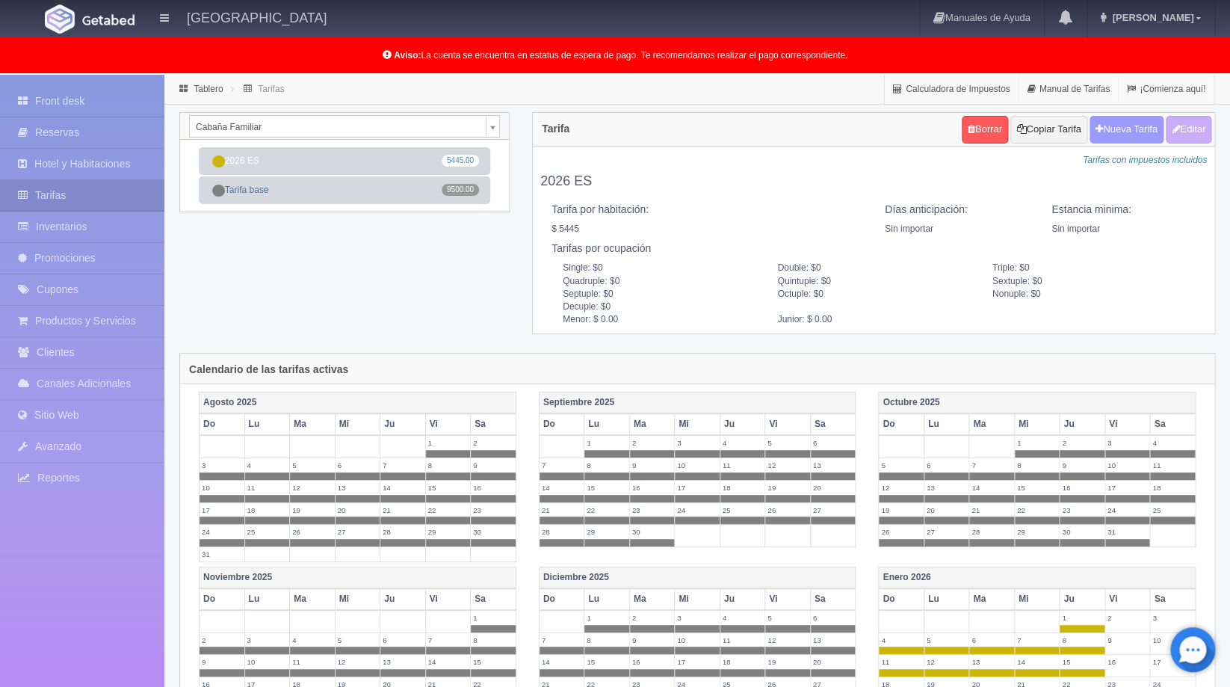
click at [1108, 125] on button "Nueva Tarifa" at bounding box center [1127, 130] width 74 height 28
select select
checkbox input "true"
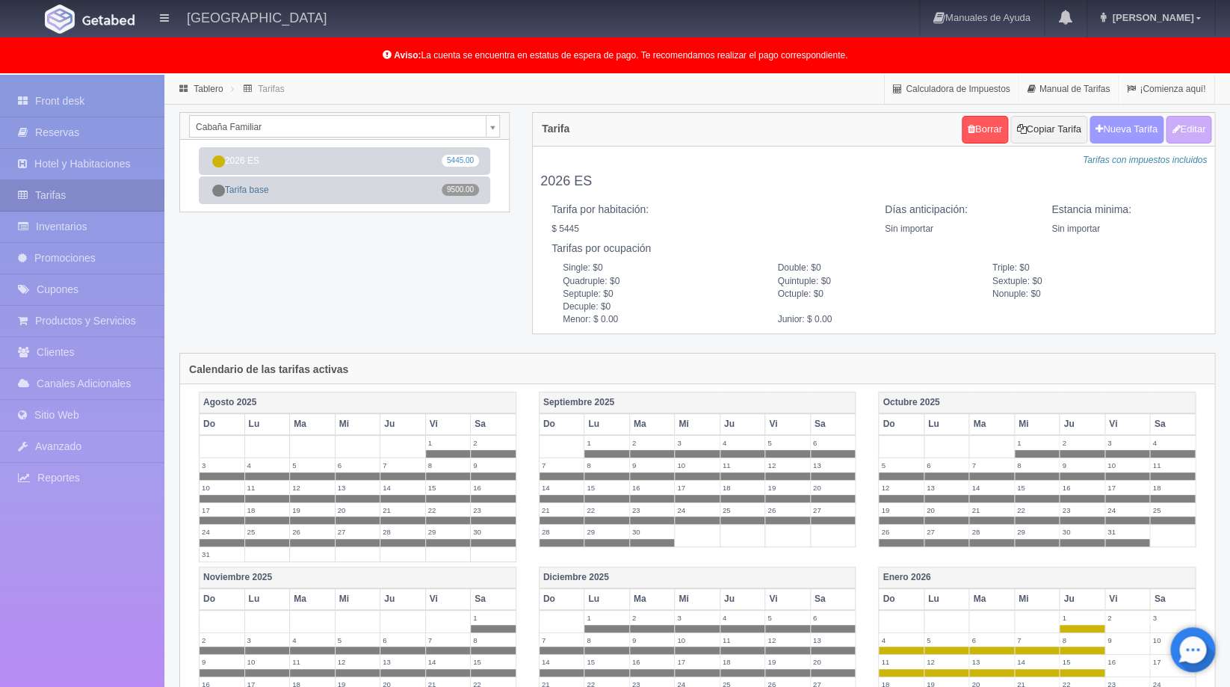
checkbox input "true"
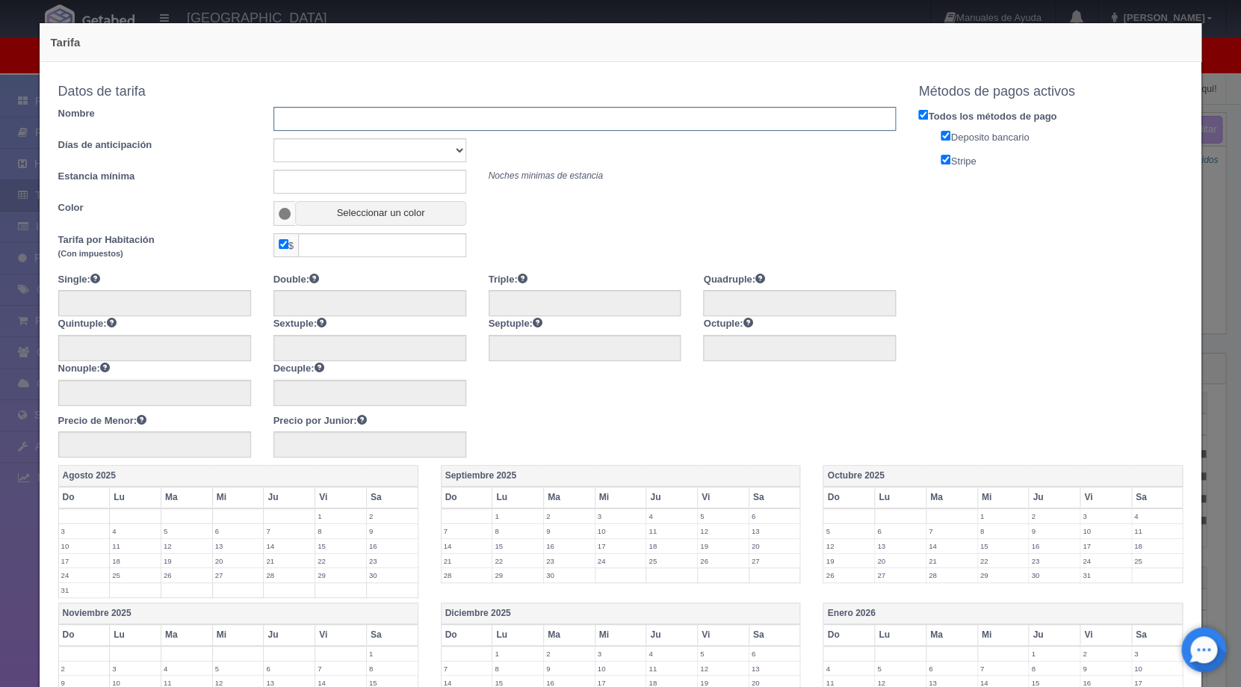
click at [368, 118] on input "text" at bounding box center [585, 119] width 623 height 24
type input "2026 FD"
click at [383, 244] on input "text" at bounding box center [382, 245] width 168 height 24
type input "6171"
click at [600, 401] on div at bounding box center [477, 339] width 861 height 134
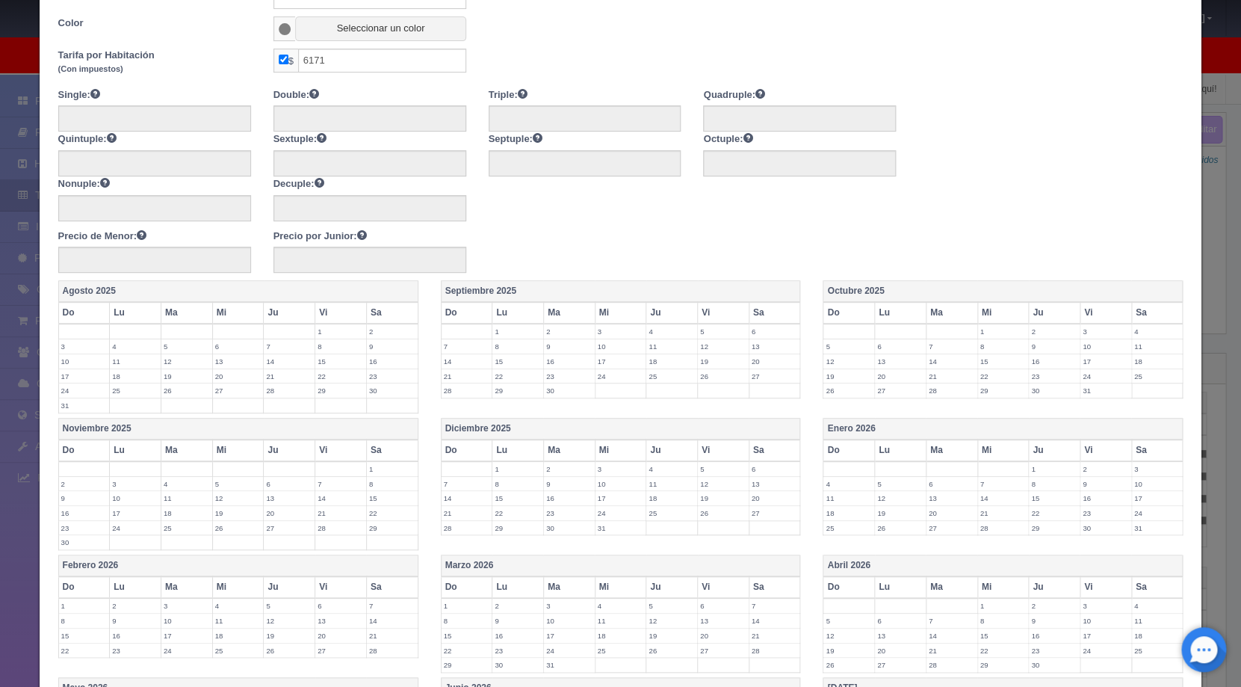
scroll to position [195, 0]
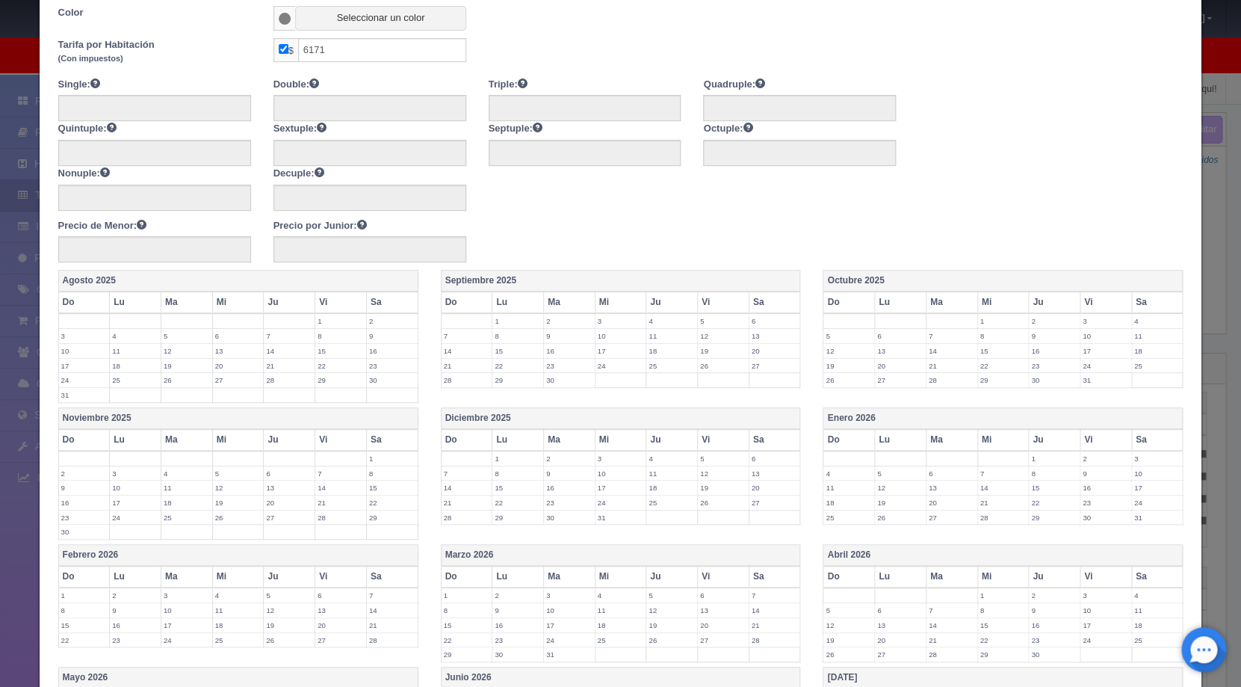
click at [1096, 434] on th "Vi" at bounding box center [1106, 440] width 52 height 22
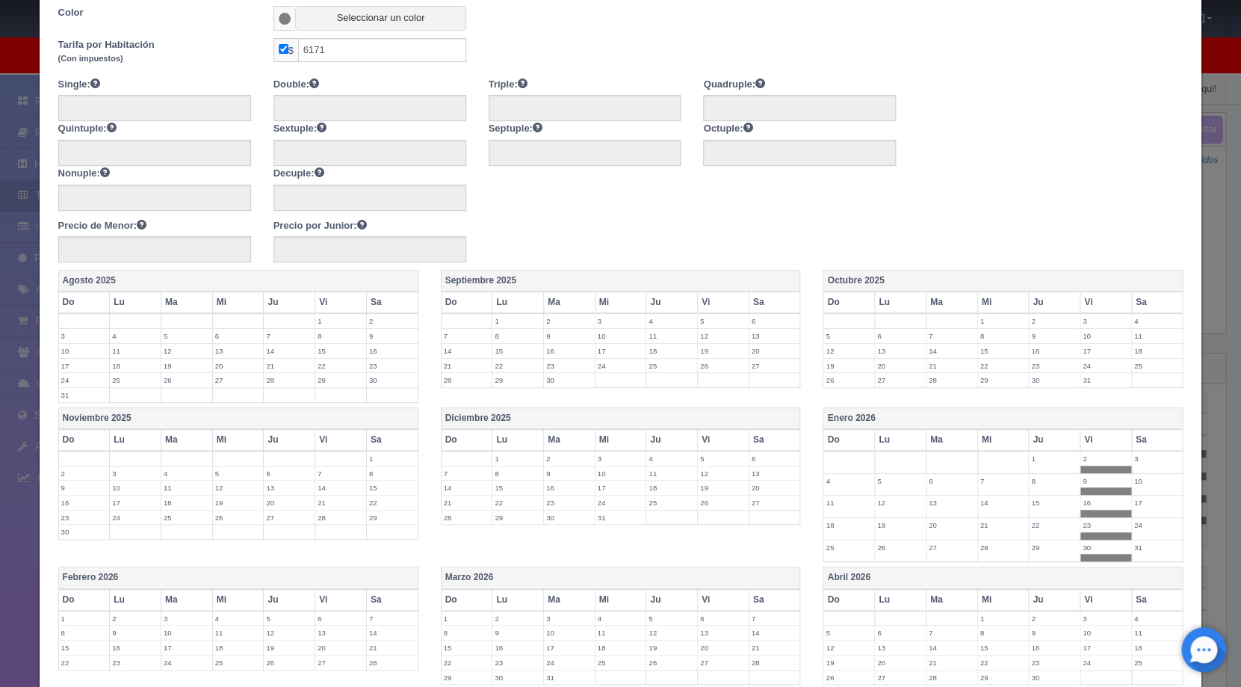
click at [1135, 436] on th "Sa" at bounding box center [1158, 440] width 52 height 22
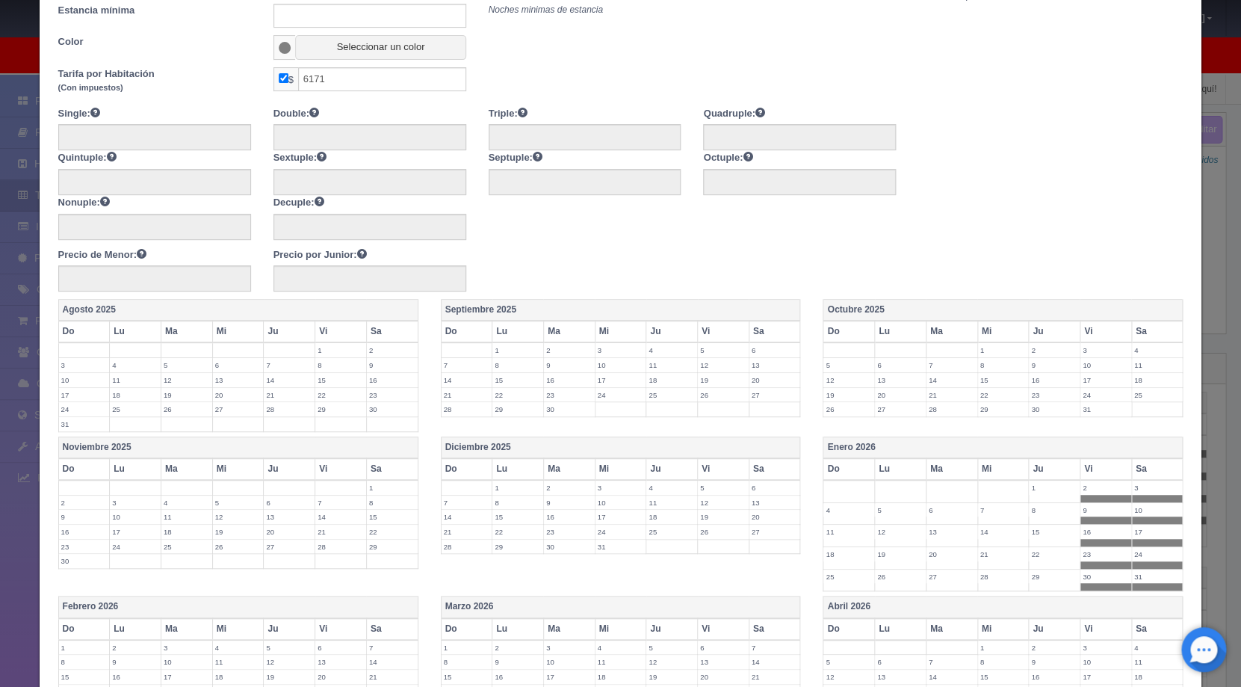
scroll to position [143, 0]
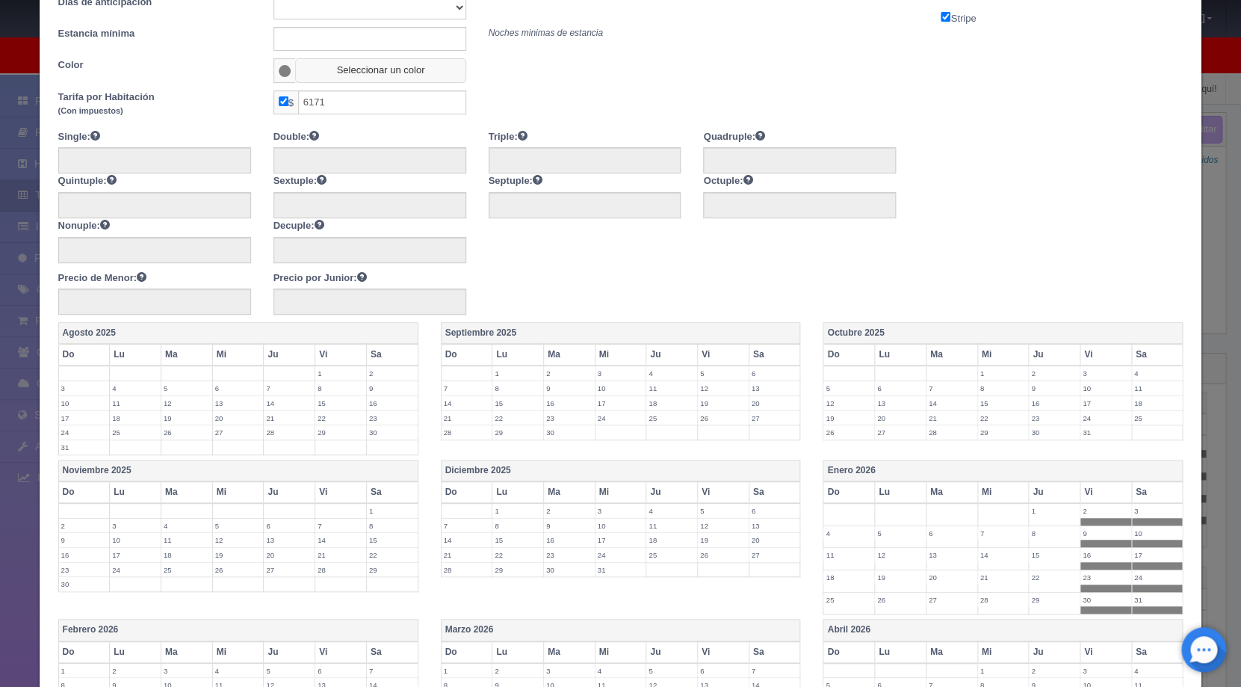
click at [359, 72] on button "Seleccionar un color" at bounding box center [380, 70] width 170 height 25
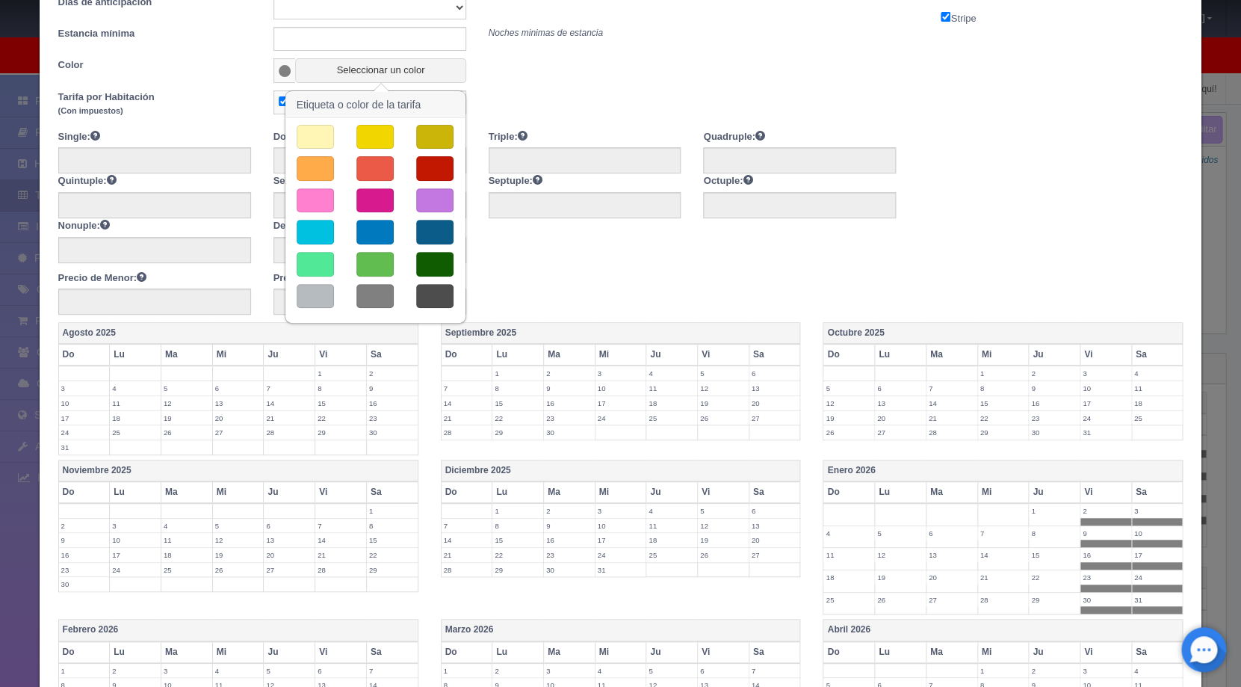
click at [428, 231] on button "button" at bounding box center [434, 232] width 37 height 25
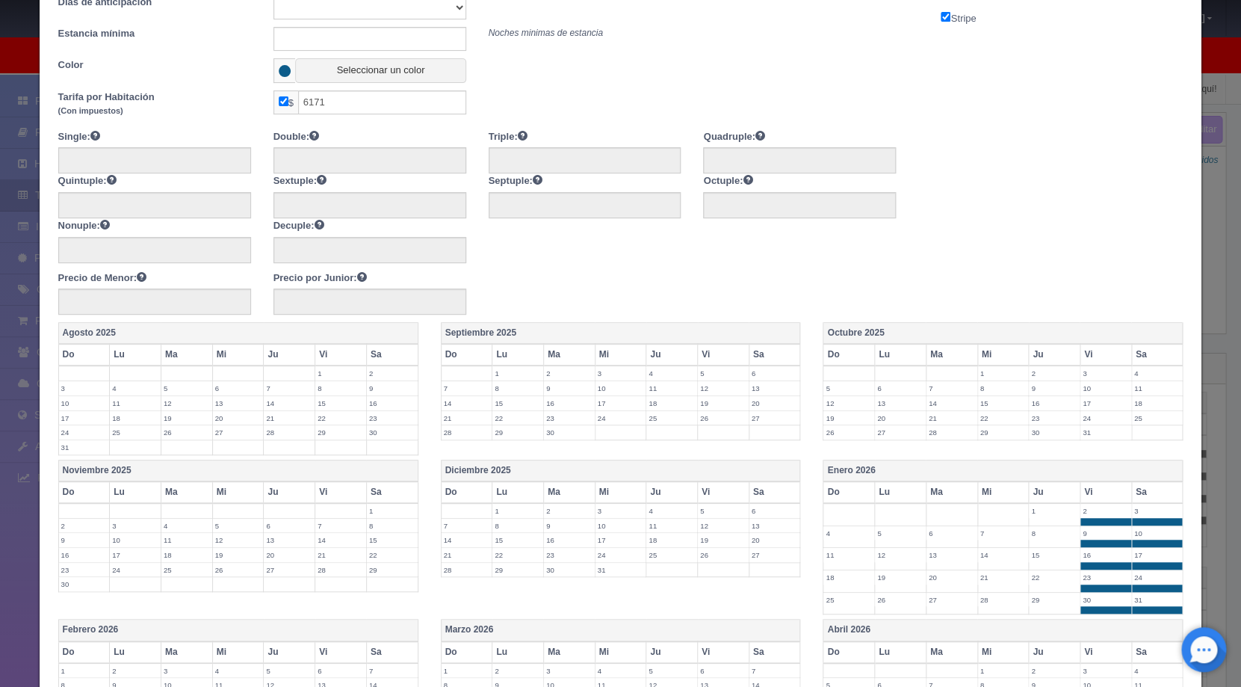
scroll to position [349, 0]
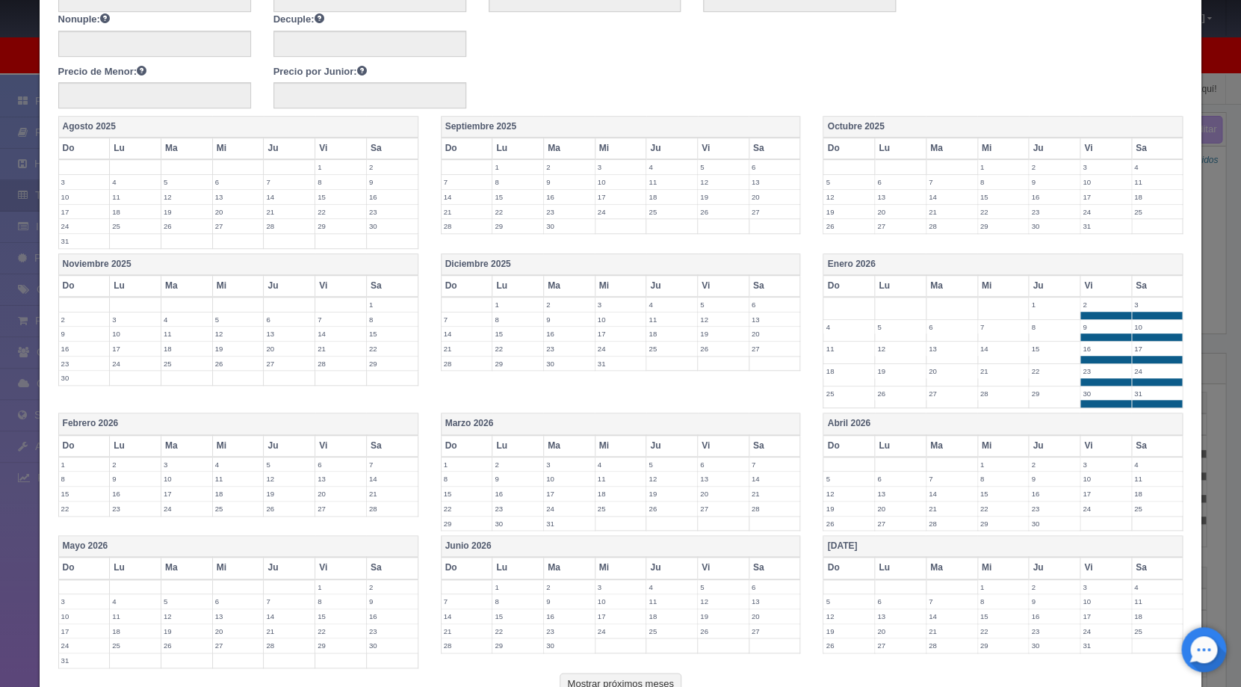
click at [345, 441] on th "Vi" at bounding box center [341, 446] width 52 height 22
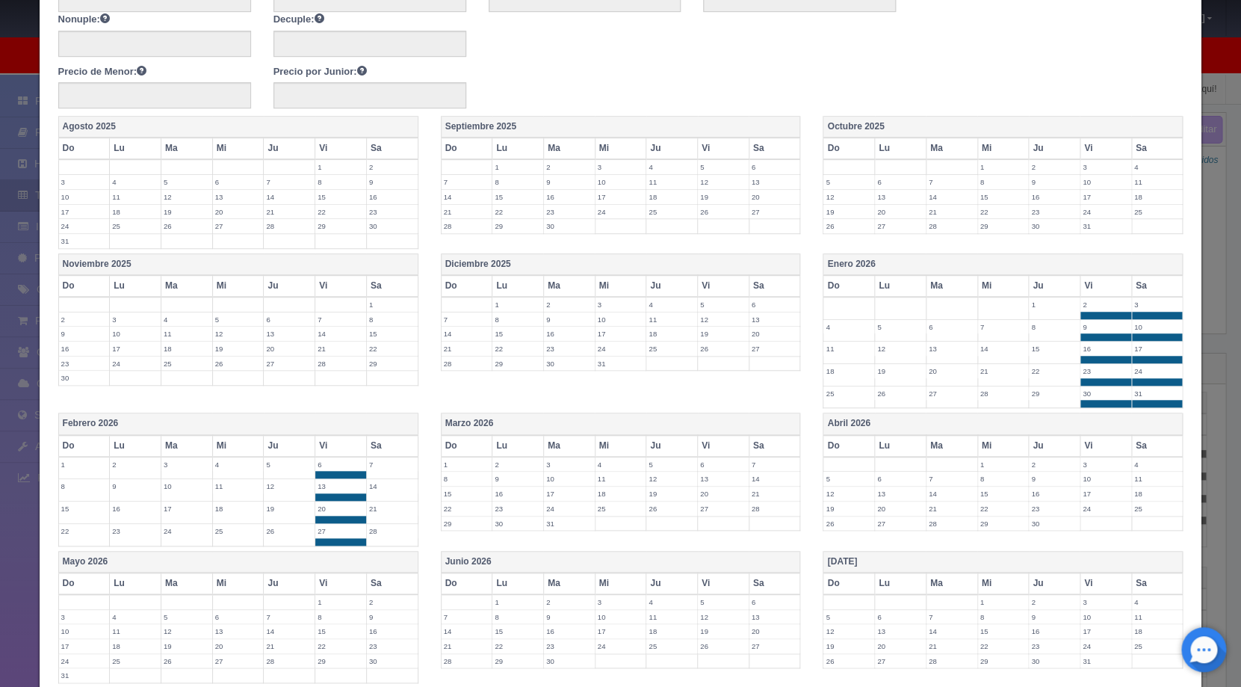
click at [376, 448] on th "Sa" at bounding box center [392, 446] width 52 height 22
click at [709, 447] on th "Vi" at bounding box center [724, 446] width 52 height 22
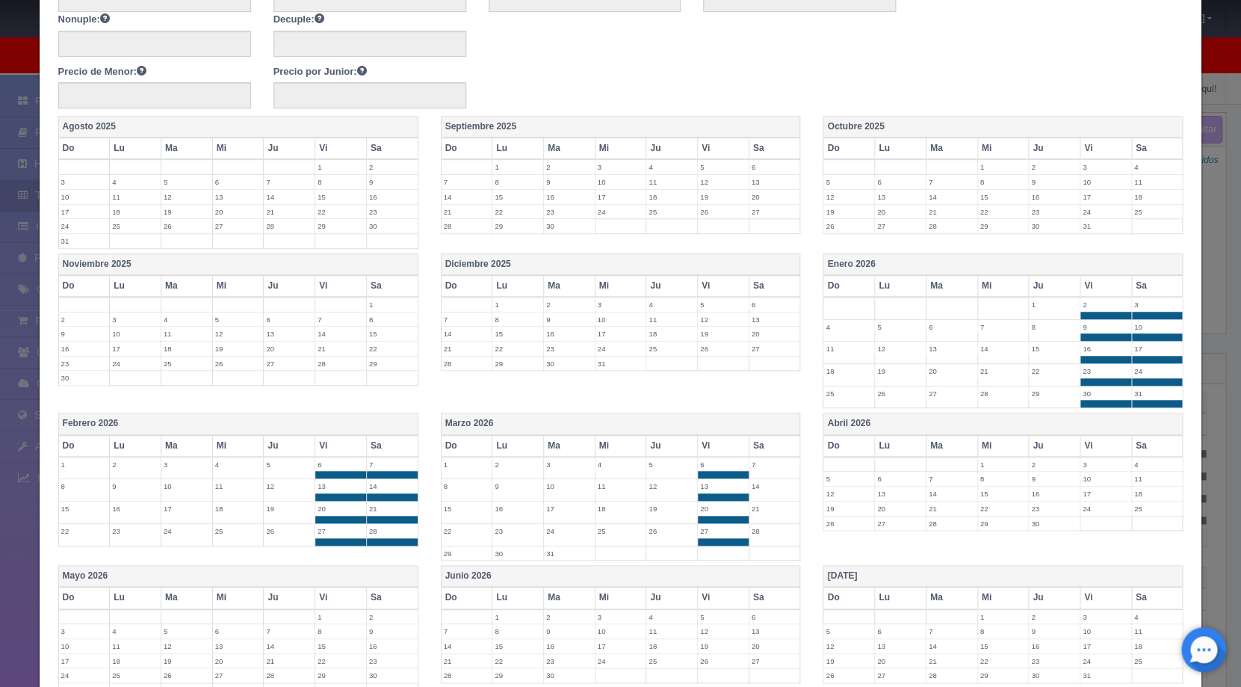
click at [758, 446] on th "Sa" at bounding box center [775, 446] width 52 height 22
click at [1095, 446] on th "Vi" at bounding box center [1106, 446] width 52 height 22
click at [1153, 446] on th "Sa" at bounding box center [1158, 446] width 52 height 22
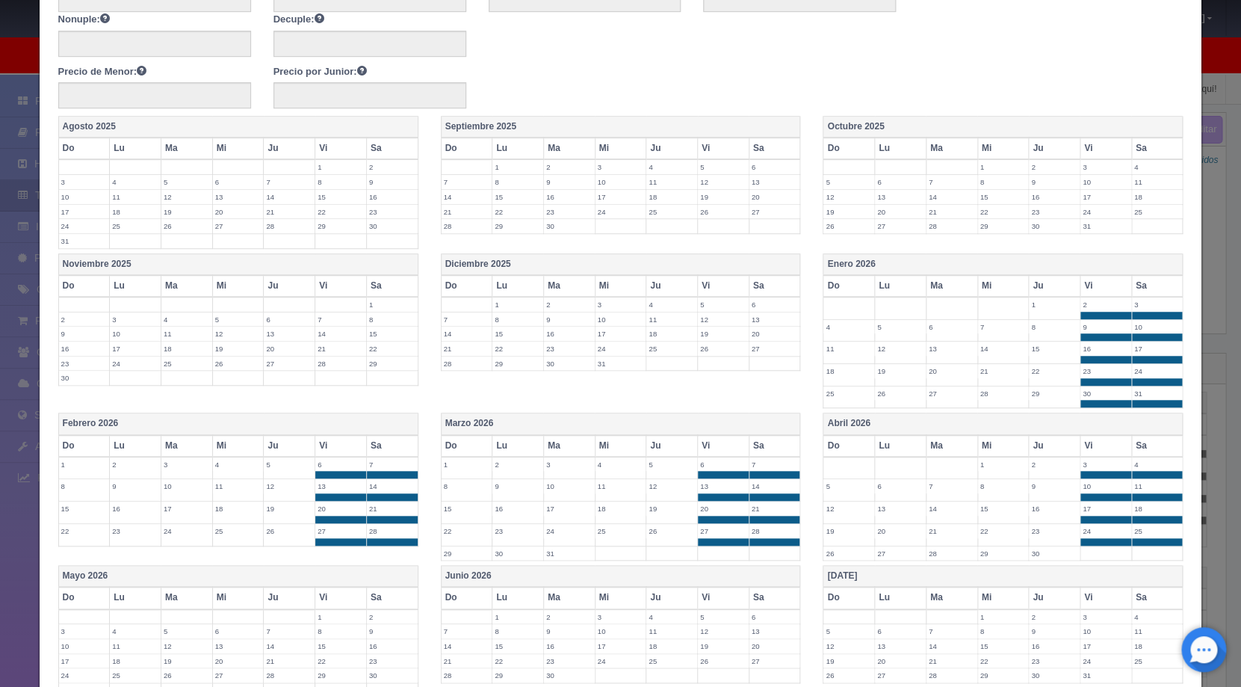
scroll to position [487, 0]
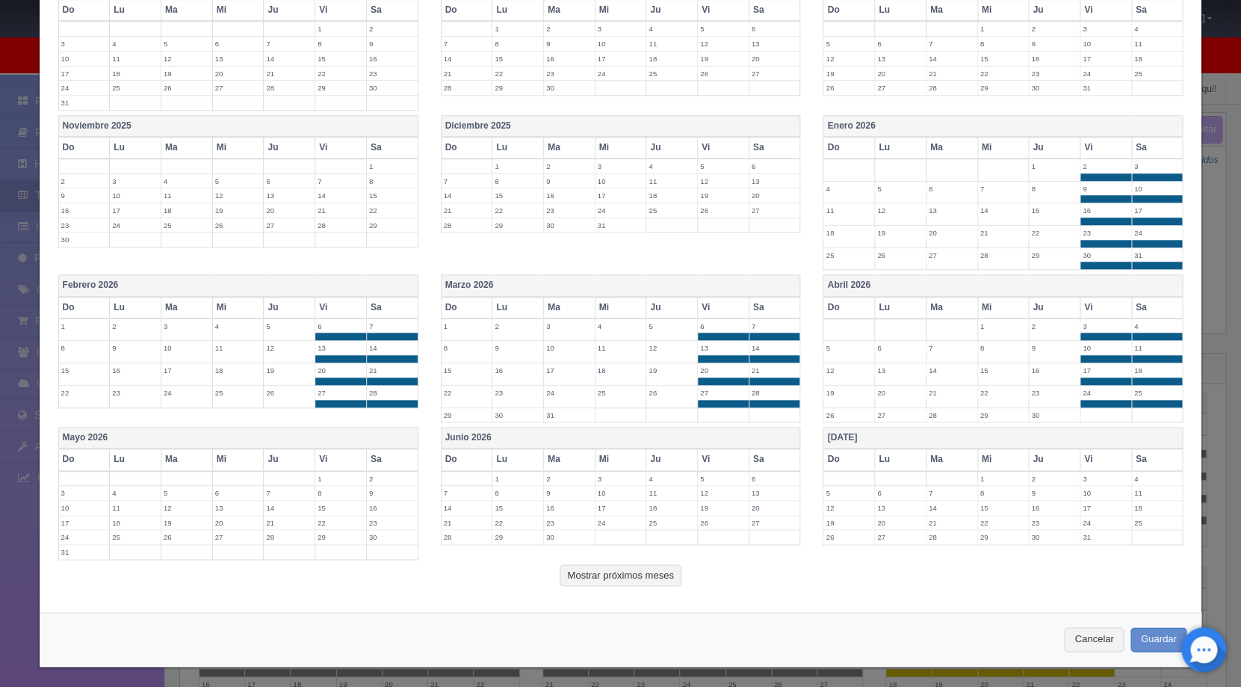
click at [324, 460] on th "Vi" at bounding box center [341, 459] width 52 height 22
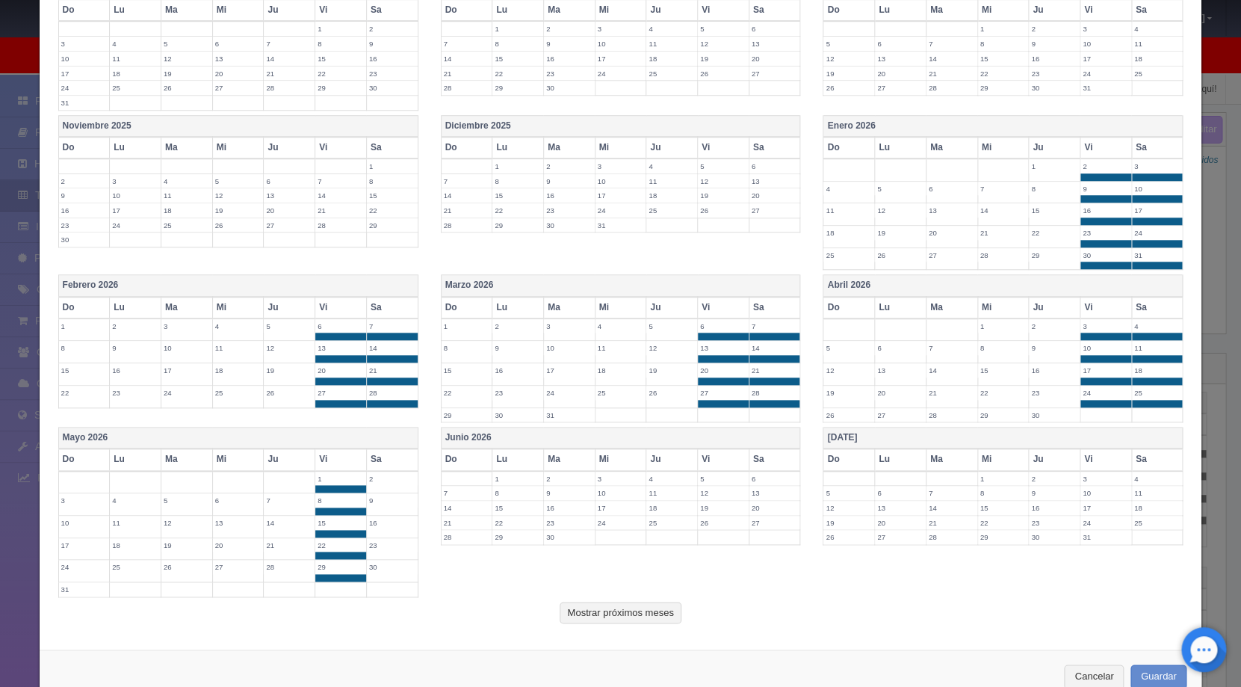
click at [384, 461] on th "Sa" at bounding box center [392, 459] width 52 height 22
click at [712, 453] on th "Vi" at bounding box center [724, 459] width 52 height 22
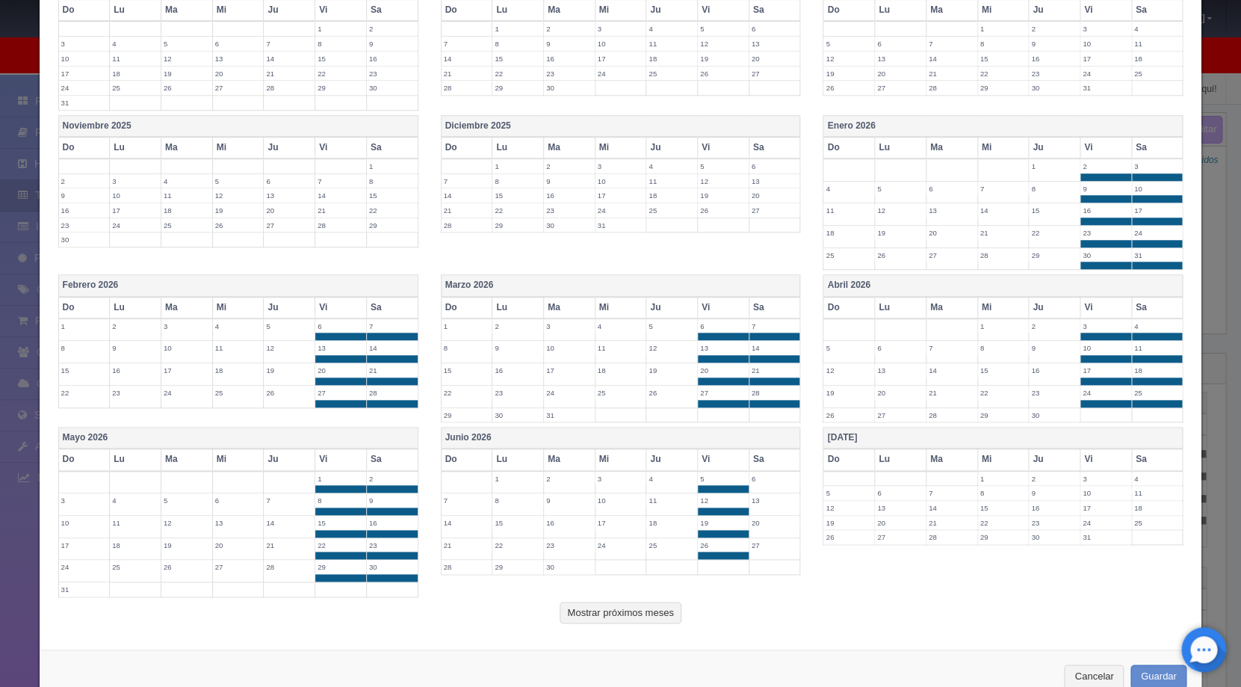
click at [752, 452] on th "Sa" at bounding box center [775, 459] width 52 height 22
click at [1096, 460] on th "Vi" at bounding box center [1106, 459] width 52 height 22
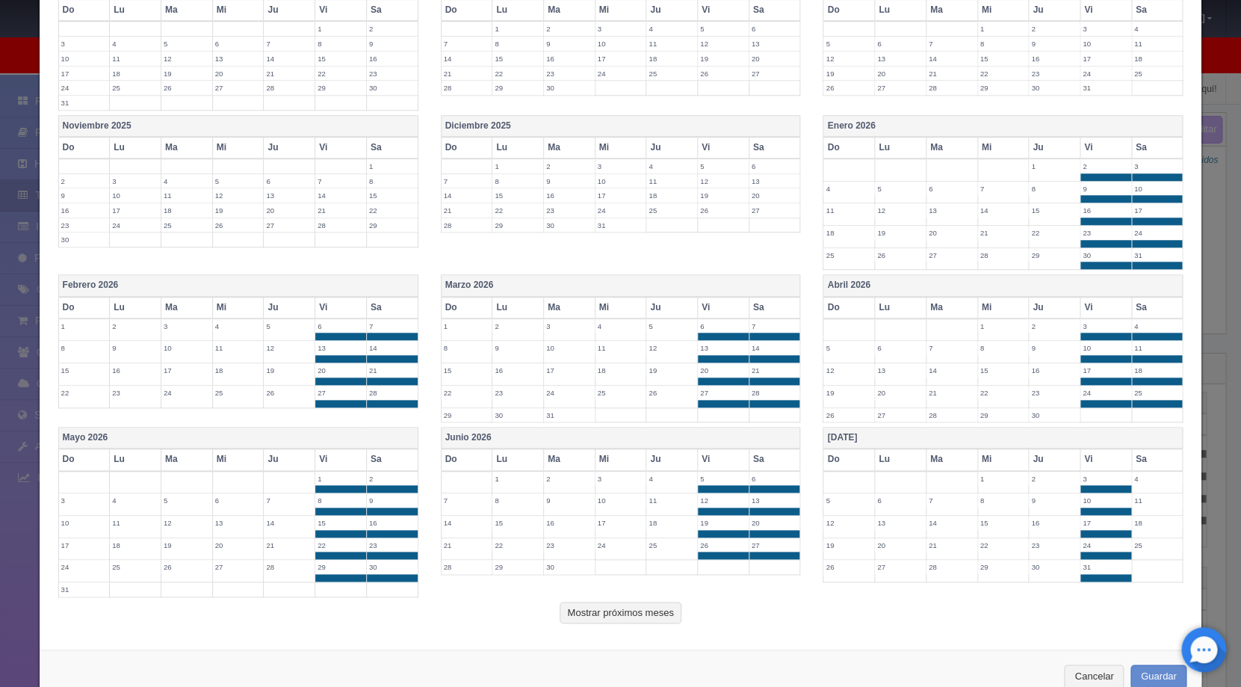
click at [1142, 460] on th "Sa" at bounding box center [1158, 459] width 52 height 22
click at [667, 609] on button "Mostrar próximos meses" at bounding box center [620, 613] width 121 height 22
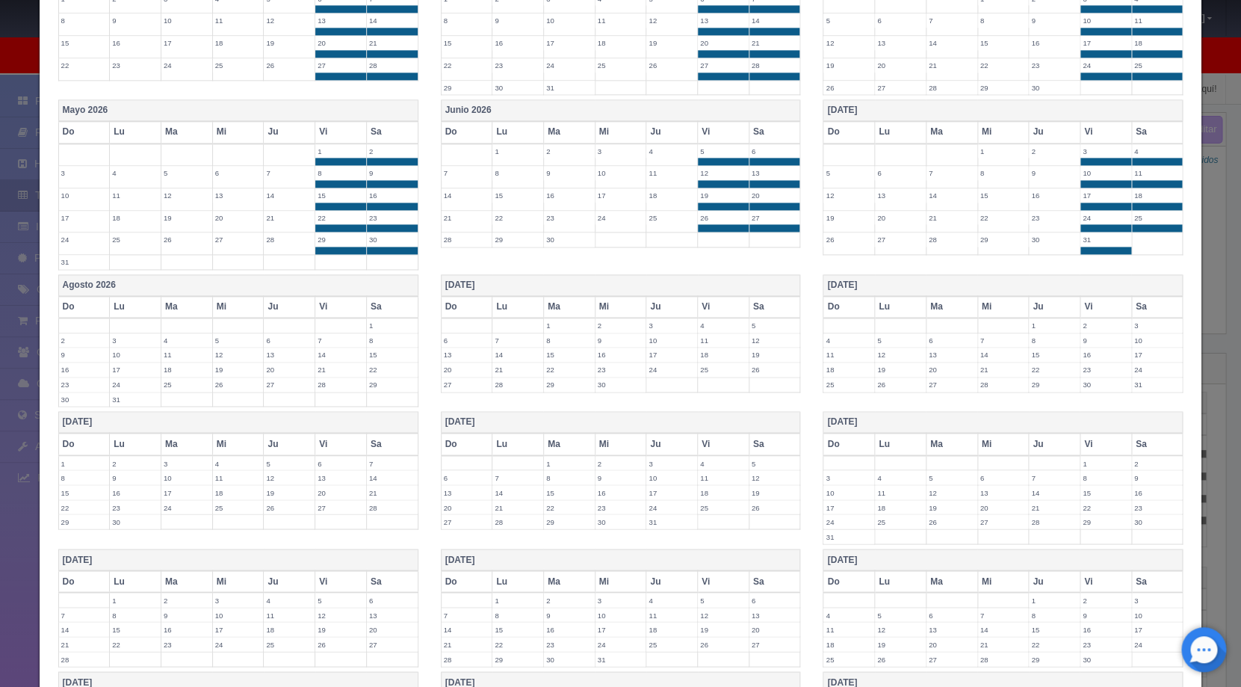
scroll to position [866, 0]
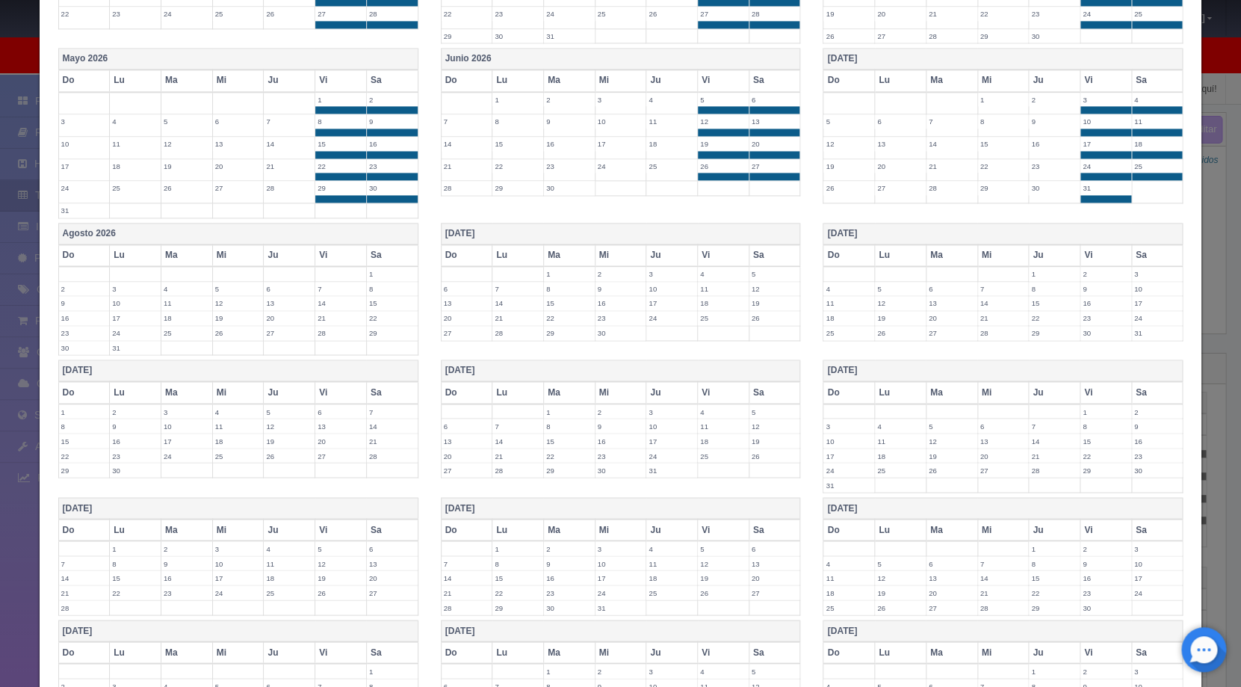
click at [328, 258] on th "Vi" at bounding box center [341, 255] width 52 height 22
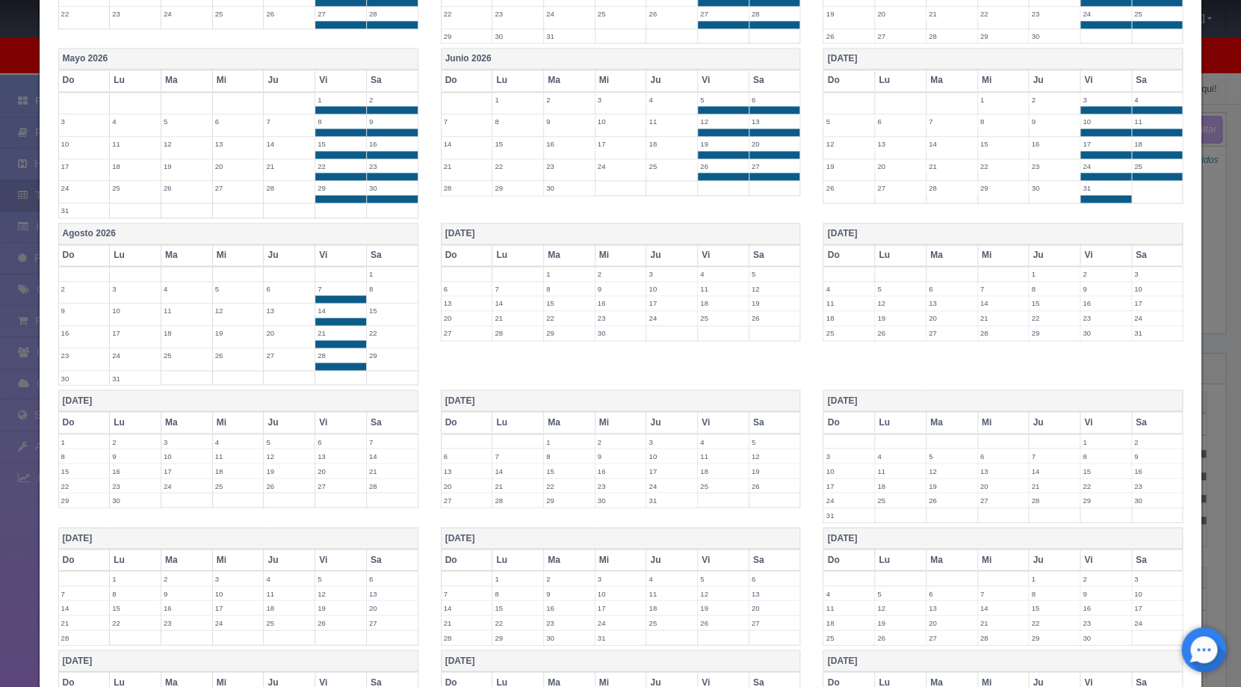
click at [387, 252] on th "Sa" at bounding box center [392, 255] width 52 height 22
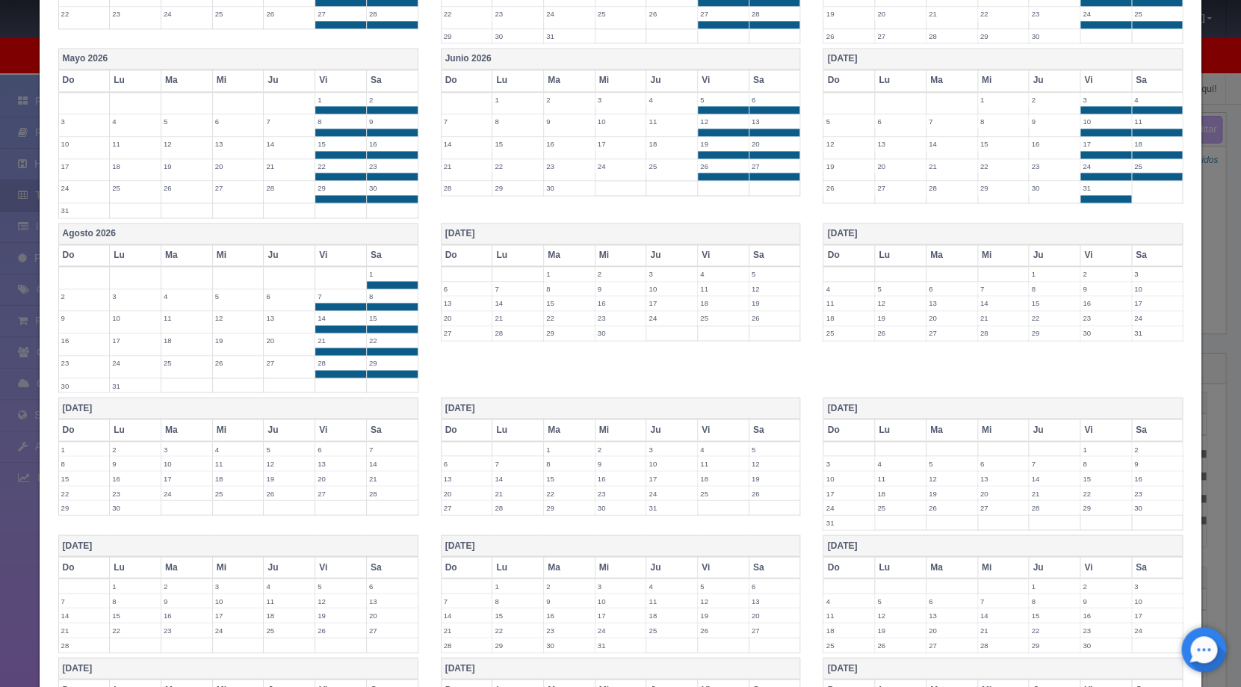
click at [704, 247] on th "Vi" at bounding box center [724, 255] width 52 height 22
click at [760, 249] on th "Sa" at bounding box center [775, 255] width 52 height 22
click at [1080, 252] on th "Vi" at bounding box center [1106, 255] width 52 height 22
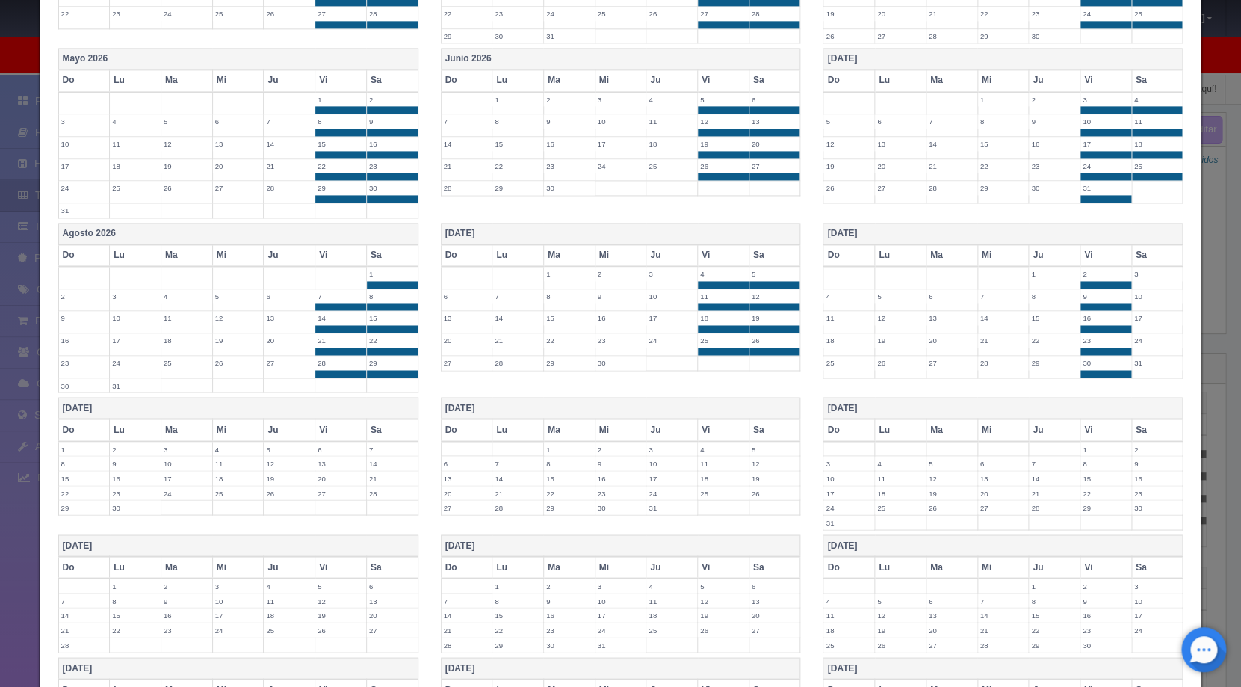
click at [1138, 253] on th "Sa" at bounding box center [1158, 255] width 52 height 22
click at [334, 428] on th "Vi" at bounding box center [341, 430] width 52 height 22
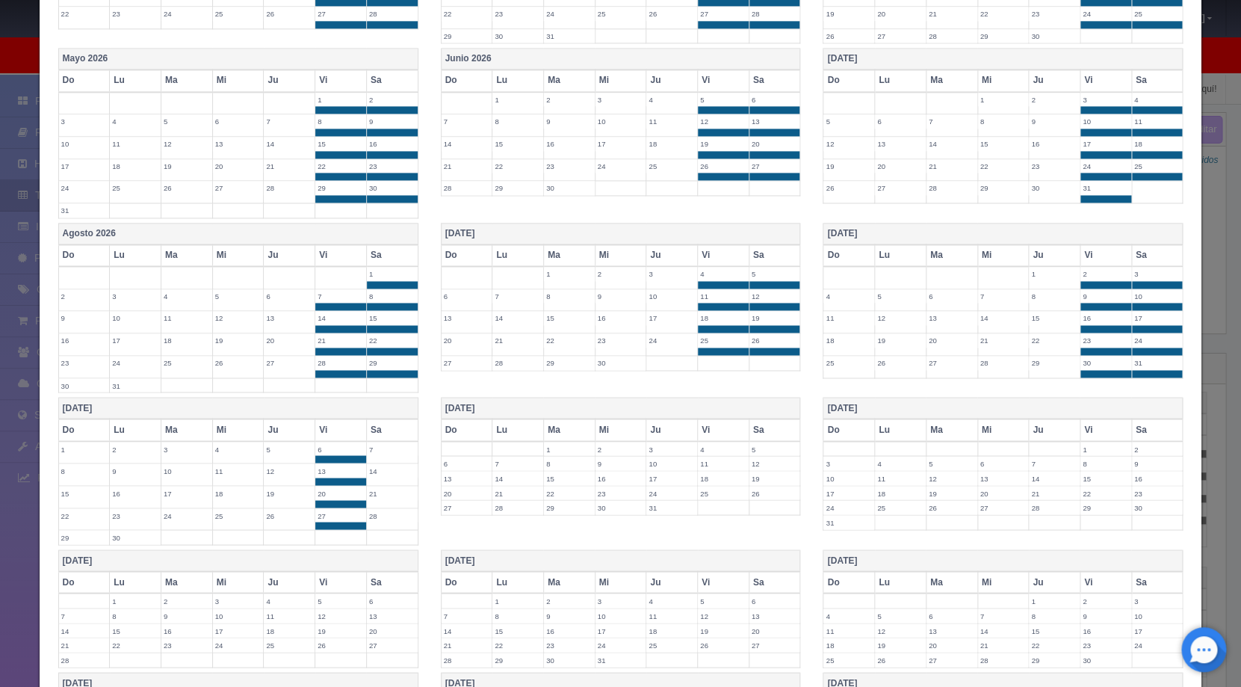
click at [374, 426] on th "Sa" at bounding box center [392, 430] width 52 height 22
click at [704, 430] on th "Vi" at bounding box center [724, 430] width 52 height 22
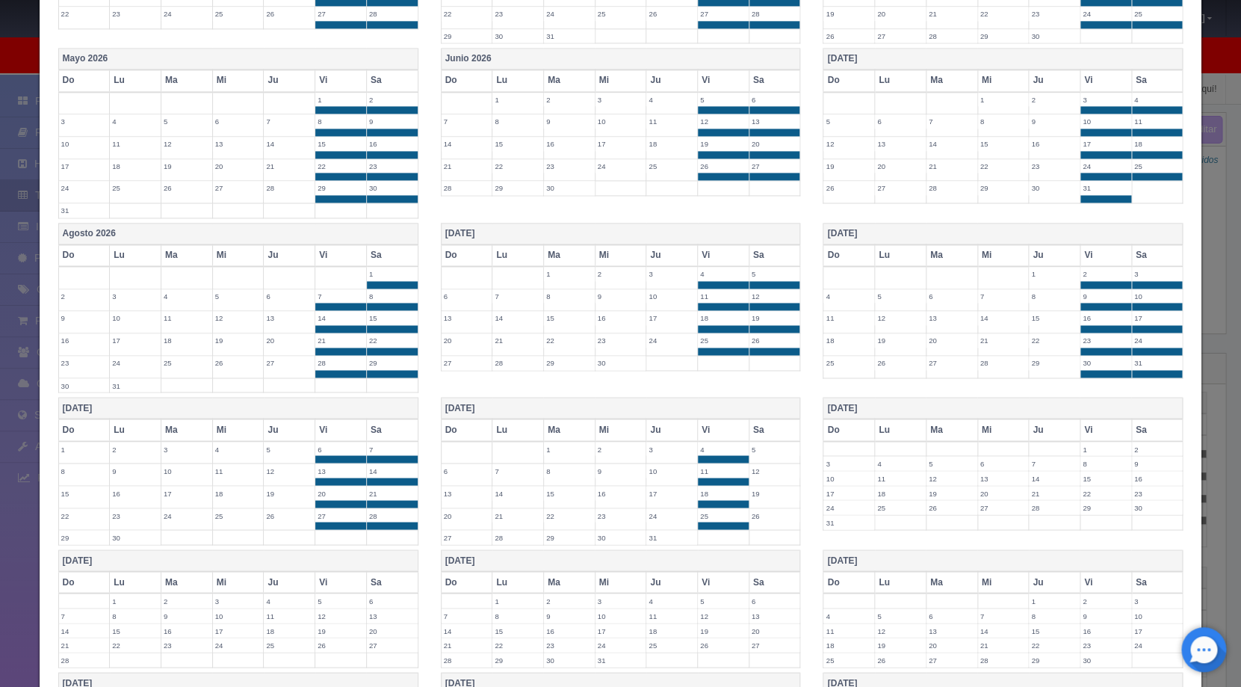
click at [761, 430] on th "Sa" at bounding box center [775, 430] width 52 height 22
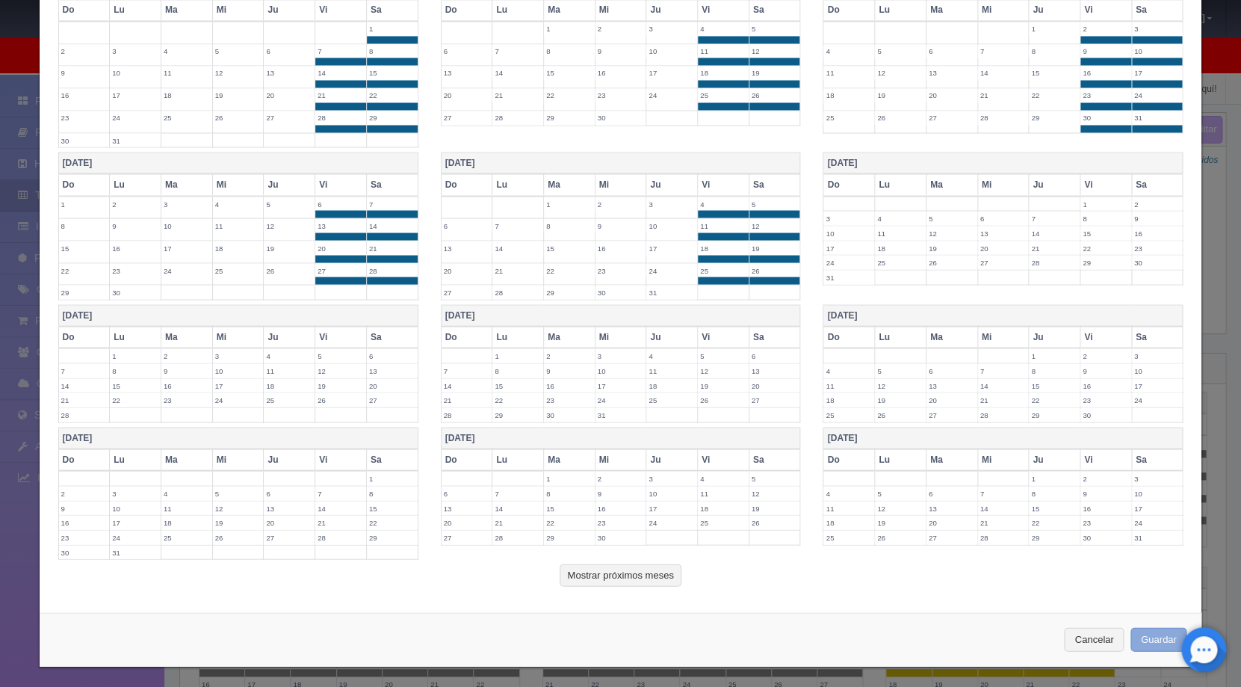
click at [1154, 634] on button "Guardar" at bounding box center [1159, 639] width 57 height 25
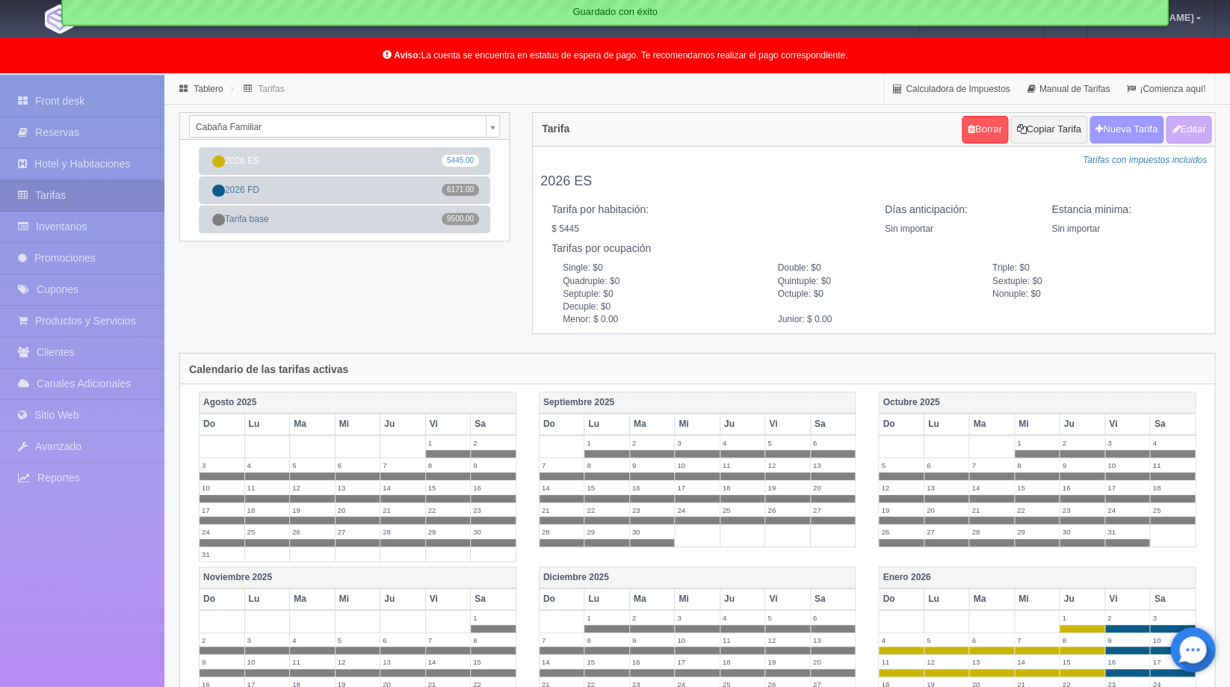
click at [1135, 126] on button "Nueva Tarifa" at bounding box center [1127, 130] width 74 height 28
select select
checkbox input "true"
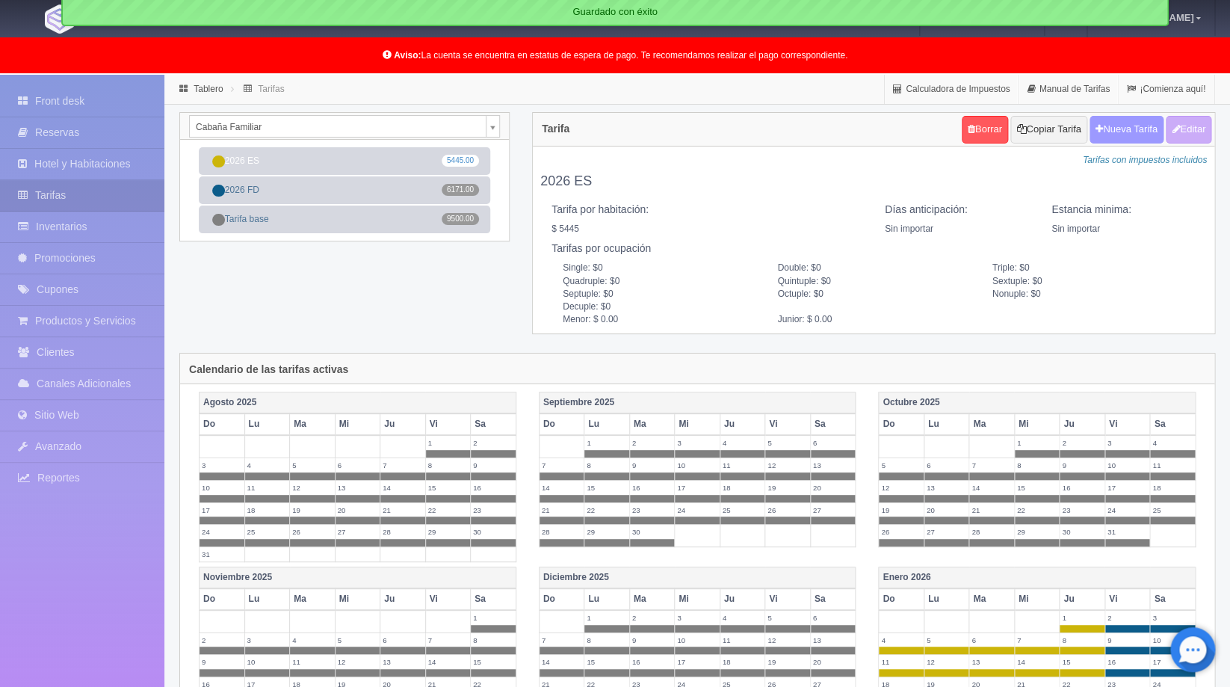
checkbox input "true"
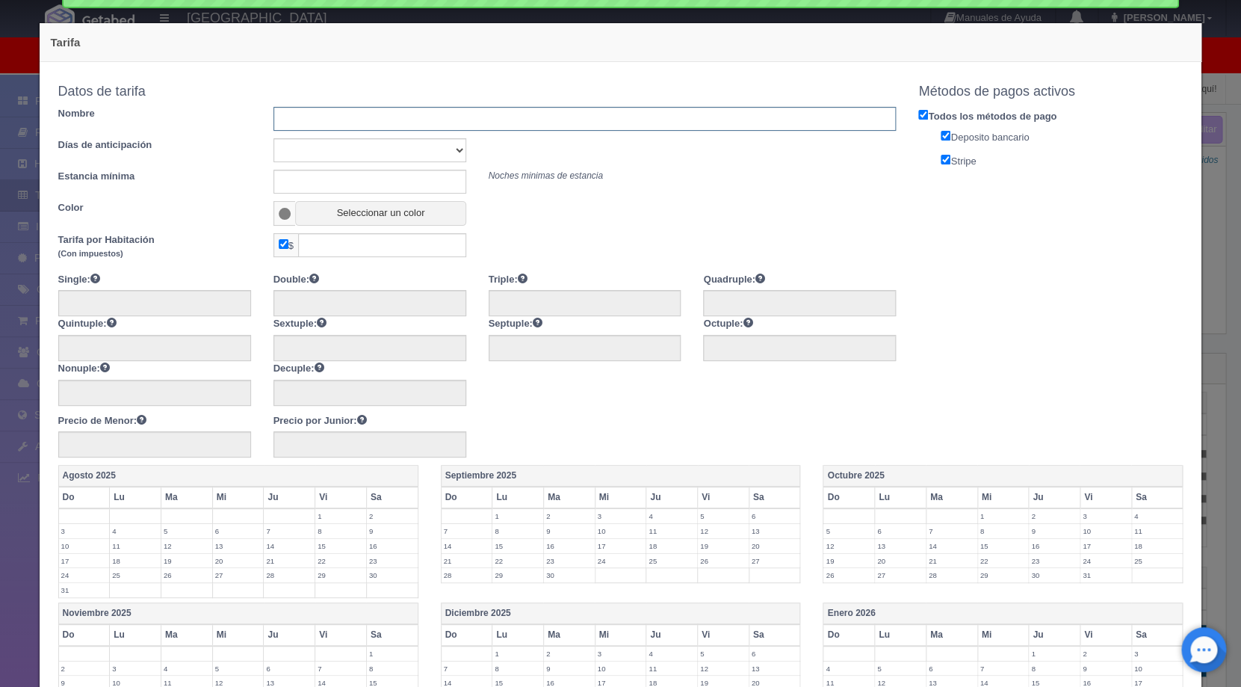
click at [345, 117] on input "text" at bounding box center [585, 119] width 623 height 24
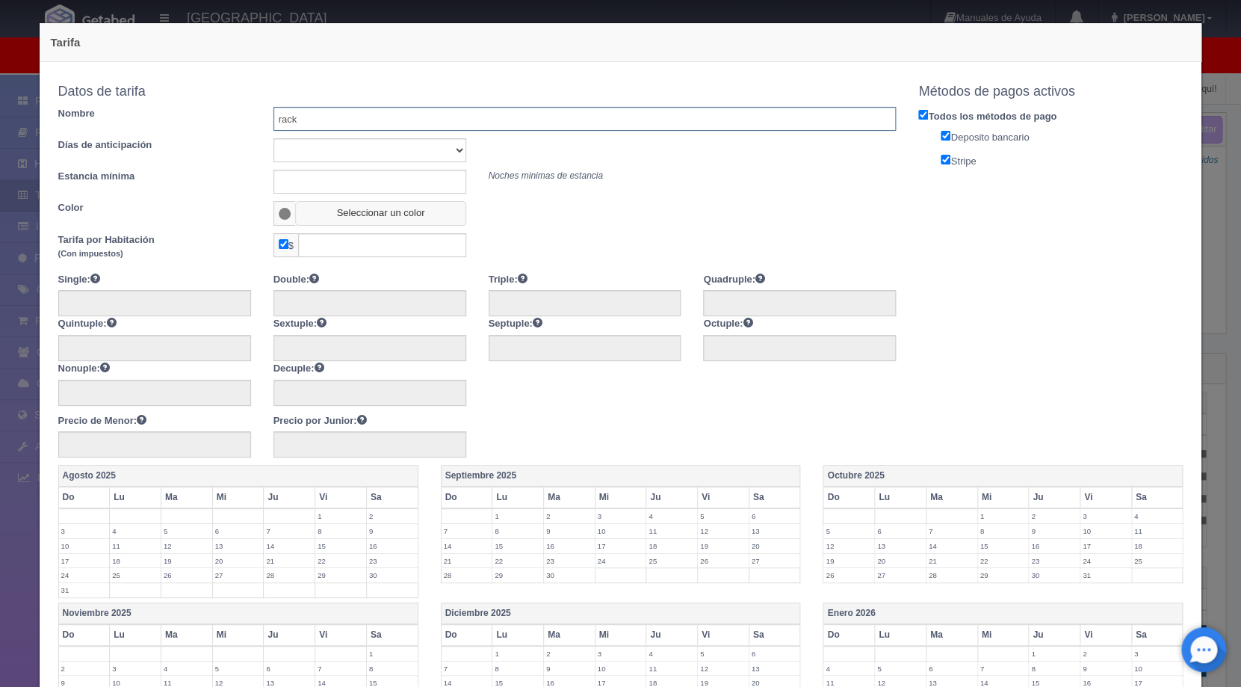
type input "rack"
click at [353, 217] on button "Seleccionar un color" at bounding box center [380, 213] width 170 height 25
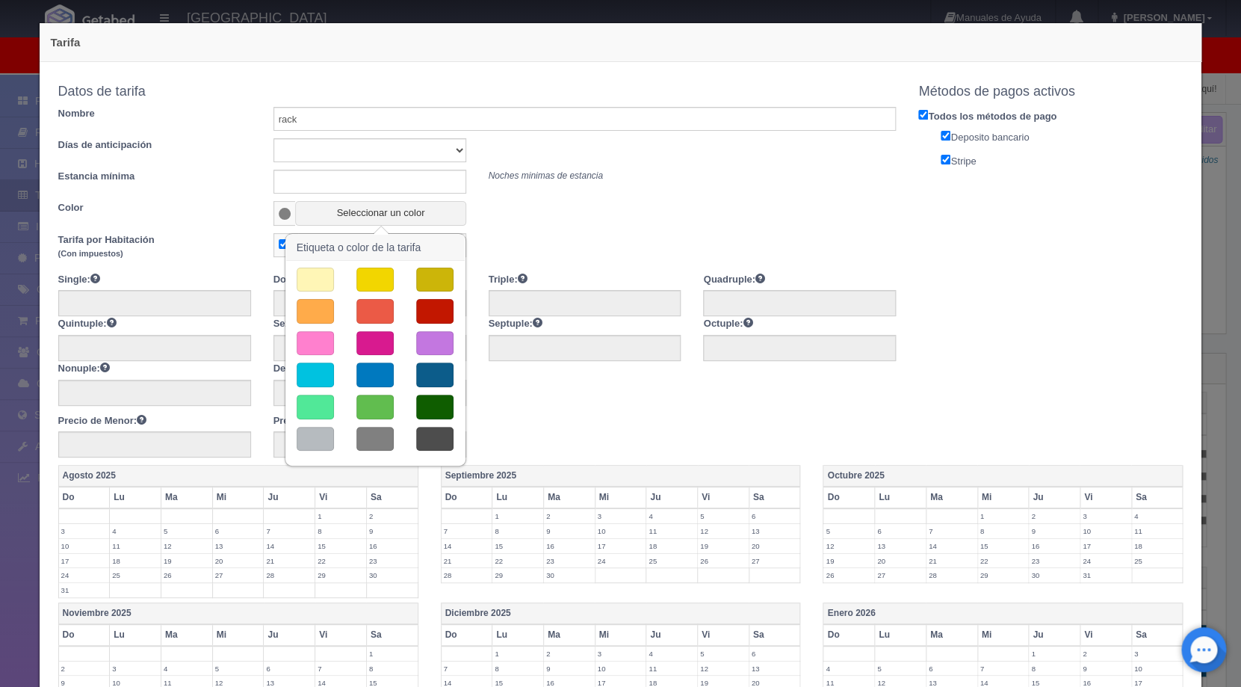
click at [314, 337] on button "button" at bounding box center [315, 343] width 37 height 25
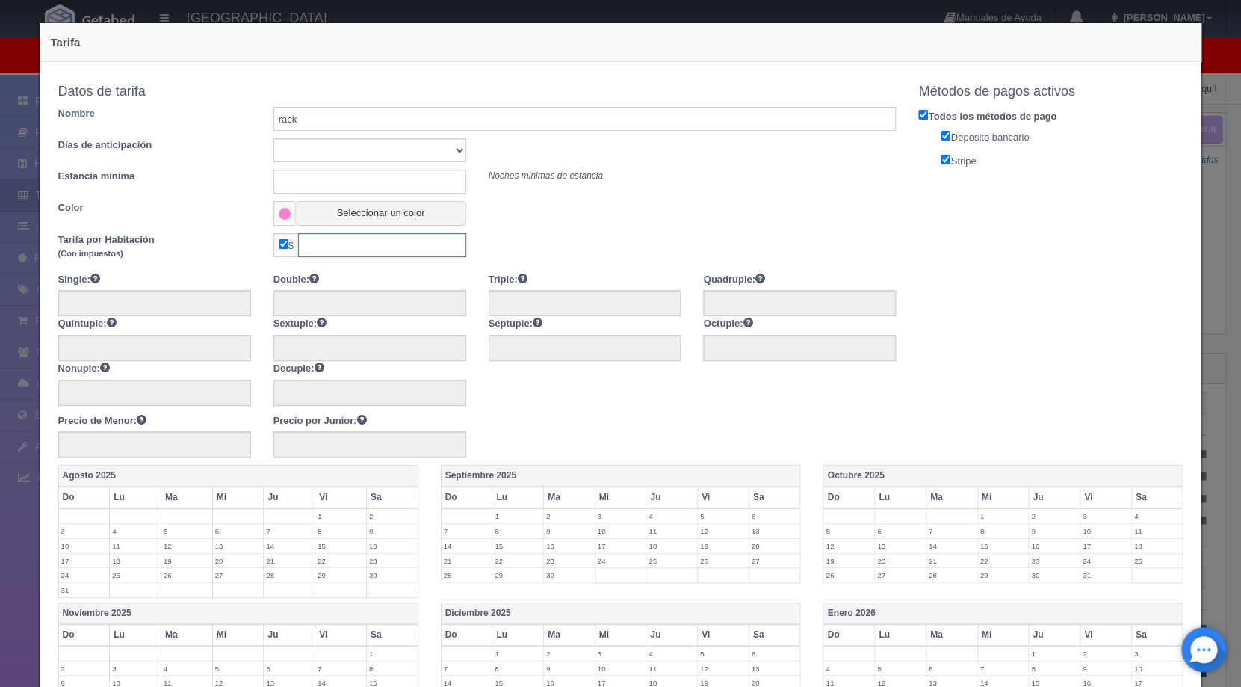
click at [345, 245] on input "text" at bounding box center [382, 245] width 168 height 24
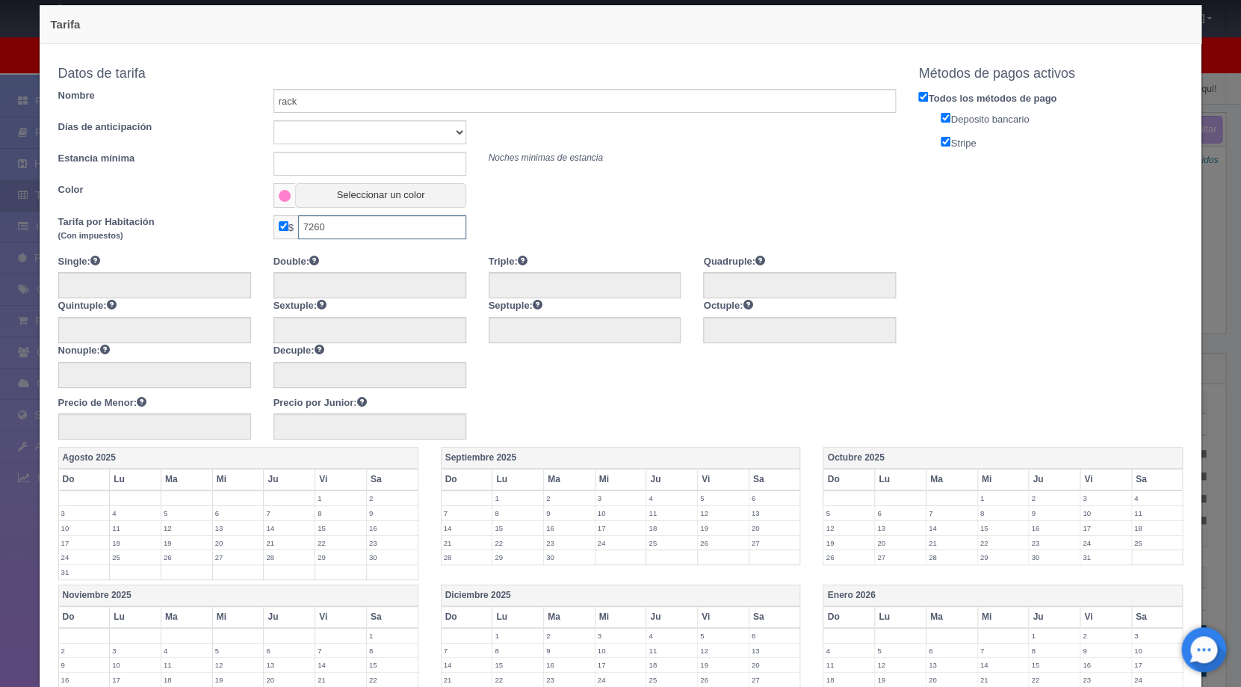
scroll to position [282, 0]
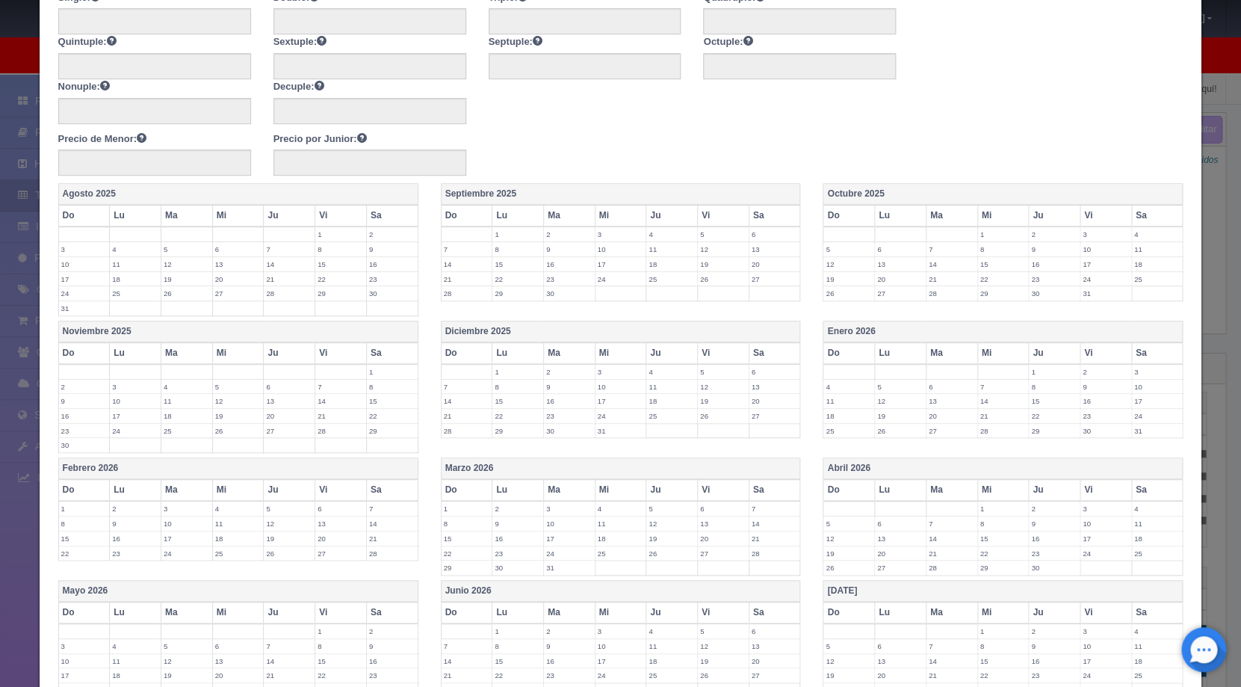
type input "7260"
click at [1038, 372] on label "1" at bounding box center [1054, 372] width 51 height 14
click at [1081, 373] on label "2" at bounding box center [1106, 372] width 51 height 14
click at [1148, 370] on label "3" at bounding box center [1157, 372] width 51 height 14
click at [1091, 437] on label "30" at bounding box center [1106, 438] width 51 height 14
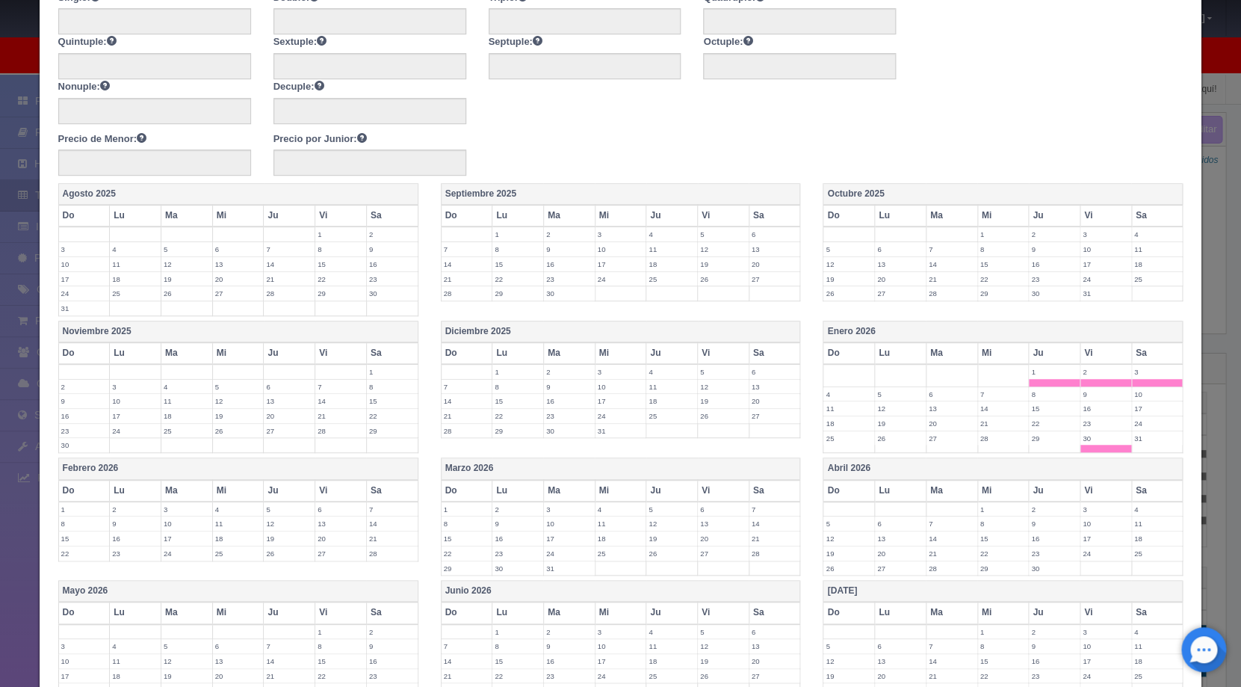
click at [1133, 437] on label "31" at bounding box center [1157, 438] width 51 height 14
click at [63, 506] on label "1" at bounding box center [84, 509] width 51 height 14
click at [125, 508] on label "2" at bounding box center [135, 509] width 51 height 14
click at [715, 522] on label "13" at bounding box center [723, 523] width 51 height 14
click at [770, 525] on label "14" at bounding box center [775, 523] width 51 height 14
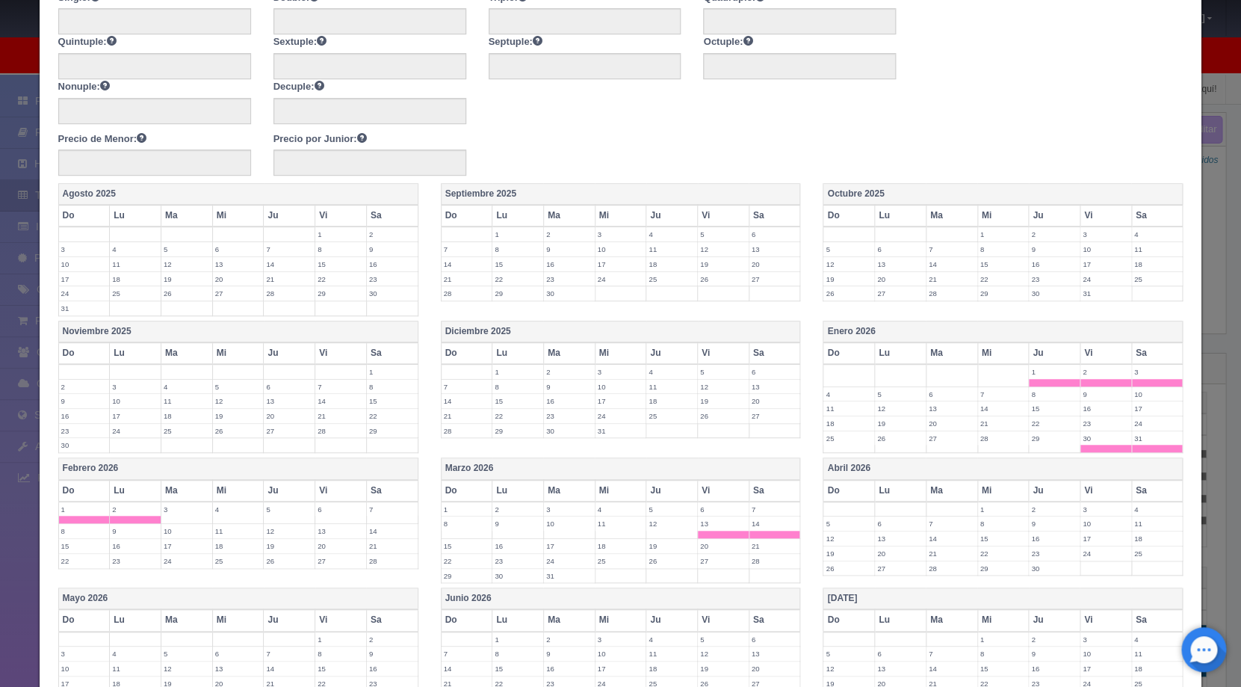
click at [464, 545] on label "15" at bounding box center [467, 546] width 51 height 14
click at [514, 541] on label "16" at bounding box center [518, 546] width 51 height 14
click at [511, 577] on label "30" at bounding box center [518, 583] width 51 height 14
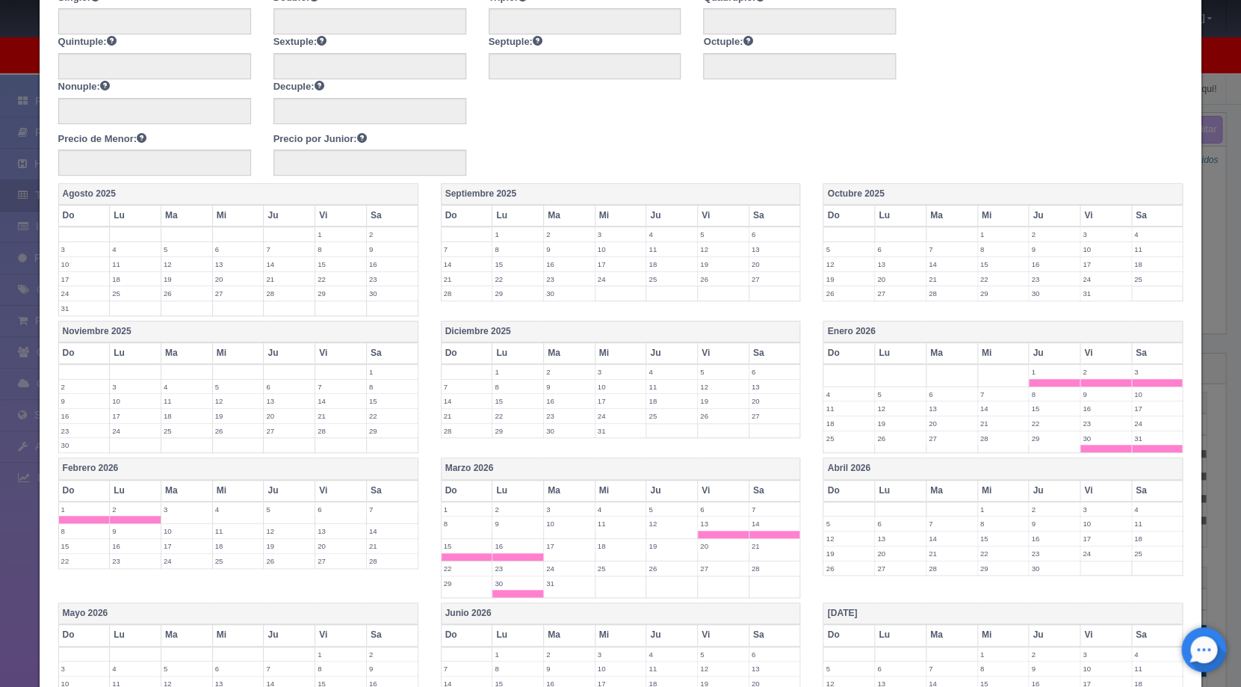
click at [549, 587] on label "31" at bounding box center [569, 583] width 51 height 14
click at [996, 510] on label "1" at bounding box center [1003, 509] width 51 height 14
click at [1040, 507] on label "2" at bounding box center [1054, 509] width 51 height 14
click at [1081, 507] on label "3" at bounding box center [1106, 509] width 51 height 14
click at [1132, 507] on label "4" at bounding box center [1157, 509] width 51 height 14
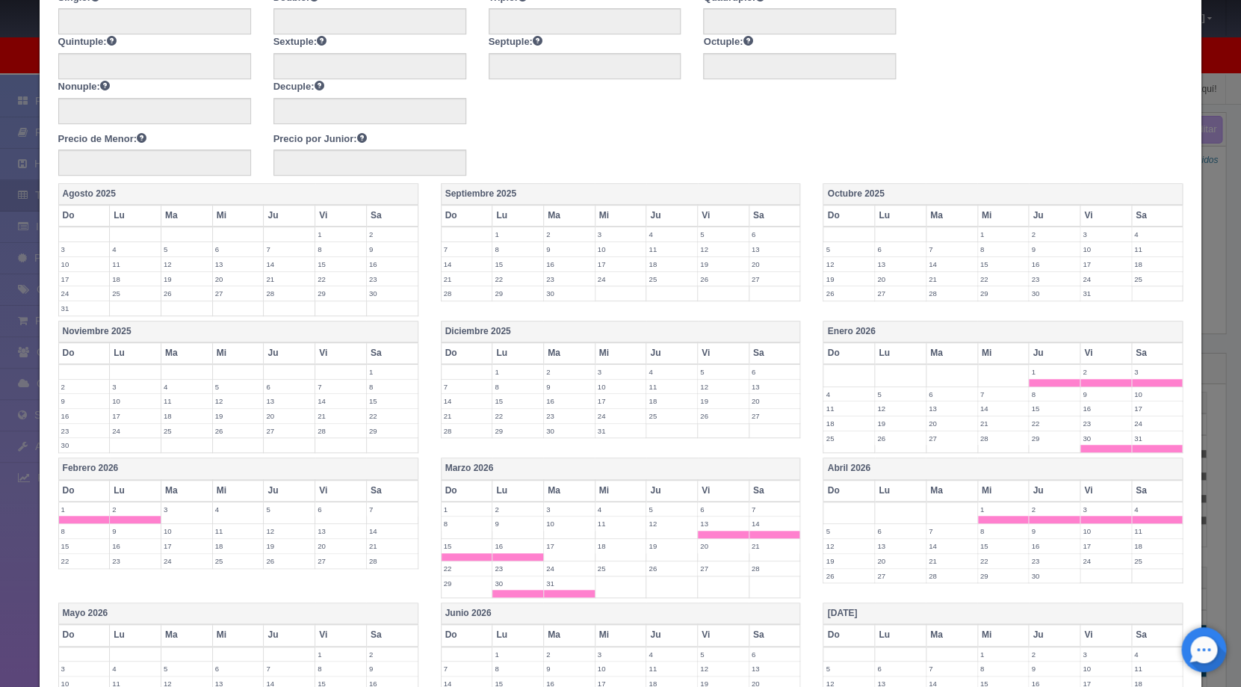
click at [832, 532] on label "5" at bounding box center [849, 531] width 51 height 14
click at [883, 534] on label "6" at bounding box center [900, 531] width 51 height 14
click at [950, 534] on label "7" at bounding box center [952, 531] width 51 height 14
click at [981, 529] on label "8" at bounding box center [1003, 531] width 51 height 14
click at [1034, 528] on label "9" at bounding box center [1054, 531] width 51 height 14
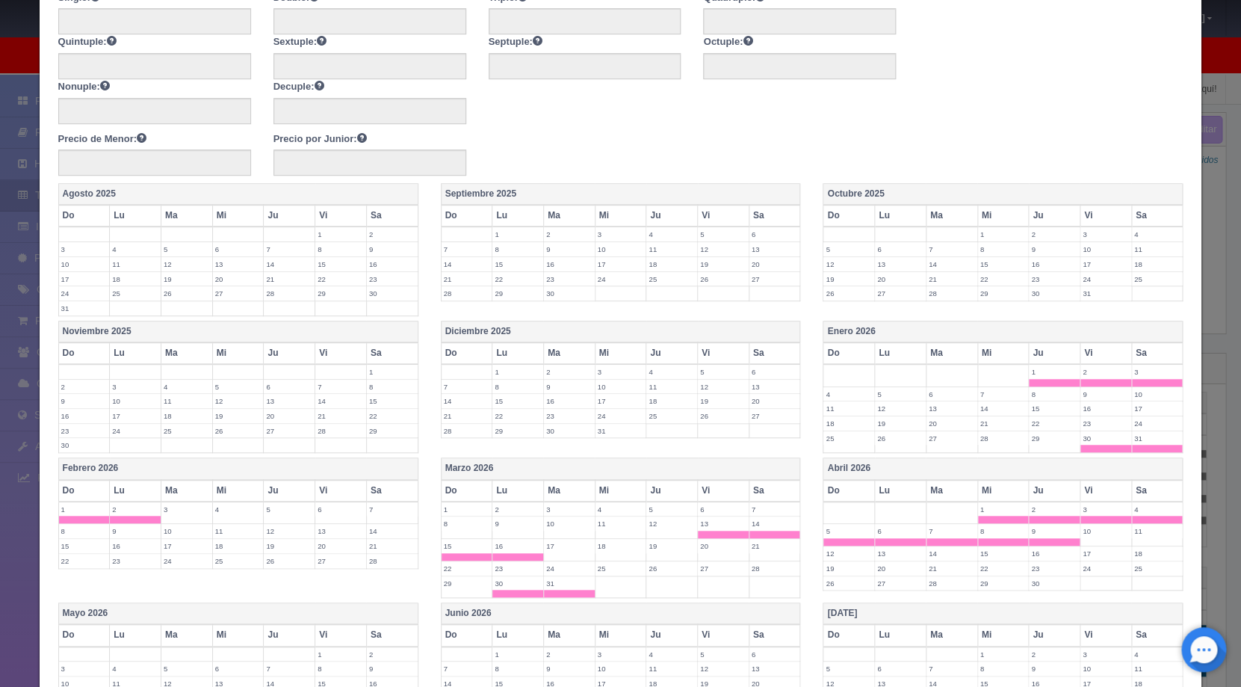
click at [1090, 536] on td "10" at bounding box center [1106, 535] width 52 height 22
click at [1132, 532] on label "11" at bounding box center [1157, 531] width 51 height 14
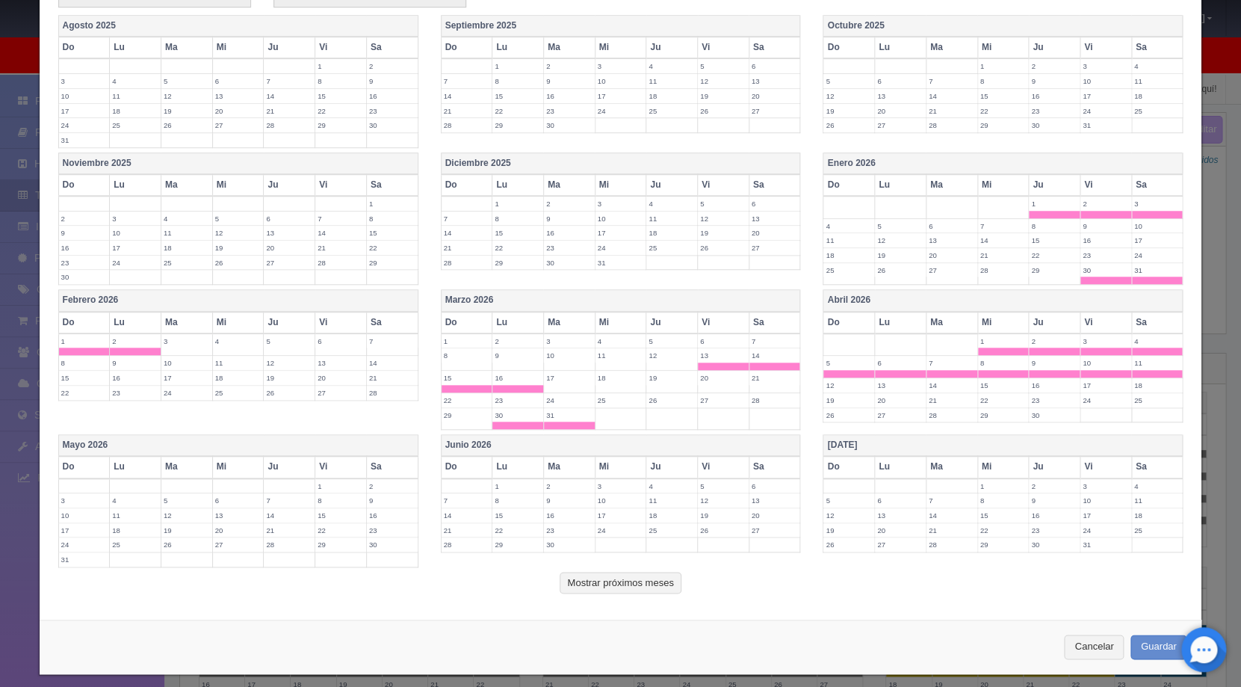
scroll to position [457, 0]
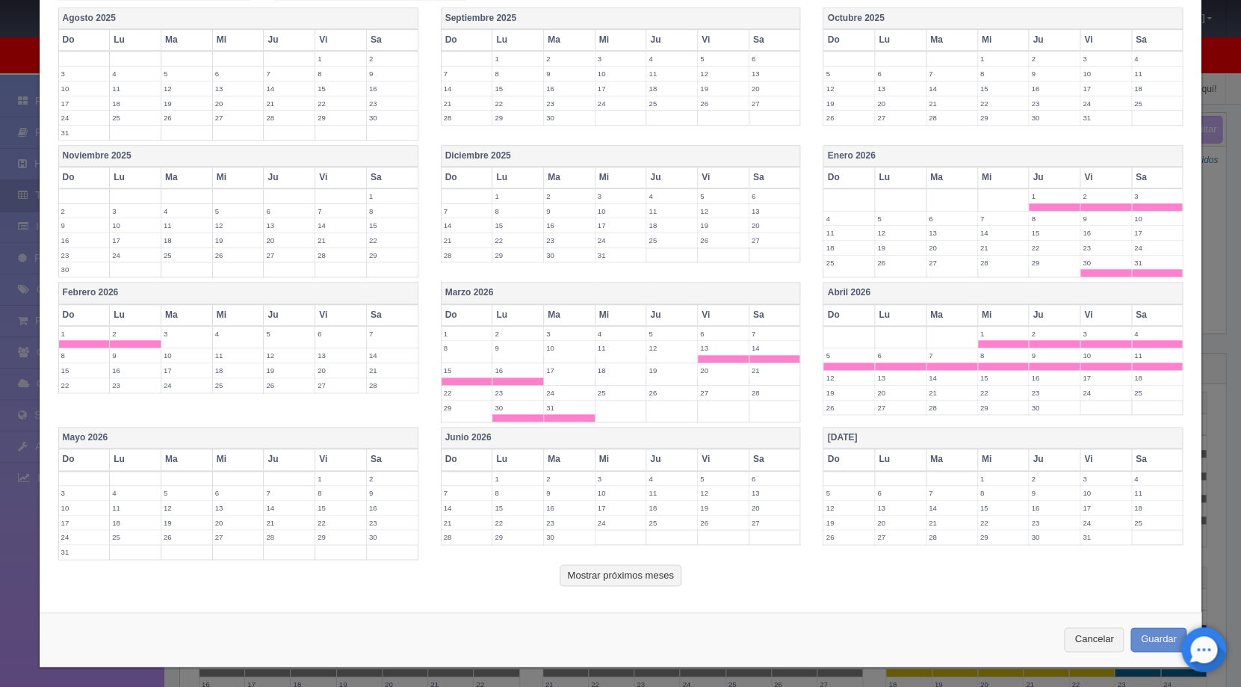
click at [331, 472] on label "1" at bounding box center [340, 479] width 51 height 14
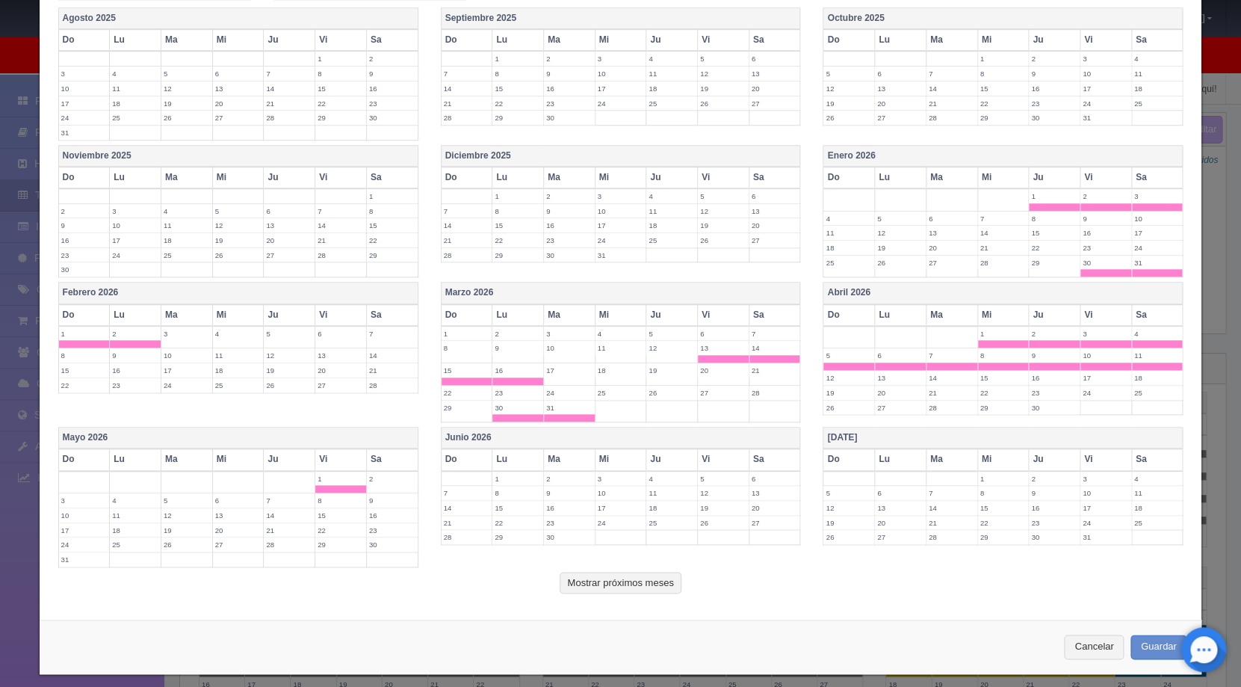
click at [375, 477] on label "2" at bounding box center [392, 479] width 51 height 14
click at [71, 503] on label "3" at bounding box center [84, 500] width 51 height 14
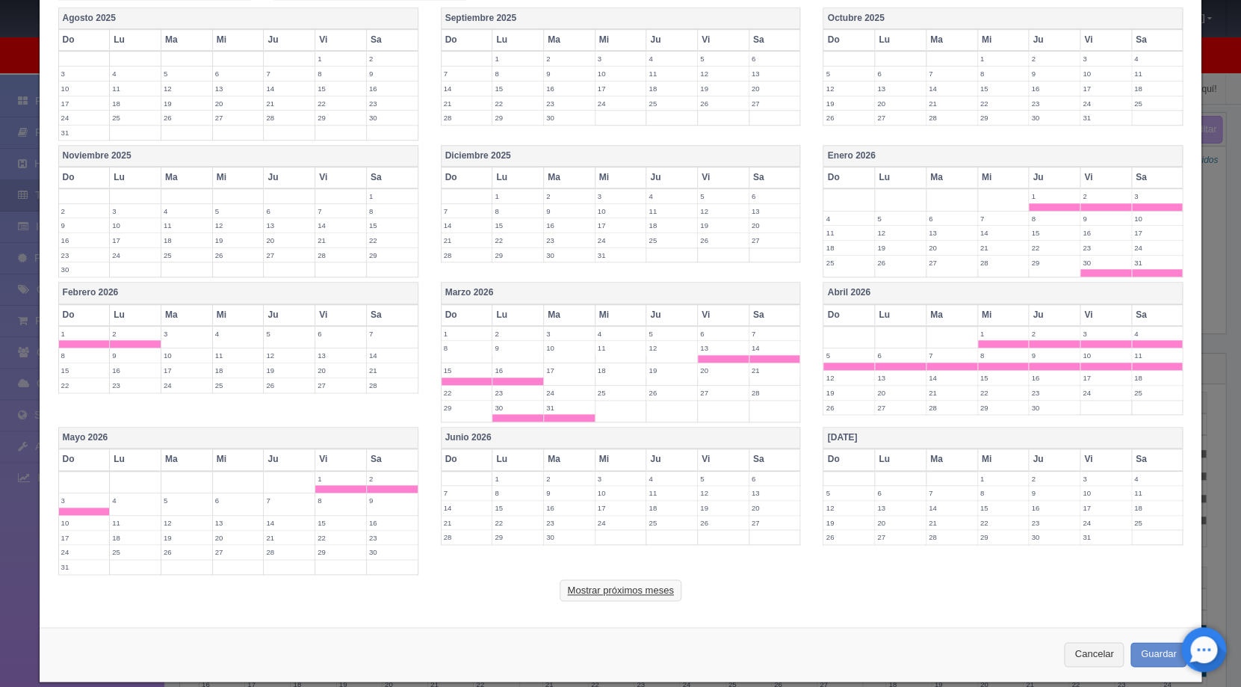
click at [580, 585] on button "Mostrar próximos meses" at bounding box center [620, 590] width 121 height 22
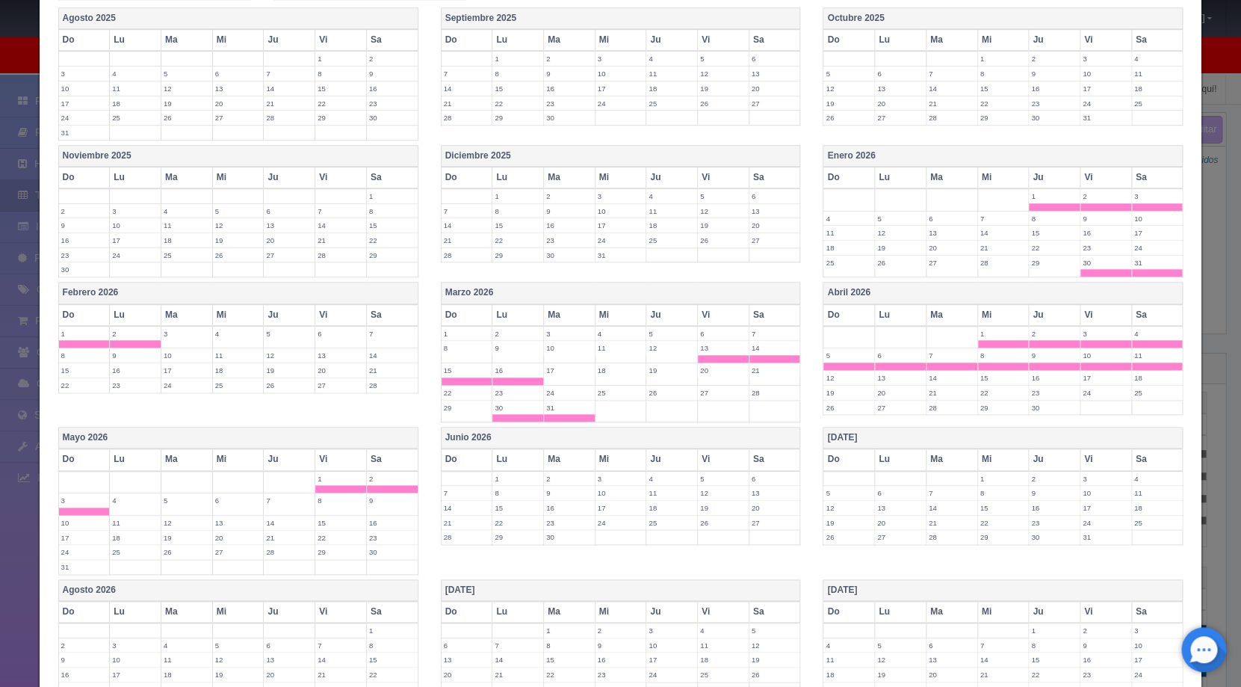
scroll to position [836, 0]
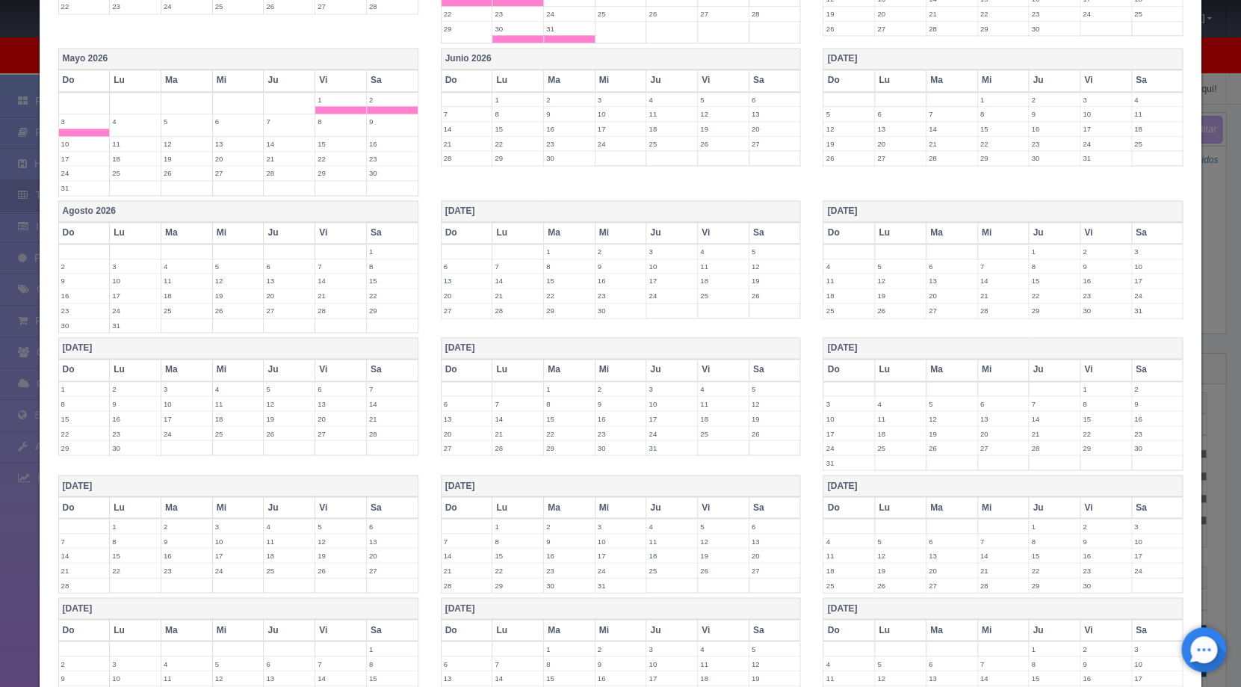
click at [556, 279] on label "15" at bounding box center [569, 281] width 51 height 14
click at [624, 280] on label "16" at bounding box center [621, 281] width 51 height 14
click at [664, 275] on label "17" at bounding box center [671, 281] width 51 height 14
click at [701, 277] on label "18" at bounding box center [723, 281] width 51 height 14
click at [767, 277] on label "19" at bounding box center [775, 281] width 51 height 14
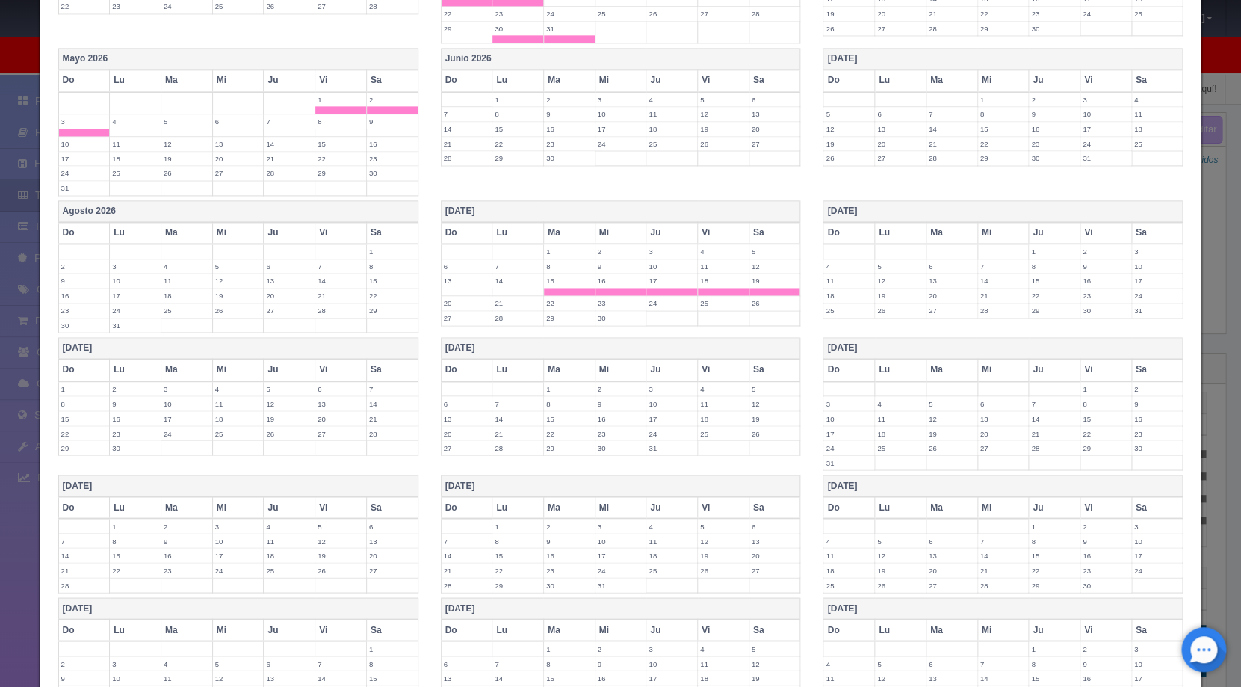
click at [1085, 305] on label "30" at bounding box center [1106, 310] width 51 height 14
click at [1144, 312] on label "31" at bounding box center [1157, 310] width 51 height 14
click at [68, 386] on label "1" at bounding box center [84, 389] width 51 height 14
click at [114, 384] on label "2" at bounding box center [135, 389] width 51 height 14
click at [330, 408] on label "13" at bounding box center [340, 411] width 51 height 14
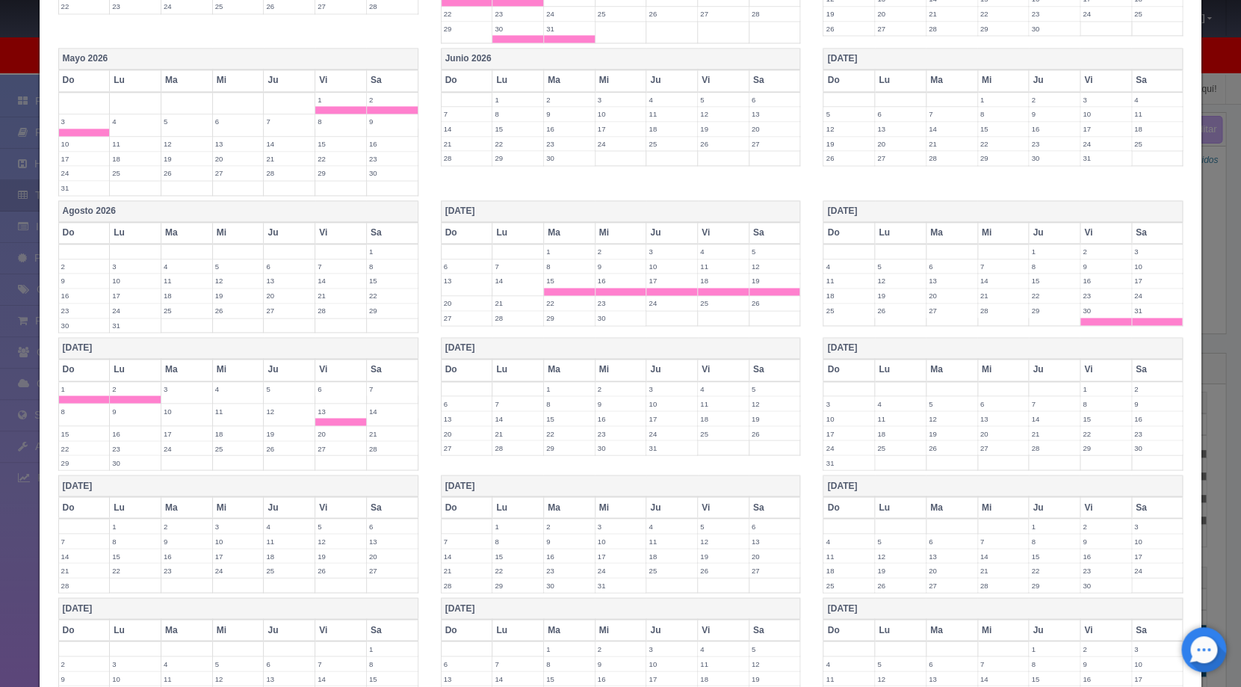
click at [399, 409] on label "14" at bounding box center [392, 411] width 51 height 14
click at [82, 433] on label "15" at bounding box center [84, 433] width 51 height 14
click at [126, 433] on label "16" at bounding box center [135, 433] width 51 height 14
click at [660, 428] on label "24" at bounding box center [671, 433] width 51 height 14
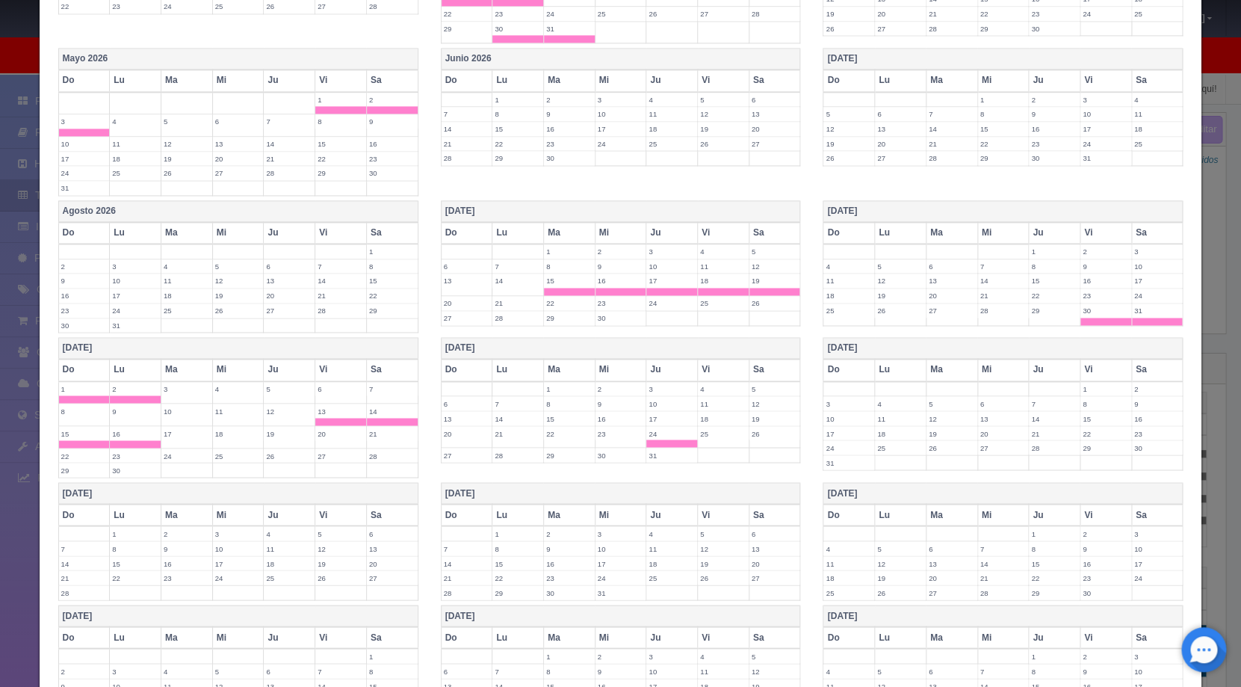
click at [715, 435] on label "25" at bounding box center [723, 433] width 51 height 14
click at [762, 436] on label "26" at bounding box center [775, 433] width 51 height 14
click at [602, 454] on label "30" at bounding box center [621, 455] width 51 height 14
click at [646, 453] on label "31" at bounding box center [671, 455] width 51 height 14
click at [1081, 387] on label "1" at bounding box center [1106, 389] width 51 height 14
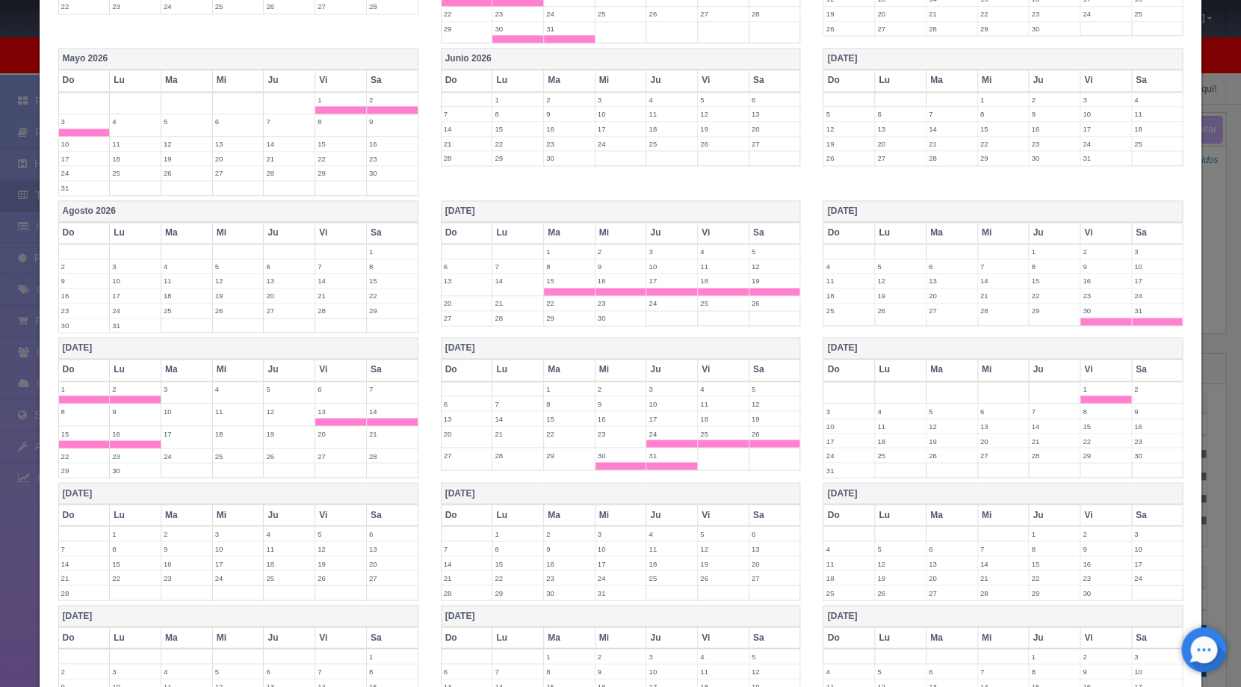
click at [1132, 383] on label "2" at bounding box center [1157, 389] width 51 height 14
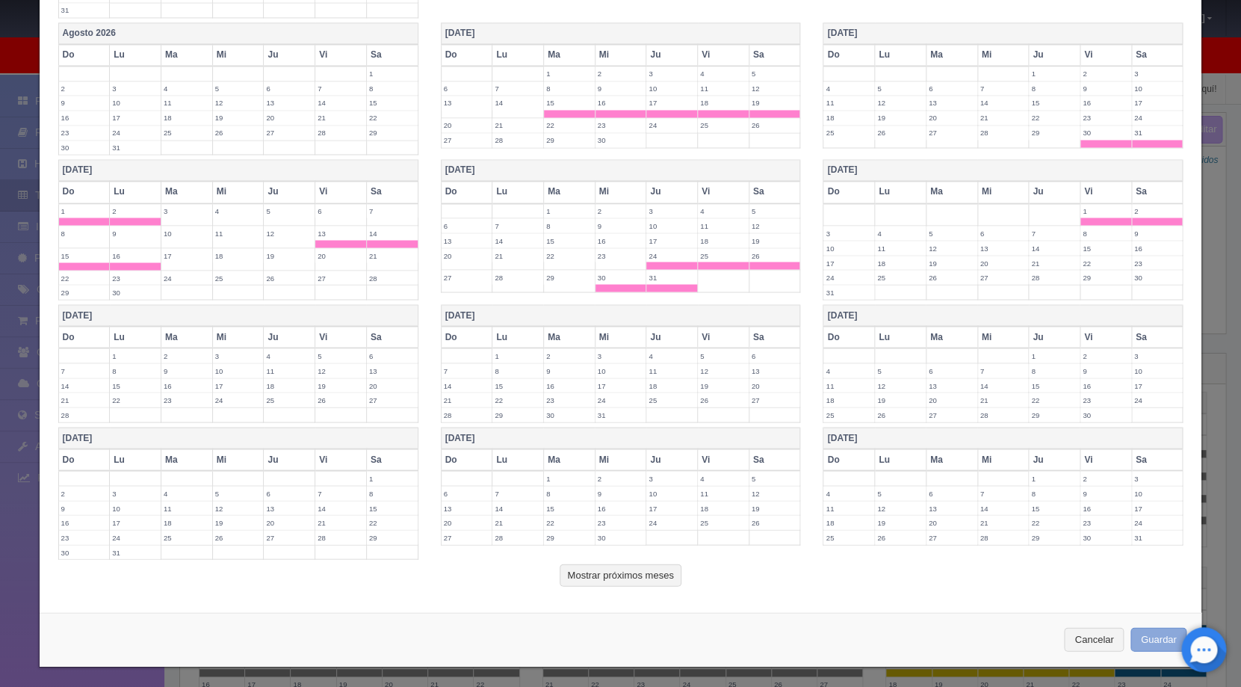
click at [1142, 641] on button "Guardar" at bounding box center [1159, 639] width 57 height 25
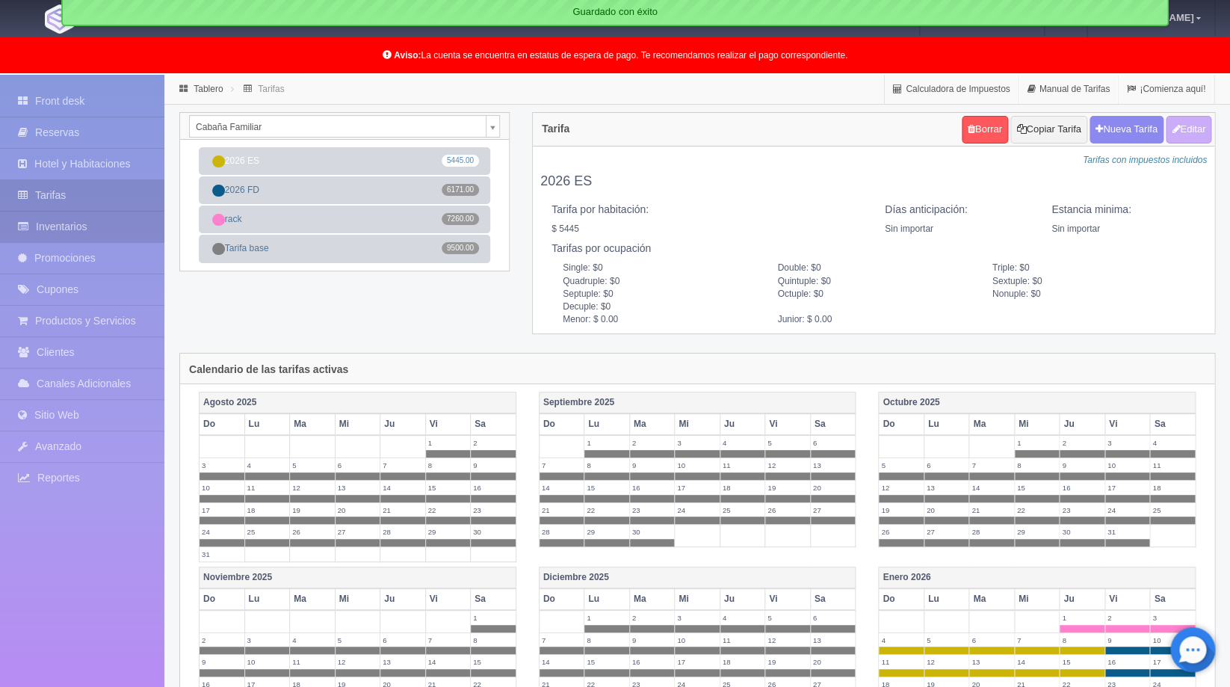
click at [87, 229] on link "Inventarios" at bounding box center [82, 227] width 164 height 31
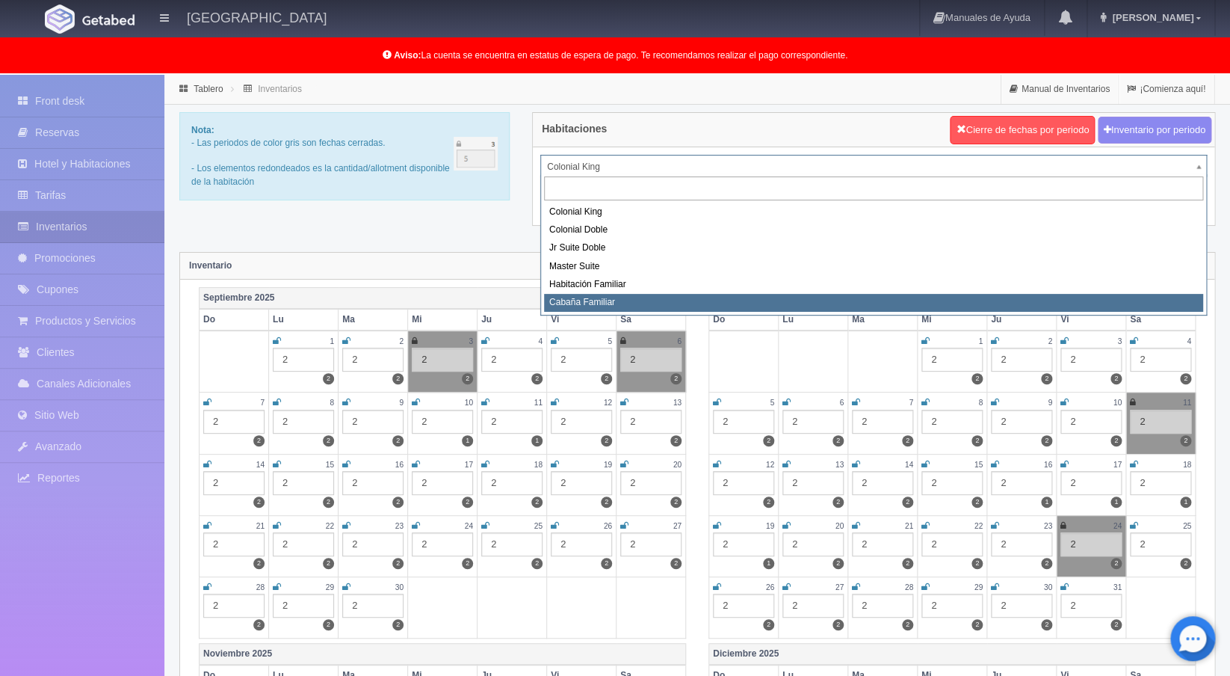
select select "2263"
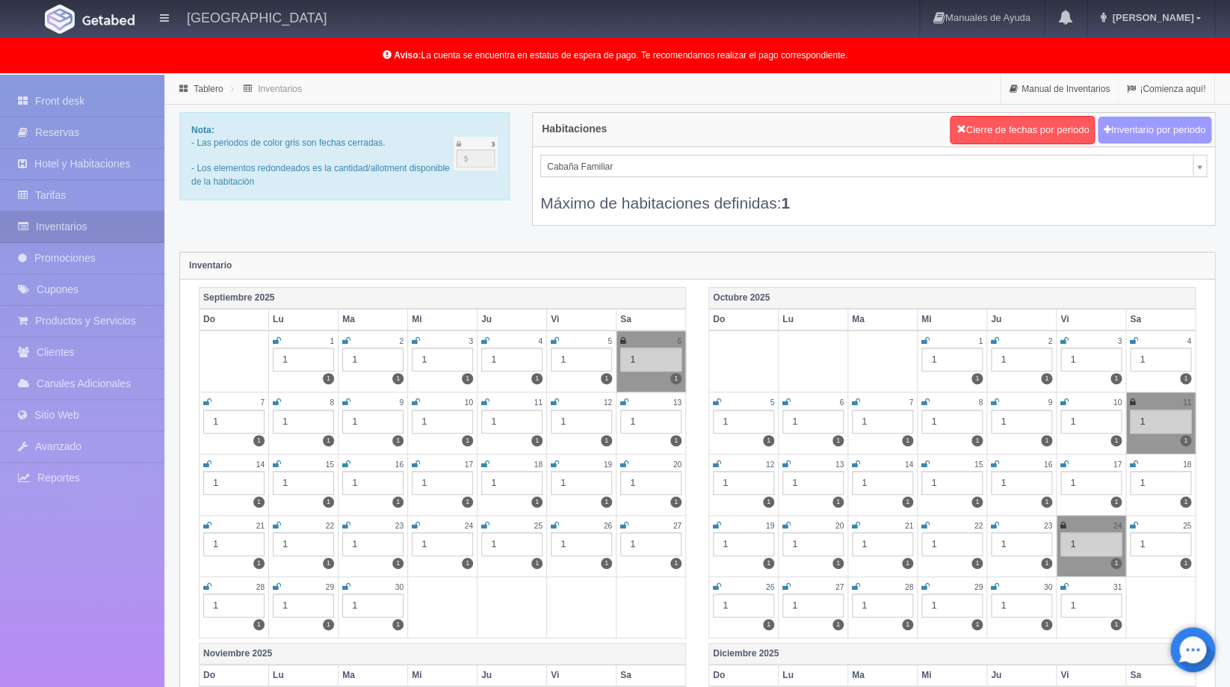
click at [1129, 129] on button "Inventario por periodo" at bounding box center [1155, 131] width 114 height 28
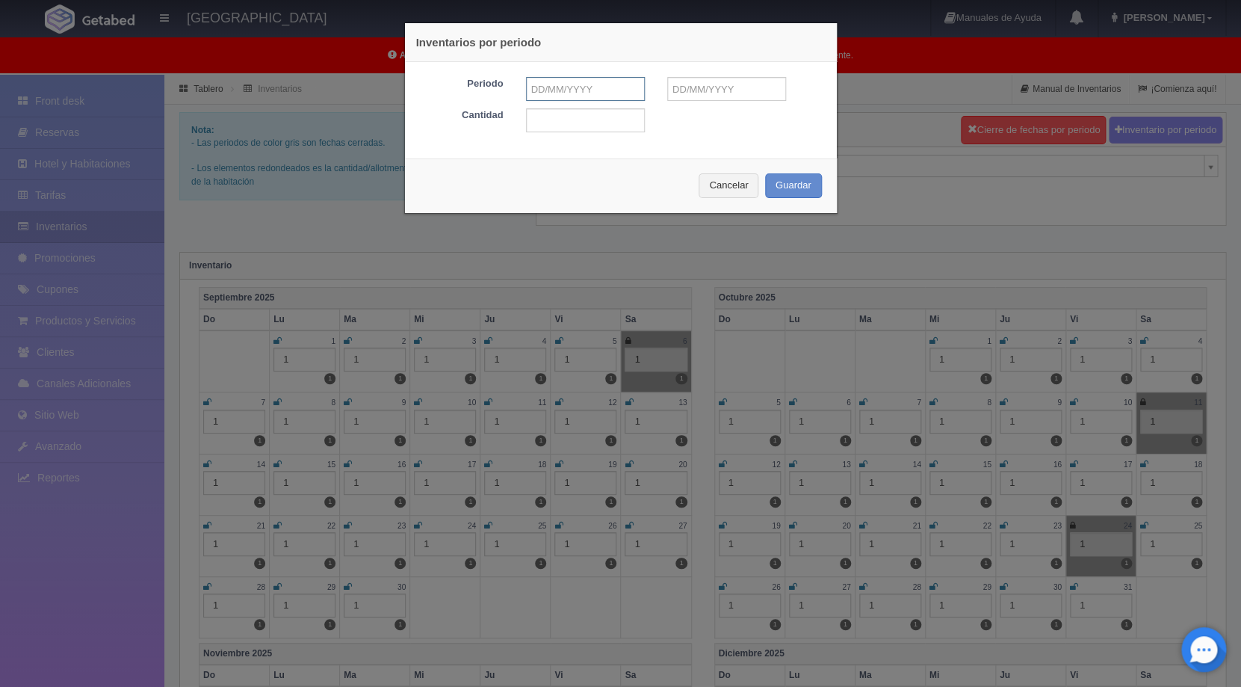
click at [579, 90] on input "text" at bounding box center [585, 89] width 119 height 24
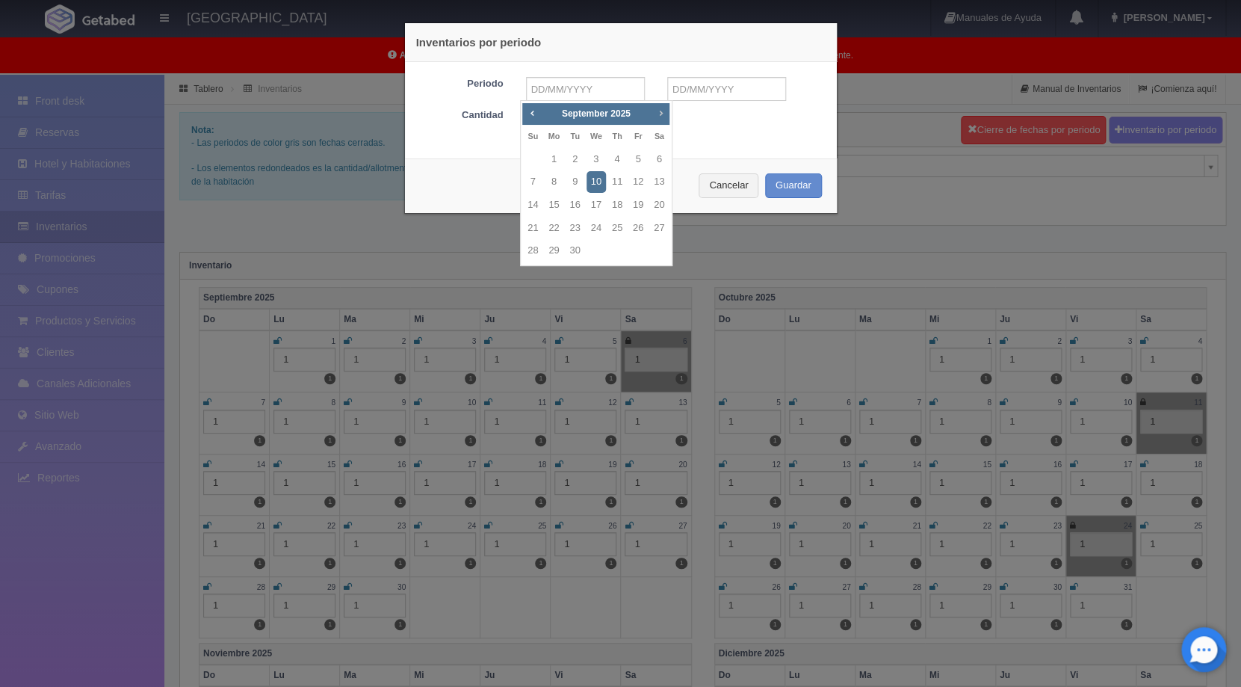
click at [661, 117] on span "Next" at bounding box center [661, 113] width 12 height 12
click at [616, 158] on link "1" at bounding box center [617, 160] width 19 height 22
type input "[DATE]"
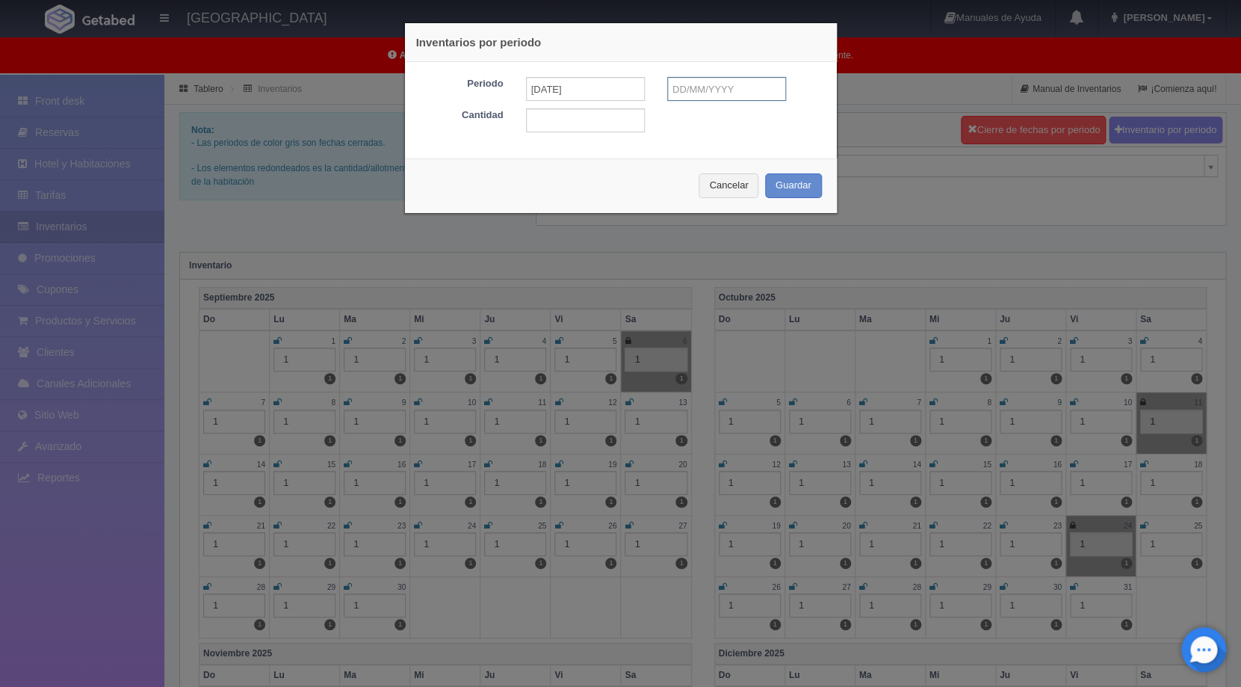
click at [719, 91] on input "text" at bounding box center [726, 89] width 119 height 24
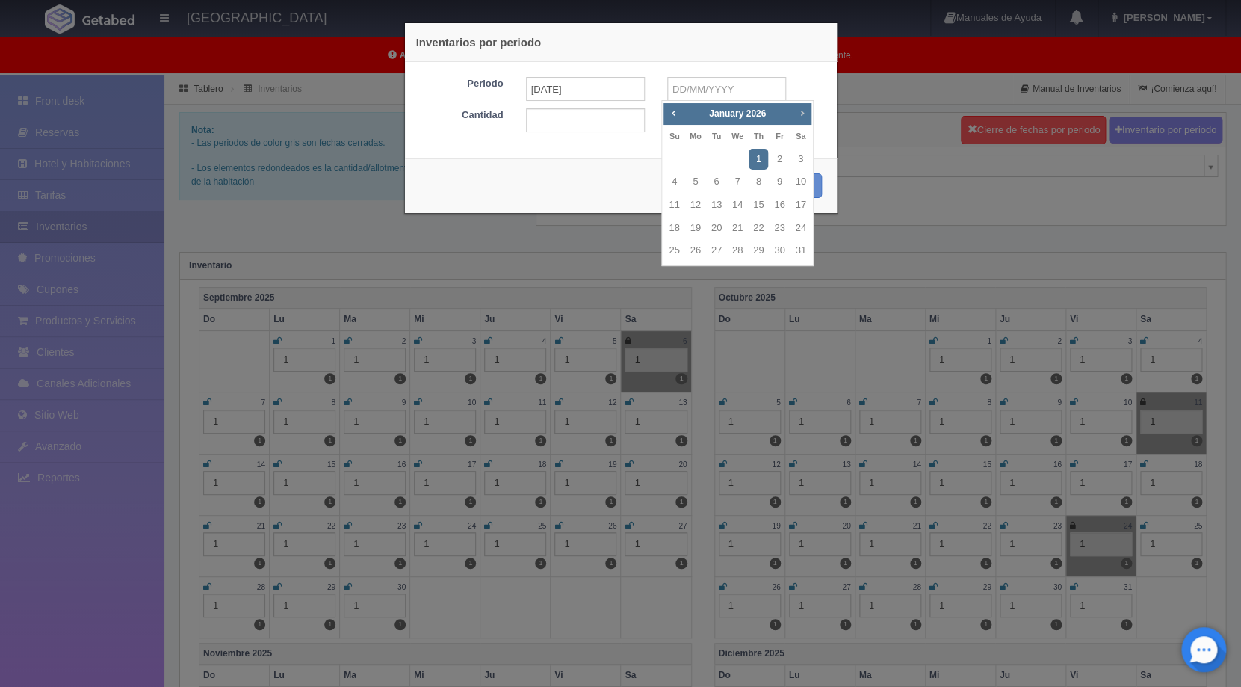
click at [800, 112] on span "Next" at bounding box center [802, 113] width 12 height 12
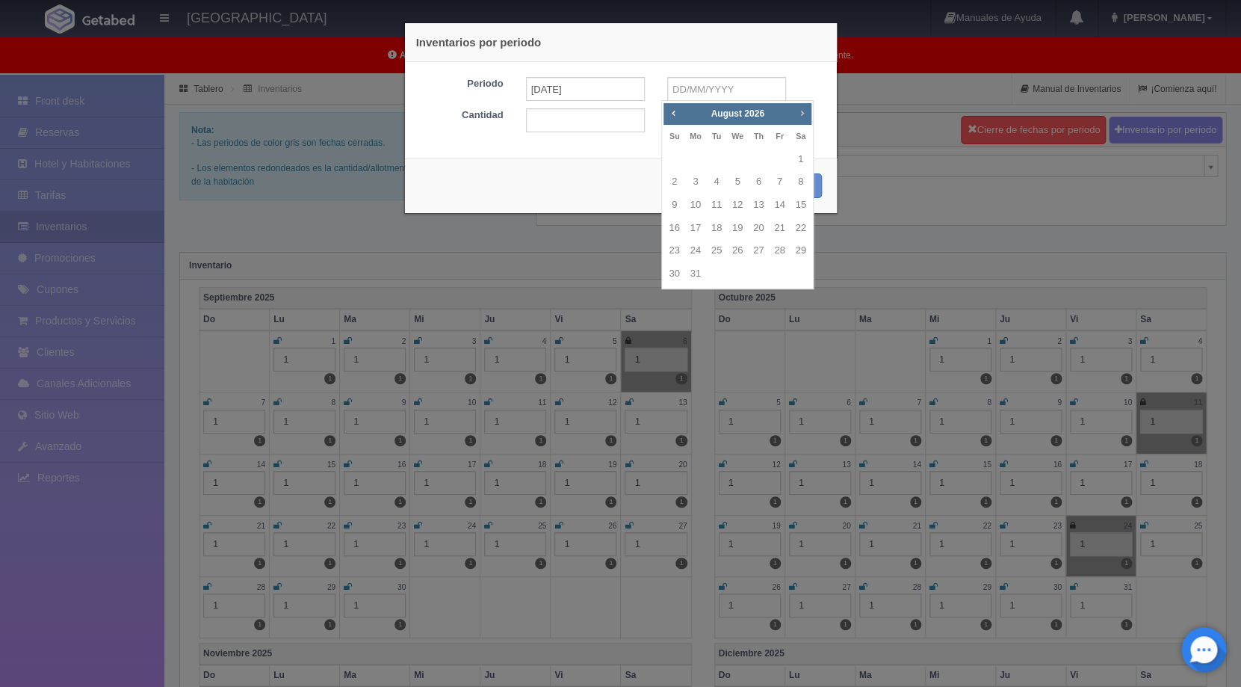
click at [800, 112] on span "Next" at bounding box center [802, 113] width 12 height 12
click at [762, 246] on link "31" at bounding box center [758, 251] width 19 height 22
type input "[DATE]"
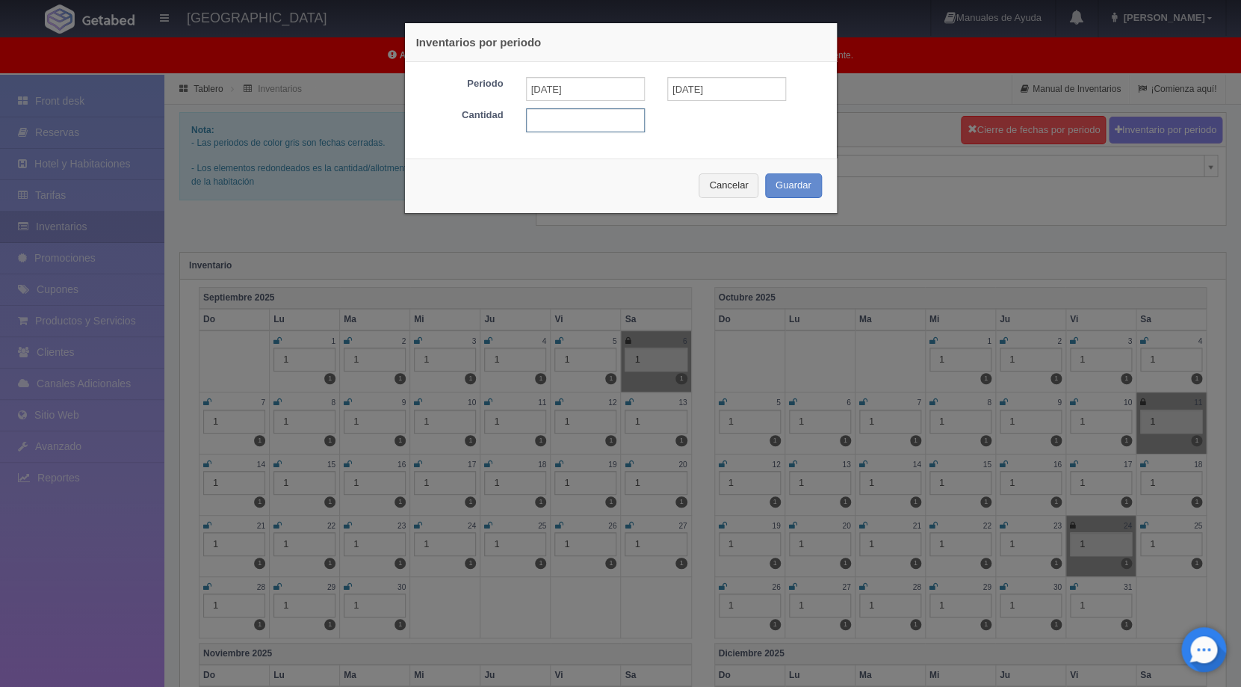
click at [577, 117] on input "text" at bounding box center [585, 120] width 119 height 24
type input "1"
click at [783, 187] on button "Guardar" at bounding box center [793, 185] width 57 height 25
